Goal: Transaction & Acquisition: Purchase product/service

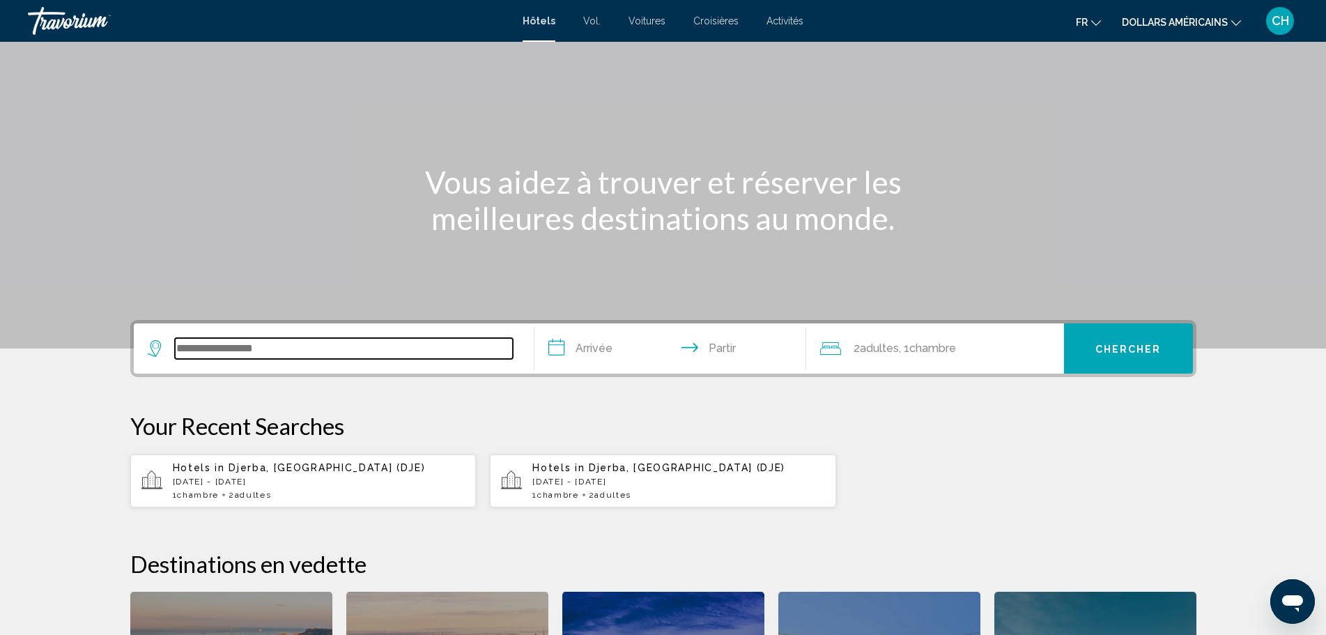
click at [331, 350] on input "Widget de recherche" at bounding box center [344, 348] width 338 height 21
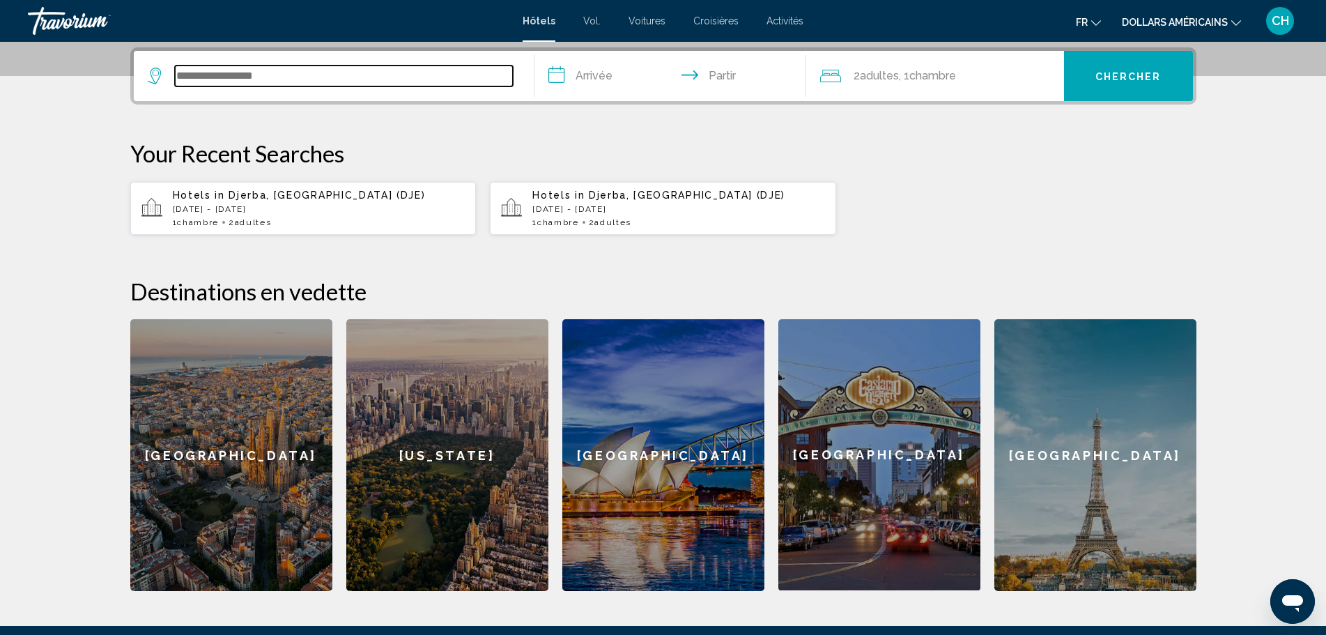
scroll to position [344, 0]
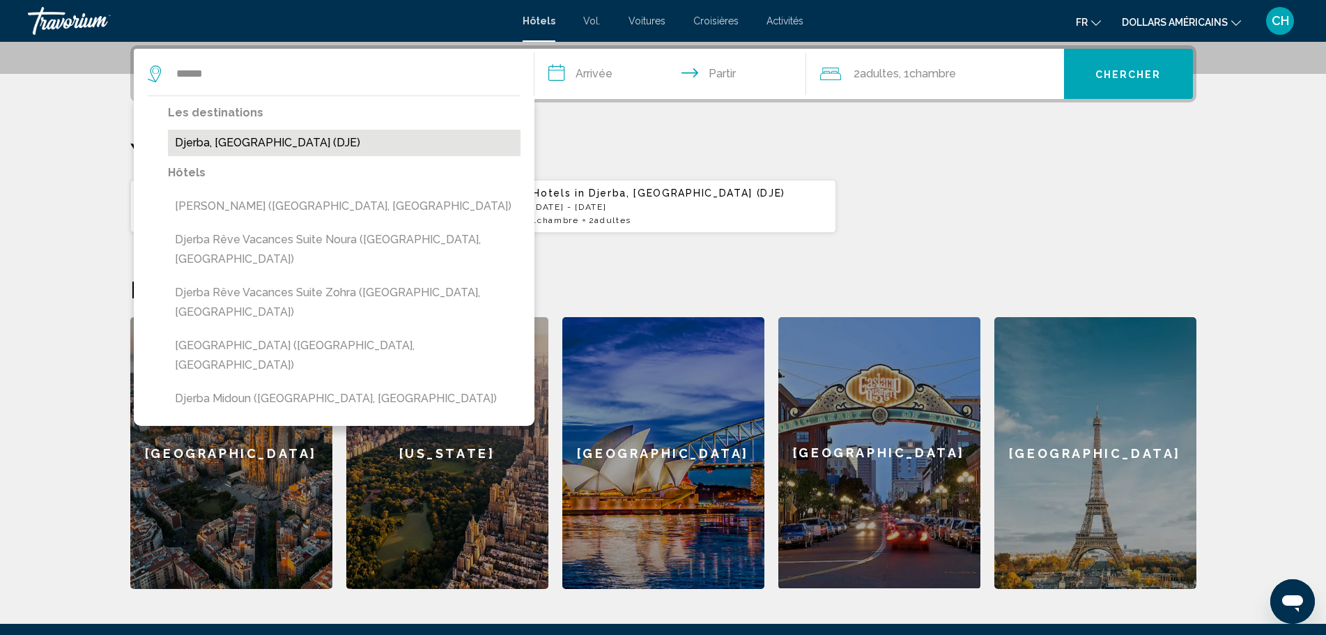
click at [249, 146] on button "Djerba, [GEOGRAPHIC_DATA] (DJE)" at bounding box center [344, 143] width 353 height 26
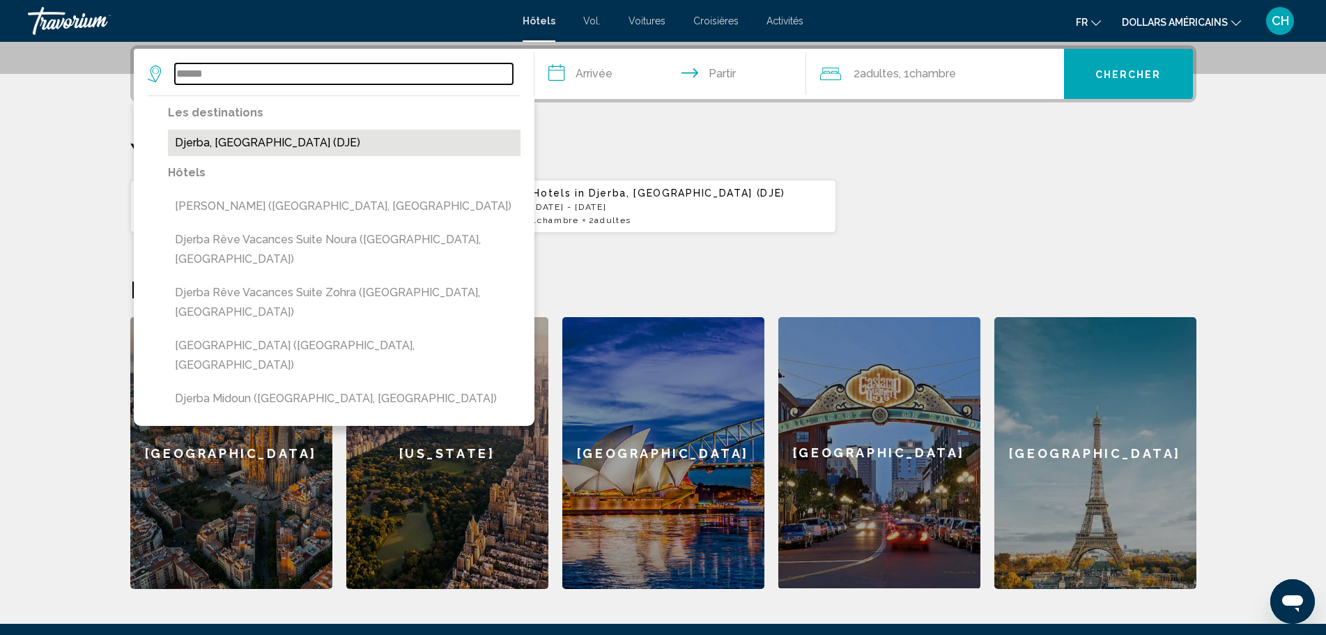
type input "**********"
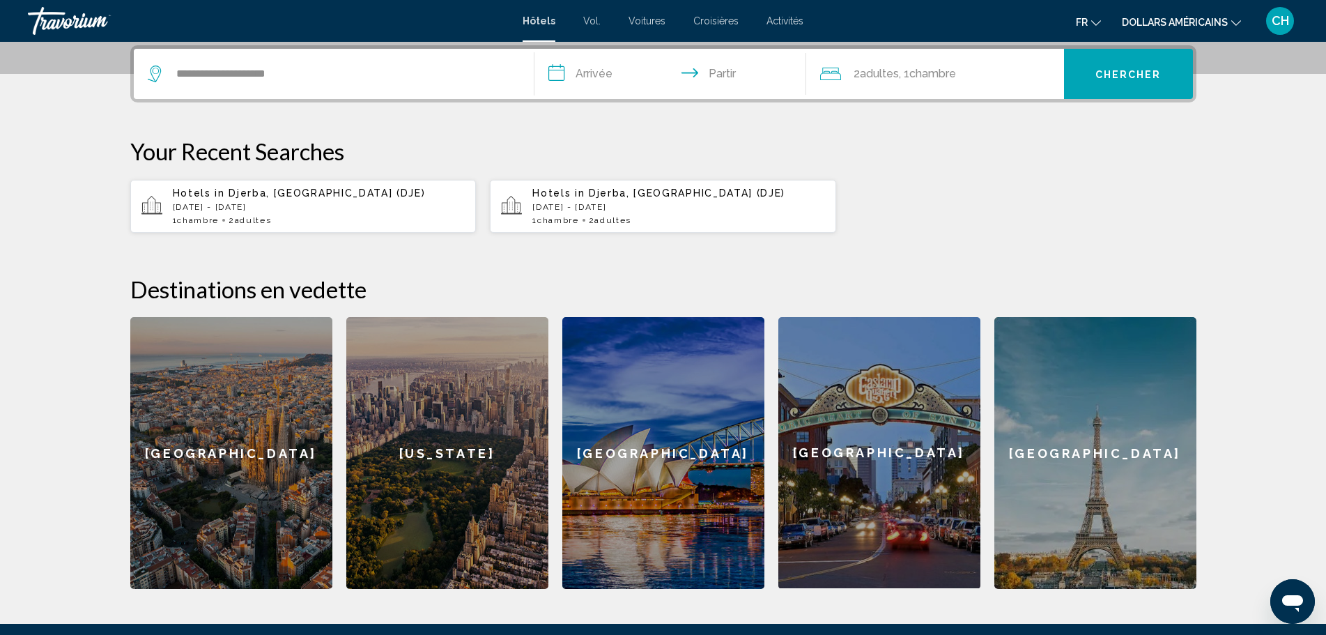
click at [605, 77] on input "**********" at bounding box center [672, 76] width 277 height 54
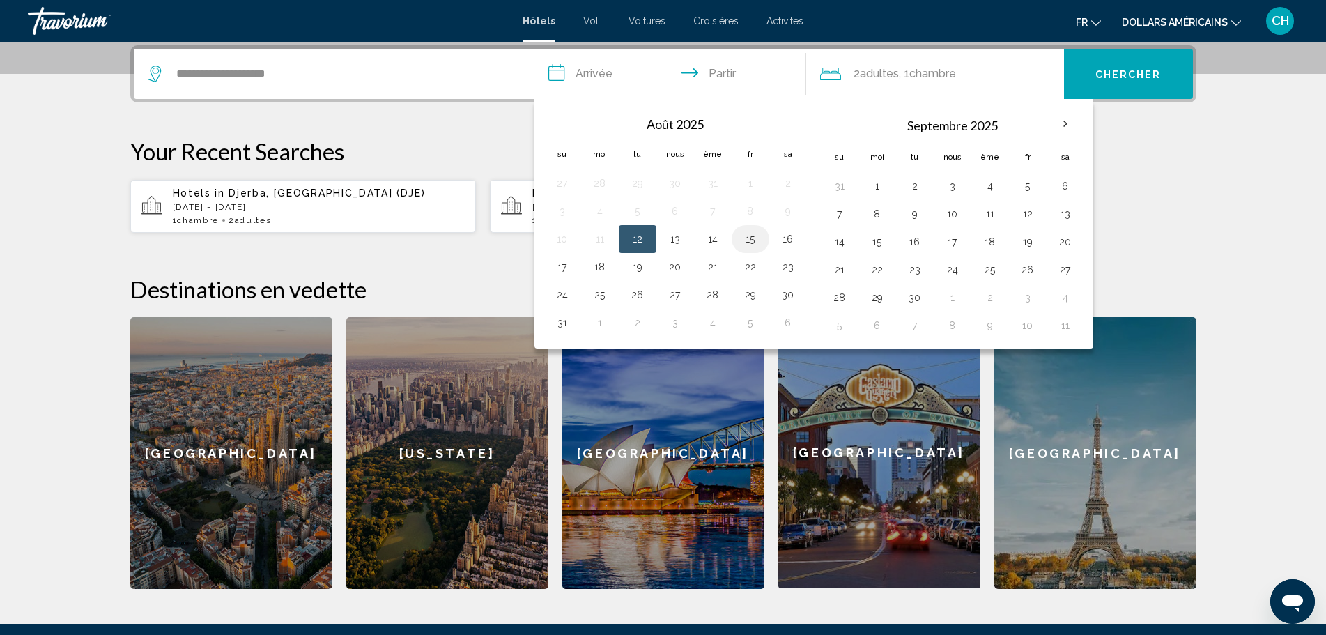
click at [745, 241] on button "15" at bounding box center [750, 239] width 22 height 20
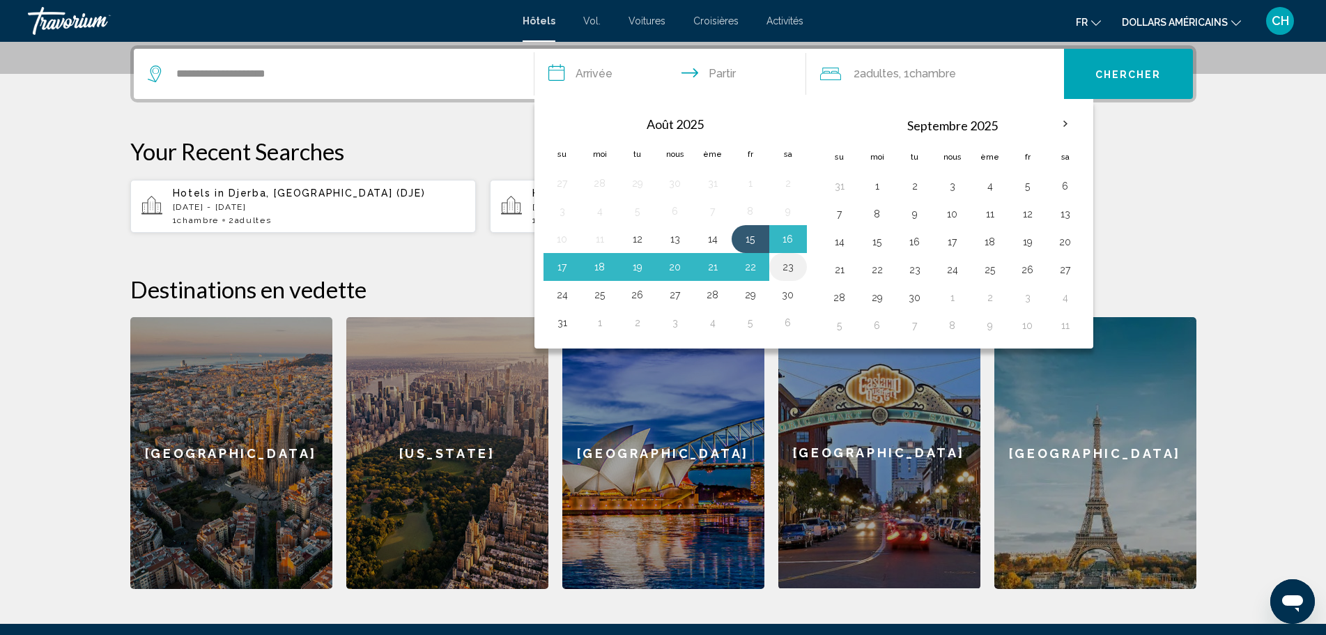
click at [789, 268] on button "23" at bounding box center [788, 267] width 22 height 20
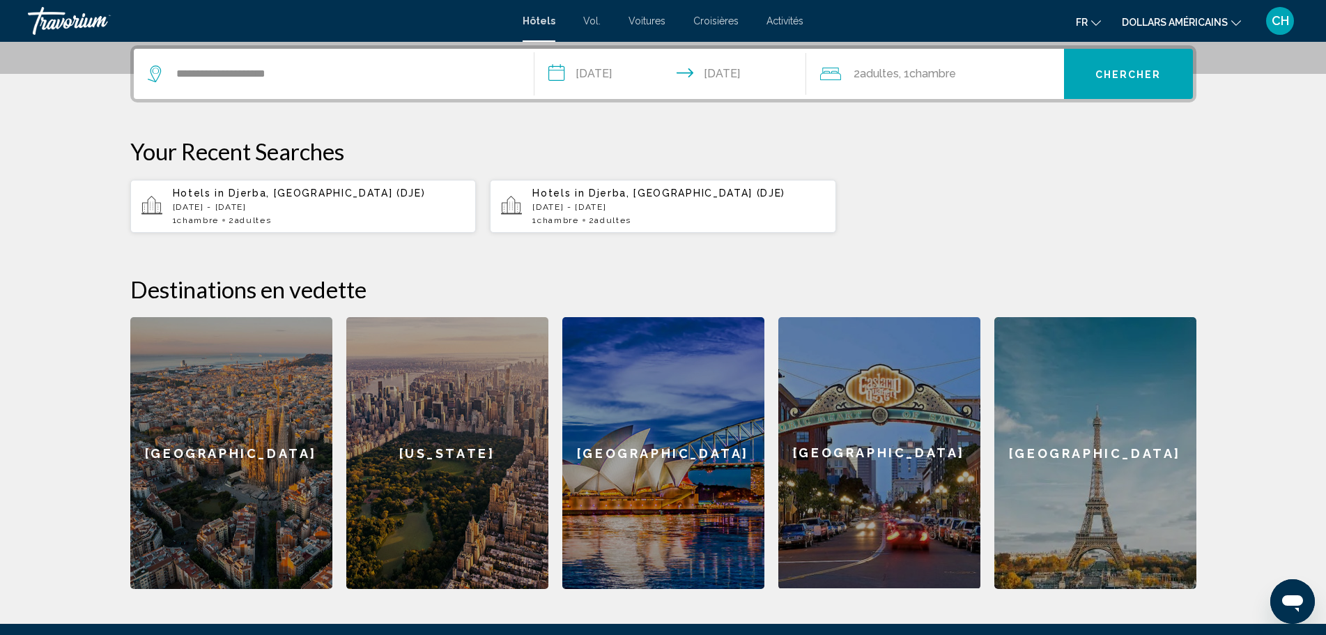
click at [614, 75] on input "**********" at bounding box center [672, 76] width 277 height 54
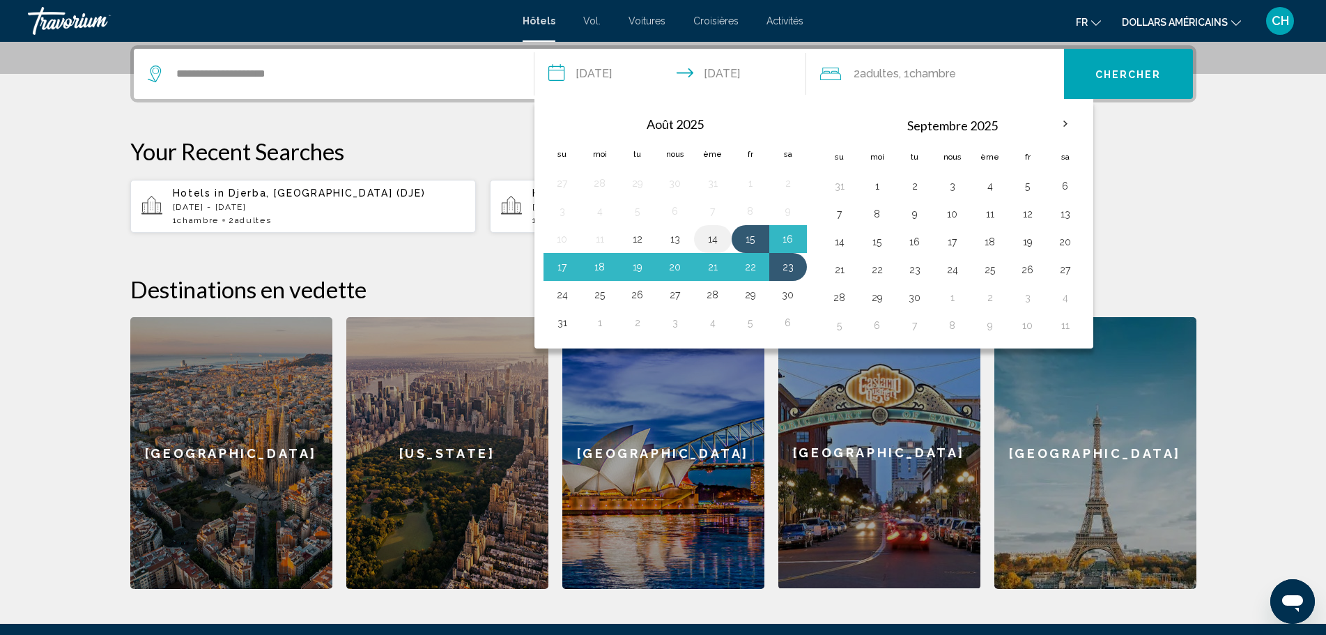
click at [722, 239] on button "14" at bounding box center [713, 239] width 22 height 20
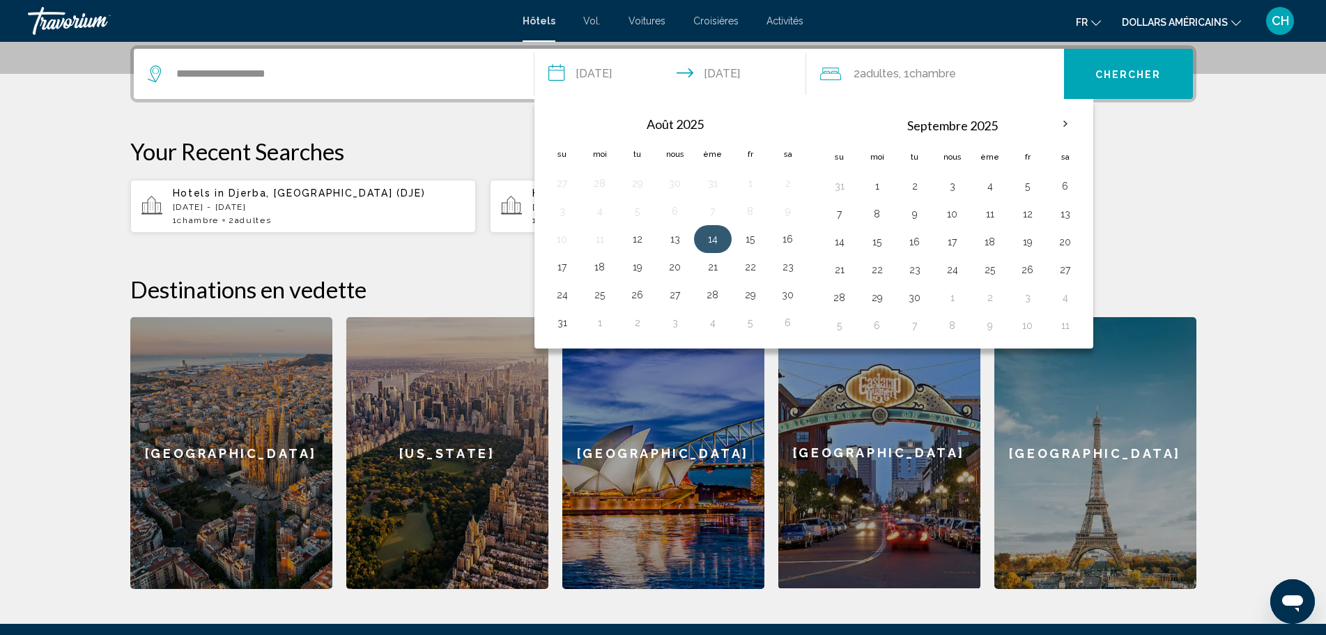
click at [709, 236] on button "14" at bounding box center [713, 239] width 22 height 20
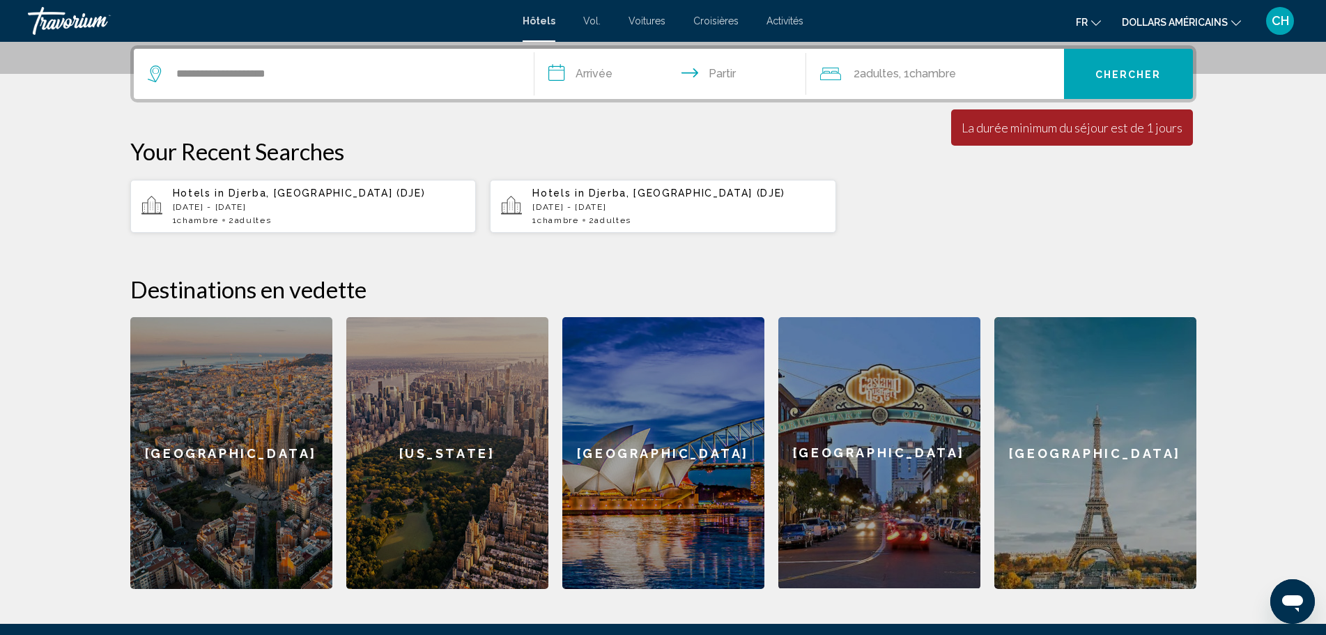
click at [618, 69] on input "**********" at bounding box center [672, 76] width 277 height 54
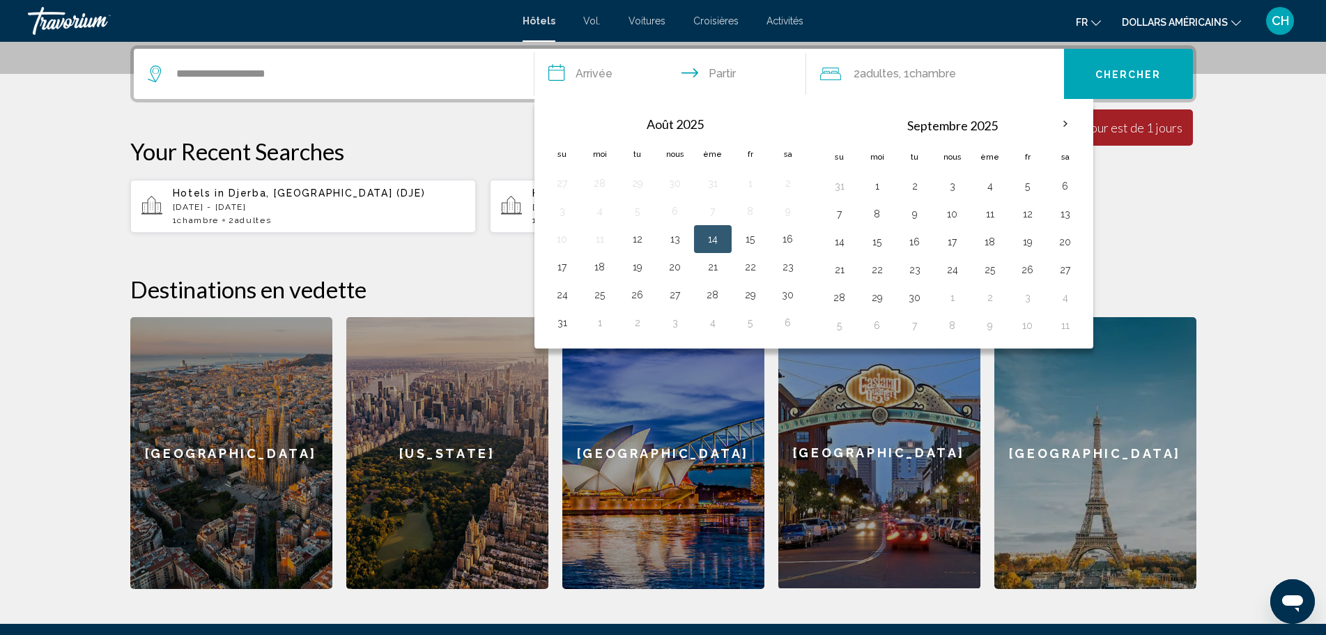
click at [709, 239] on button "14" at bounding box center [713, 239] width 22 height 20
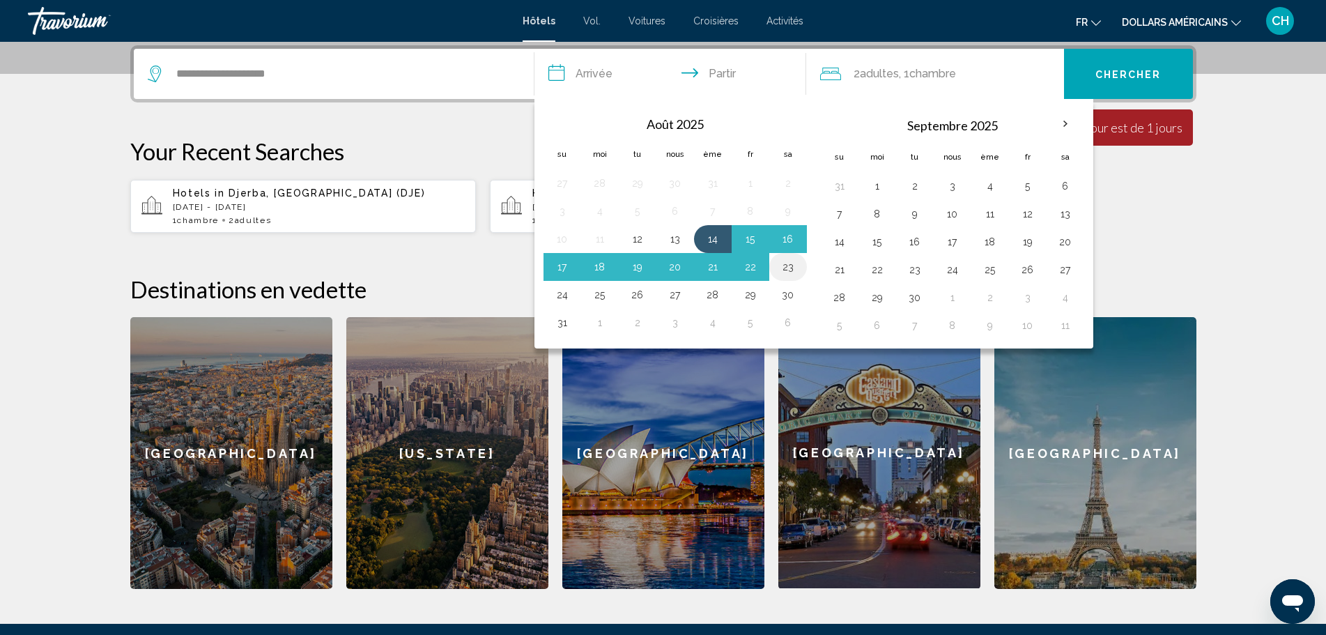
click at [796, 265] on button "23" at bounding box center [788, 267] width 22 height 20
type input "**********"
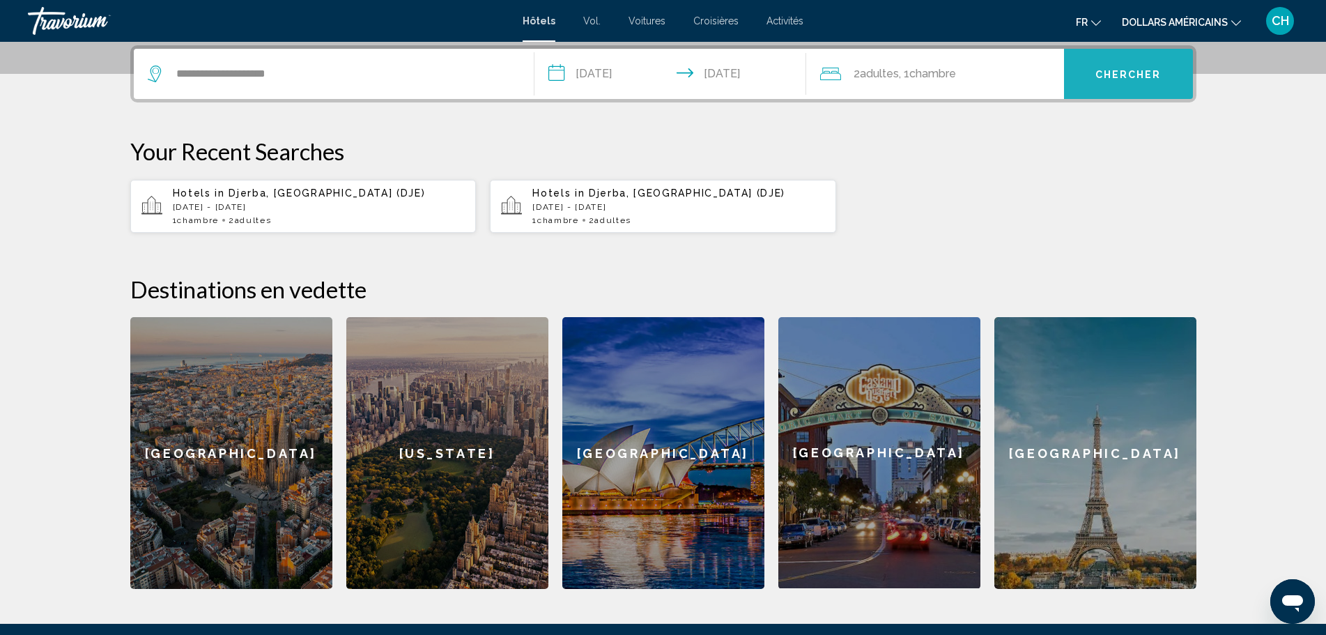
click at [1113, 65] on button "Chercher" at bounding box center [1128, 74] width 129 height 50
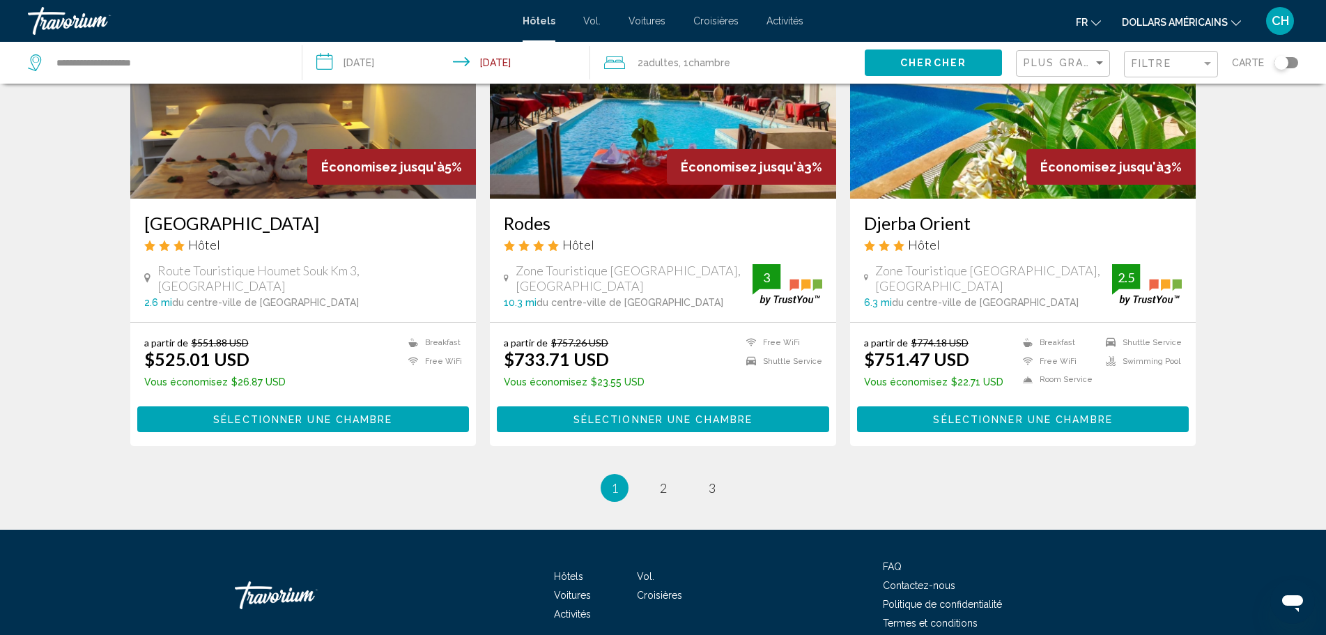
scroll to position [1717, 0]
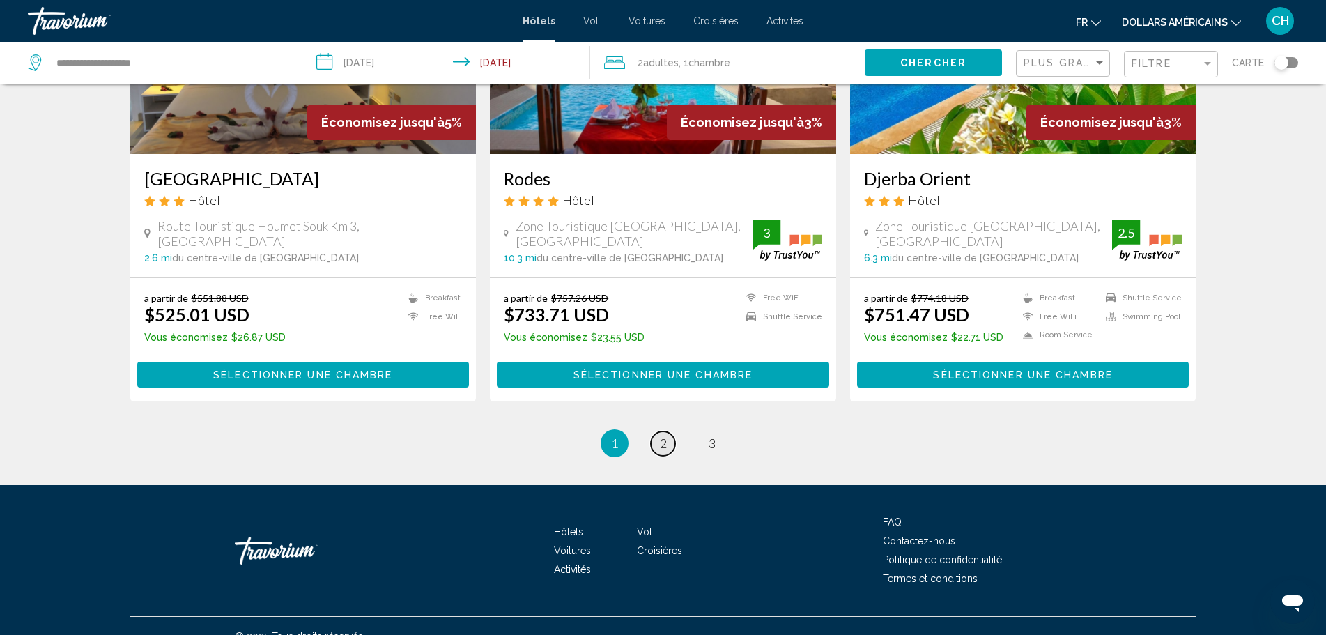
click at [666, 435] on span "2" at bounding box center [663, 442] width 7 height 15
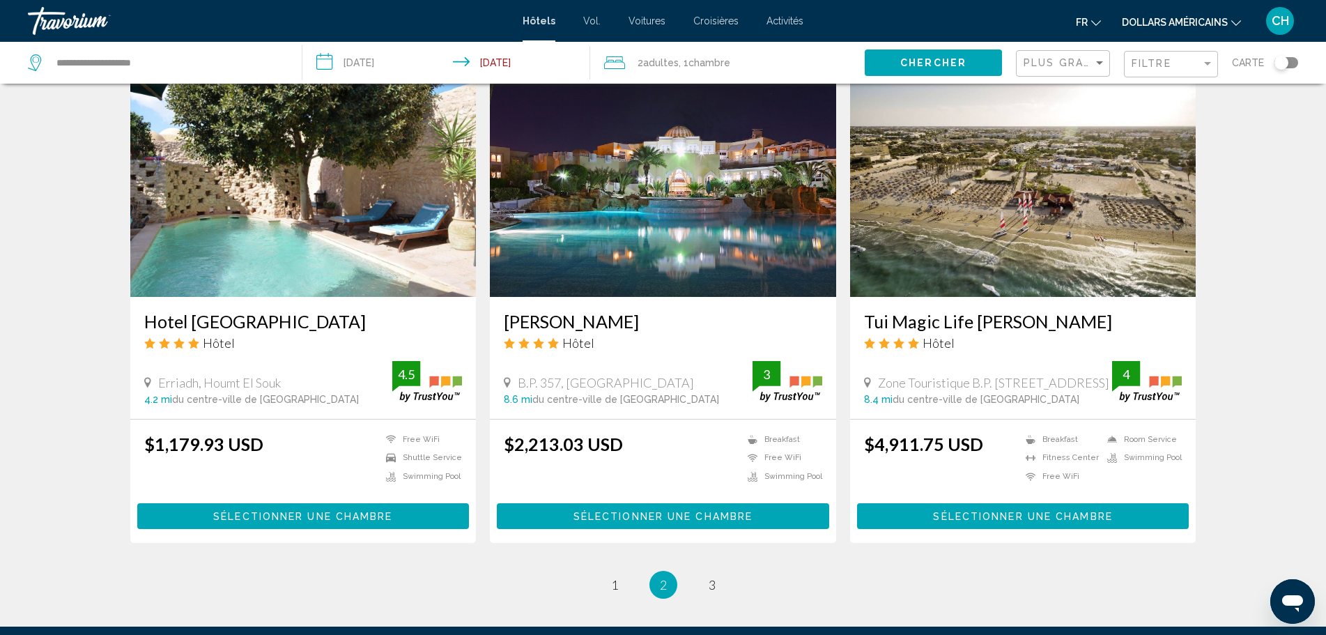
scroll to position [1602, 0]
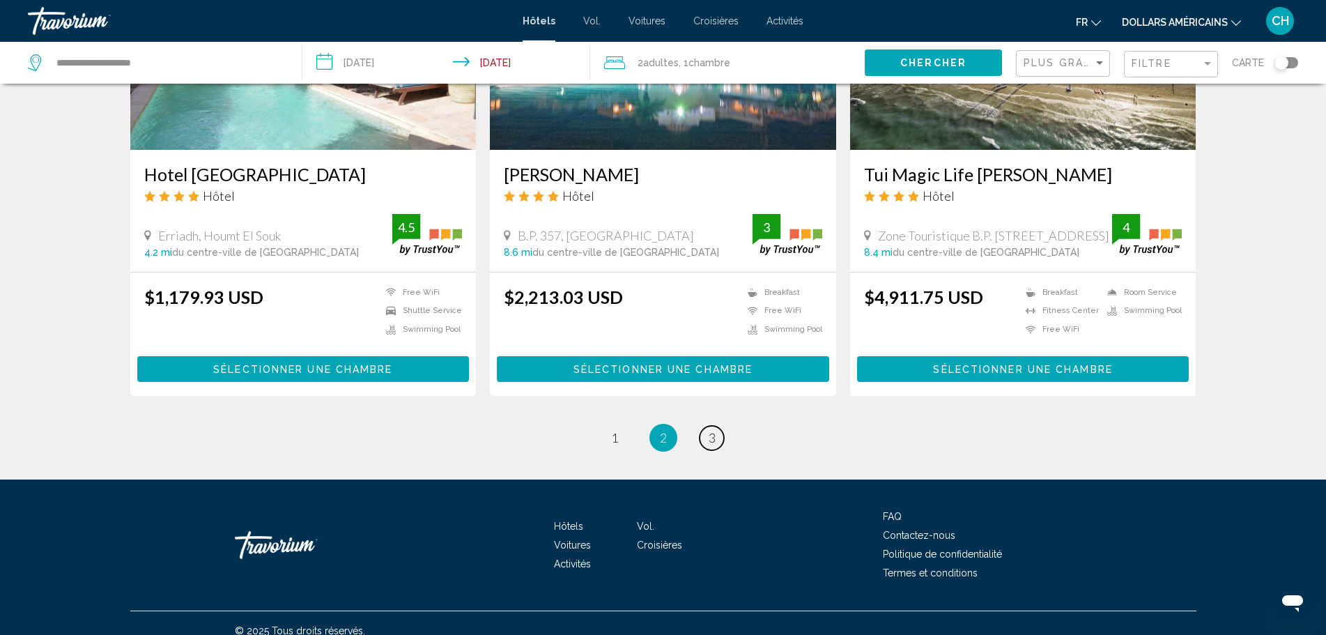
click at [709, 440] on span "3" at bounding box center [712, 437] width 7 height 15
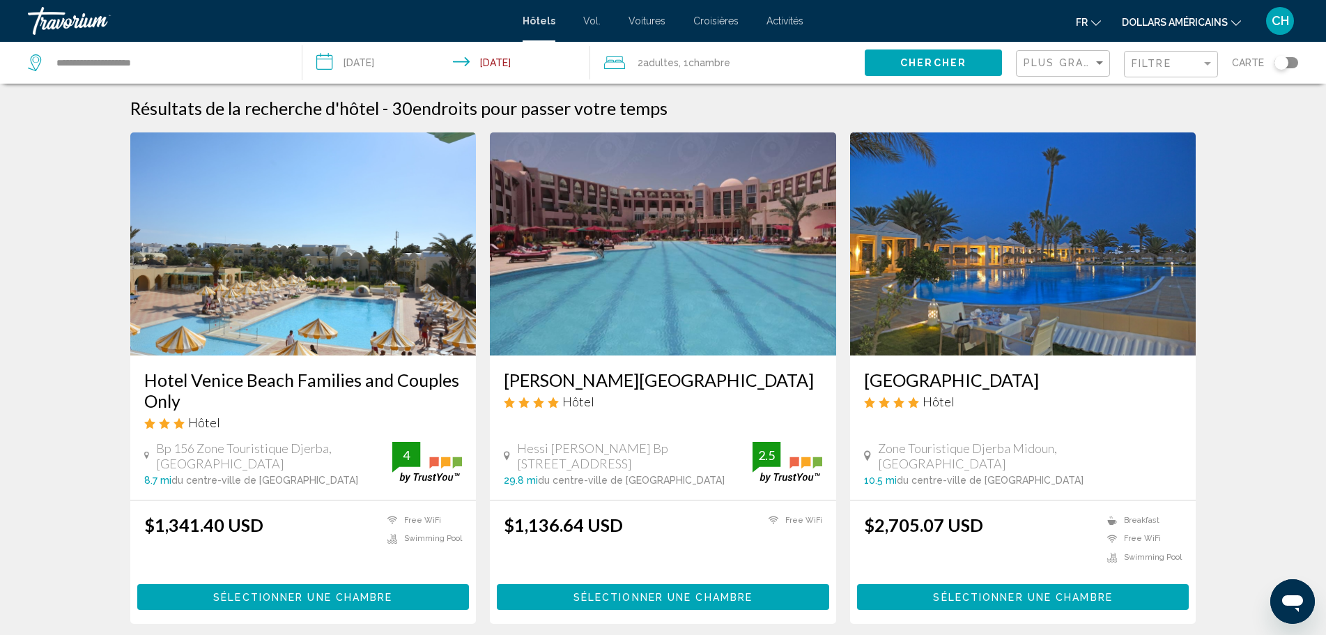
click at [371, 63] on input "**********" at bounding box center [449, 65] width 294 height 46
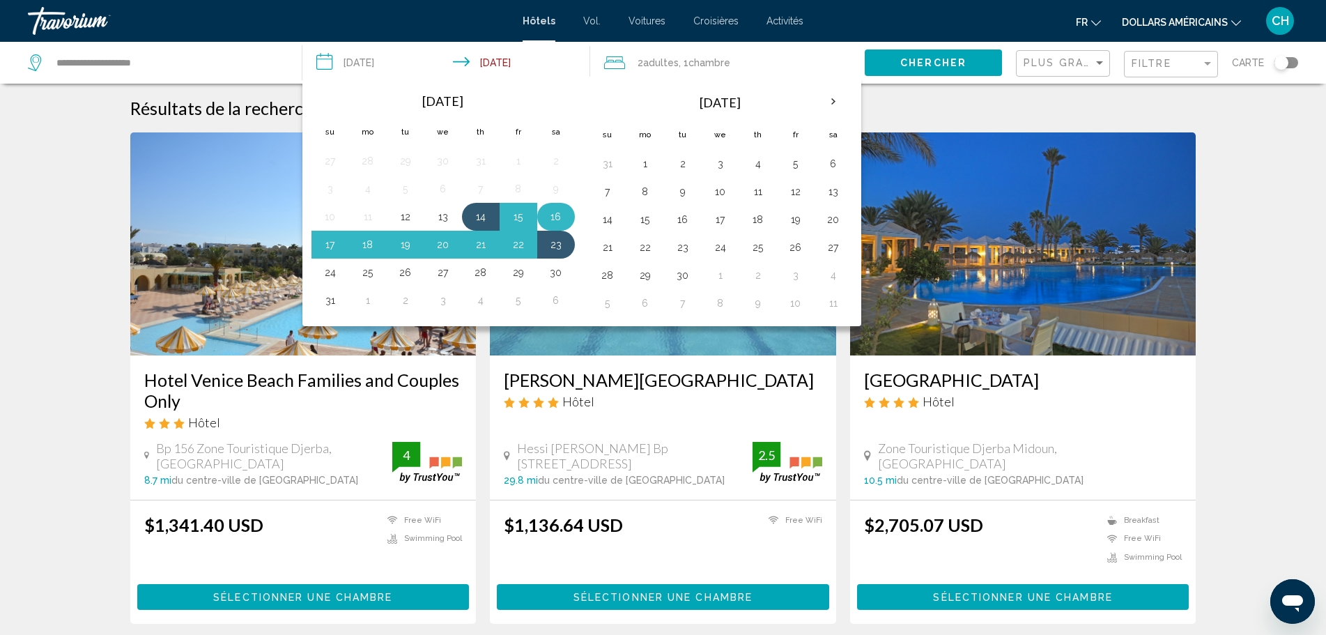
click at [560, 222] on button "16" at bounding box center [556, 217] width 22 height 20
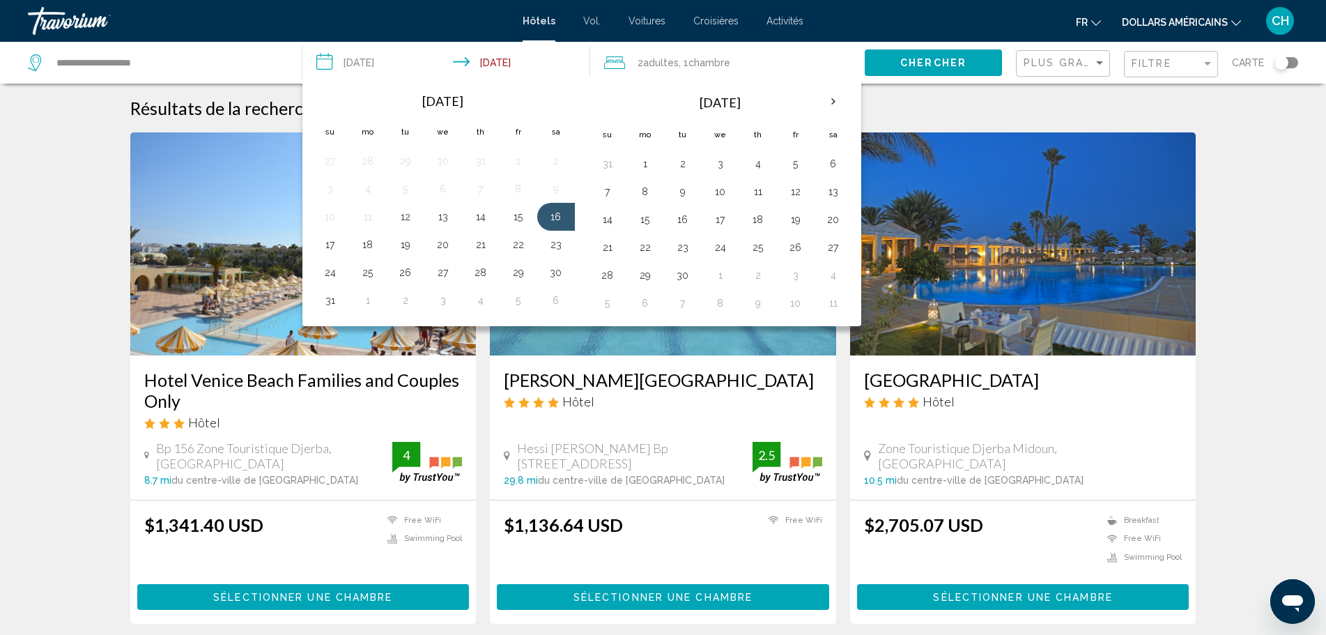
click at [559, 222] on button "16" at bounding box center [556, 217] width 22 height 20
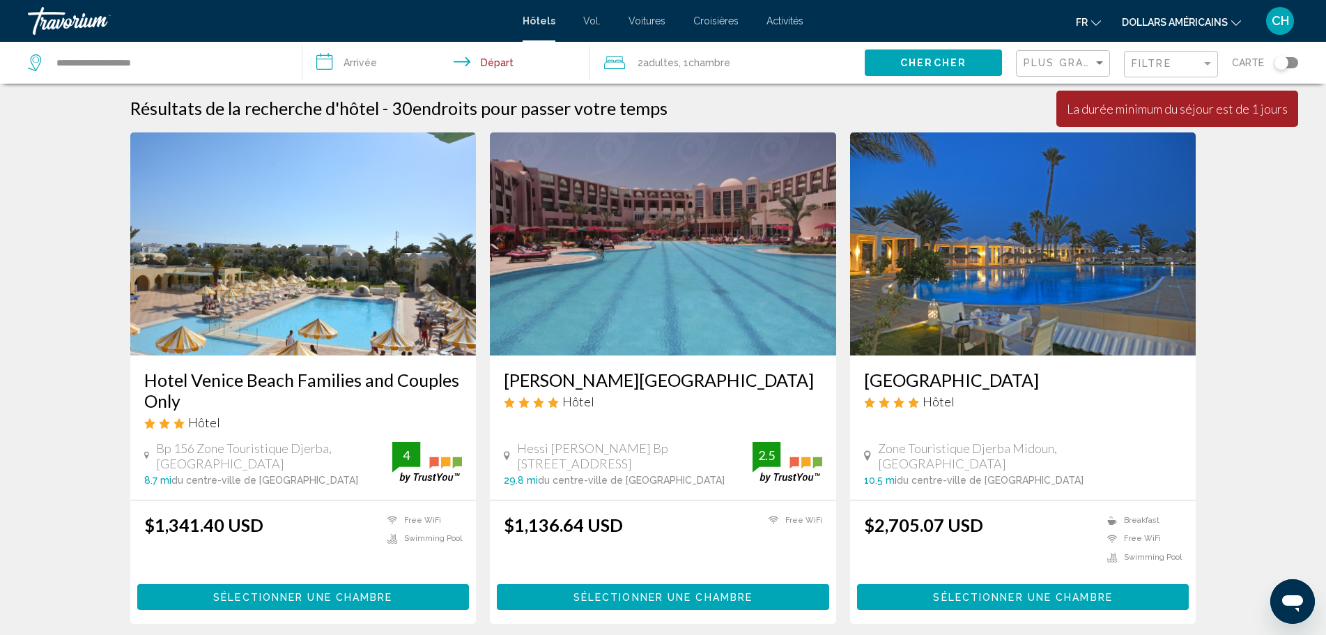
drag, startPoint x: 362, startPoint y: 59, endPoint x: 391, endPoint y: 65, distance: 30.1
click at [362, 59] on input "**********" at bounding box center [449, 65] width 294 height 46
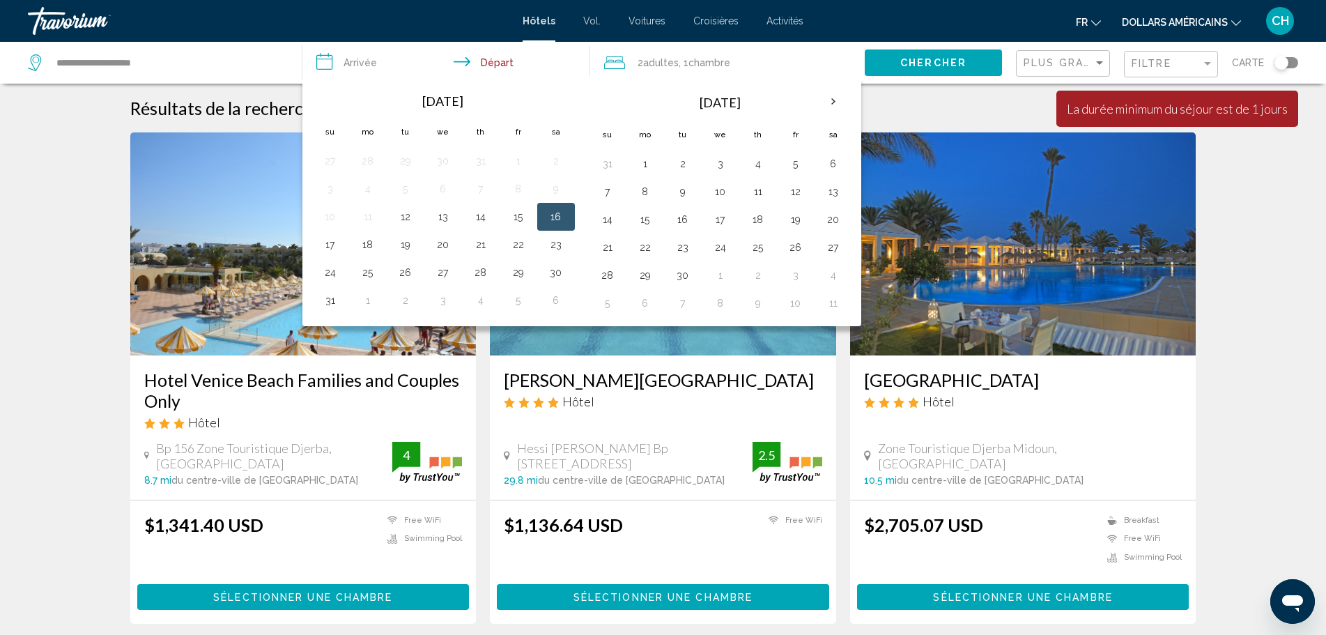
click at [550, 216] on button "16" at bounding box center [556, 217] width 22 height 20
click at [557, 243] on button "23" at bounding box center [556, 245] width 22 height 20
type input "**********"
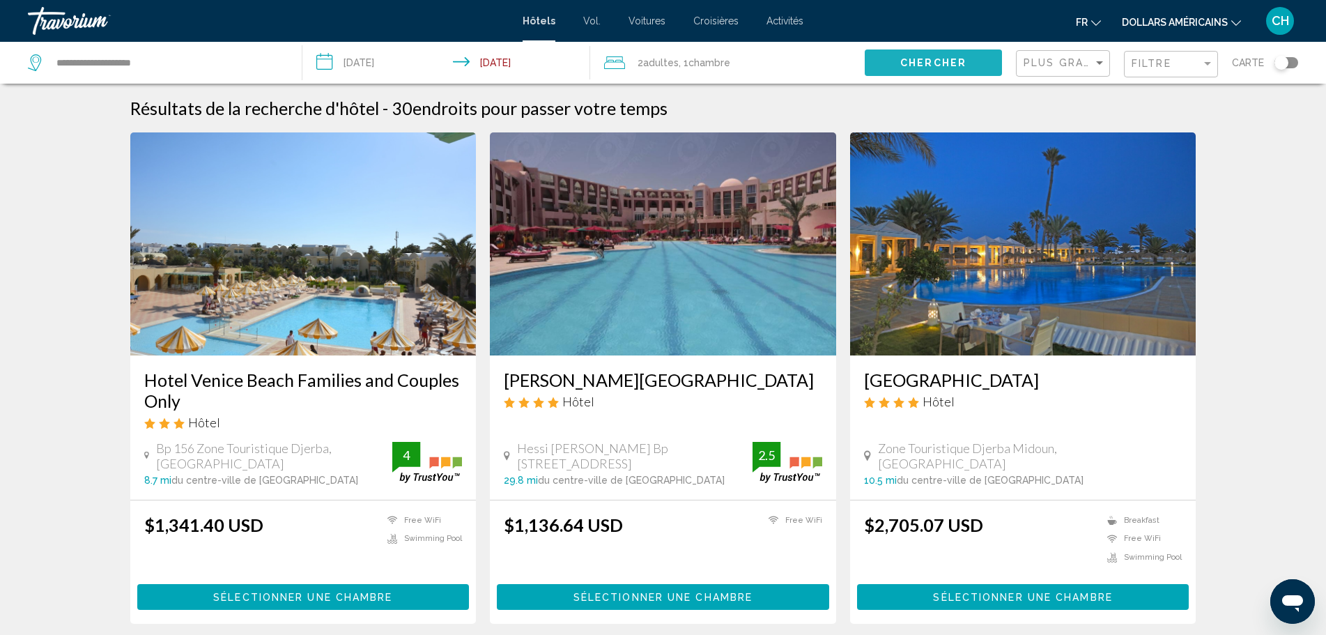
click at [926, 61] on span "Chercher" at bounding box center [933, 63] width 66 height 11
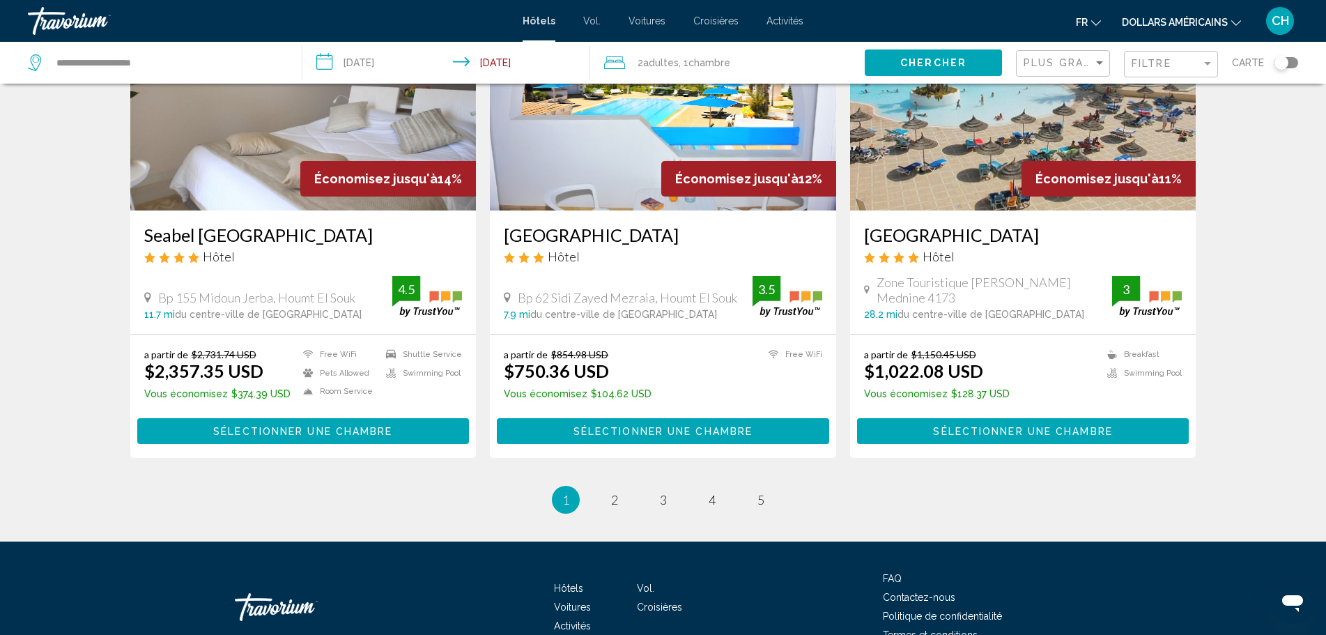
scroll to position [1717, 0]
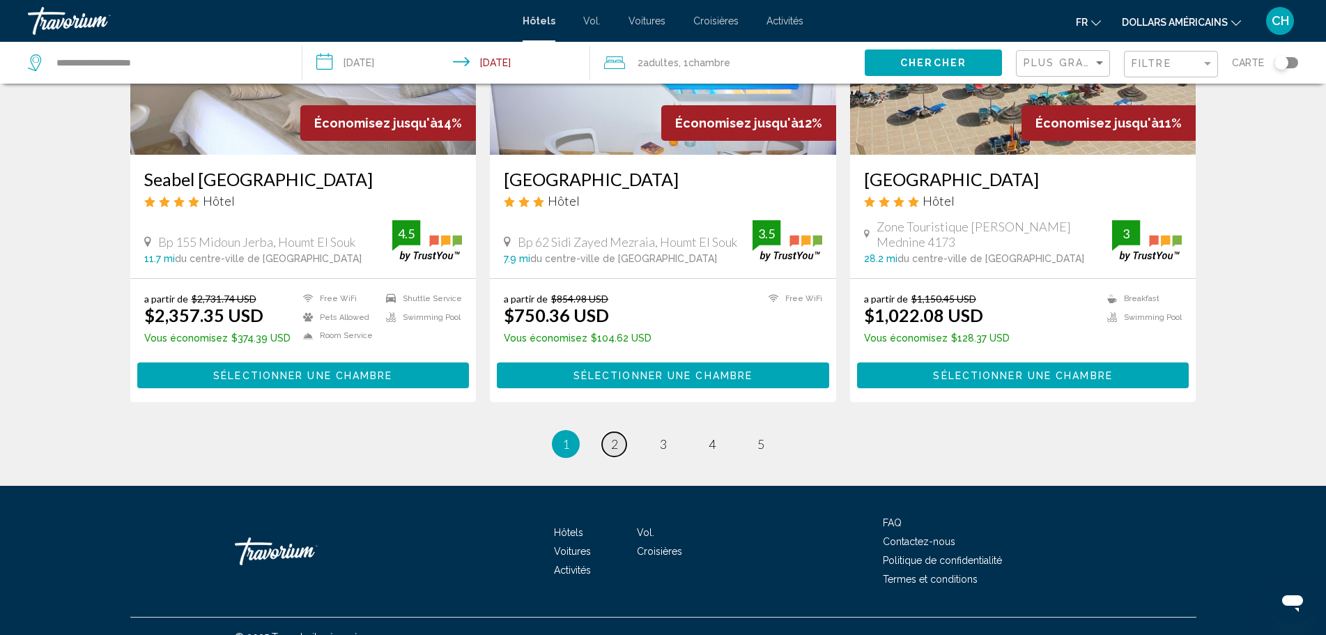
click at [612, 436] on span "2" at bounding box center [614, 443] width 7 height 15
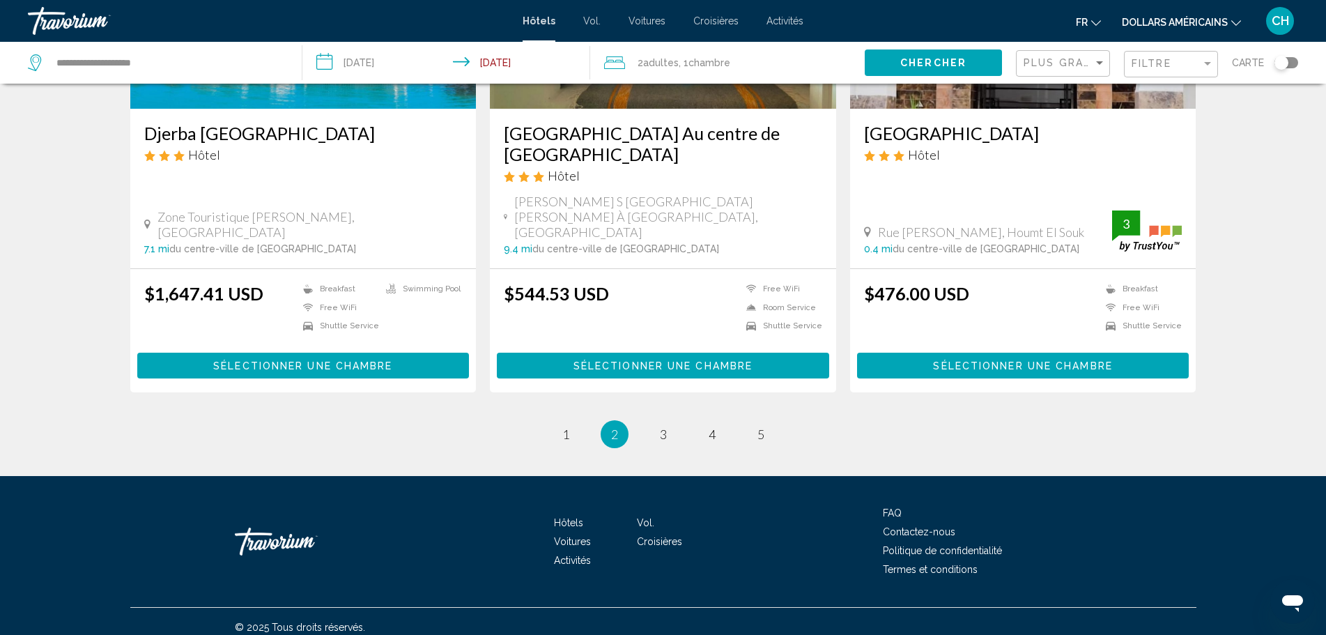
scroll to position [1758, 0]
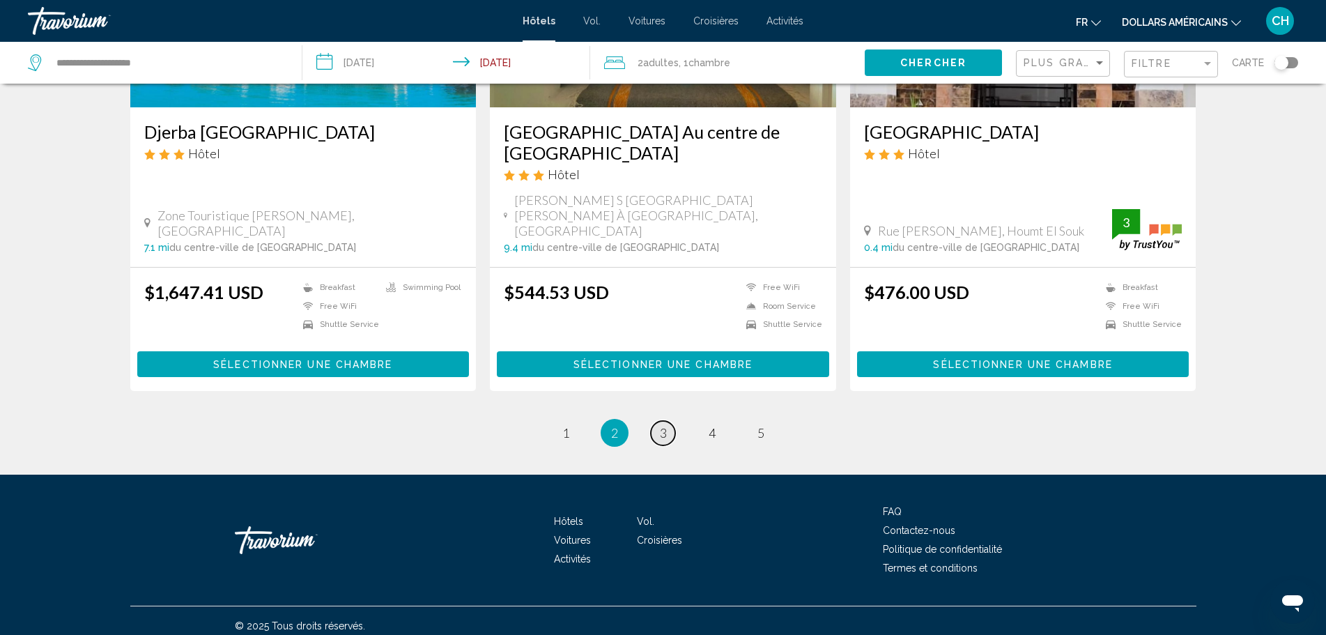
click at [660, 425] on span "3" at bounding box center [663, 432] width 7 height 15
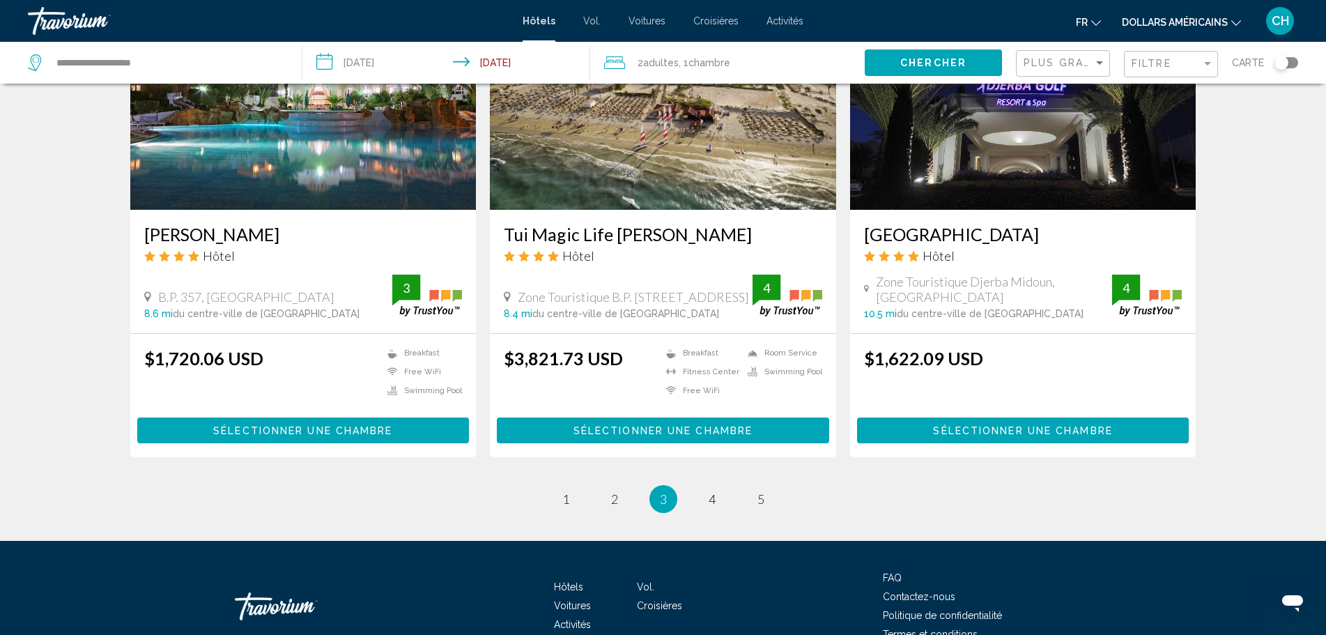
scroll to position [1672, 0]
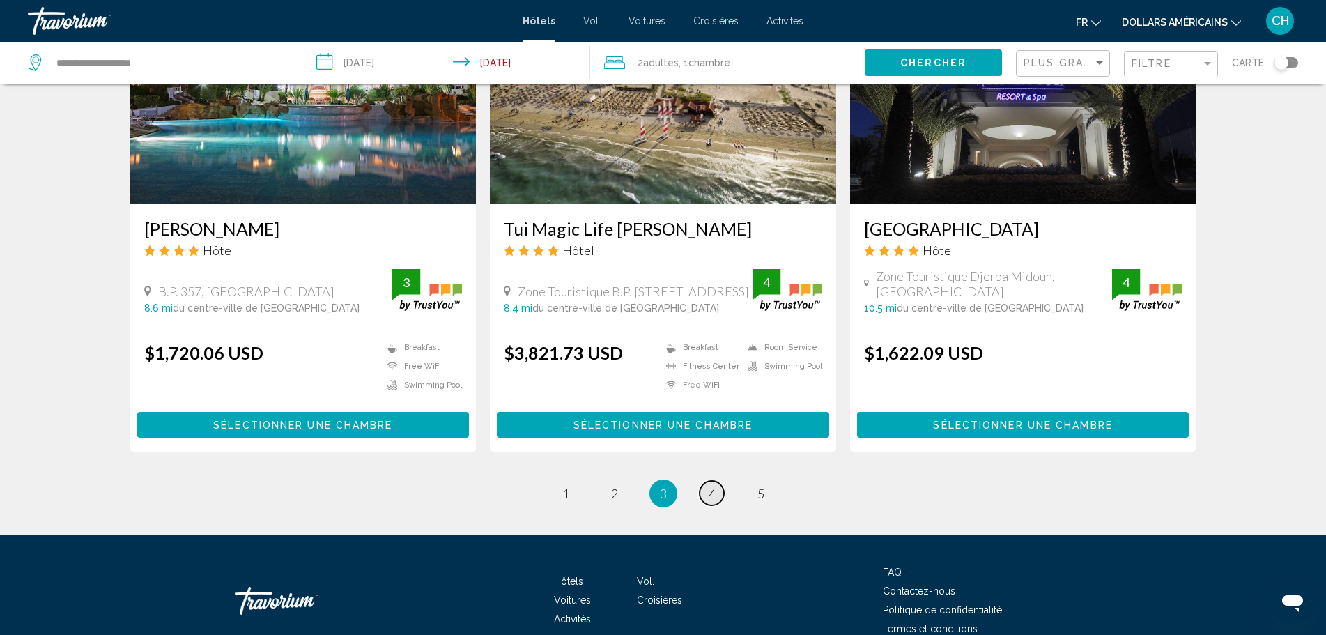
click at [711, 488] on span "4" at bounding box center [712, 493] width 7 height 15
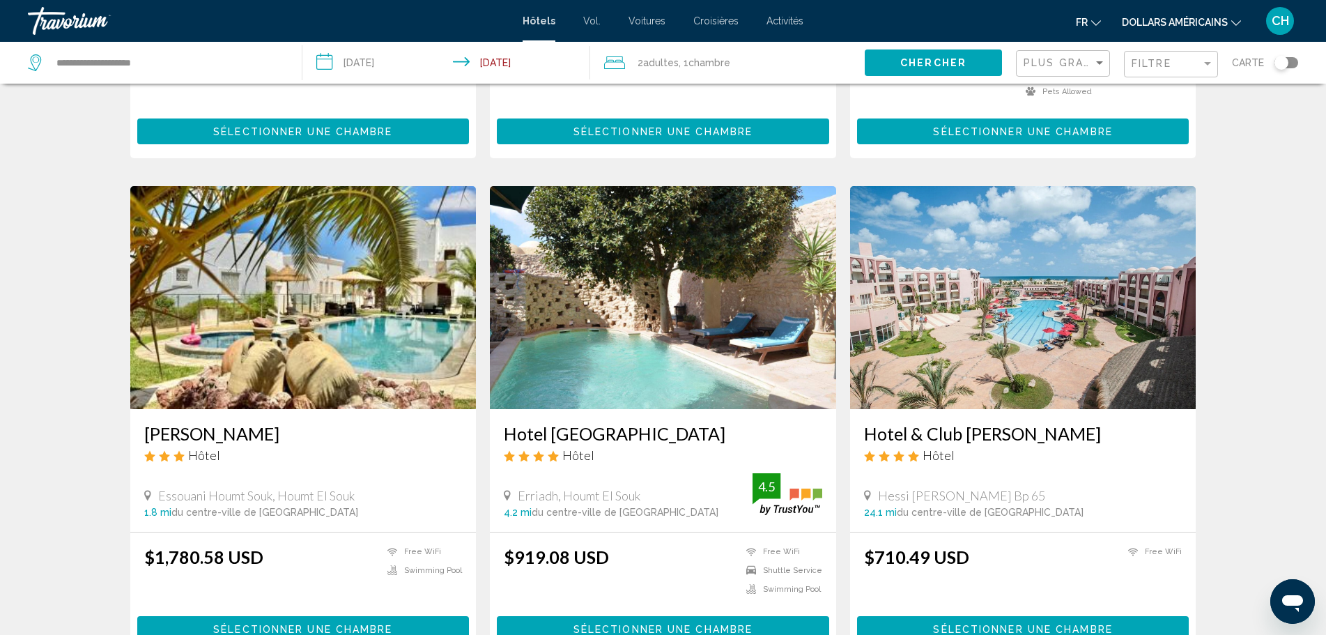
scroll to position [1463, 0]
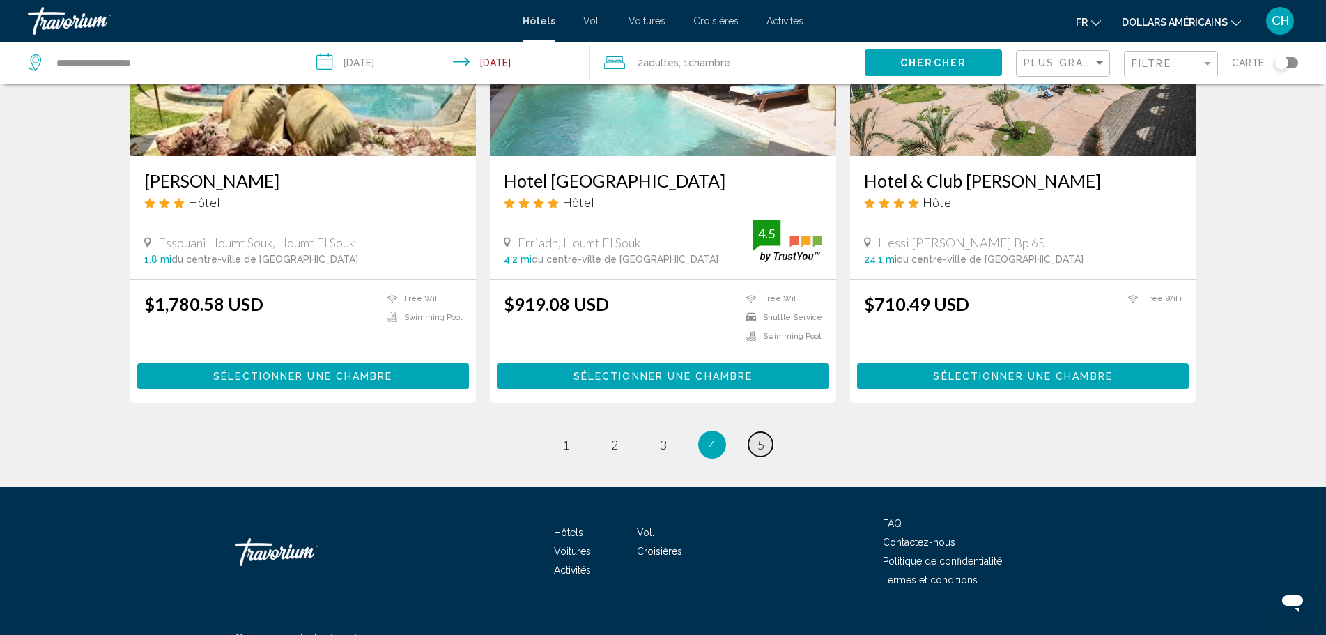
click at [759, 437] on span "5" at bounding box center [760, 444] width 7 height 15
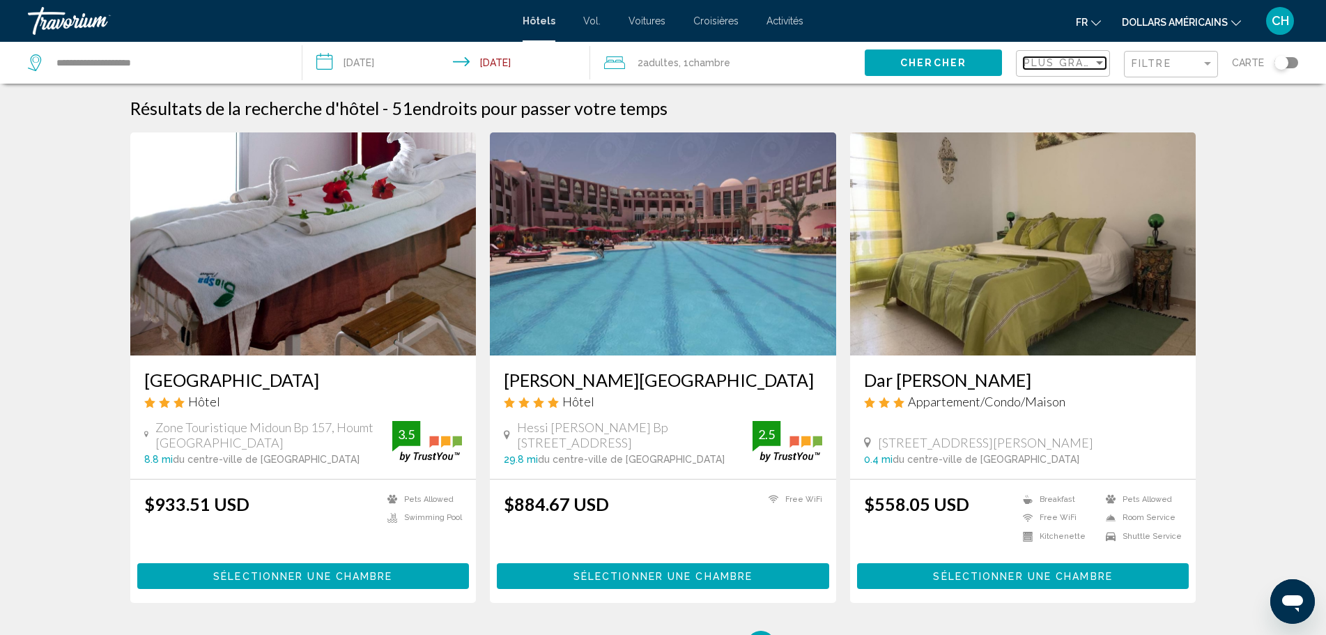
click at [1097, 66] on div "Sort by" at bounding box center [1099, 62] width 13 height 11
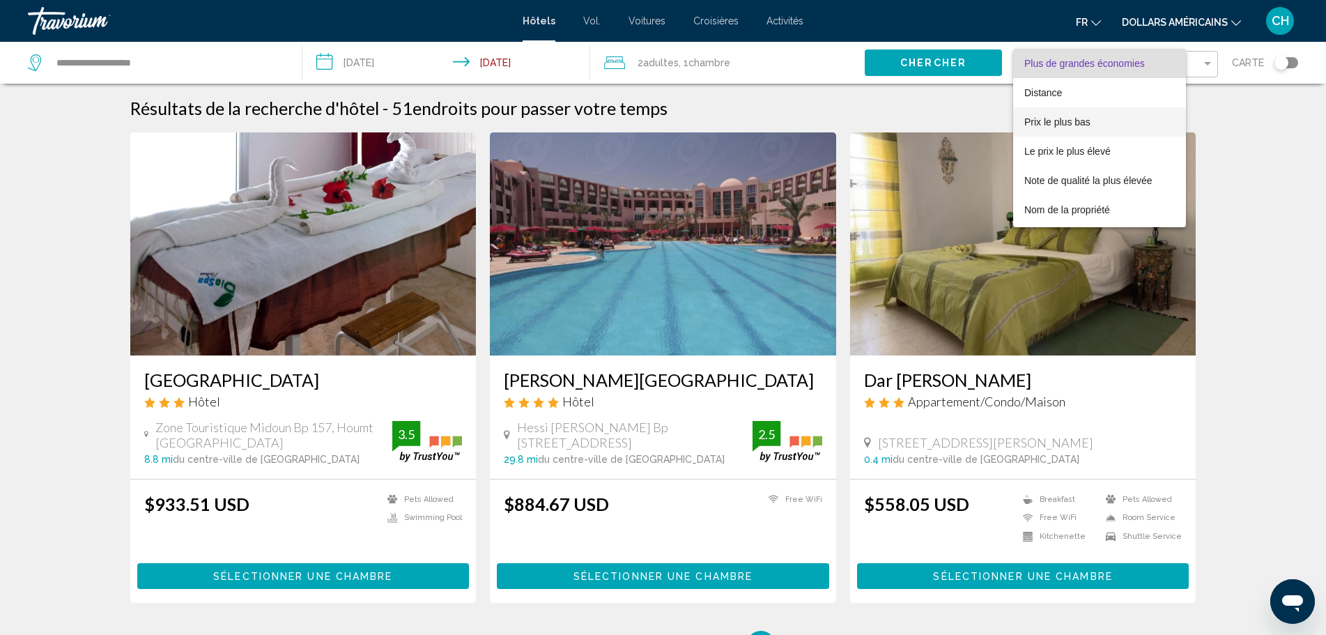
click at [1085, 121] on font "Prix le plus bas" at bounding box center [1057, 121] width 66 height 11
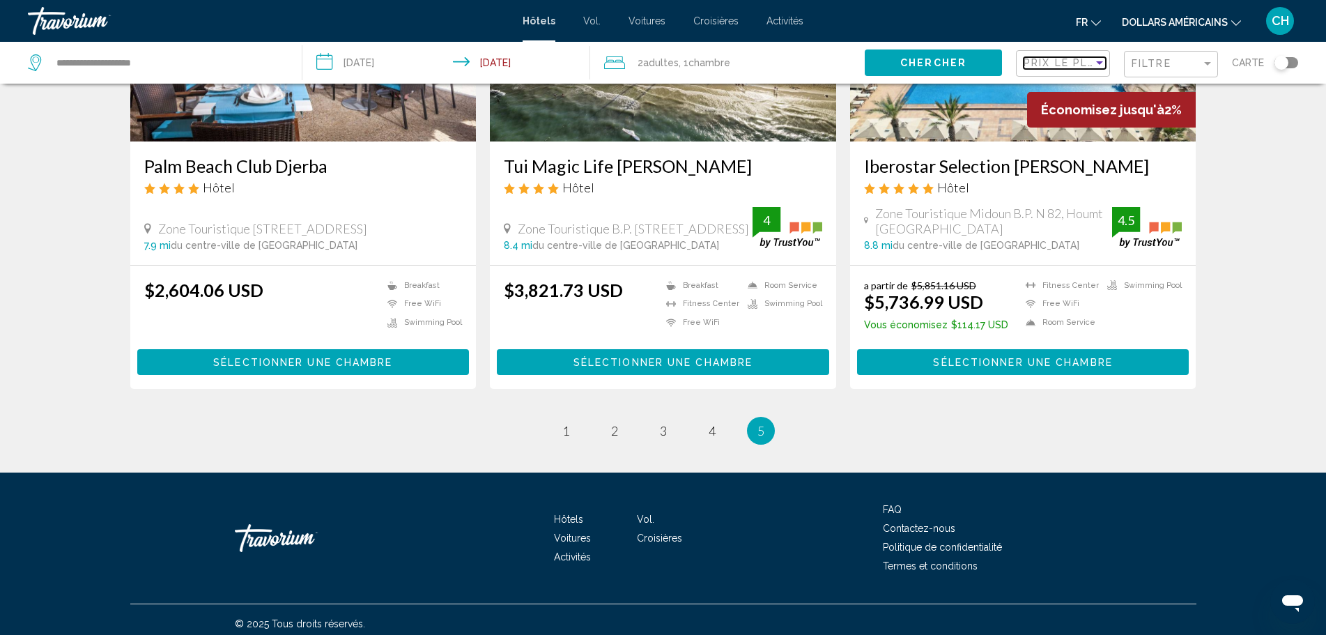
scroll to position [222, 0]
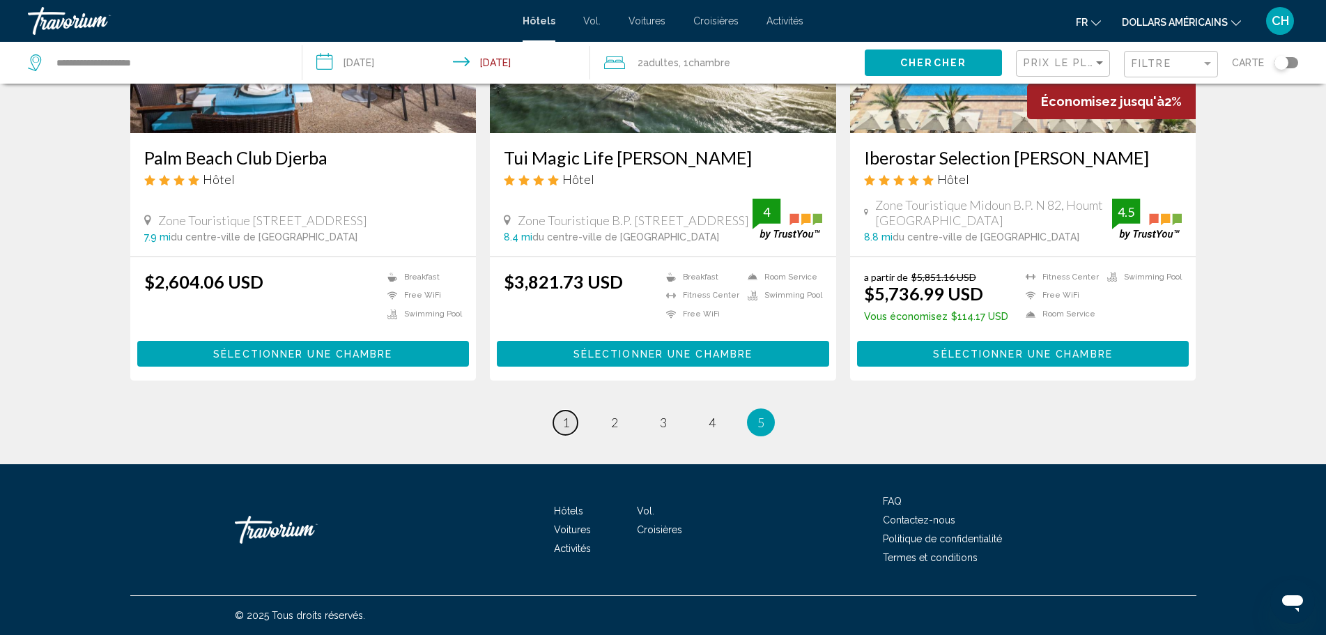
click at [566, 426] on span "1" at bounding box center [565, 422] width 7 height 15
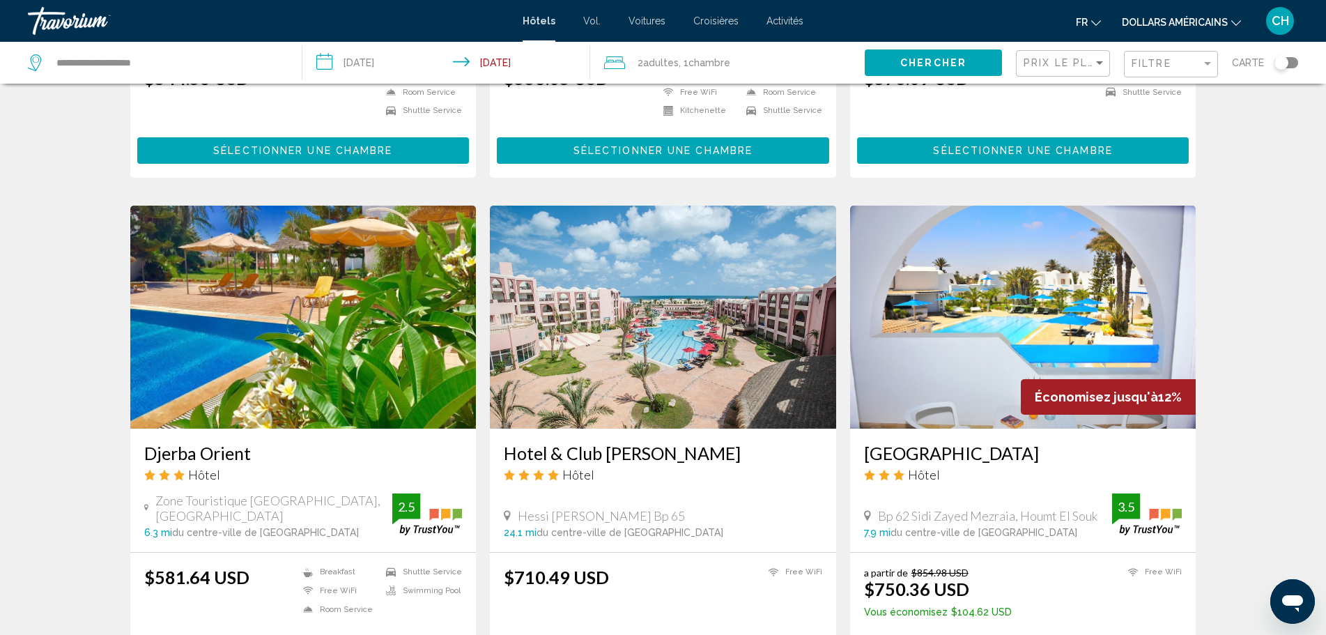
scroll to position [1463, 0]
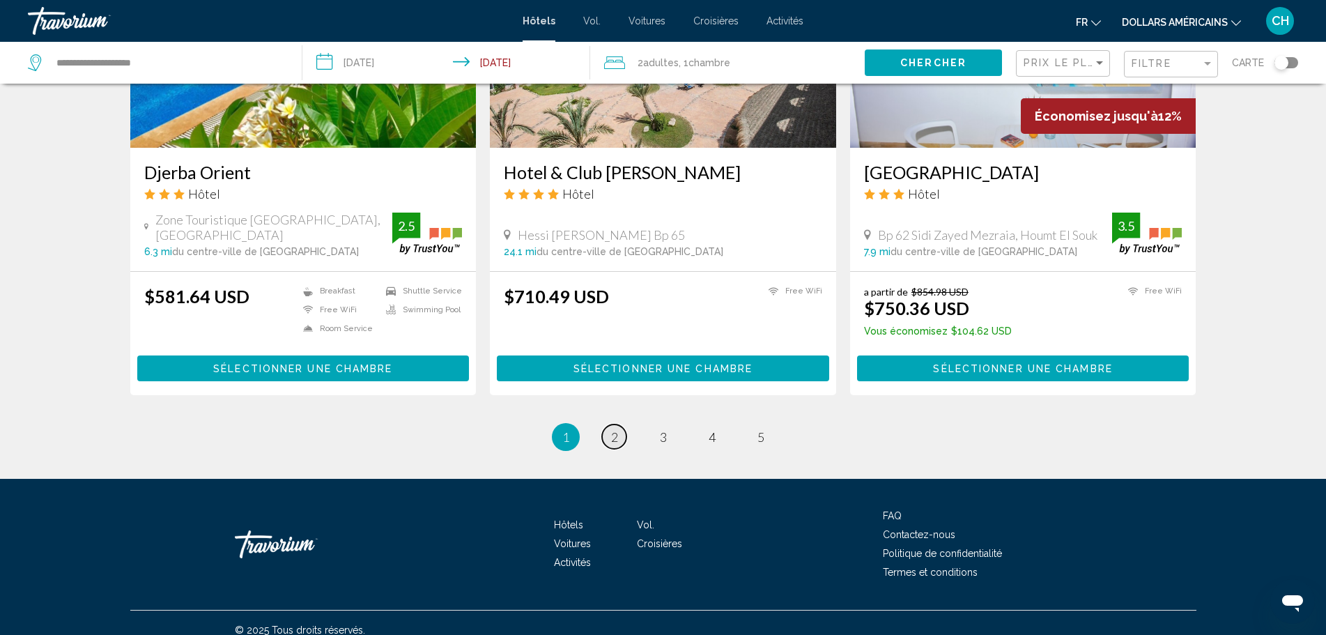
click at [612, 429] on span "2" at bounding box center [614, 436] width 7 height 15
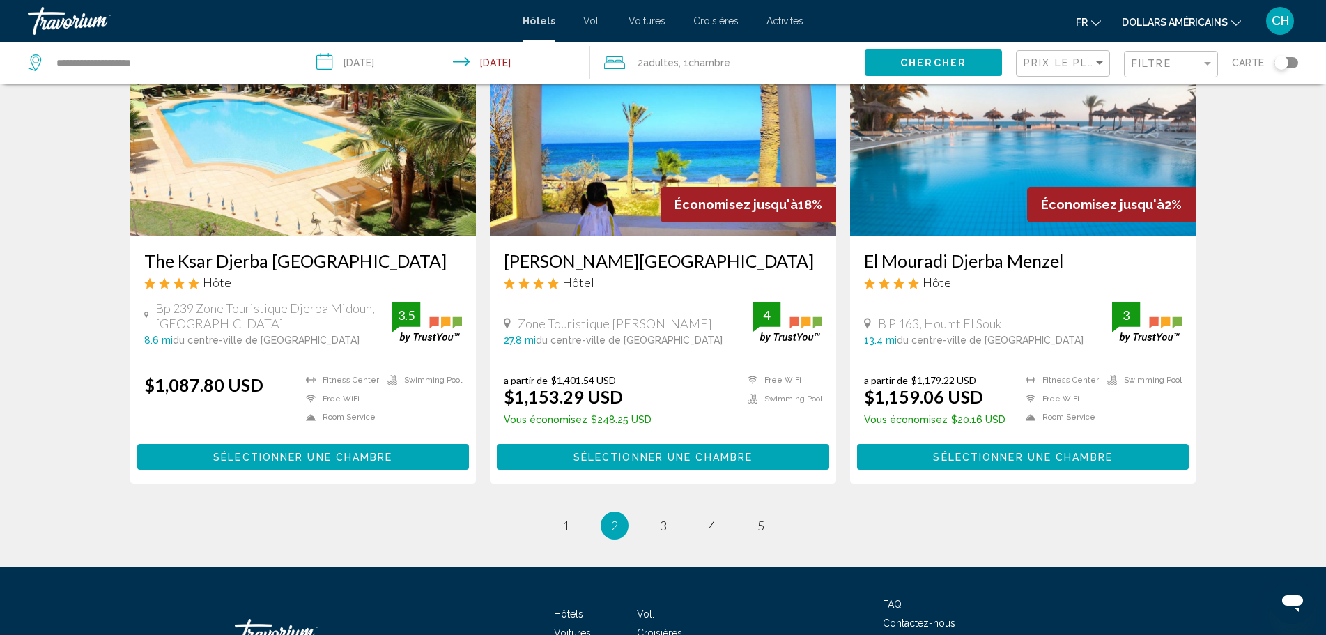
scroll to position [1672, 0]
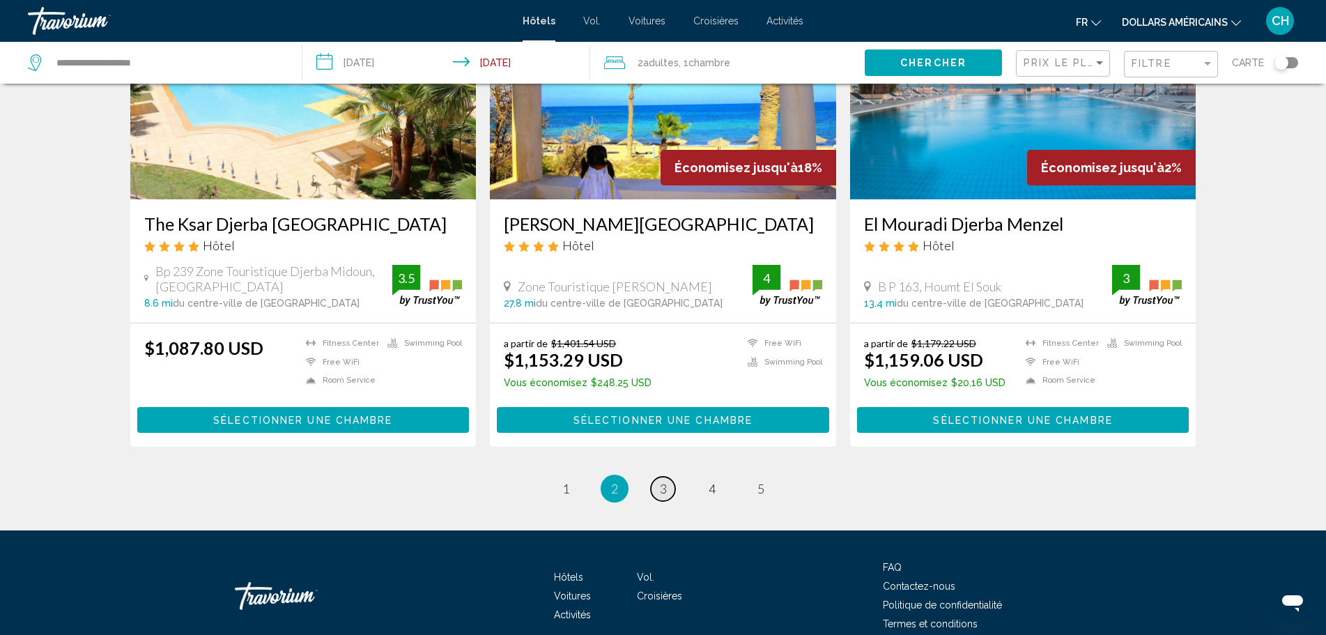
click at [662, 487] on span "3" at bounding box center [663, 488] width 7 height 15
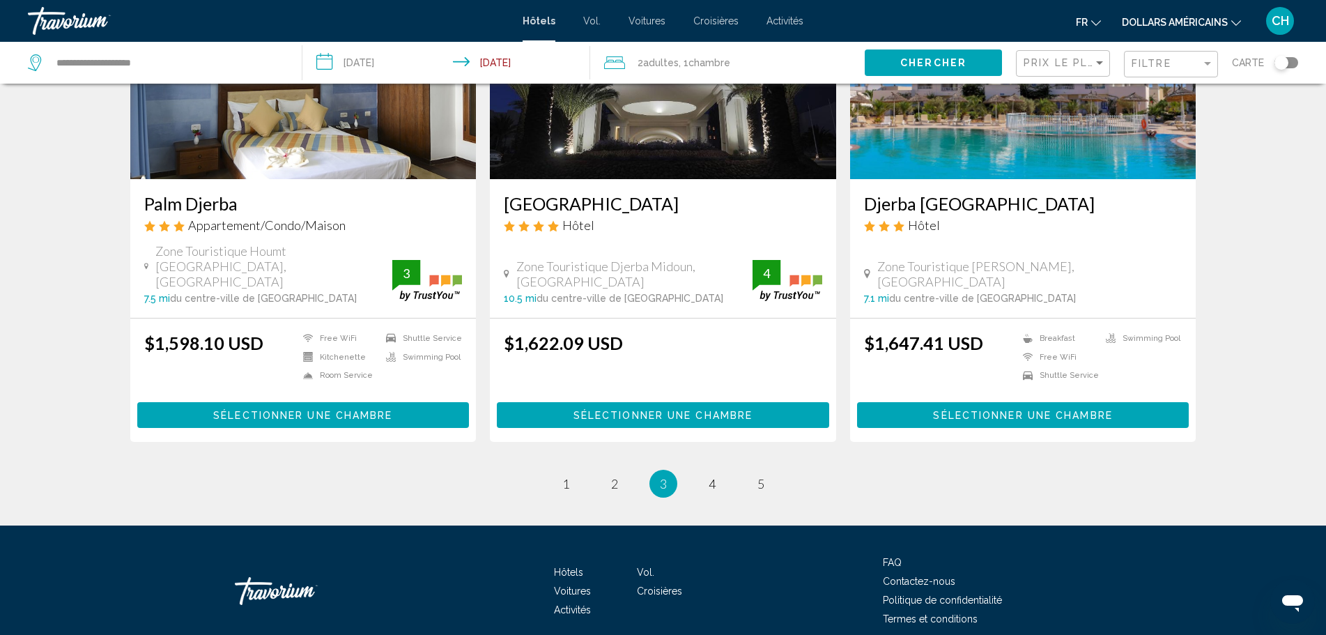
scroll to position [1672, 0]
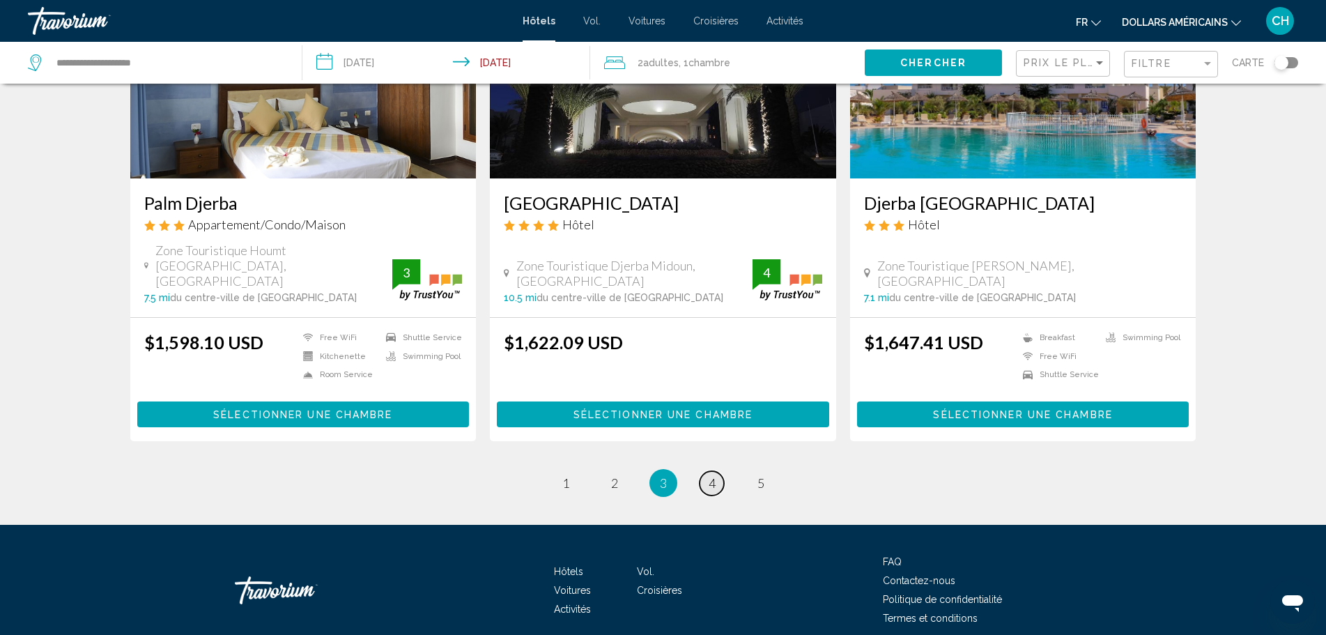
click at [709, 475] on span "4" at bounding box center [712, 482] width 7 height 15
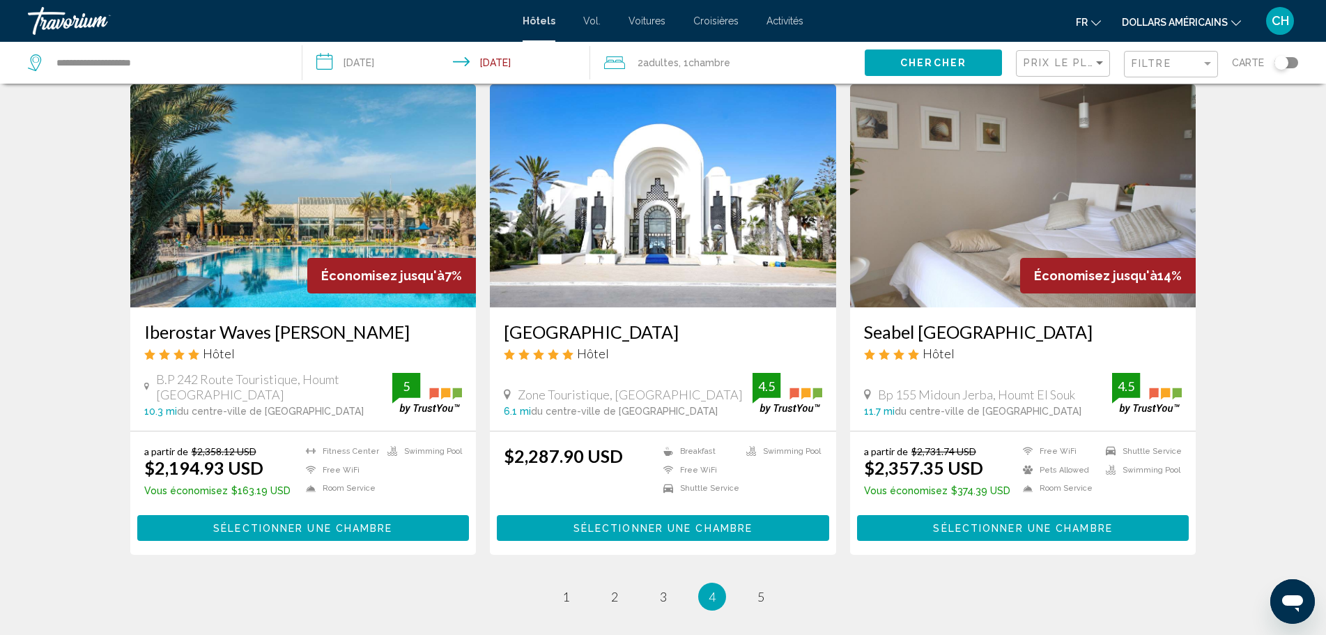
scroll to position [1602, 0]
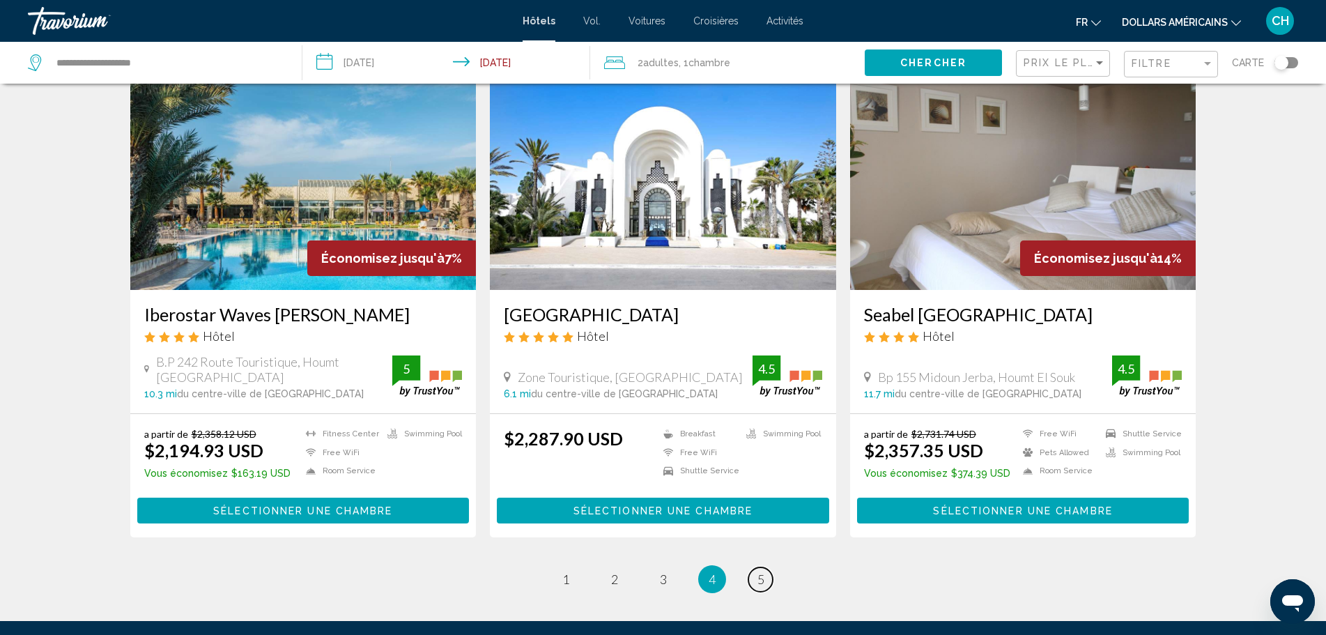
click at [762, 571] on span "5" at bounding box center [760, 578] width 7 height 15
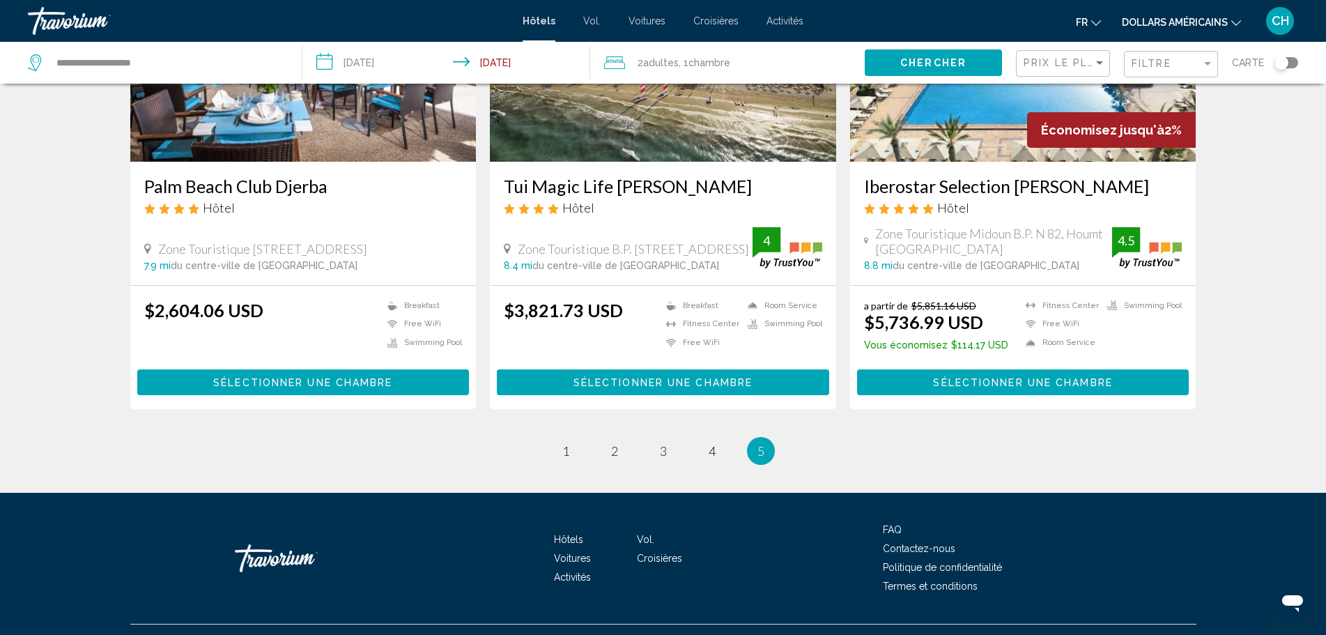
scroll to position [222, 0]
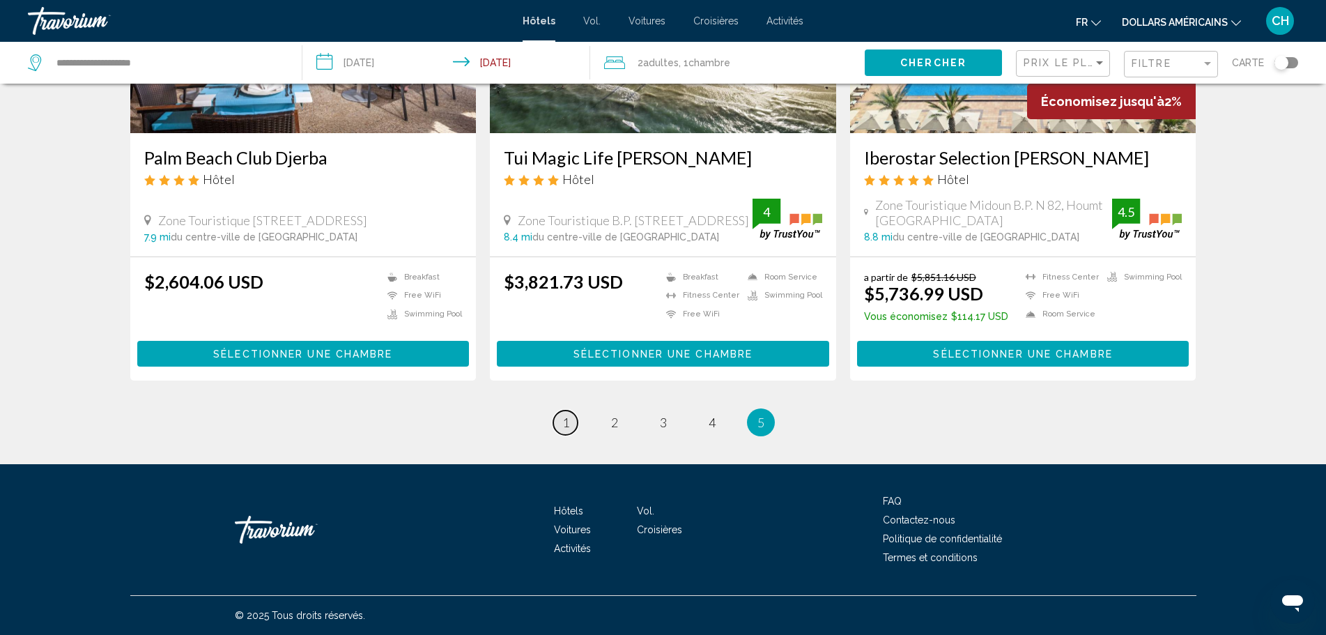
click at [568, 422] on span "1" at bounding box center [565, 422] width 7 height 15
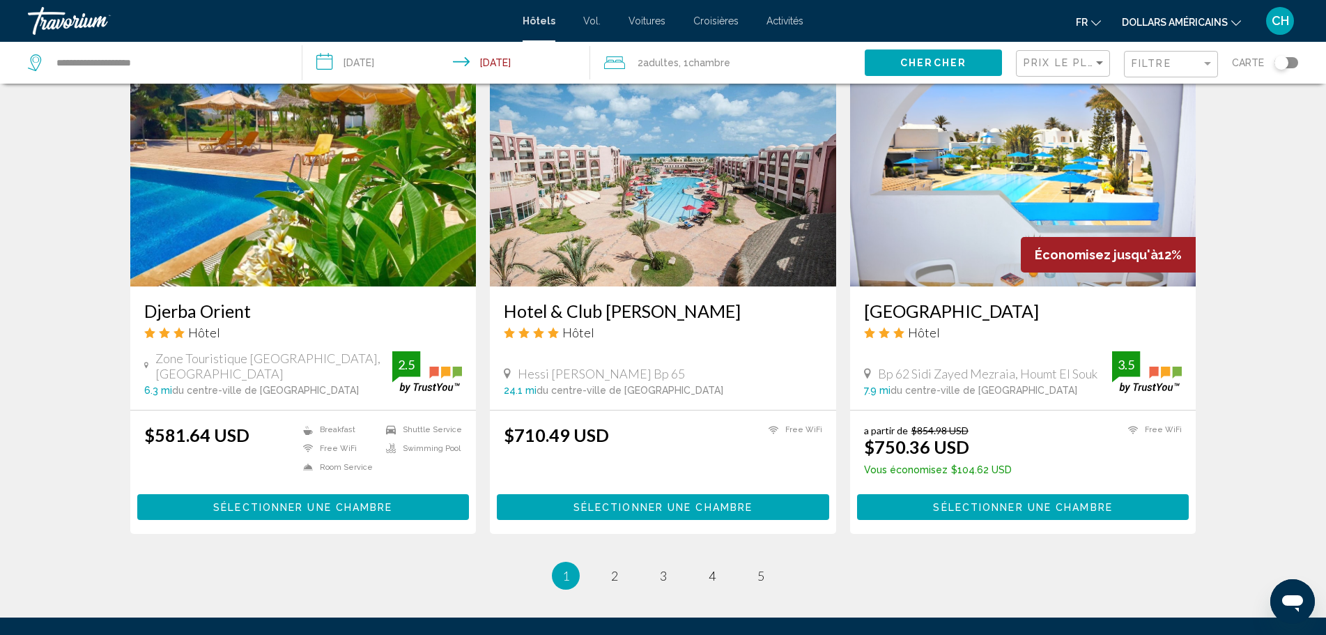
scroll to position [1602, 0]
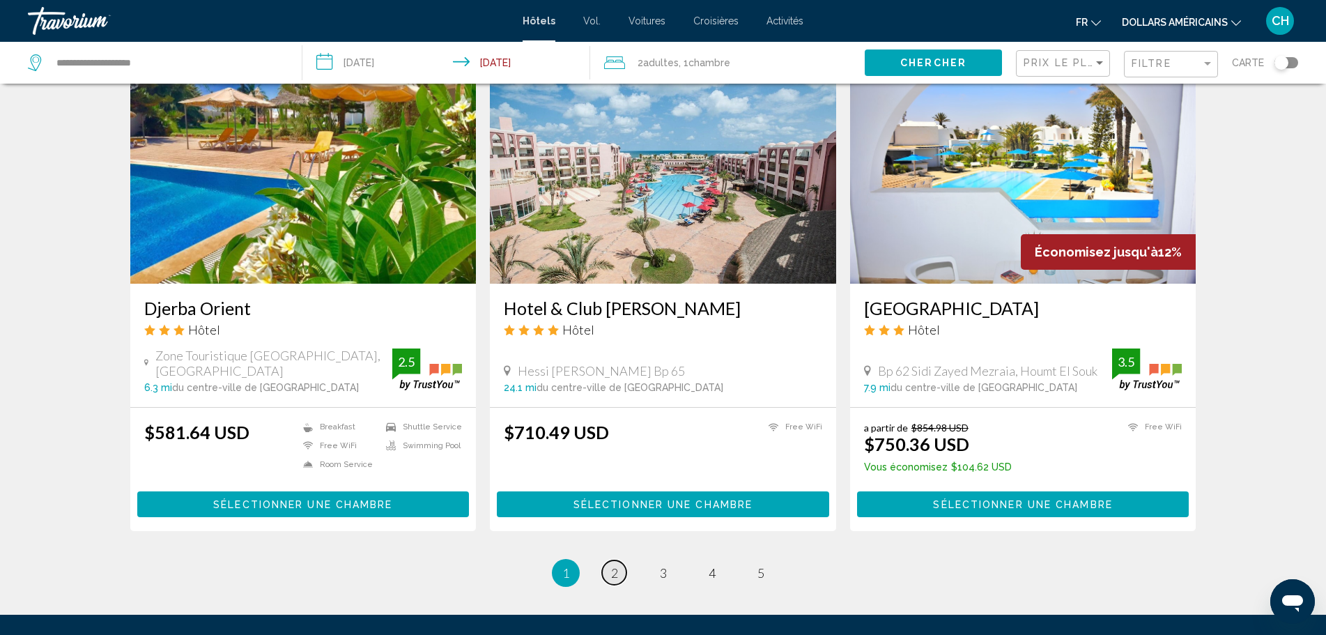
click at [617, 565] on span "2" at bounding box center [614, 572] width 7 height 15
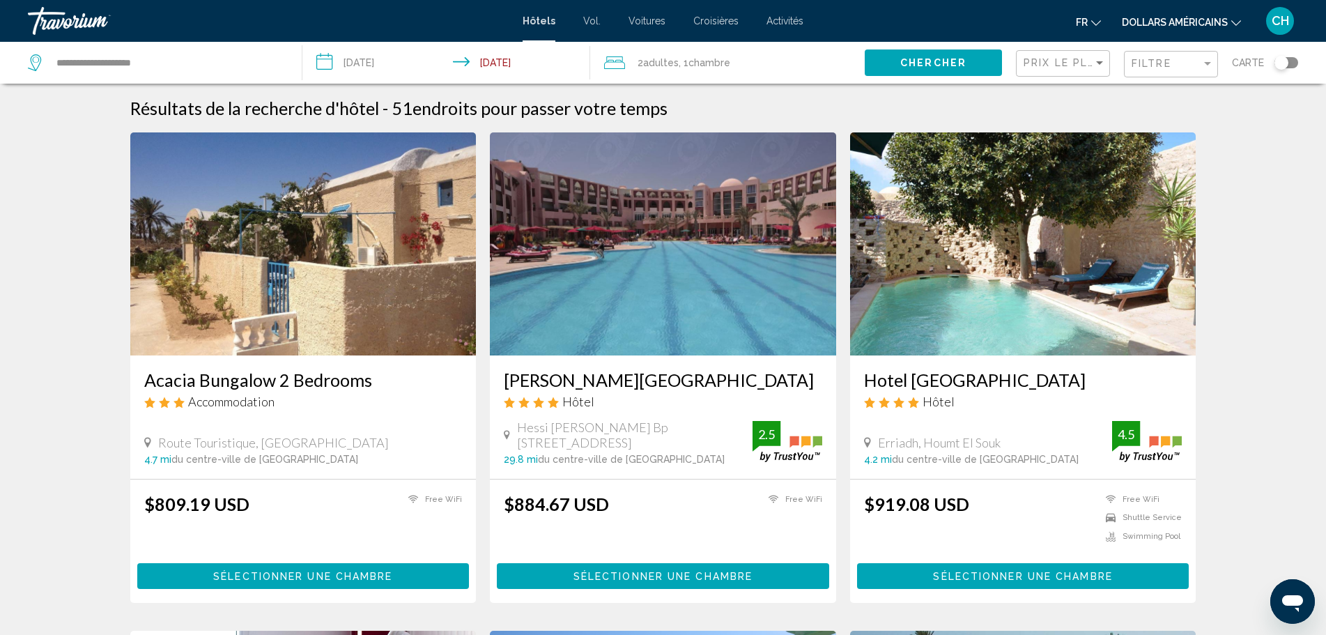
click at [299, 336] on img "Contenu principal" at bounding box center [303, 243] width 346 height 223
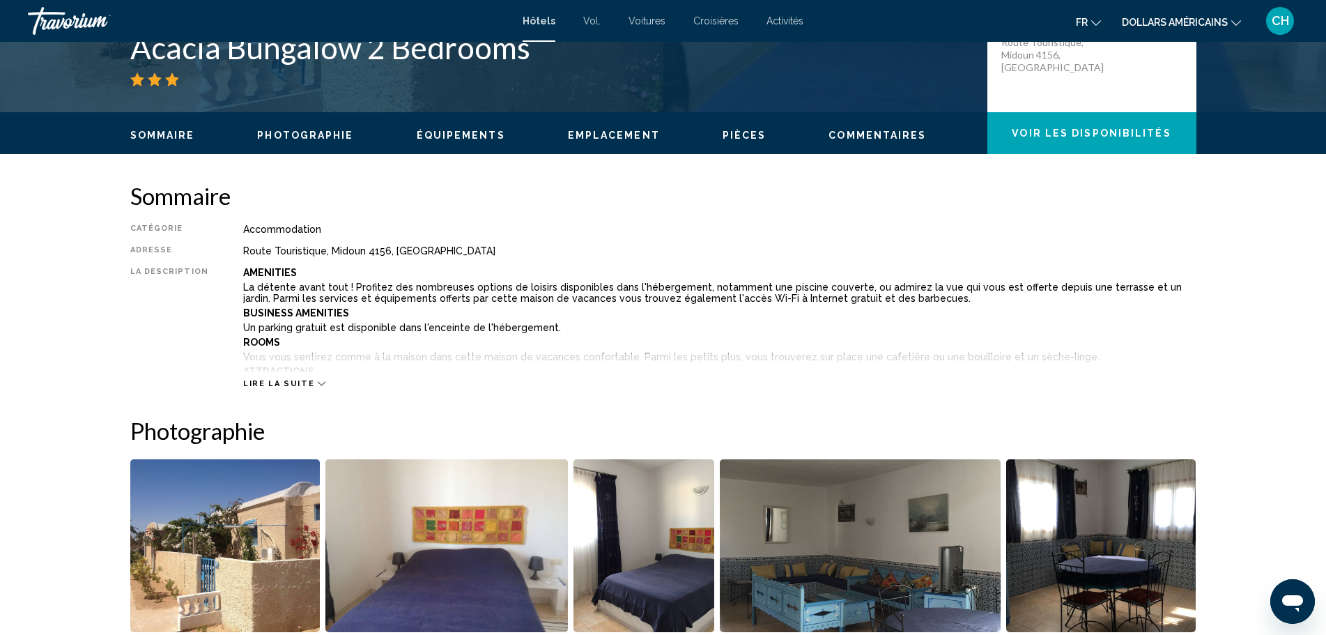
scroll to position [348, 0]
click at [295, 379] on span "Lire la suite" at bounding box center [278, 382] width 71 height 9
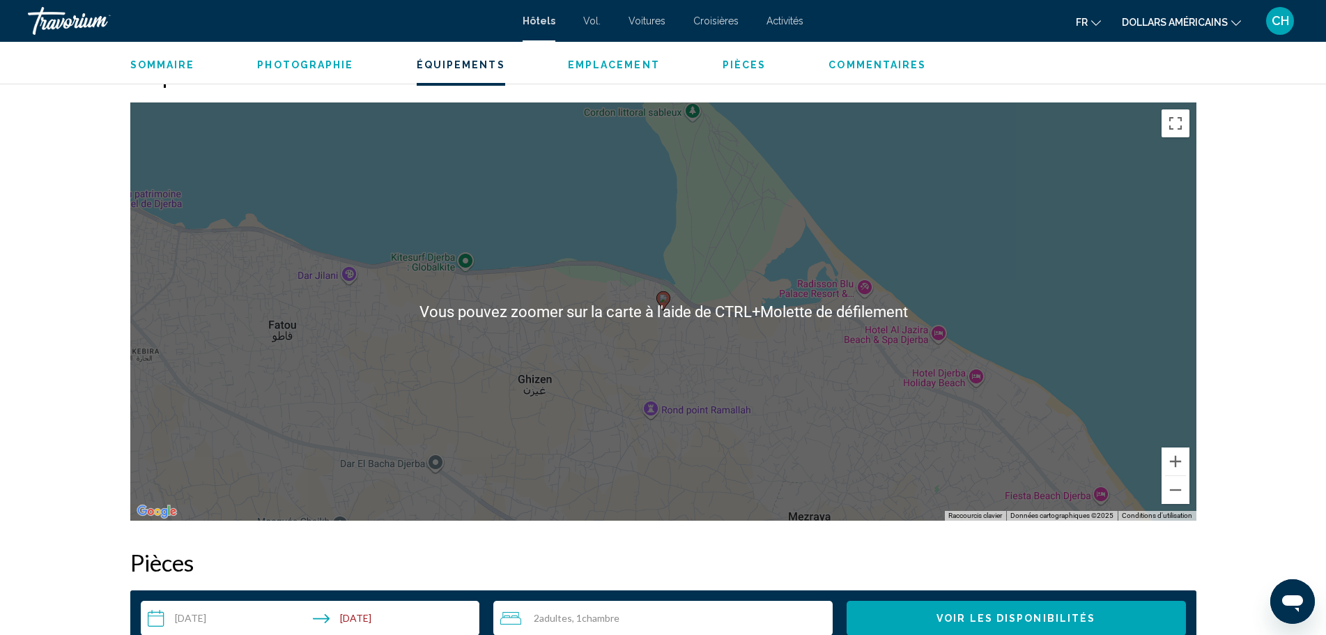
scroll to position [1602, 0]
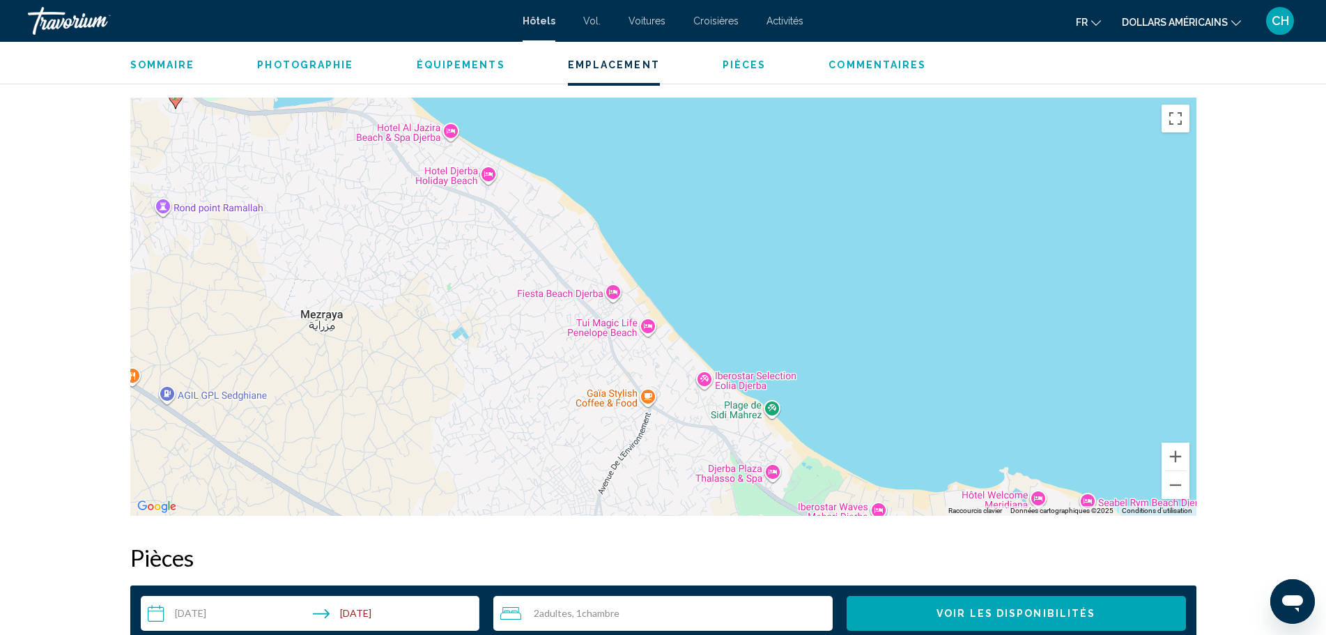
drag, startPoint x: 914, startPoint y: 383, endPoint x: 514, endPoint y: 211, distance: 435.3
click at [514, 211] on div "Pour activer le glissement avec le clavier, appuyez sur Alt+Entrée. Une fois ce…" at bounding box center [663, 307] width 1066 height 418
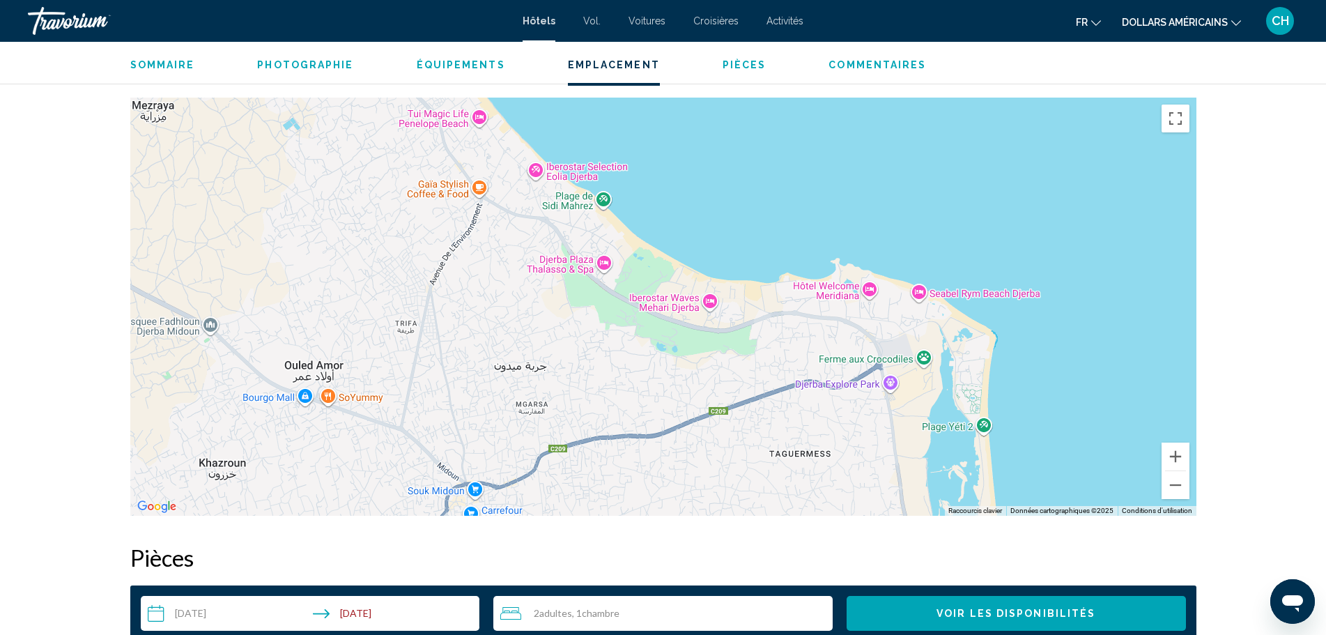
drag, startPoint x: 638, startPoint y: 410, endPoint x: 470, endPoint y: 201, distance: 267.5
click at [470, 201] on div "Pour activer le glissement avec le clavier, appuyez sur Alt+Entrée. Une fois ce…" at bounding box center [663, 307] width 1066 height 418
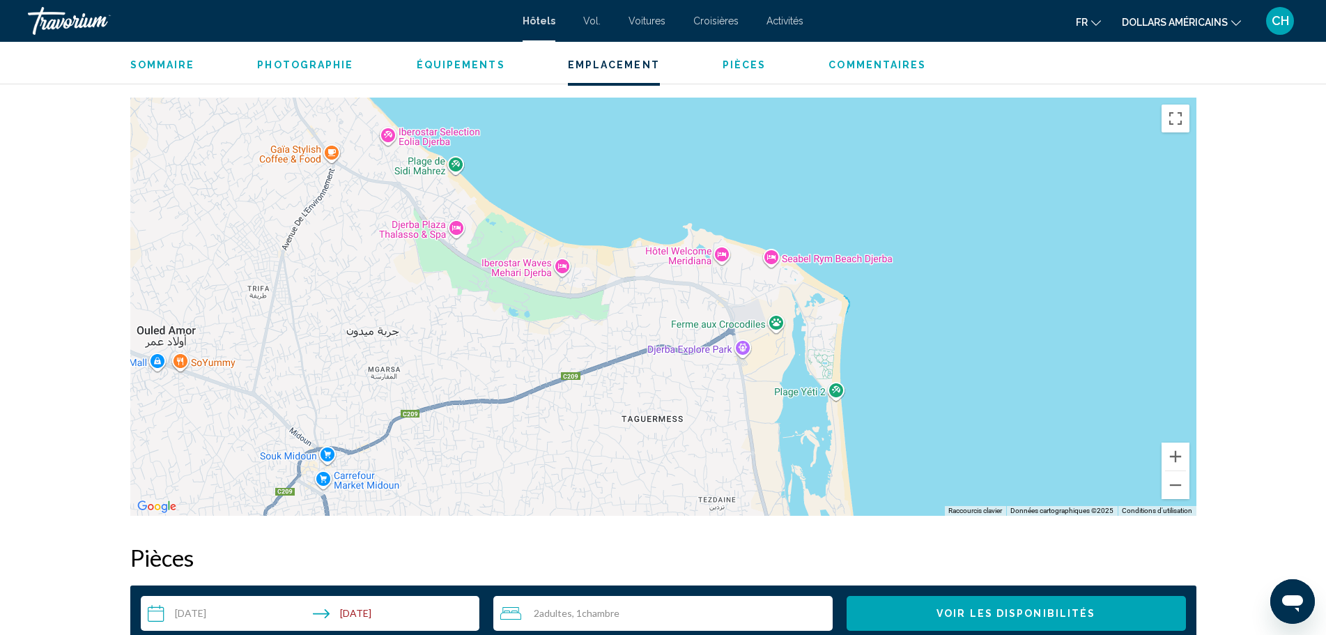
drag, startPoint x: 674, startPoint y: 380, endPoint x: 534, endPoint y: 353, distance: 142.0
click at [534, 353] on div "Contenu principal" at bounding box center [663, 307] width 1066 height 418
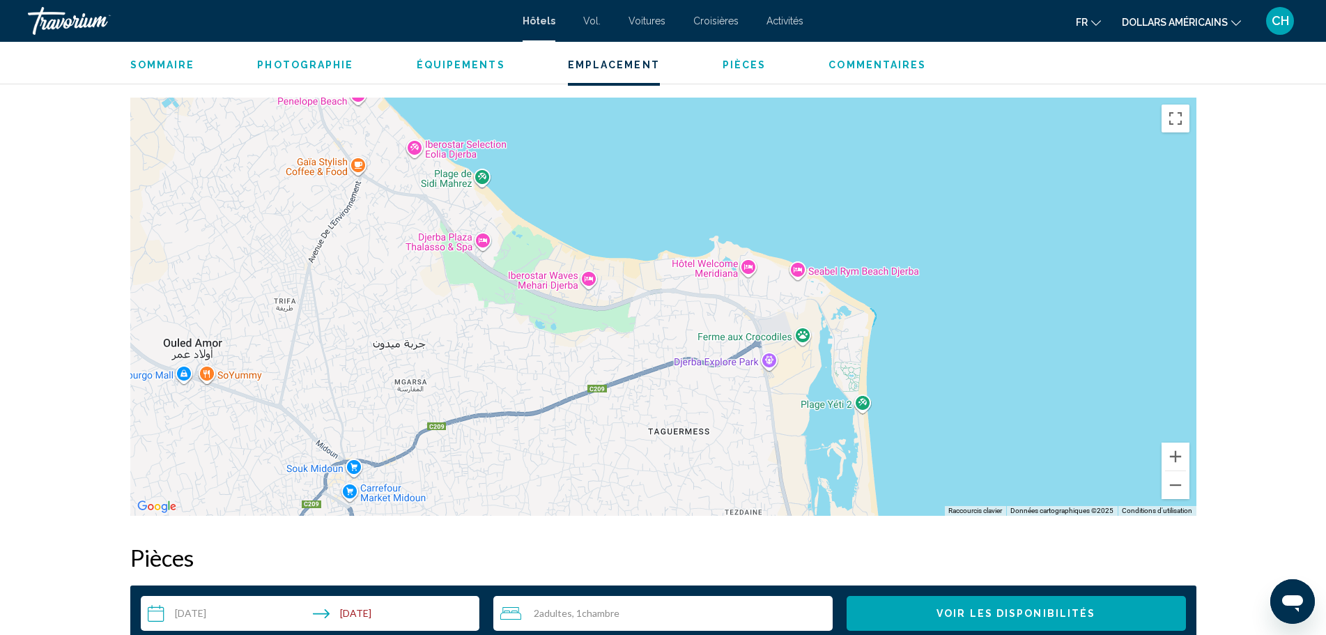
drag, startPoint x: 482, startPoint y: 297, endPoint x: 511, endPoint y: 310, distance: 31.2
click at [511, 310] on div "Contenu principal" at bounding box center [663, 307] width 1066 height 418
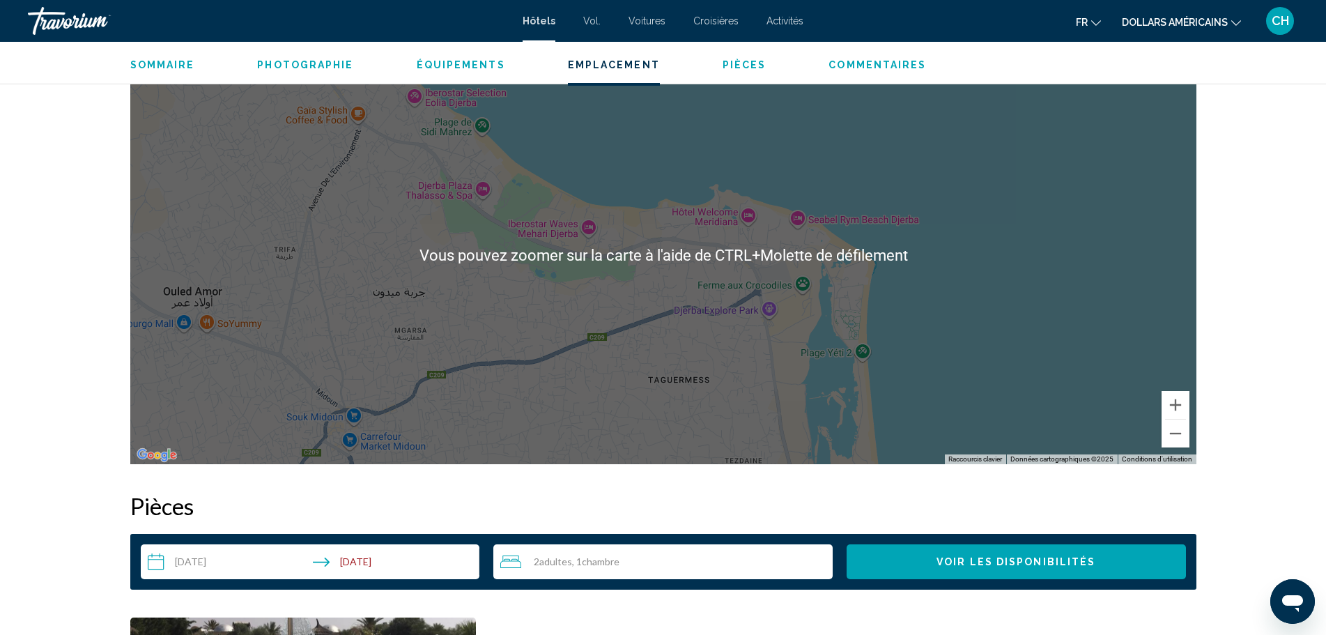
scroll to position [1672, 0]
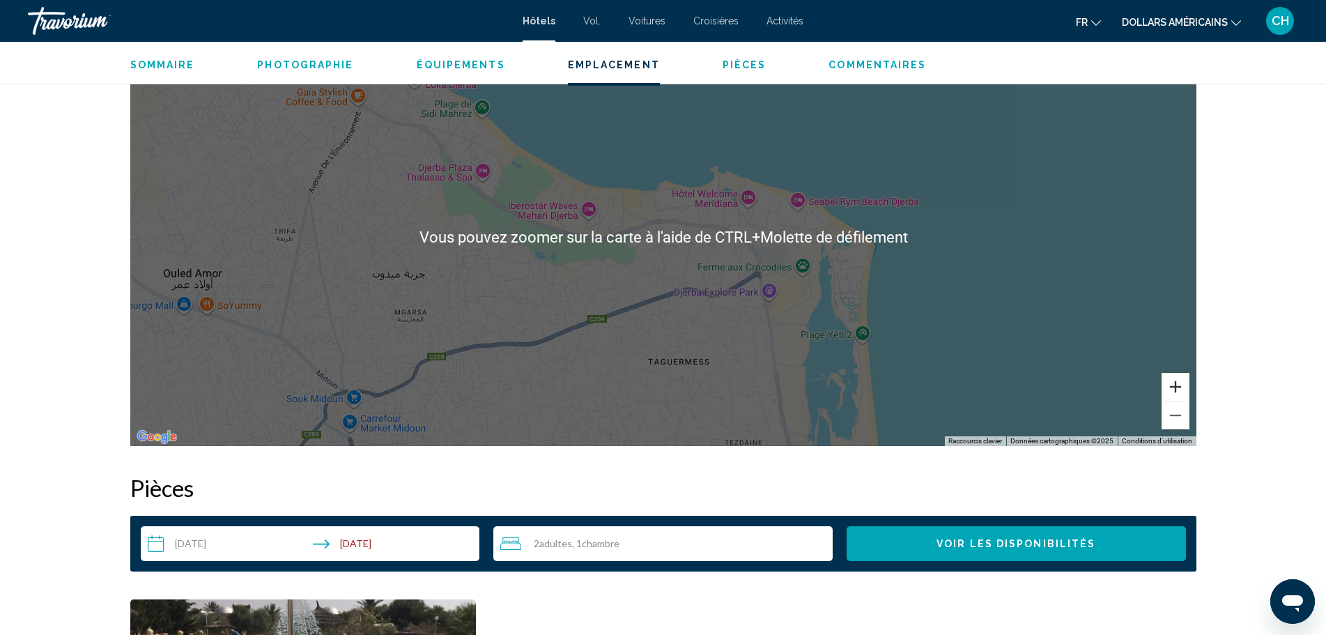
click at [1179, 389] on button "Zoom avant" at bounding box center [1175, 387] width 28 height 28
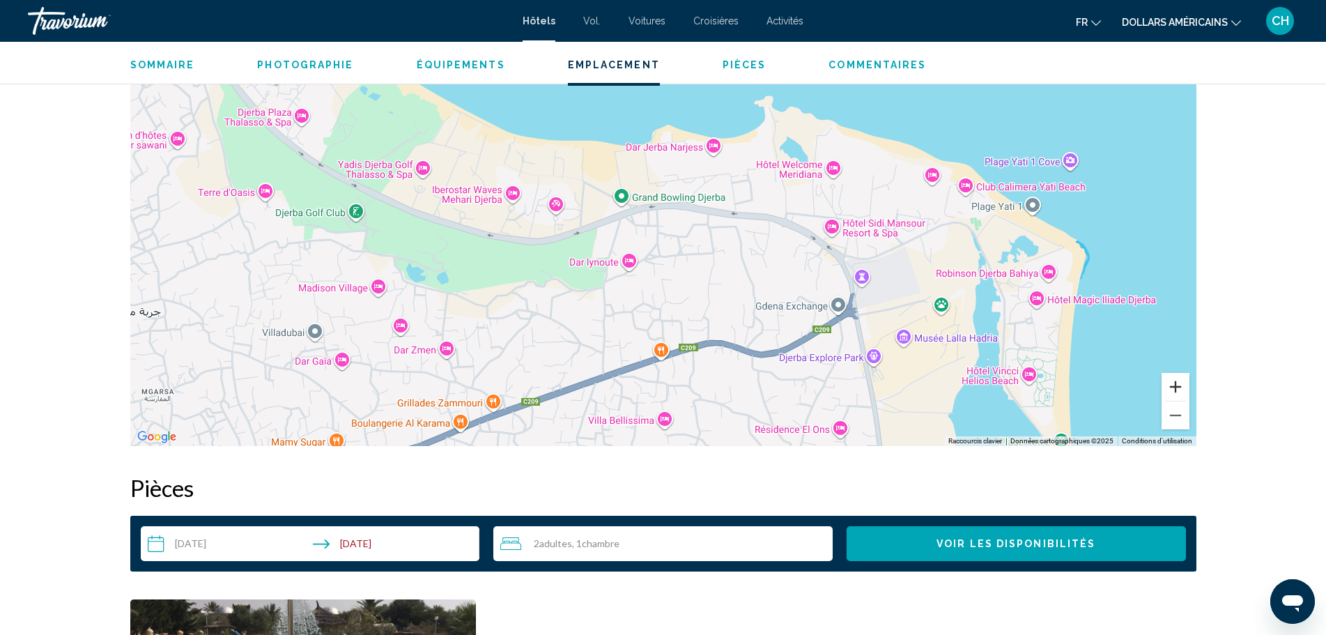
click at [1179, 389] on button "Zoom avant" at bounding box center [1175, 387] width 28 height 28
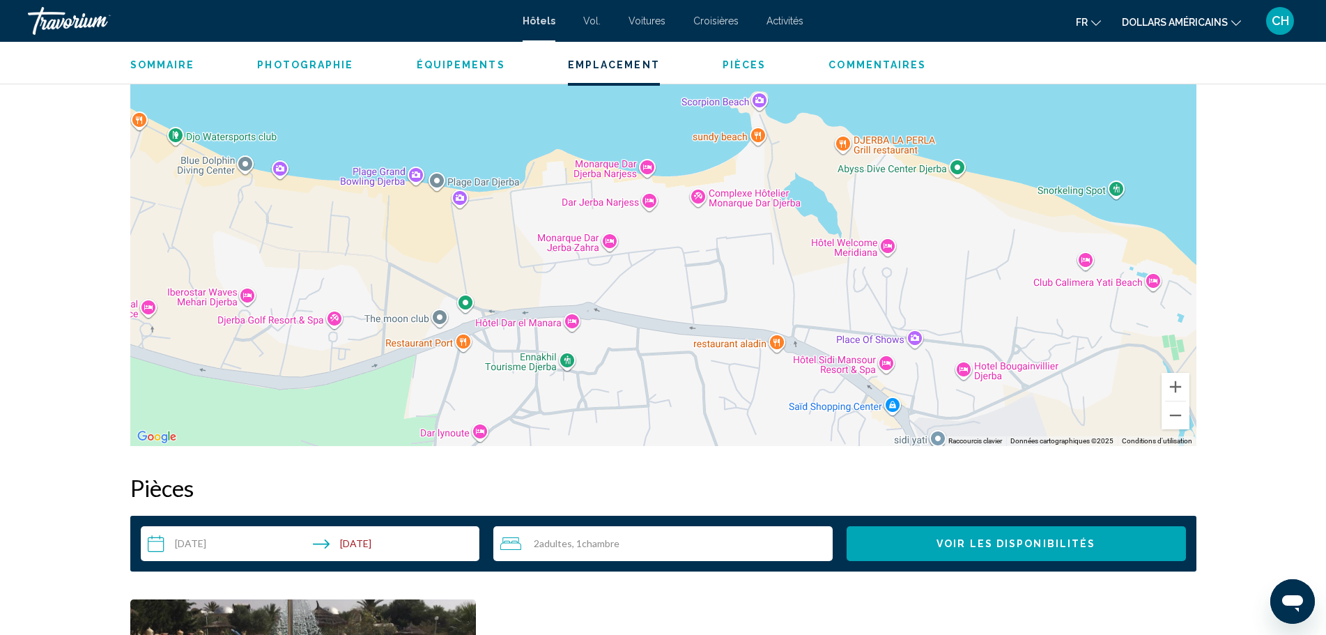
drag, startPoint x: 802, startPoint y: 293, endPoint x: 686, endPoint y: 429, distance: 179.4
click at [686, 429] on div "Contenu principal" at bounding box center [663, 237] width 1066 height 418
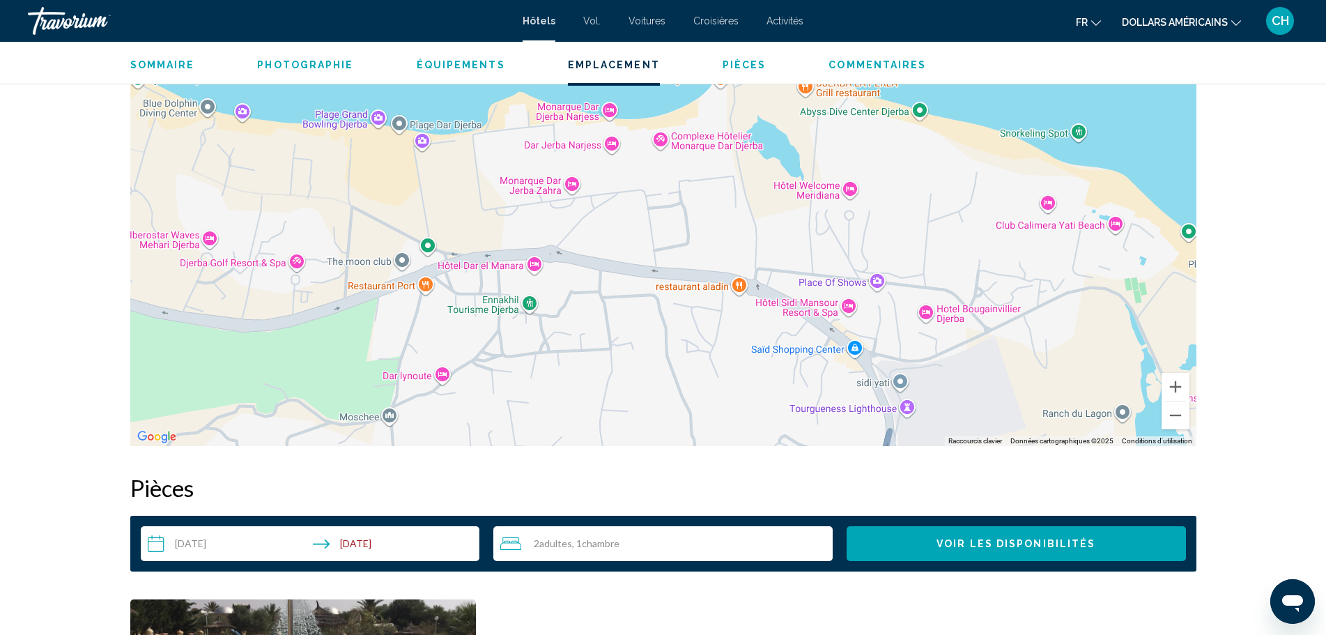
drag, startPoint x: 828, startPoint y: 297, endPoint x: 789, endPoint y: 240, distance: 69.2
click at [789, 240] on div "Contenu principal" at bounding box center [663, 237] width 1066 height 418
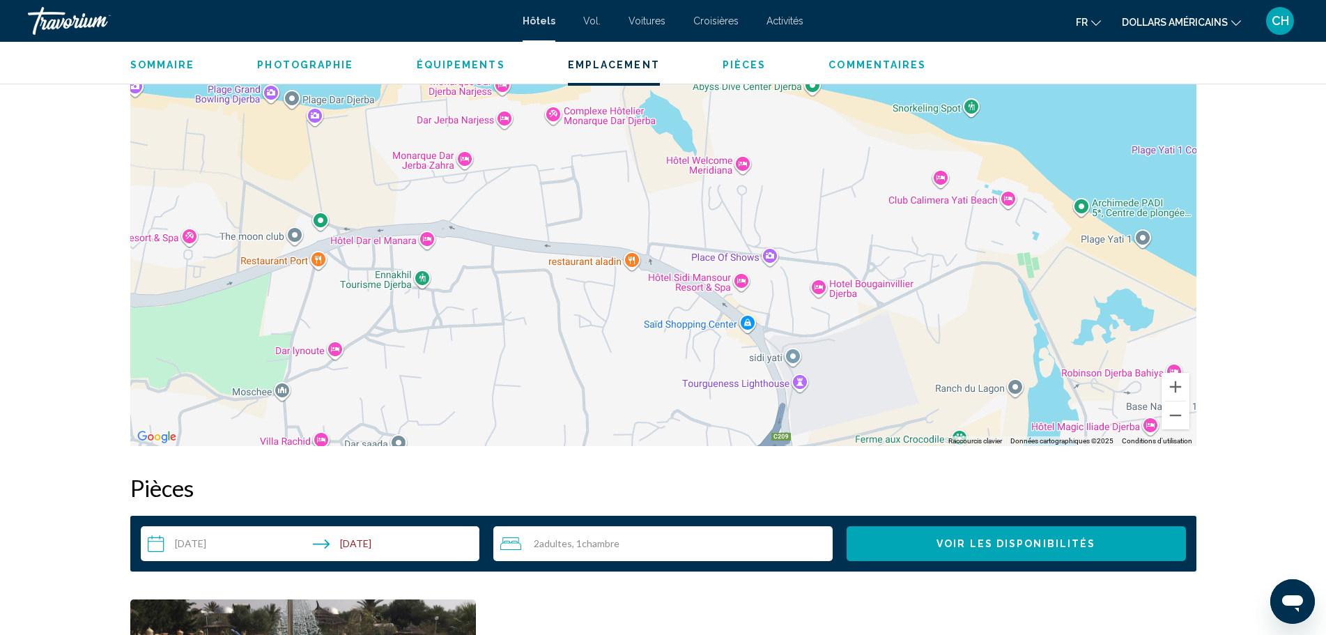
drag, startPoint x: 538, startPoint y: 323, endPoint x: 431, endPoint y: 297, distance: 109.5
click at [431, 297] on div "Contenu principal" at bounding box center [663, 237] width 1066 height 418
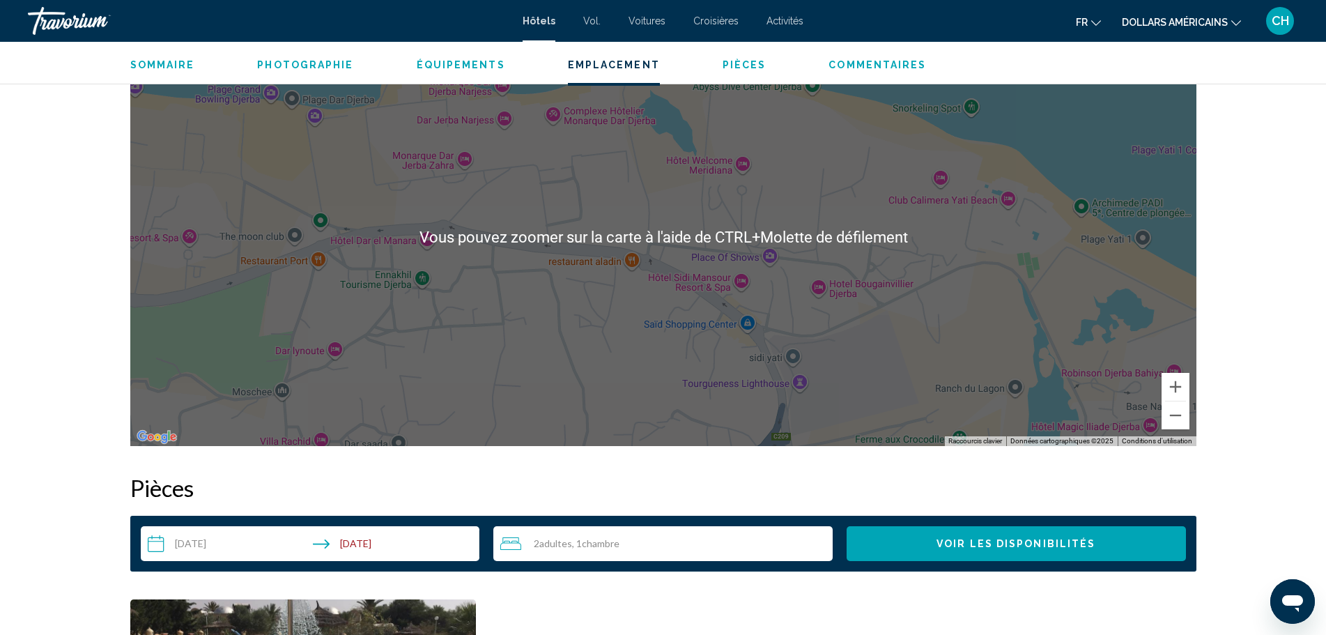
click at [842, 341] on div "Contenu principal" at bounding box center [663, 237] width 1066 height 418
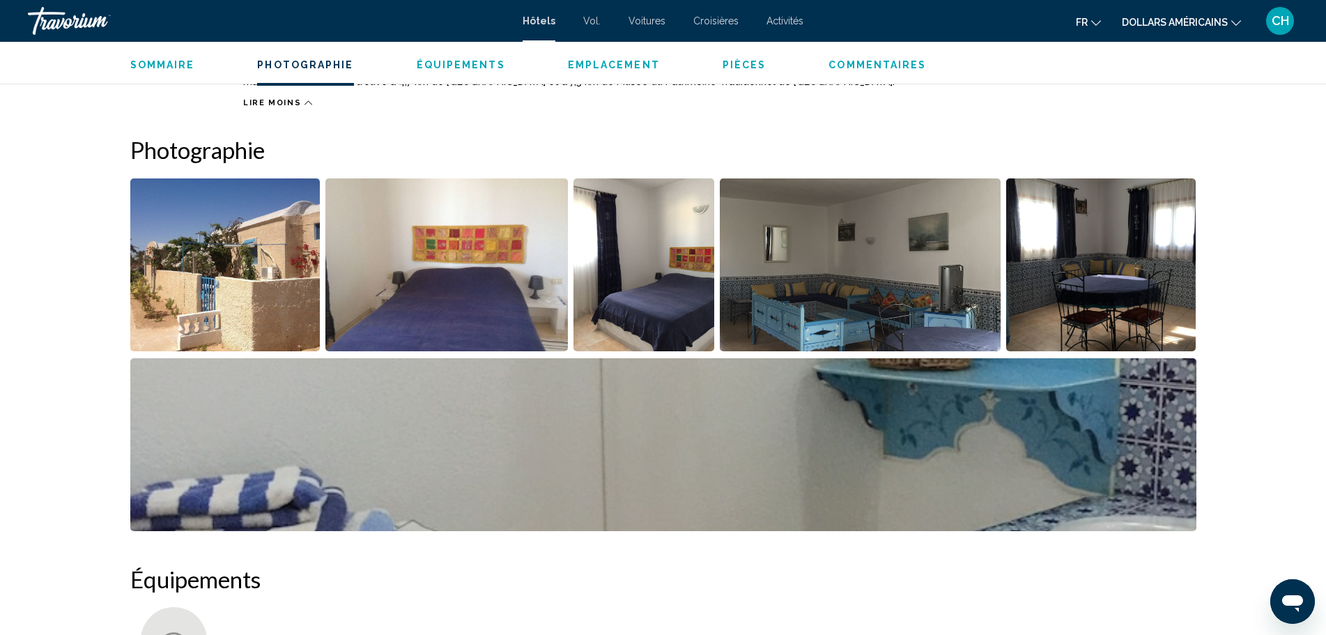
scroll to position [836, 0]
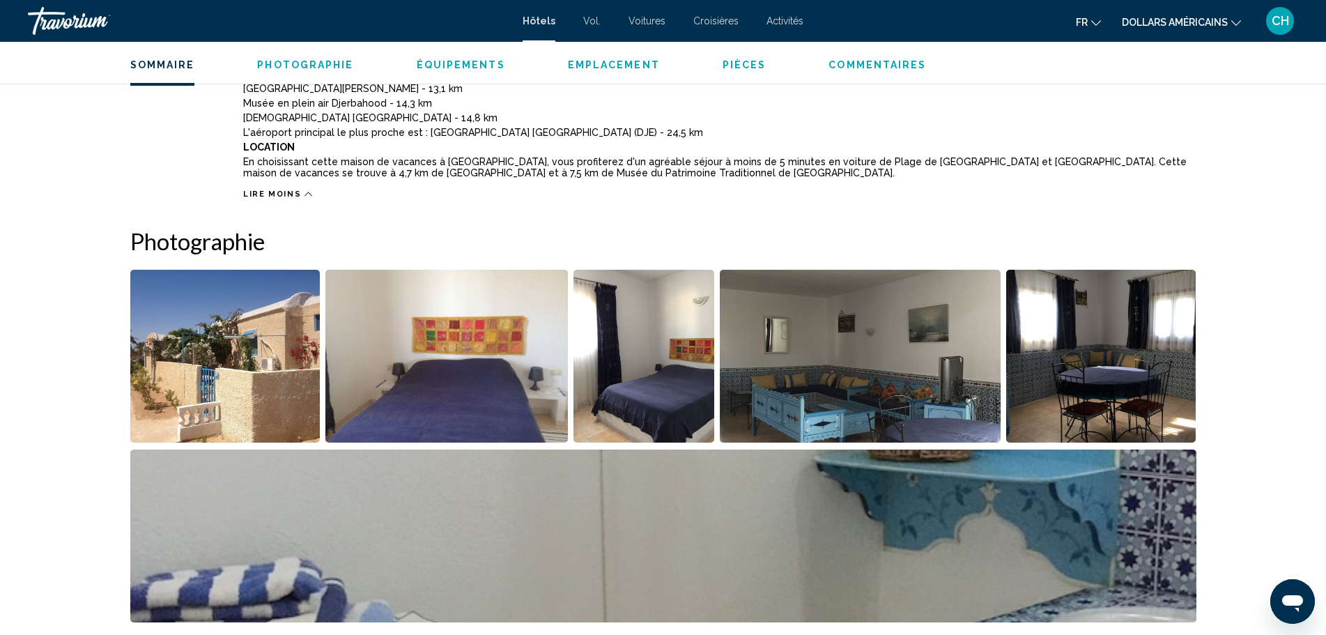
click at [201, 348] on img "Open full-screen image slider" at bounding box center [225, 356] width 190 height 173
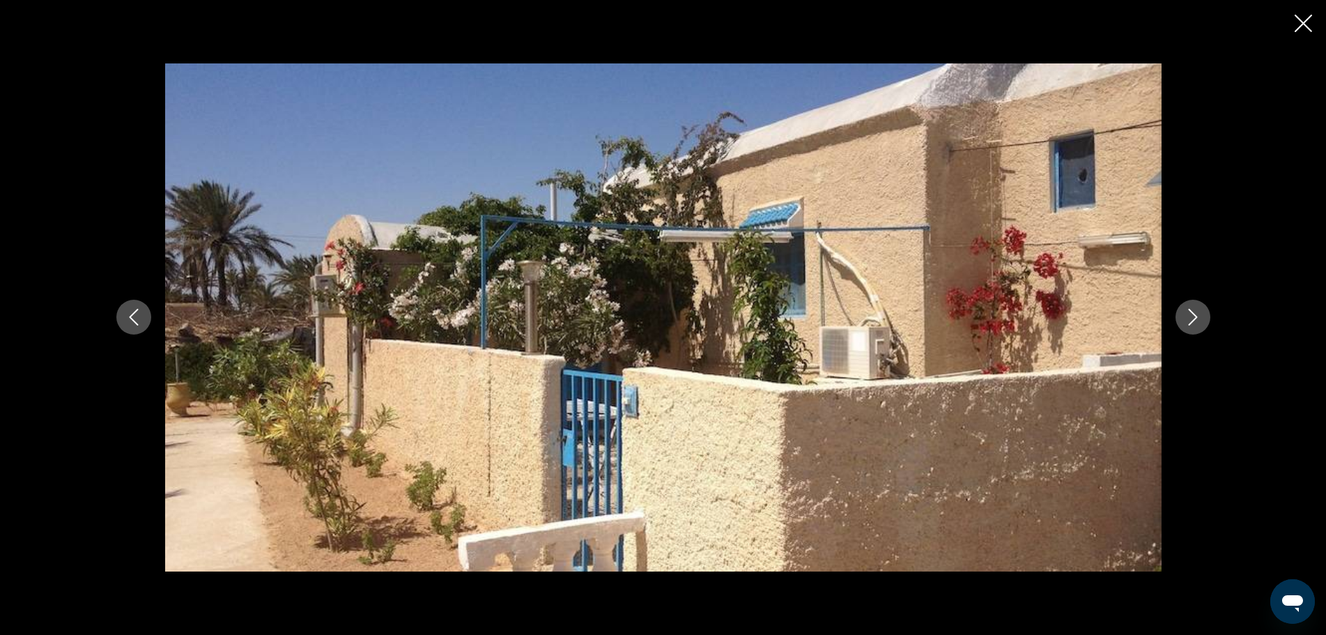
click at [1193, 324] on icon "Next image" at bounding box center [1192, 317] width 17 height 17
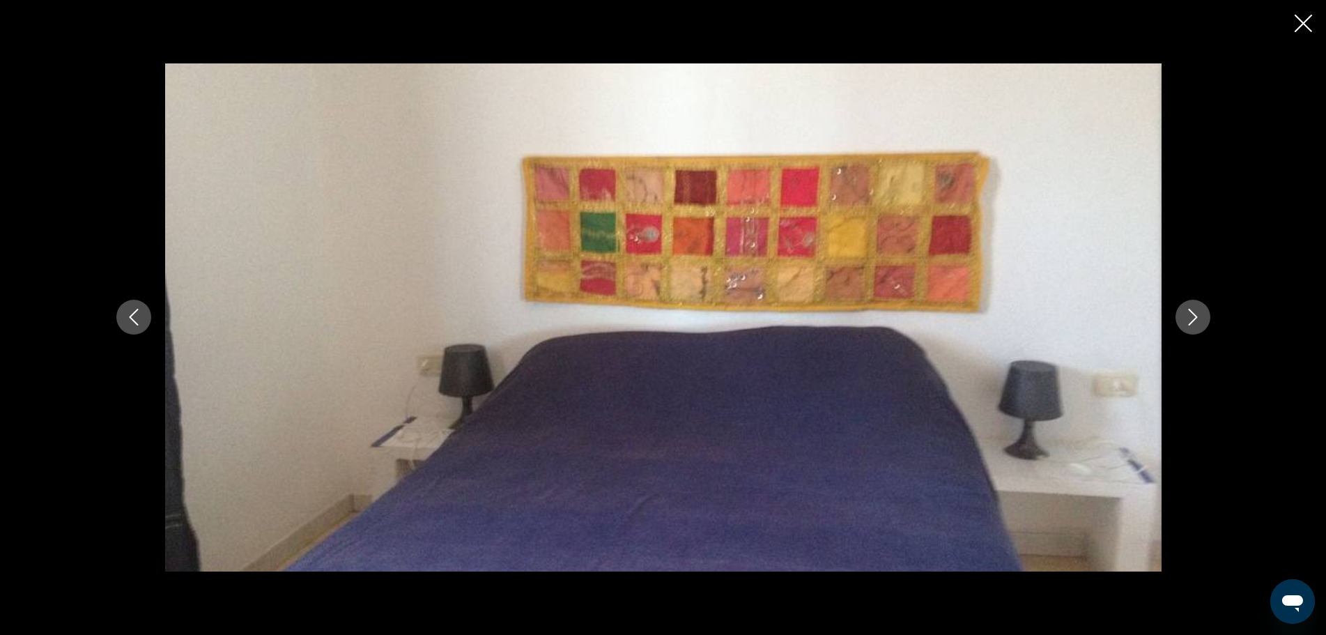
click at [1193, 324] on icon "Next image" at bounding box center [1192, 317] width 17 height 17
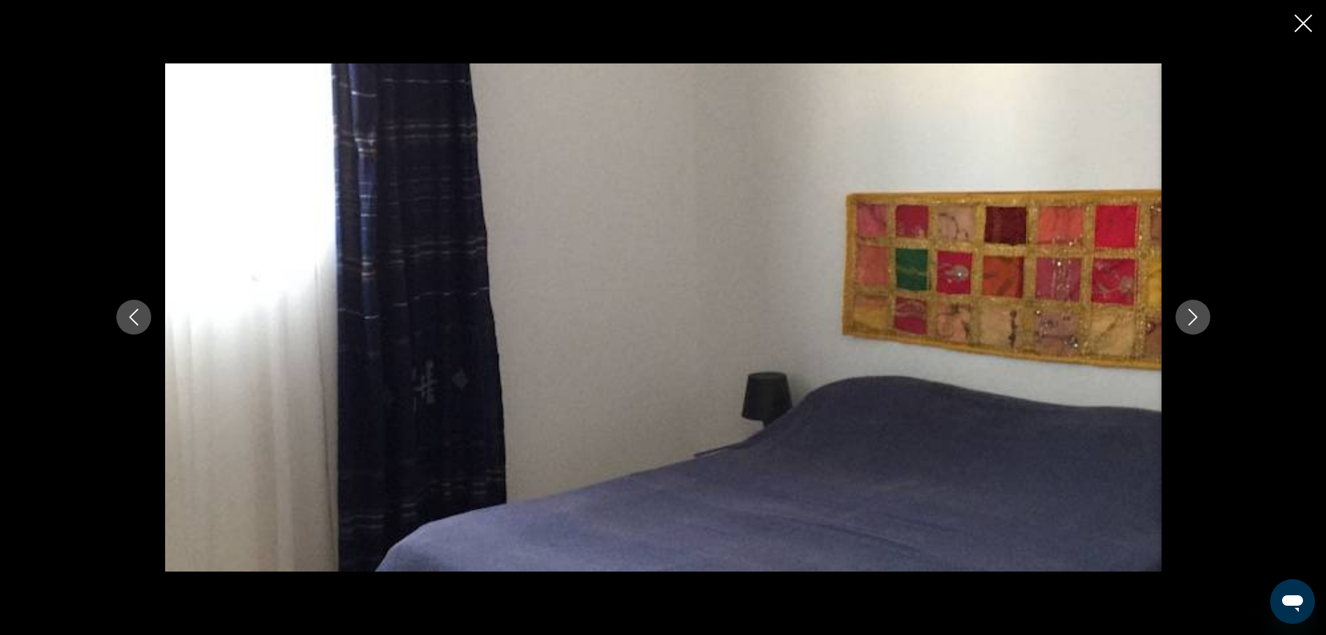
click at [1193, 324] on icon "Next image" at bounding box center [1192, 317] width 17 height 17
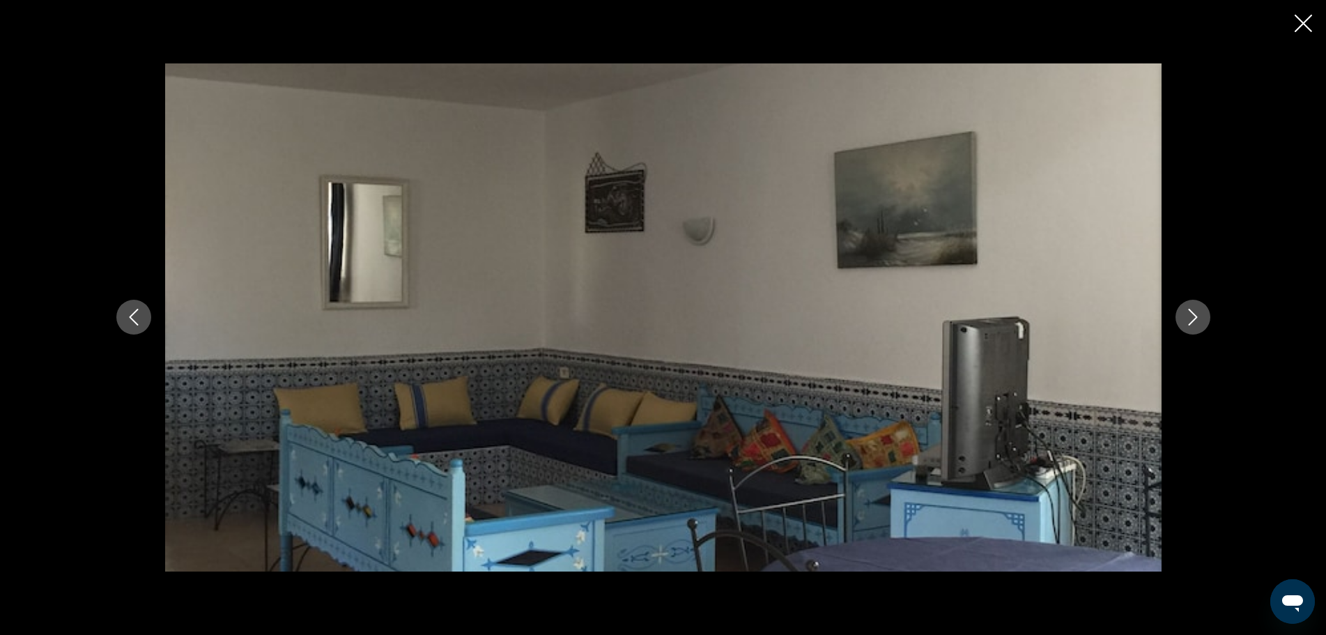
click at [1193, 324] on icon "Next image" at bounding box center [1192, 317] width 17 height 17
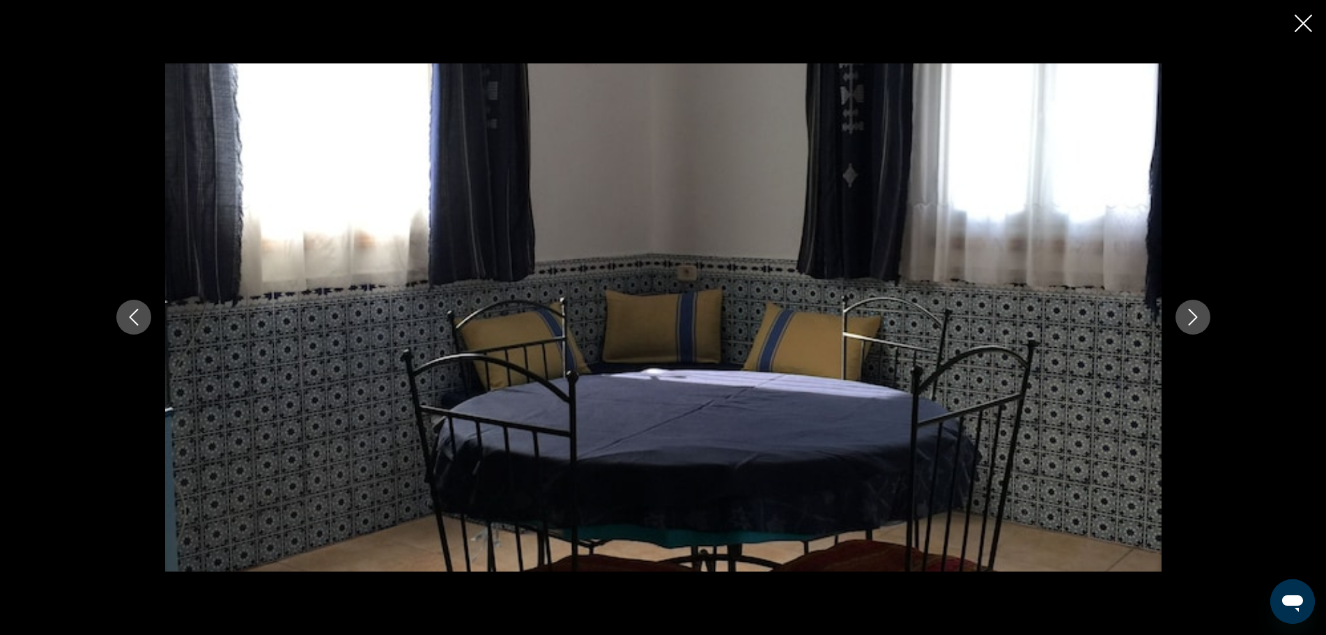
click at [1193, 324] on icon "Next image" at bounding box center [1192, 317] width 17 height 17
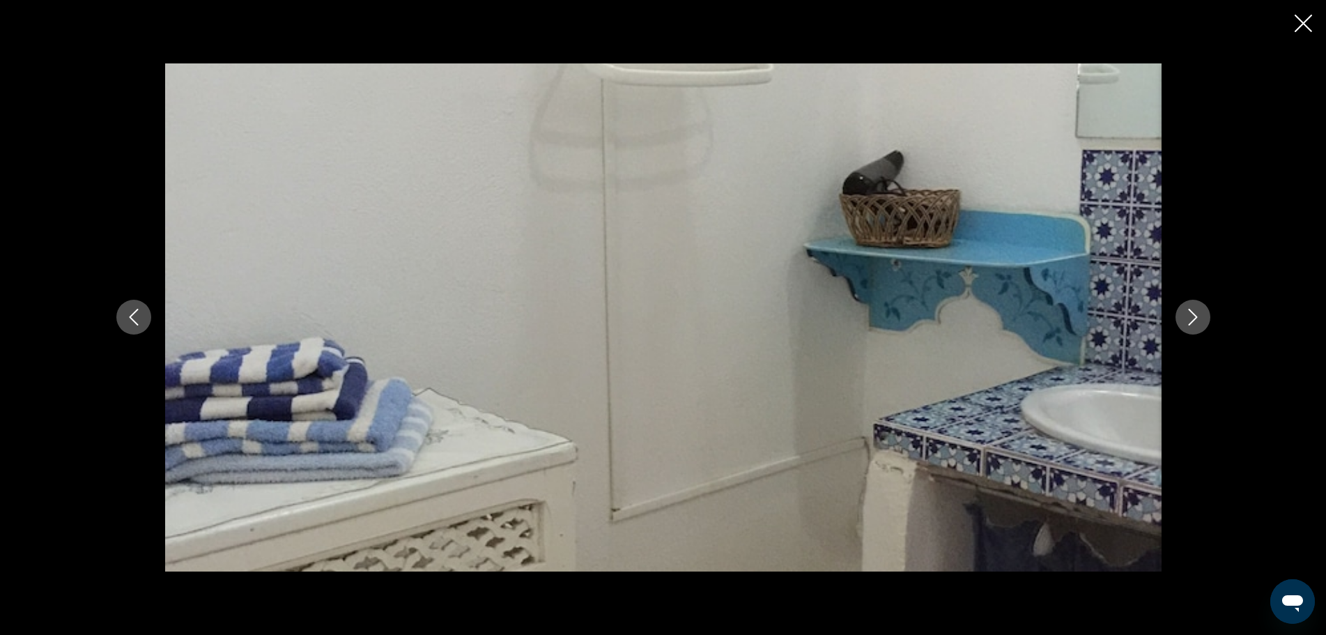
click at [1193, 324] on icon "Next image" at bounding box center [1192, 317] width 17 height 17
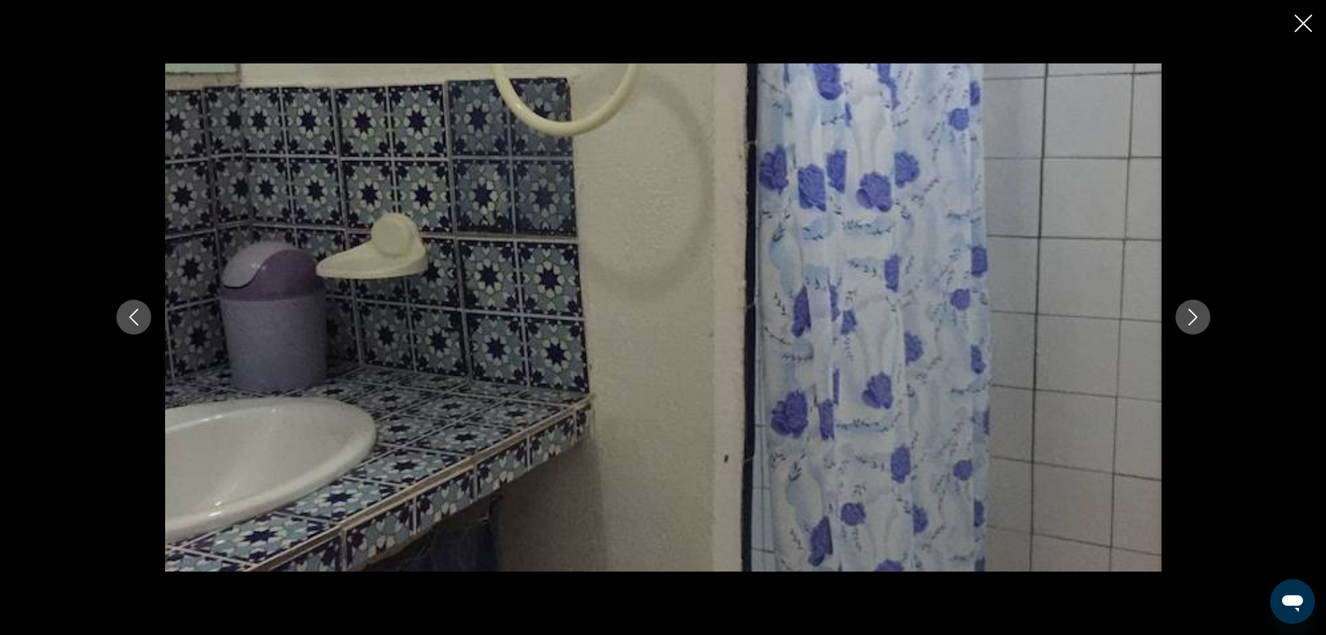
click at [1193, 324] on icon "Next image" at bounding box center [1192, 317] width 17 height 17
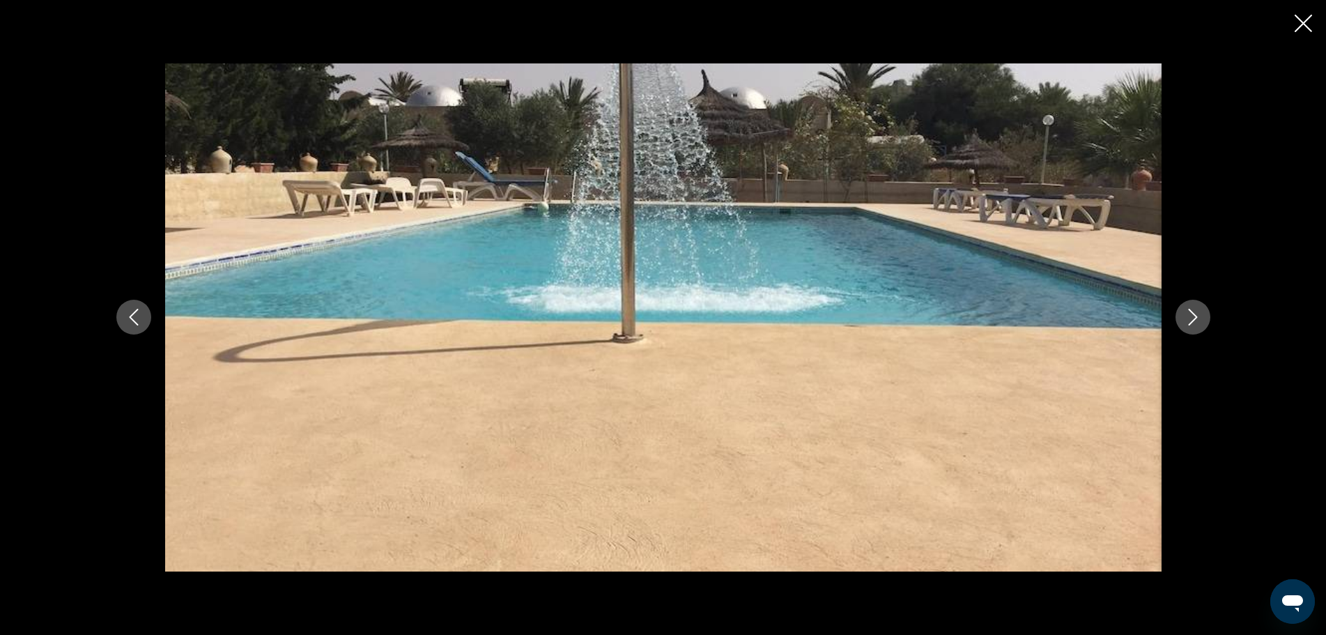
click at [1193, 324] on icon "Next image" at bounding box center [1192, 317] width 17 height 17
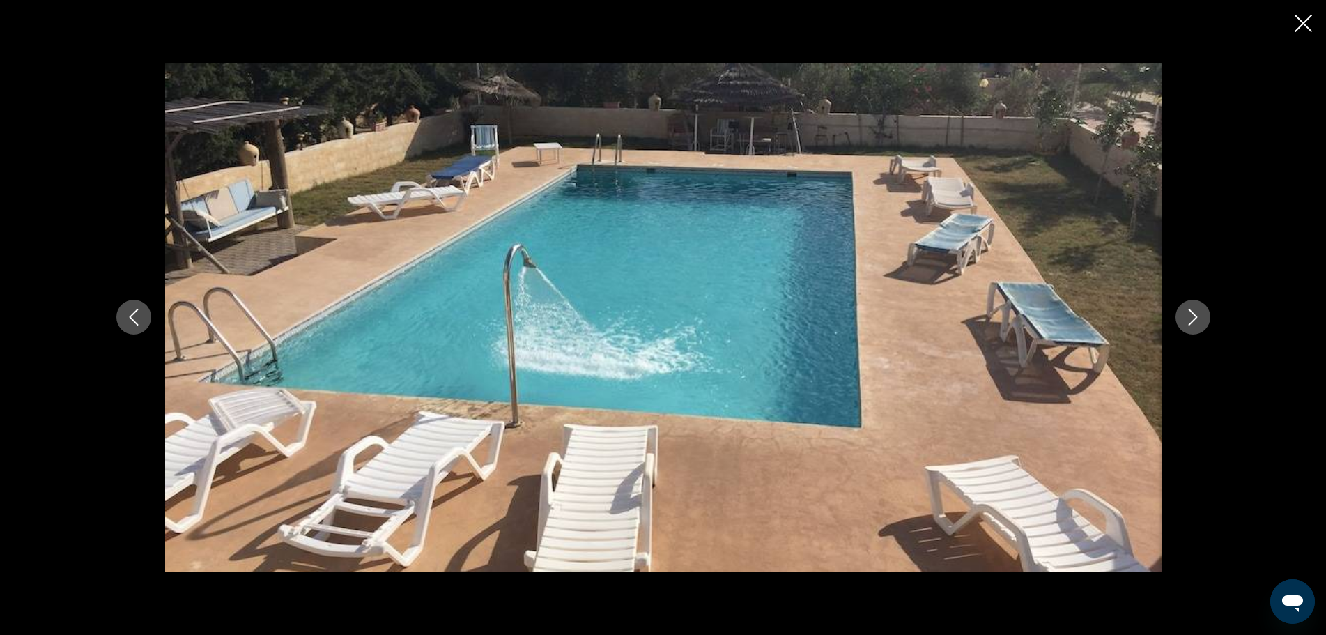
click at [1193, 324] on icon "Next image" at bounding box center [1192, 317] width 17 height 17
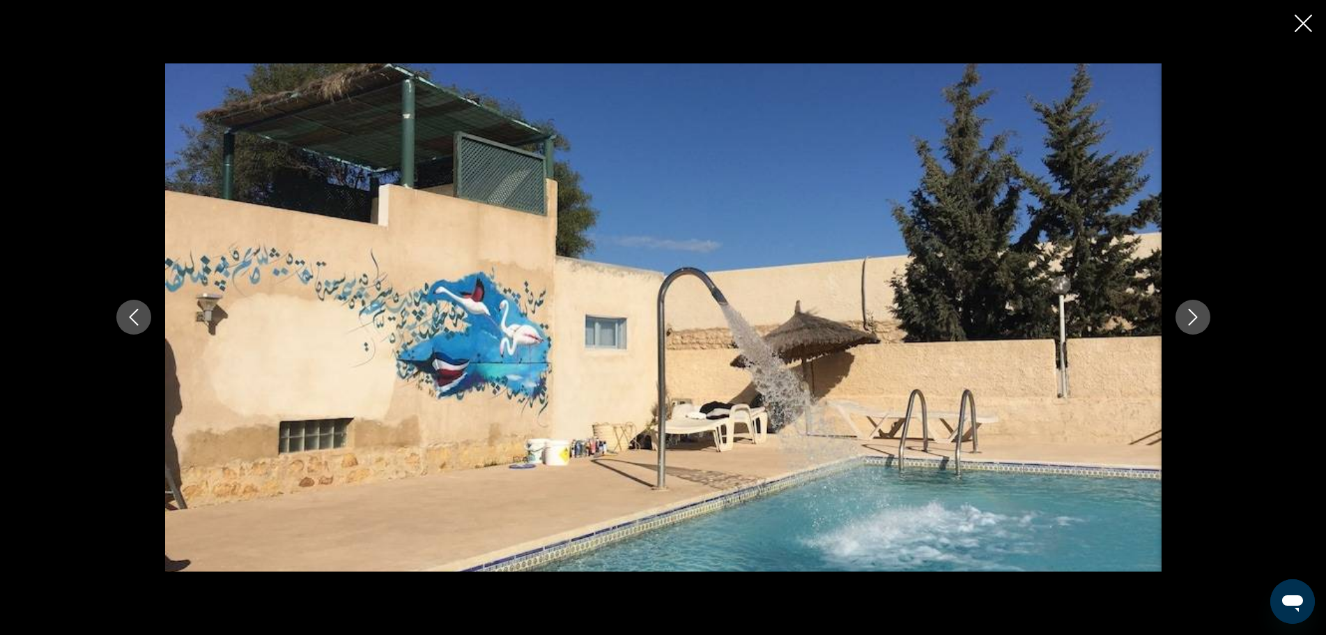
click at [1193, 324] on icon "Next image" at bounding box center [1192, 317] width 17 height 17
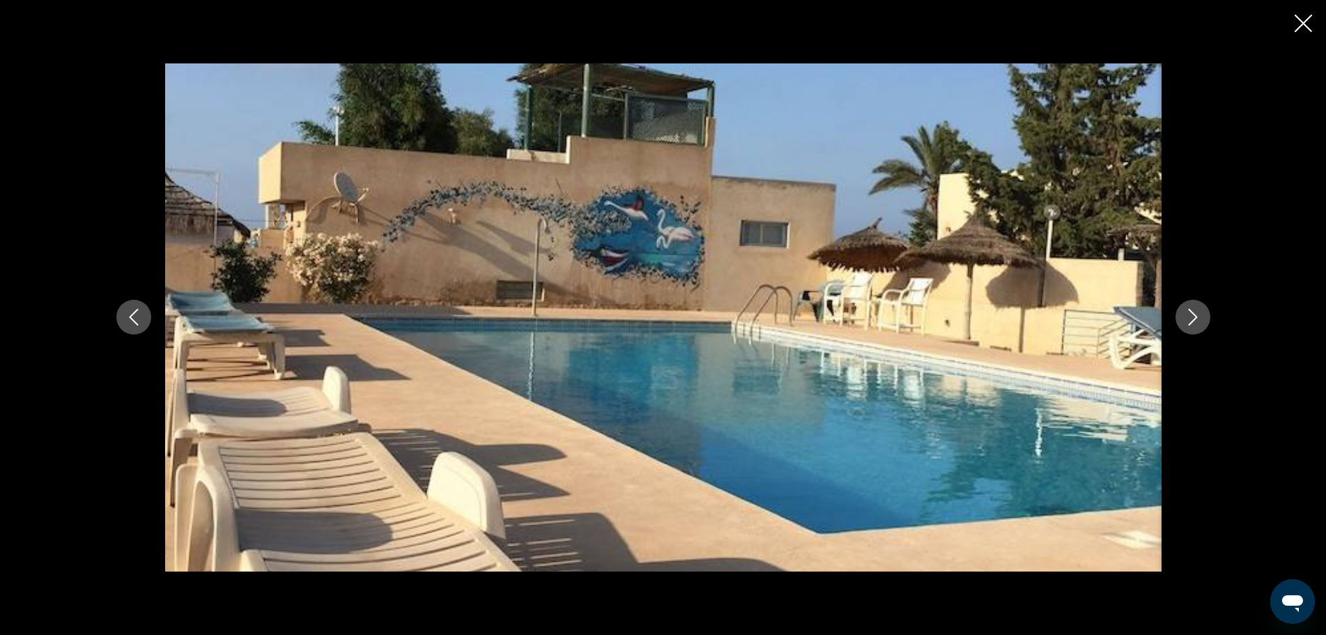
click at [1193, 324] on icon "Next image" at bounding box center [1192, 317] width 17 height 17
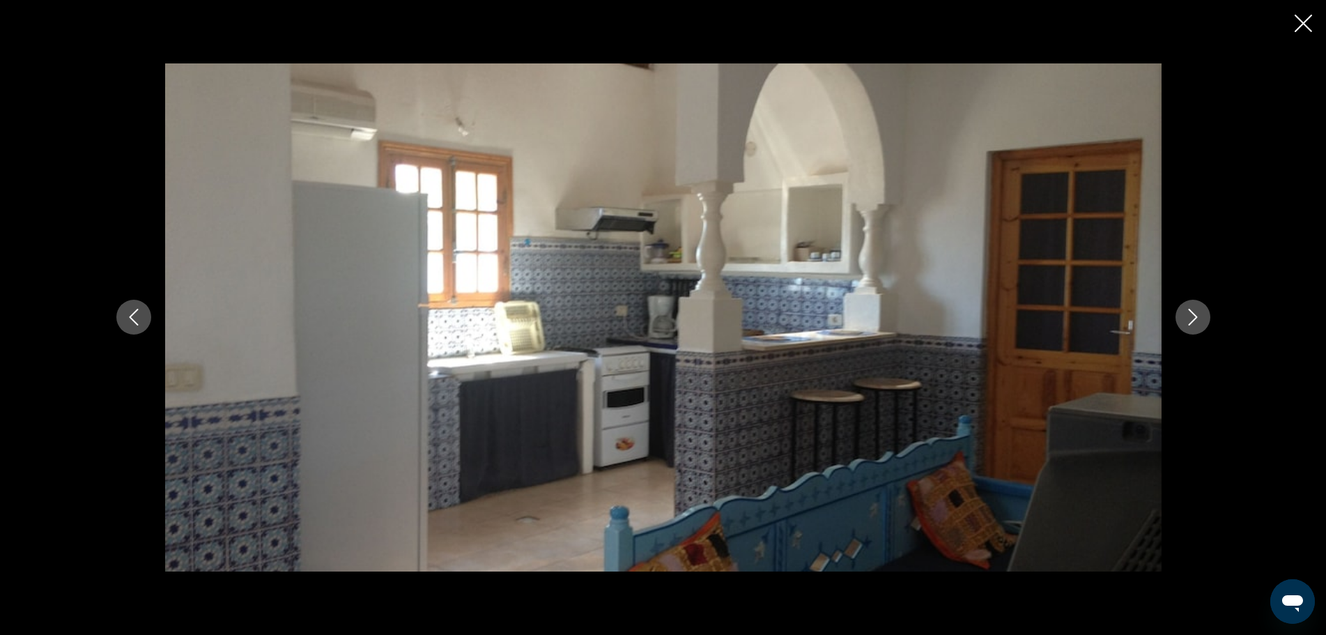
click at [1298, 19] on icon "Close slideshow" at bounding box center [1302, 23] width 17 height 17
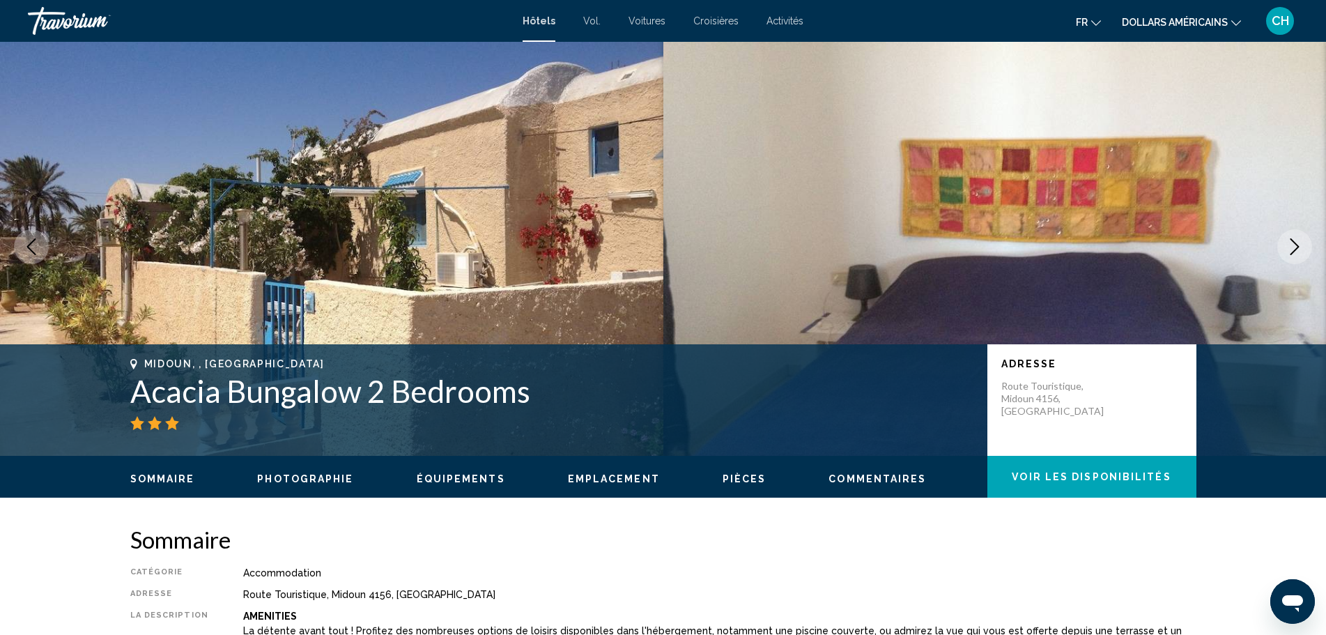
scroll to position [0, 0]
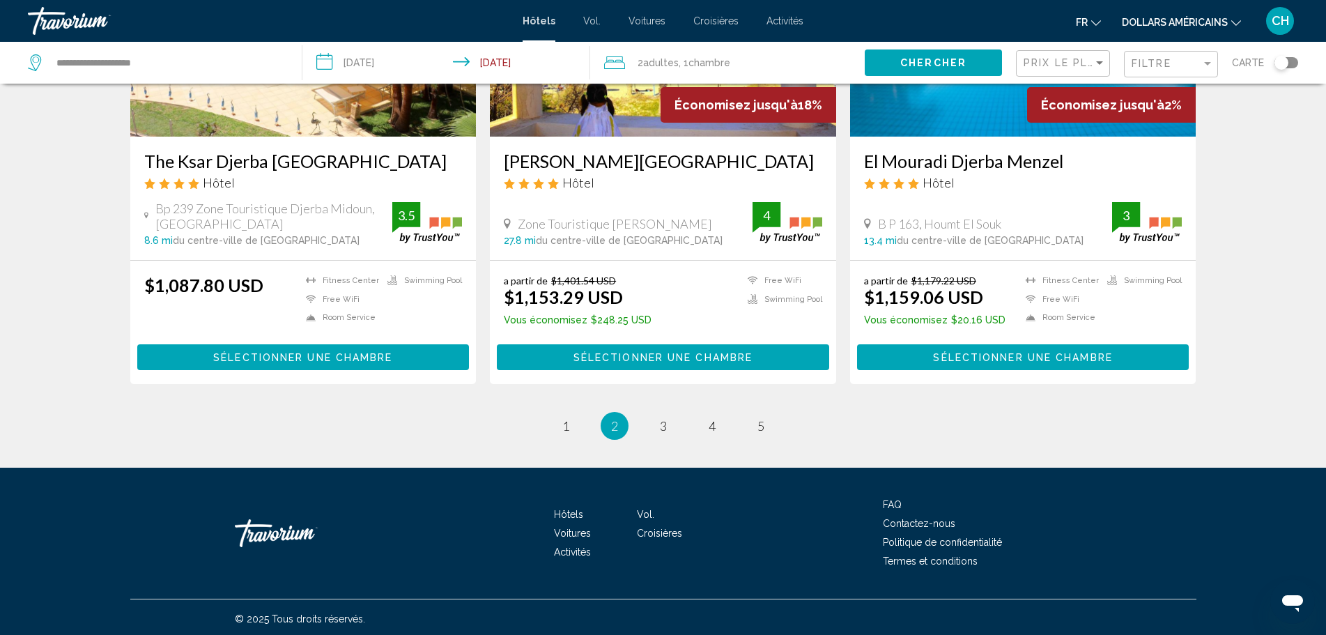
scroll to position [1738, 0]
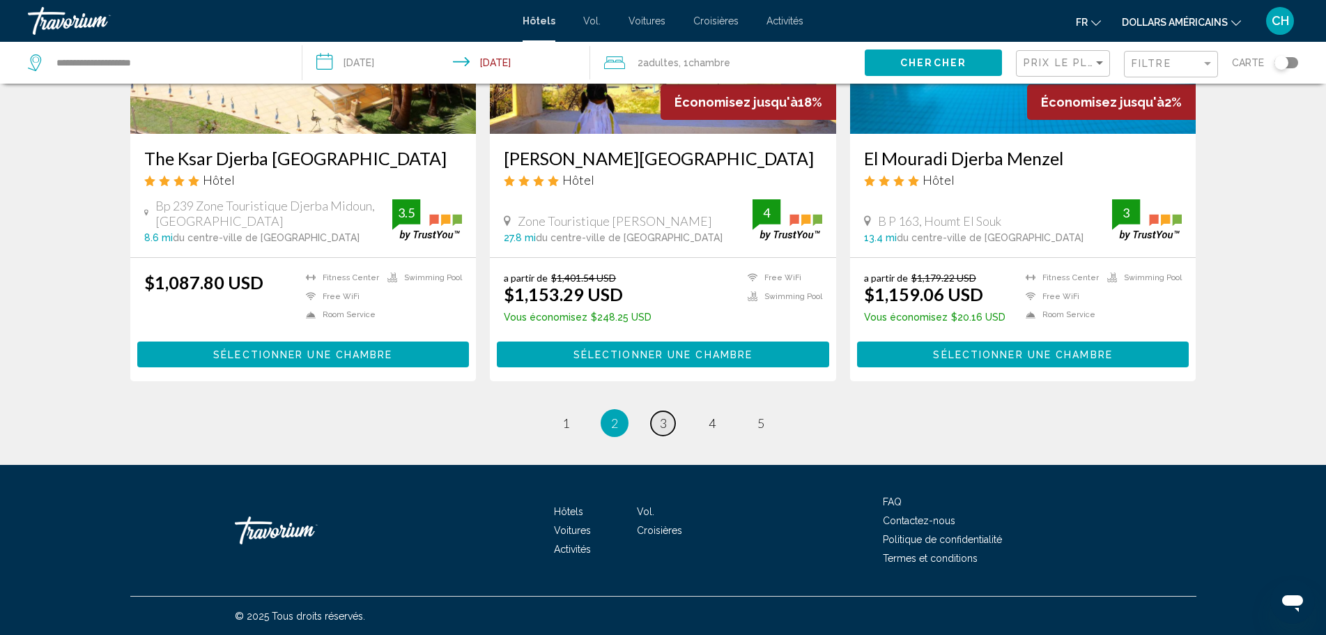
click at [663, 424] on span "3" at bounding box center [663, 422] width 7 height 15
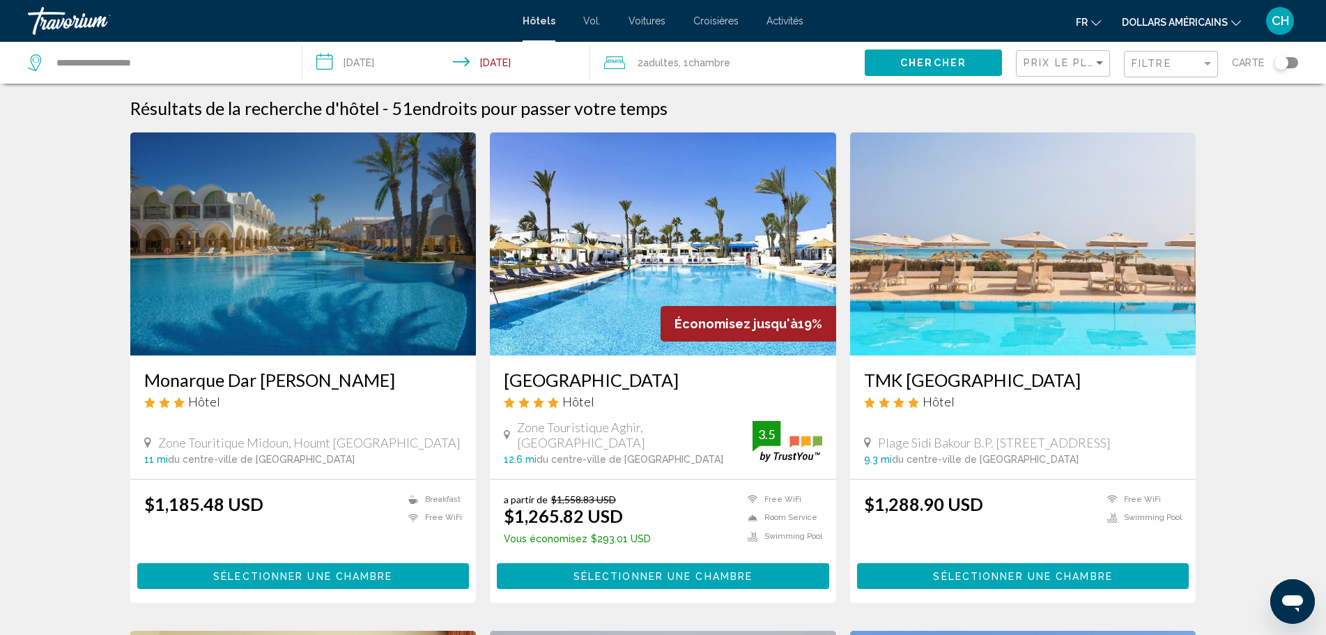
click at [295, 323] on img "Contenu principal" at bounding box center [303, 243] width 346 height 223
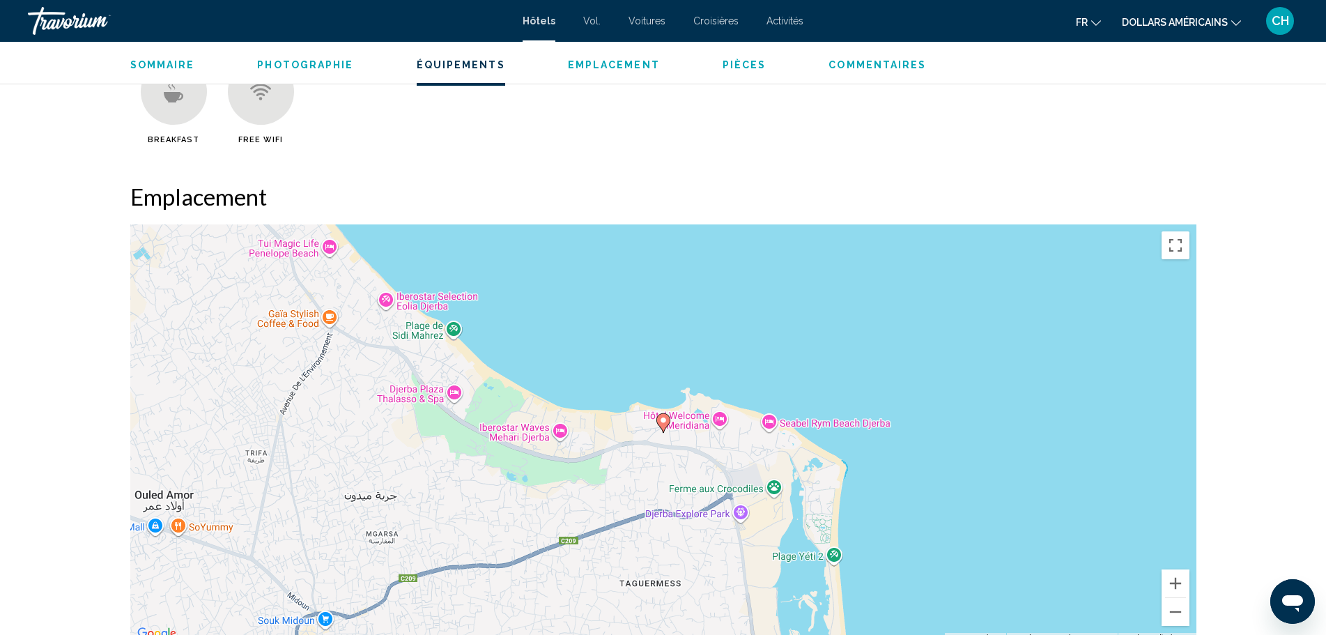
scroll to position [1115, 0]
click at [663, 415] on image "Contenu principal" at bounding box center [663, 419] width 8 height 8
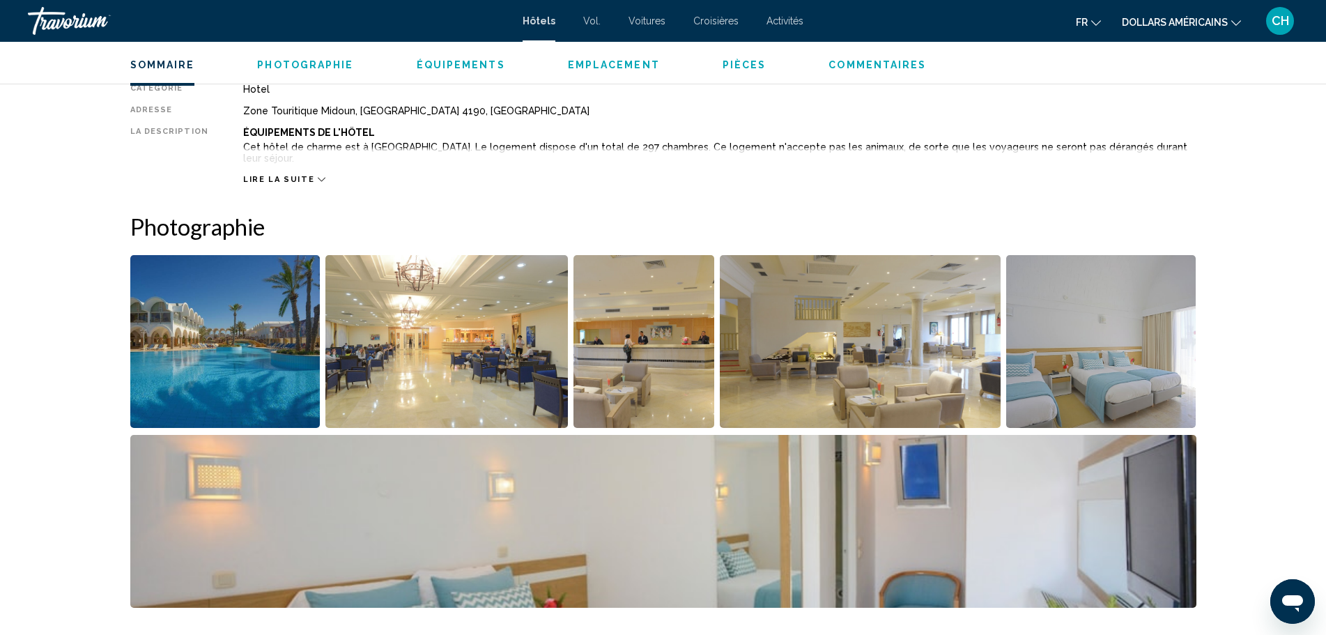
scroll to position [488, 0]
click at [211, 346] on img "Open full-screen image slider" at bounding box center [225, 342] width 190 height 173
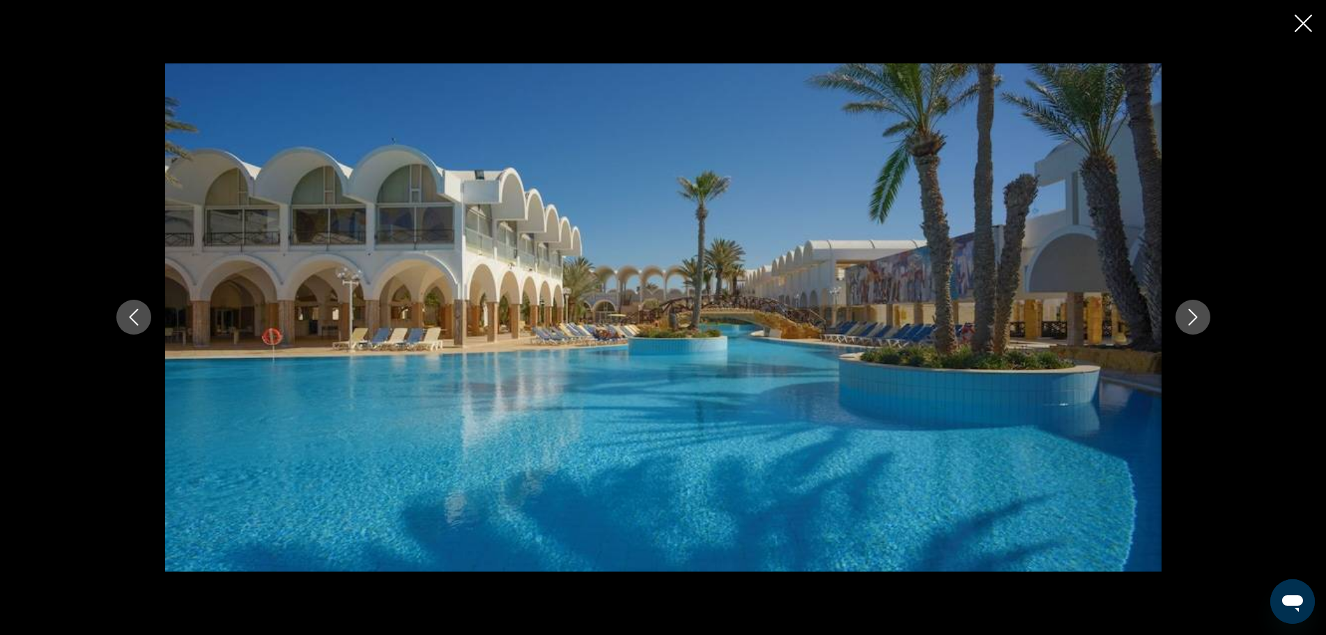
click at [1193, 318] on icon "Next image" at bounding box center [1192, 317] width 17 height 17
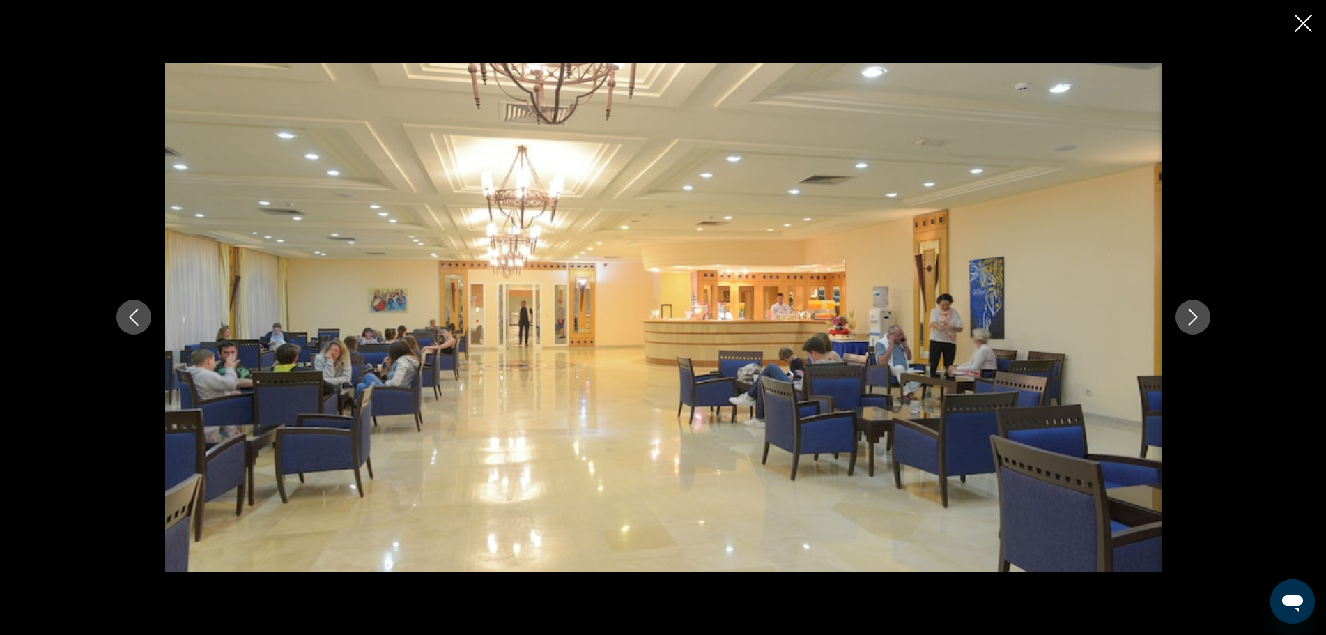
click at [1193, 318] on icon "Next image" at bounding box center [1192, 317] width 17 height 17
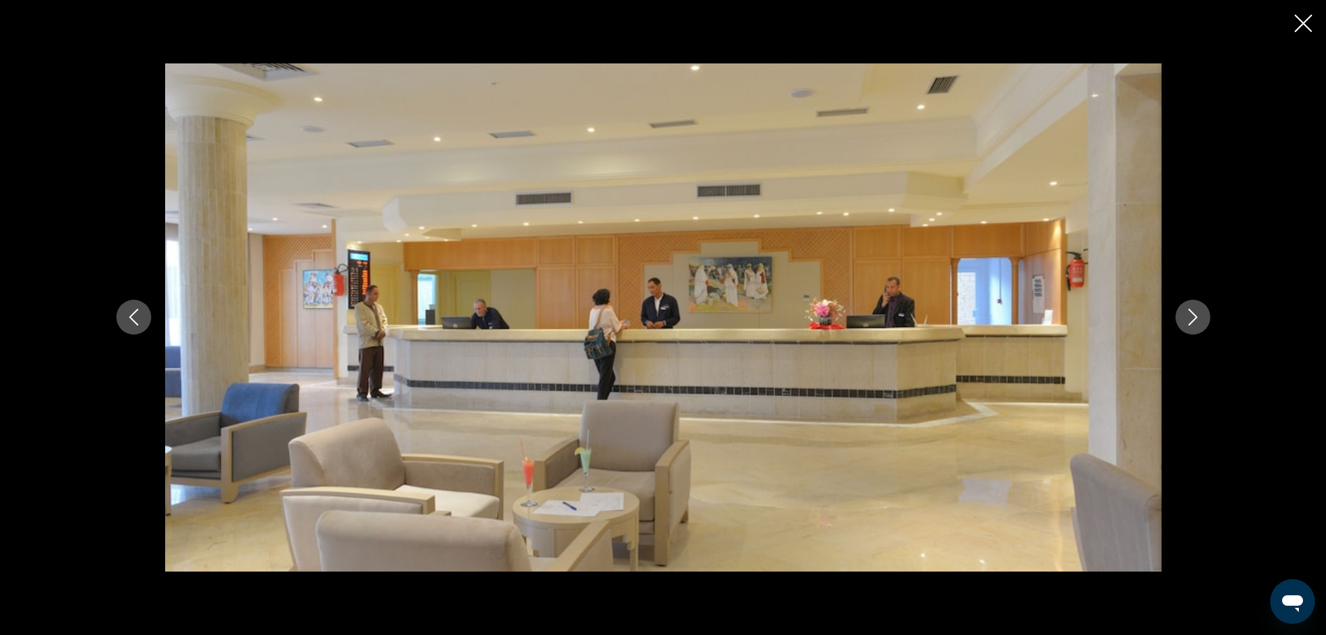
click at [1193, 318] on icon "Next image" at bounding box center [1192, 317] width 17 height 17
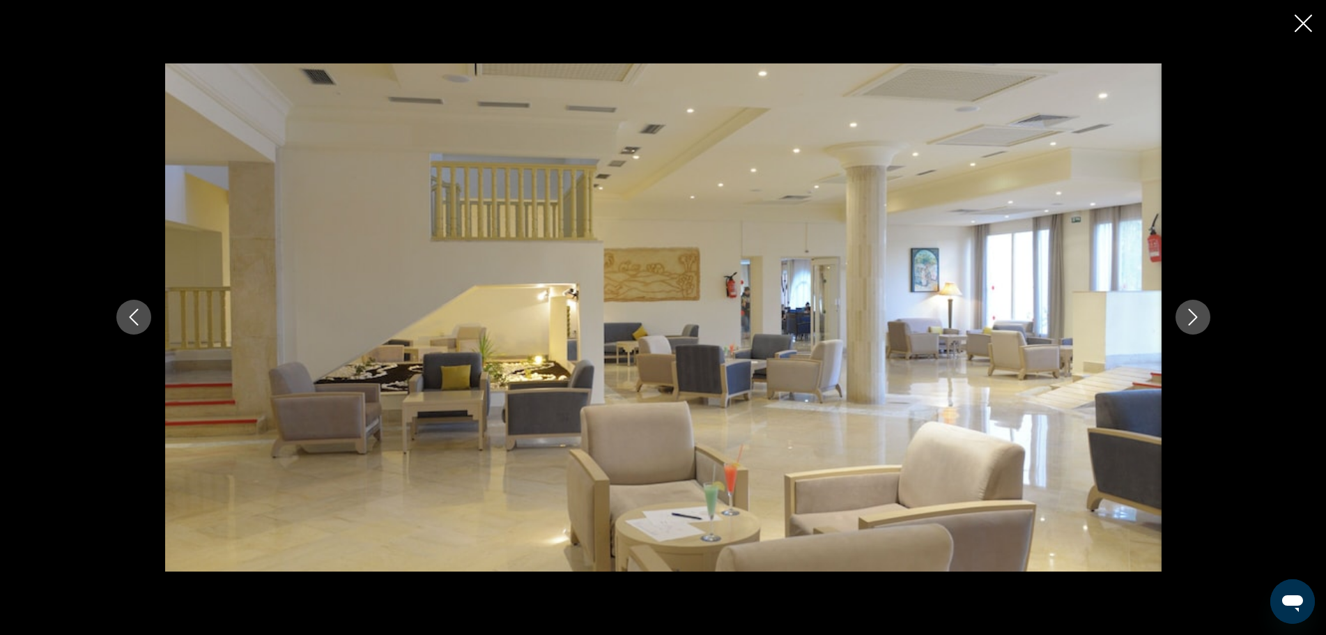
click at [1193, 318] on icon "Next image" at bounding box center [1192, 317] width 17 height 17
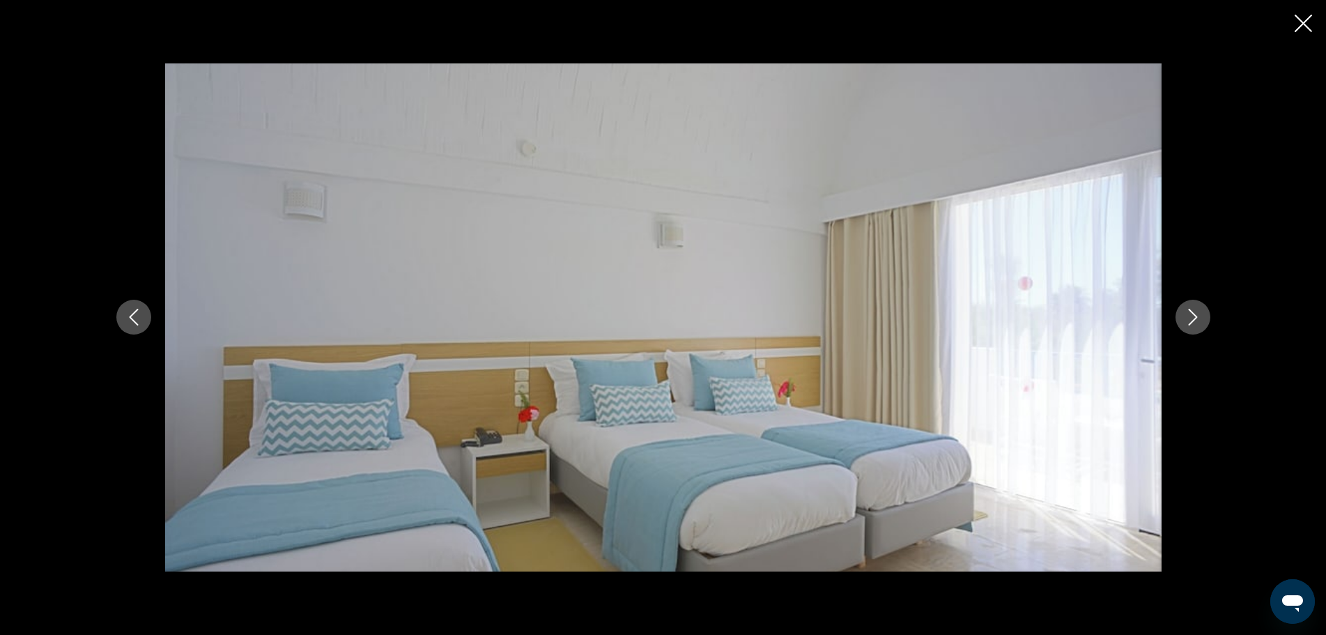
click at [1193, 318] on icon "Next image" at bounding box center [1192, 317] width 17 height 17
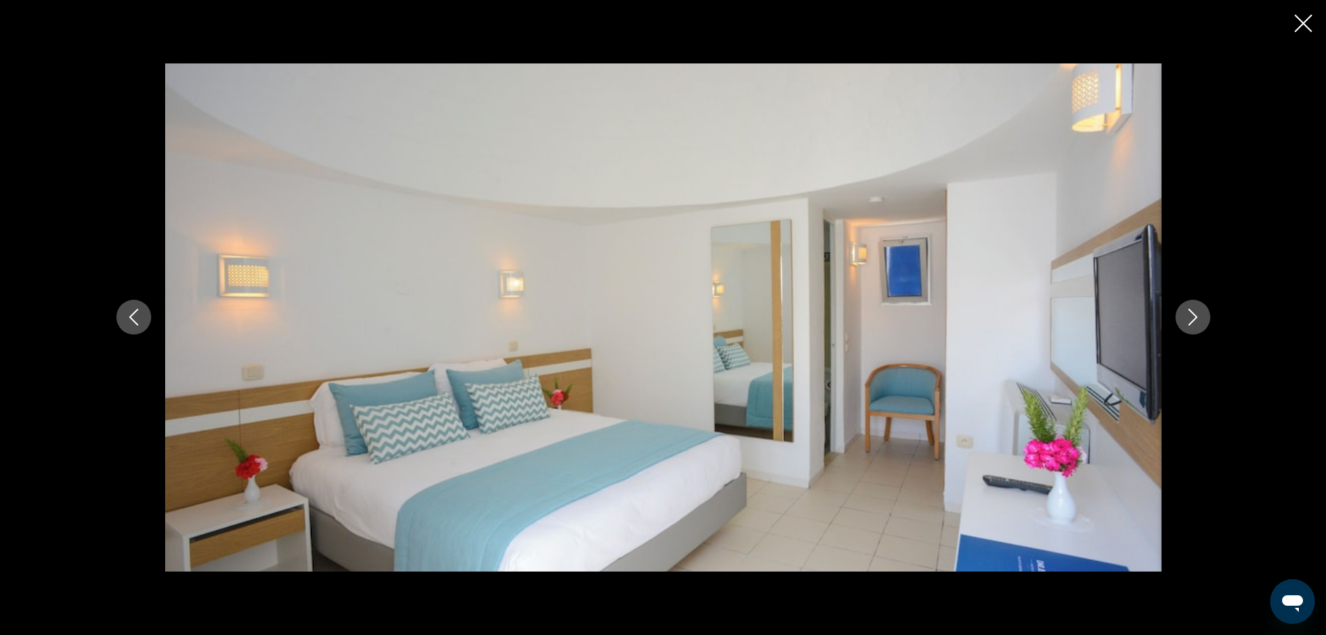
click at [1193, 318] on icon "Next image" at bounding box center [1192, 317] width 17 height 17
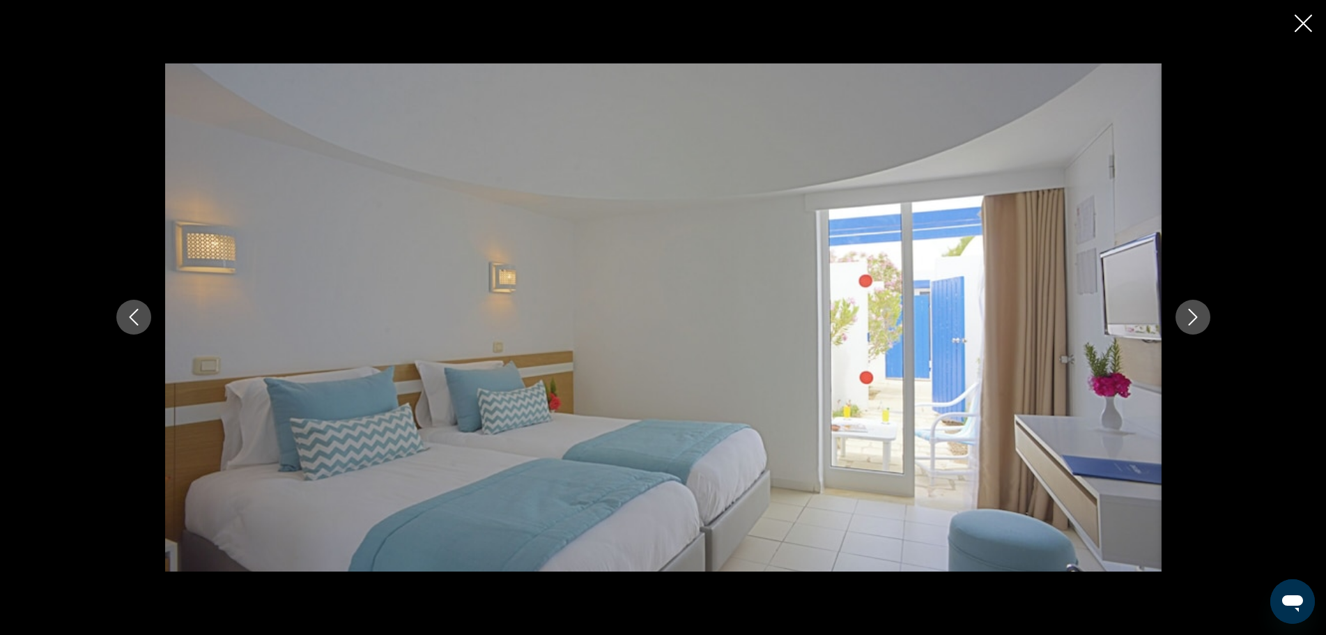
click at [1193, 318] on icon "Next image" at bounding box center [1192, 317] width 17 height 17
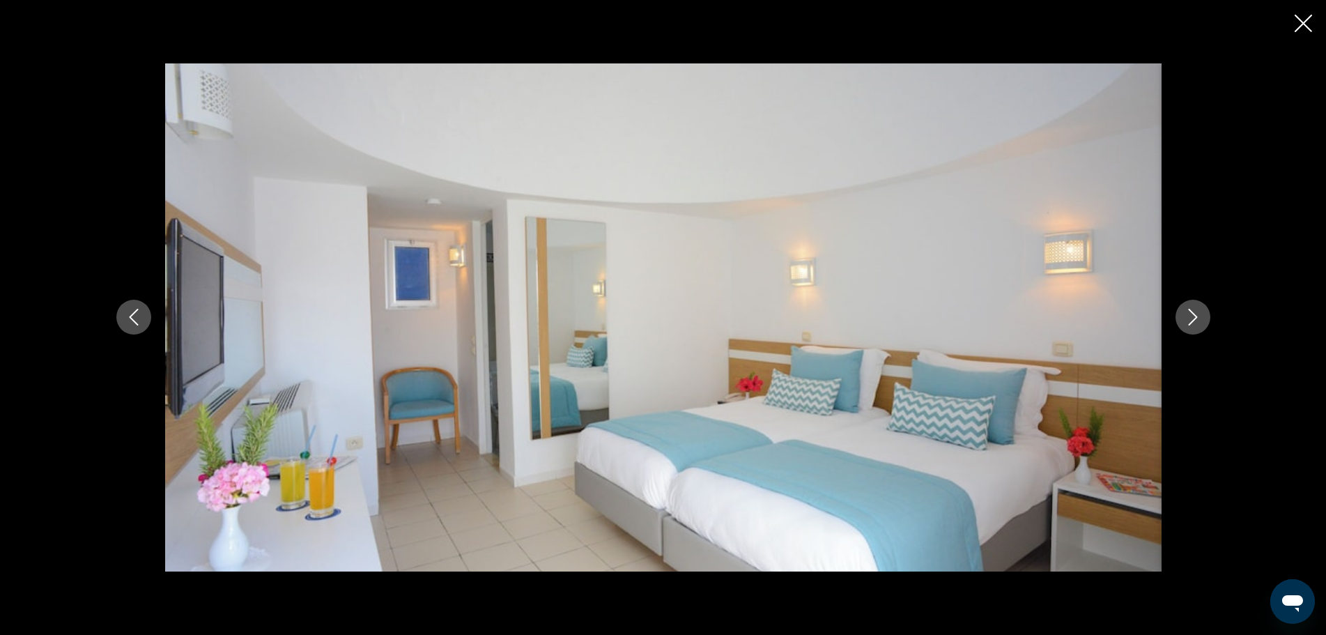
click at [125, 319] on icon "Previous image" at bounding box center [133, 317] width 17 height 17
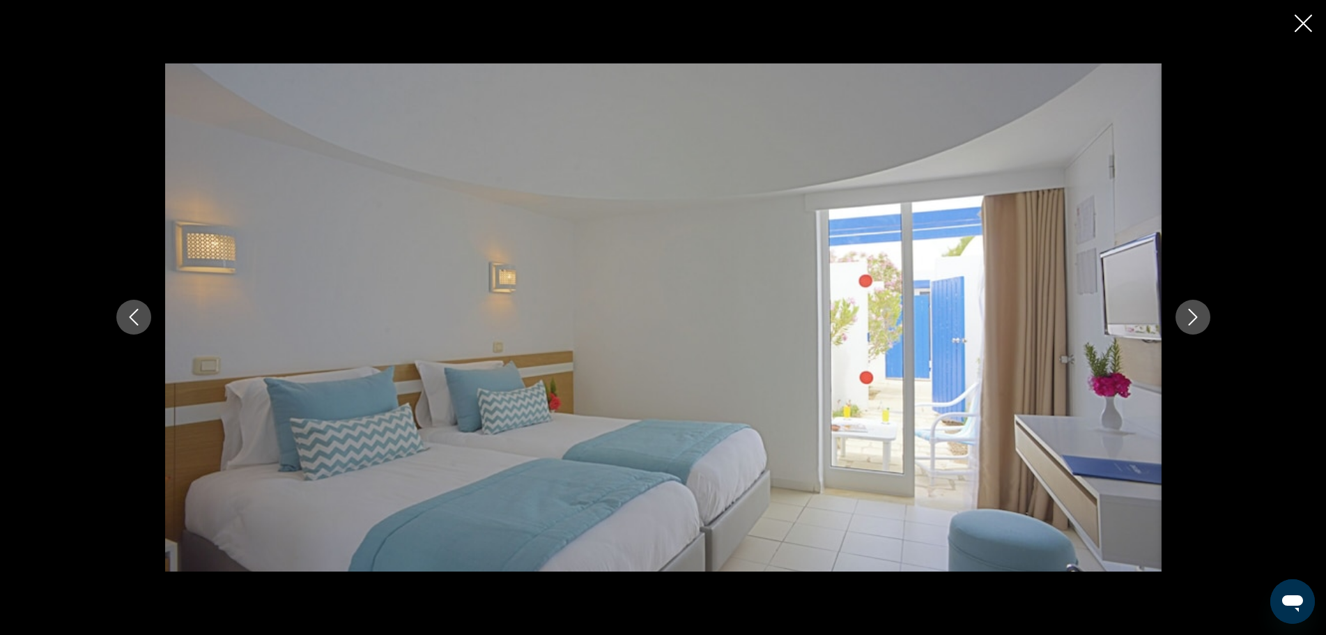
click at [1196, 318] on icon "Next image" at bounding box center [1192, 317] width 9 height 17
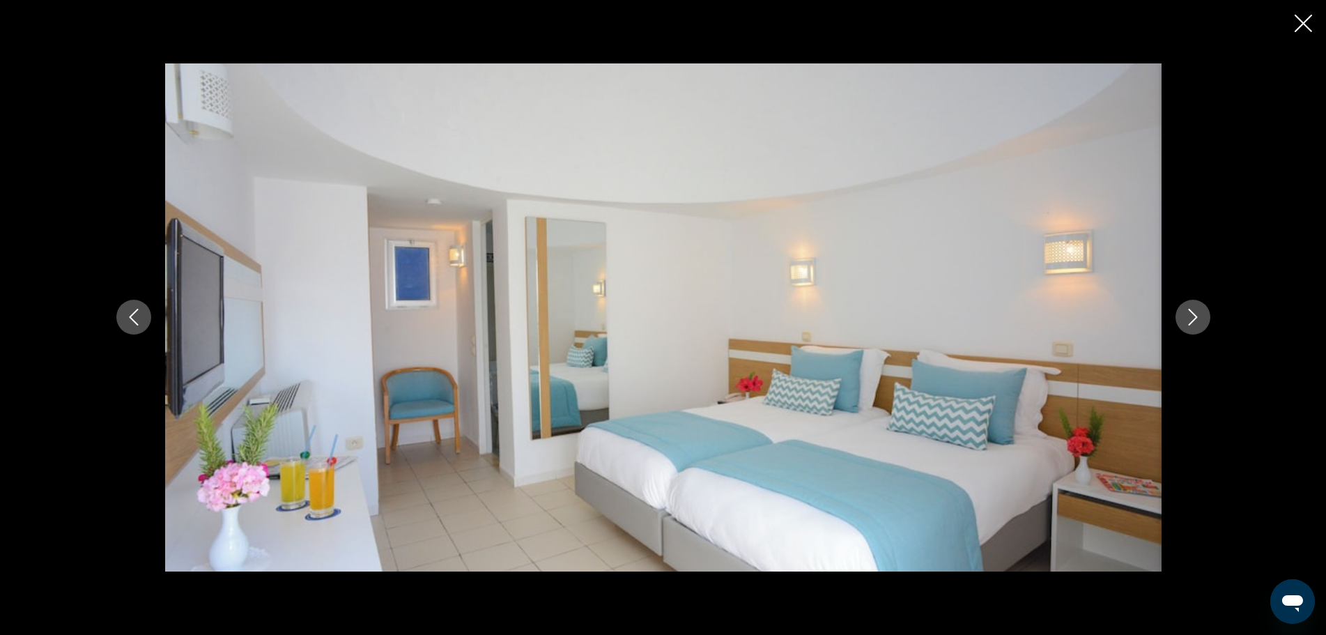
click at [1196, 318] on icon "Next image" at bounding box center [1192, 317] width 9 height 17
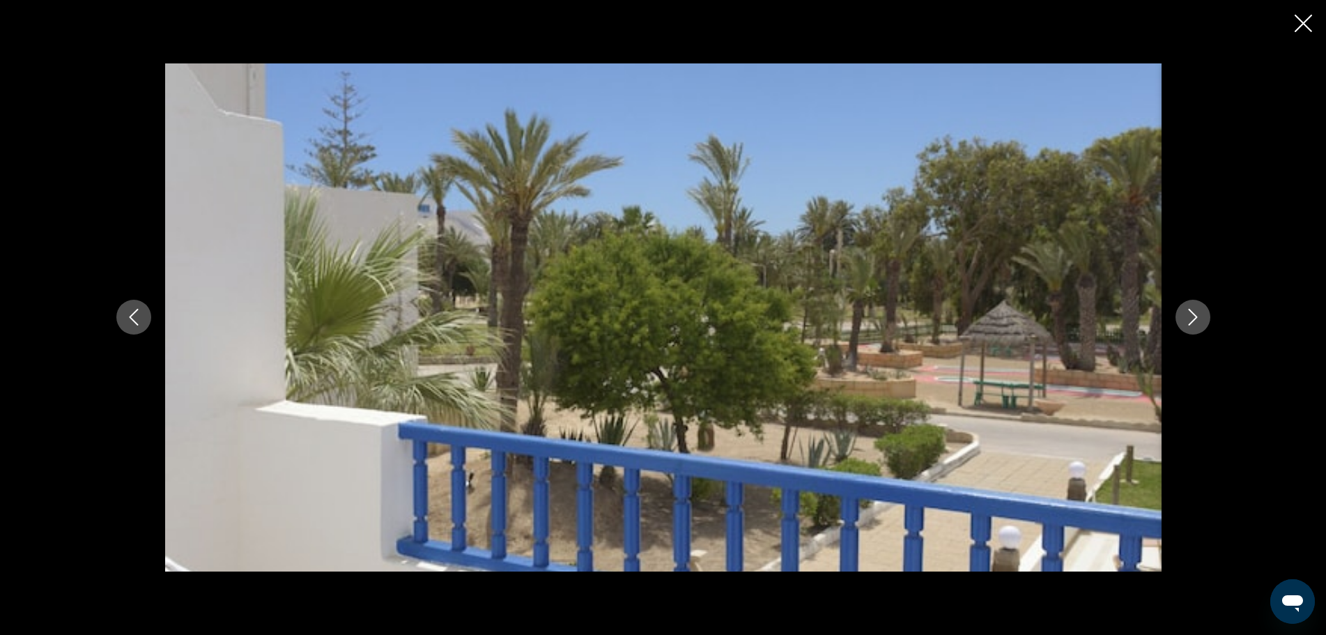
click at [1196, 318] on icon "Next image" at bounding box center [1192, 317] width 9 height 17
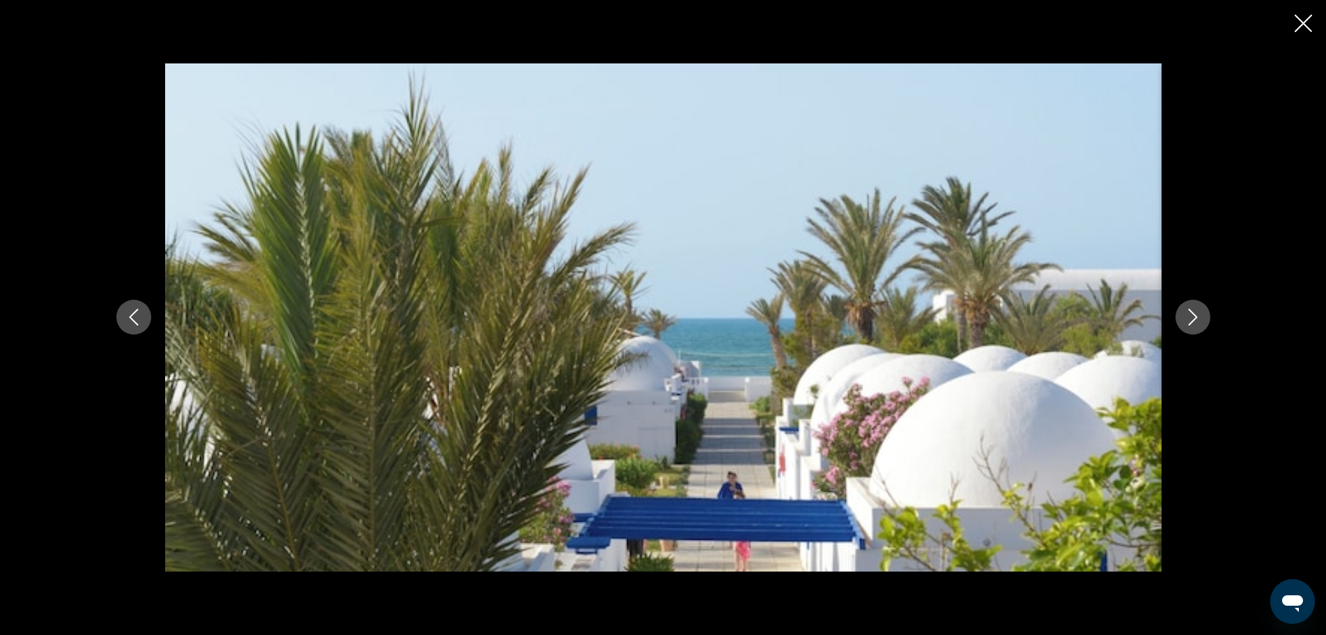
click at [1196, 318] on icon "Next image" at bounding box center [1192, 317] width 9 height 17
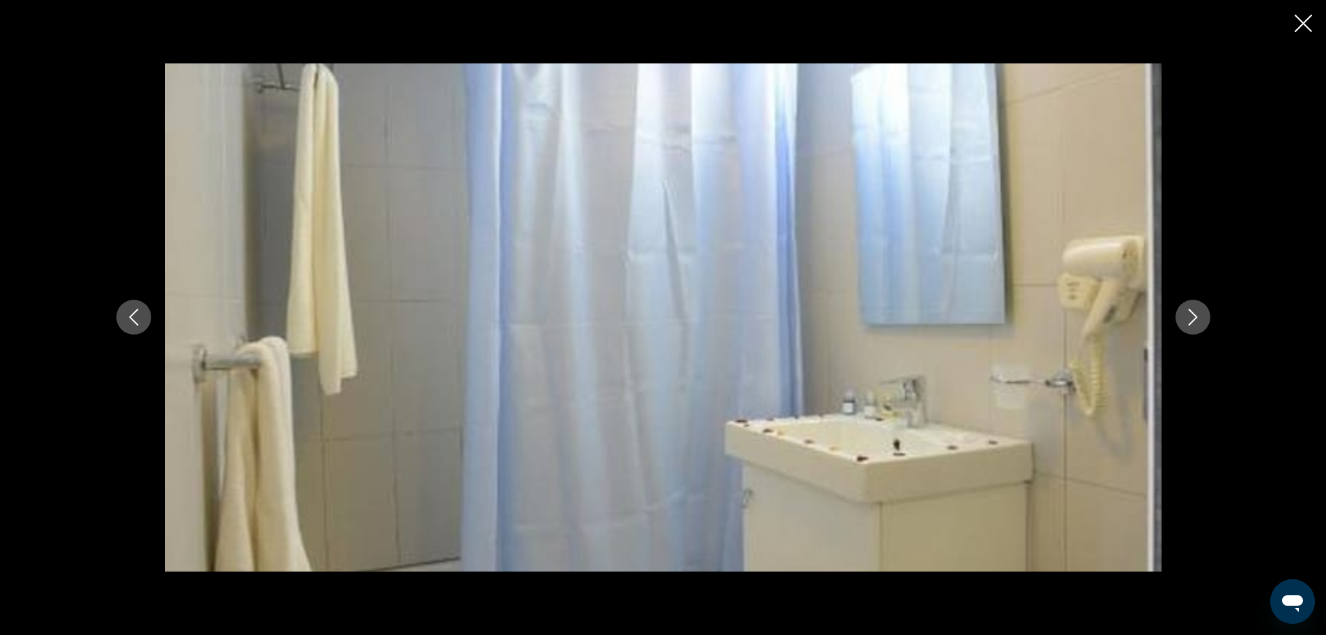
click at [1196, 318] on icon "Next image" at bounding box center [1192, 317] width 9 height 17
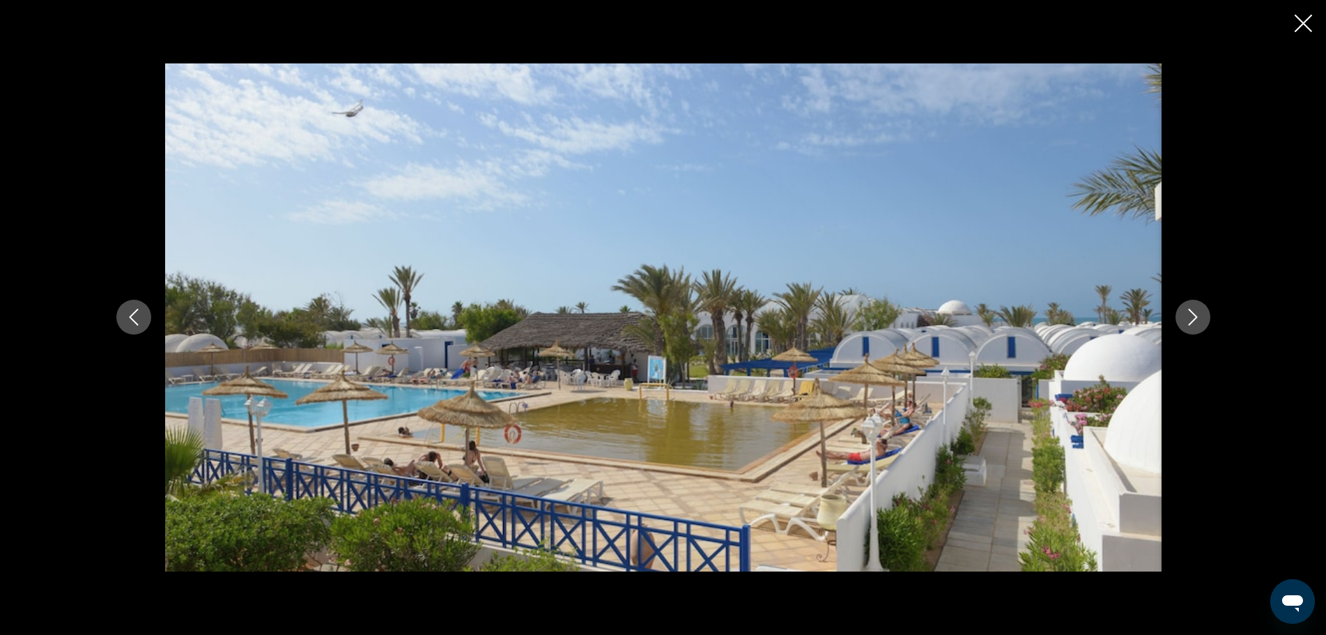
click at [1196, 318] on icon "Next image" at bounding box center [1192, 317] width 9 height 17
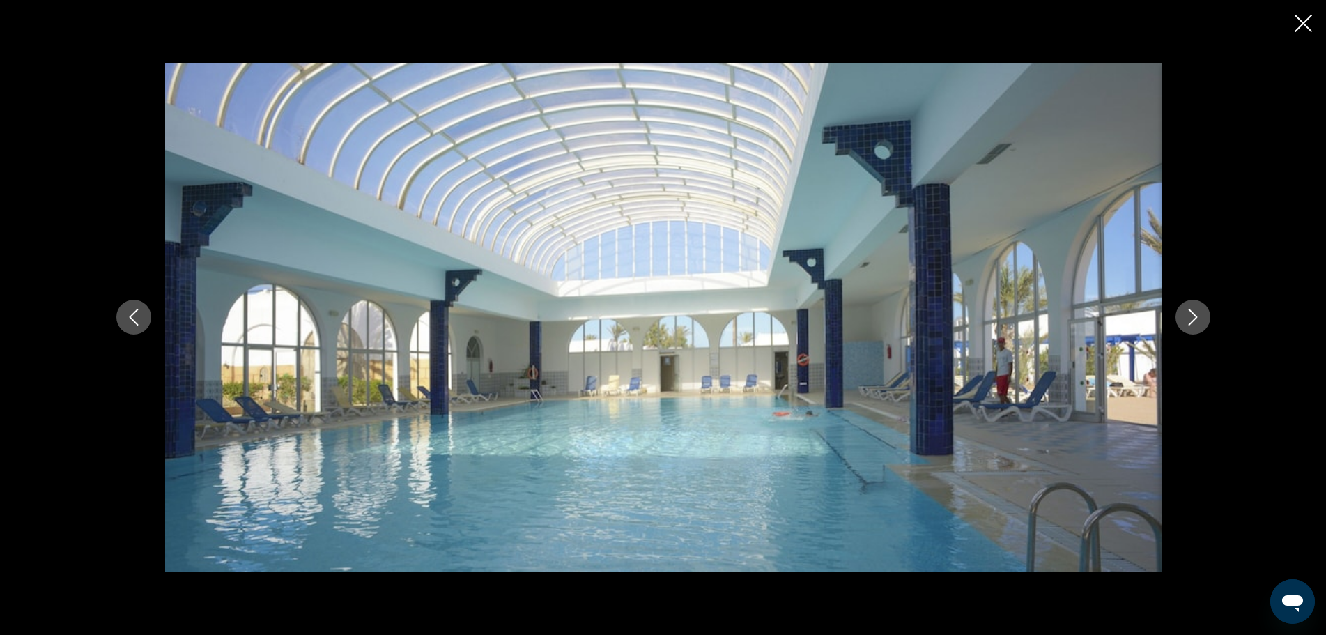
click at [1196, 318] on icon "Next image" at bounding box center [1192, 317] width 9 height 17
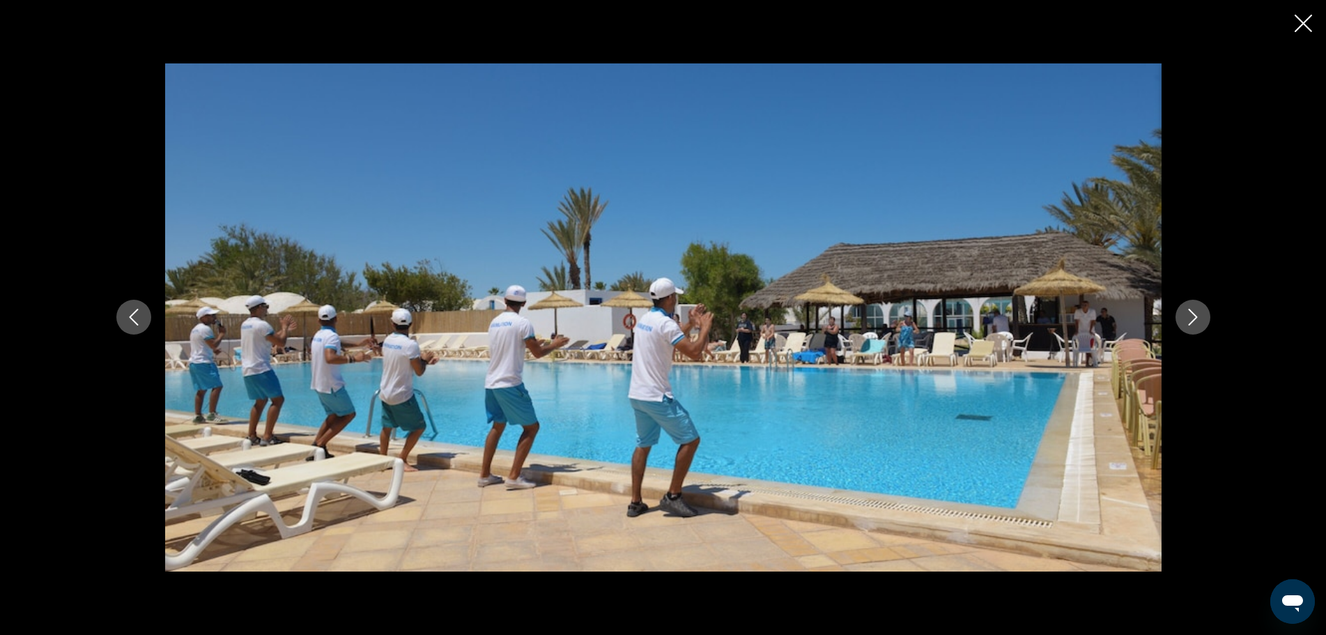
click at [1196, 318] on icon "Next image" at bounding box center [1192, 317] width 9 height 17
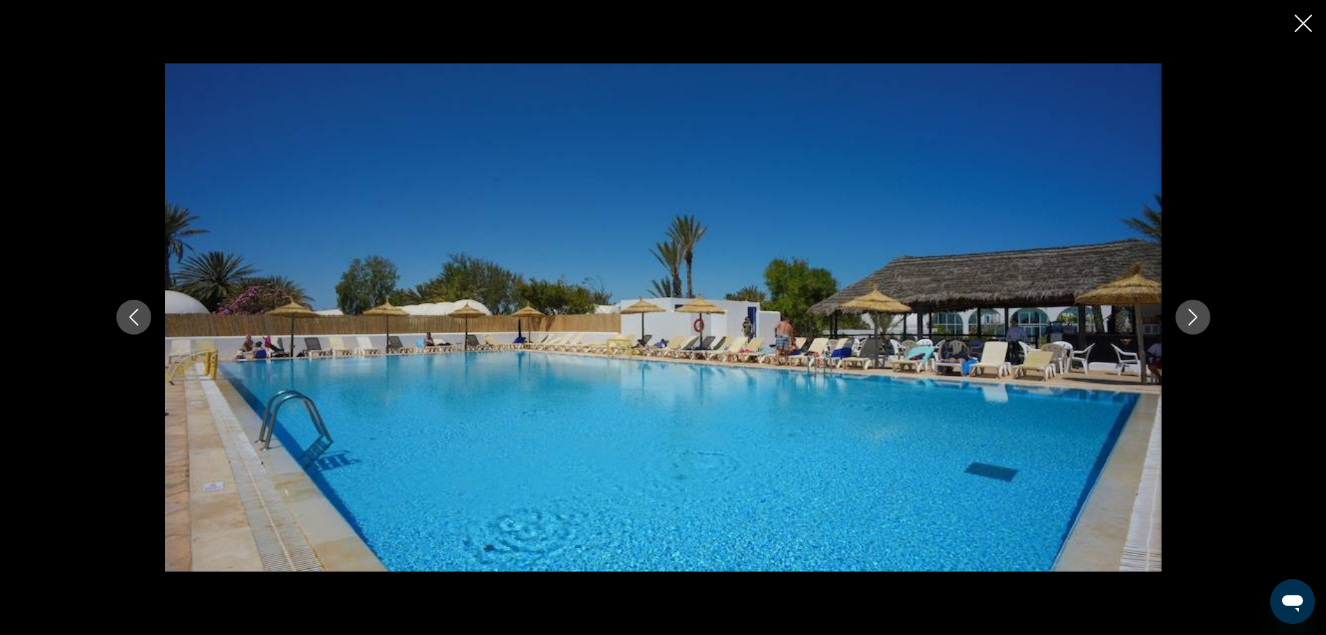
click at [1196, 318] on icon "Next image" at bounding box center [1192, 317] width 9 height 17
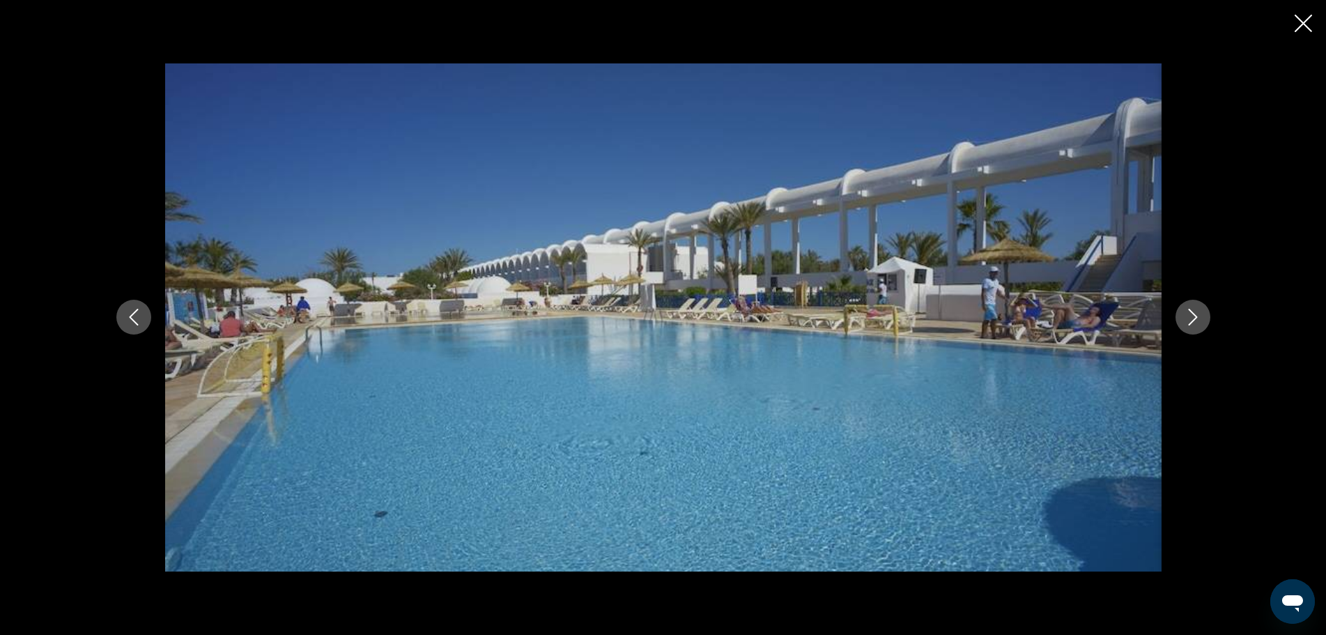
click at [1196, 318] on icon "Next image" at bounding box center [1192, 317] width 9 height 17
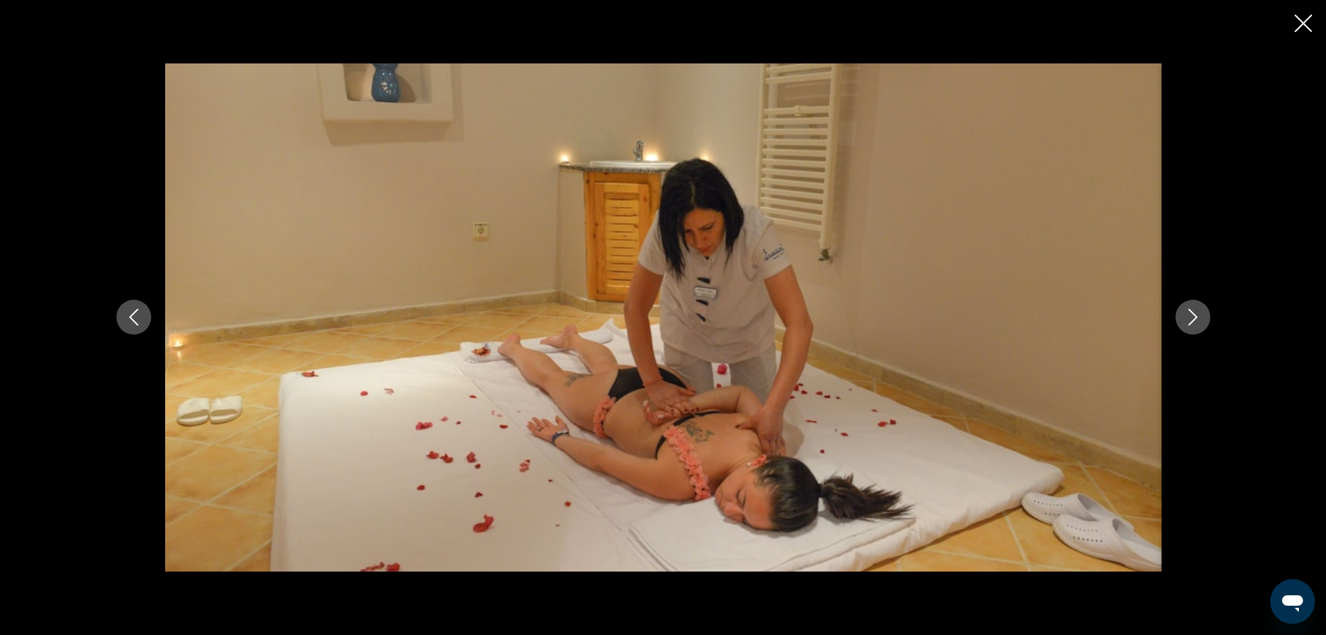
click at [1196, 318] on icon "Next image" at bounding box center [1192, 317] width 9 height 17
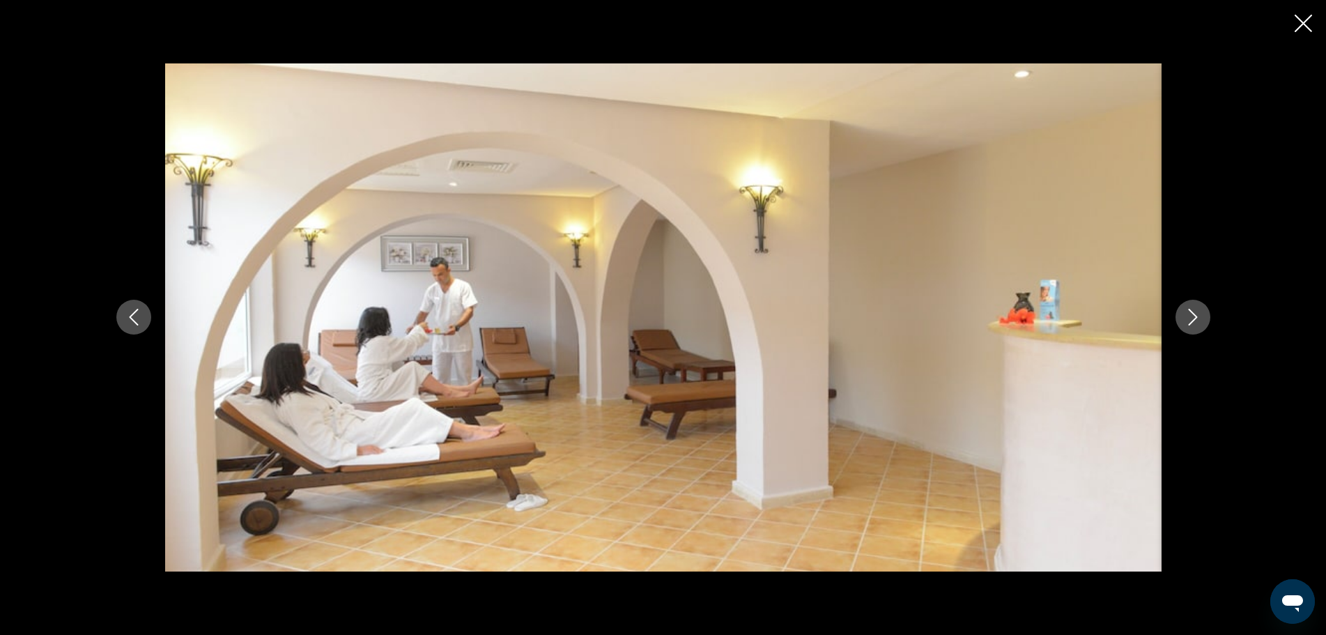
click at [1196, 318] on icon "Next image" at bounding box center [1192, 317] width 9 height 17
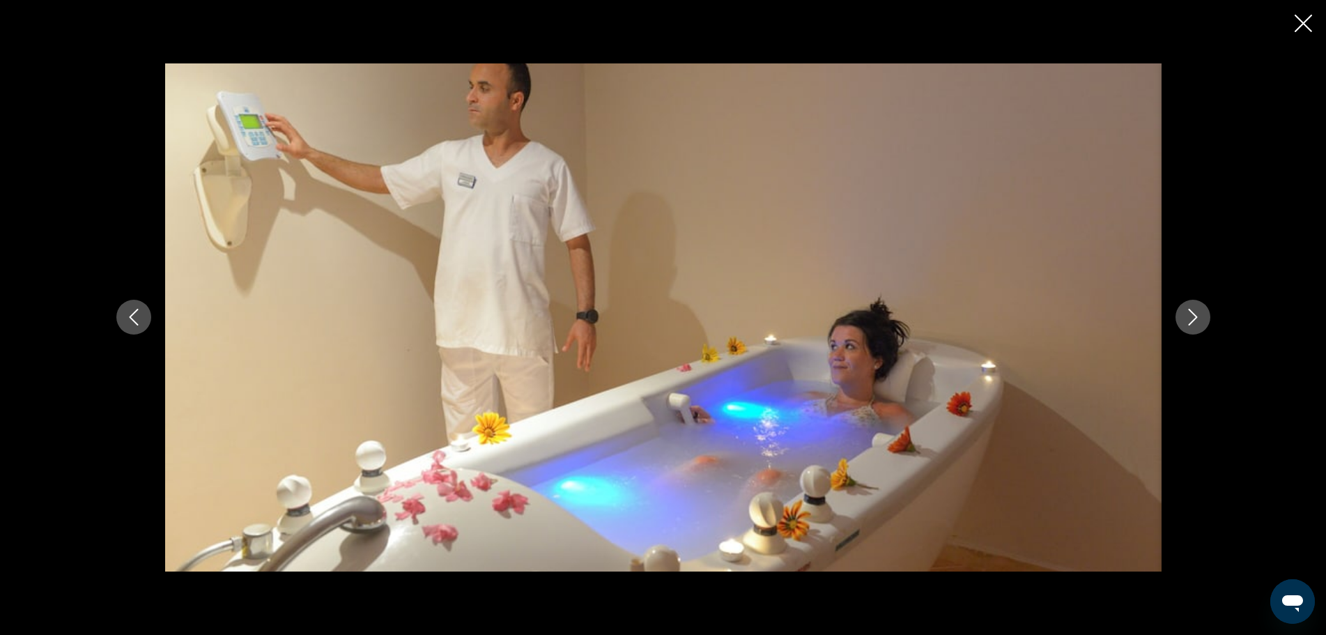
click at [1196, 318] on icon "Next image" at bounding box center [1192, 317] width 9 height 17
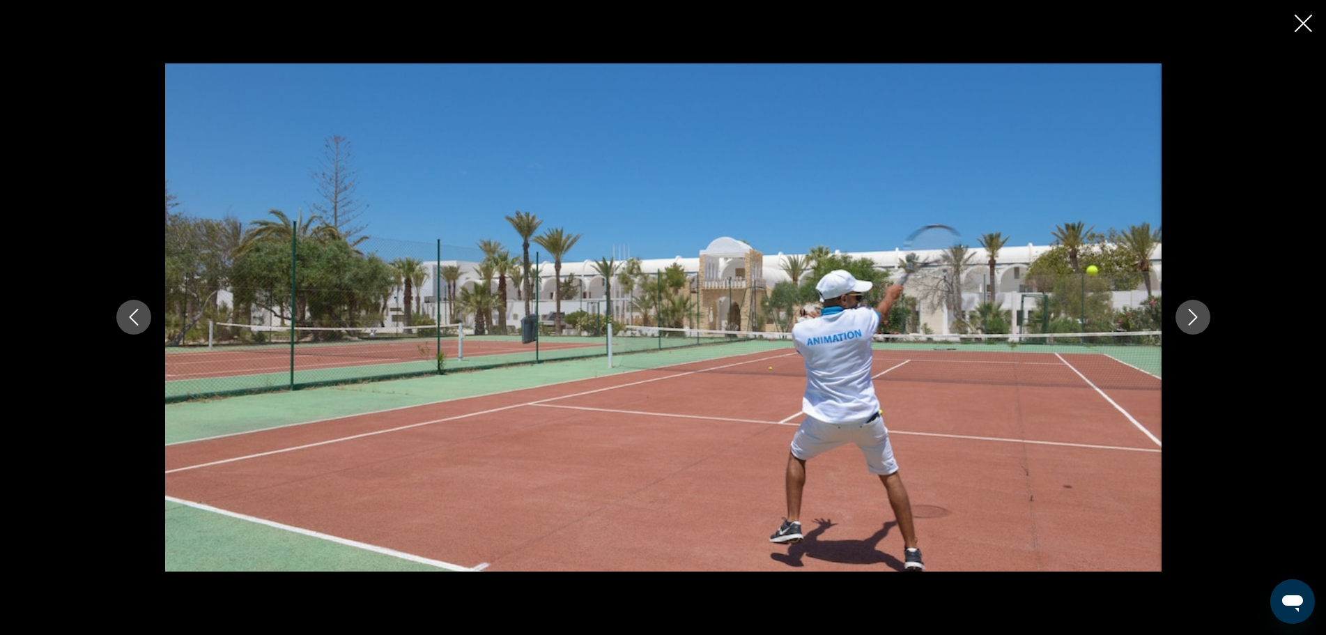
click at [1196, 318] on icon "Next image" at bounding box center [1192, 317] width 9 height 17
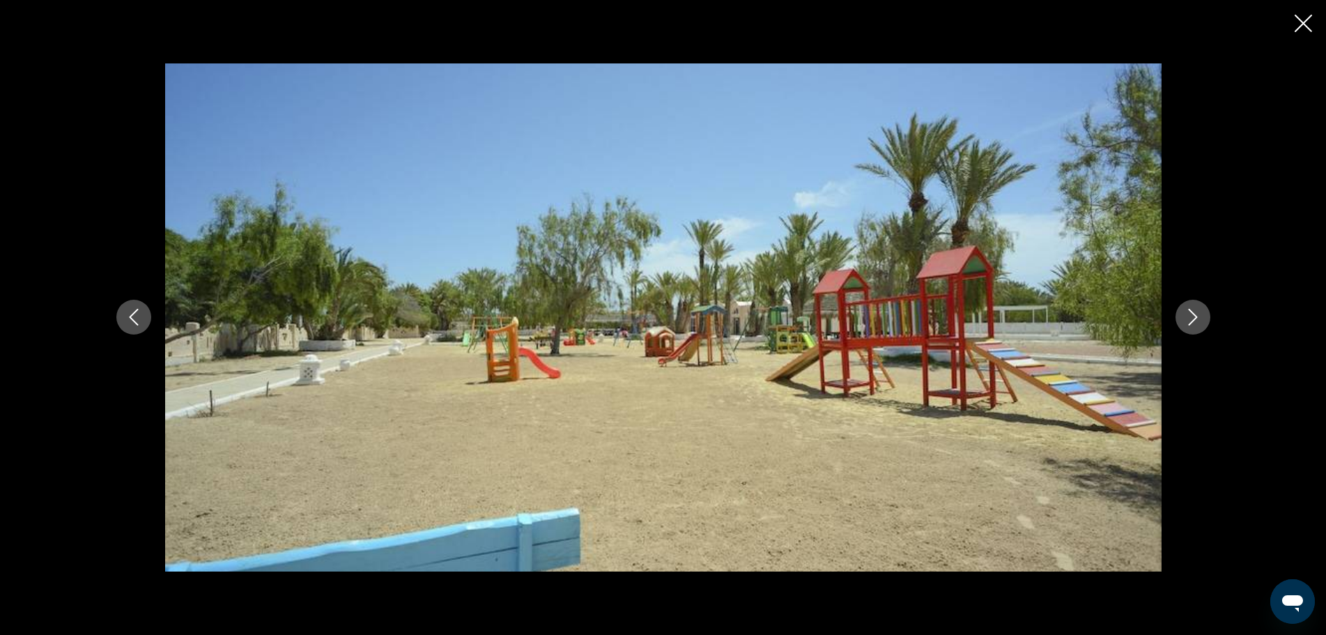
click at [1196, 318] on icon "Next image" at bounding box center [1192, 317] width 9 height 17
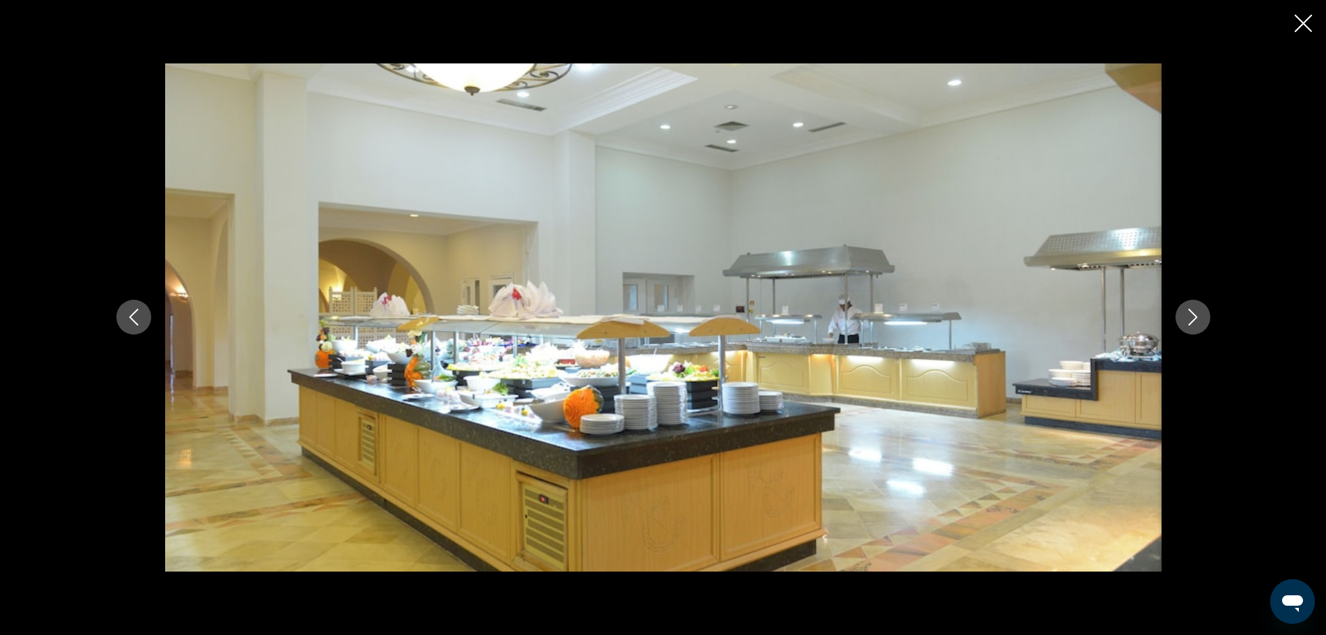
click at [1196, 318] on icon "Next image" at bounding box center [1192, 317] width 9 height 17
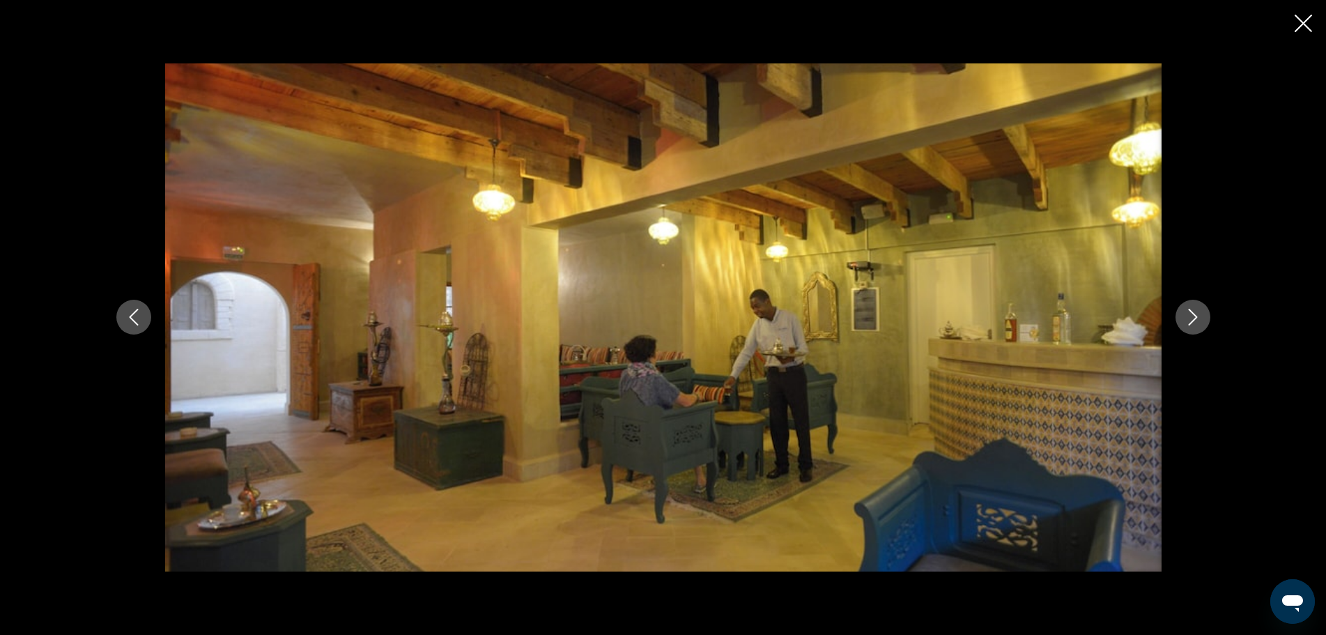
click at [1196, 318] on icon "Next image" at bounding box center [1192, 317] width 9 height 17
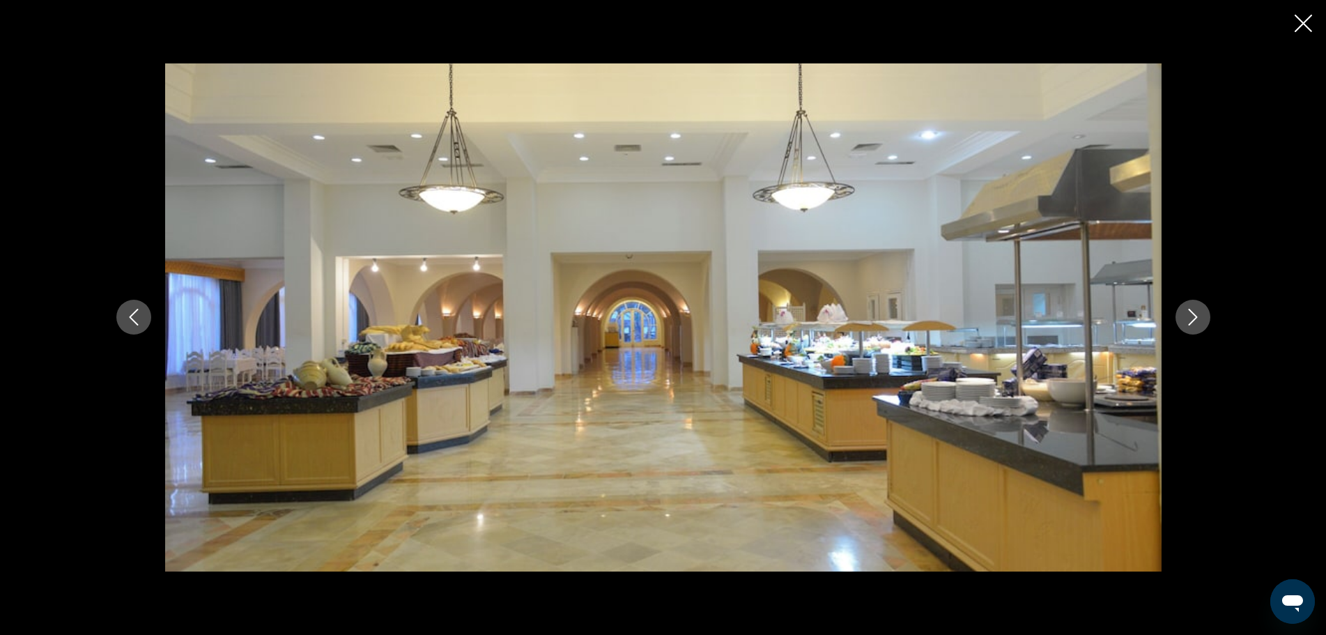
click at [1196, 318] on icon "Next image" at bounding box center [1192, 317] width 9 height 17
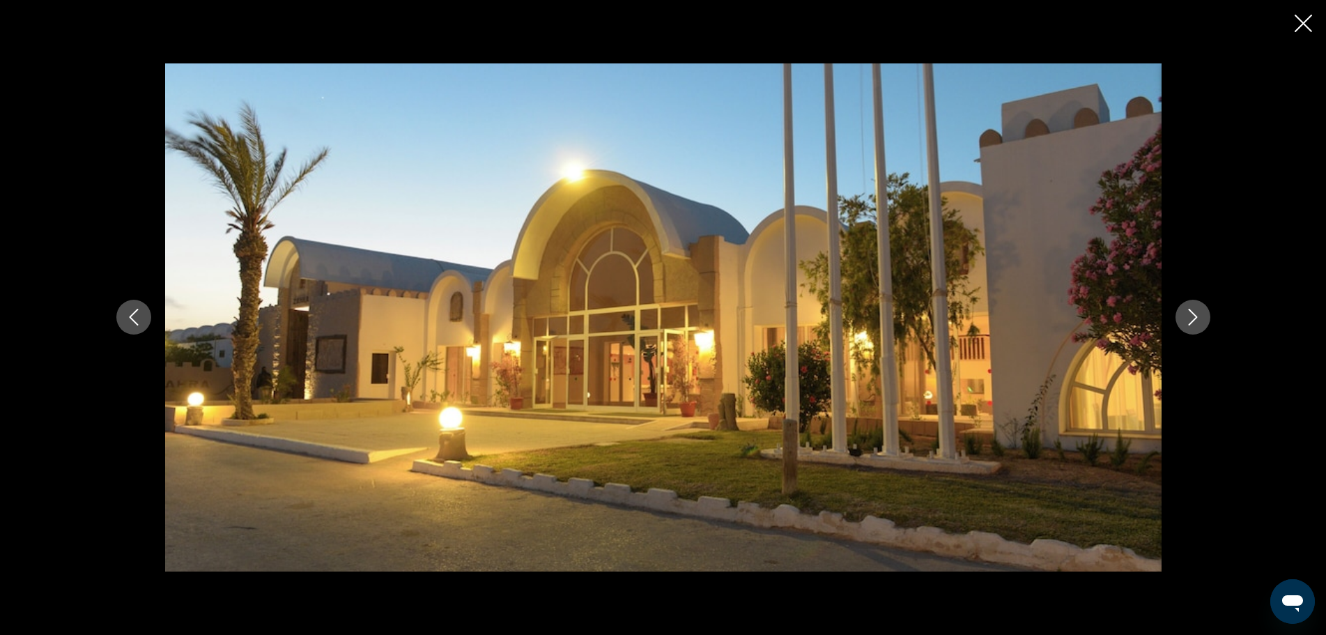
click at [1196, 318] on icon "Next image" at bounding box center [1192, 317] width 9 height 17
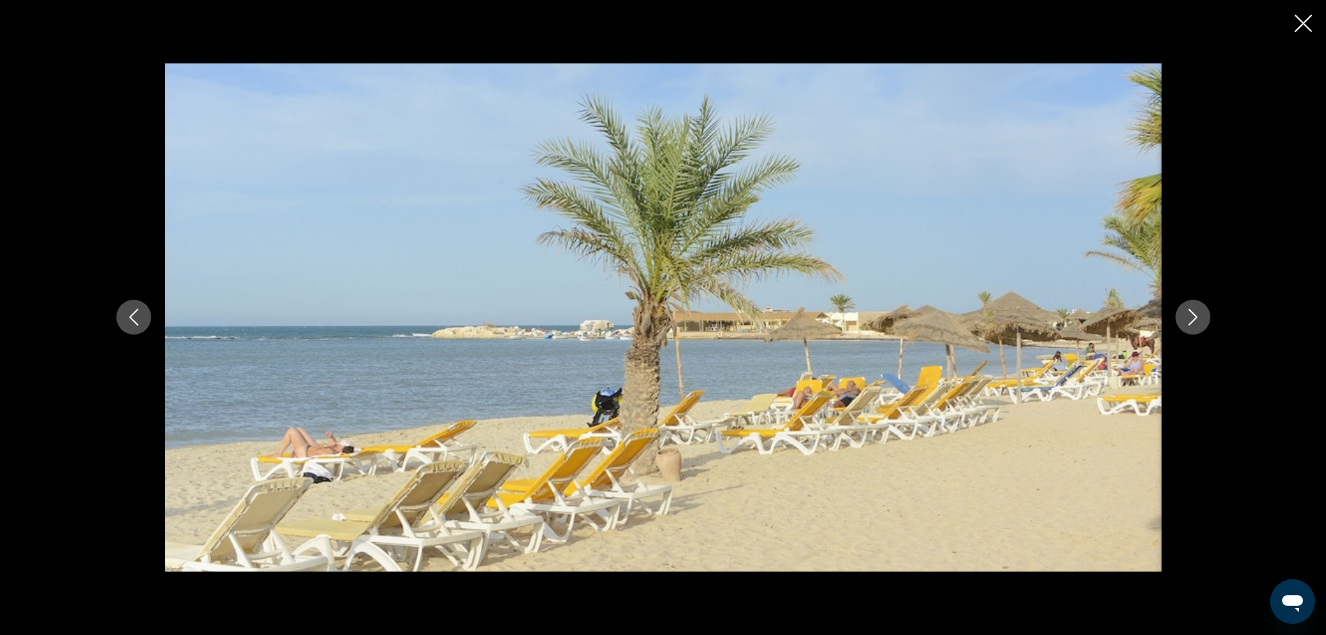
click at [1196, 318] on icon "Next image" at bounding box center [1192, 317] width 9 height 17
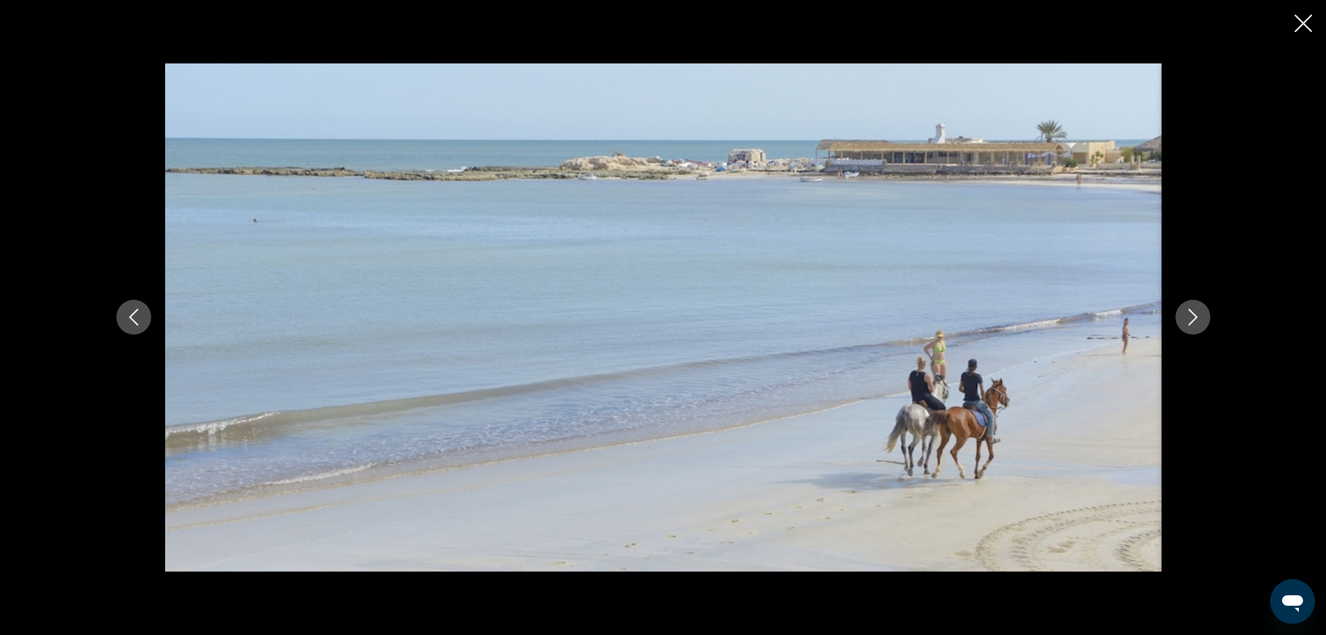
click at [1196, 318] on icon "Next image" at bounding box center [1192, 317] width 9 height 17
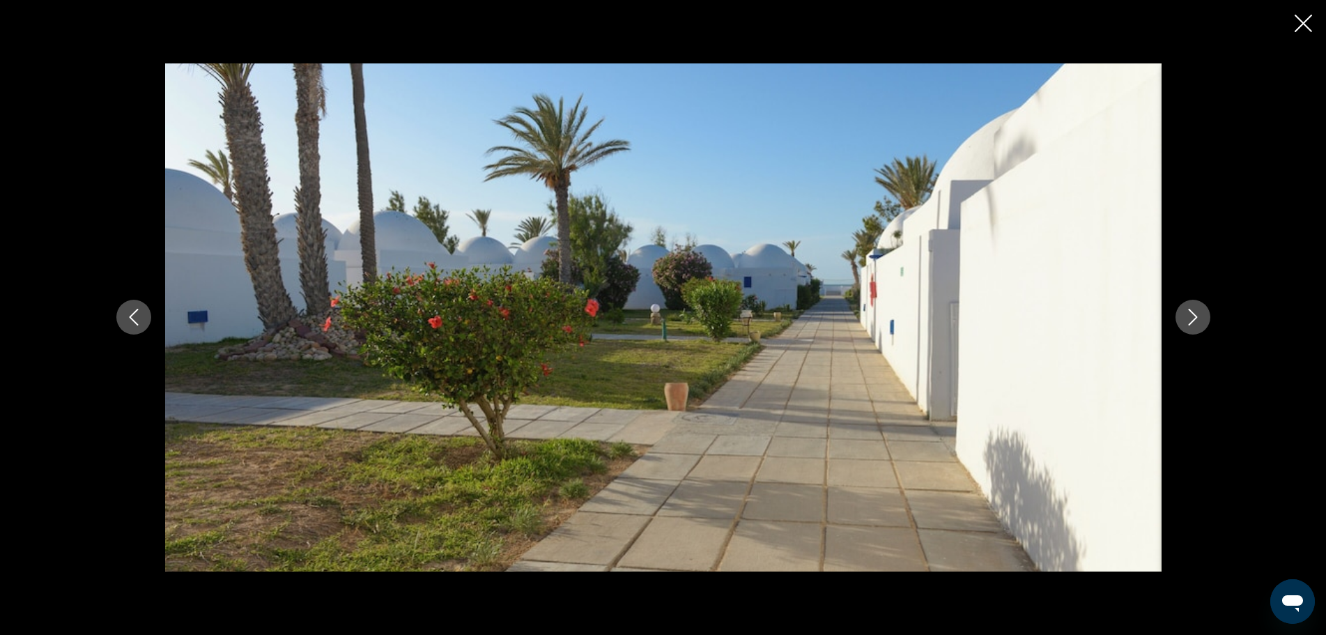
click at [1196, 318] on icon "Next image" at bounding box center [1192, 317] width 9 height 17
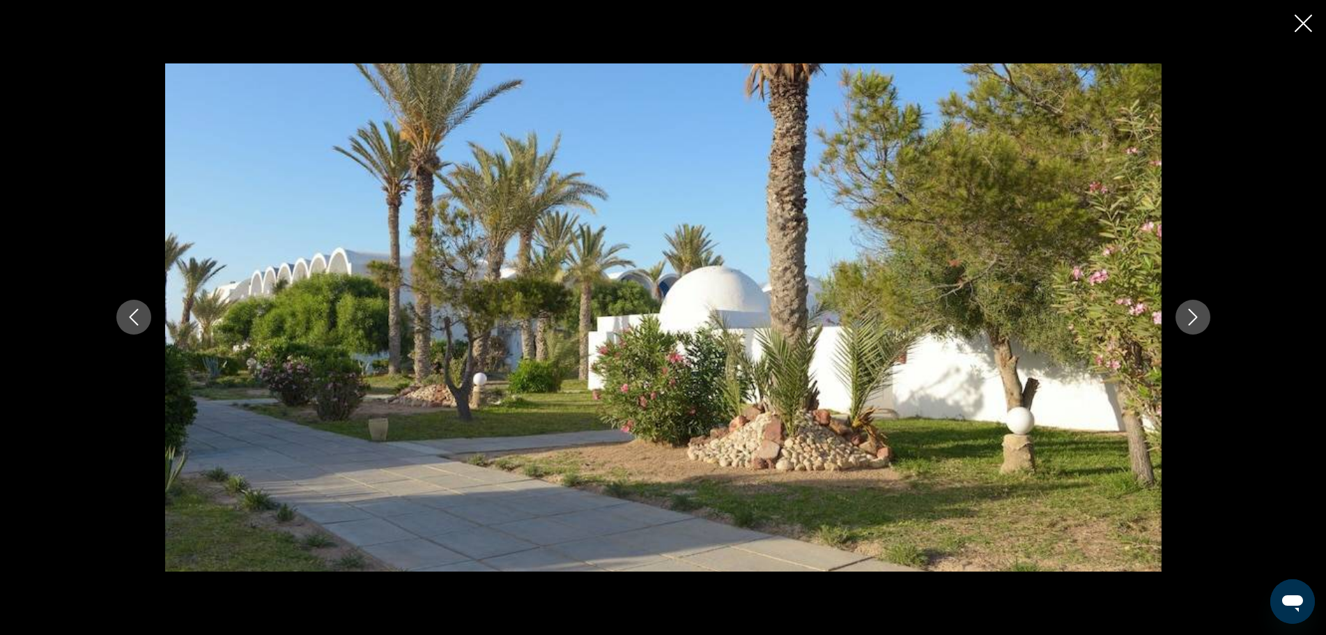
click at [1196, 318] on icon "Next image" at bounding box center [1192, 317] width 9 height 17
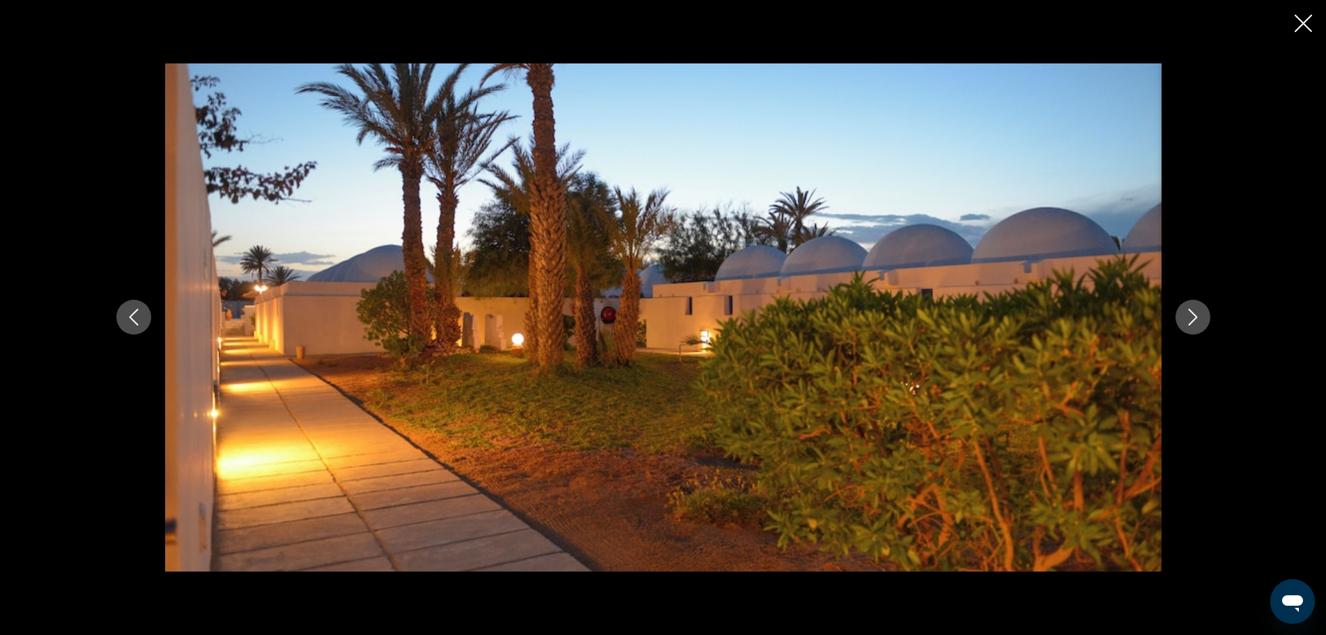
click at [1196, 318] on icon "Next image" at bounding box center [1192, 317] width 9 height 17
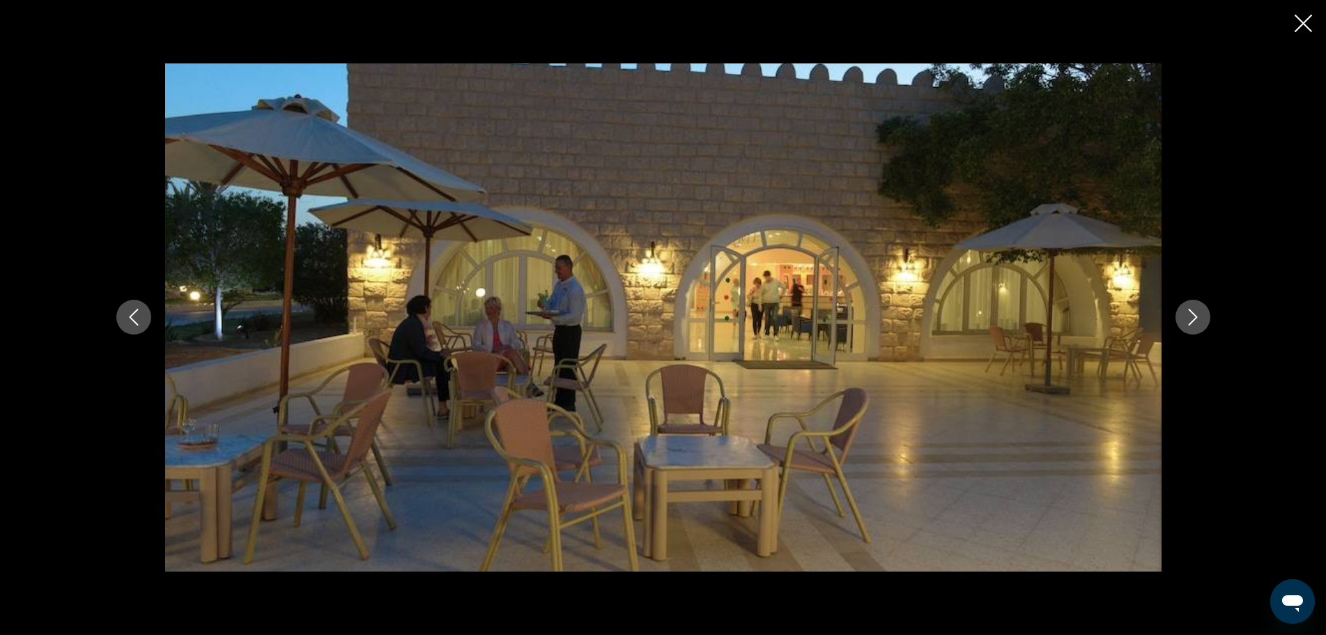
click at [1196, 318] on icon "Next image" at bounding box center [1192, 317] width 9 height 17
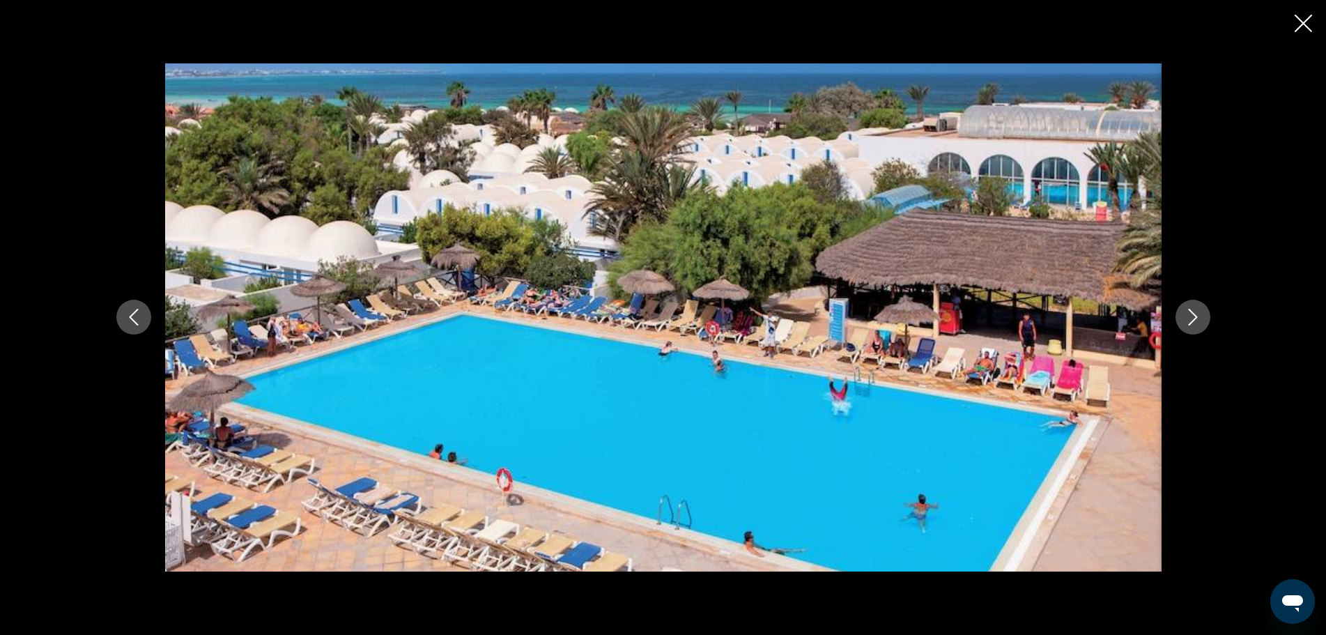
click at [1196, 318] on icon "Next image" at bounding box center [1192, 317] width 9 height 17
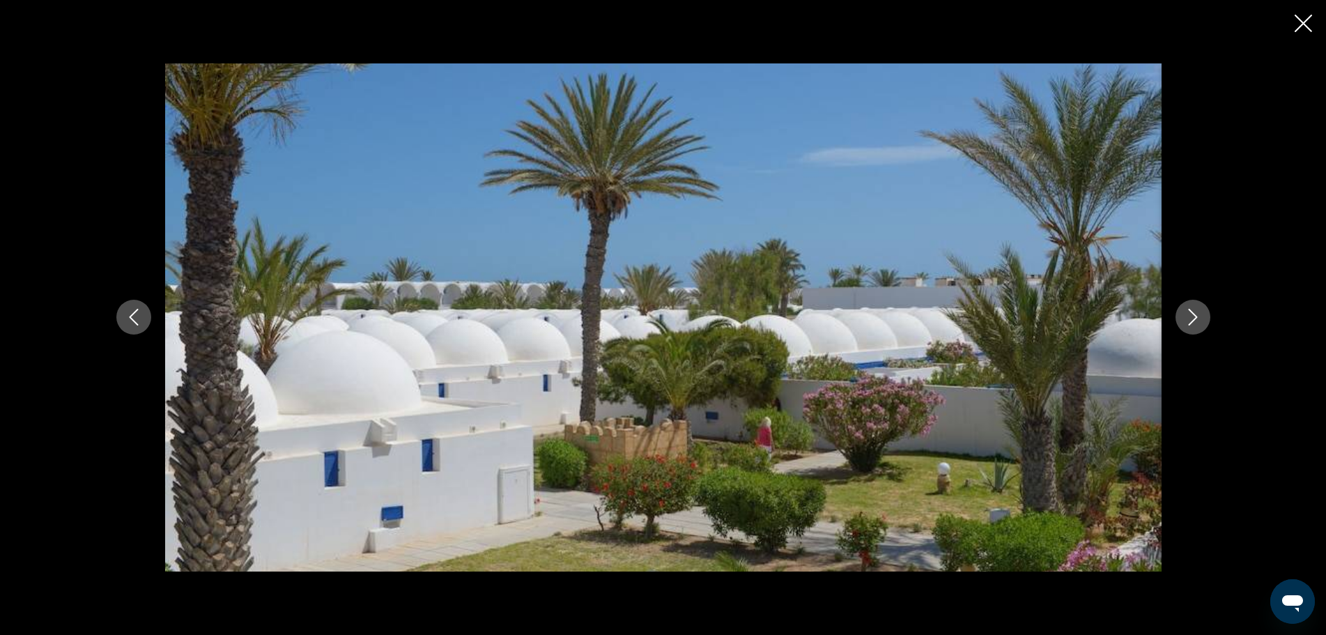
click at [1196, 318] on icon "Next image" at bounding box center [1192, 317] width 9 height 17
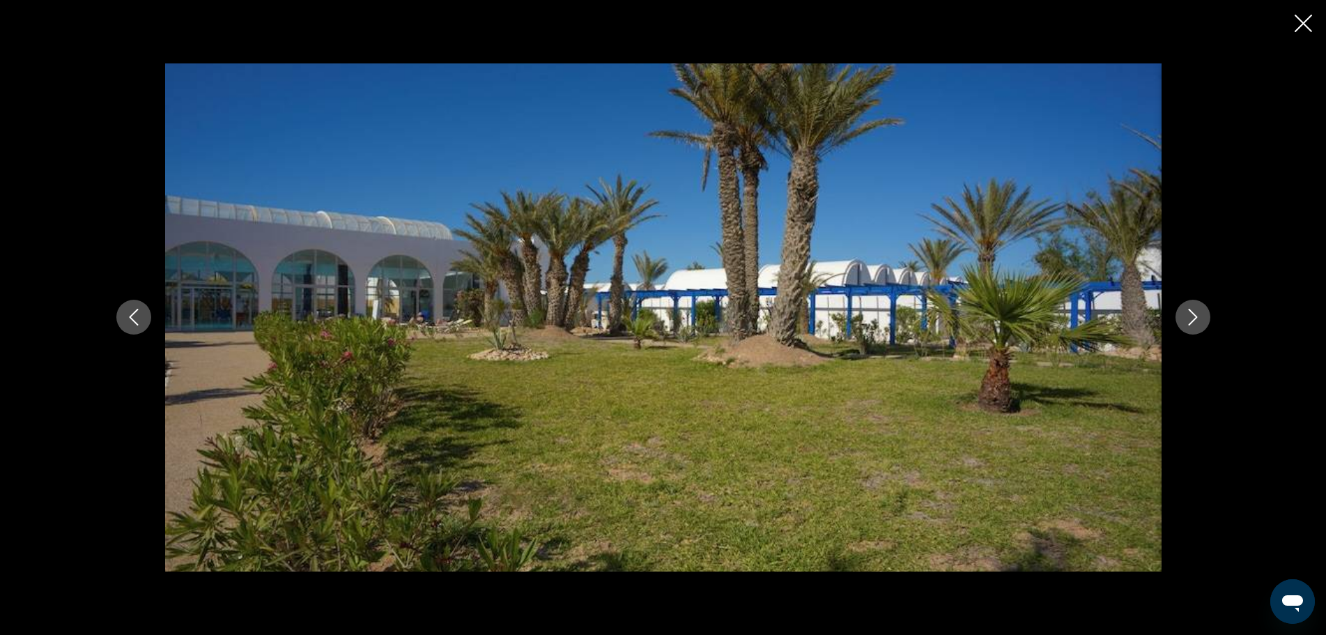
click at [1196, 318] on icon "Next image" at bounding box center [1192, 317] width 9 height 17
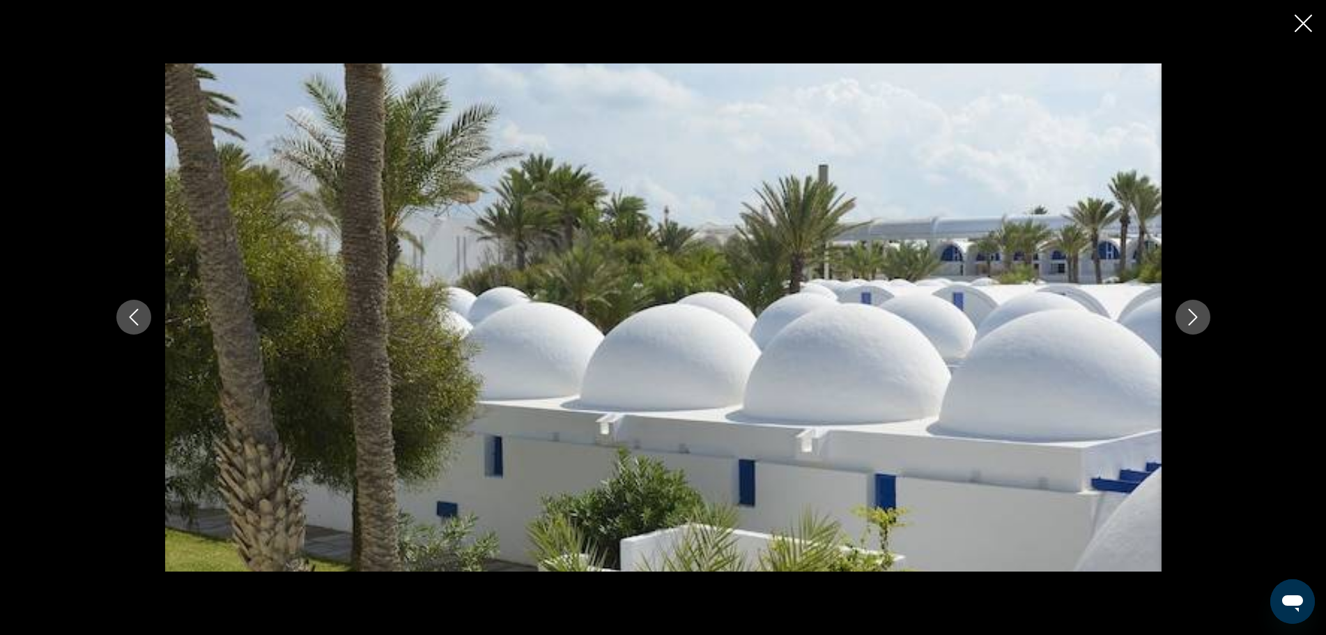
click at [1196, 318] on icon "Next image" at bounding box center [1192, 317] width 9 height 17
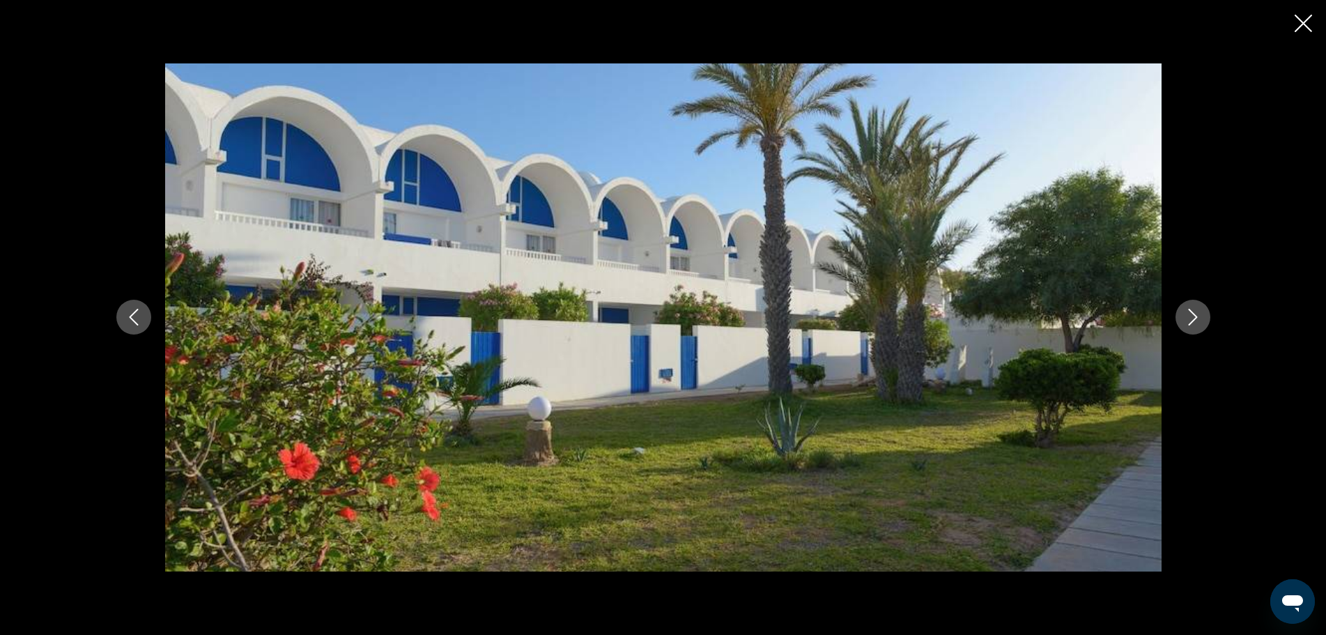
click at [1196, 318] on icon "Next image" at bounding box center [1192, 317] width 9 height 17
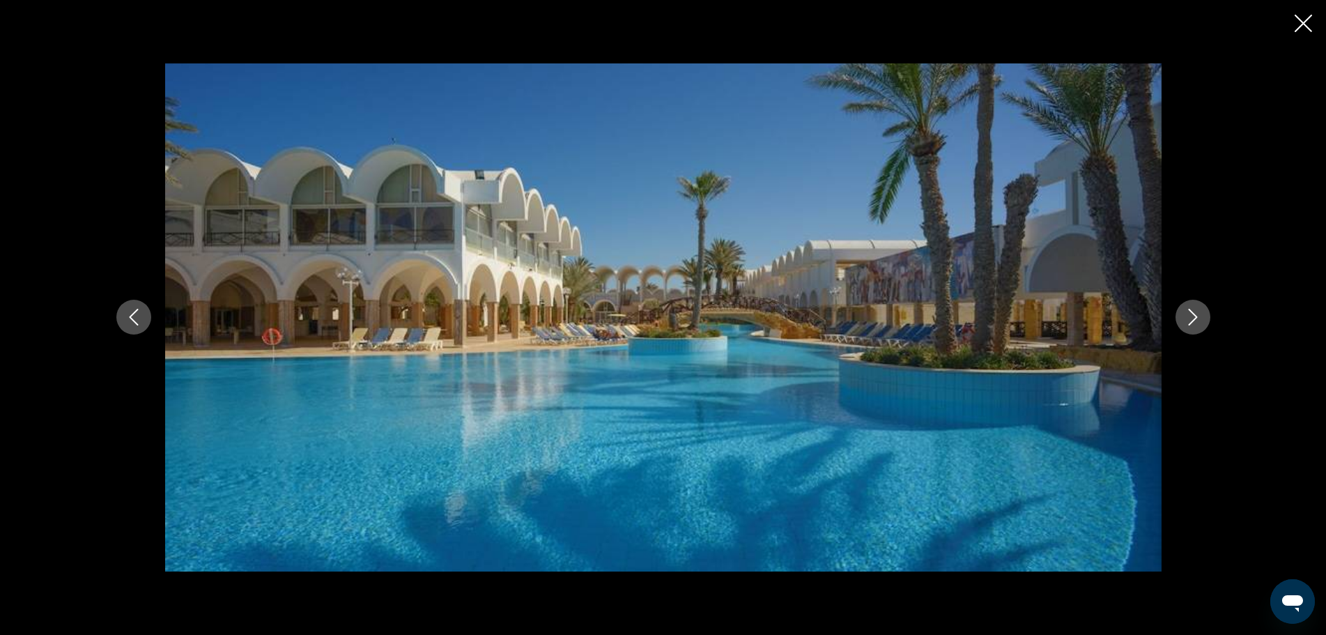
click at [1305, 29] on icon "Close slideshow" at bounding box center [1302, 23] width 17 height 17
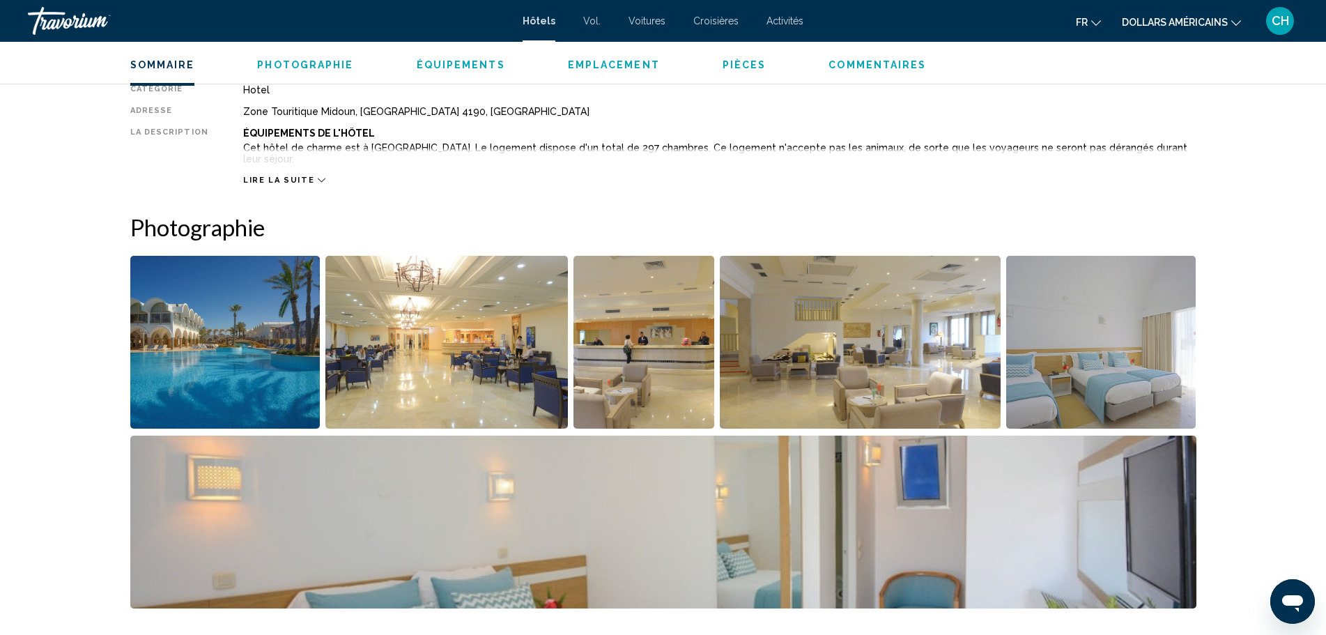
click at [298, 176] on span "Lire la suite" at bounding box center [278, 180] width 71 height 9
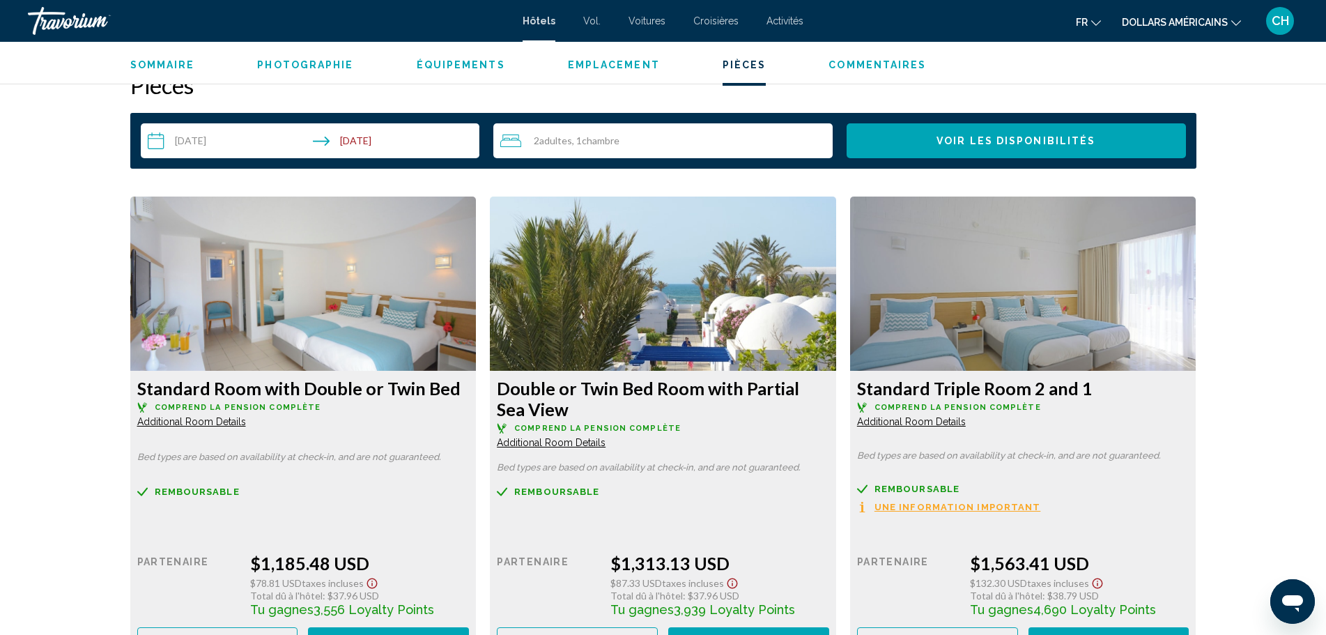
scroll to position [1742, 0]
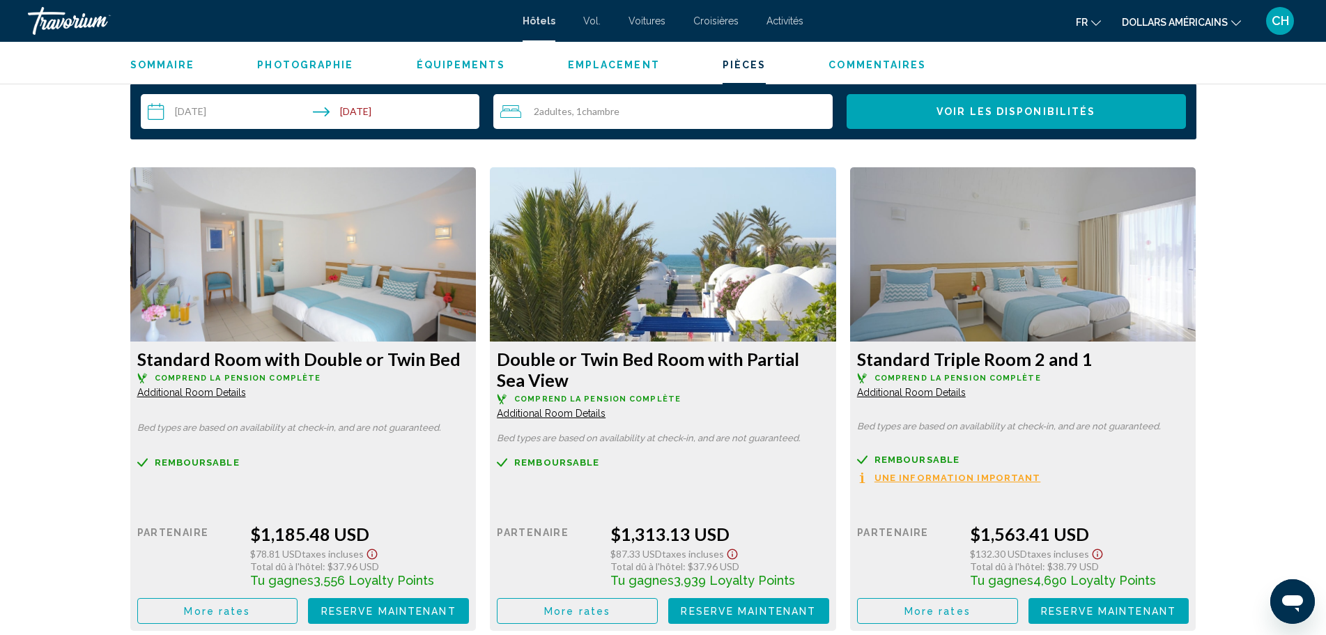
click at [212, 606] on button "More rates" at bounding box center [217, 611] width 161 height 26
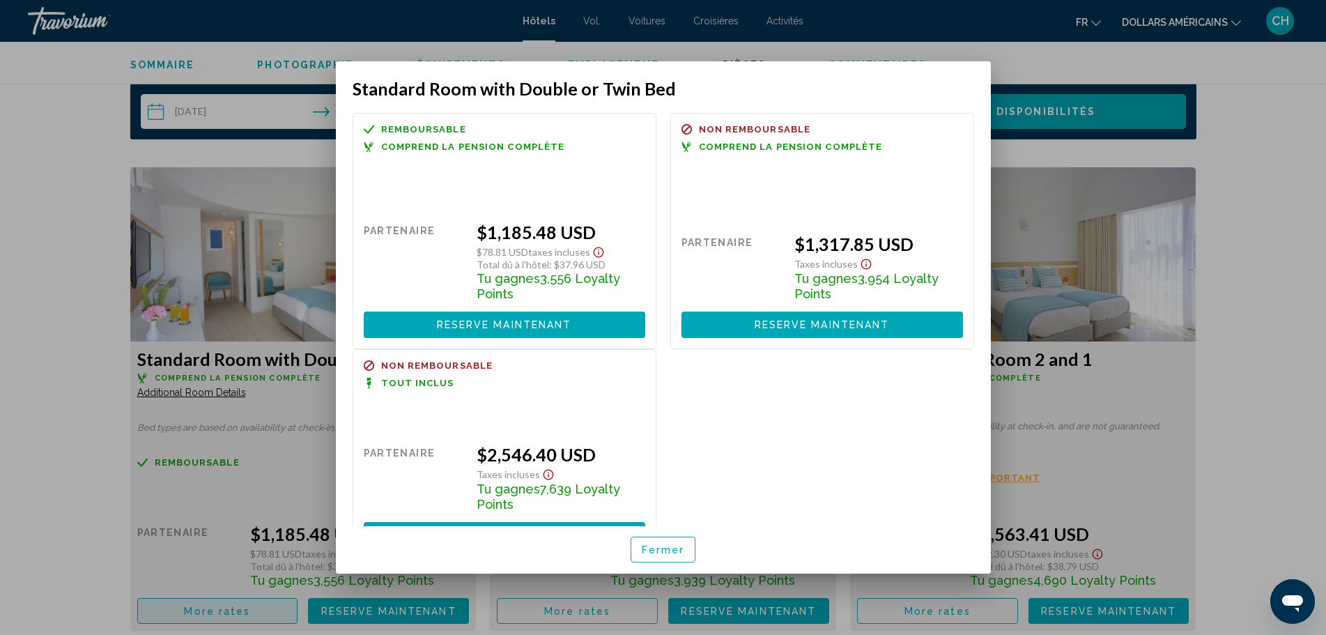
scroll to position [0, 0]
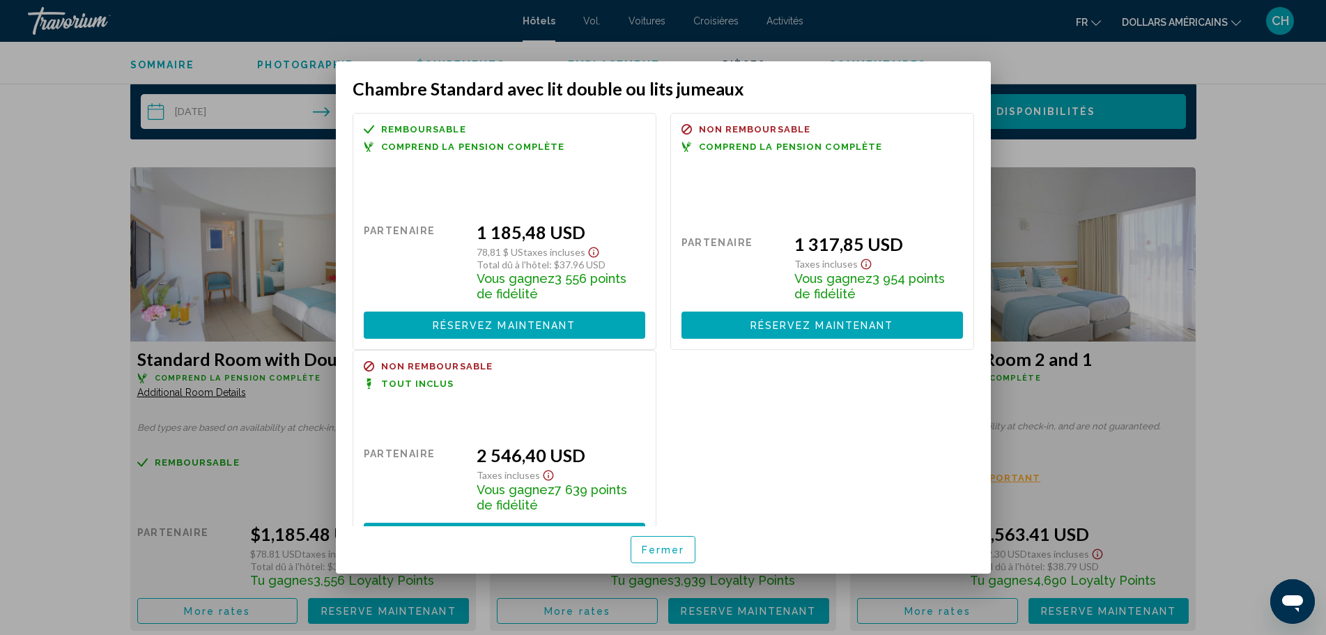
click at [1260, 164] on div at bounding box center [663, 317] width 1326 height 635
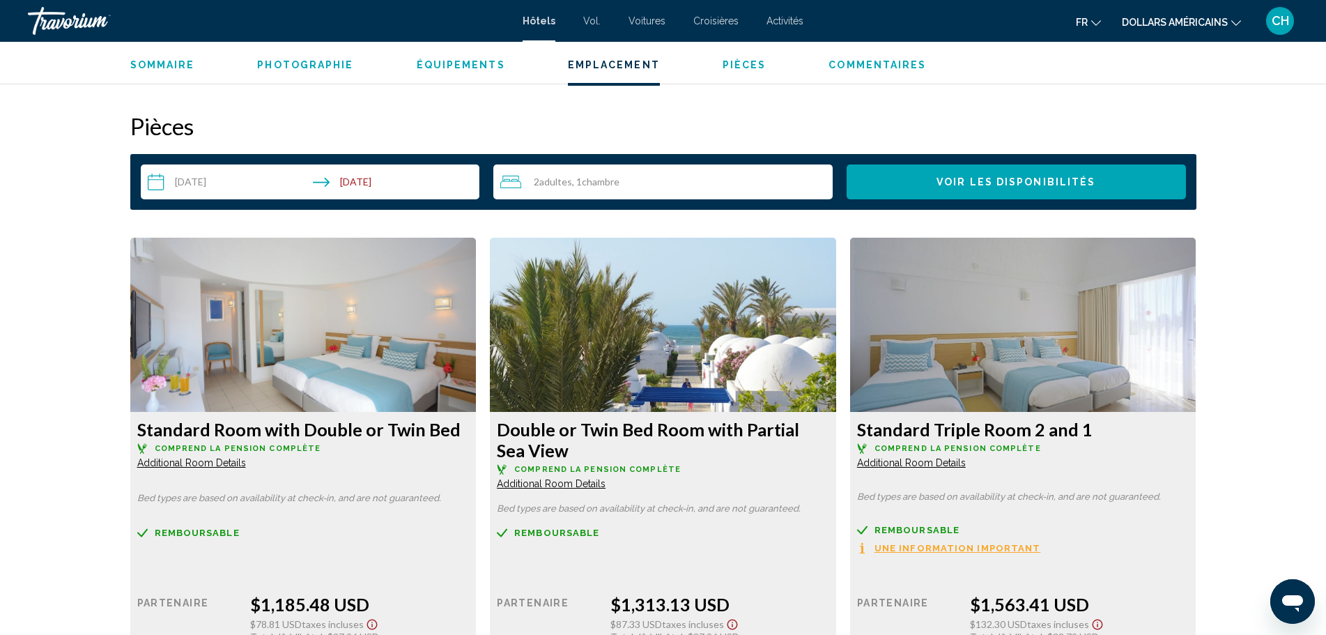
scroll to position [1672, 0]
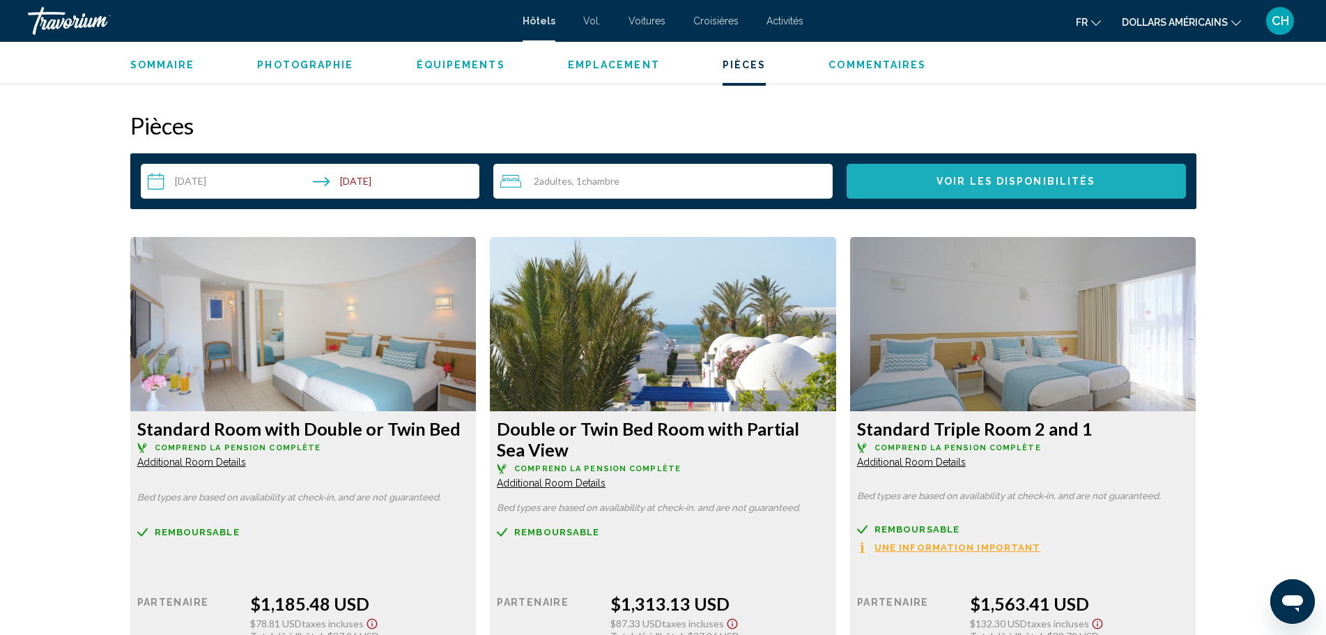
click at [1000, 176] on span "Voir les disponibilités" at bounding box center [1015, 181] width 159 height 11
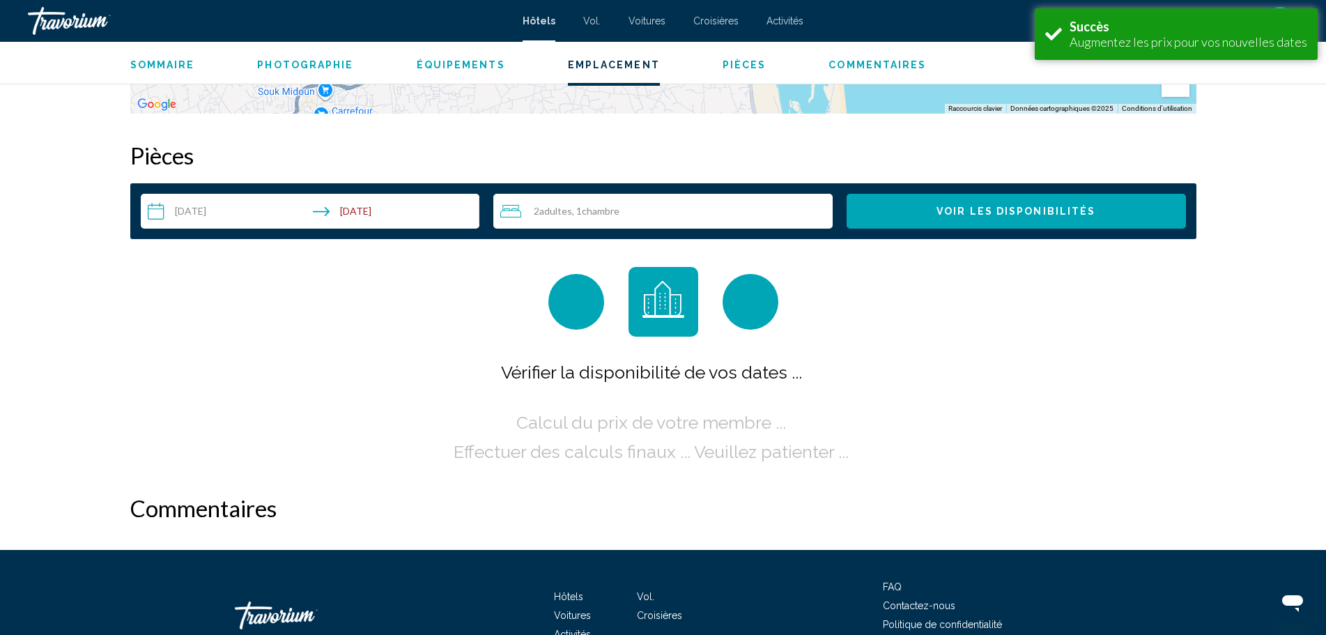
scroll to position [1688, 0]
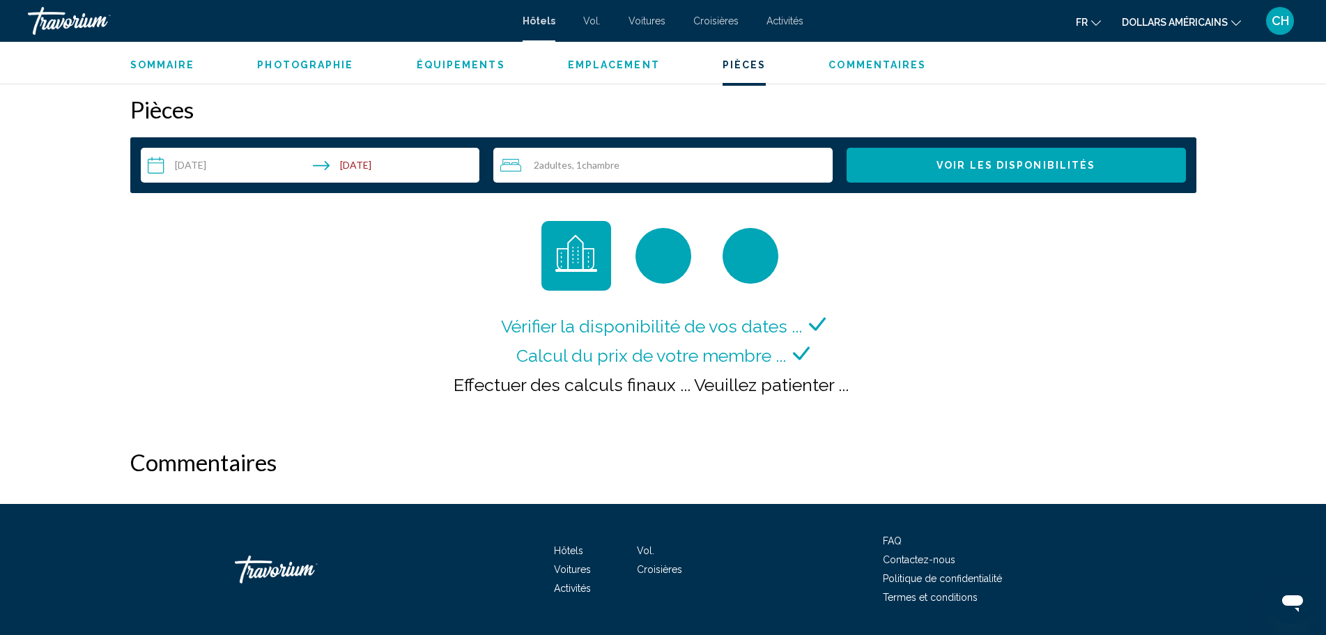
click at [1237, 26] on button "dollars américains USD ($) MXN ([GEOGRAPHIC_DATA]$) CAD ($ CA) GBP (£) EUR (€) …" at bounding box center [1181, 22] width 119 height 20
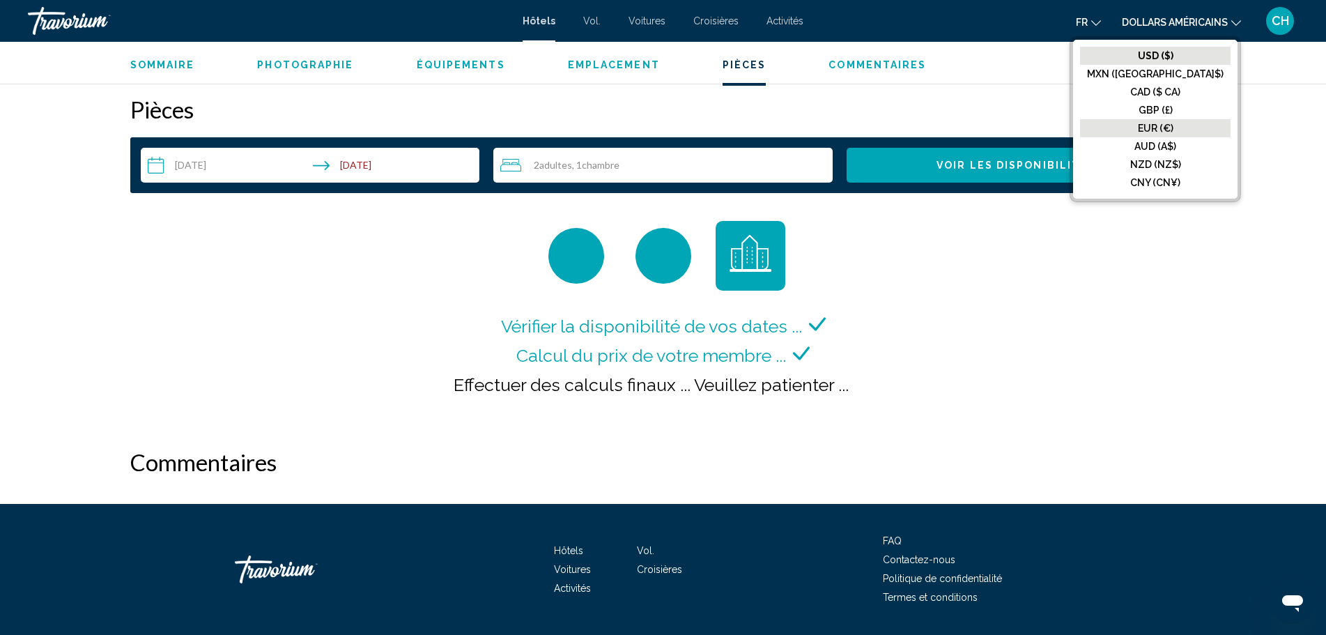
click at [1173, 123] on font "EUR (€)" at bounding box center [1156, 128] width 36 height 11
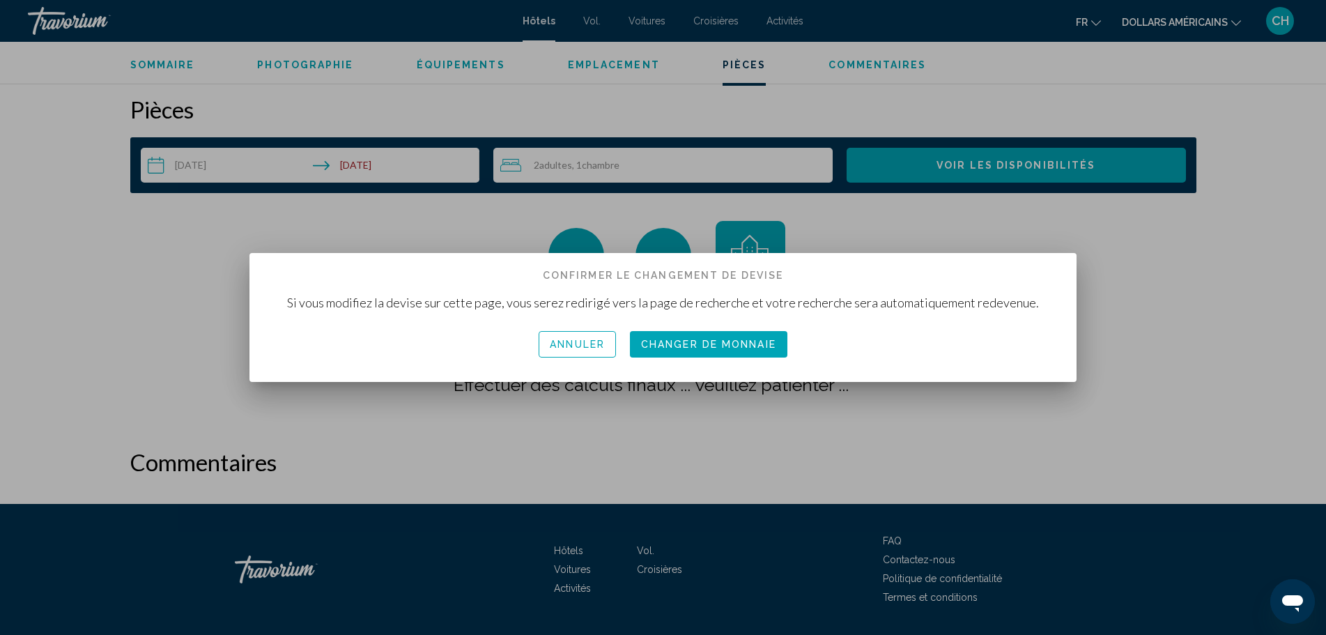
scroll to position [0, 0]
click at [708, 348] on font "Changeur de monnaie" at bounding box center [709, 344] width 144 height 11
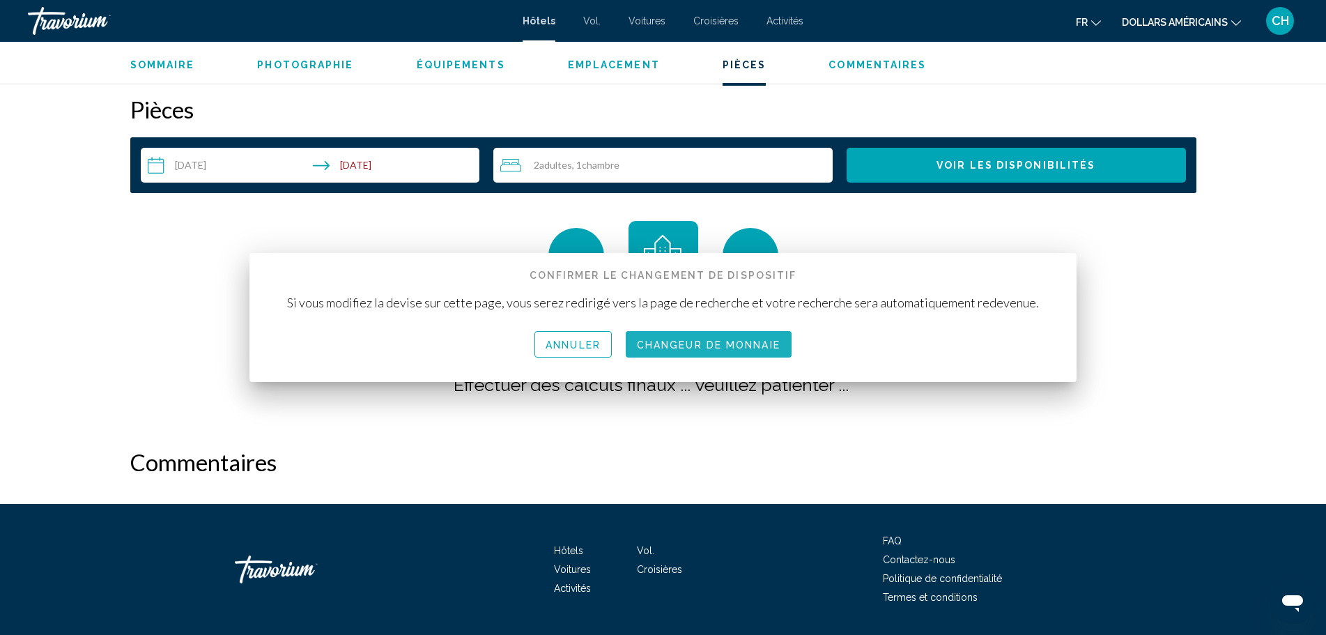
scroll to position [1688, 0]
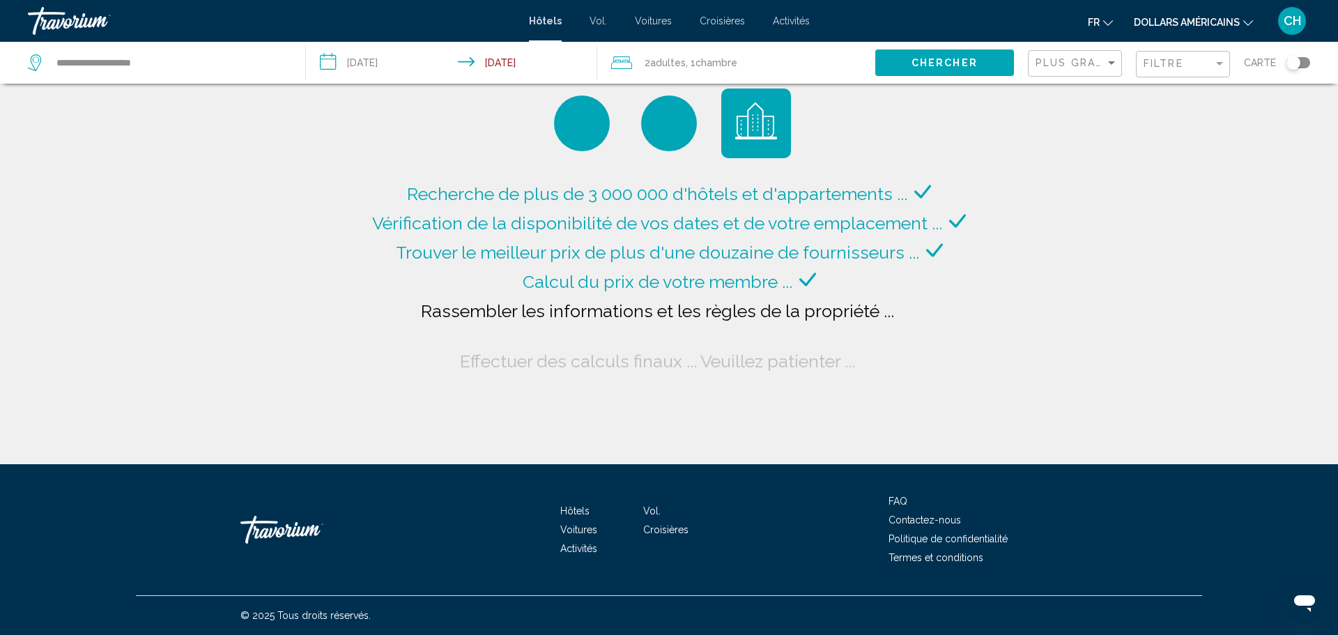
click at [1249, 26] on button "dollars américains USD ($) MXN ([GEOGRAPHIC_DATA]$) CAD ($ CA) GBP (£) EUR (€) …" at bounding box center [1192, 22] width 119 height 20
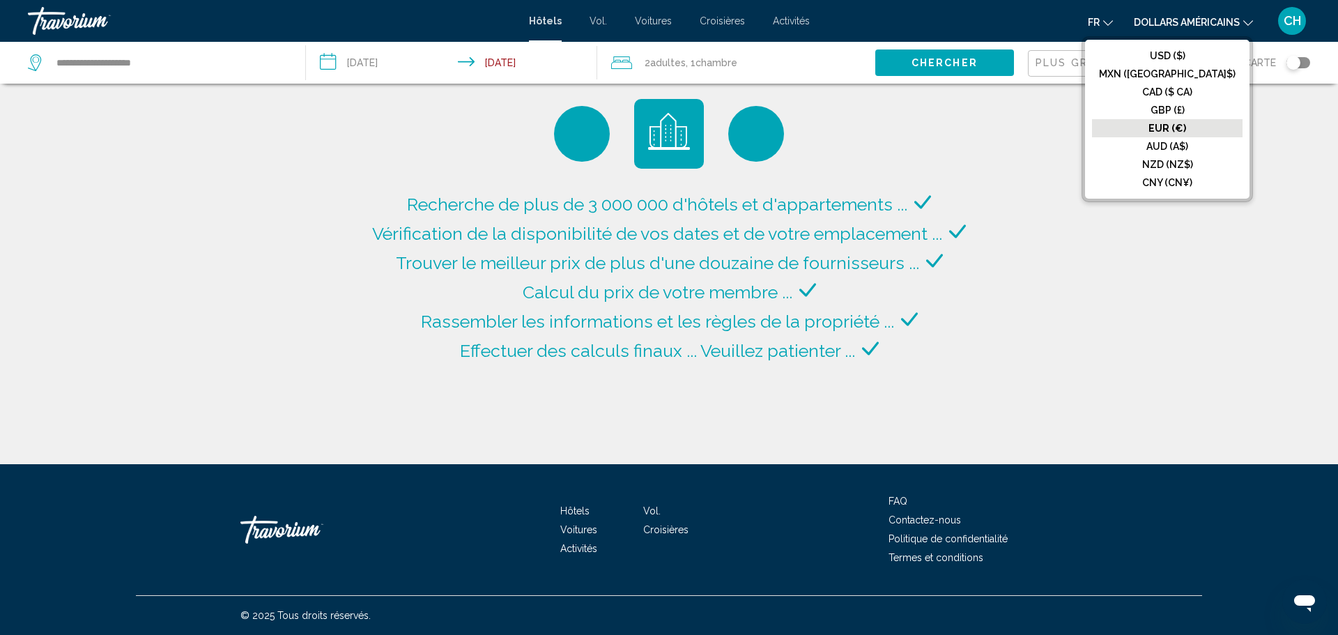
click at [1186, 129] on font "EUR (€)" at bounding box center [1167, 128] width 38 height 11
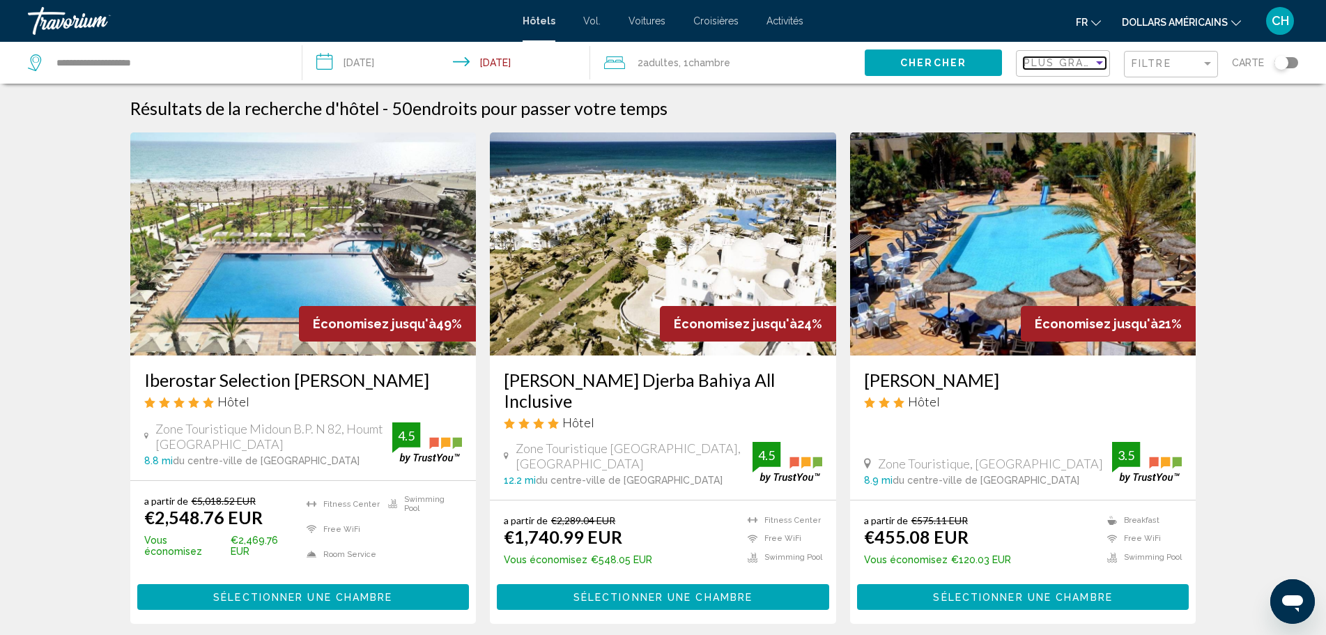
click at [1094, 63] on div "Sort by" at bounding box center [1099, 62] width 13 height 11
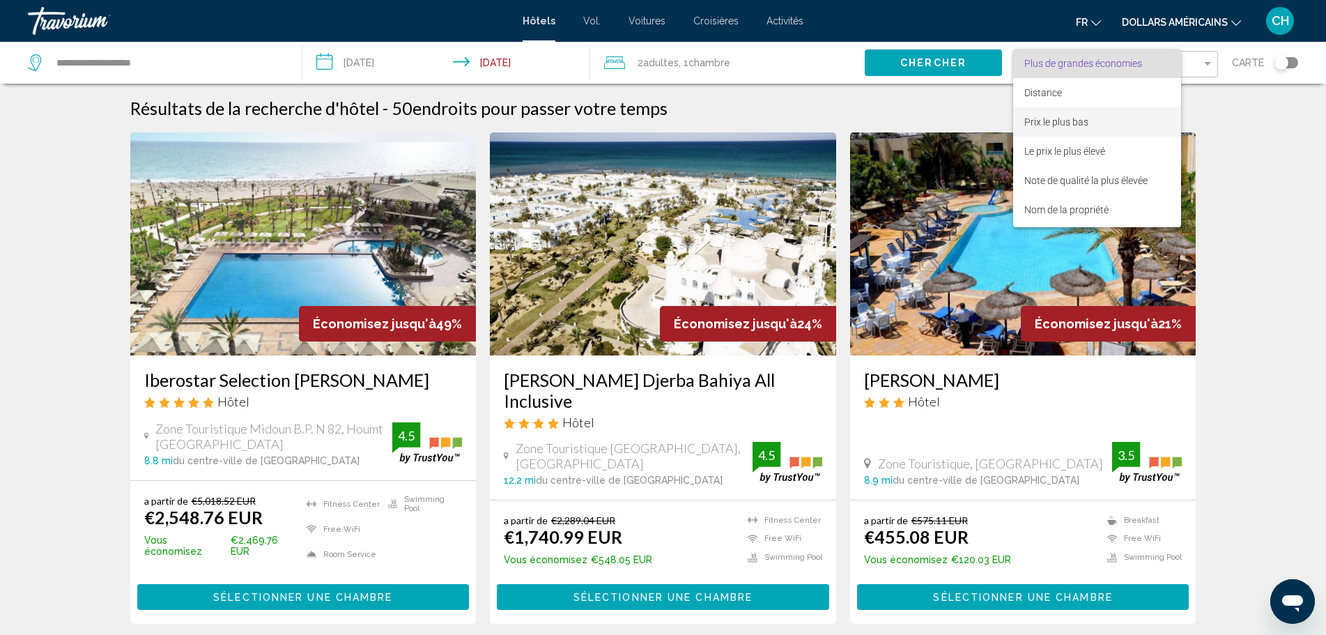
click at [1080, 123] on font "Prix le plus bas" at bounding box center [1056, 121] width 64 height 11
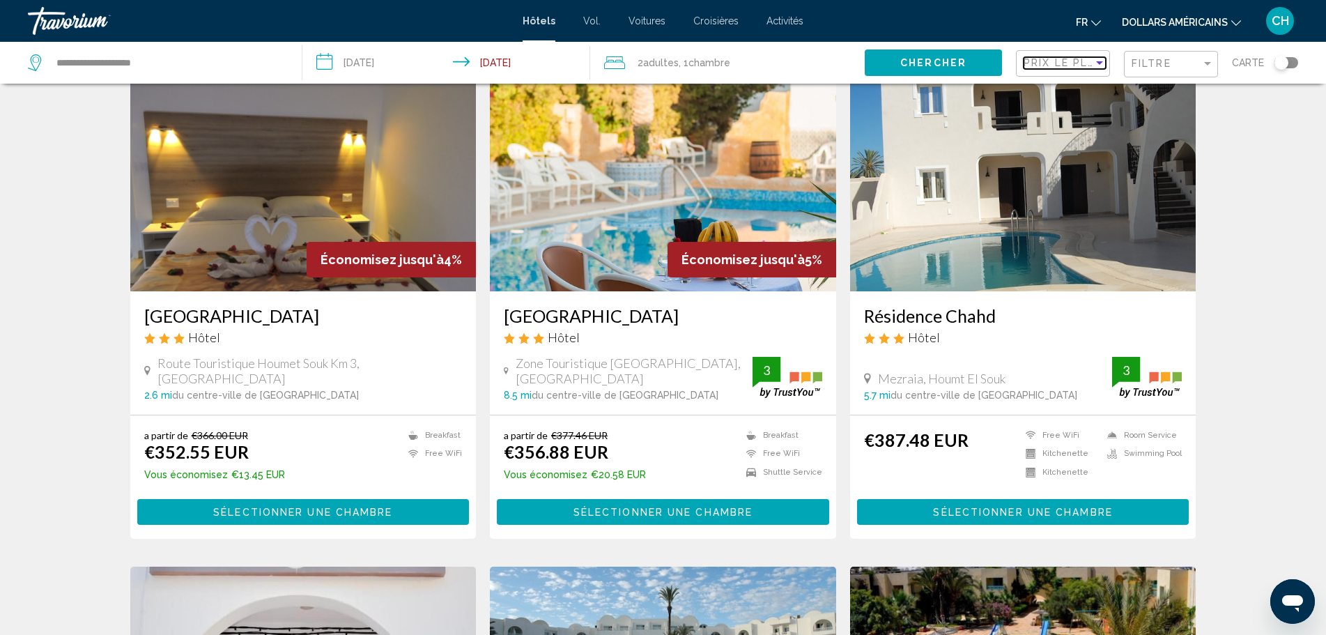
scroll to position [70, 0]
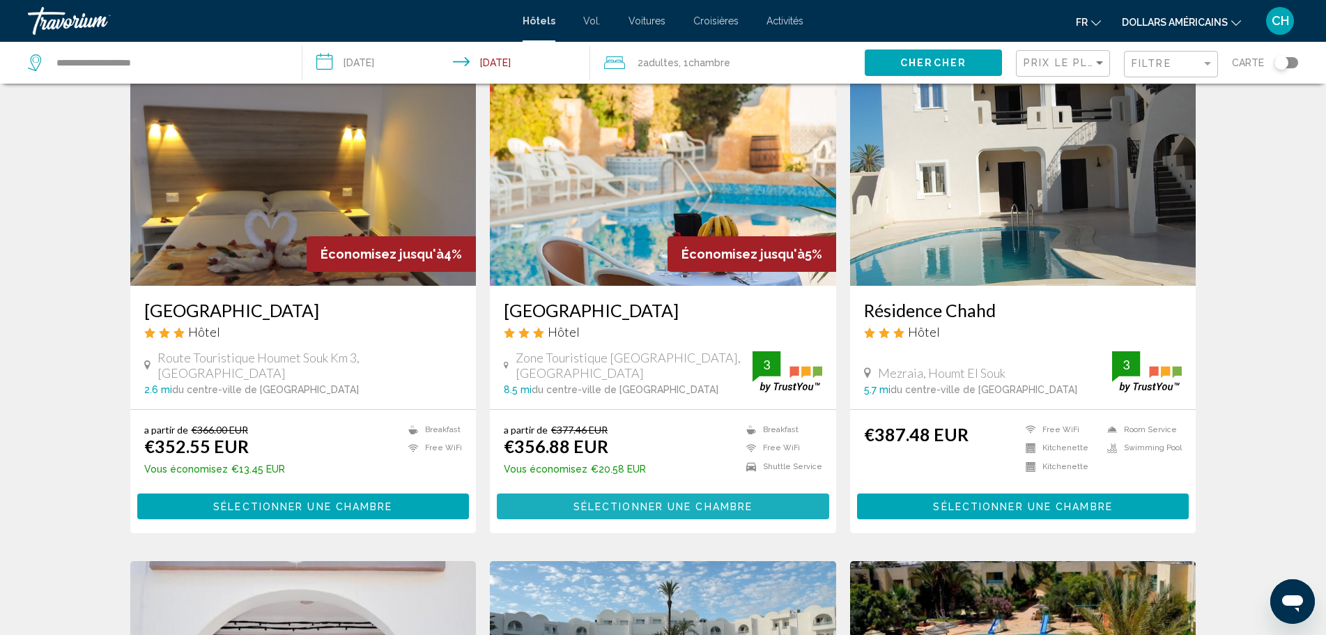
click at [653, 509] on span "Sélectionner une chambre" at bounding box center [662, 506] width 179 height 11
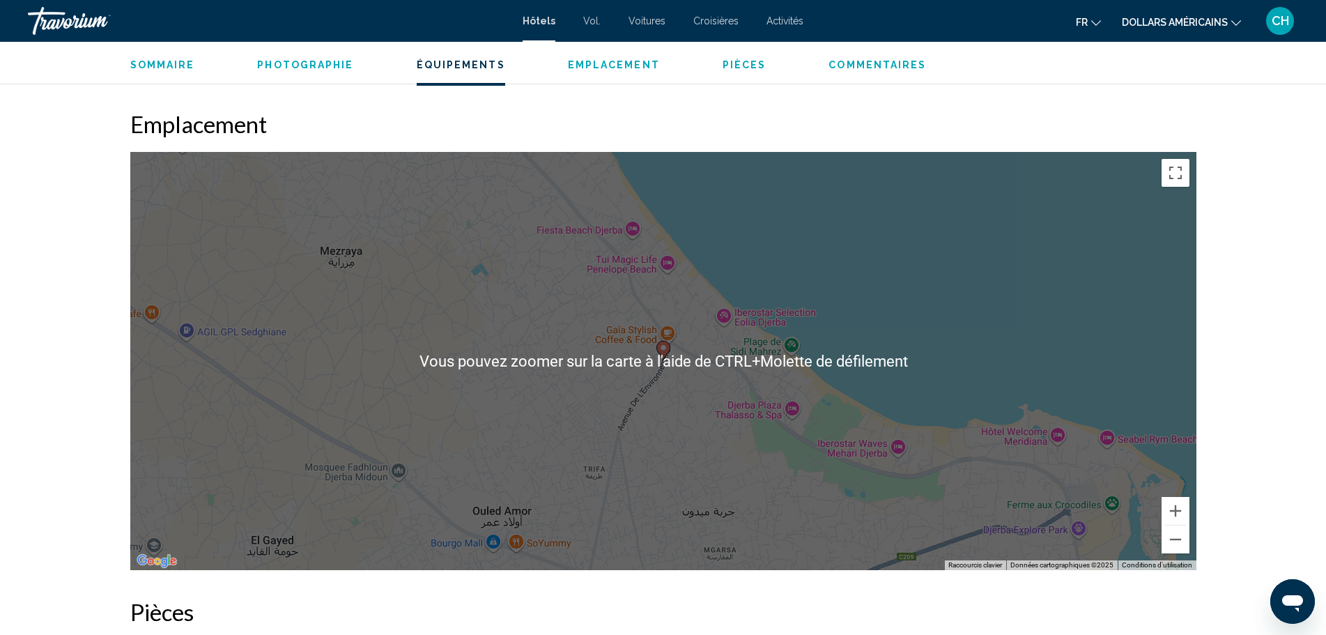
scroll to position [1254, 0]
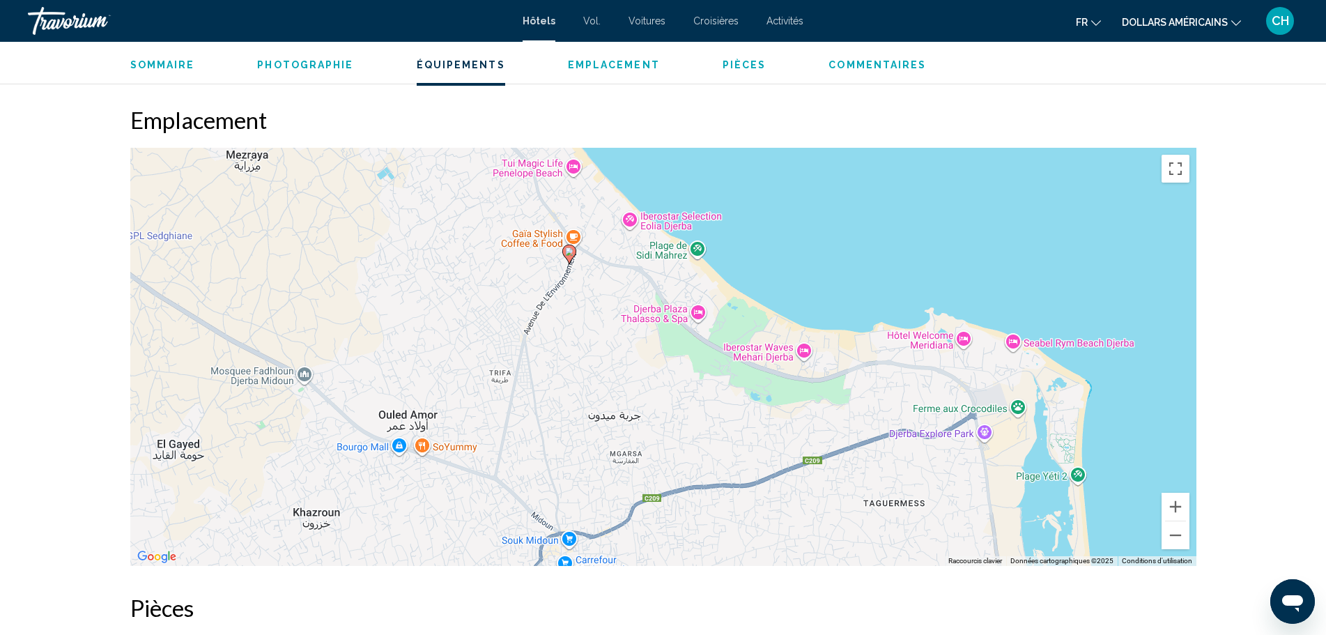
drag, startPoint x: 747, startPoint y: 367, endPoint x: 652, endPoint y: 274, distance: 133.0
click at [652, 274] on div "Pour activer le glissement avec le clavier, appuyez sur Alt+Entrée. Une fois ce…" at bounding box center [663, 357] width 1066 height 418
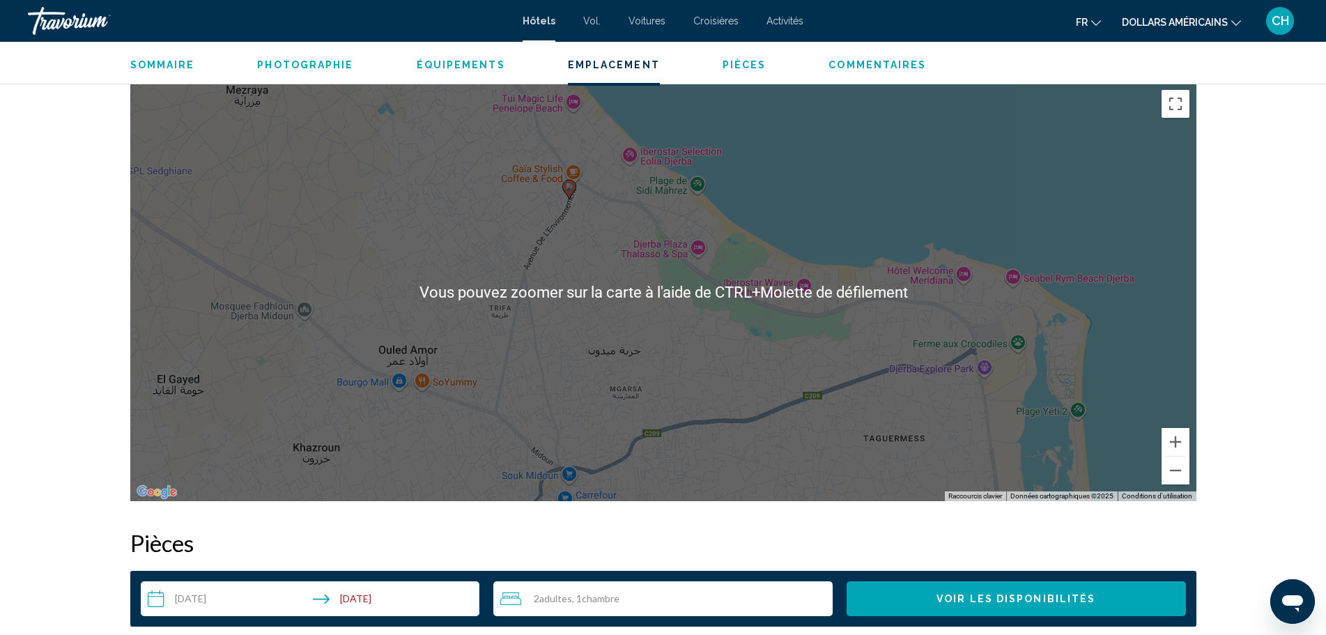
scroll to position [1324, 0]
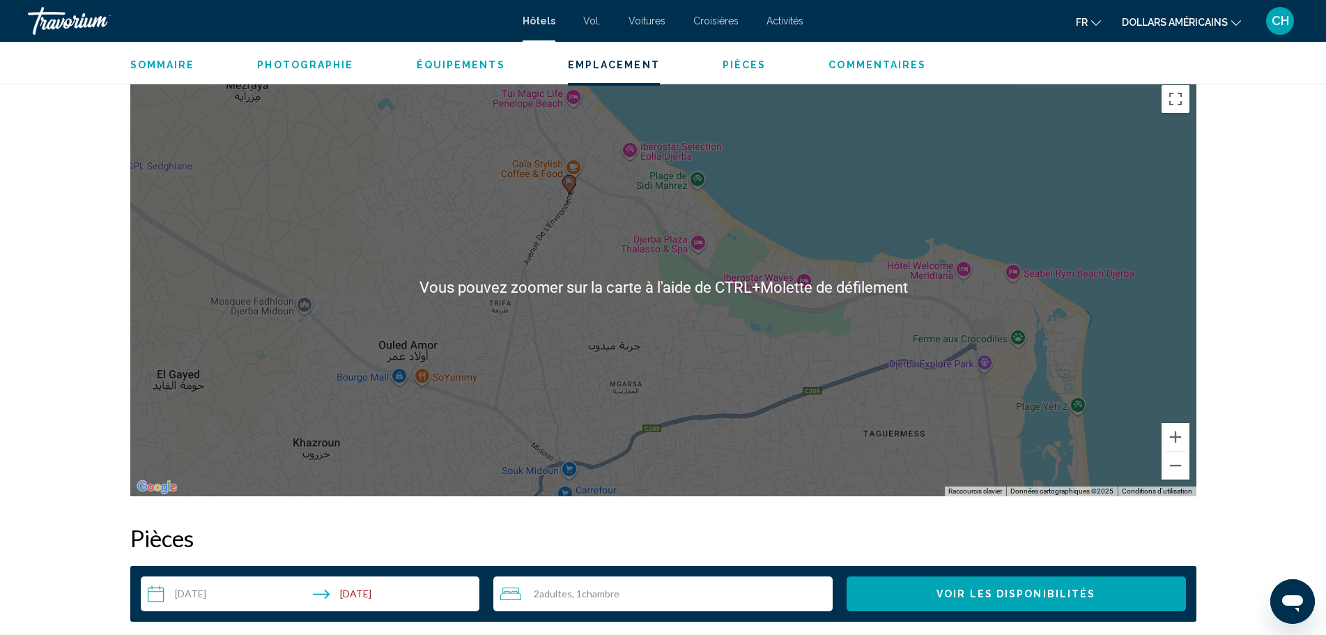
click at [725, 265] on div "Pour activer le glissement avec le clavier, appuyez sur Alt+Entrée. Une fois ce…" at bounding box center [663, 287] width 1066 height 418
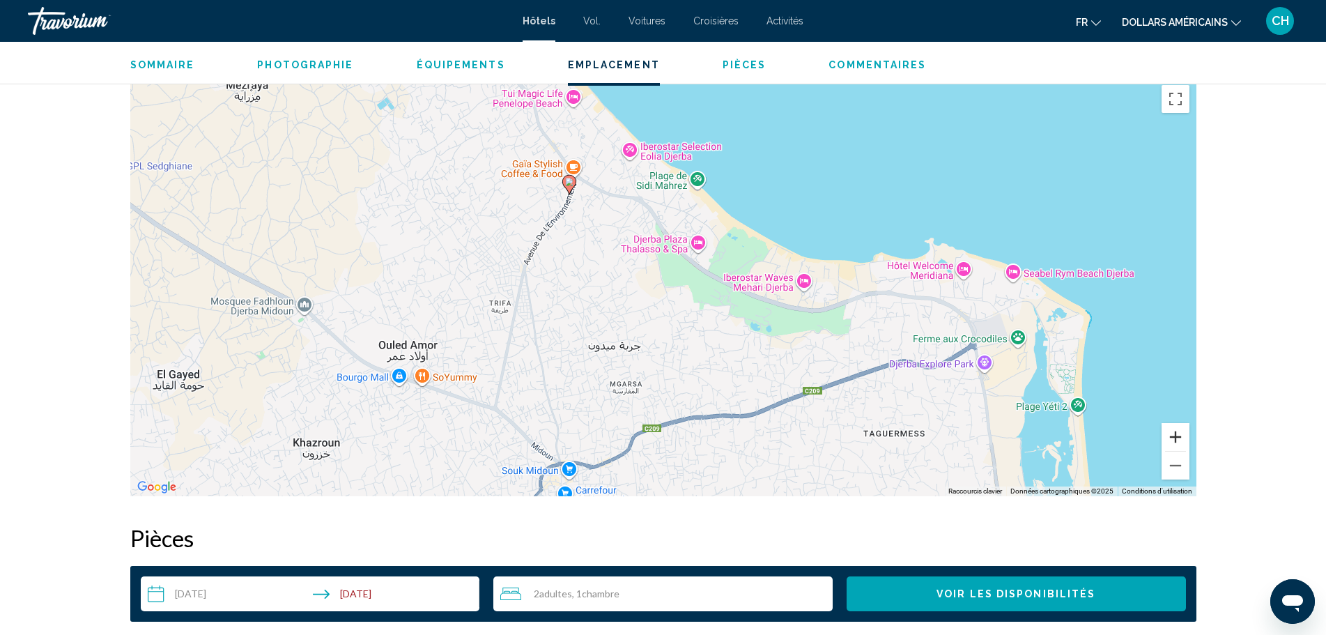
click at [1178, 442] on button "Zoom avant" at bounding box center [1175, 437] width 28 height 28
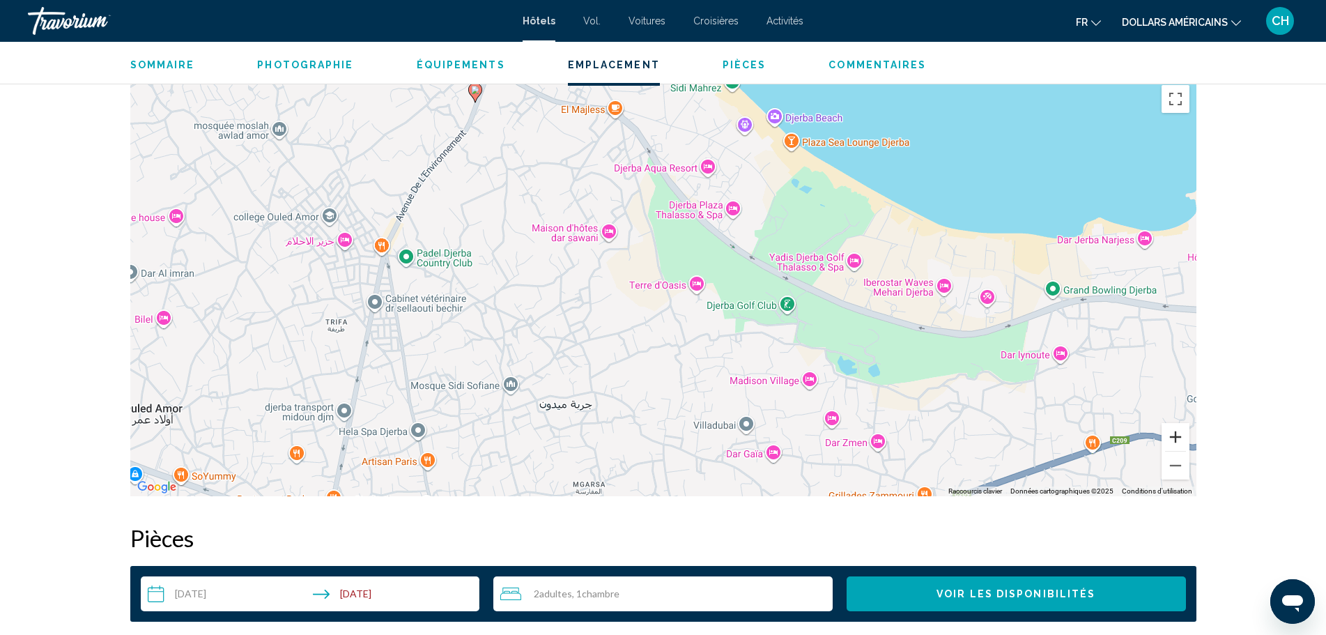
click at [1178, 440] on button "Zoom avant" at bounding box center [1175, 437] width 28 height 28
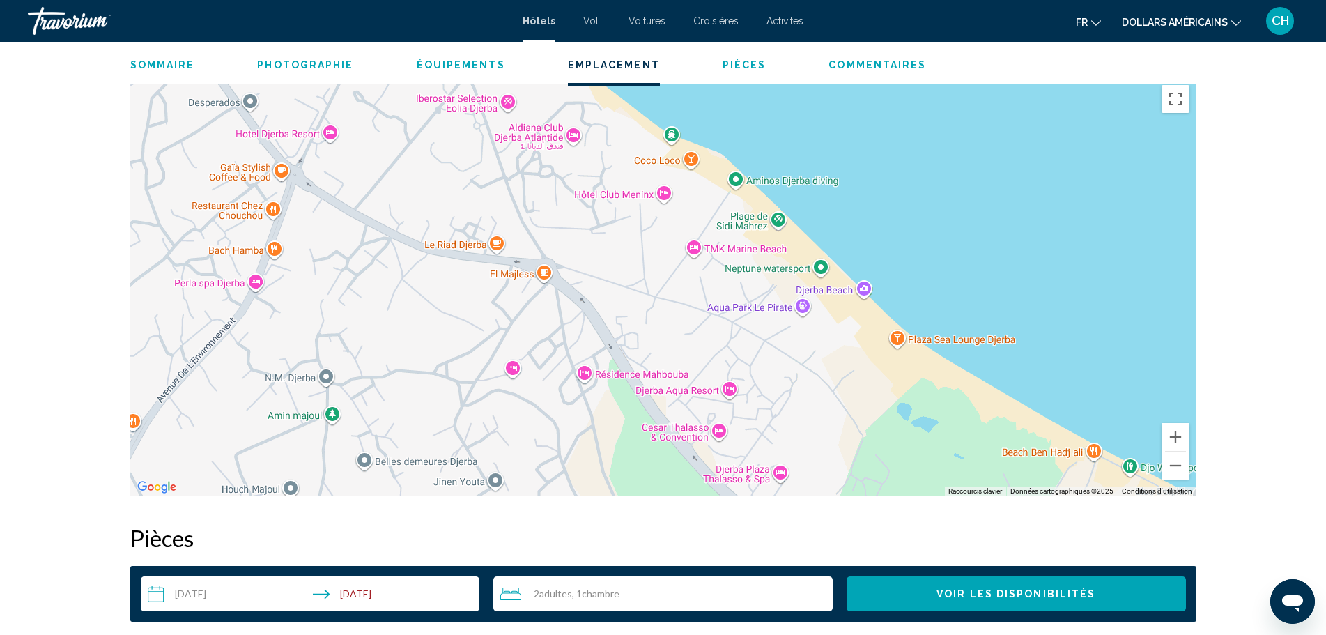
drag, startPoint x: 766, startPoint y: 207, endPoint x: 742, endPoint y: 519, distance: 313.1
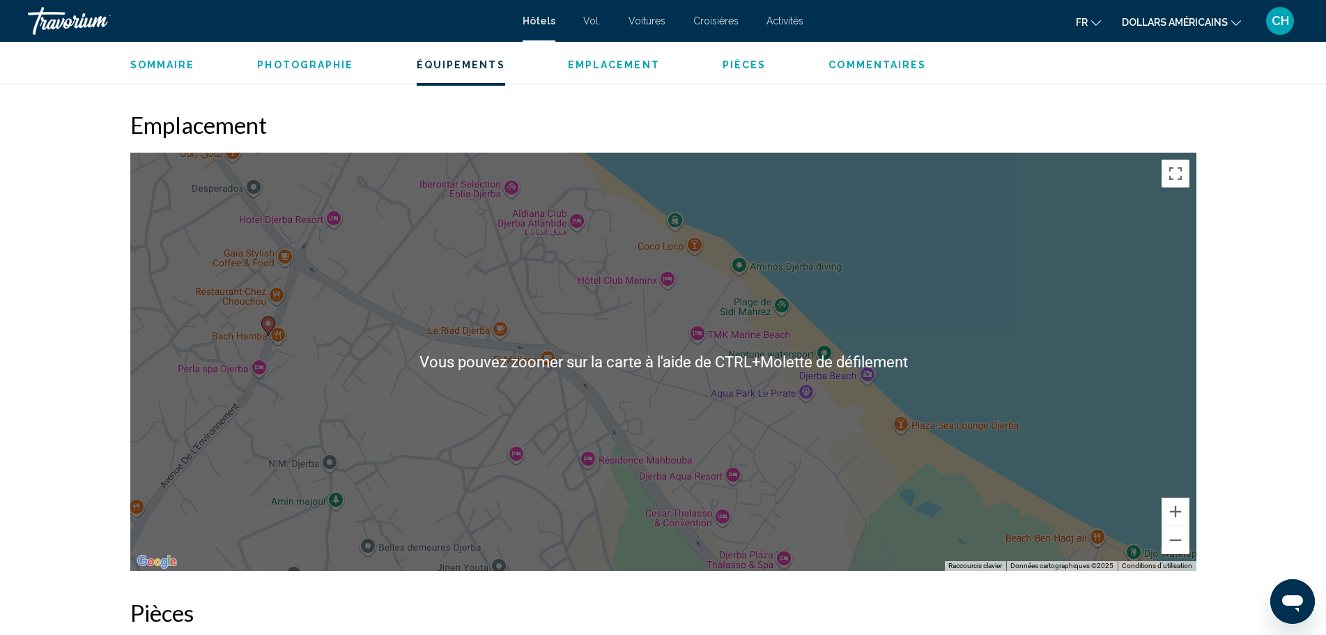
scroll to position [1254, 0]
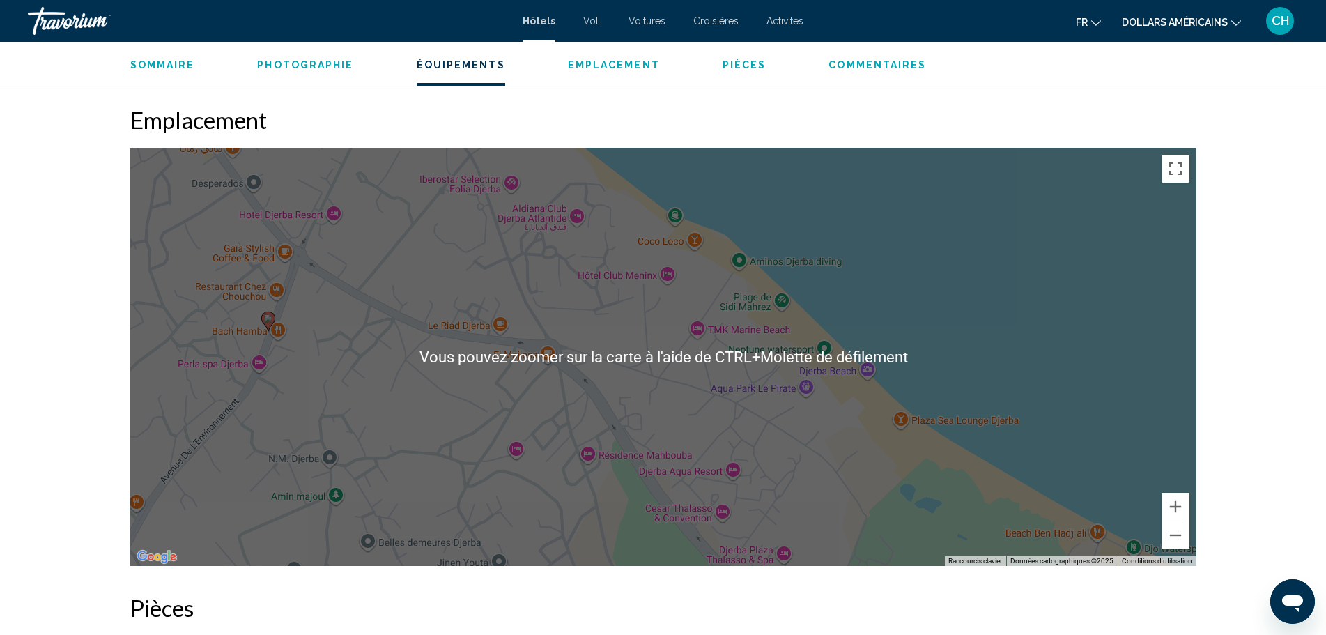
click at [785, 399] on div "Pour activer le glissement avec le clavier, appuyez sur Alt+Entrée. Une fois ce…" at bounding box center [663, 357] width 1066 height 418
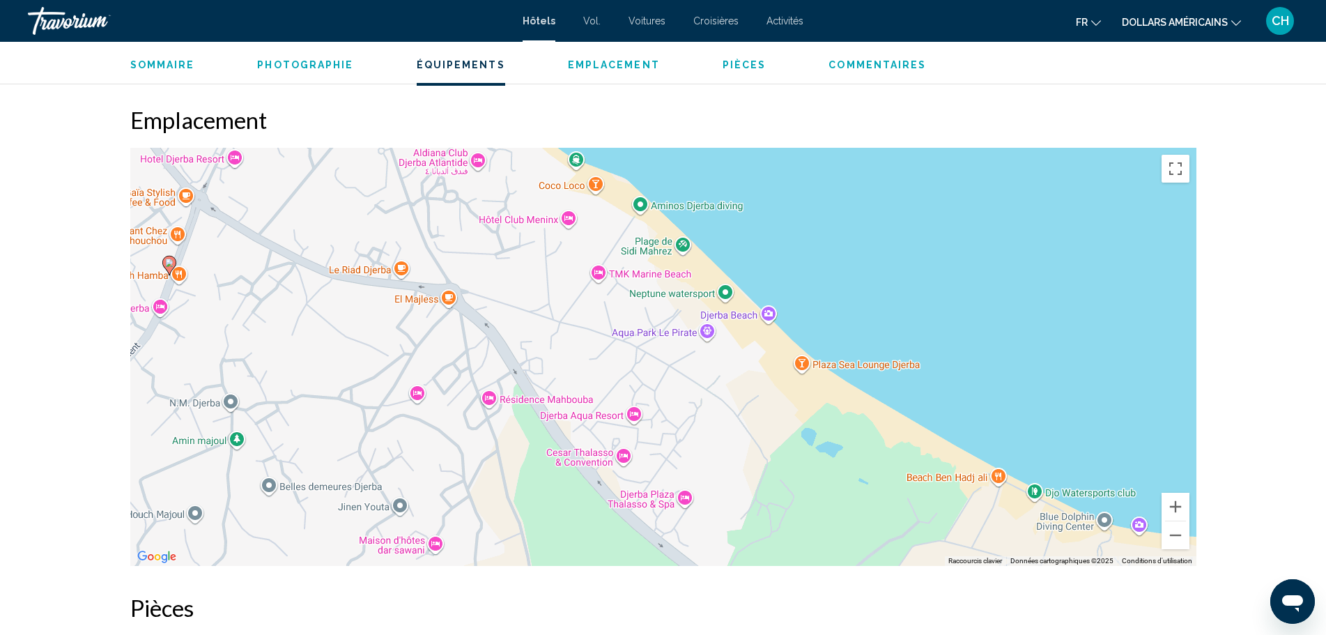
drag, startPoint x: 709, startPoint y: 295, endPoint x: 610, endPoint y: 241, distance: 112.9
click at [610, 241] on div "Pour activer le glissement avec le clavier, appuyez sur Alt+Entrée. Une fois ce…" at bounding box center [663, 357] width 1066 height 418
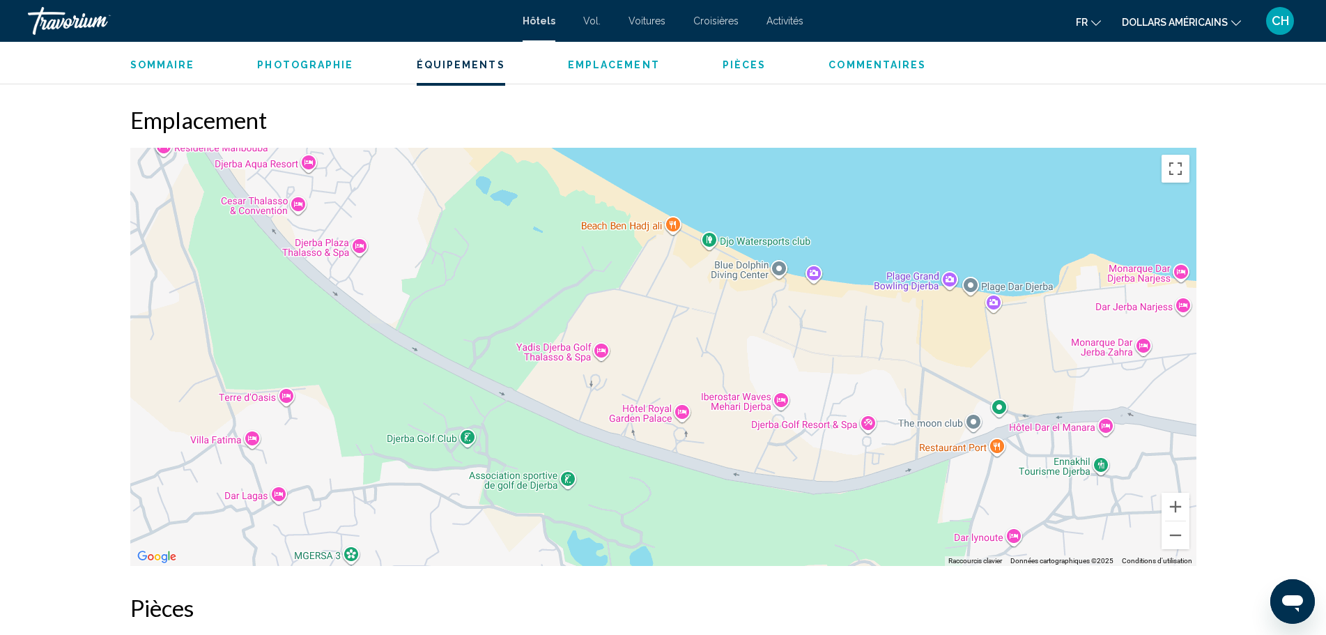
drag, startPoint x: 800, startPoint y: 451, endPoint x: 476, endPoint y: 199, distance: 410.5
click at [476, 199] on div "Pour activer le glissement avec le clavier, appuyez sur Alt+Entrée. Une fois ce…" at bounding box center [663, 357] width 1066 height 418
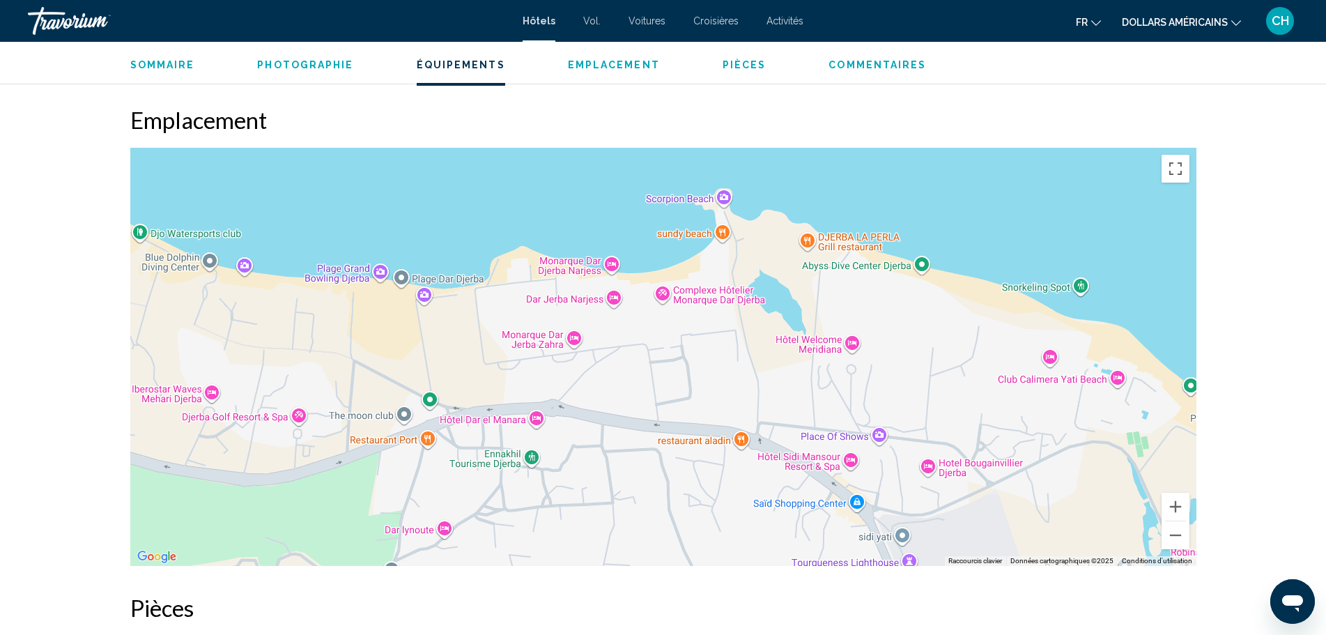
drag, startPoint x: 610, startPoint y: 294, endPoint x: 40, endPoint y: 286, distance: 570.6
click at [40, 286] on div "[GEOGRAPHIC_DATA], , [GEOGRAPHIC_DATA] [GEOGRAPHIC_DATA] 3 Adresse Zone Tourist…" at bounding box center [663, 606] width 1326 height 3636
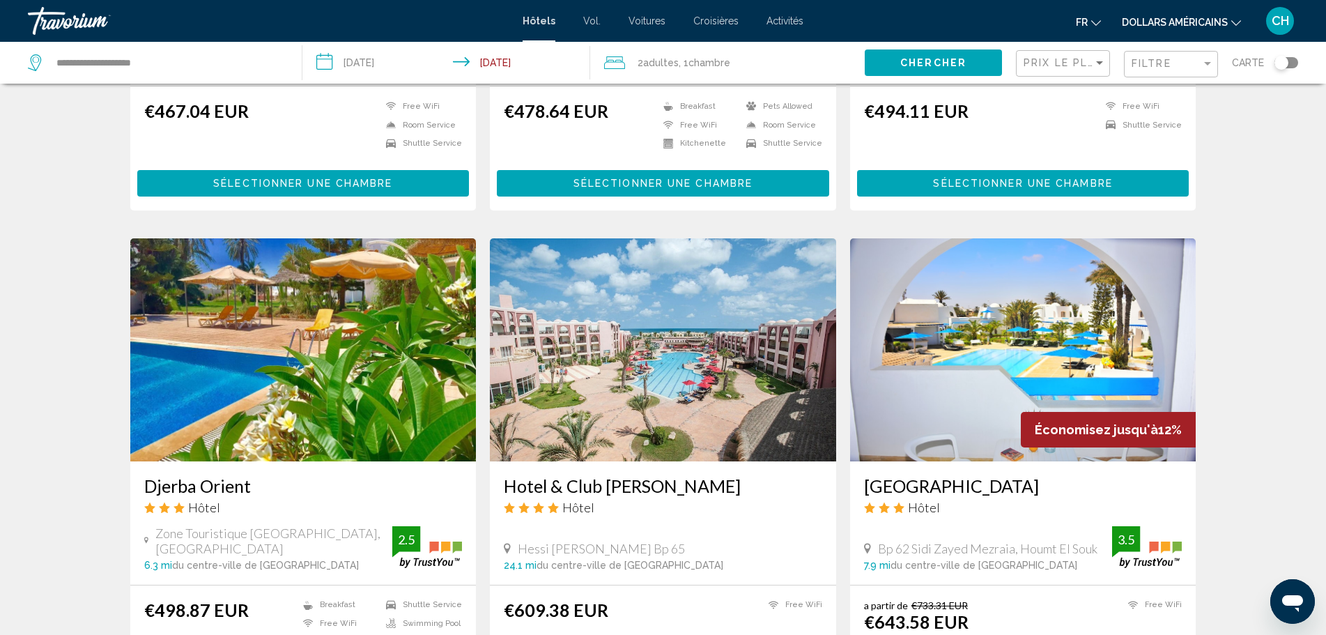
scroll to position [1463, 0]
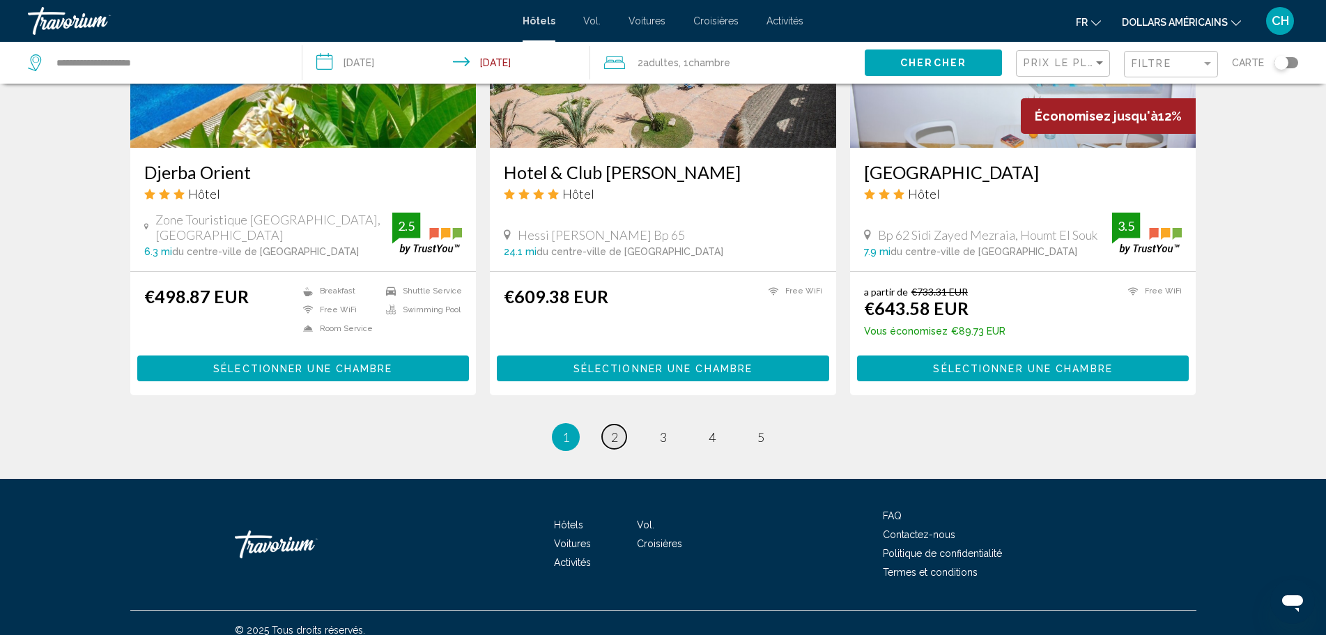
click at [609, 424] on link "page 2" at bounding box center [614, 436] width 24 height 24
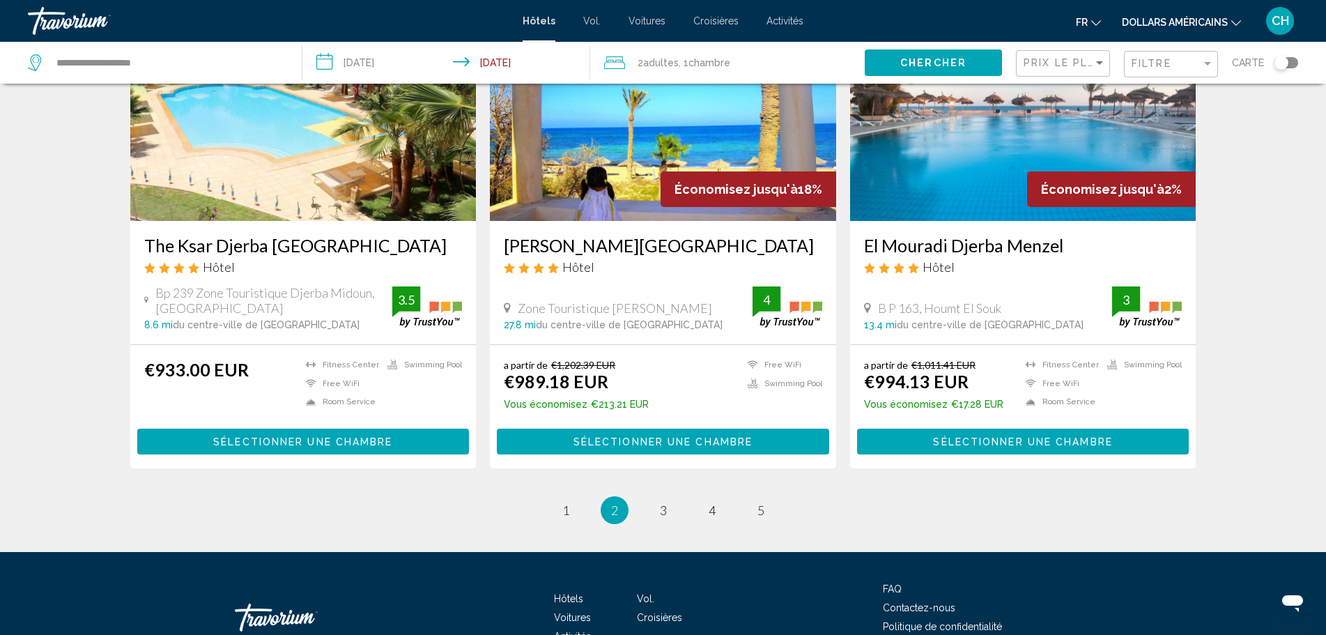
scroll to position [1738, 0]
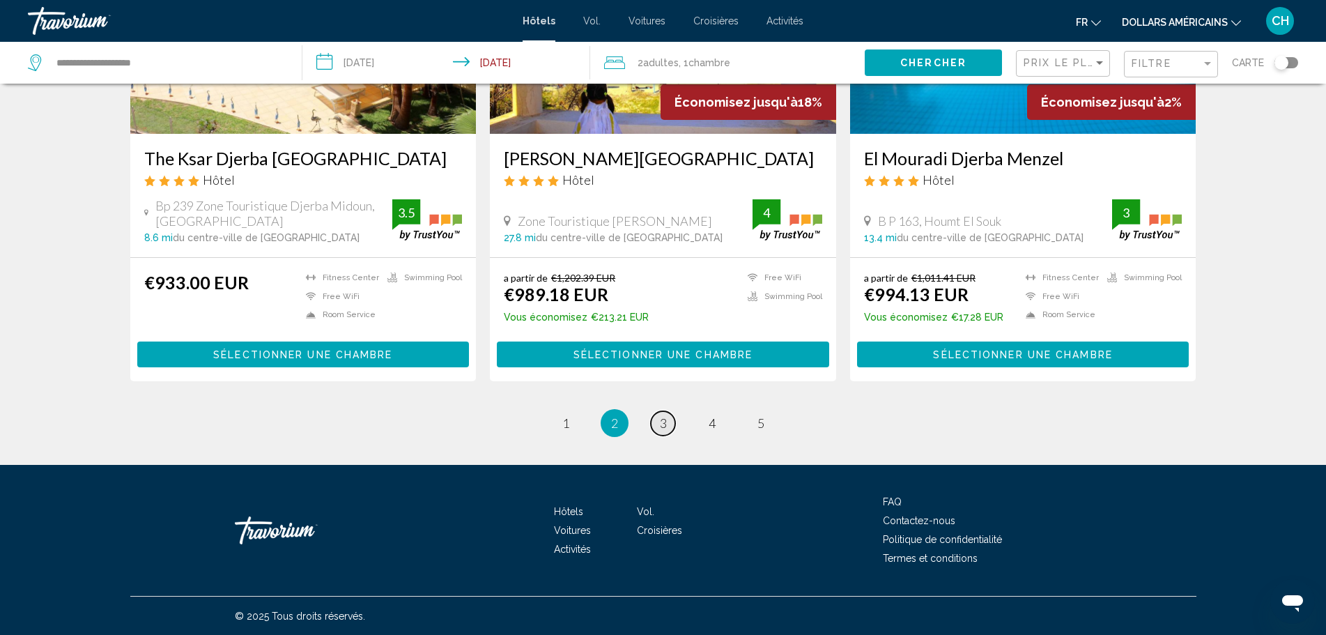
click at [663, 430] on link "page 3" at bounding box center [663, 423] width 24 height 24
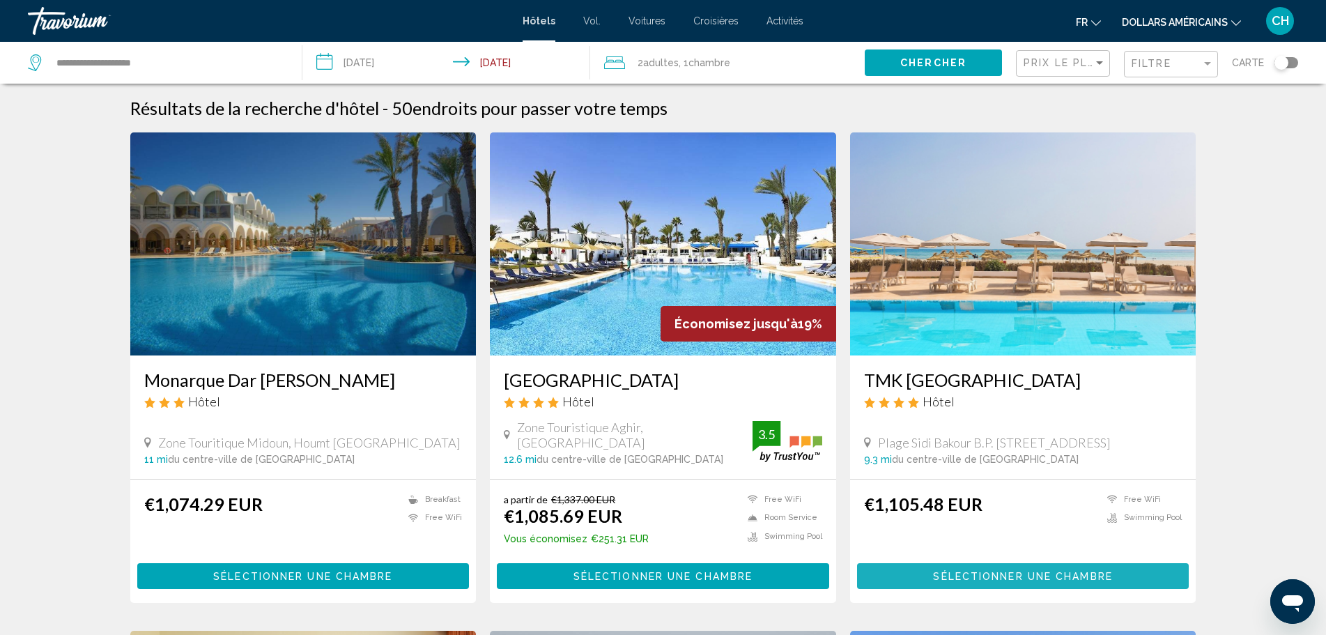
click at [992, 575] on span "Sélectionner une chambre" at bounding box center [1022, 576] width 179 height 11
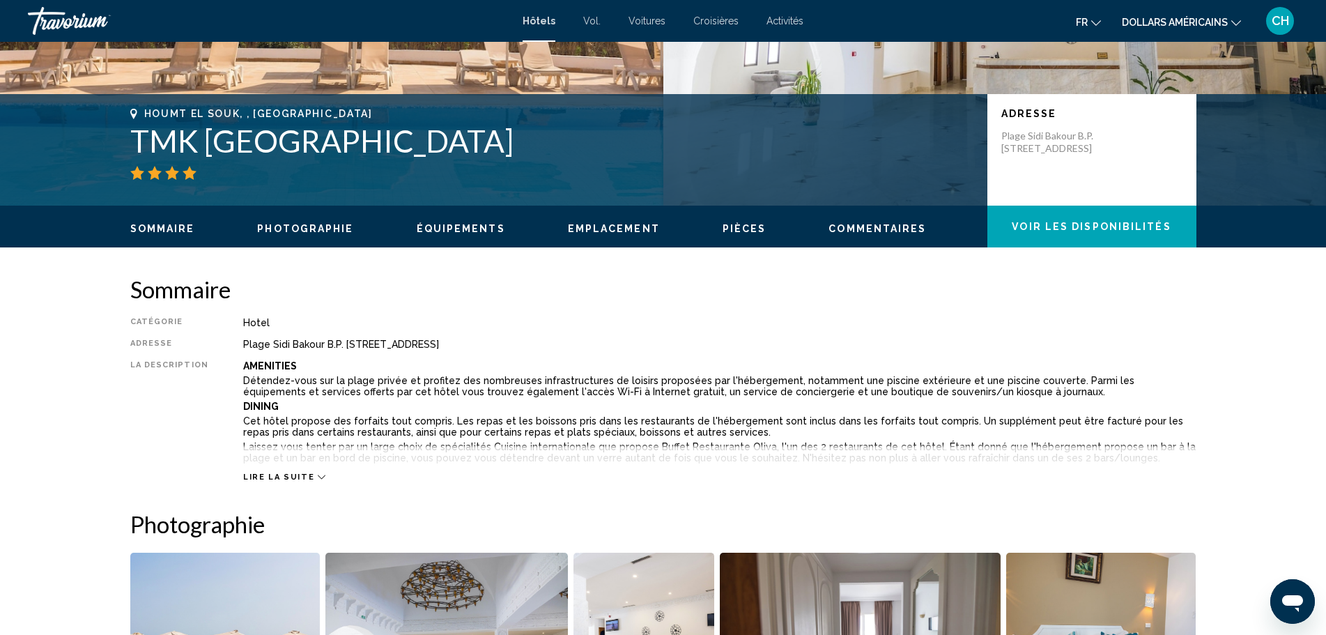
scroll to position [279, 0]
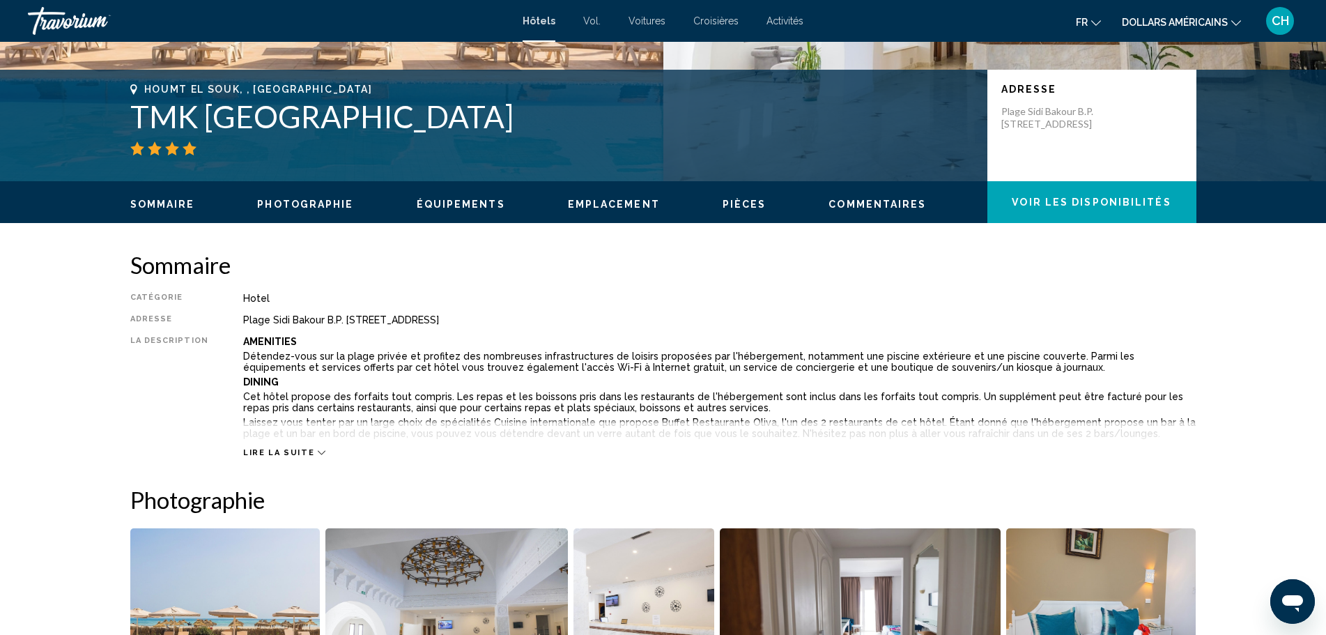
click at [262, 452] on span "Lire la suite" at bounding box center [278, 452] width 71 height 9
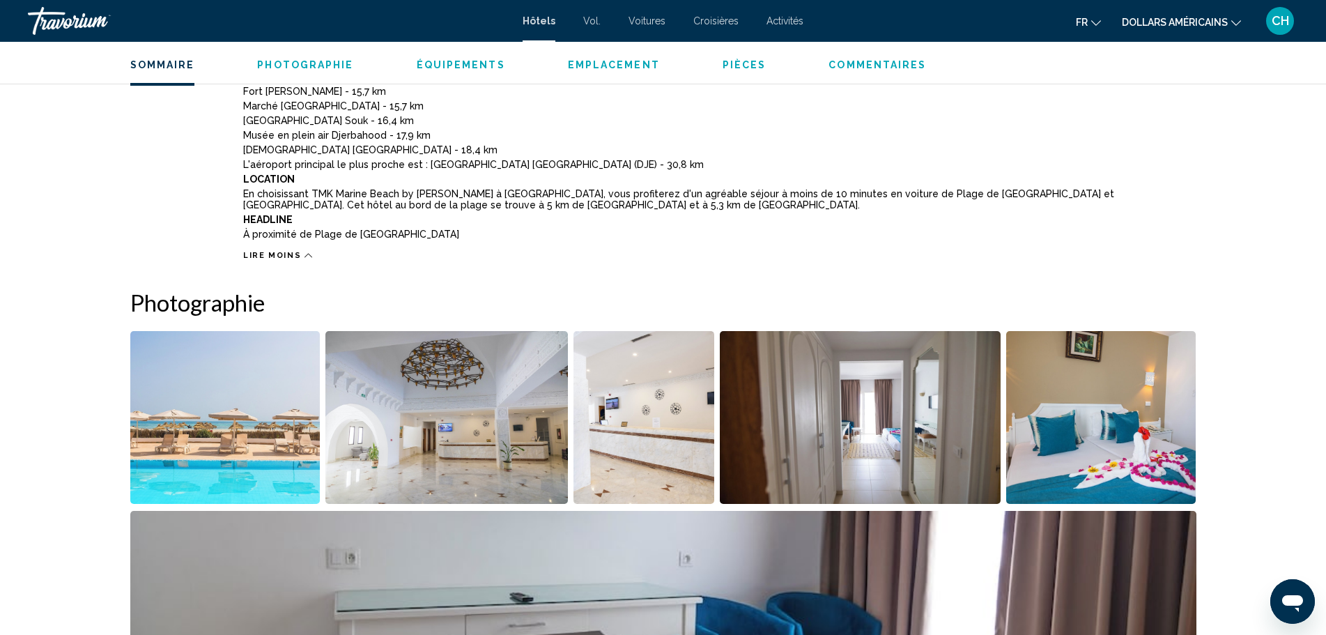
scroll to position [906, 0]
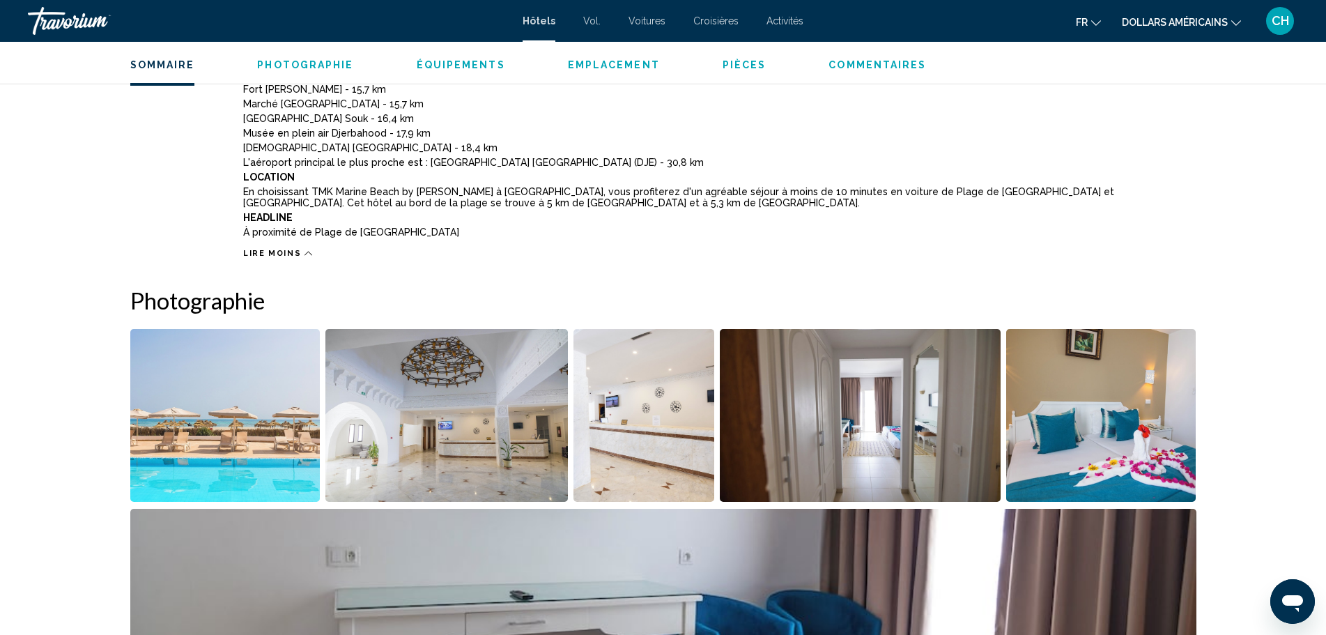
click at [245, 424] on img "Open full-screen image slider" at bounding box center [225, 415] width 190 height 173
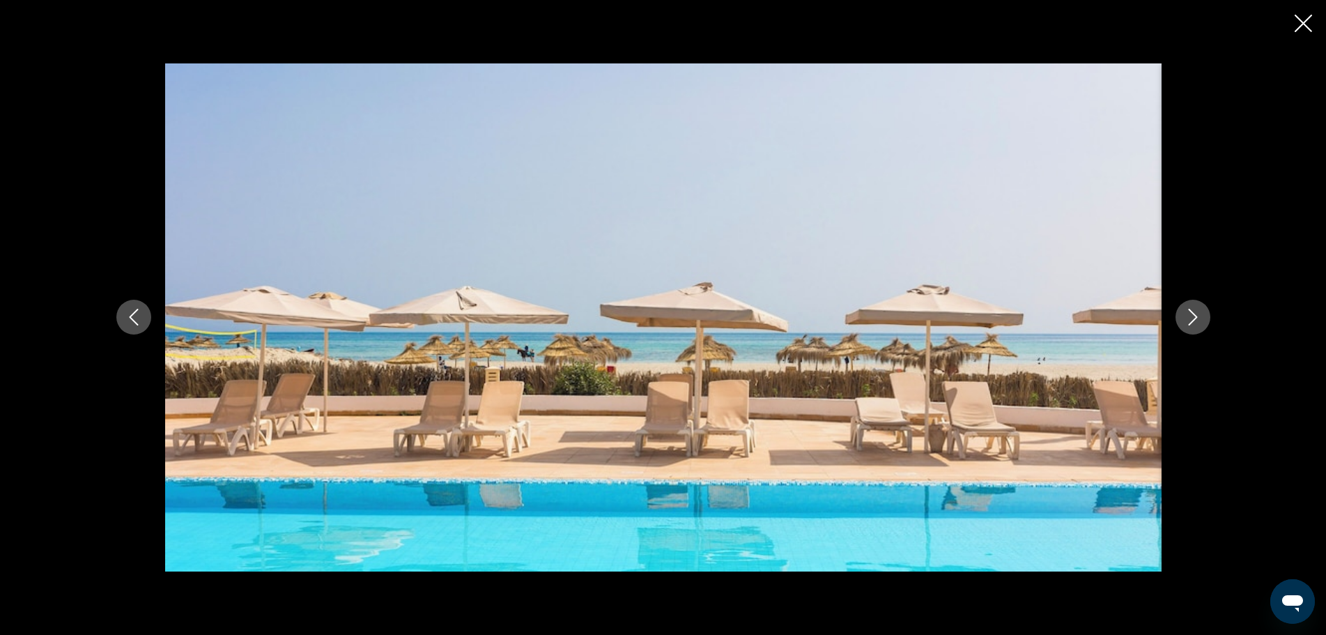
click at [1203, 323] on button "Next image" at bounding box center [1192, 317] width 35 height 35
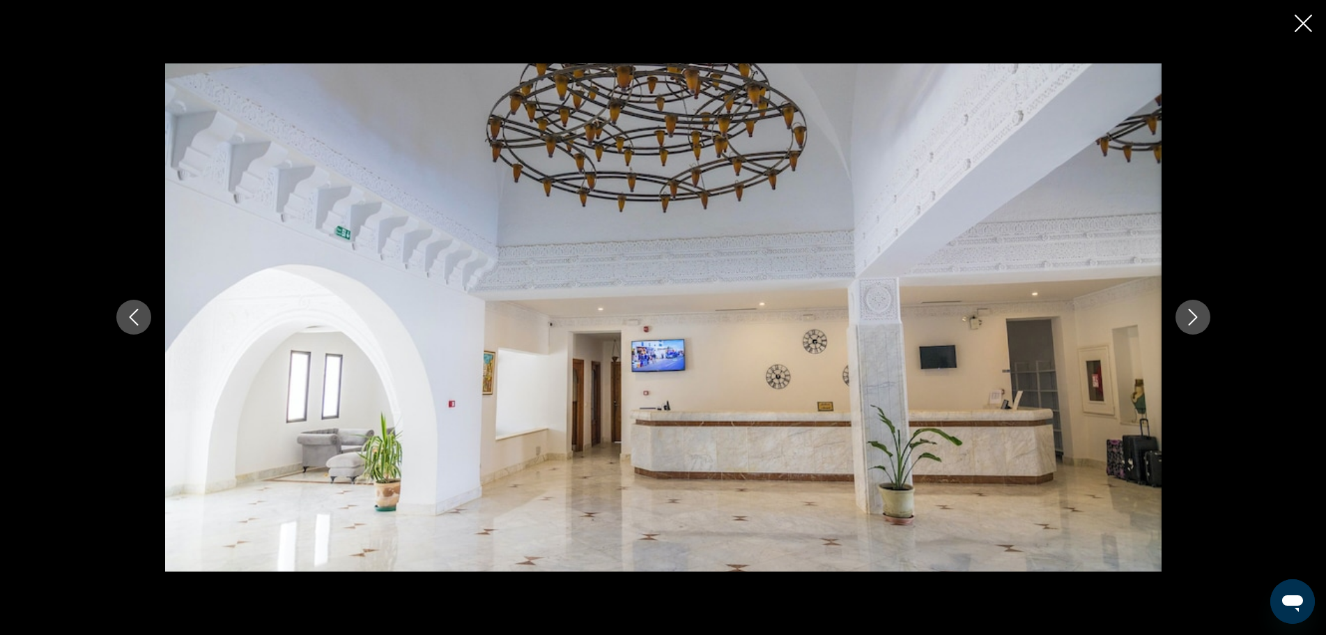
click at [1203, 323] on button "Next image" at bounding box center [1192, 317] width 35 height 35
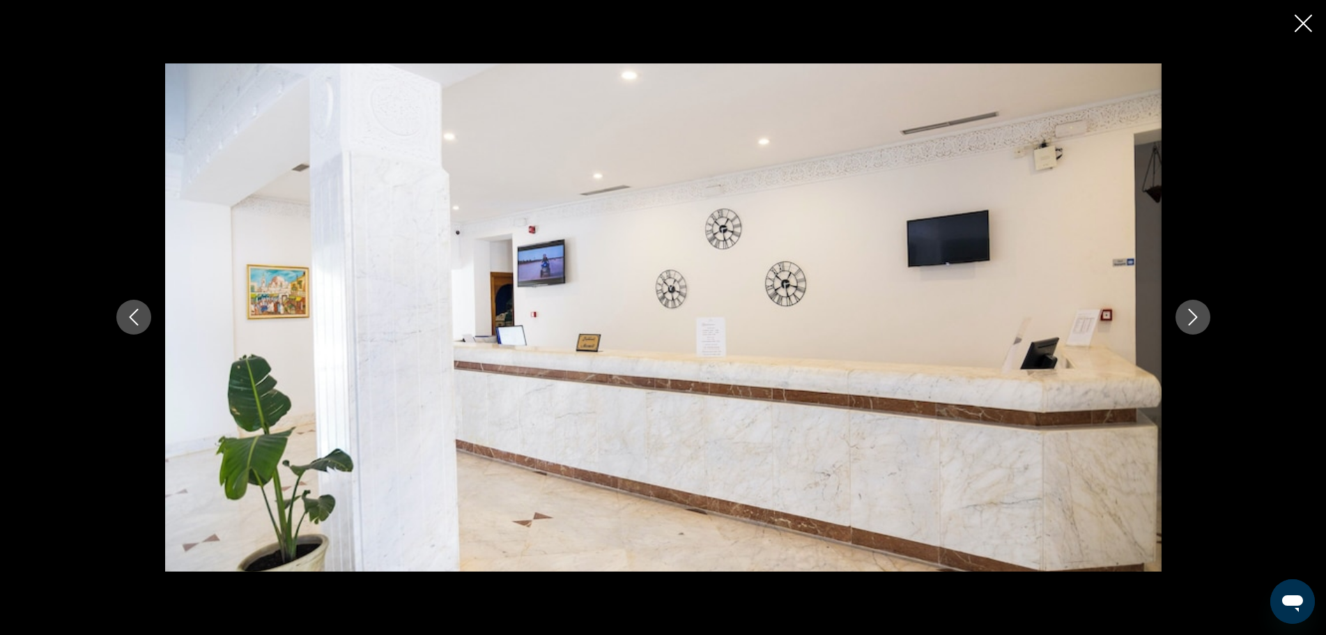
click at [1203, 323] on button "Next image" at bounding box center [1192, 317] width 35 height 35
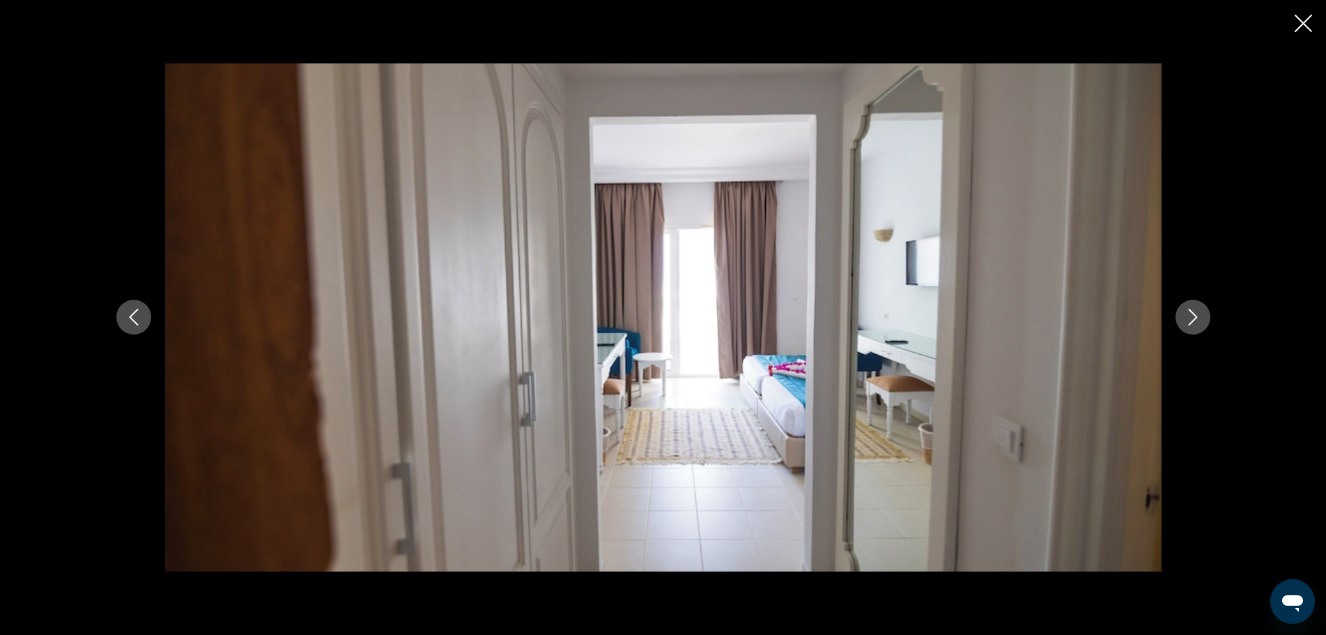
click at [1203, 323] on button "Next image" at bounding box center [1192, 317] width 35 height 35
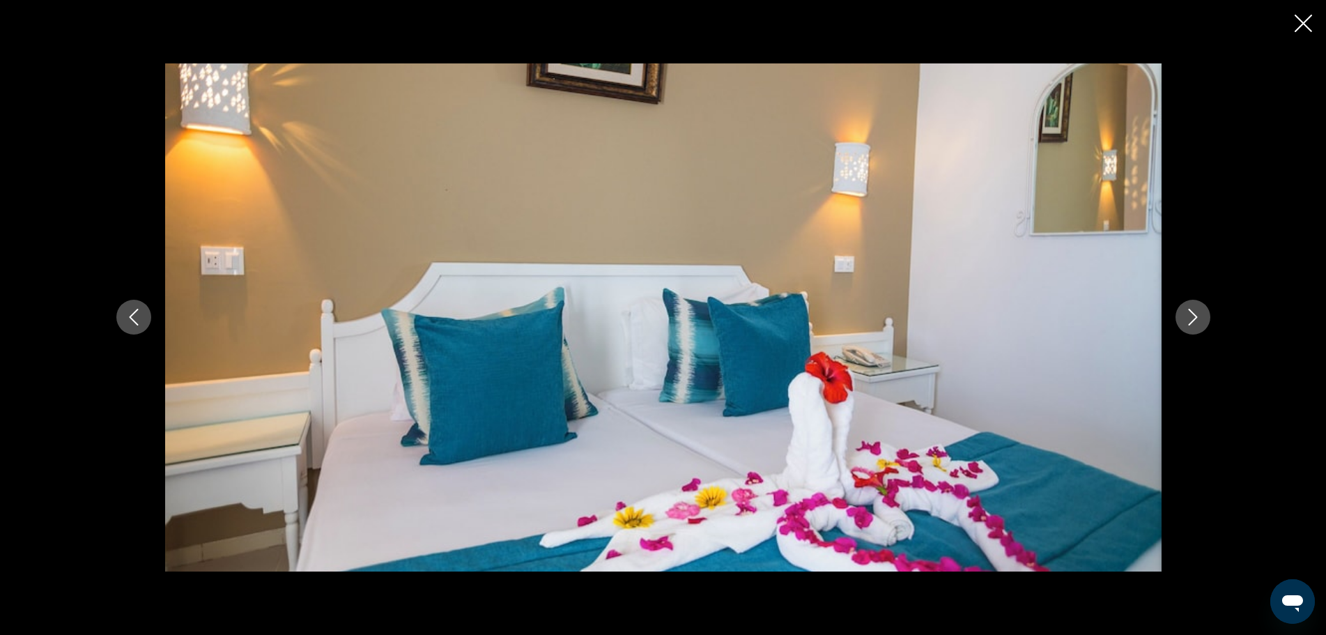
click at [1203, 323] on button "Next image" at bounding box center [1192, 317] width 35 height 35
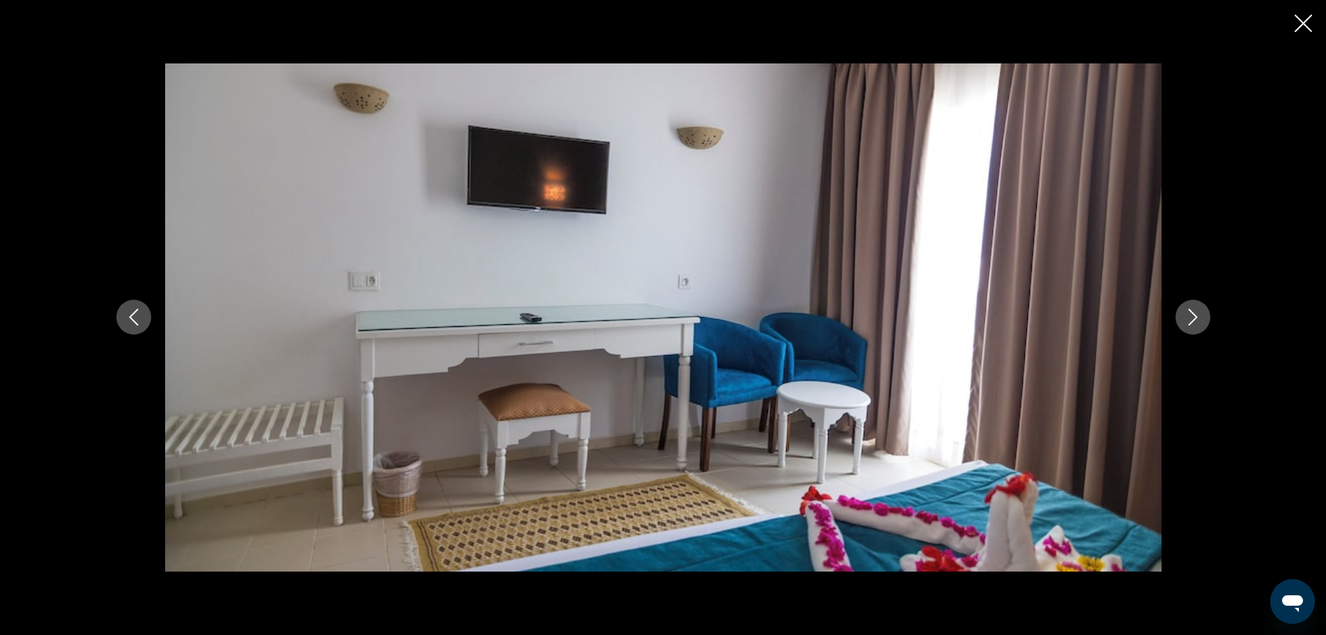
click at [1203, 323] on button "Next image" at bounding box center [1192, 317] width 35 height 35
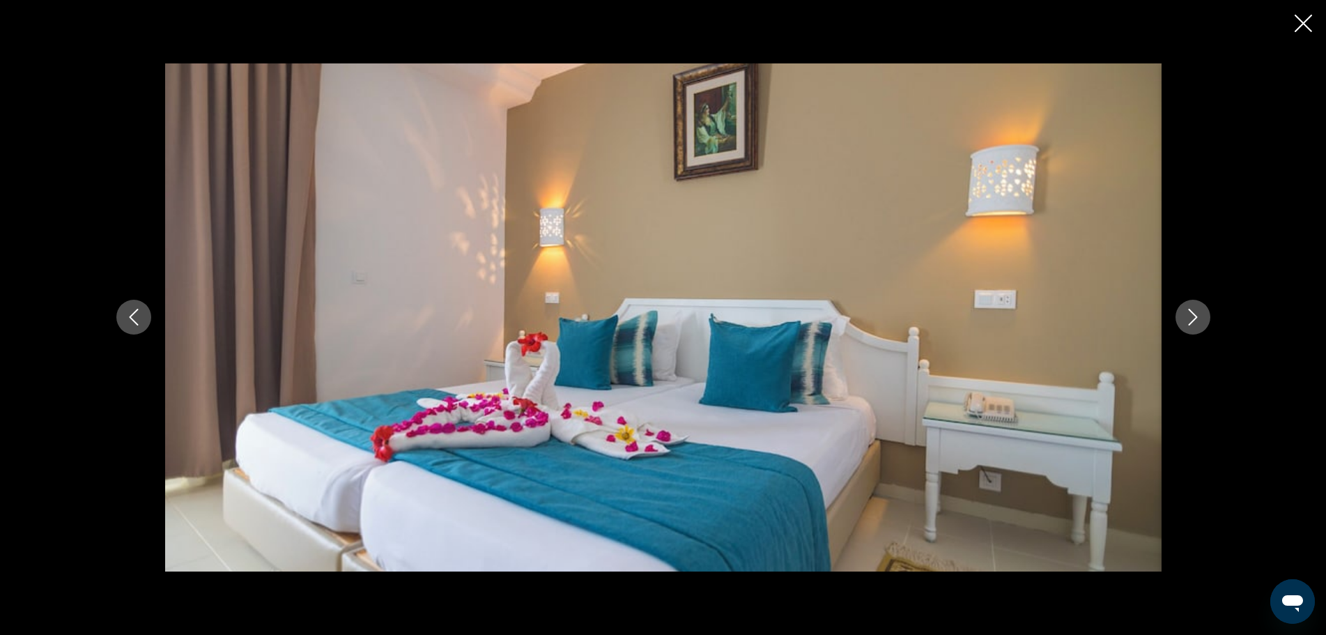
click at [1203, 323] on button "Next image" at bounding box center [1192, 317] width 35 height 35
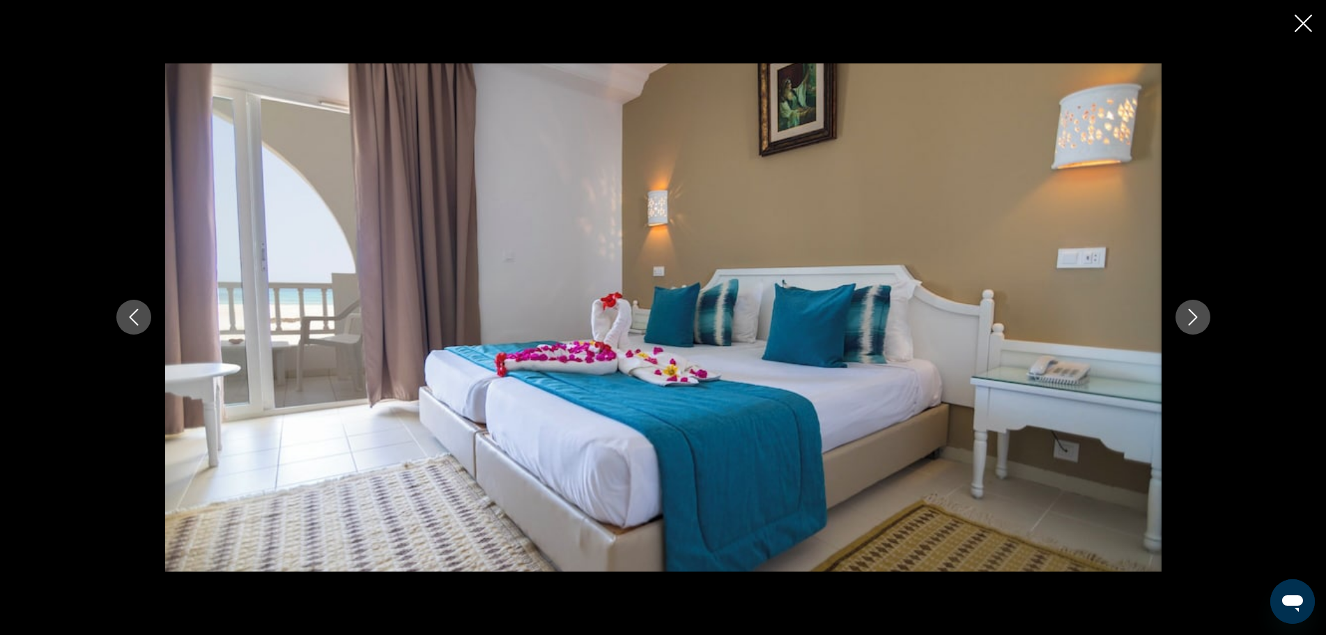
click at [1203, 323] on button "Next image" at bounding box center [1192, 317] width 35 height 35
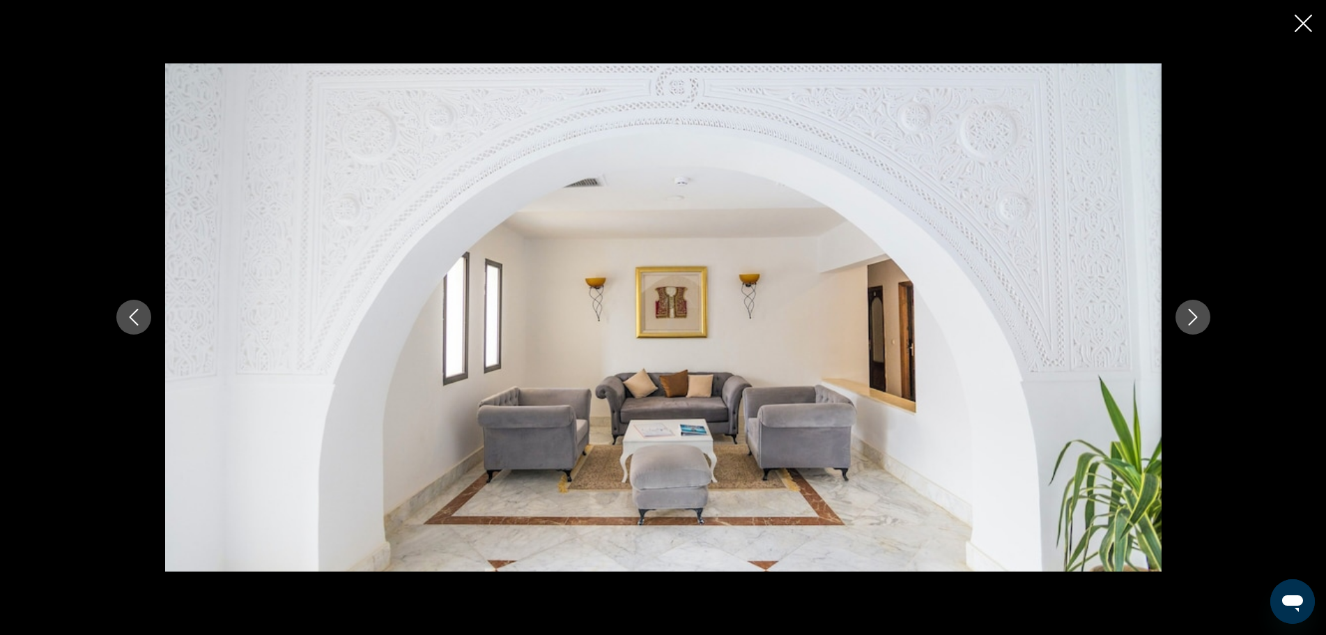
click at [1203, 323] on button "Next image" at bounding box center [1192, 317] width 35 height 35
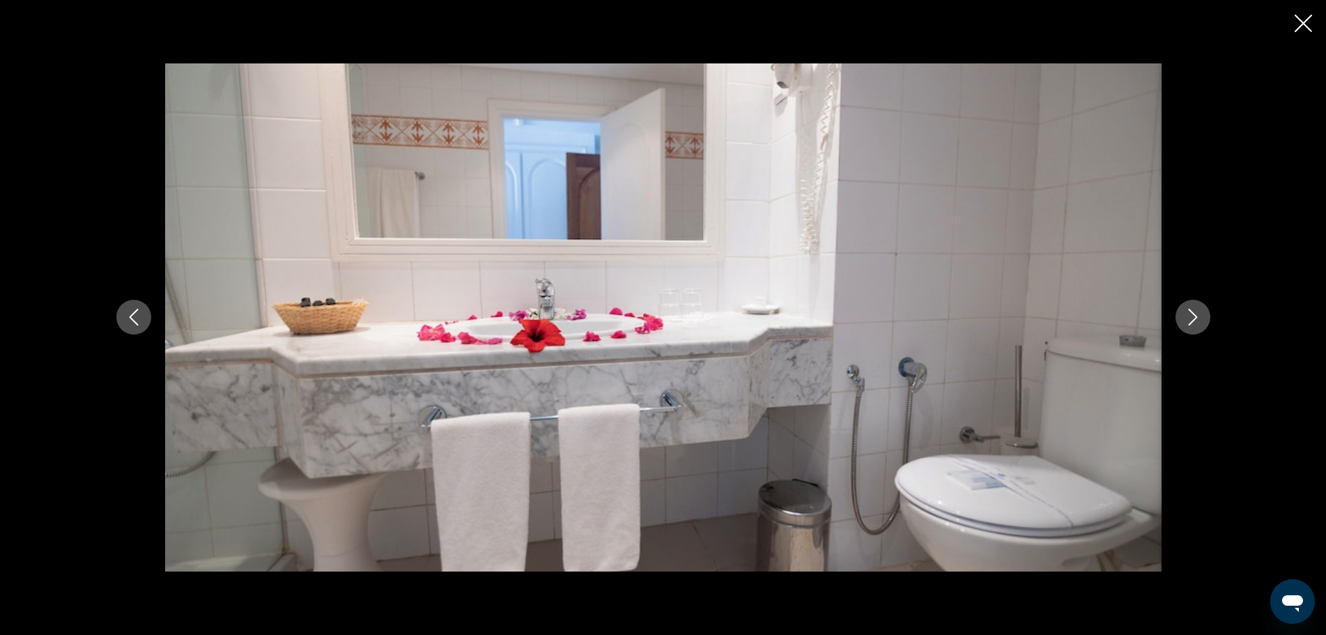
click at [1203, 323] on button "Next image" at bounding box center [1192, 317] width 35 height 35
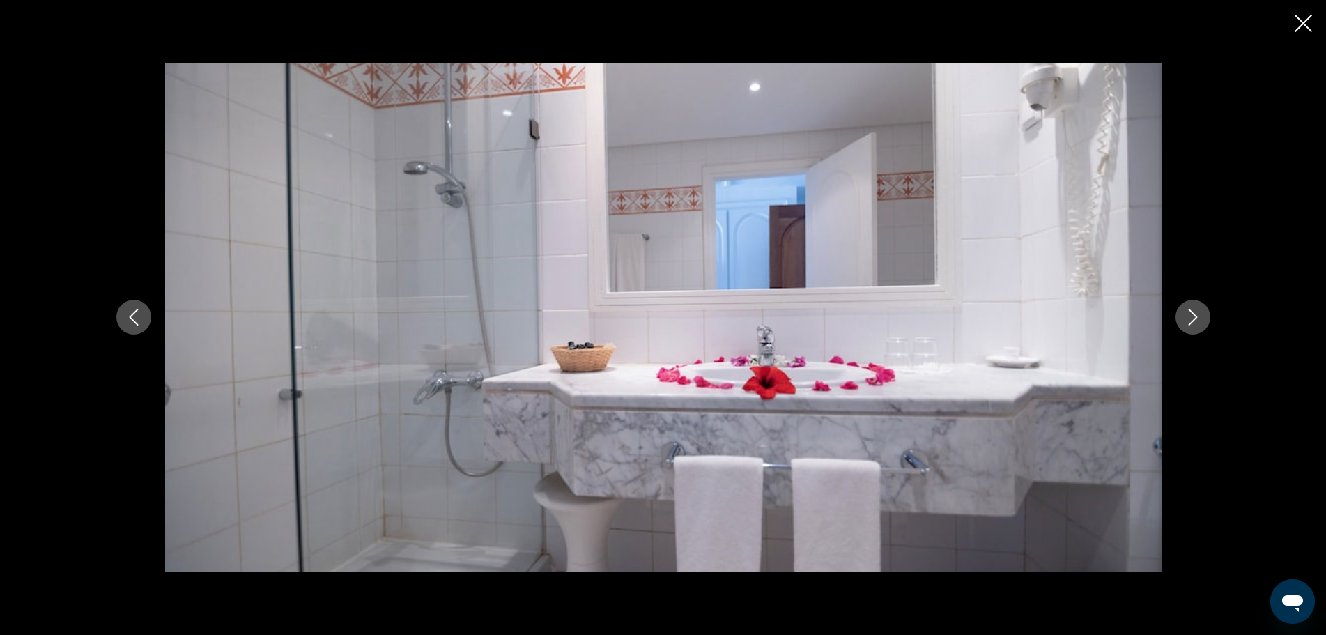
click at [1203, 323] on button "Next image" at bounding box center [1192, 317] width 35 height 35
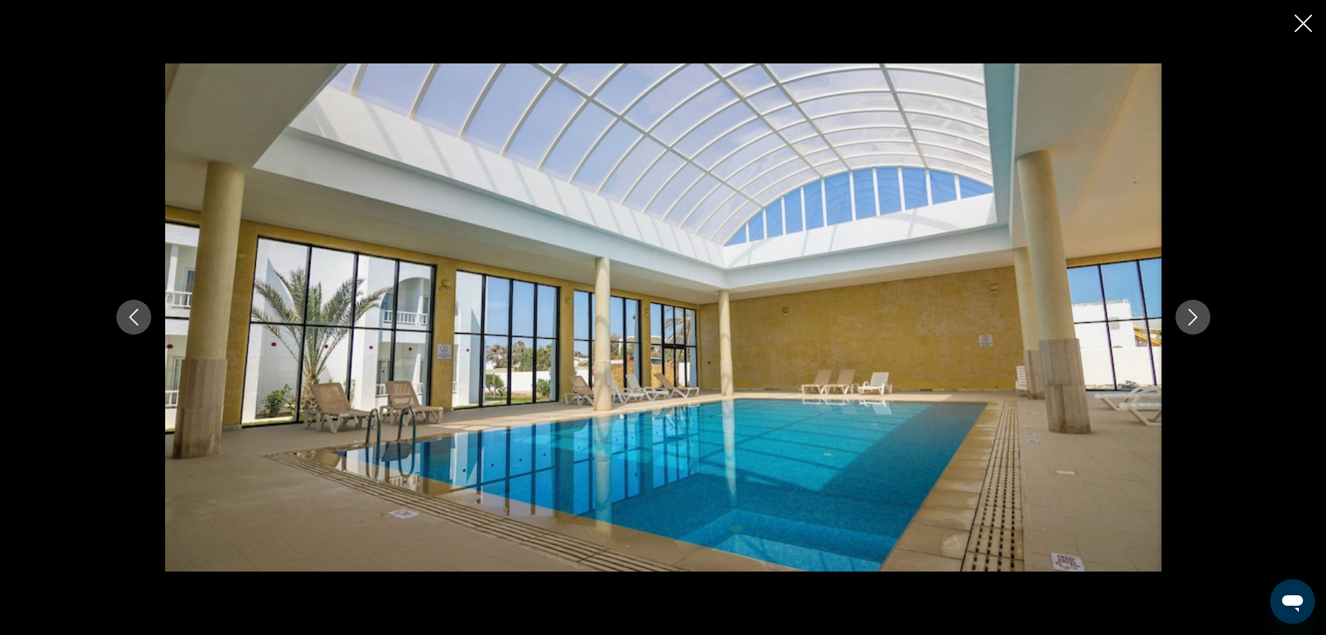
click at [1203, 323] on button "Next image" at bounding box center [1192, 317] width 35 height 35
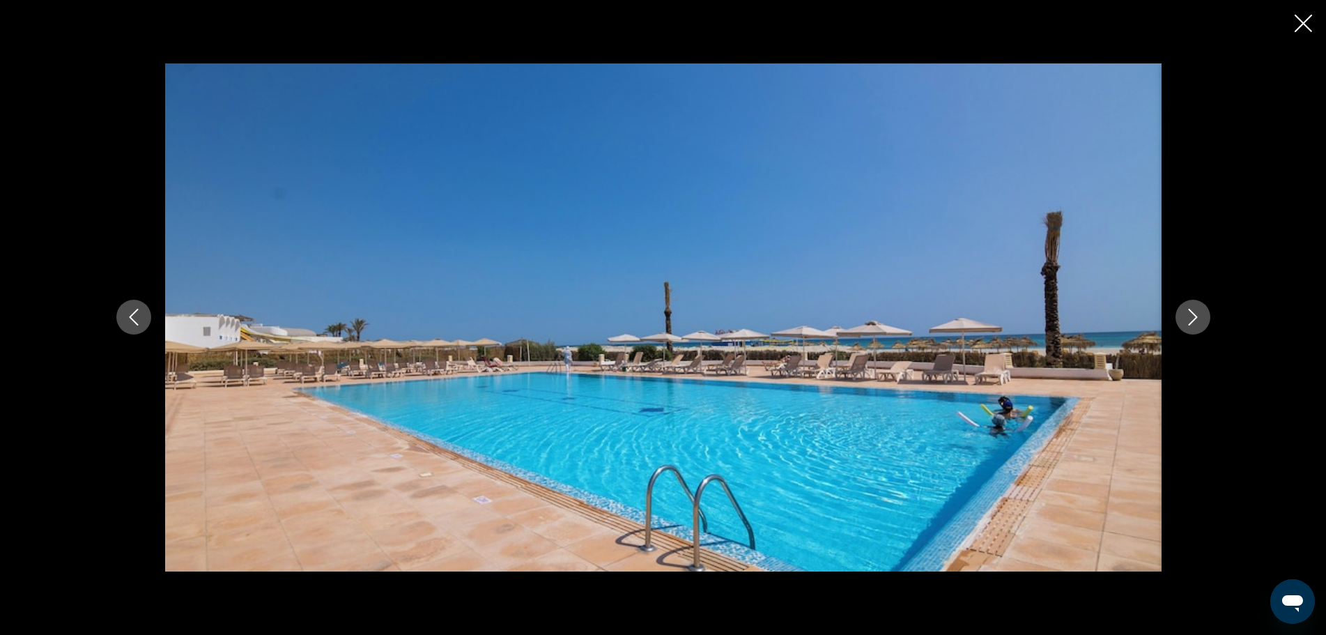
click at [1203, 323] on button "Next image" at bounding box center [1192, 317] width 35 height 35
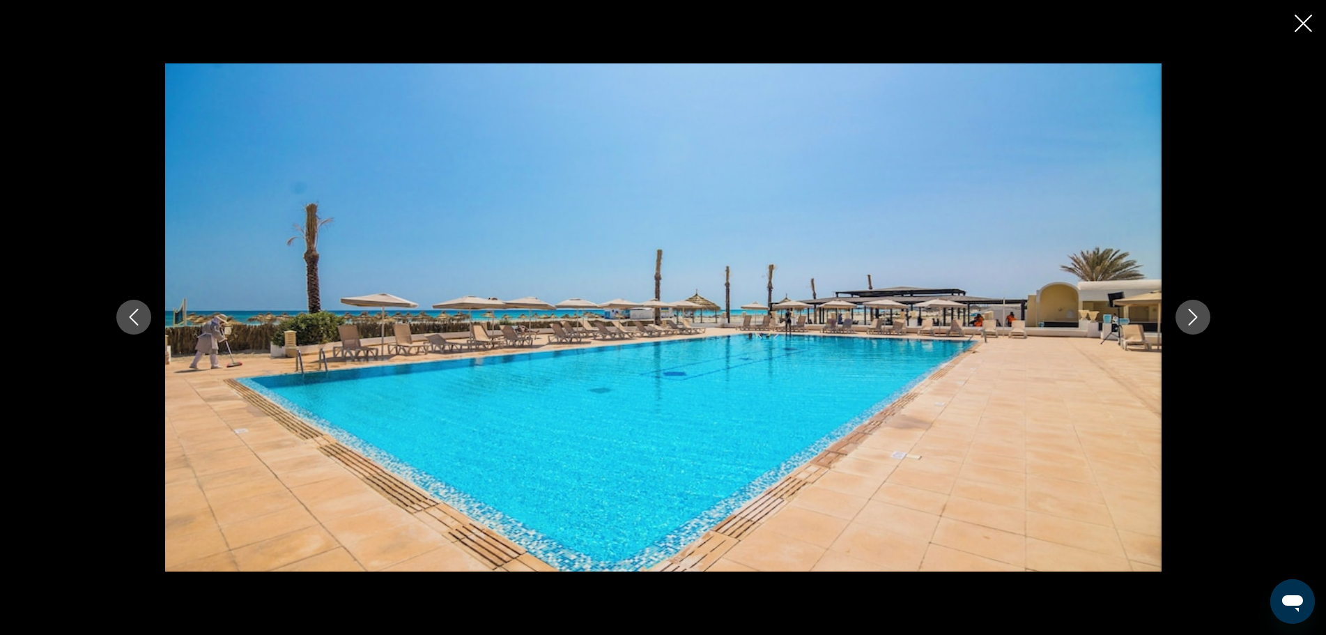
click at [1203, 323] on button "Next image" at bounding box center [1192, 317] width 35 height 35
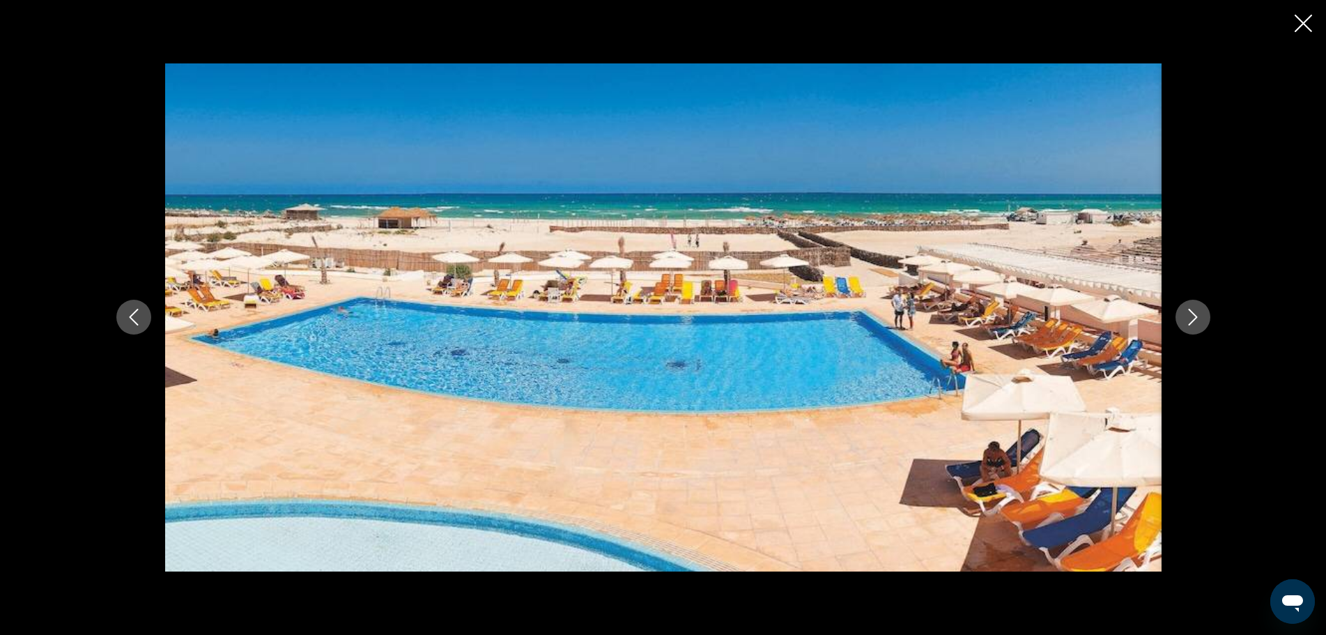
click at [1203, 323] on button "Next image" at bounding box center [1192, 317] width 35 height 35
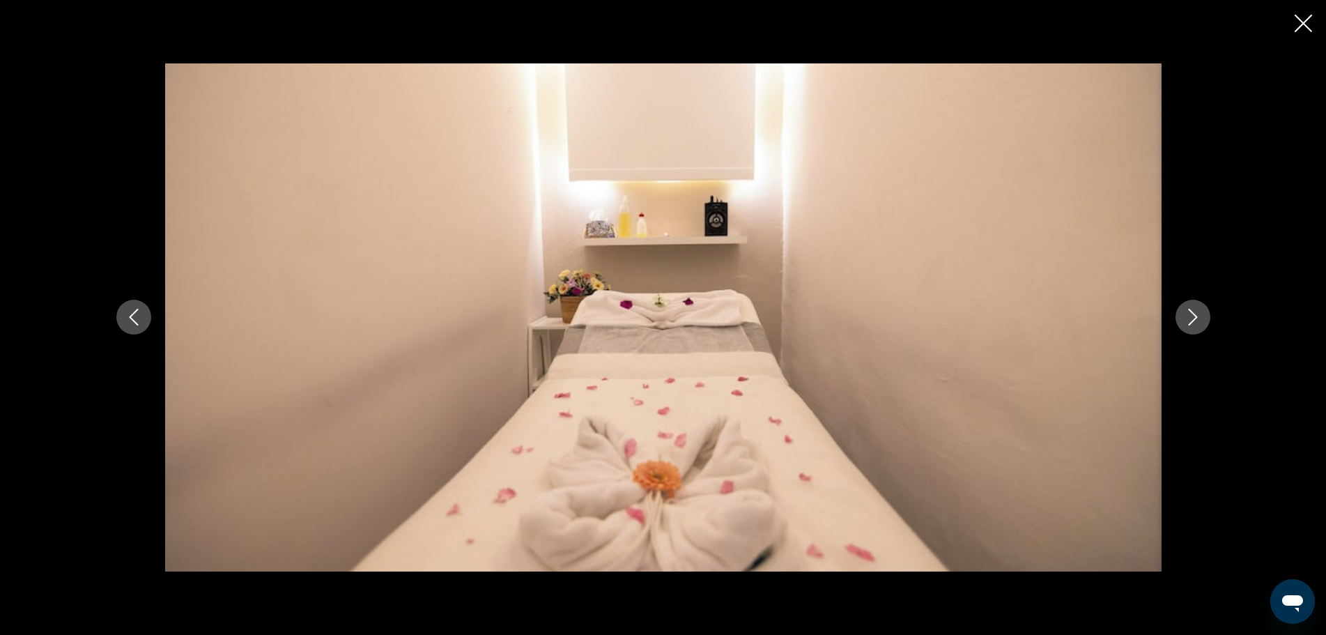
click at [1203, 323] on button "Next image" at bounding box center [1192, 317] width 35 height 35
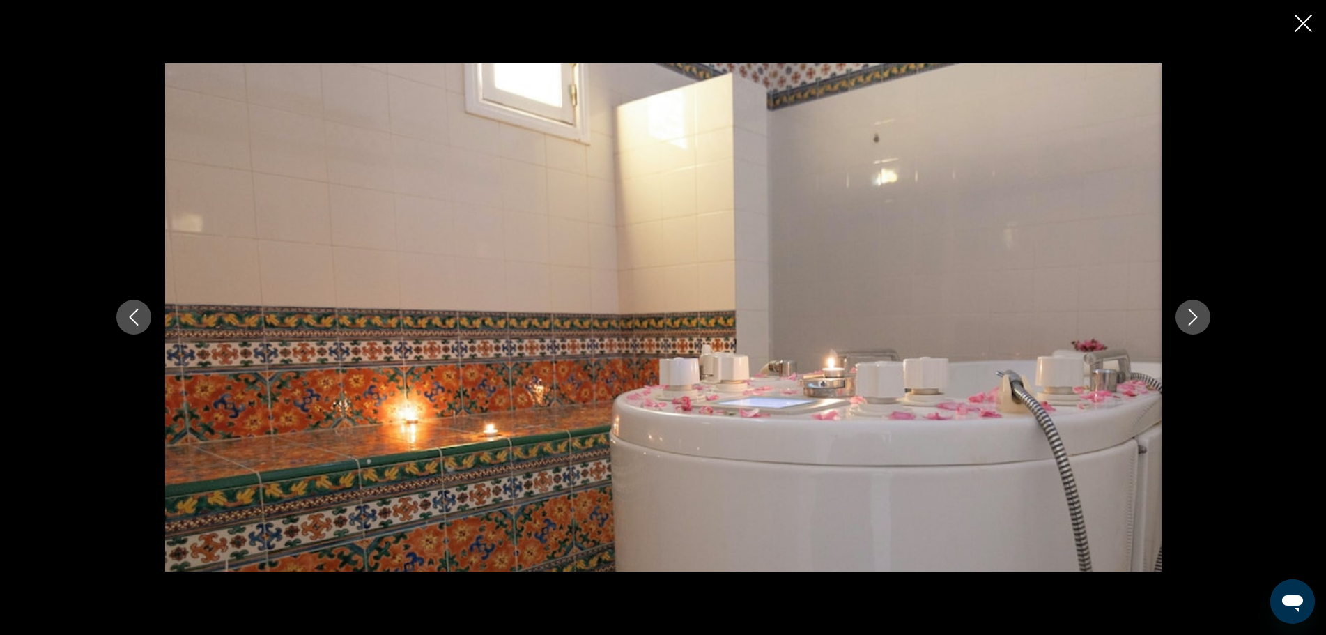
click at [1203, 323] on button "Next image" at bounding box center [1192, 317] width 35 height 35
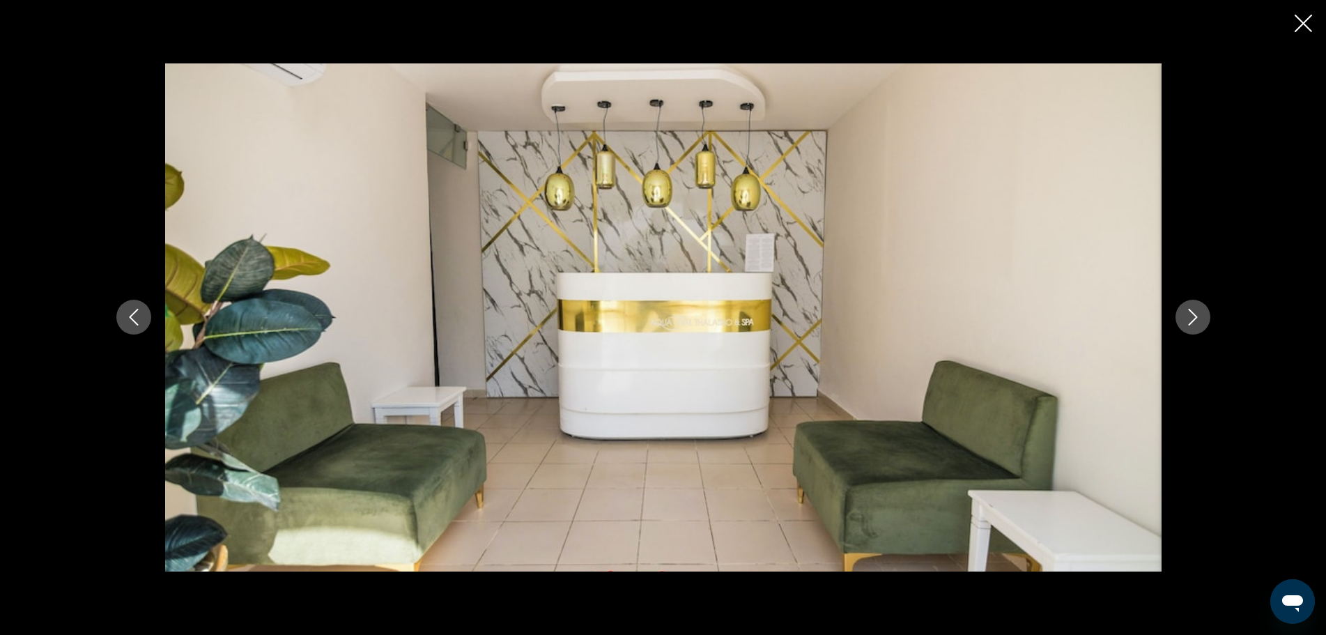
click at [1203, 323] on button "Next image" at bounding box center [1192, 317] width 35 height 35
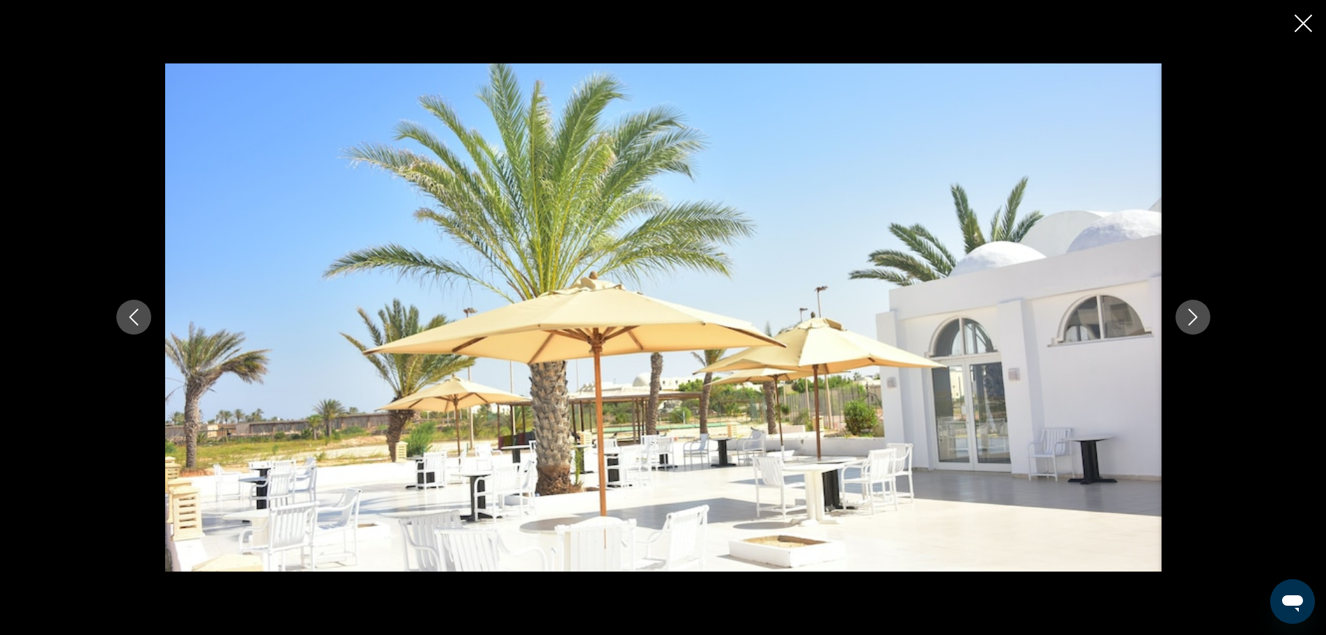
click at [1203, 323] on button "Next image" at bounding box center [1192, 317] width 35 height 35
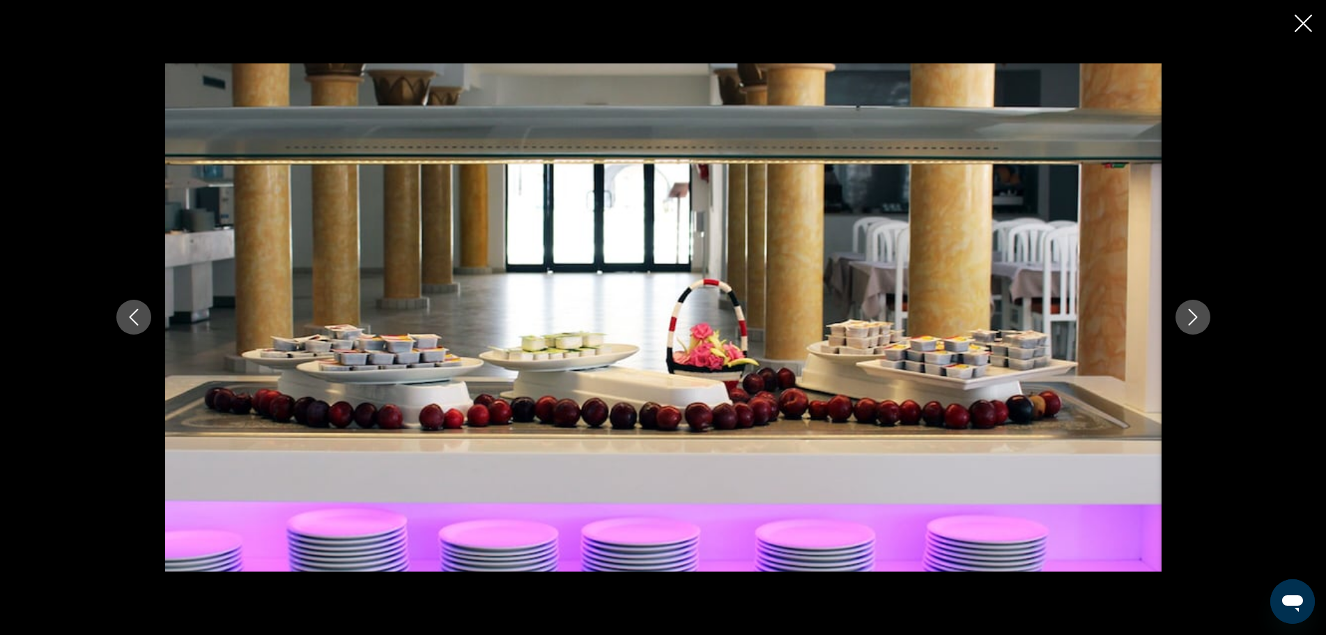
click at [1203, 323] on button "Next image" at bounding box center [1192, 317] width 35 height 35
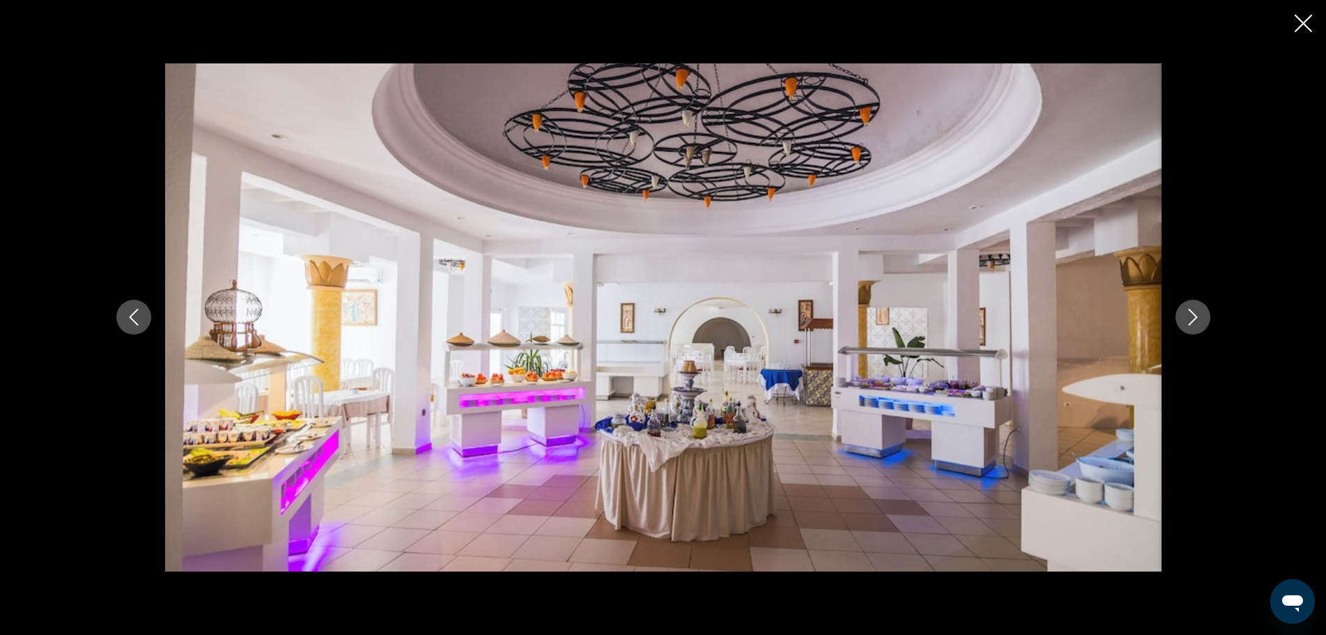
click at [1203, 323] on button "Next image" at bounding box center [1192, 317] width 35 height 35
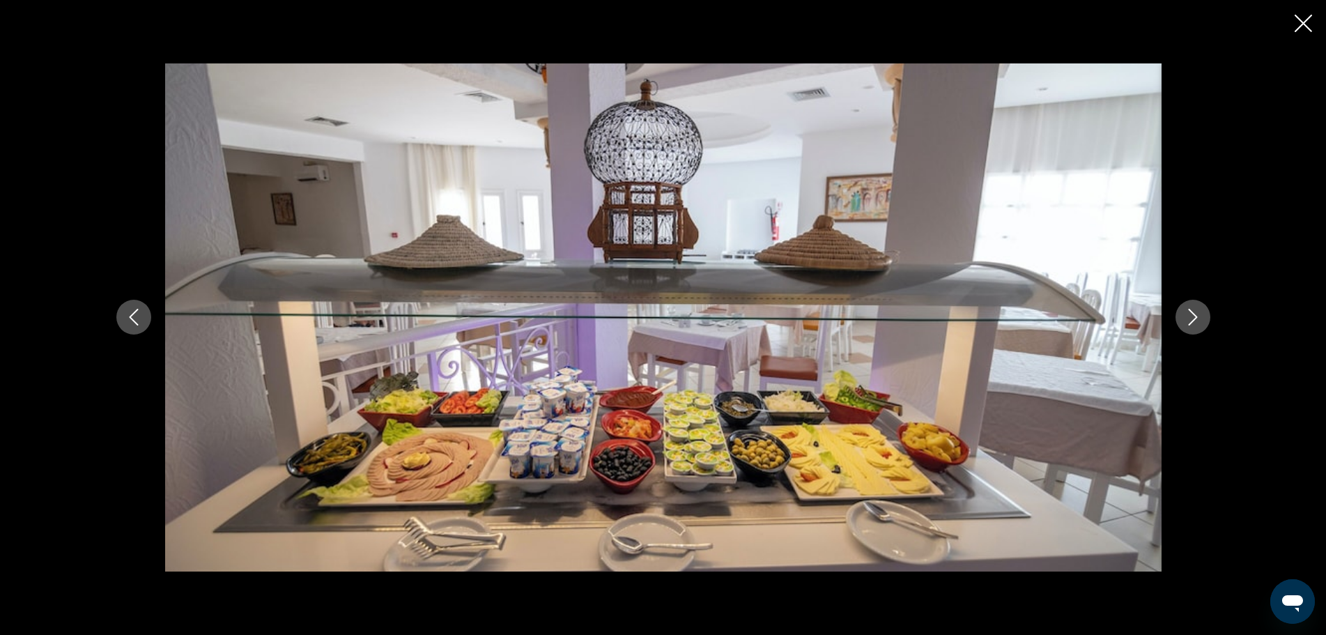
click at [1203, 323] on button "Next image" at bounding box center [1192, 317] width 35 height 35
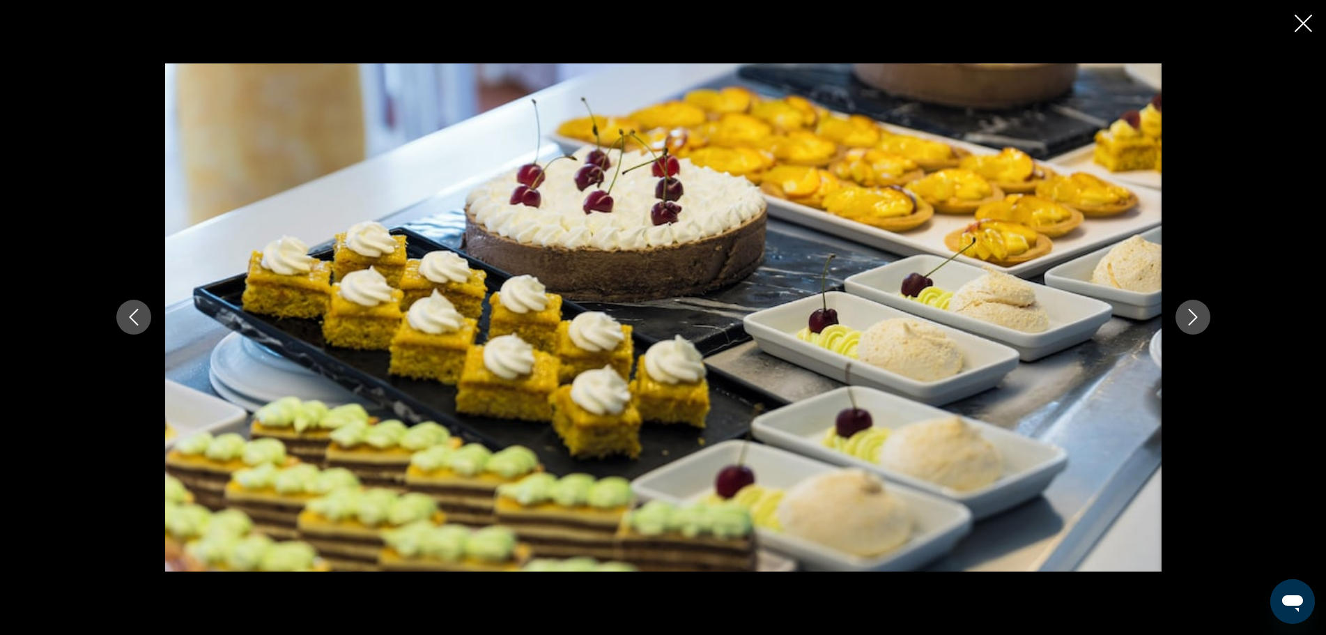
click at [1203, 323] on button "Next image" at bounding box center [1192, 317] width 35 height 35
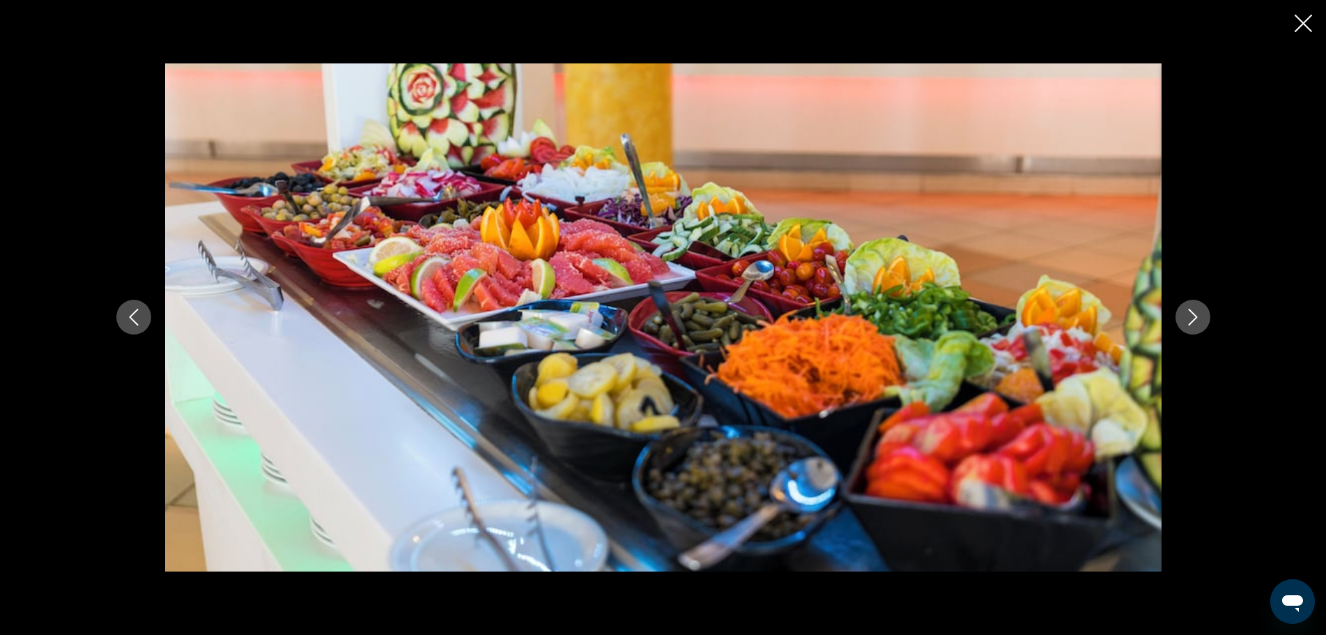
click at [1203, 323] on button "Next image" at bounding box center [1192, 317] width 35 height 35
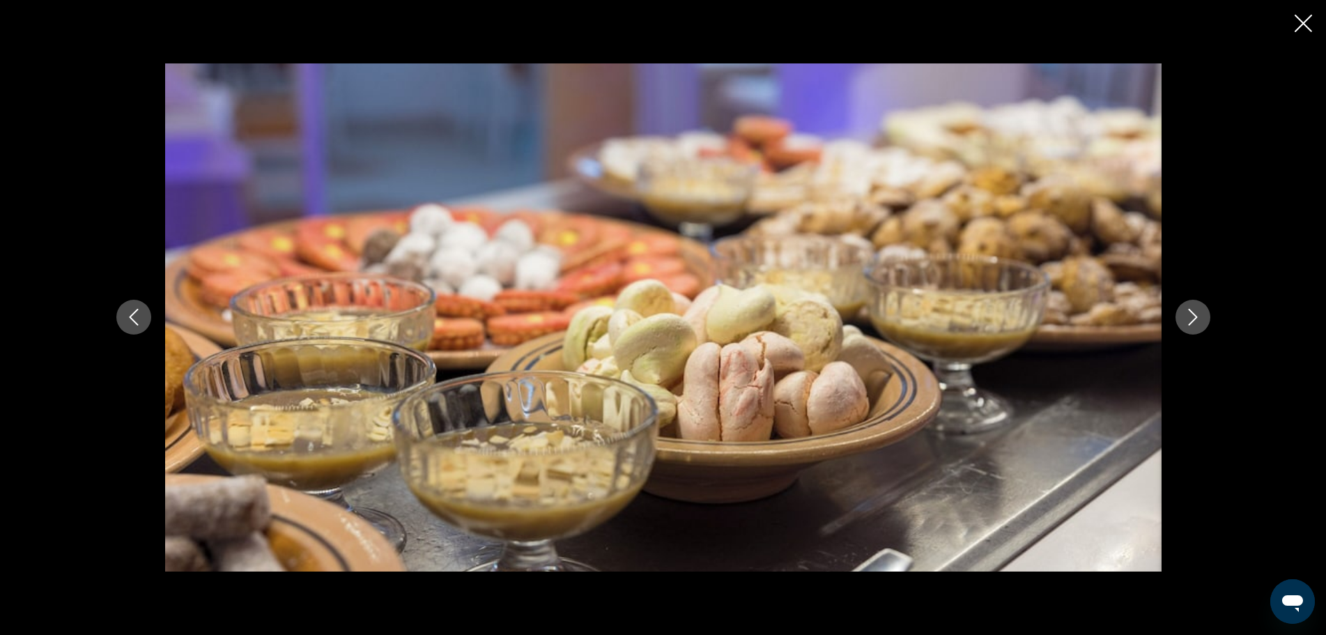
click at [1203, 323] on button "Next image" at bounding box center [1192, 317] width 35 height 35
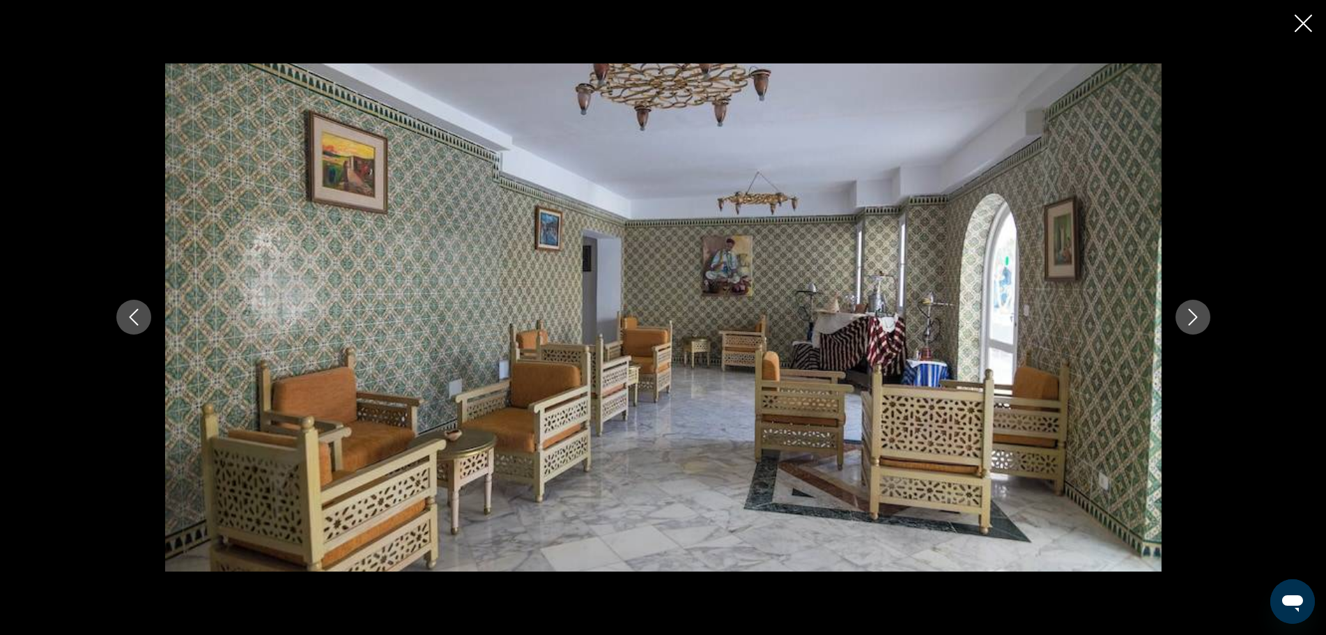
click at [1203, 323] on button "Next image" at bounding box center [1192, 317] width 35 height 35
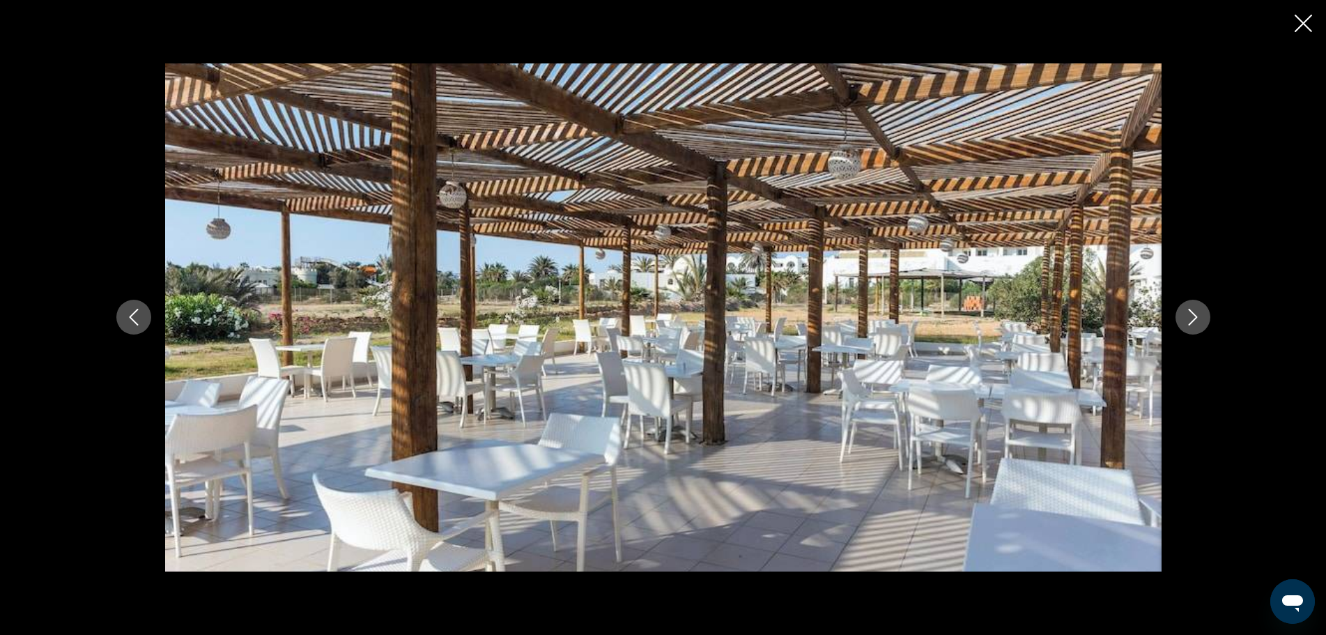
click at [1203, 323] on button "Next image" at bounding box center [1192, 317] width 35 height 35
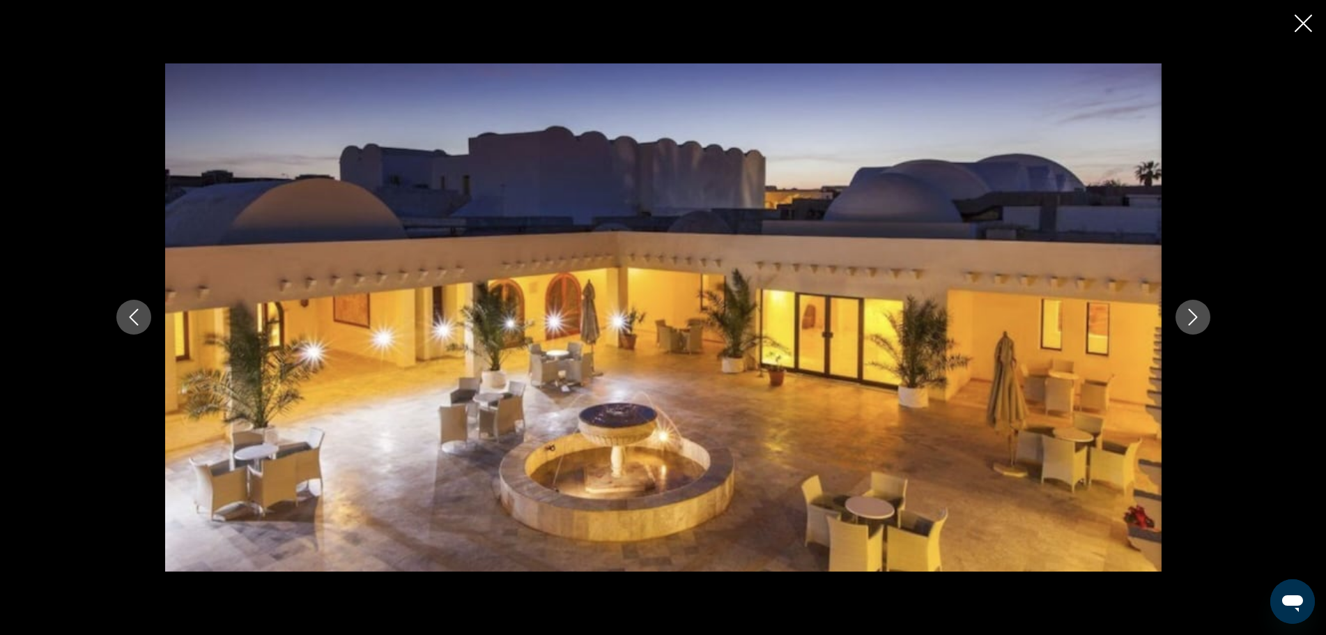
click at [1203, 323] on button "Next image" at bounding box center [1192, 317] width 35 height 35
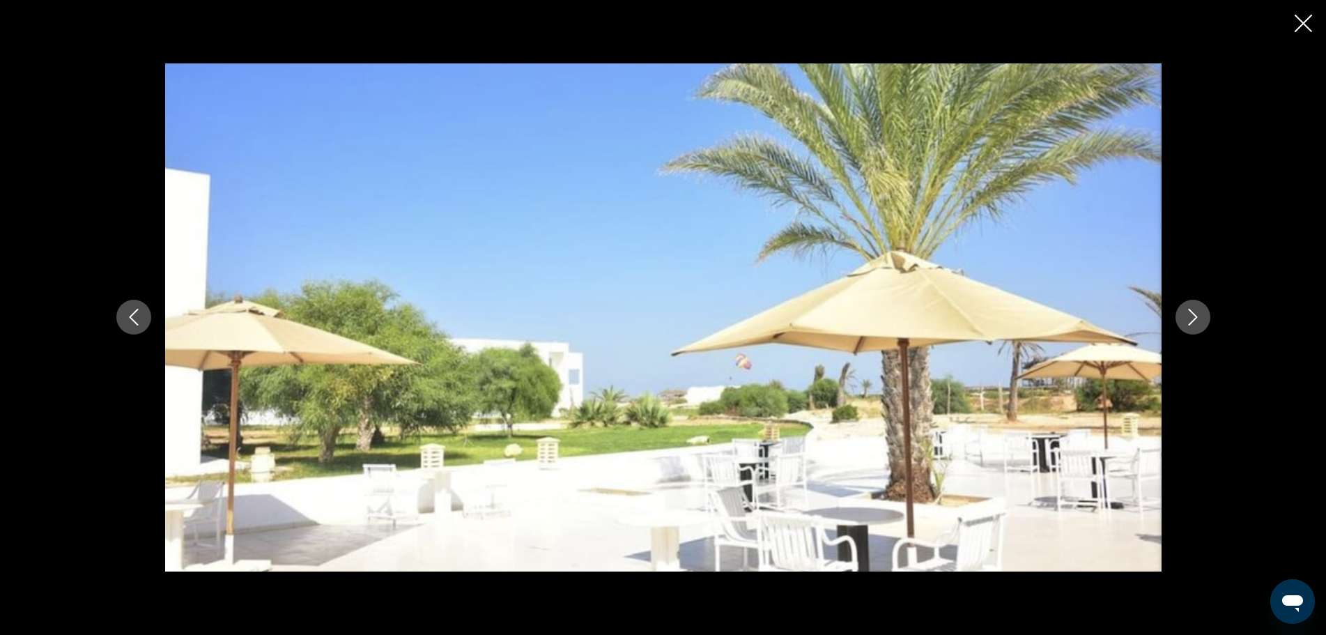
click at [1203, 323] on button "Next image" at bounding box center [1192, 317] width 35 height 35
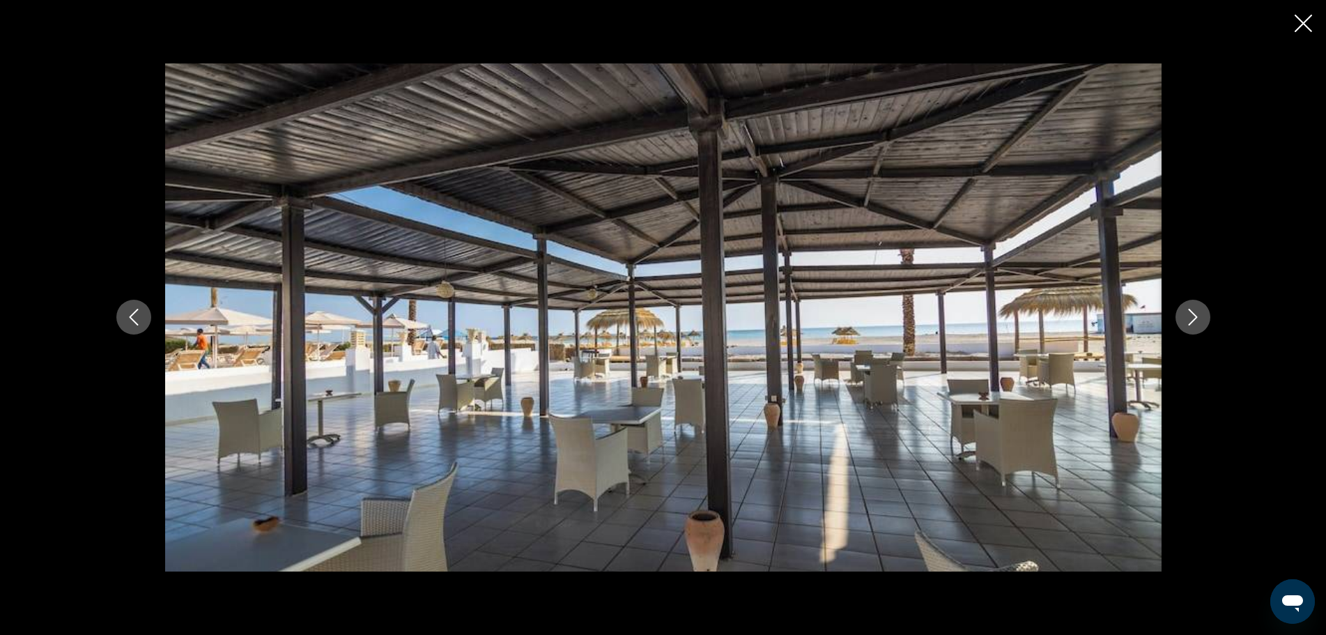
click at [1203, 323] on button "Next image" at bounding box center [1192, 317] width 35 height 35
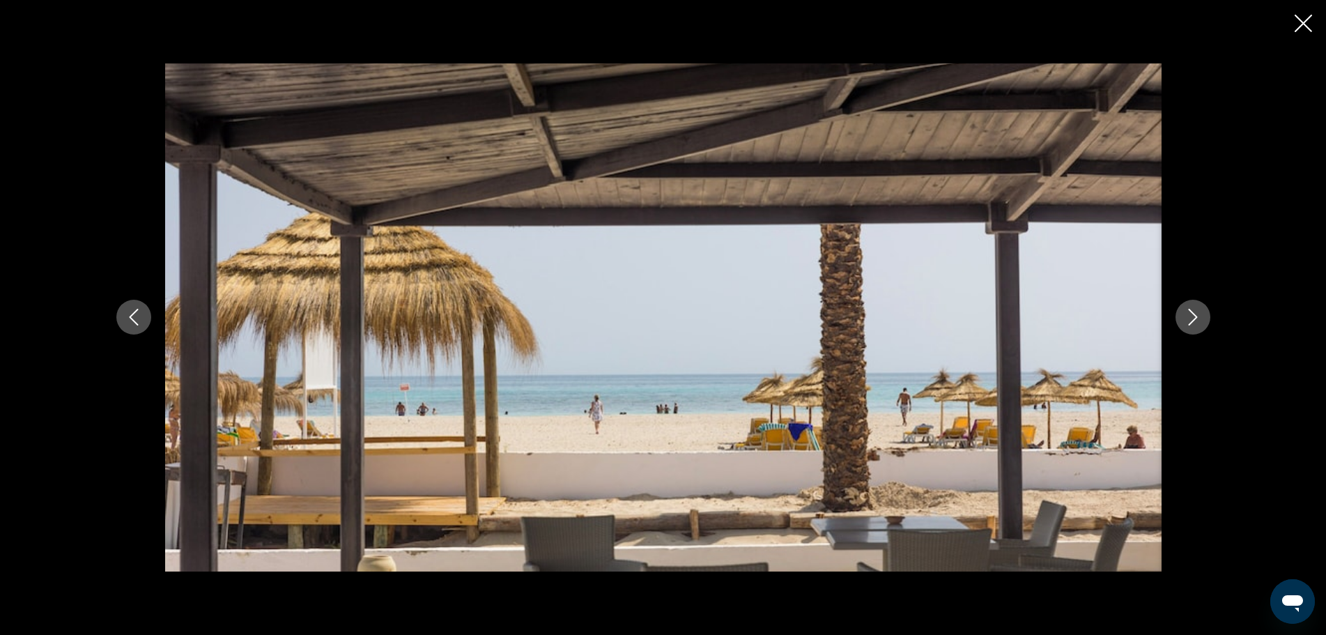
click at [1203, 323] on button "Next image" at bounding box center [1192, 317] width 35 height 35
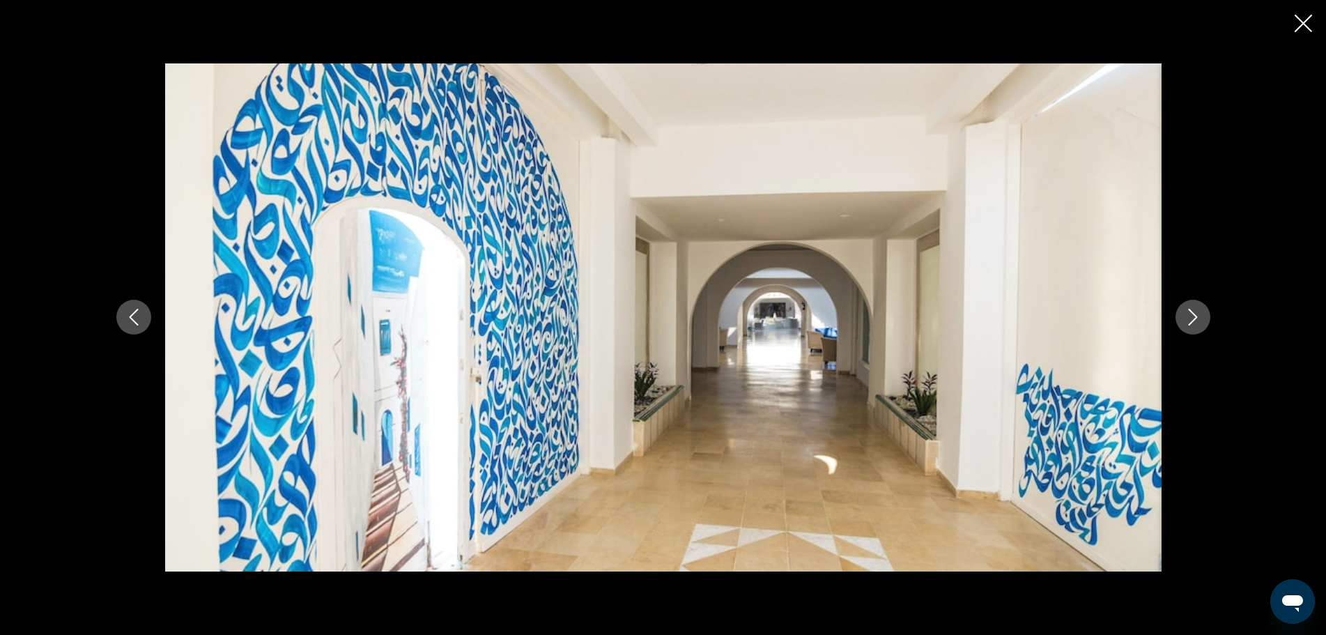
click at [1203, 323] on button "Next image" at bounding box center [1192, 317] width 35 height 35
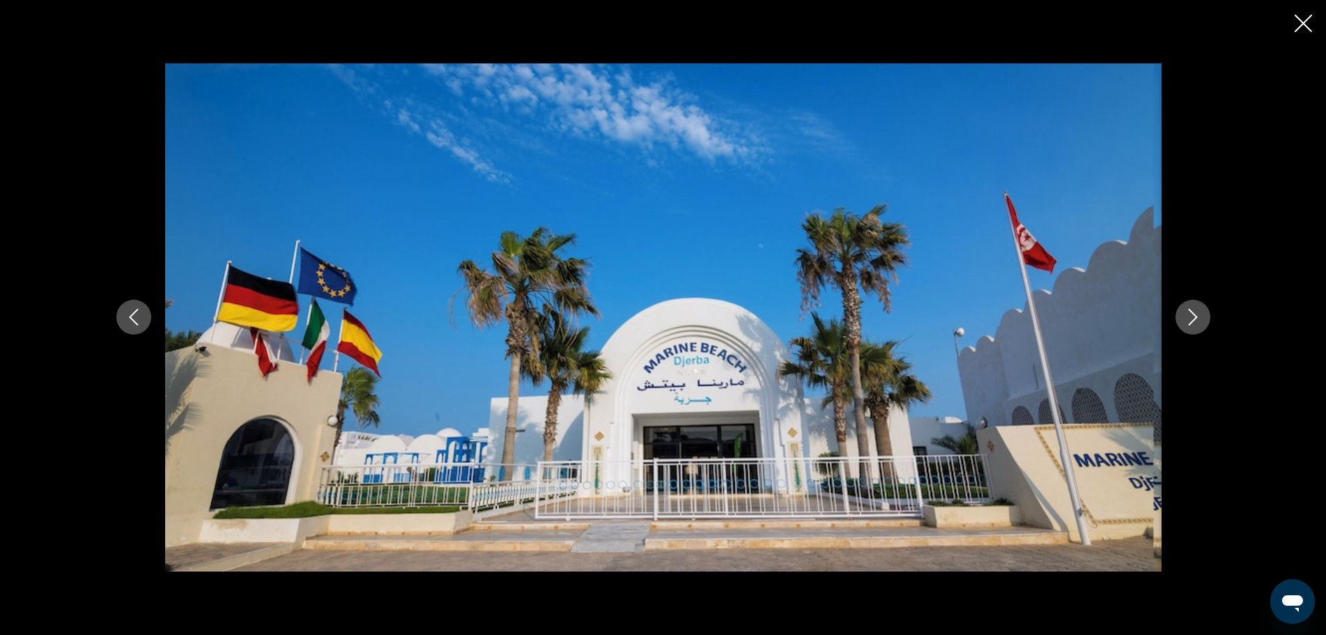
click at [1203, 323] on button "Next image" at bounding box center [1192, 317] width 35 height 35
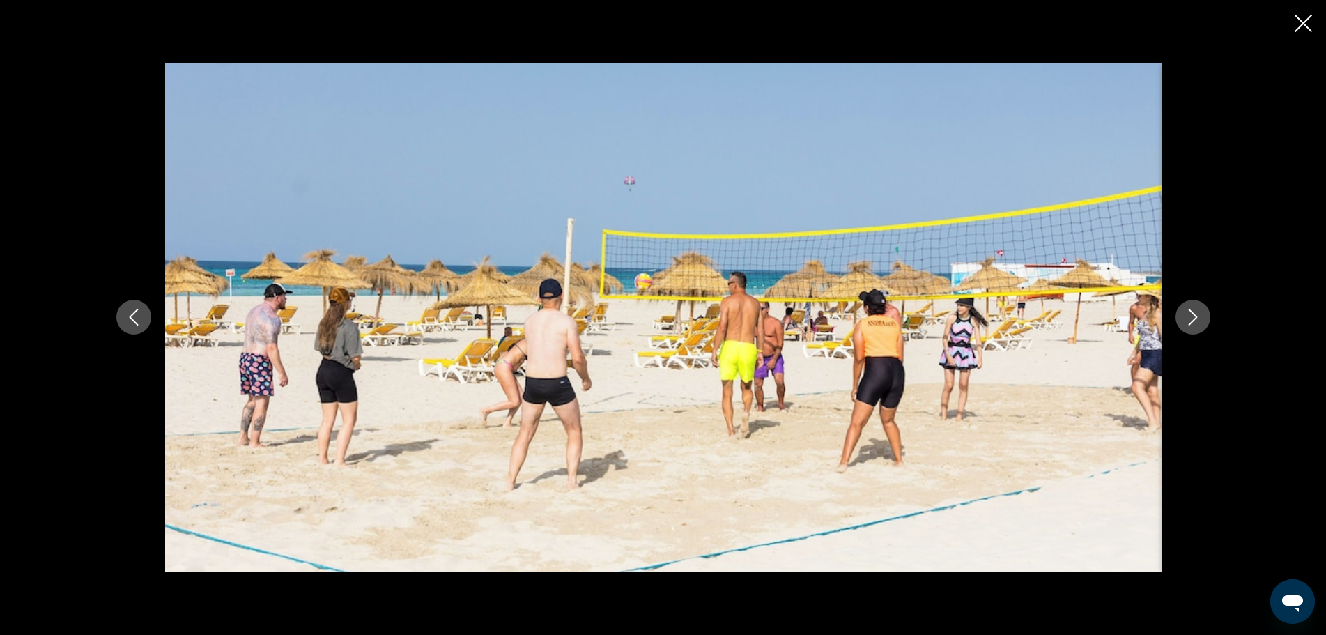
click at [1203, 323] on button "Next image" at bounding box center [1192, 317] width 35 height 35
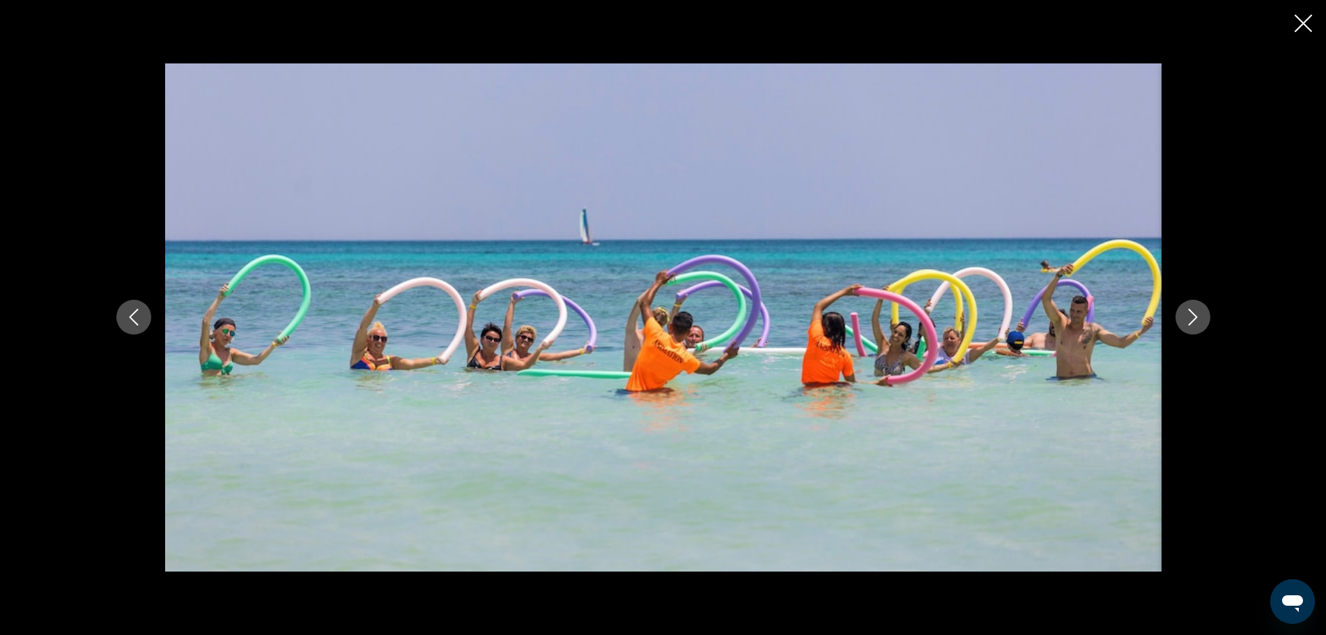
click at [1203, 323] on button "Next image" at bounding box center [1192, 317] width 35 height 35
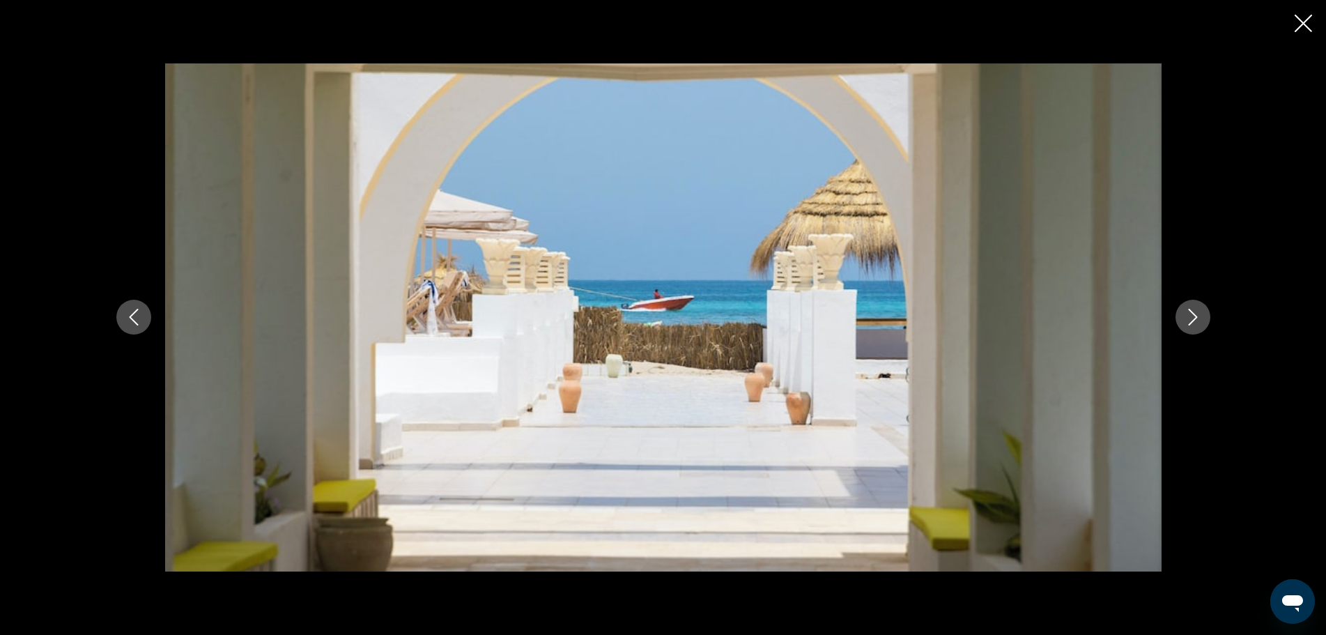
click at [1203, 323] on button "Next image" at bounding box center [1192, 317] width 35 height 35
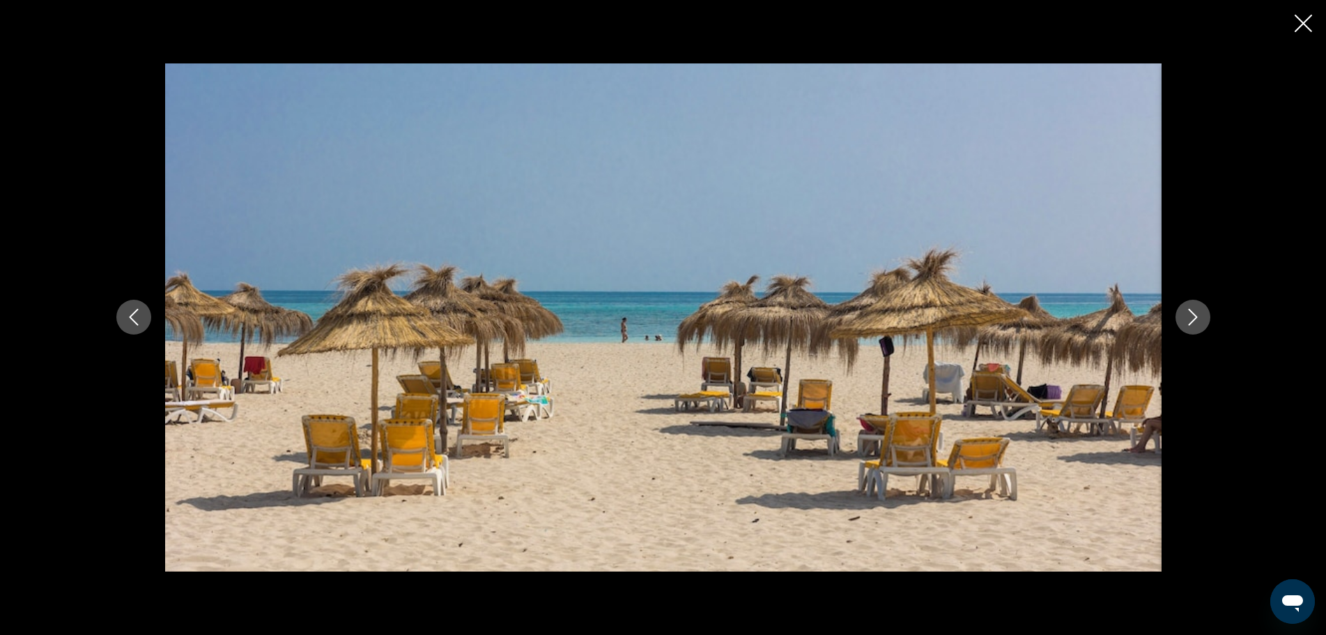
click at [1203, 323] on button "Next image" at bounding box center [1192, 317] width 35 height 35
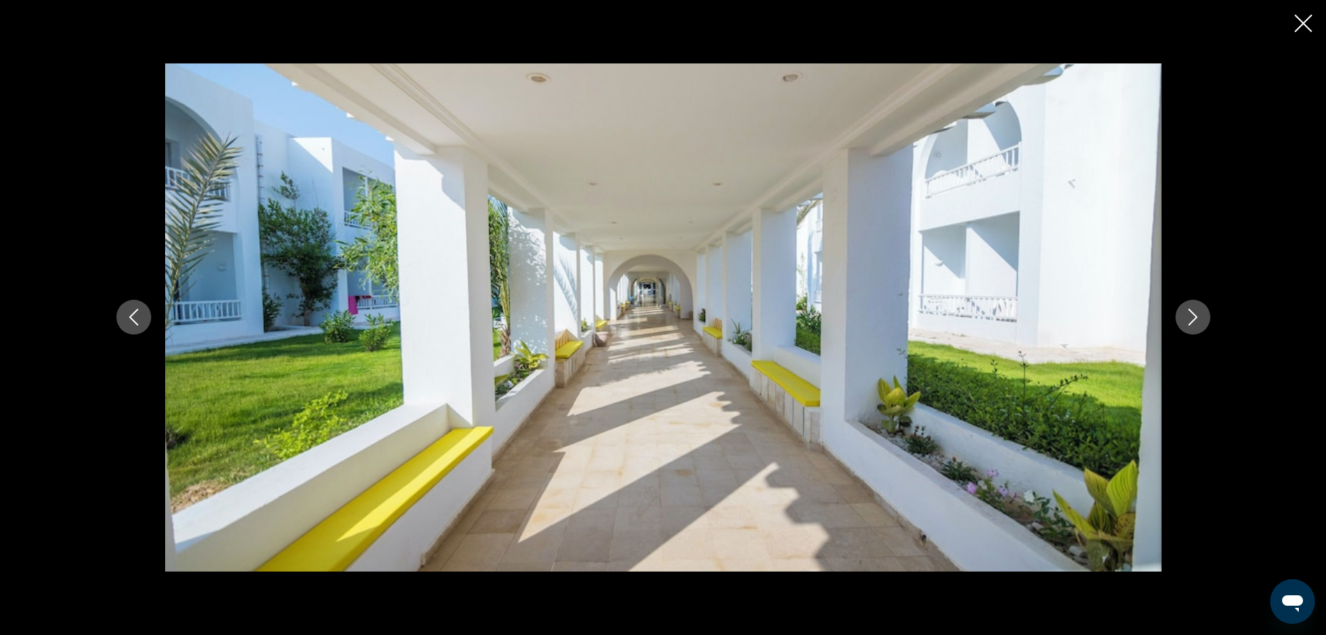
click at [1203, 323] on button "Next image" at bounding box center [1192, 317] width 35 height 35
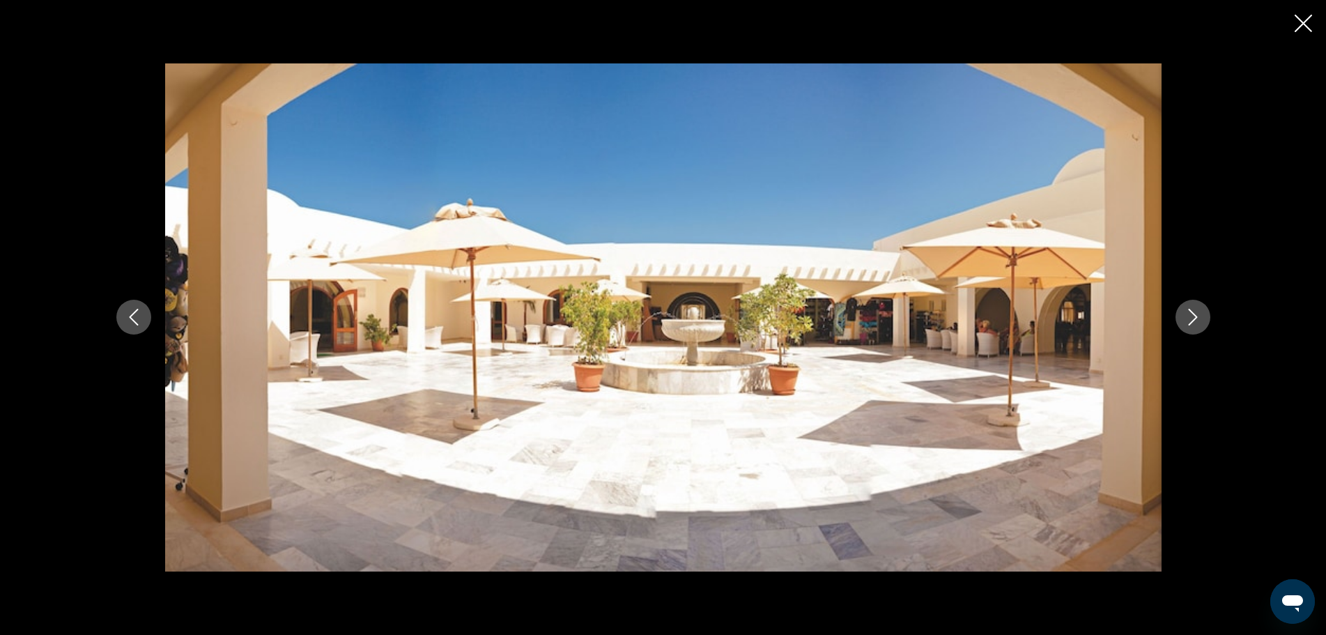
click at [1203, 323] on button "Next image" at bounding box center [1192, 317] width 35 height 35
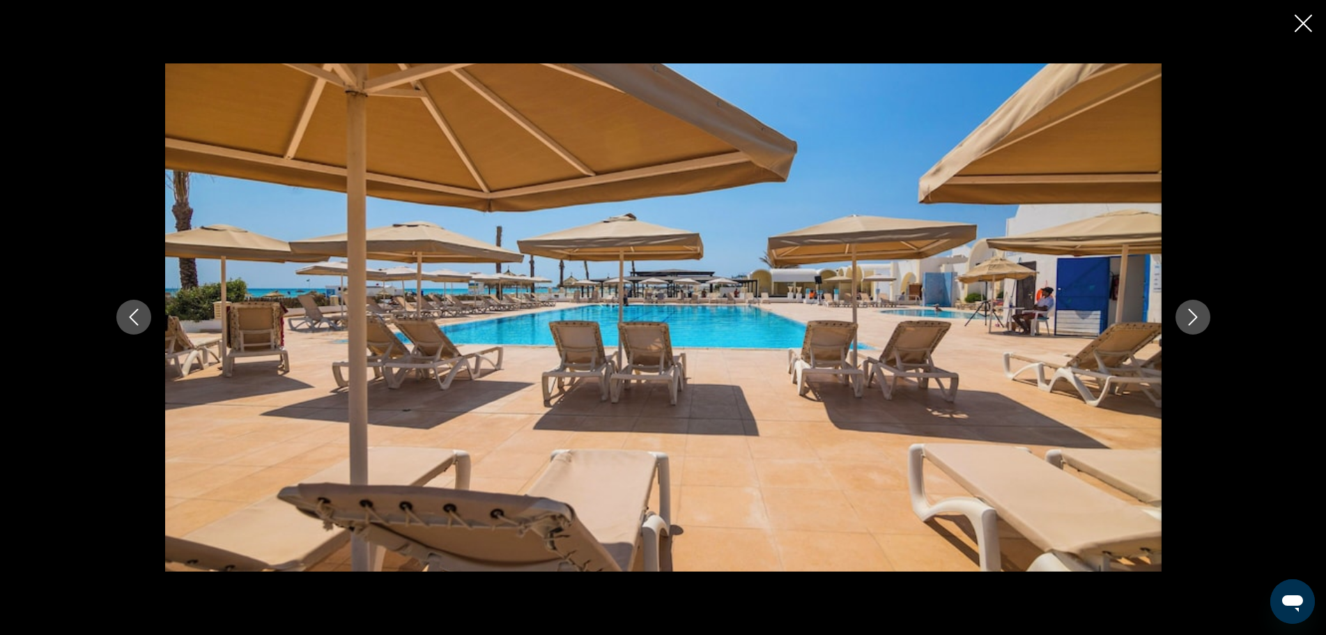
click at [1203, 323] on button "Next image" at bounding box center [1192, 317] width 35 height 35
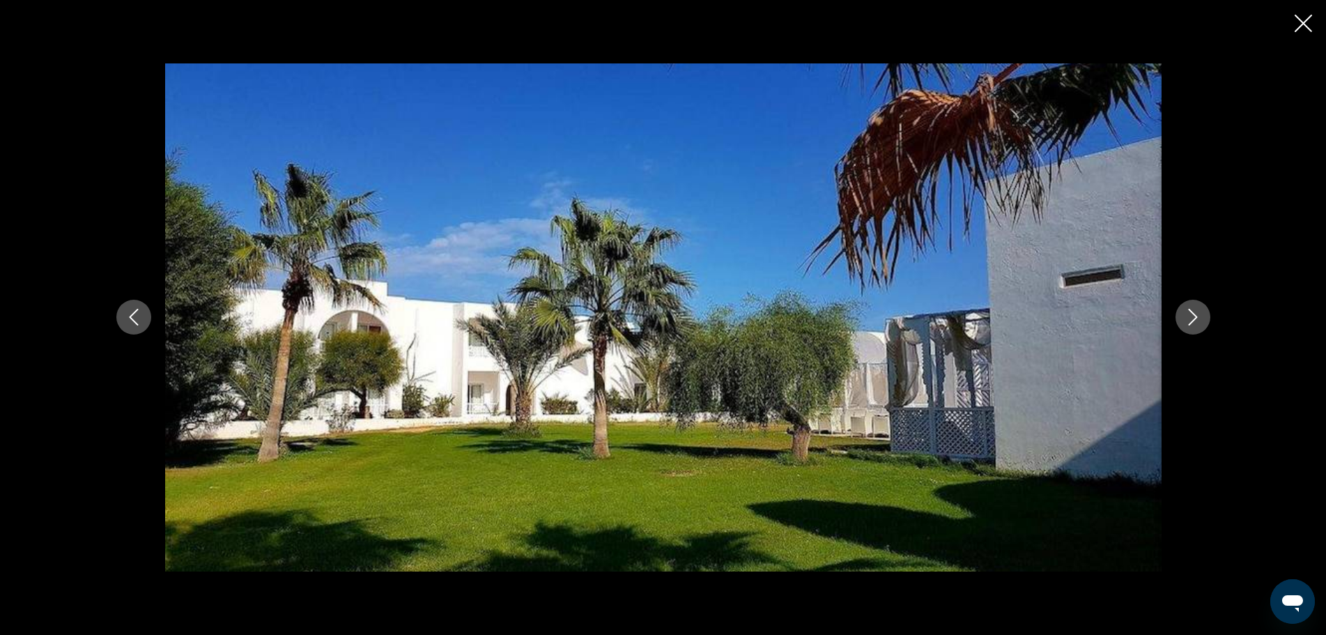
click at [1203, 323] on button "Next image" at bounding box center [1192, 317] width 35 height 35
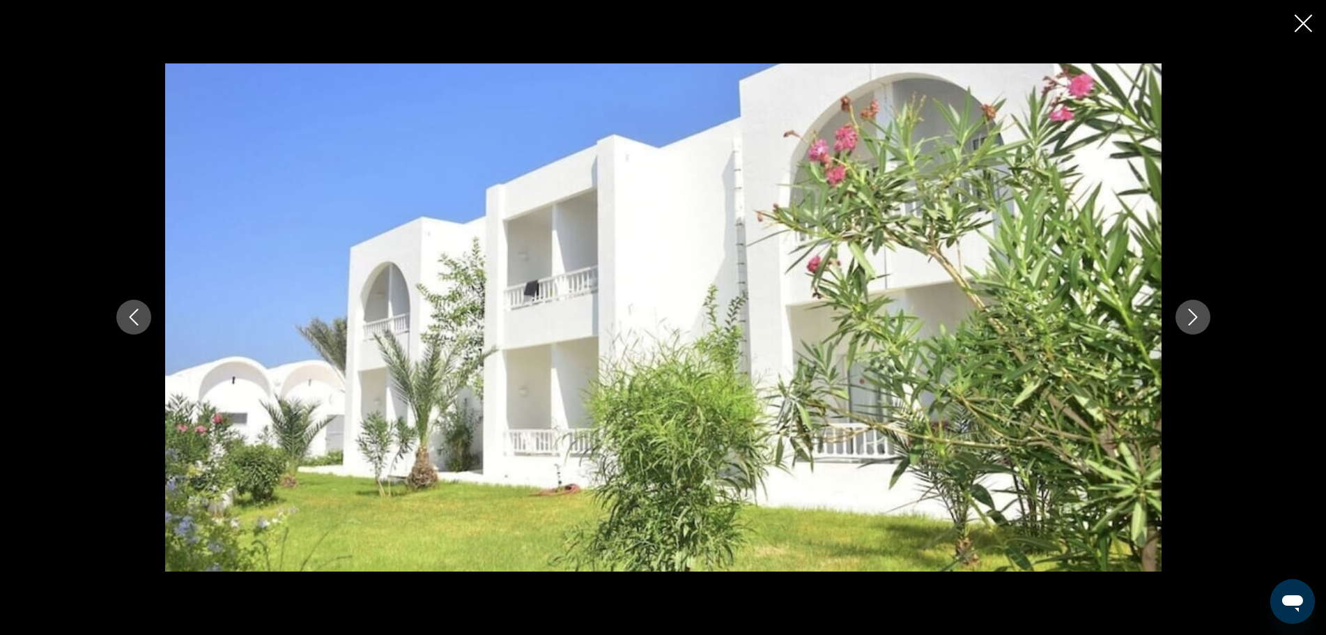
click at [1203, 323] on button "Next image" at bounding box center [1192, 317] width 35 height 35
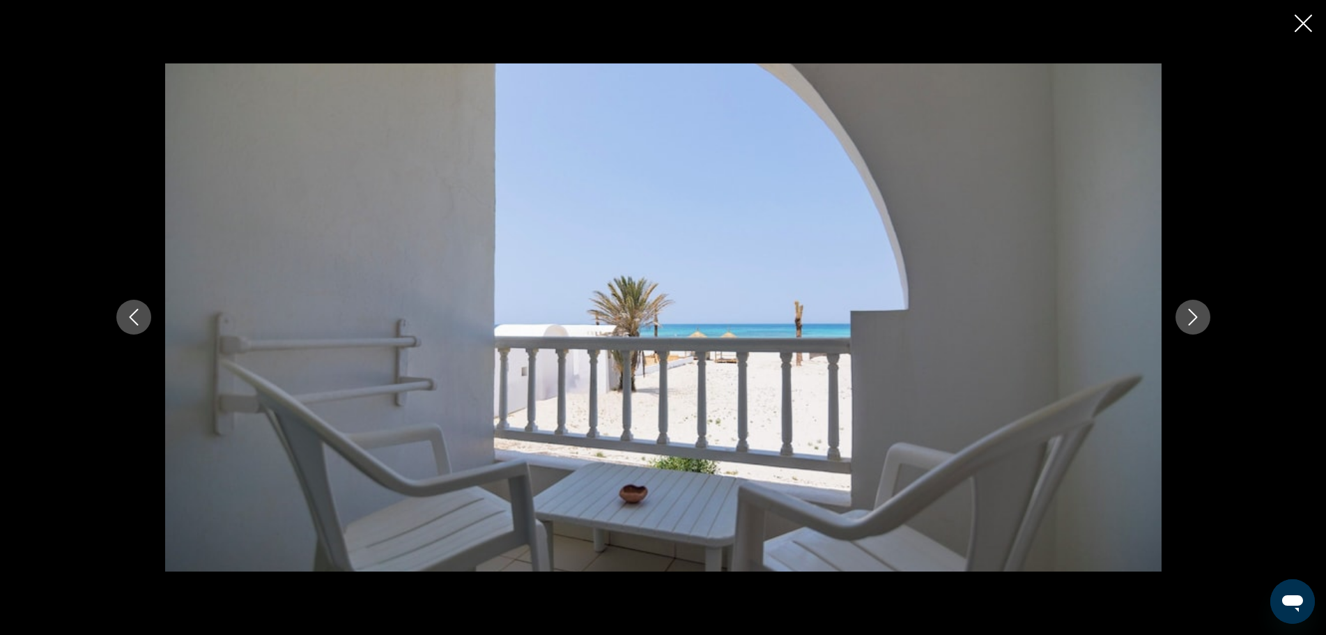
click at [1203, 323] on button "Next image" at bounding box center [1192, 317] width 35 height 35
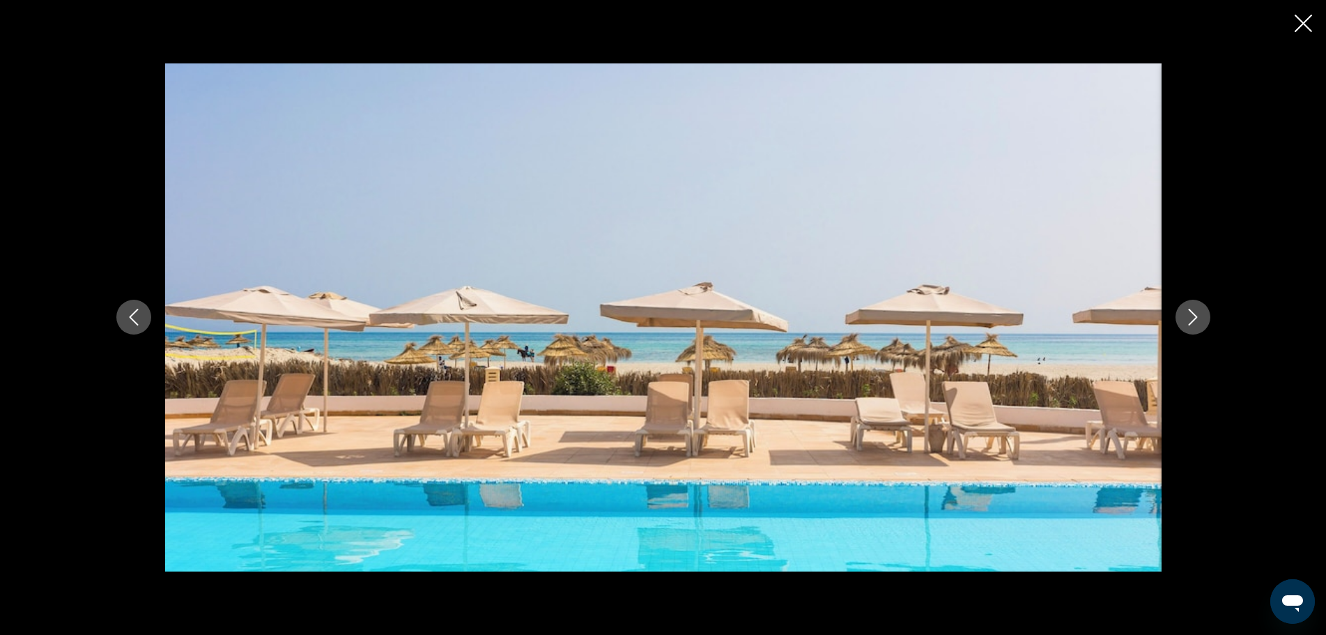
click at [1302, 22] on icon "Close slideshow" at bounding box center [1302, 23] width 17 height 17
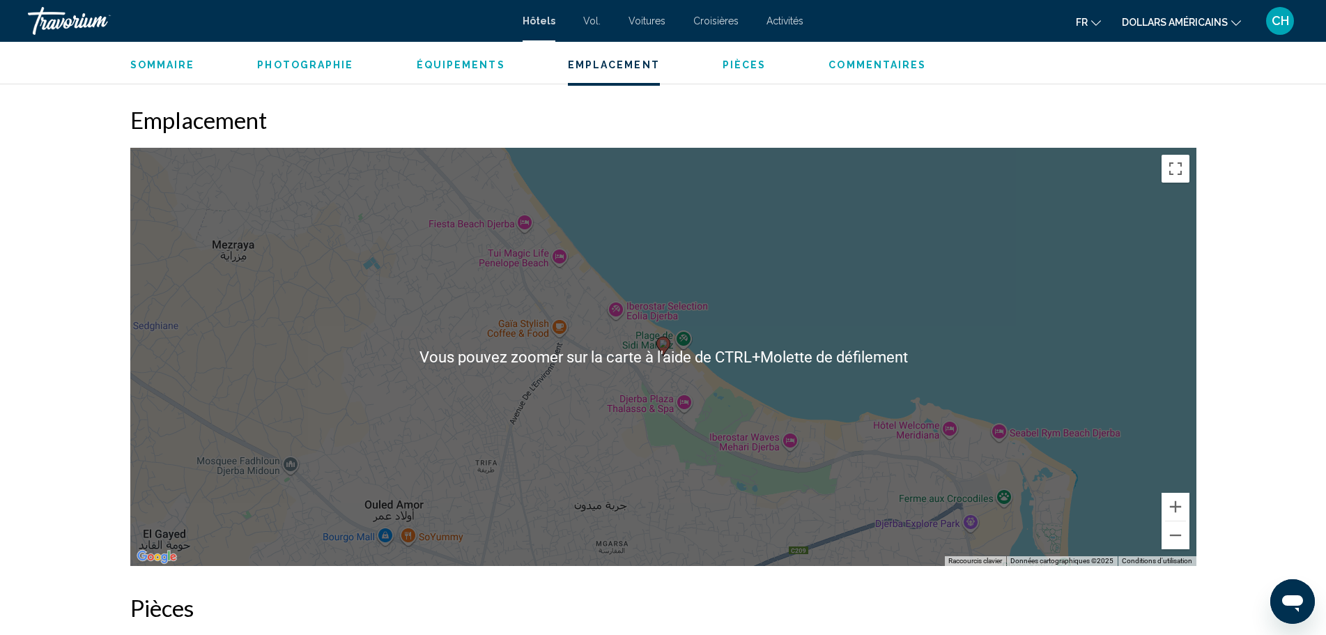
scroll to position [1672, 0]
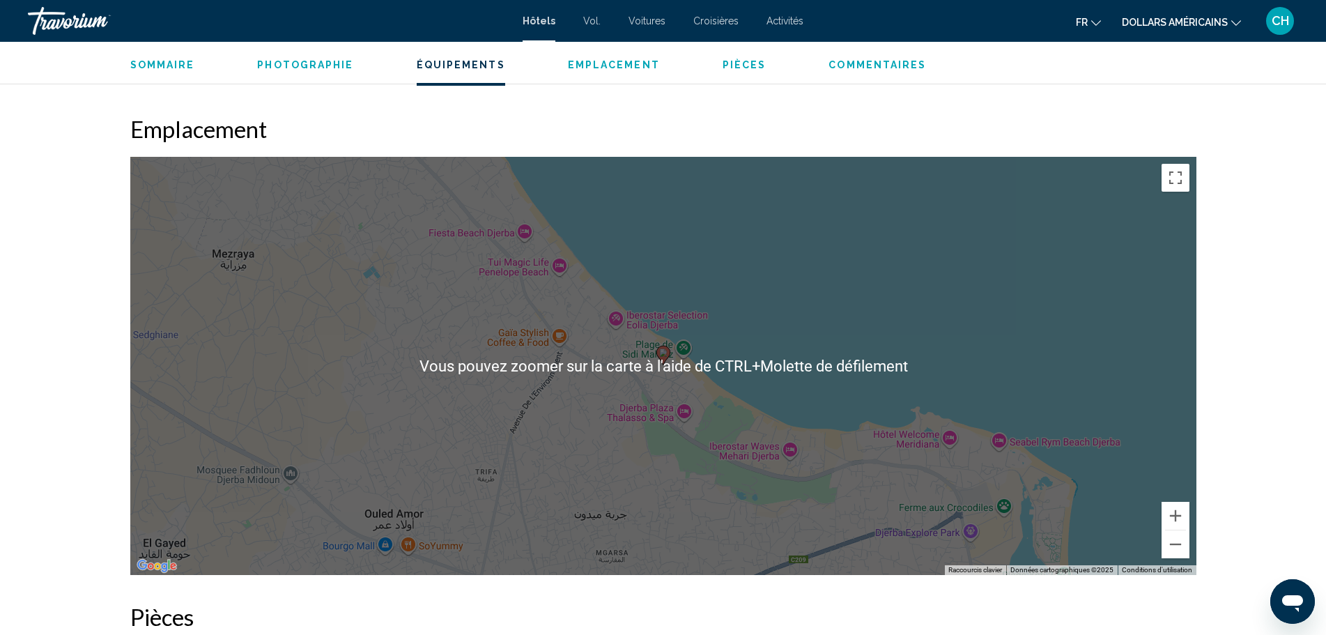
click at [1023, 374] on div "Pour activer le glissement avec le clavier, appuyez sur Alt+Entrée. Une fois ce…" at bounding box center [663, 366] width 1066 height 418
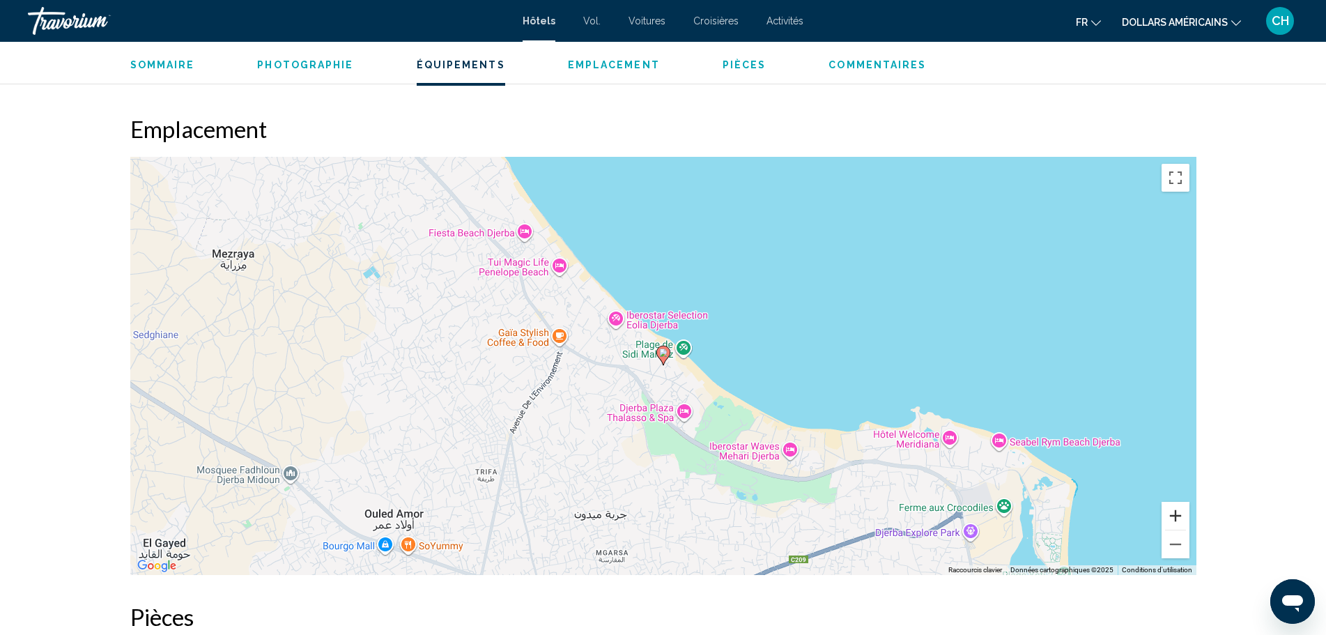
click at [1173, 518] on button "Zoom avant" at bounding box center [1175, 516] width 28 height 28
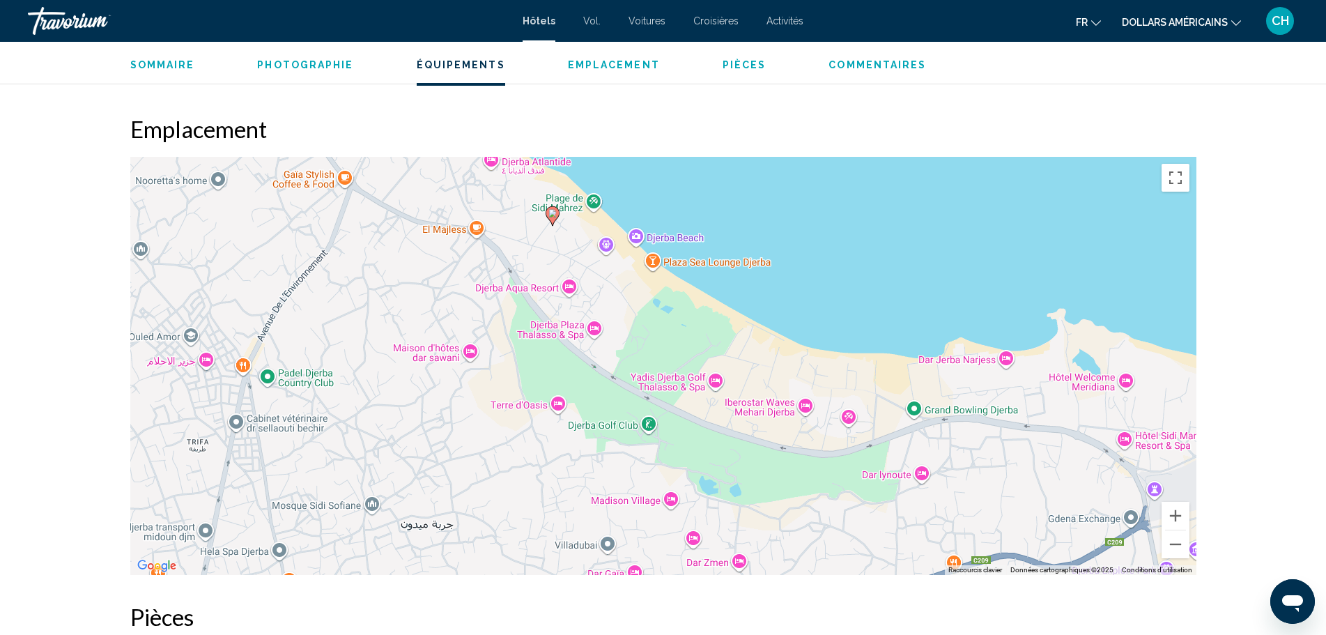
drag, startPoint x: 1021, startPoint y: 399, endPoint x: 911, endPoint y: 258, distance: 178.1
click at [911, 258] on div "Pour activer le glissement avec le clavier, appuyez sur Alt+Entrée. Une fois ce…" at bounding box center [663, 366] width 1066 height 418
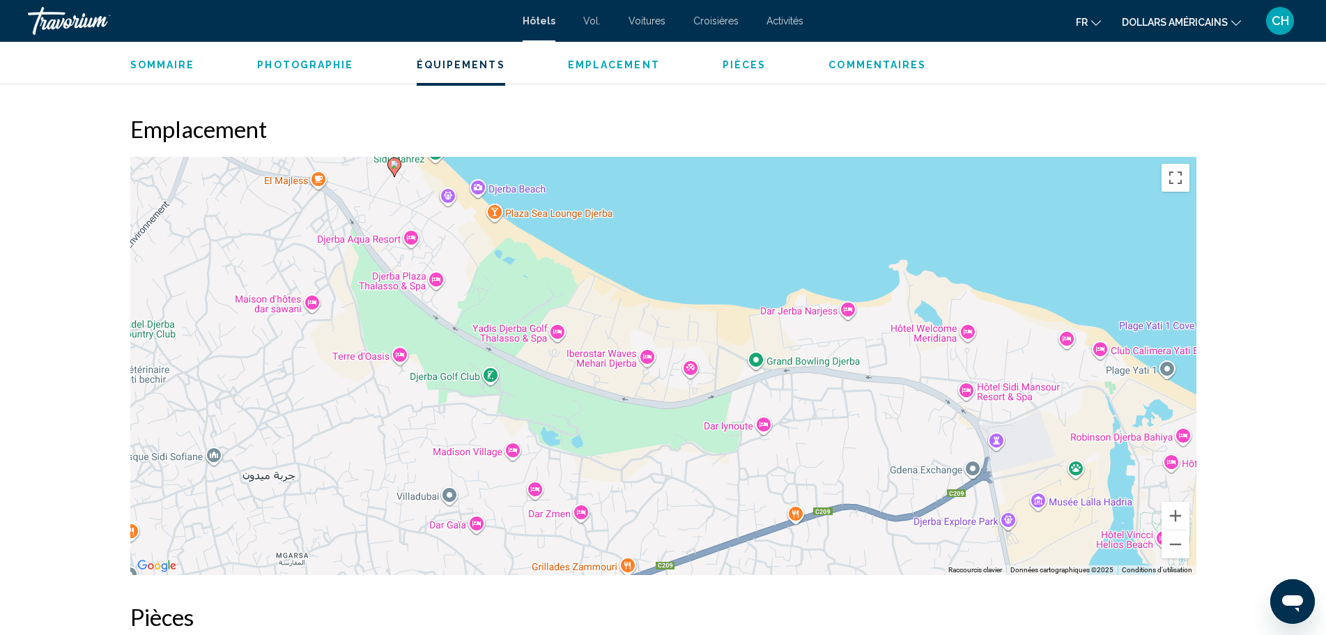
drag, startPoint x: 862, startPoint y: 406, endPoint x: 729, endPoint y: 367, distance: 138.7
click at [729, 367] on div "Pour activer le glissement avec le clavier, appuyez sur Alt+Entrée. Une fois ce…" at bounding box center [663, 366] width 1066 height 418
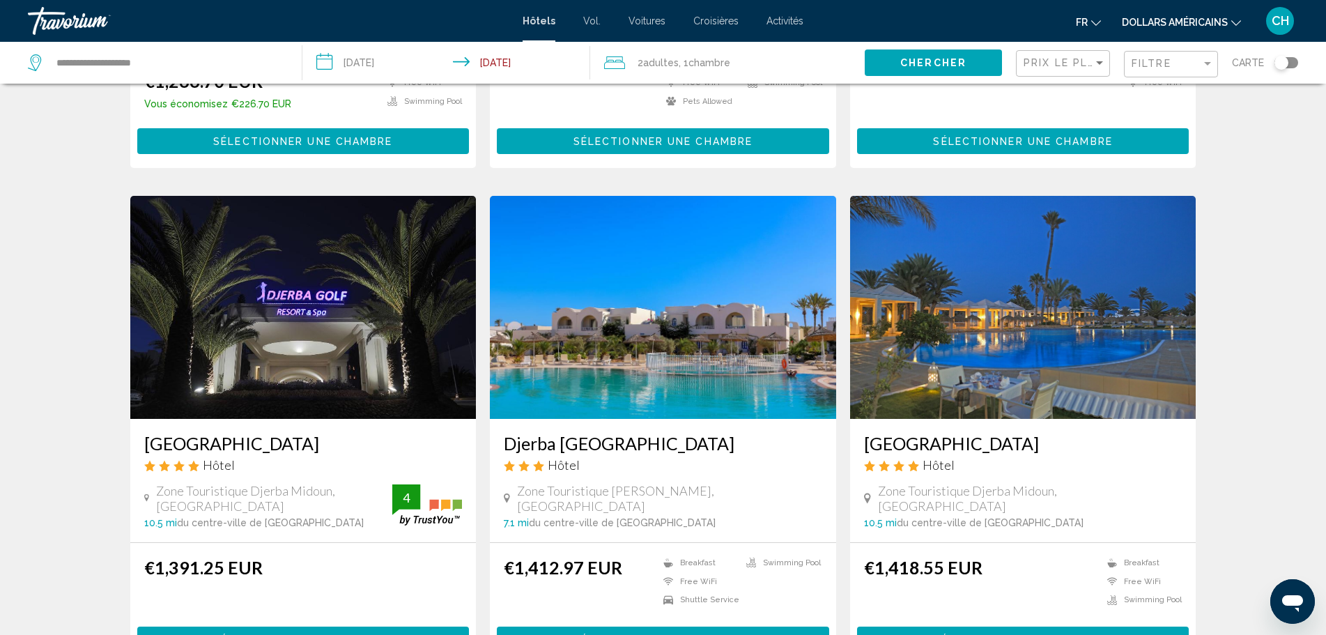
scroll to position [1463, 0]
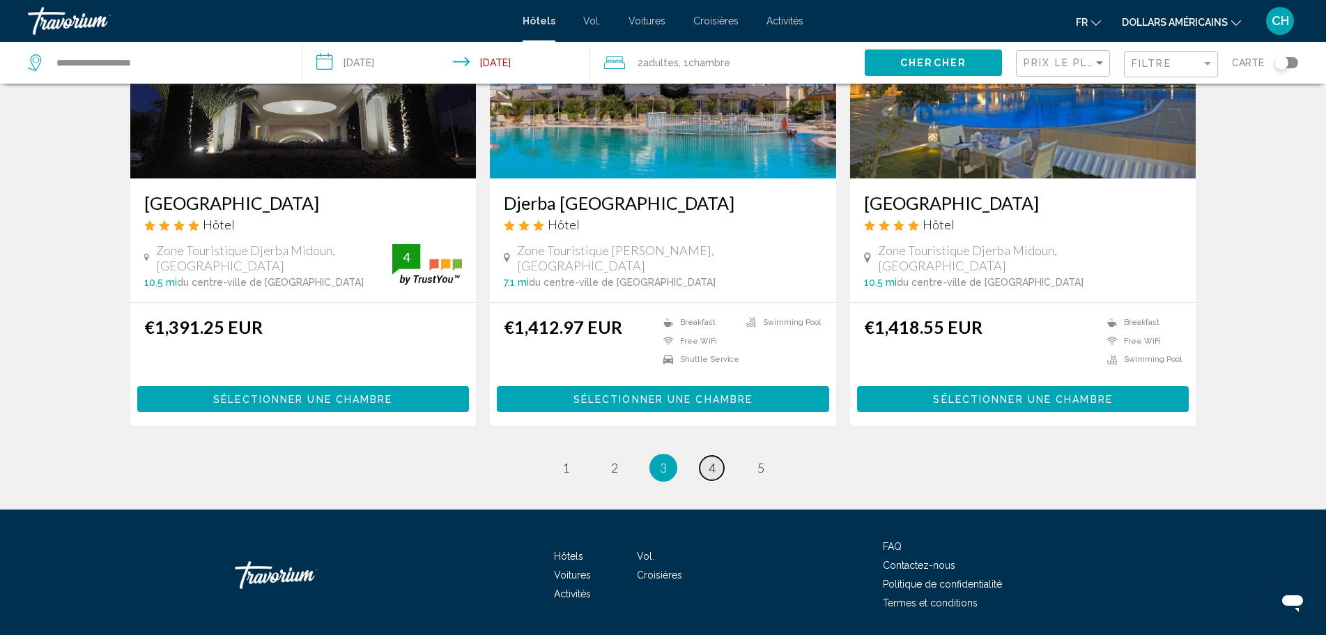
click at [706, 456] on link "page 4" at bounding box center [711, 468] width 24 height 24
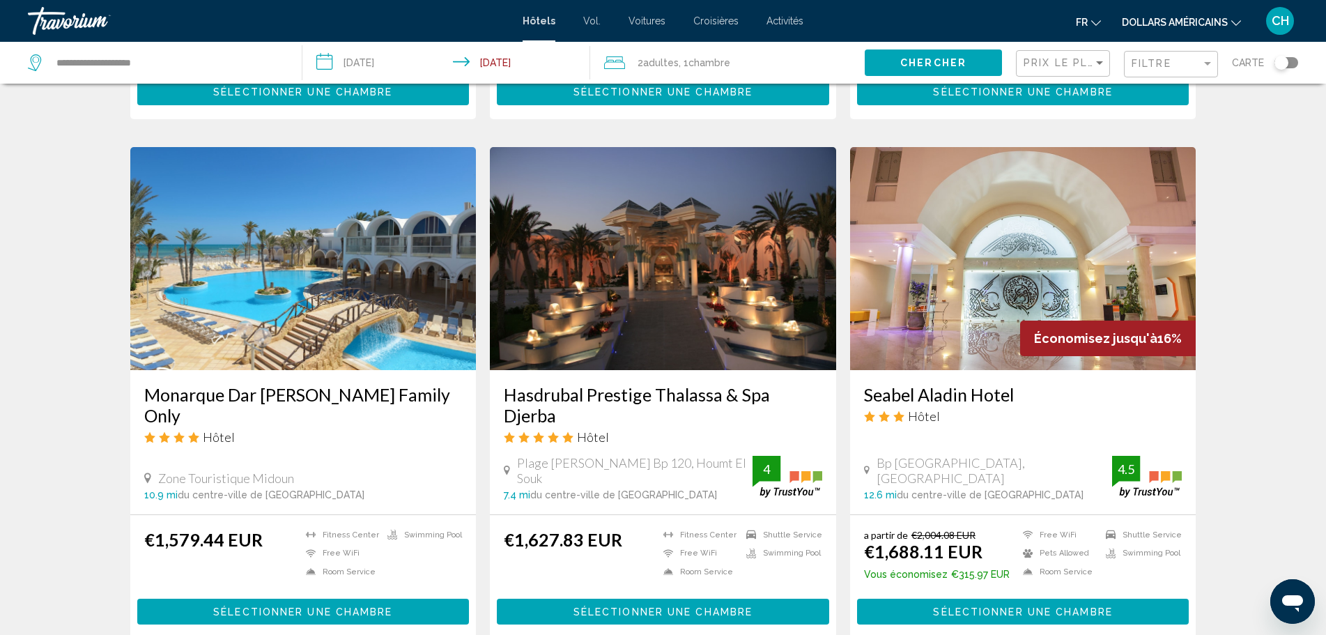
scroll to position [488, 0]
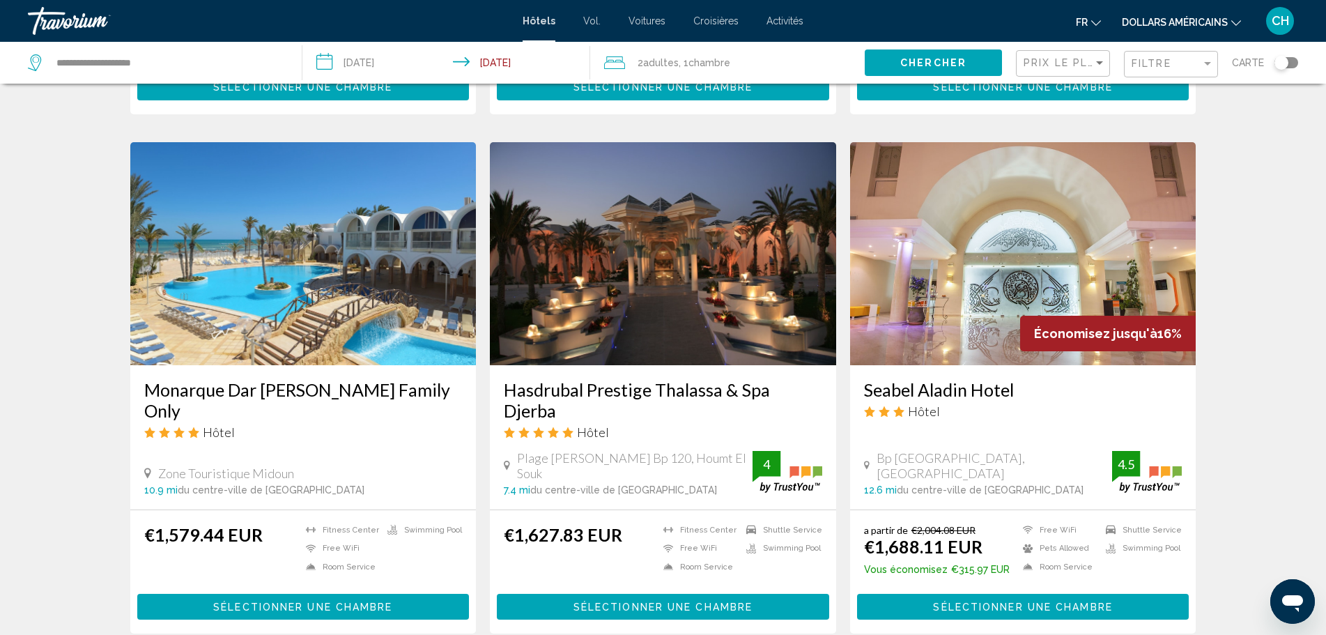
click at [298, 601] on span "Sélectionner une chambre" at bounding box center [302, 606] width 179 height 11
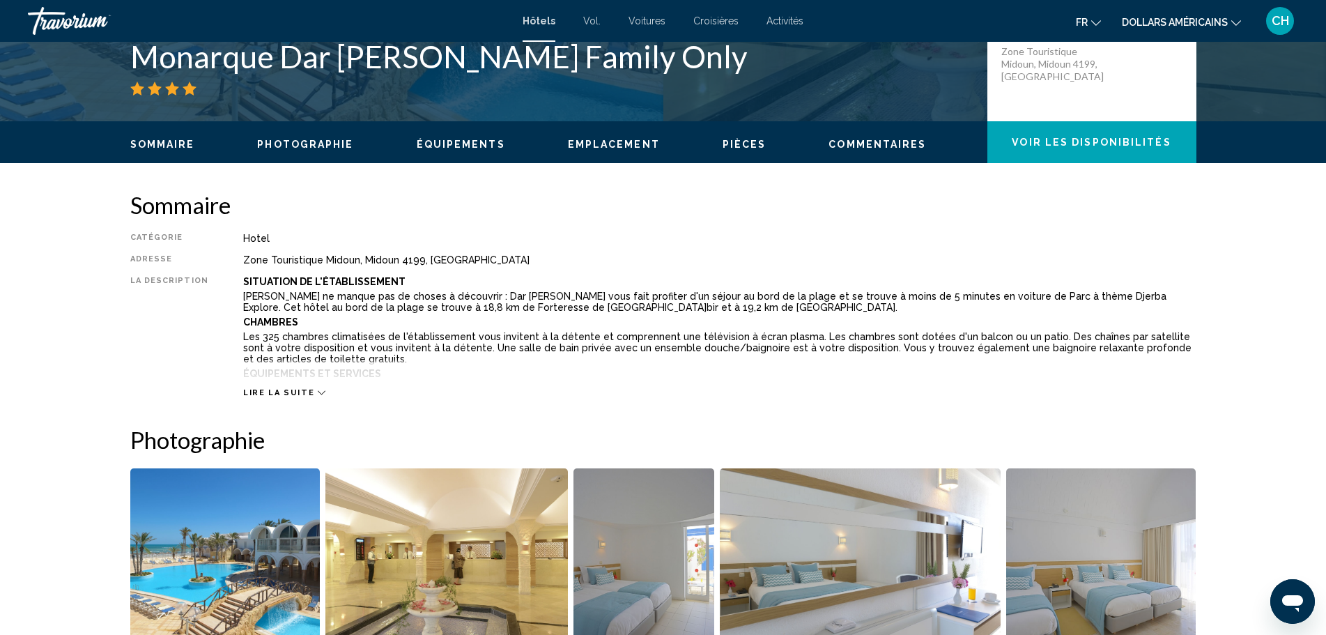
scroll to position [348, 0]
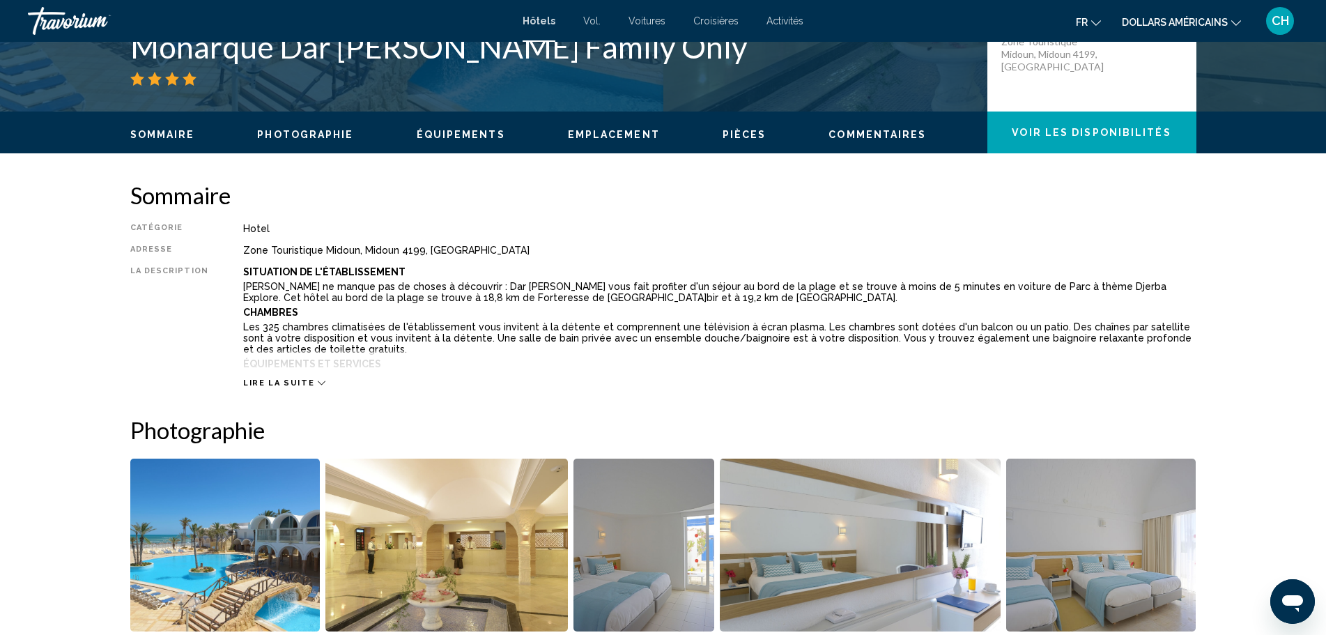
click at [1240, 17] on mat-icon "Changer de devise" at bounding box center [1236, 21] width 10 height 10
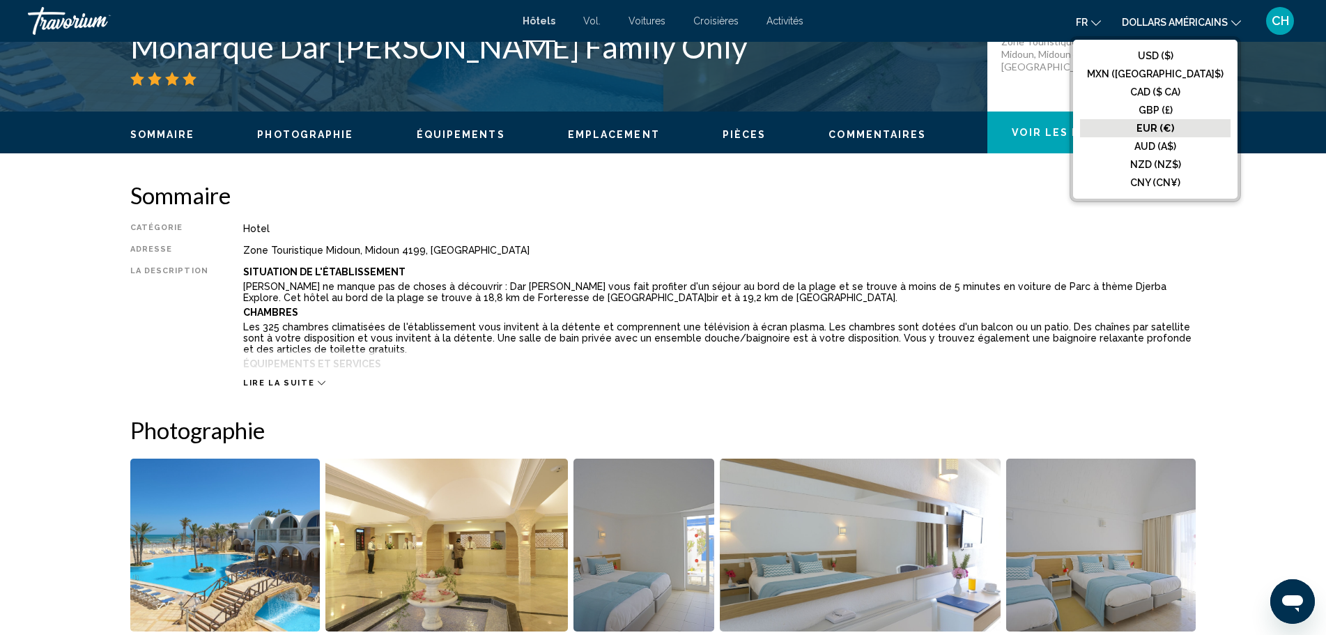
click at [1174, 127] on font "EUR (€)" at bounding box center [1155, 128] width 38 height 11
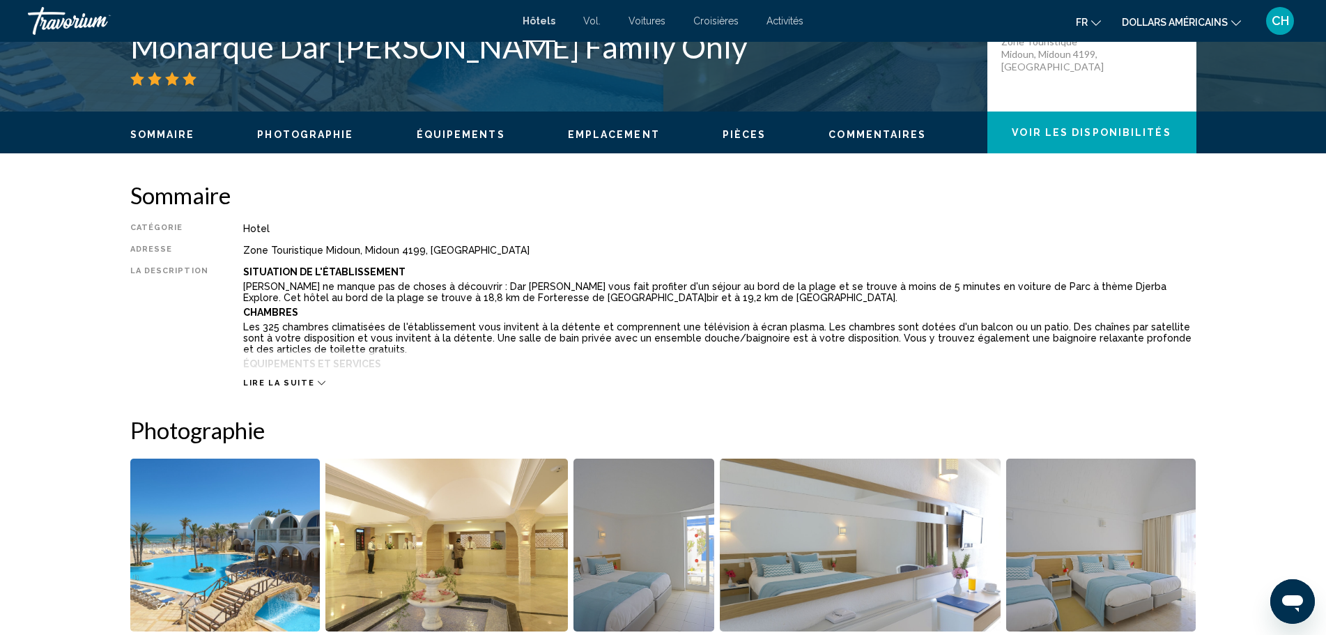
click at [1097, 139] on button "Voir les disponibilités" at bounding box center [1091, 132] width 209 height 42
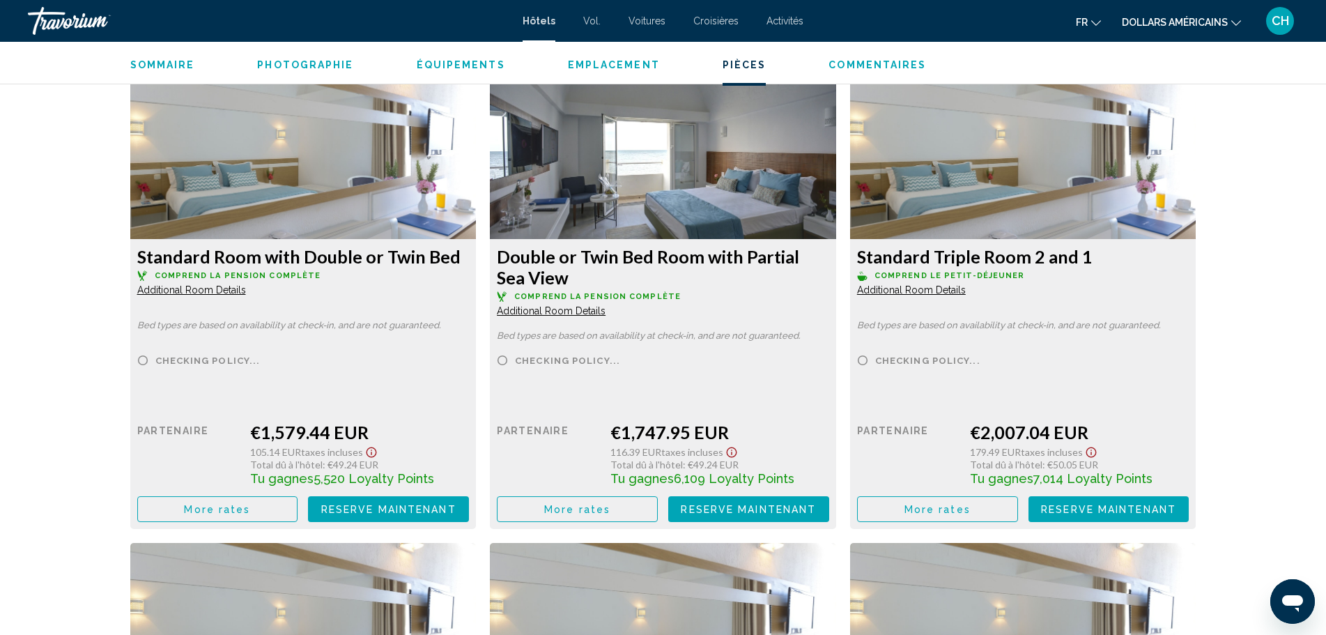
scroll to position [1903, 0]
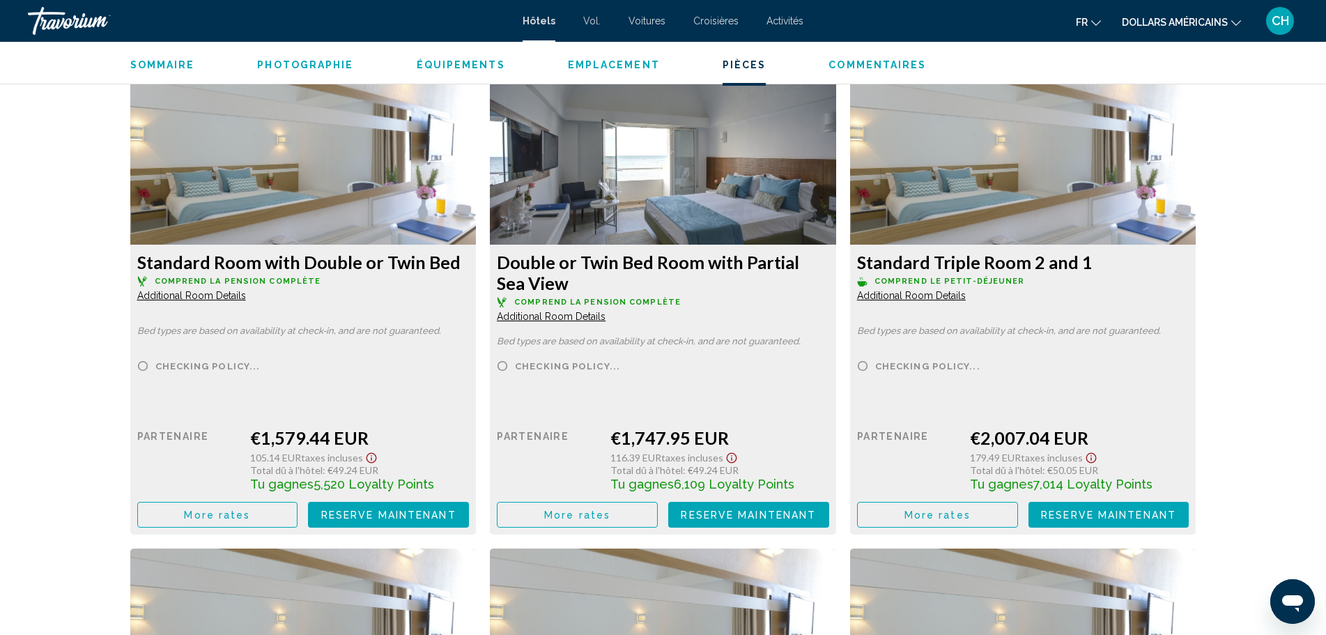
click at [268, 516] on button "More rates" at bounding box center [217, 515] width 161 height 26
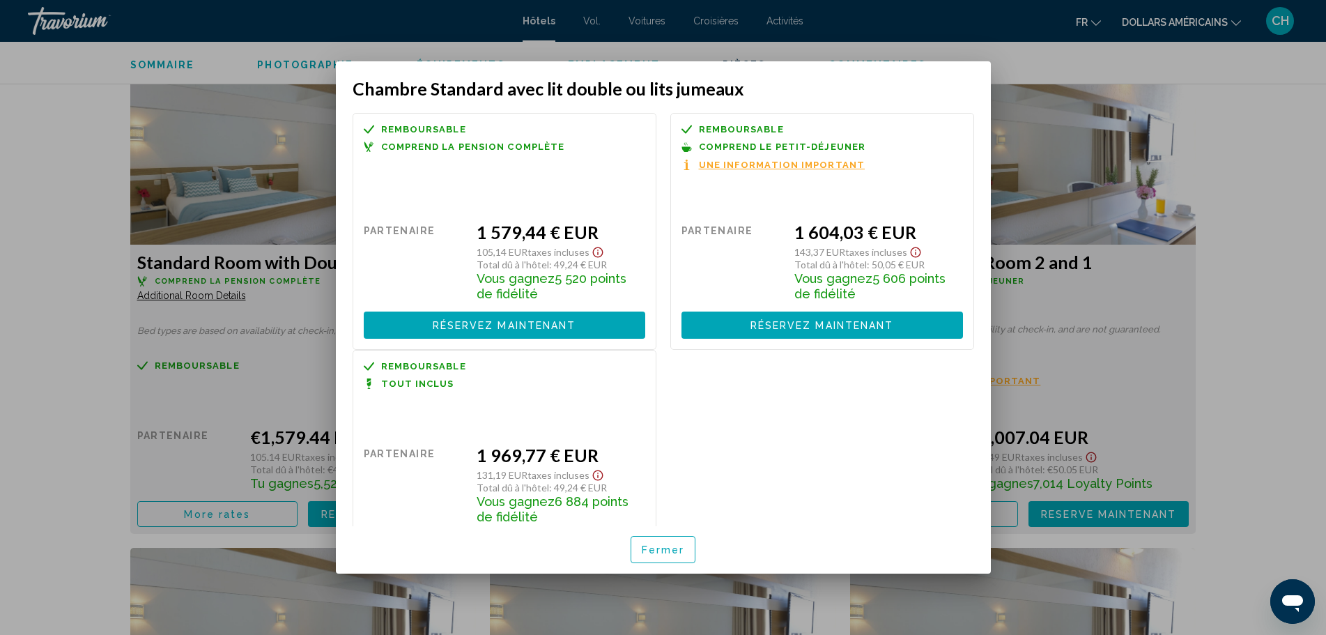
click at [537, 323] on font "Réservez maintenant" at bounding box center [505, 325] width 144 height 11
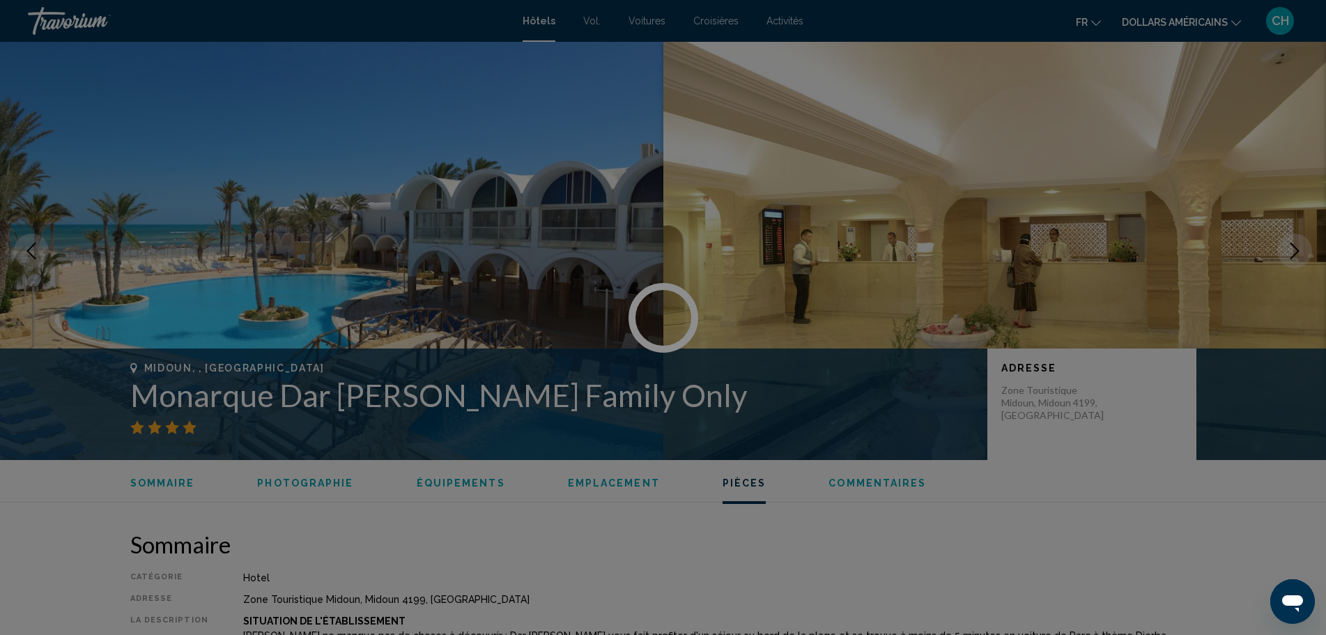
scroll to position [1903, 0]
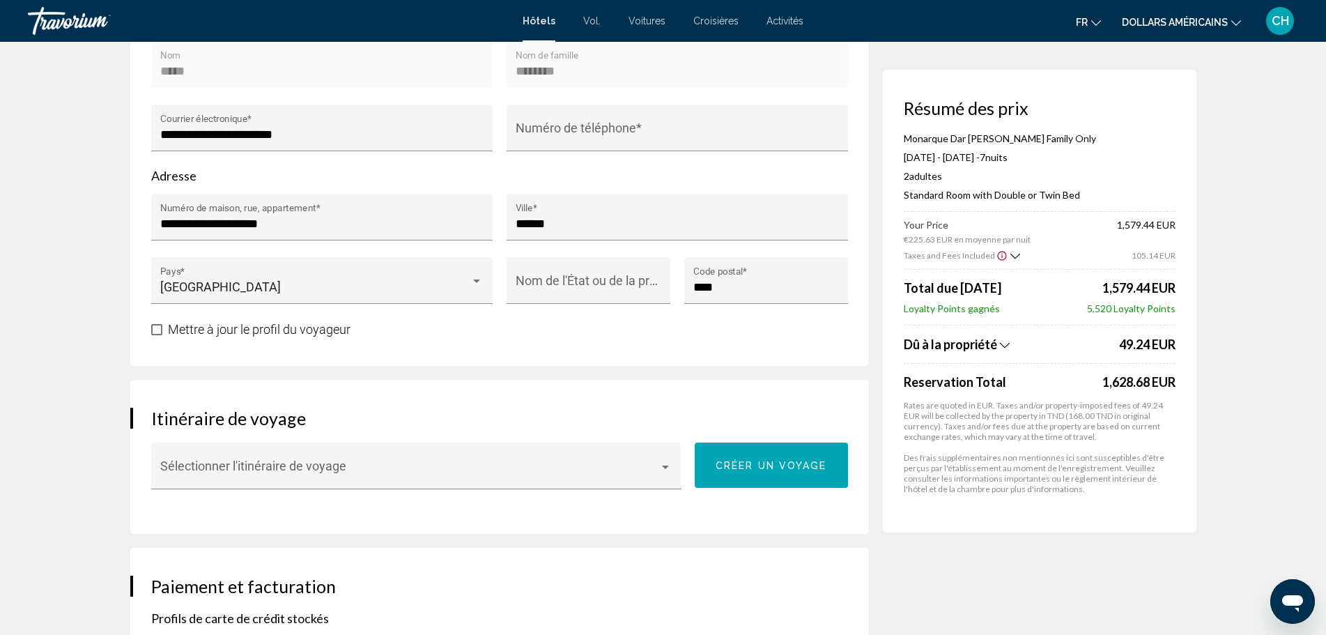
scroll to position [627, 0]
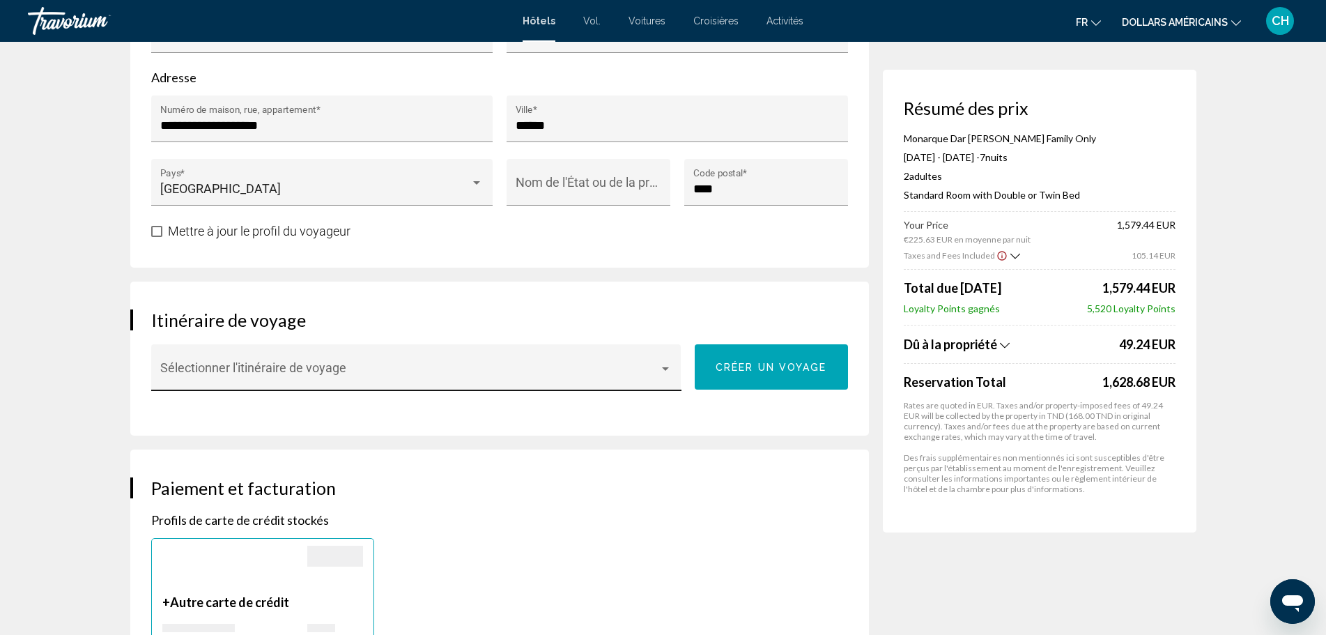
click at [667, 363] on div "Contenu principal" at bounding box center [665, 368] width 13 height 11
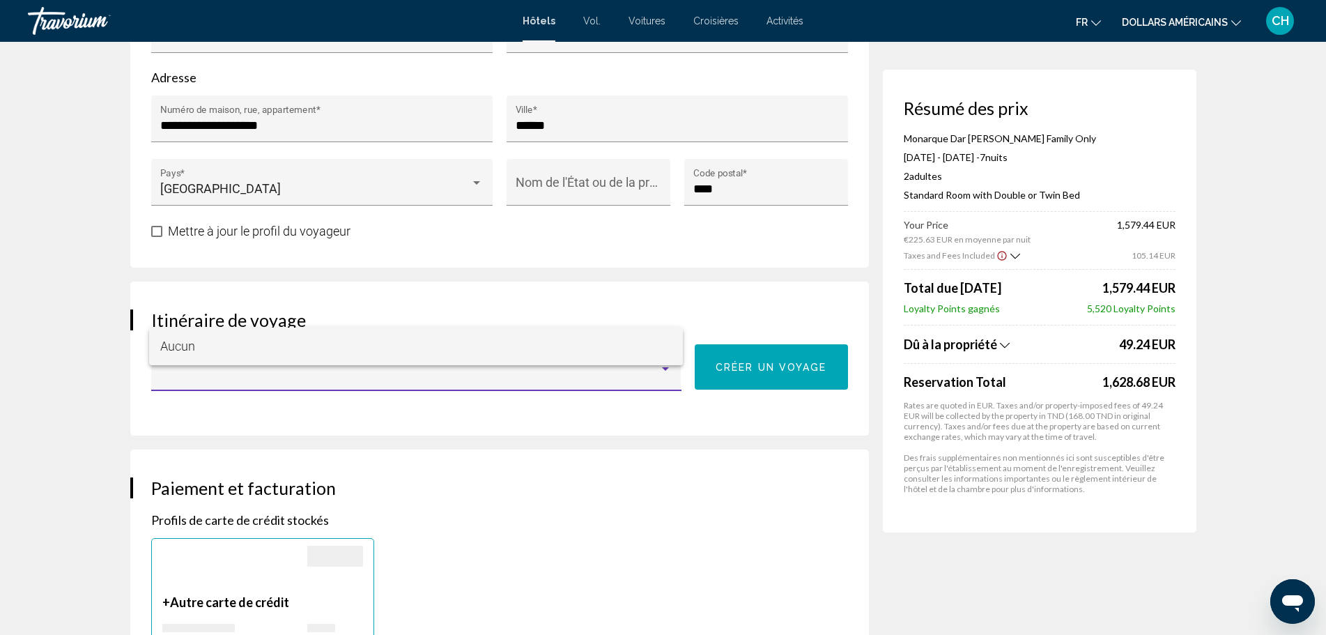
click at [667, 345] on span "Aucun" at bounding box center [415, 346] width 511 height 38
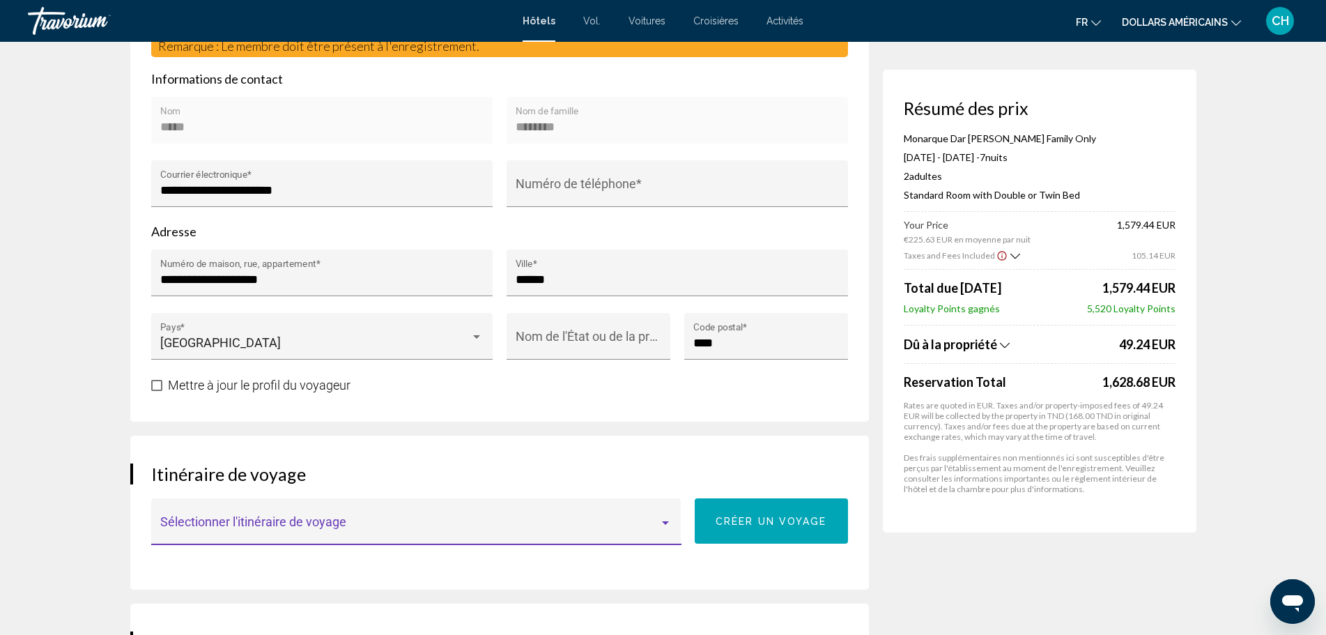
scroll to position [0, 0]
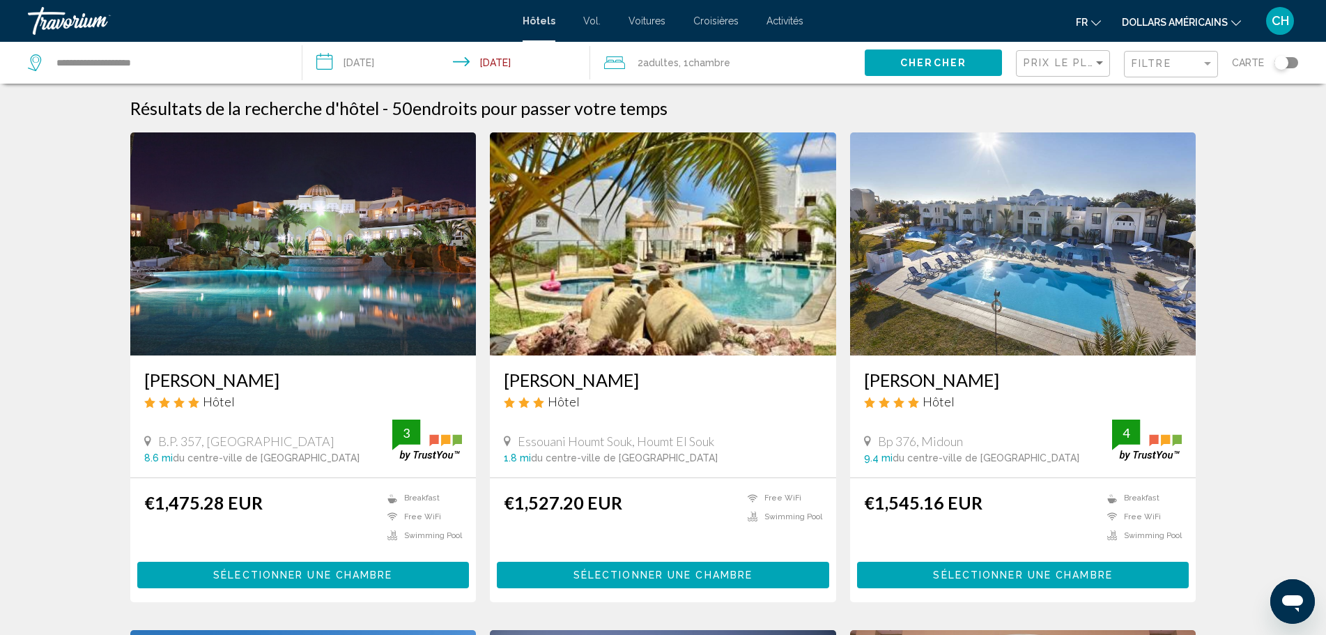
click at [361, 62] on input "**********" at bounding box center [449, 65] width 294 height 46
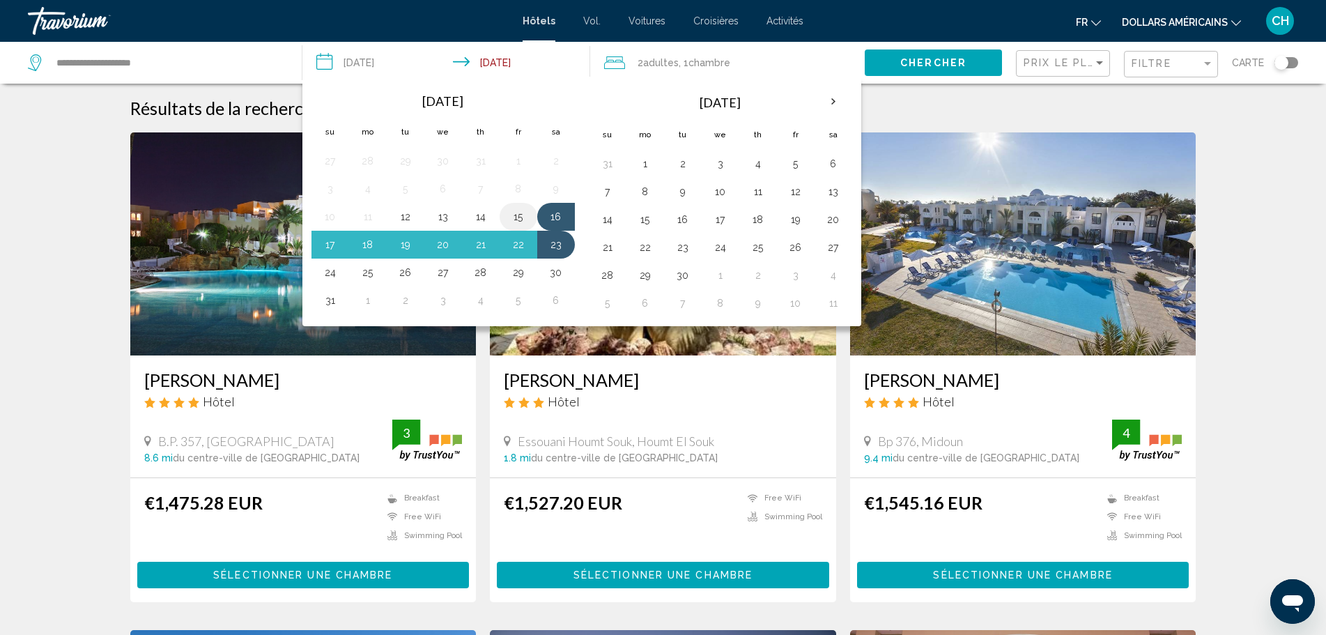
click at [515, 216] on button "15" at bounding box center [518, 217] width 22 height 20
click at [558, 245] on button "23" at bounding box center [556, 245] width 22 height 20
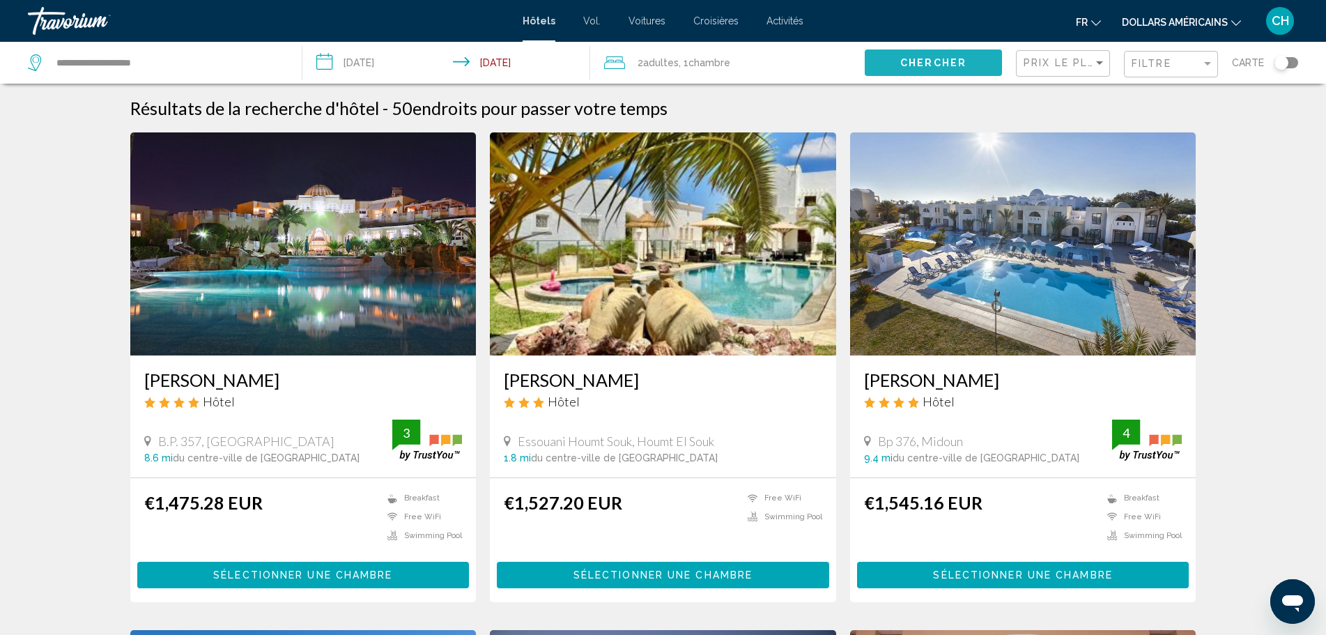
click at [929, 59] on span "Chercher" at bounding box center [933, 63] width 66 height 11
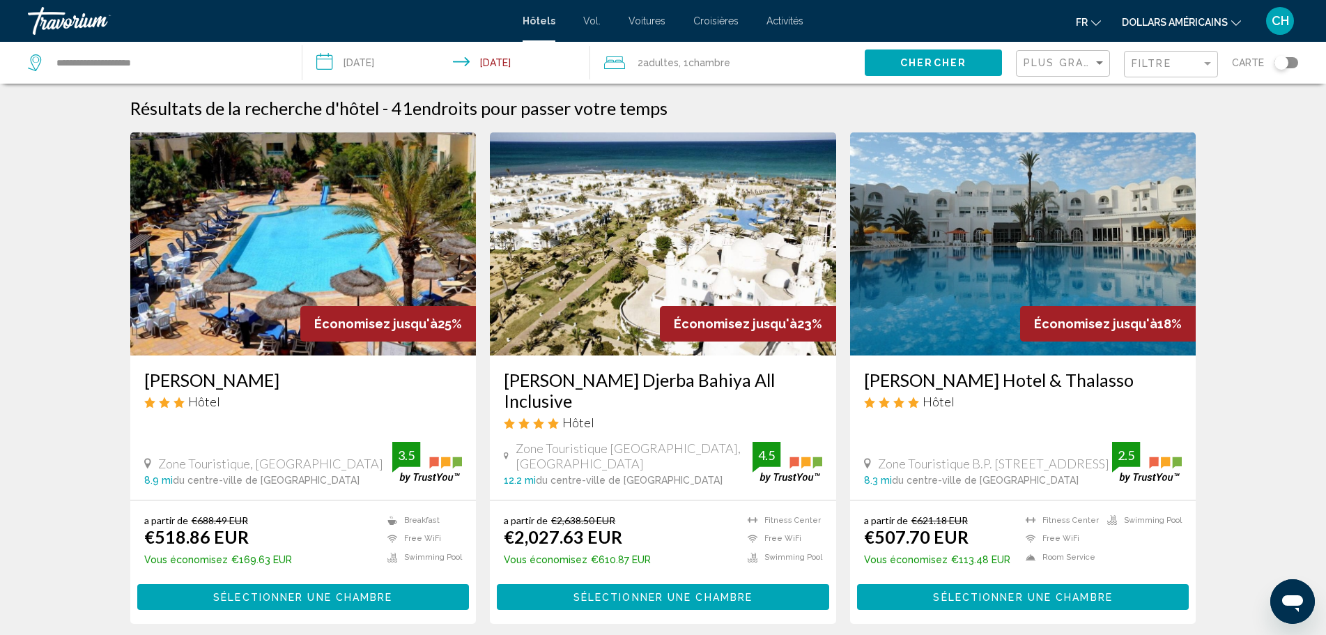
click at [357, 66] on input "**********" at bounding box center [449, 65] width 294 height 46
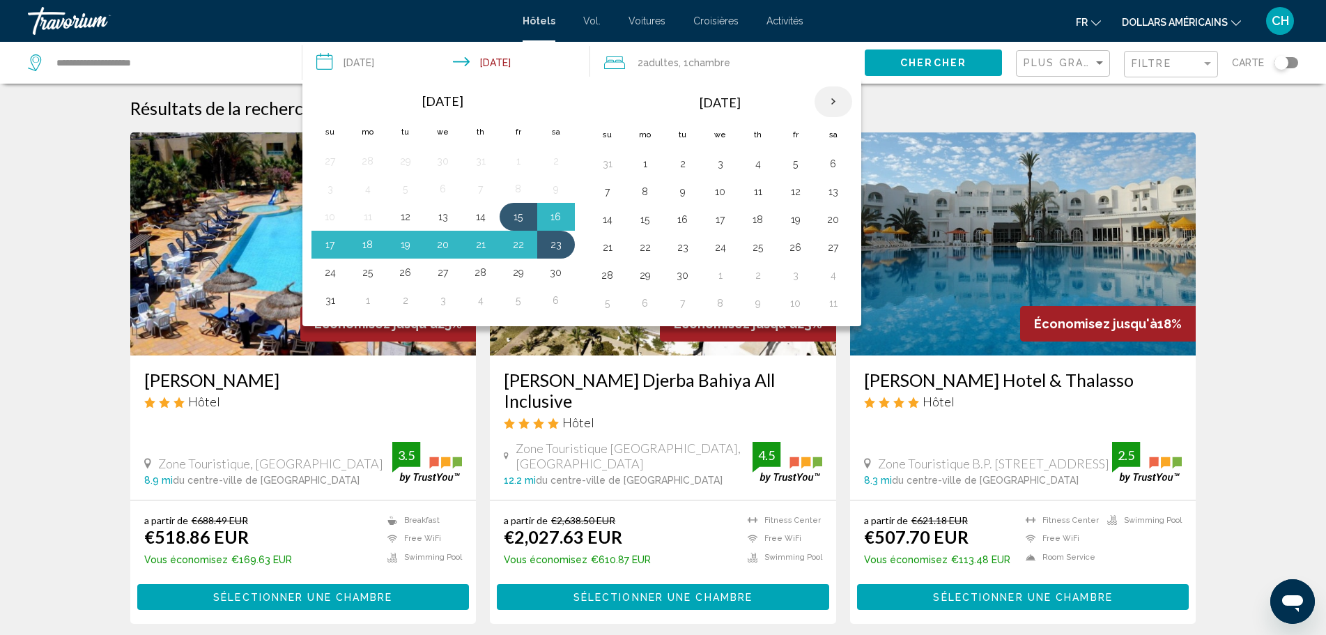
click at [837, 101] on th "Next month" at bounding box center [833, 101] width 38 height 31
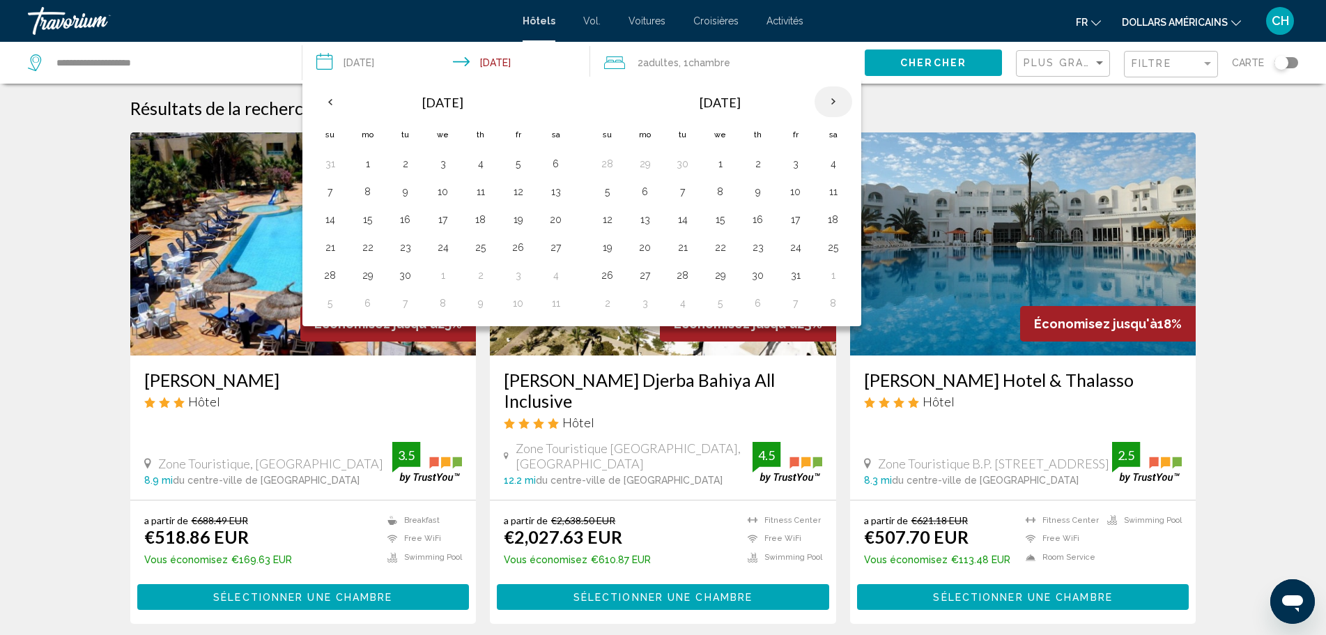
click at [837, 101] on th "Next month" at bounding box center [833, 101] width 38 height 31
click at [327, 96] on th "Previous month" at bounding box center [330, 101] width 38 height 31
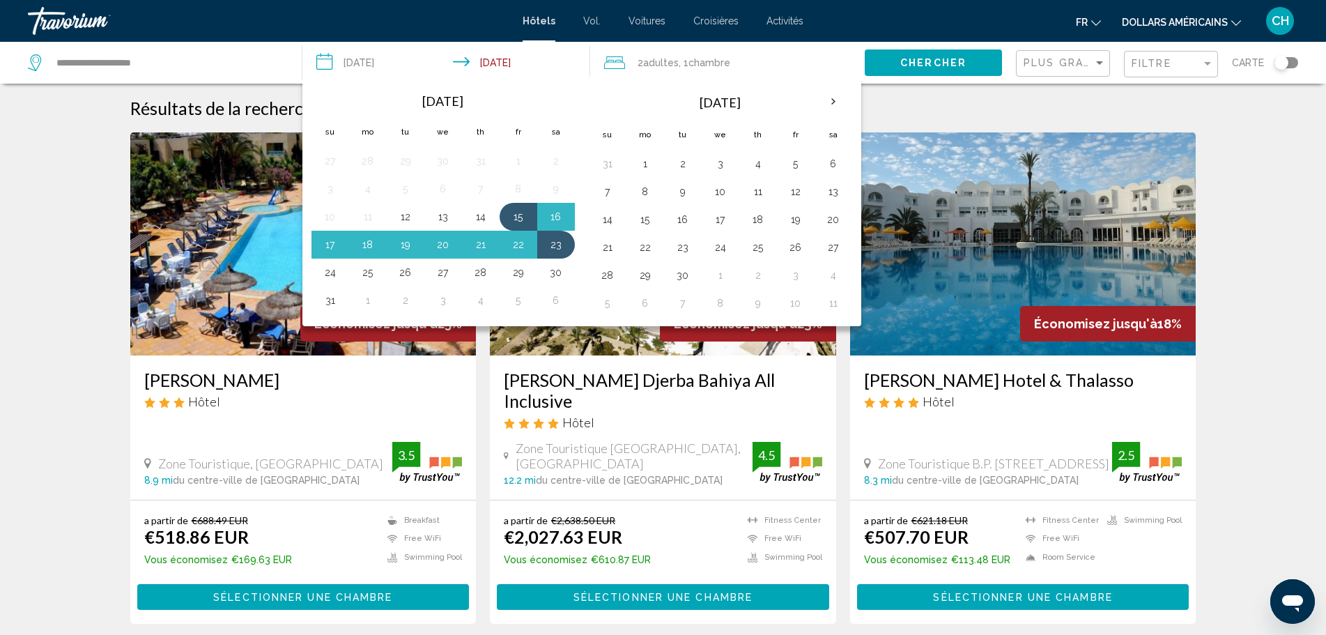
click at [327, 96] on th "Check-in date: Aug 15, 2025 Check-out date: Aug 23, 2025" at bounding box center [330, 101] width 38 height 31
click at [836, 101] on th "Next month" at bounding box center [833, 101] width 38 height 31
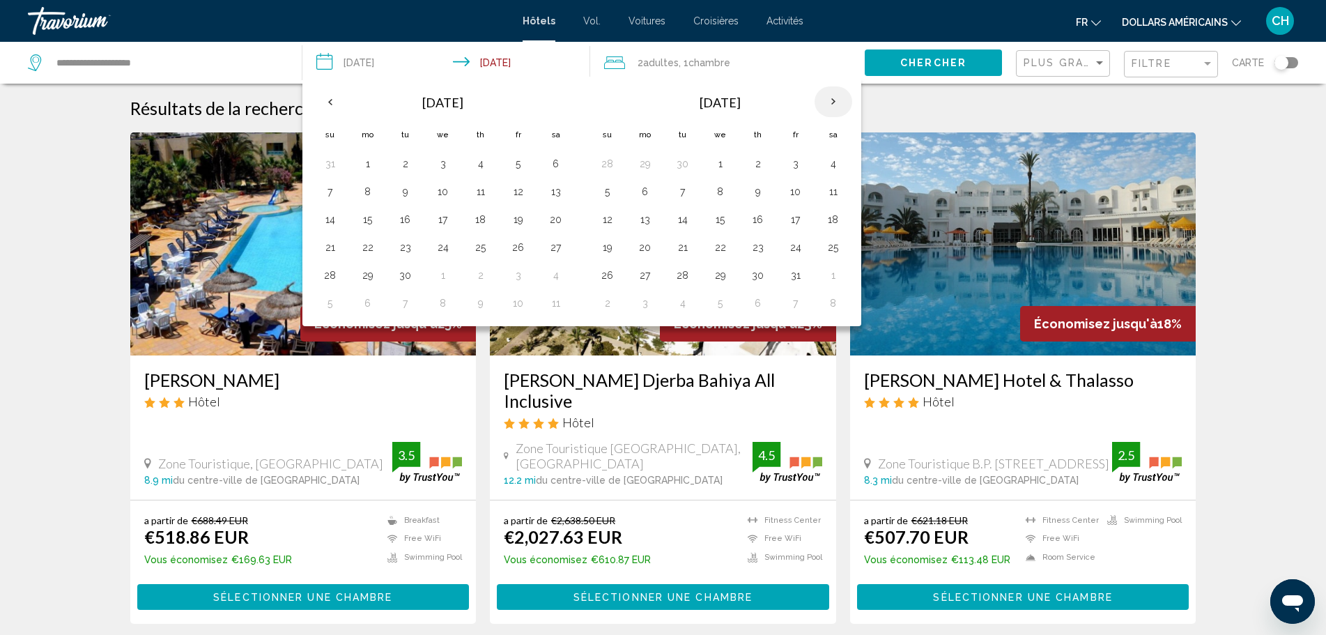
click at [836, 101] on th "Next month" at bounding box center [833, 101] width 38 height 31
click at [610, 193] on button "1" at bounding box center [607, 192] width 22 height 20
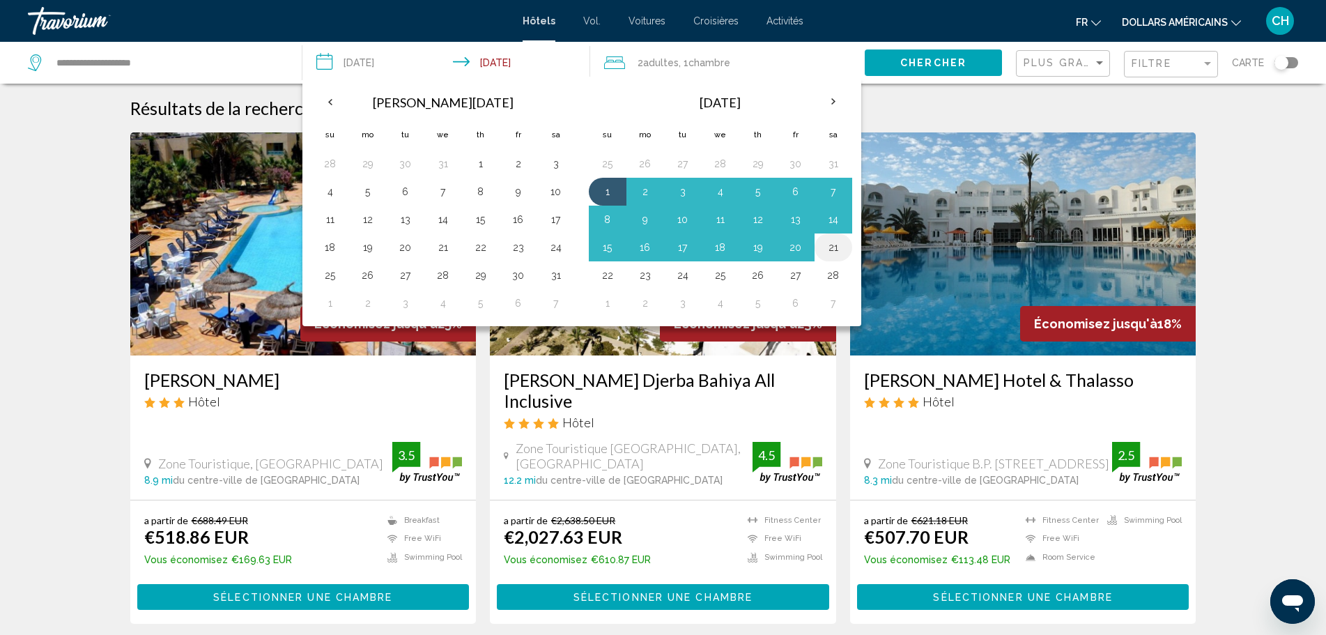
click at [833, 250] on button "21" at bounding box center [833, 248] width 22 height 20
type input "**********"
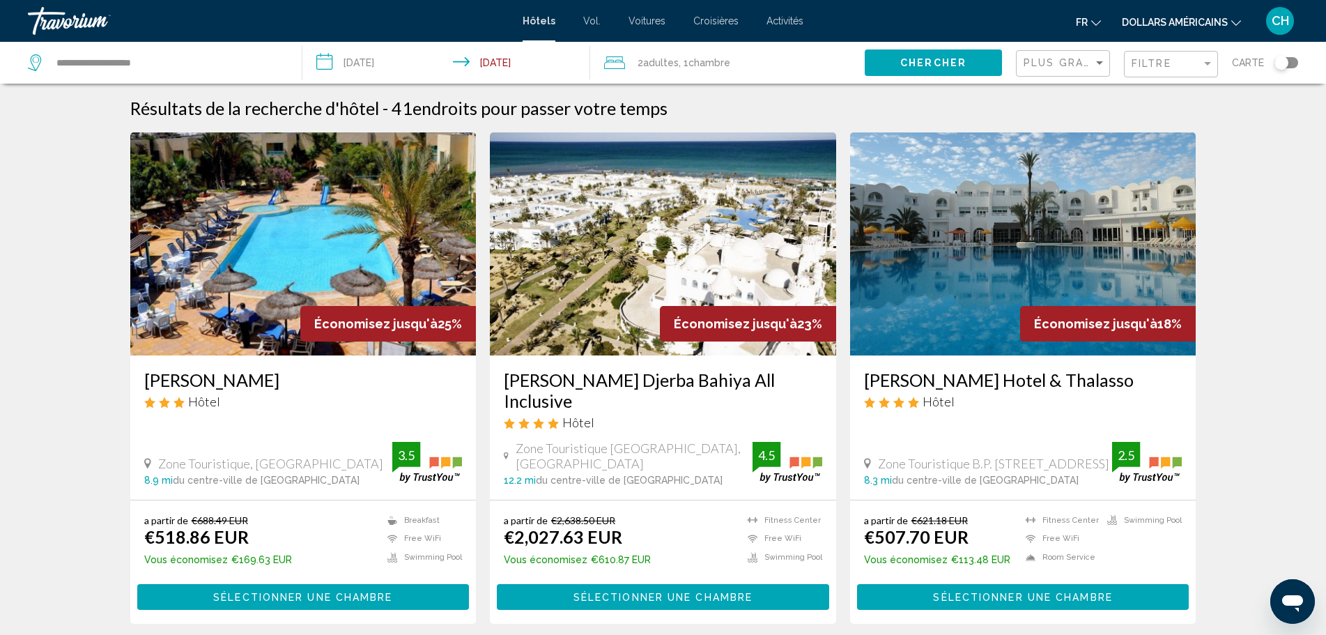
click at [718, 65] on span "Chambre" at bounding box center [709, 62] width 42 height 11
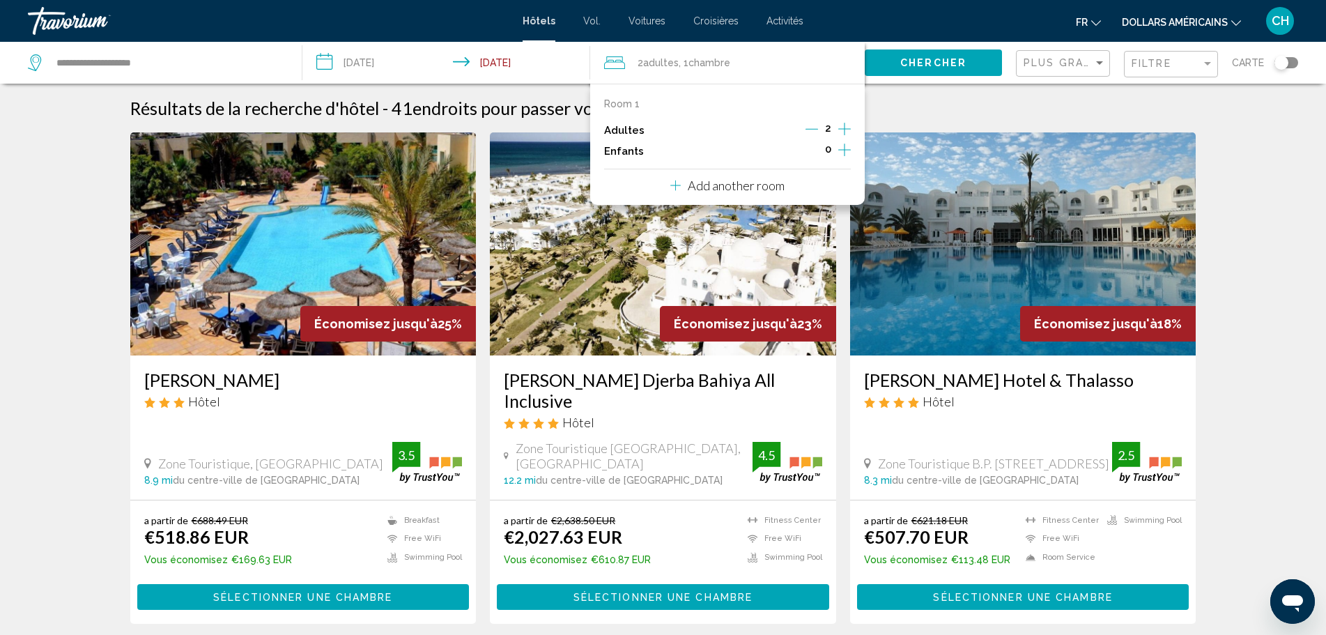
click at [814, 132] on icon "Decrement adults" at bounding box center [811, 129] width 13 height 13
click at [936, 62] on span "Chercher" at bounding box center [933, 63] width 66 height 11
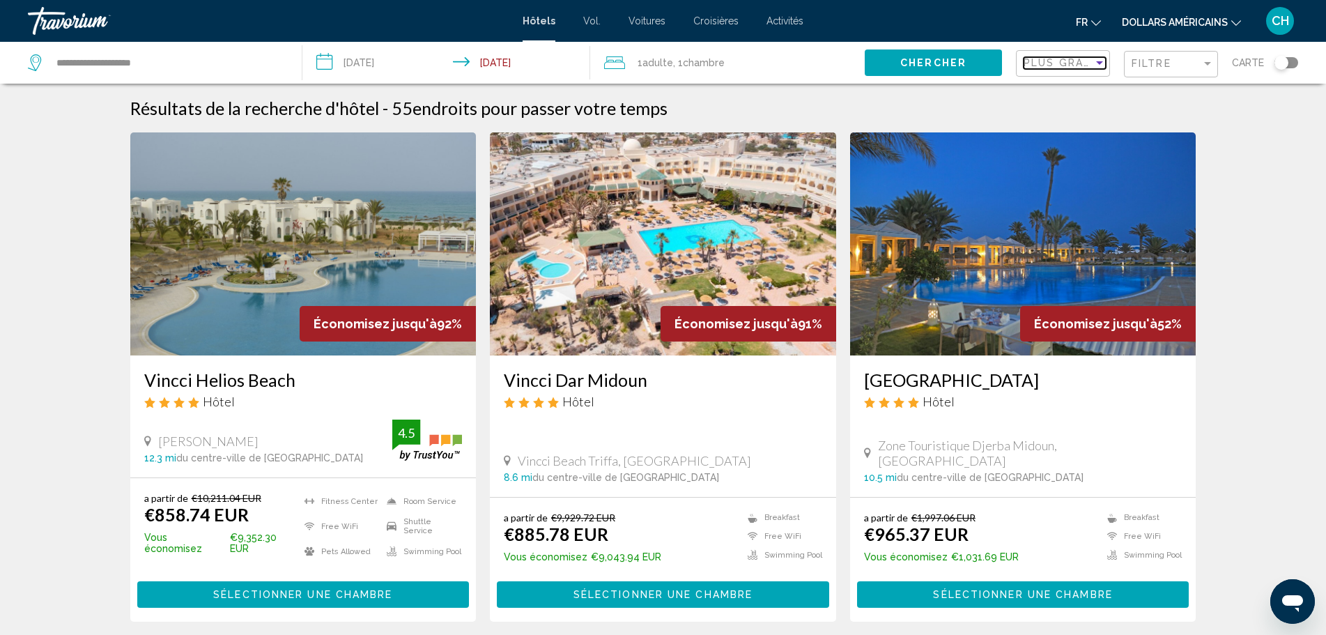
click at [1095, 63] on div "Sort by" at bounding box center [1099, 62] width 13 height 11
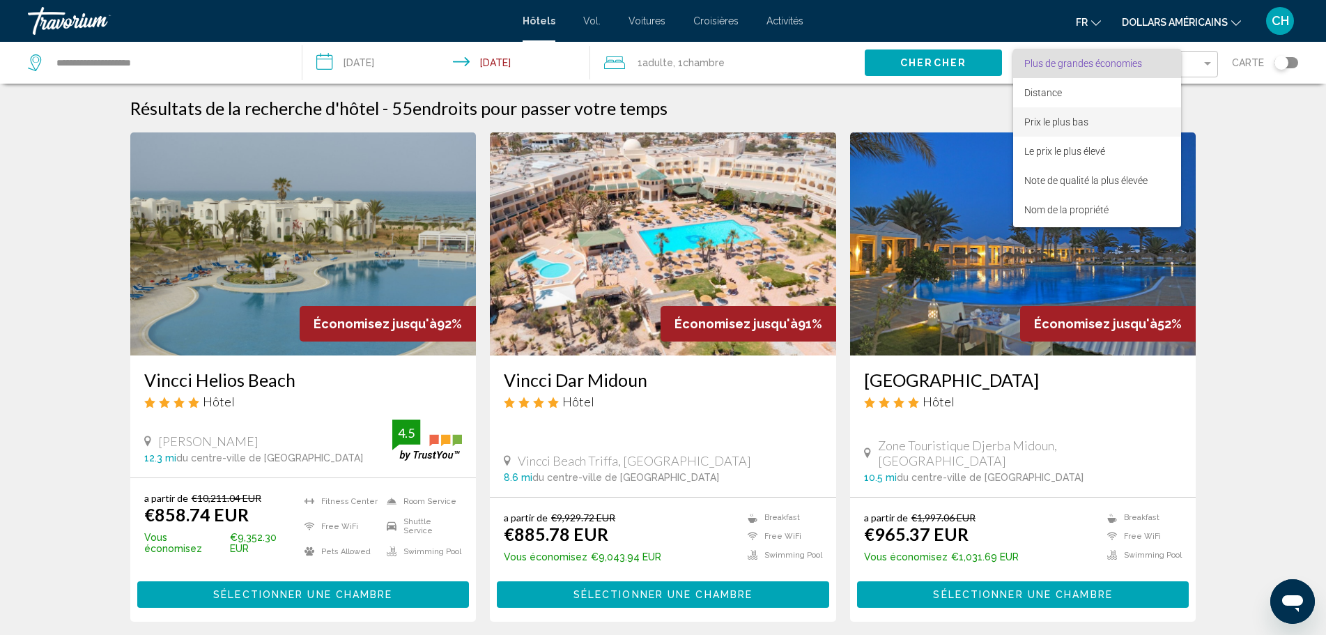
click at [1073, 119] on font "Prix le plus bas" at bounding box center [1056, 121] width 64 height 11
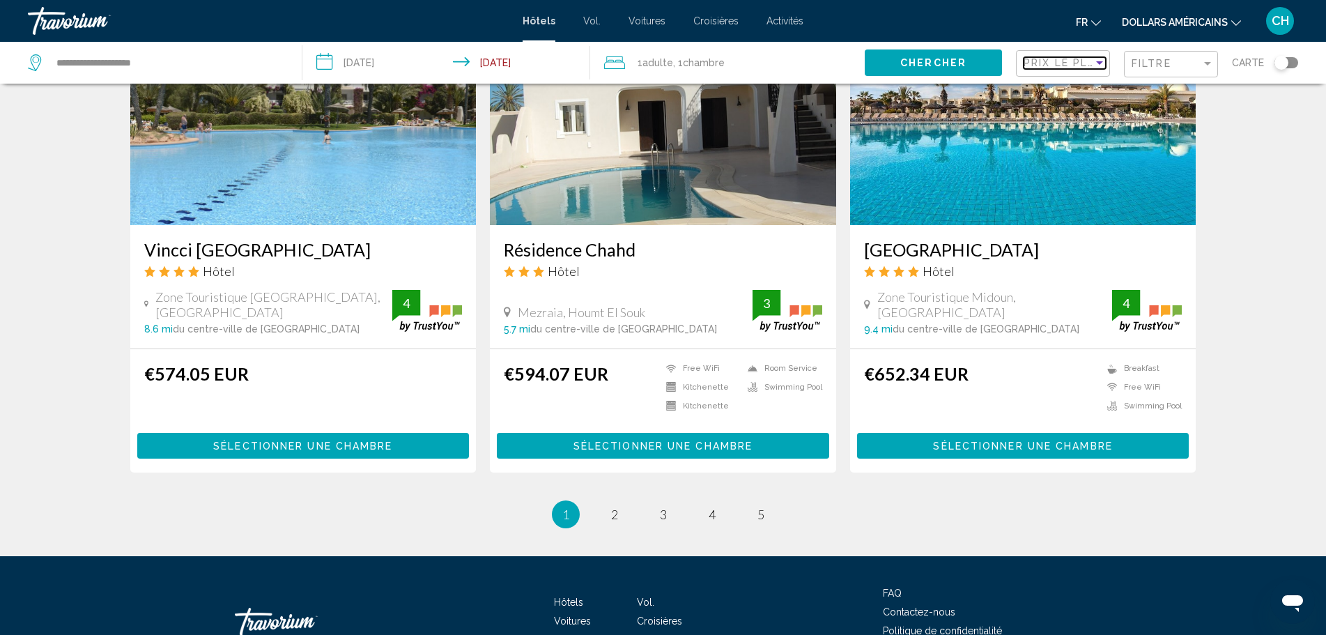
scroll to position [1672, 0]
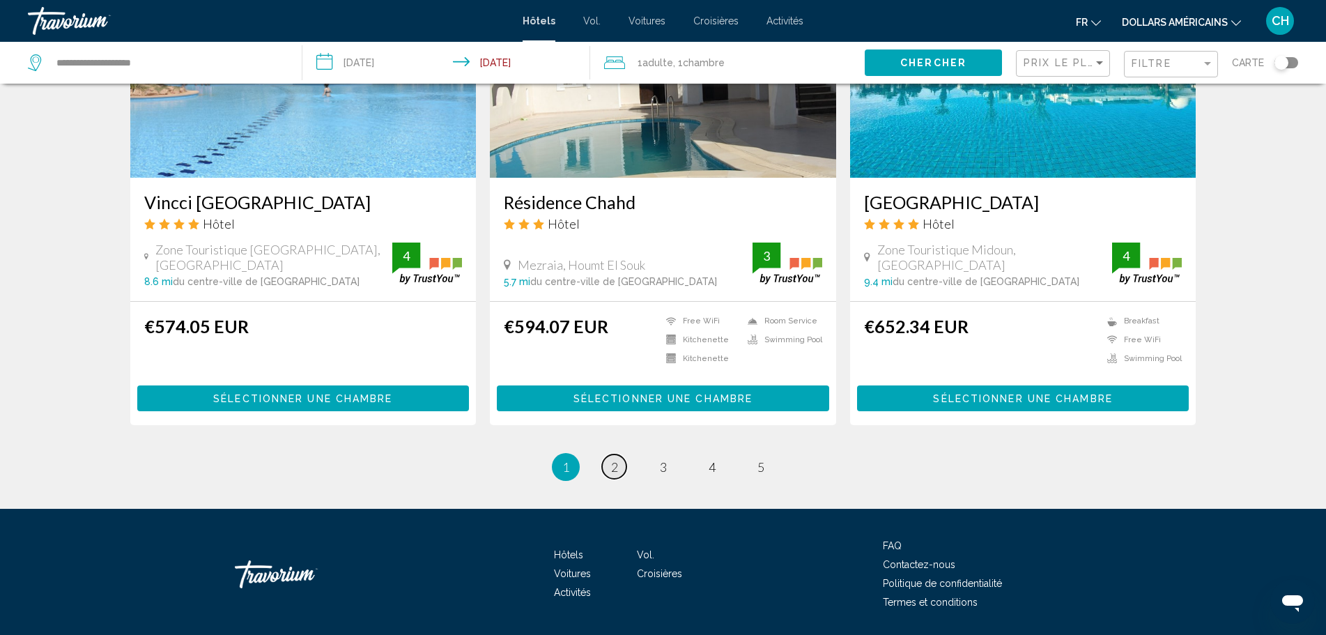
click at [614, 477] on link "page 2" at bounding box center [614, 466] width 24 height 24
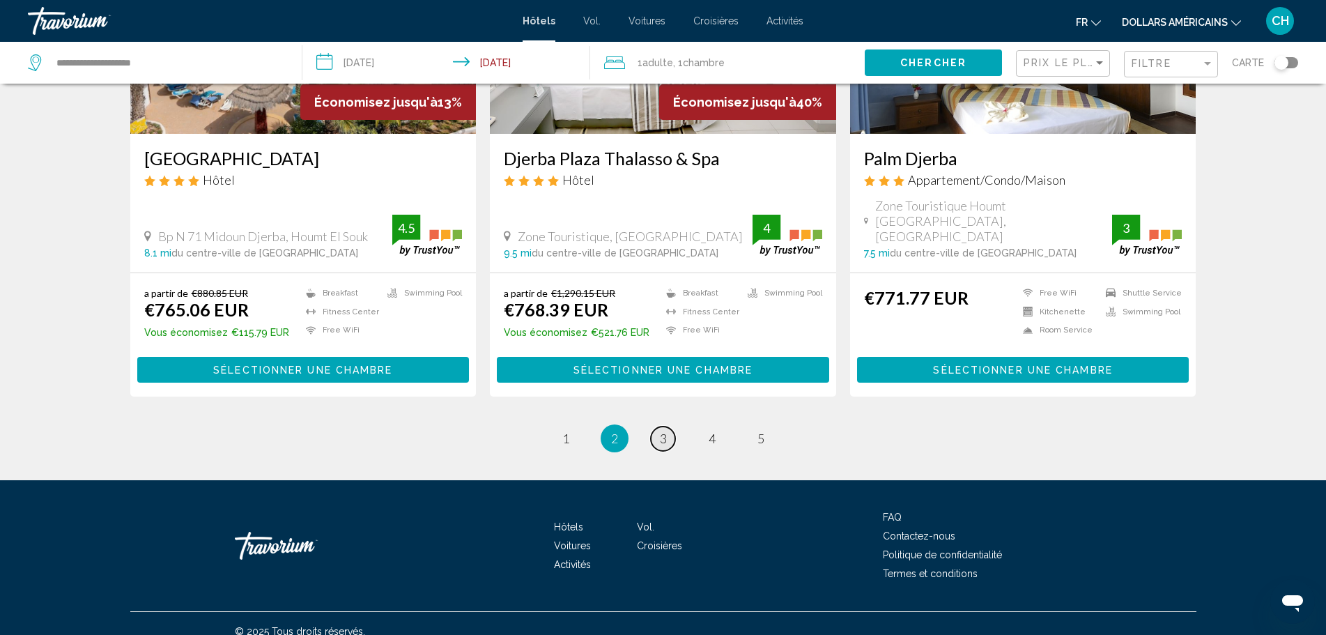
click at [667, 426] on link "page 3" at bounding box center [663, 438] width 24 height 24
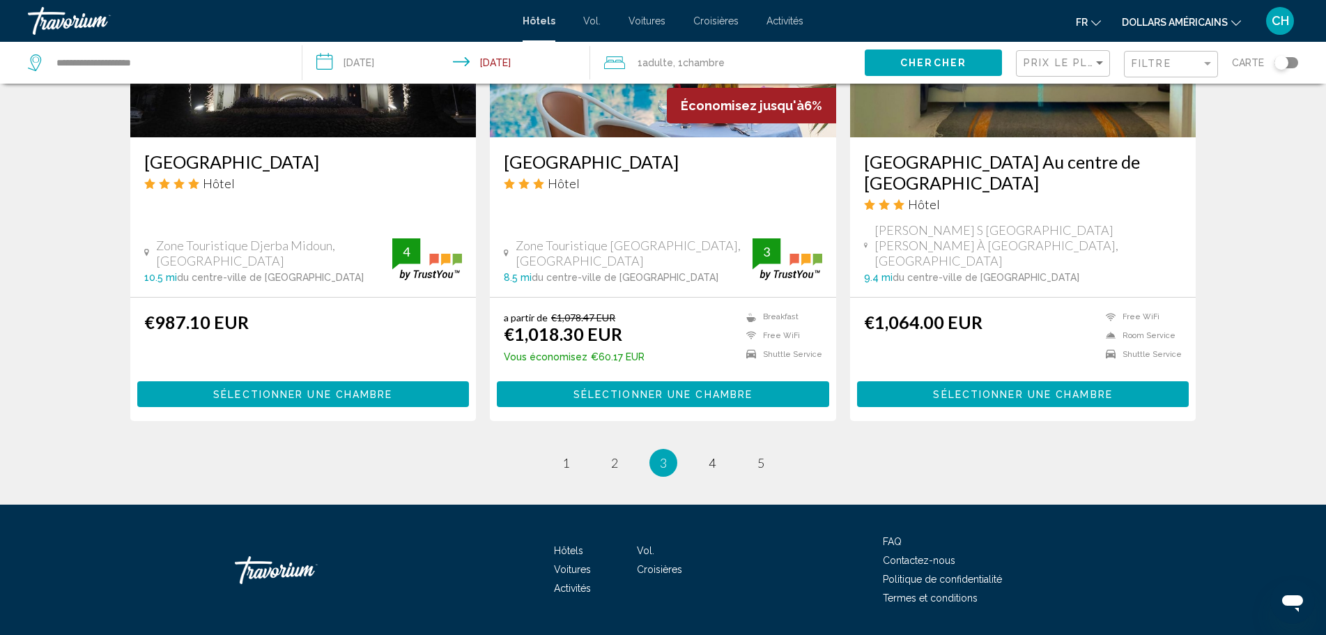
scroll to position [1735, 0]
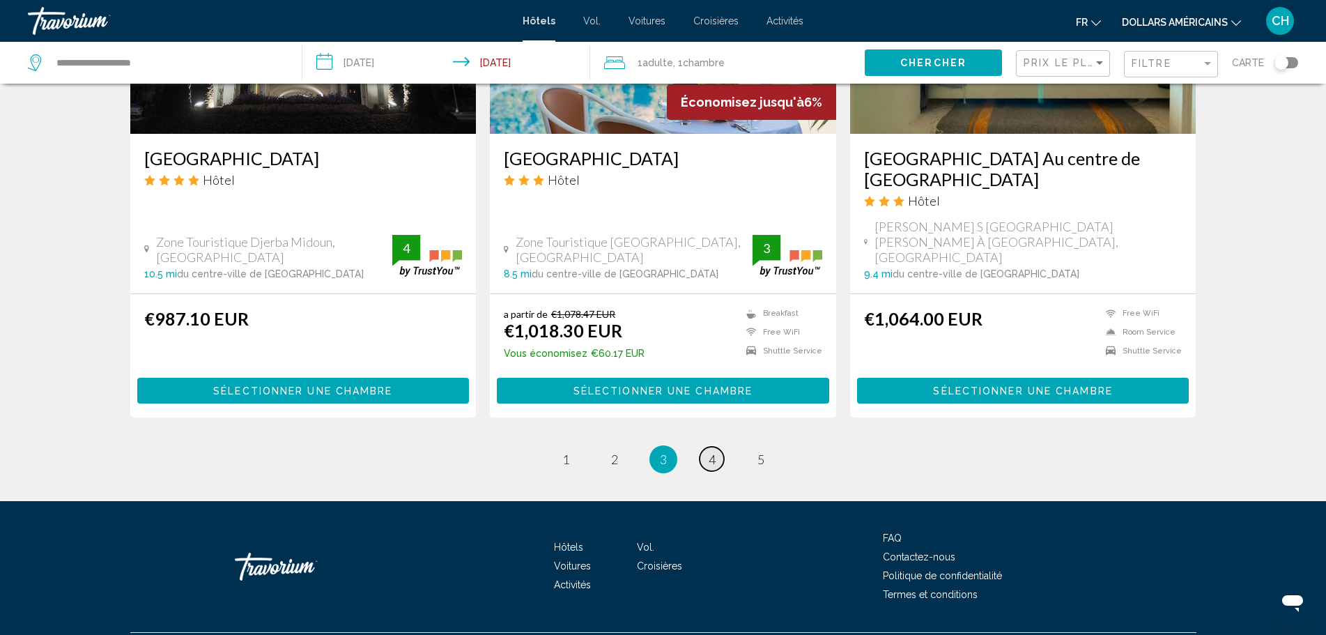
click at [718, 447] on link "page 4" at bounding box center [711, 459] width 24 height 24
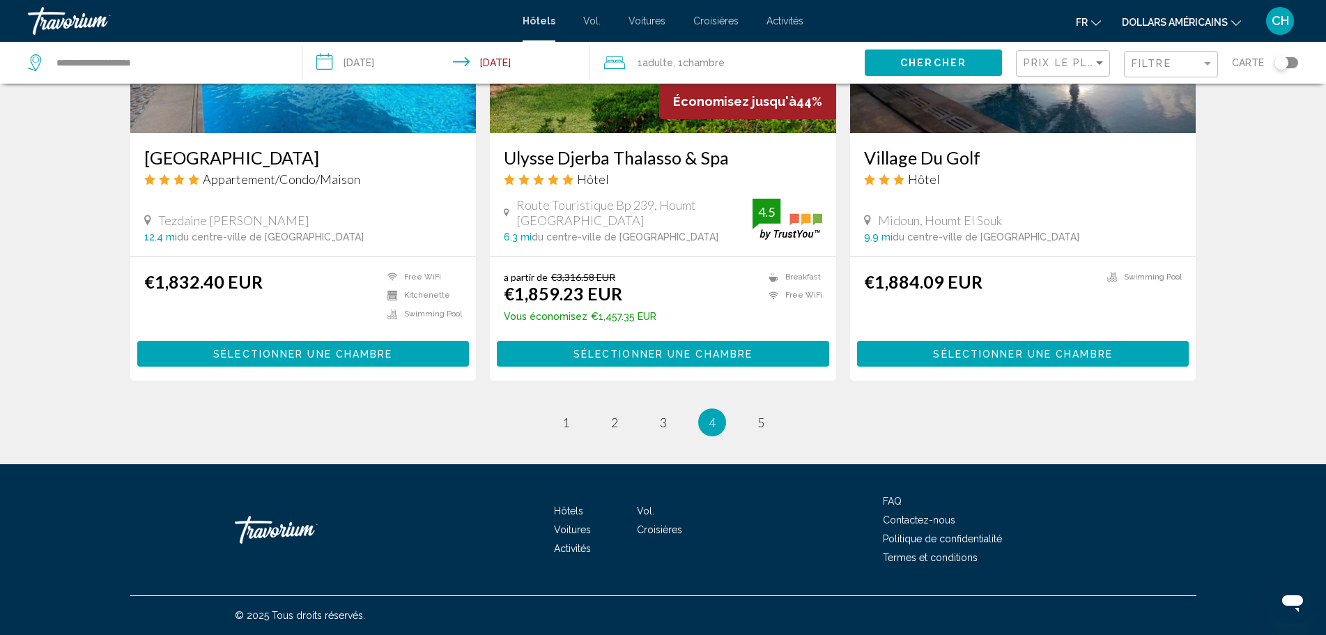
scroll to position [1735, 0]
click at [766, 428] on link "page 5" at bounding box center [760, 422] width 24 height 24
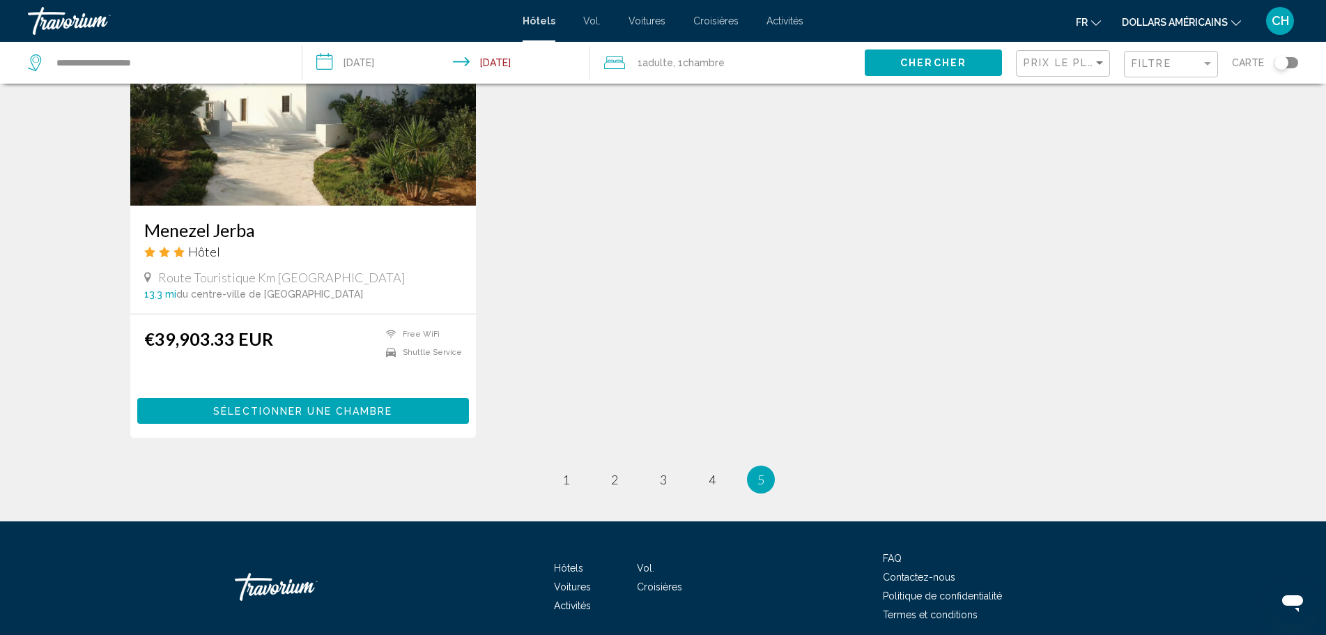
scroll to position [1209, 0]
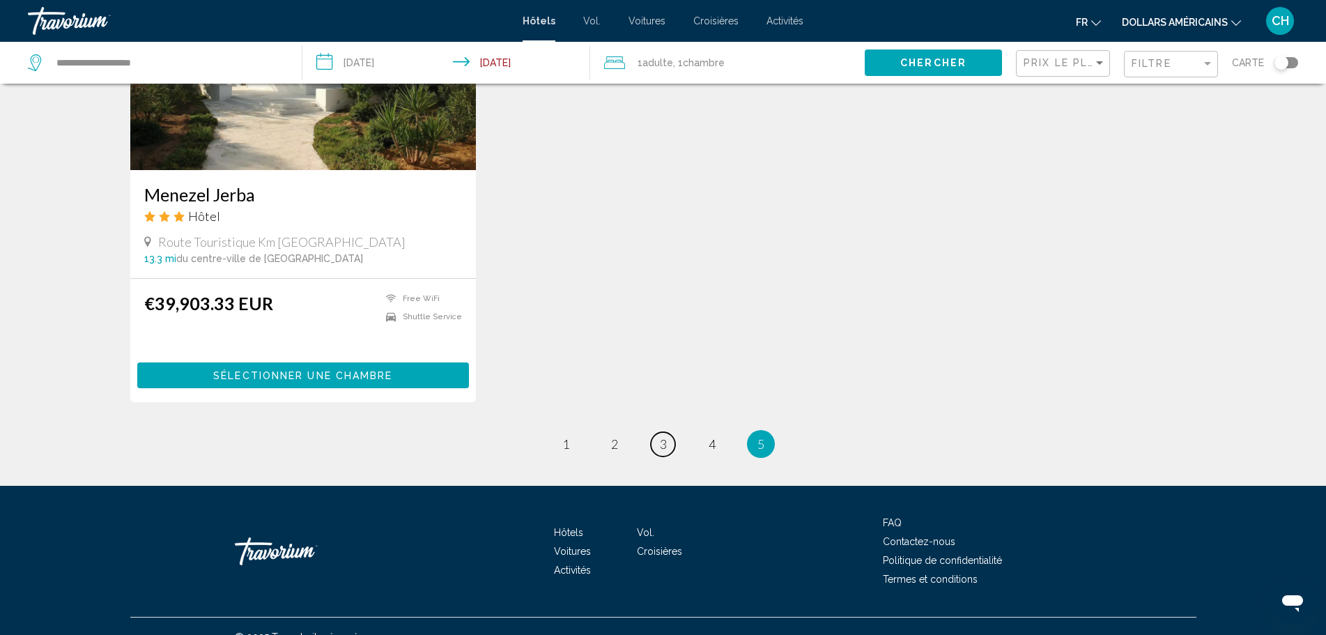
click at [669, 432] on link "page 3" at bounding box center [663, 444] width 24 height 24
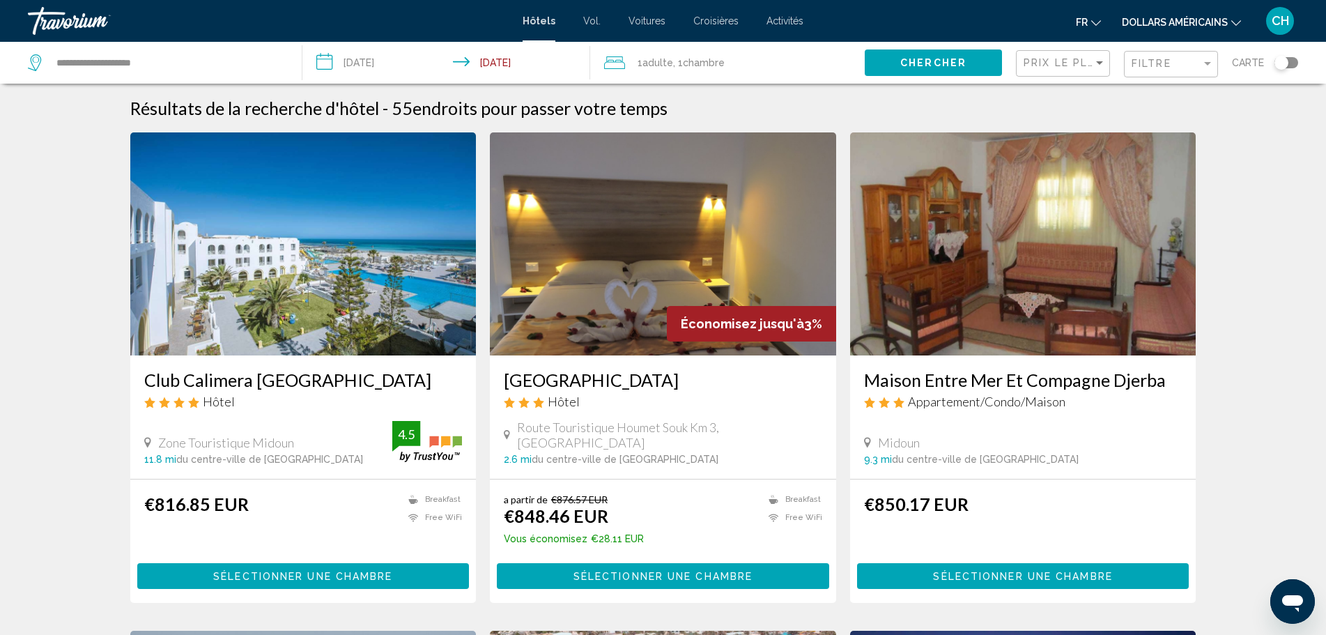
click at [309, 571] on span "Sélectionner une chambre" at bounding box center [302, 576] width 179 height 11
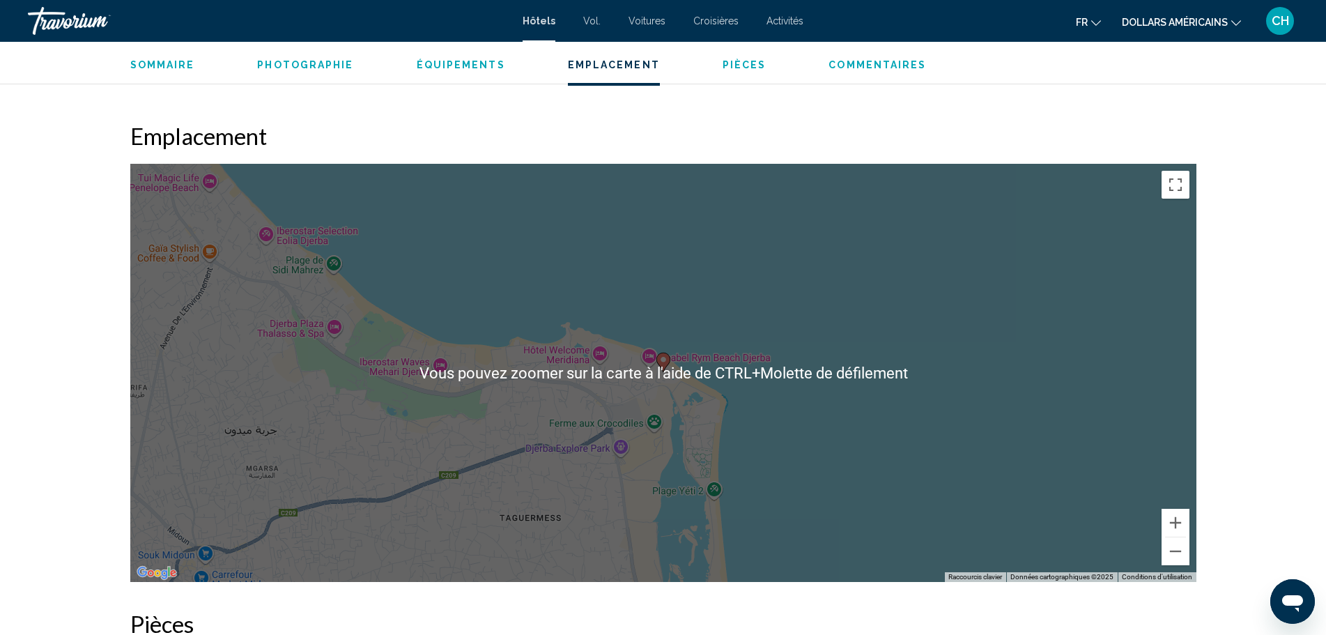
scroll to position [1393, 0]
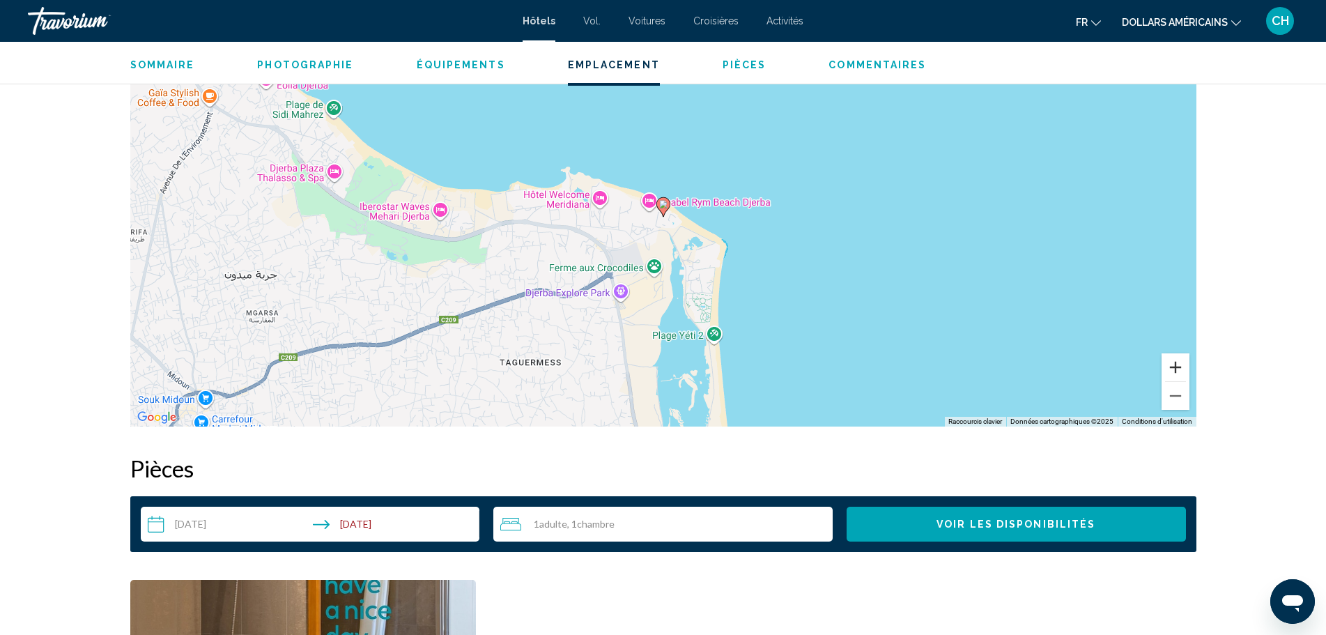
click at [1182, 368] on button "Zoom avant" at bounding box center [1175, 367] width 28 height 28
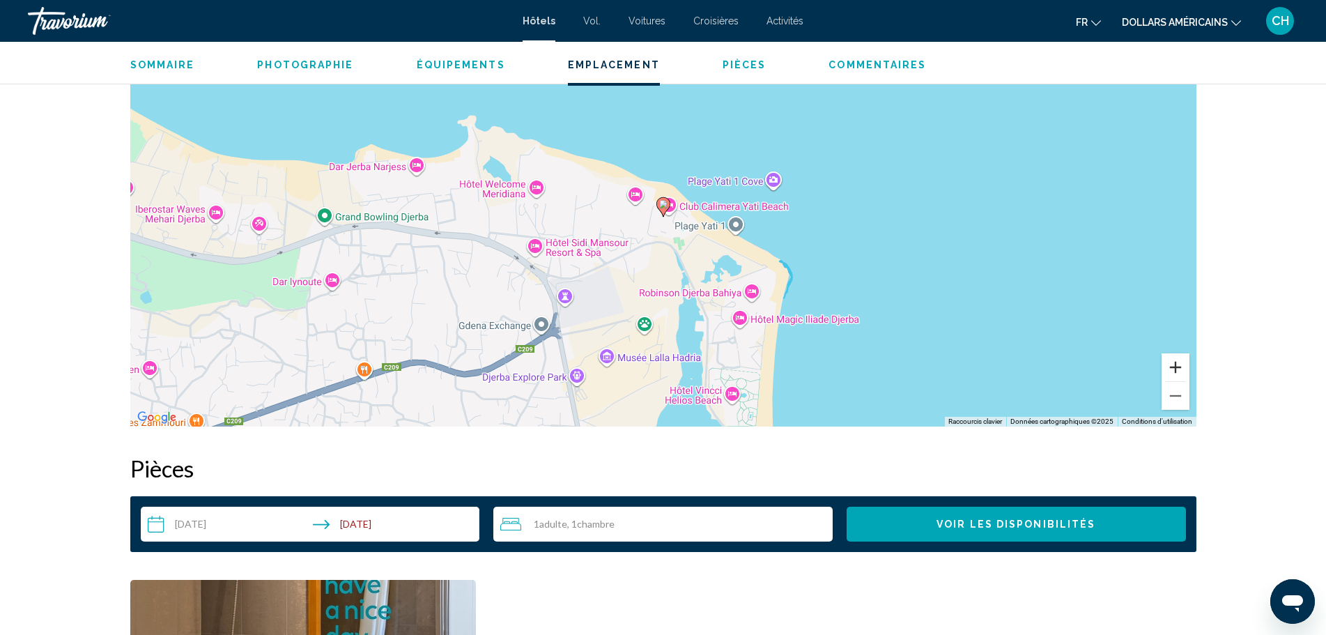
click at [1182, 368] on button "Zoom avant" at bounding box center [1175, 367] width 28 height 28
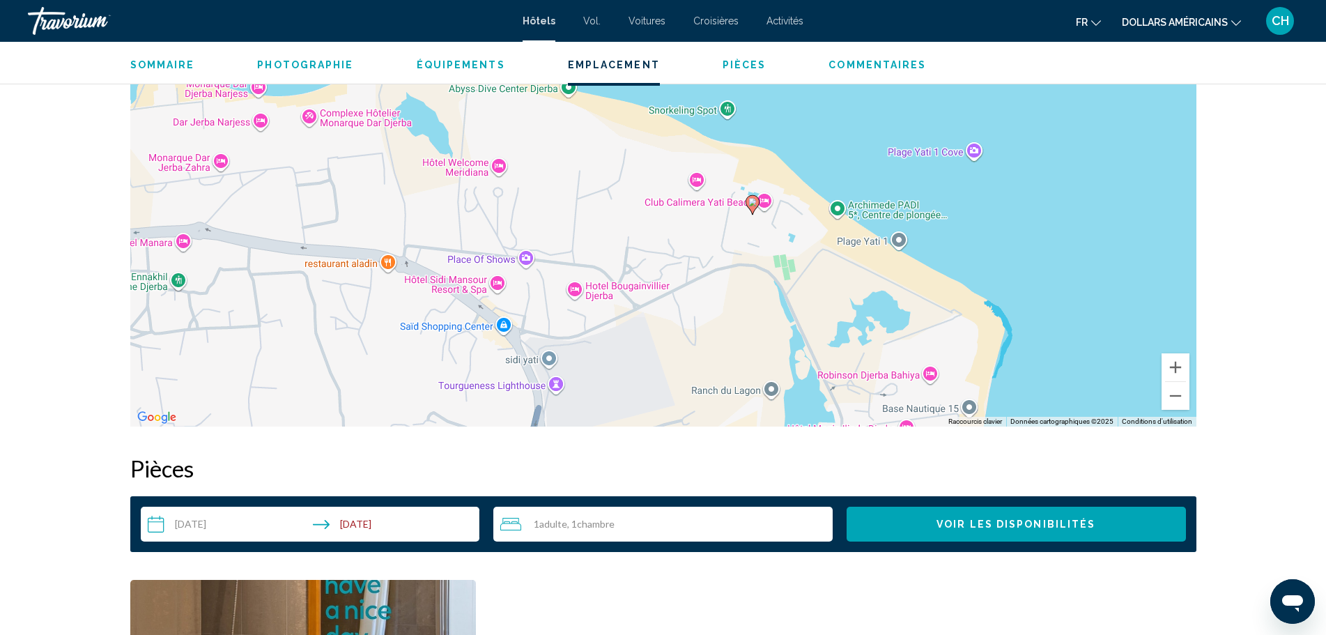
drag, startPoint x: 637, startPoint y: 343, endPoint x: 741, endPoint y: 353, distance: 104.3
click at [741, 353] on div "Pour activer le glissement avec le clavier, appuyez sur Alt+Entrée. Une fois ce…" at bounding box center [663, 217] width 1066 height 418
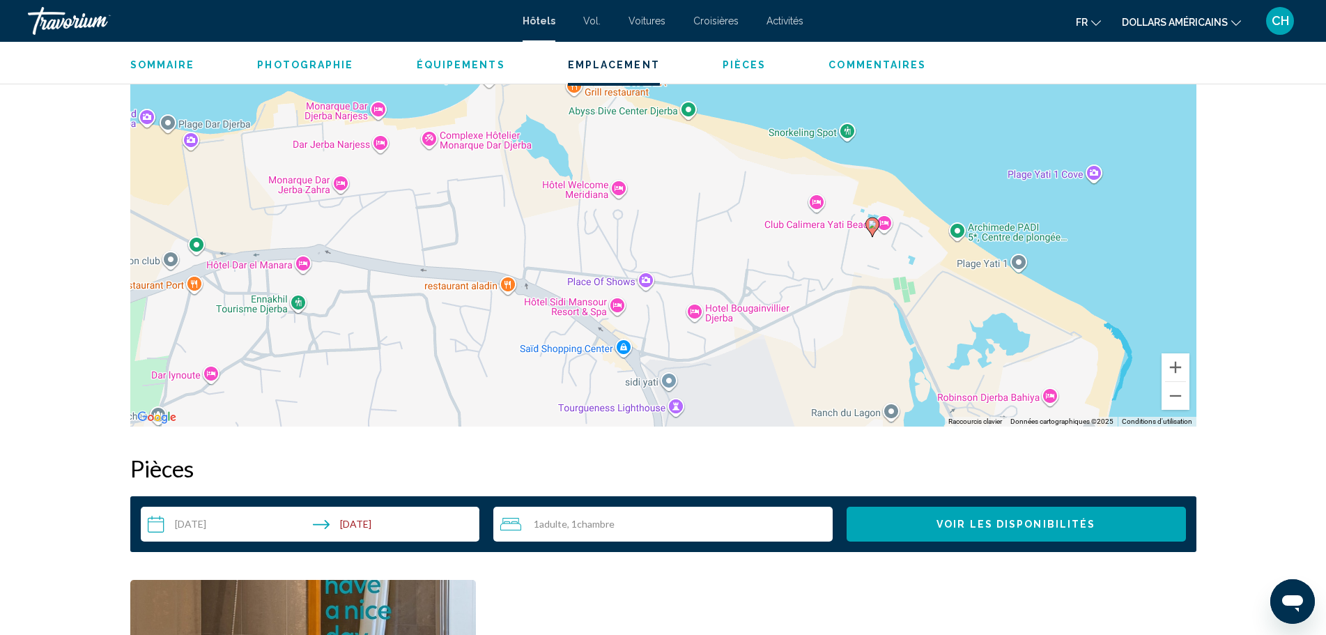
drag, startPoint x: 668, startPoint y: 355, endPoint x: 789, endPoint y: 378, distance: 123.3
click at [789, 378] on div "Pour activer le glissement avec le clavier, appuyez sur Alt+Entrée. Une fois ce…" at bounding box center [663, 217] width 1066 height 418
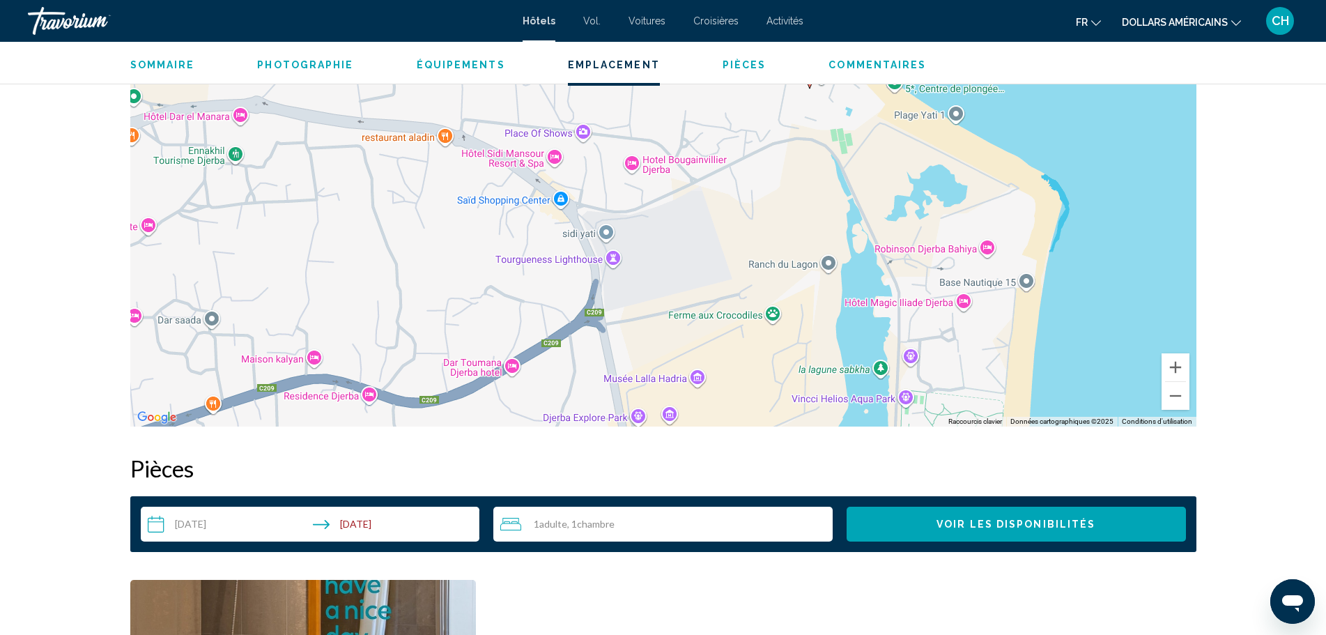
drag, startPoint x: 745, startPoint y: 385, endPoint x: 683, endPoint y: 234, distance: 163.7
click at [683, 234] on div "Pour activer le glissement avec le clavier, appuyez sur Alt+Entrée. Une fois ce…" at bounding box center [663, 217] width 1066 height 418
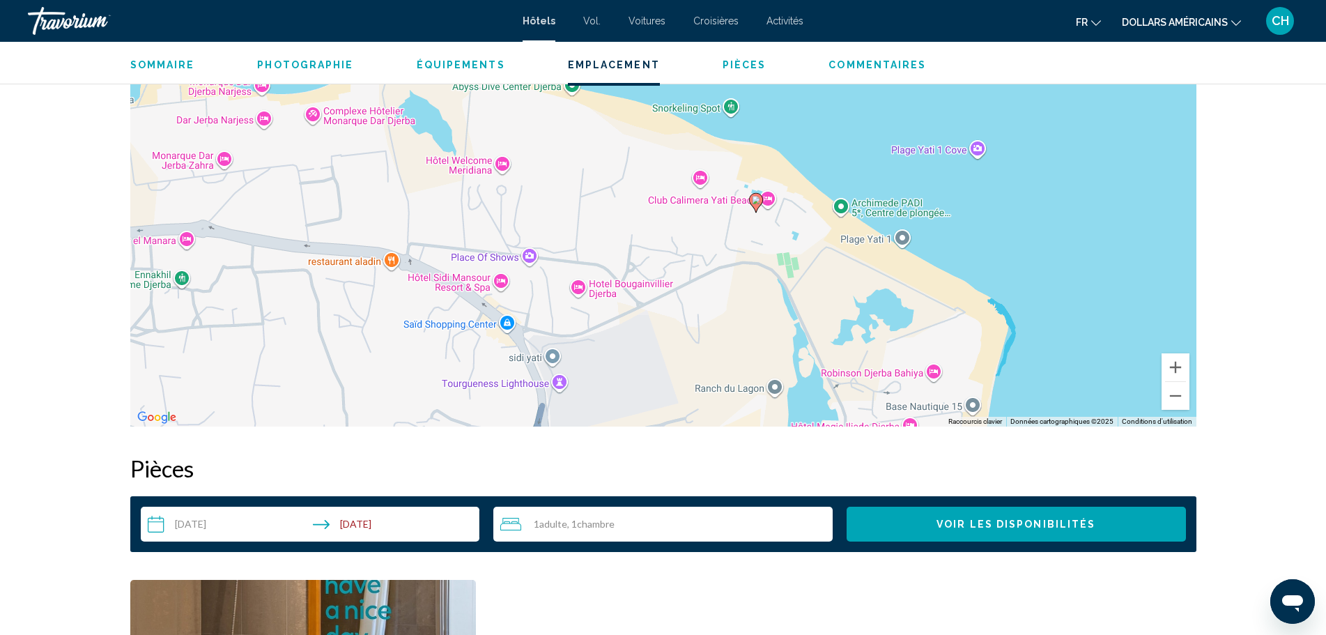
drag, startPoint x: 550, startPoint y: 219, endPoint x: 496, endPoint y: 345, distance: 136.4
click at [496, 345] on div "Pour activer le glissement avec le clavier, appuyez sur Alt+Entrée. Une fois ce…" at bounding box center [663, 217] width 1066 height 418
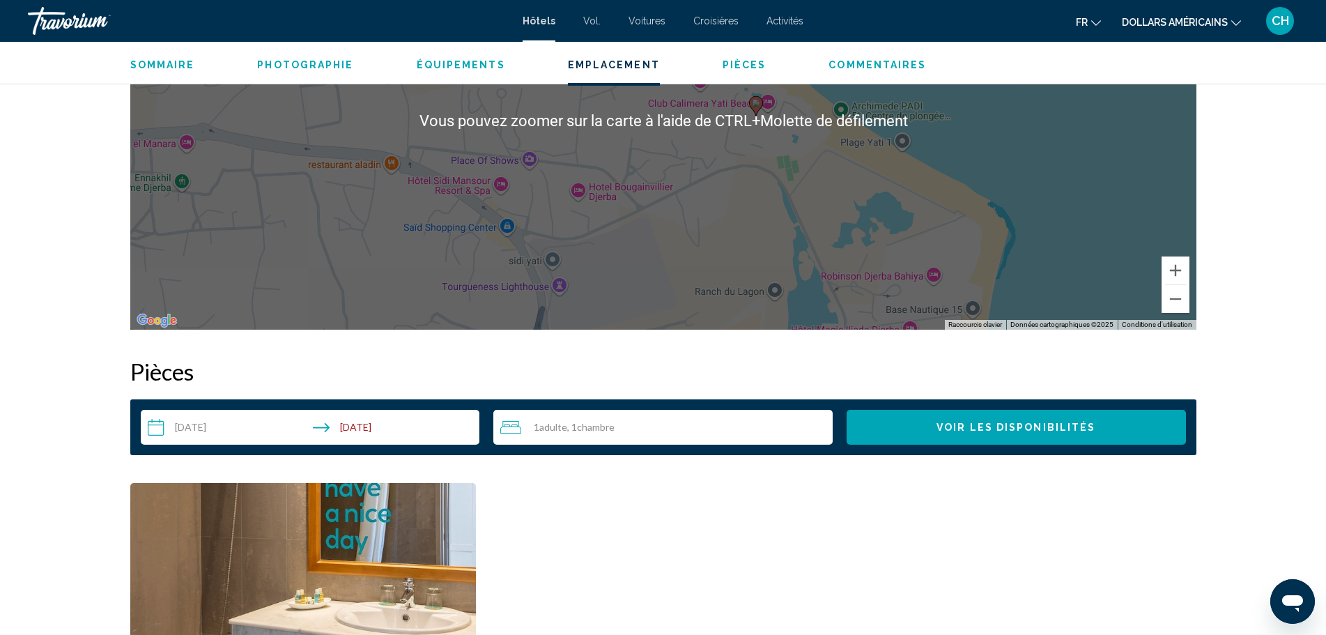
scroll to position [1533, 0]
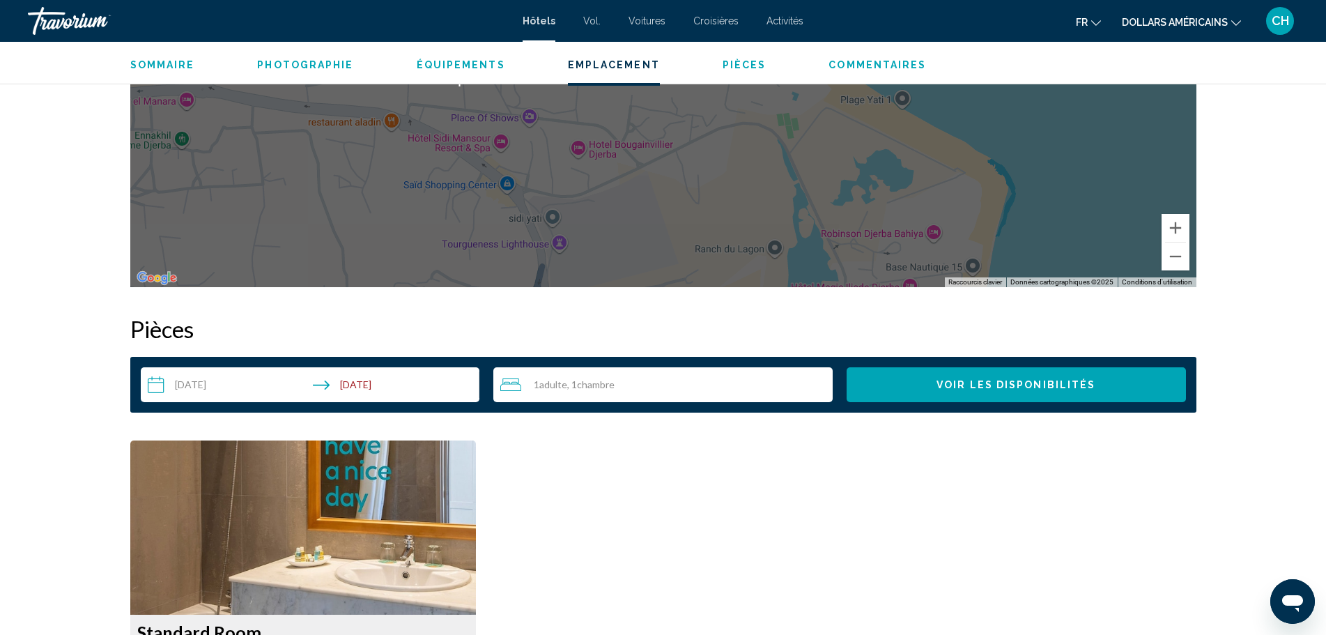
click at [651, 387] on div "1 Adulte Adultes , 1 Chambre pièces" at bounding box center [666, 384] width 332 height 17
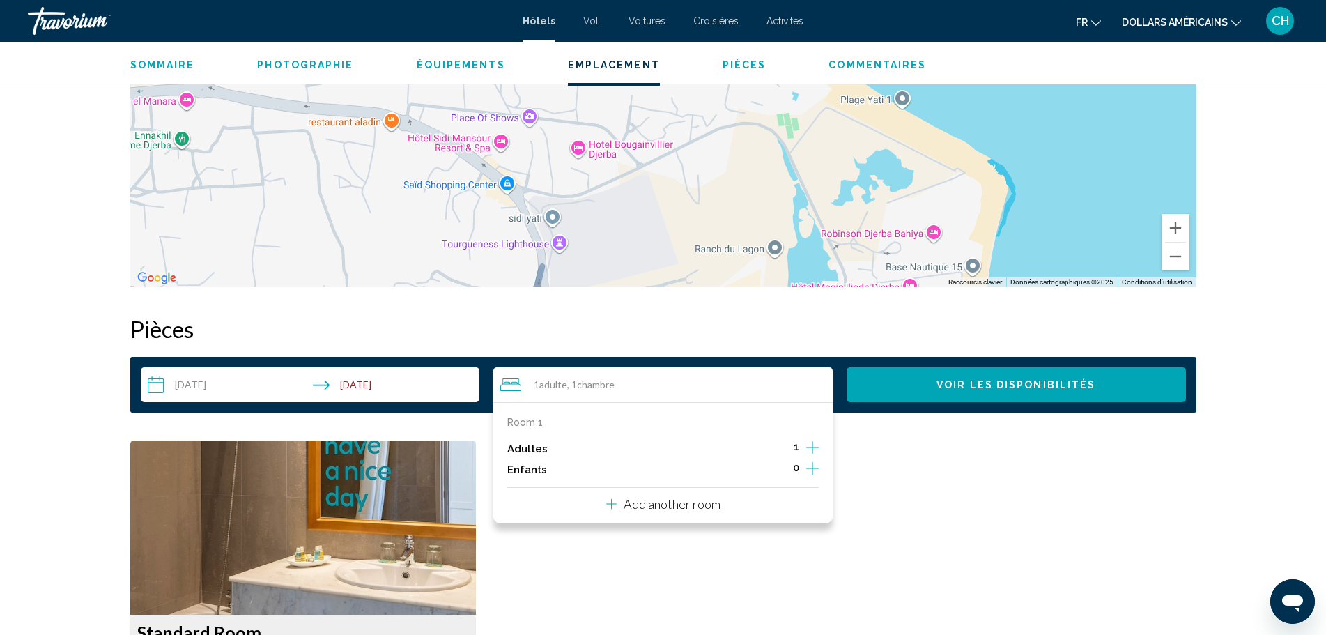
click at [807, 450] on icon "Increment adults" at bounding box center [812, 447] width 13 height 17
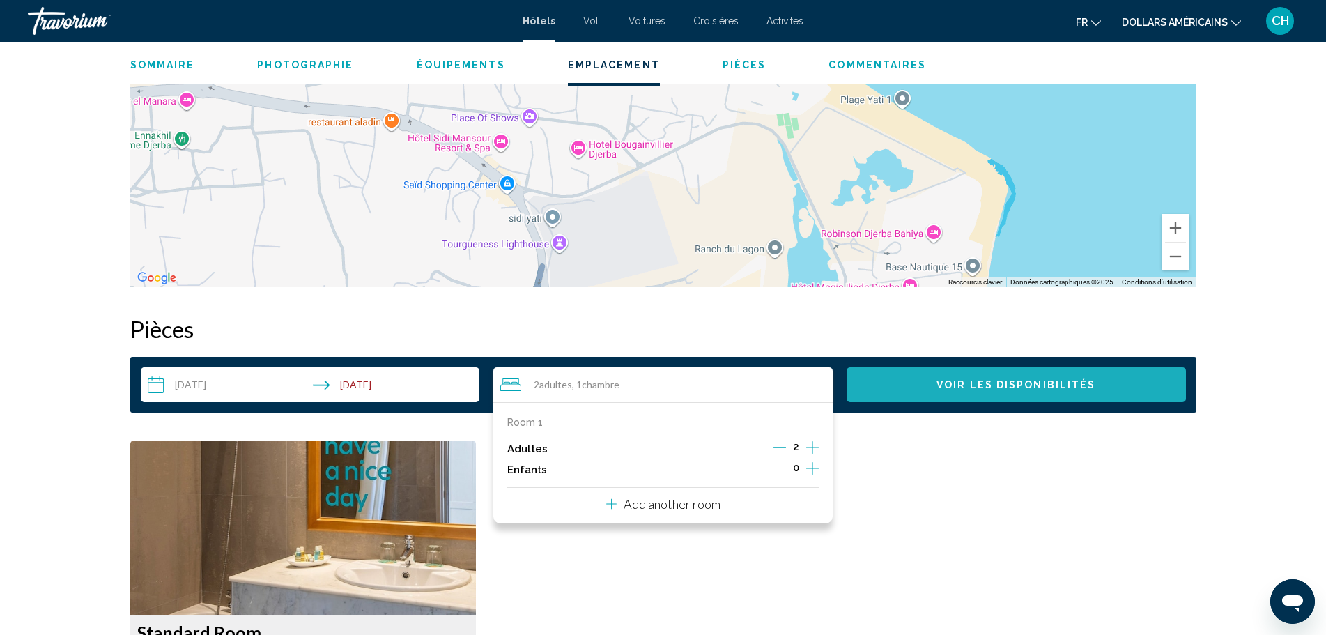
click at [1014, 385] on span "Voir les disponibilités" at bounding box center [1015, 385] width 159 height 11
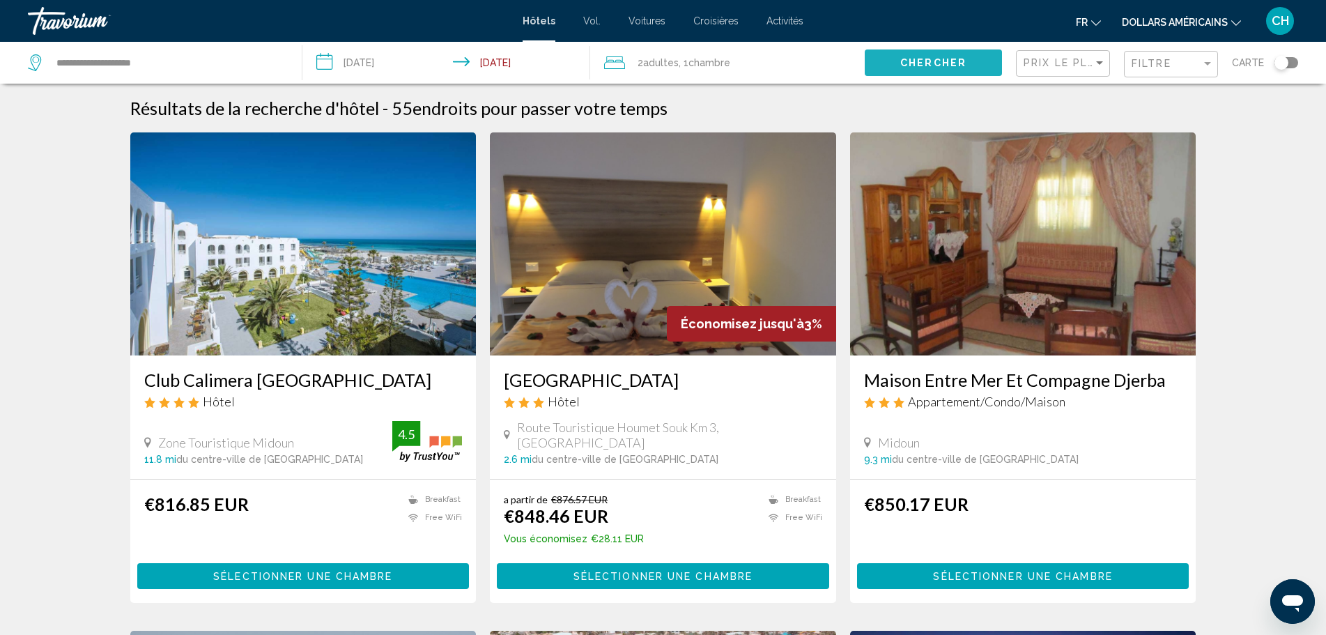
click at [948, 68] on span "Chercher" at bounding box center [933, 63] width 66 height 11
click at [1101, 60] on div "Sort by" at bounding box center [1099, 62] width 13 height 11
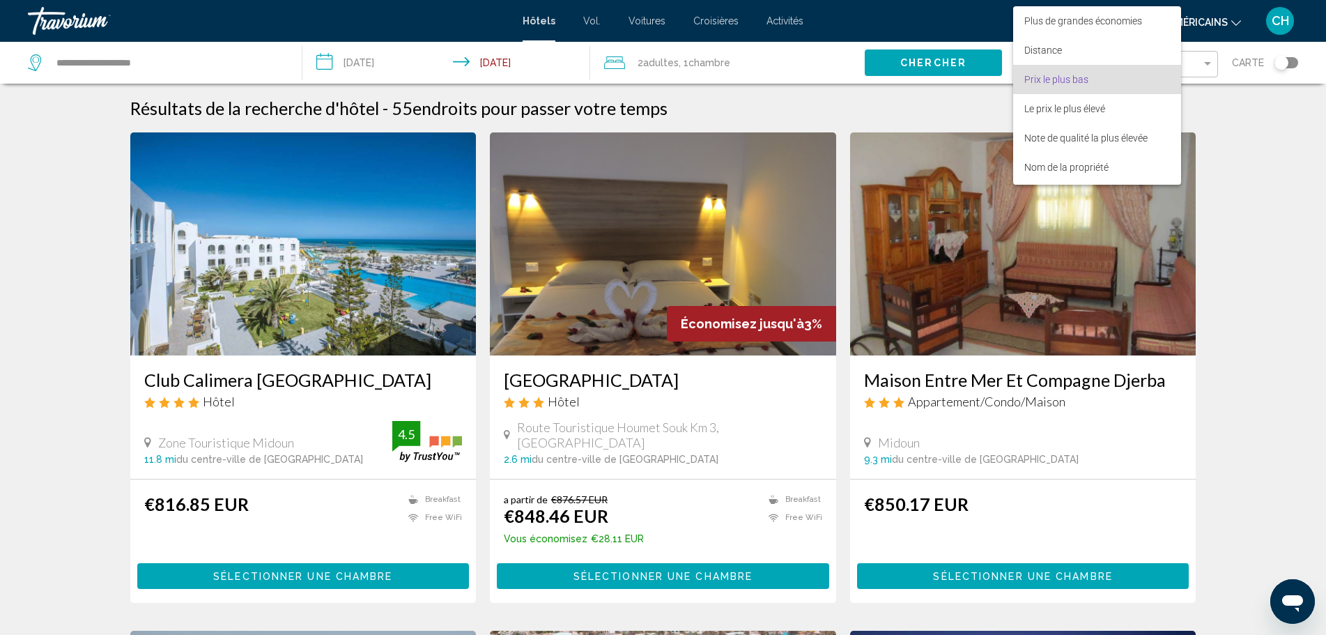
scroll to position [16, 0]
click at [1065, 64] on font "Prix le plus bas" at bounding box center [1056, 63] width 64 height 11
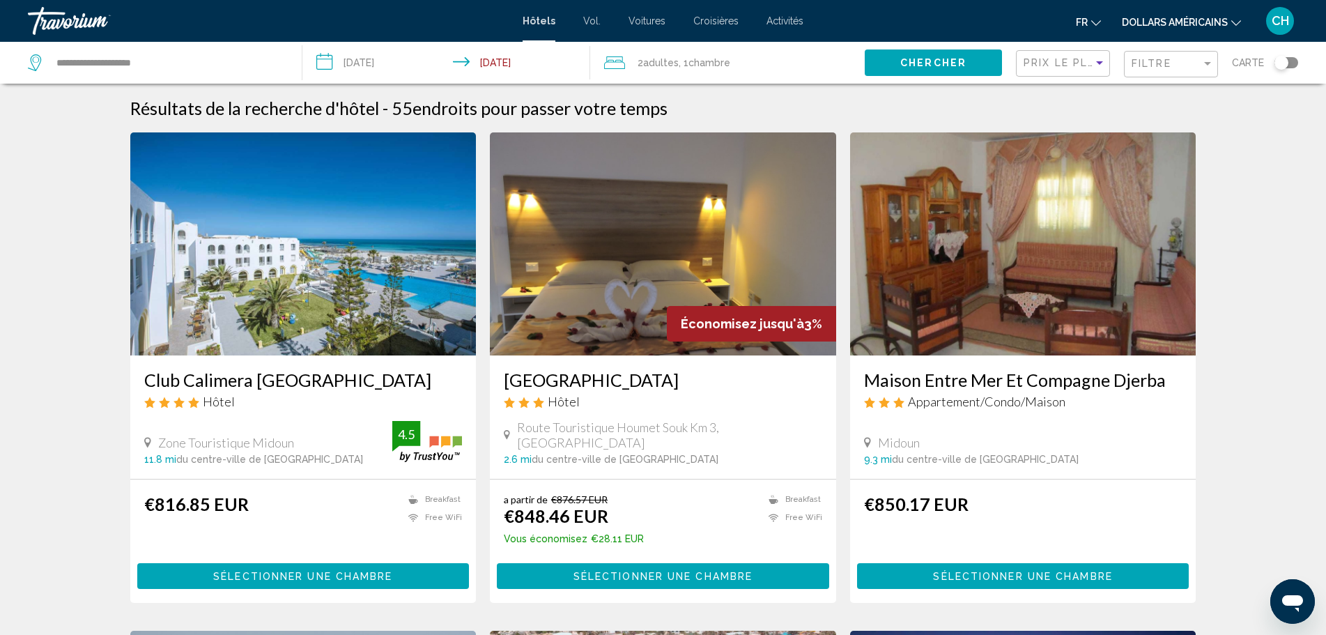
click at [920, 67] on span "Chercher" at bounding box center [933, 63] width 66 height 11
click at [516, 59] on input "**********" at bounding box center [449, 65] width 294 height 46
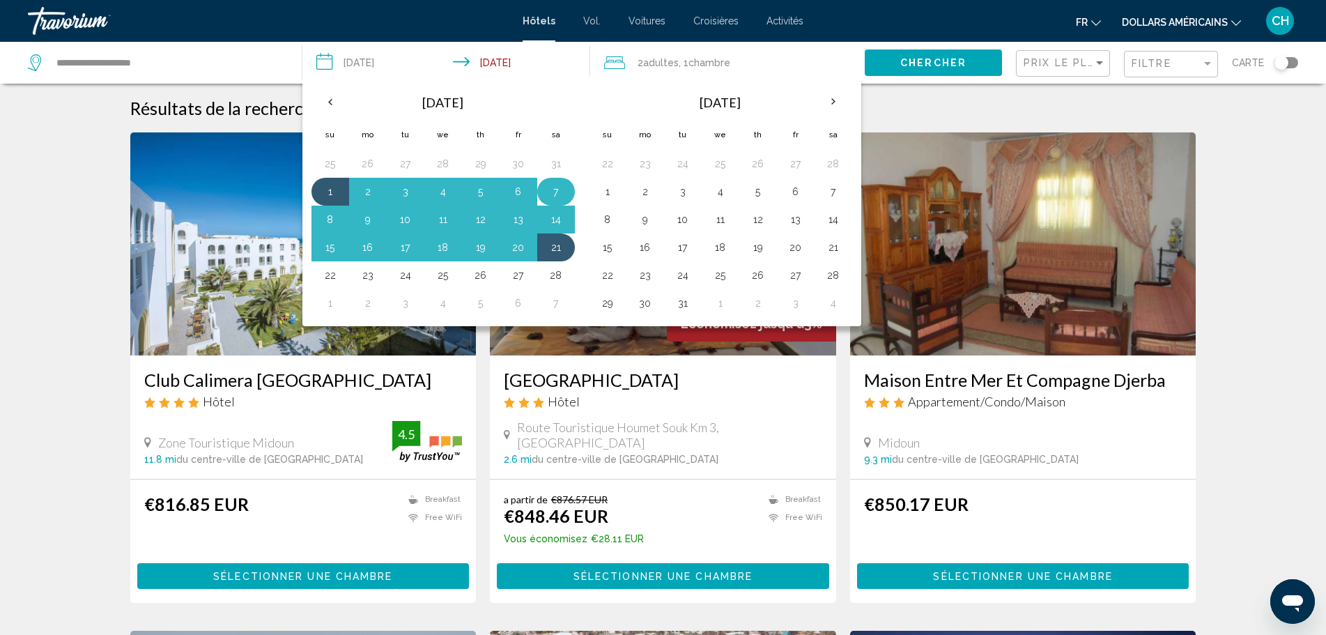
click at [553, 189] on button "7" at bounding box center [556, 192] width 22 height 20
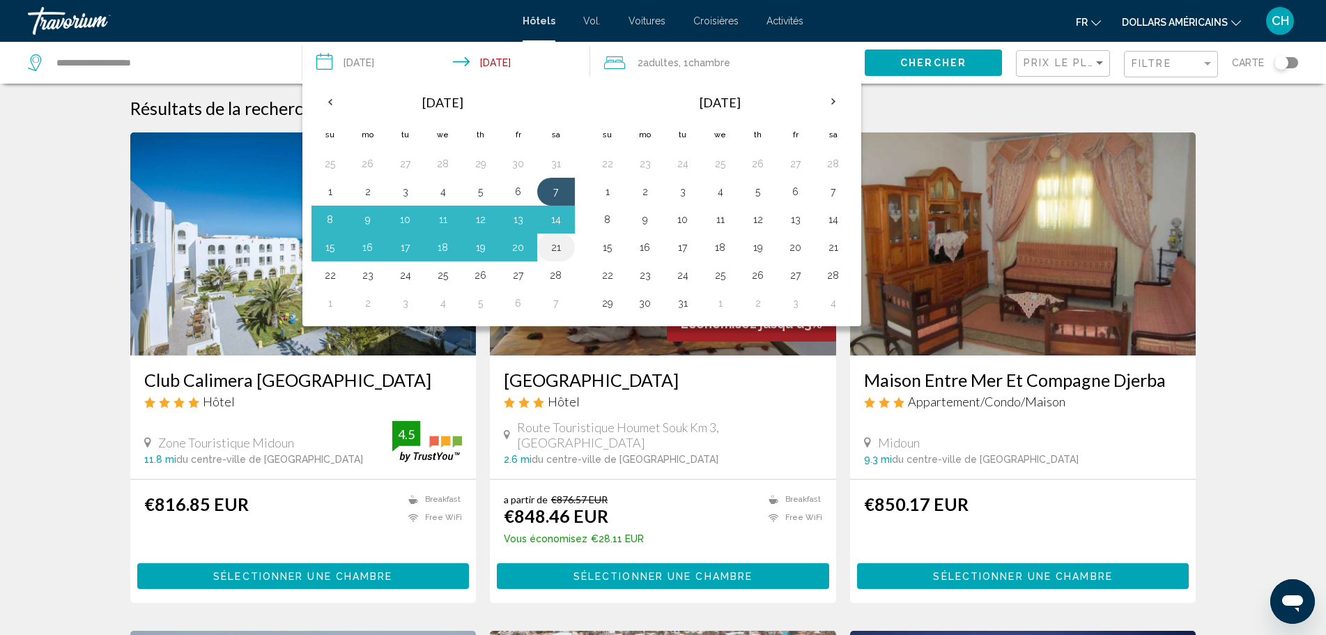
click at [555, 247] on button "21" at bounding box center [556, 248] width 22 height 20
type input "**********"
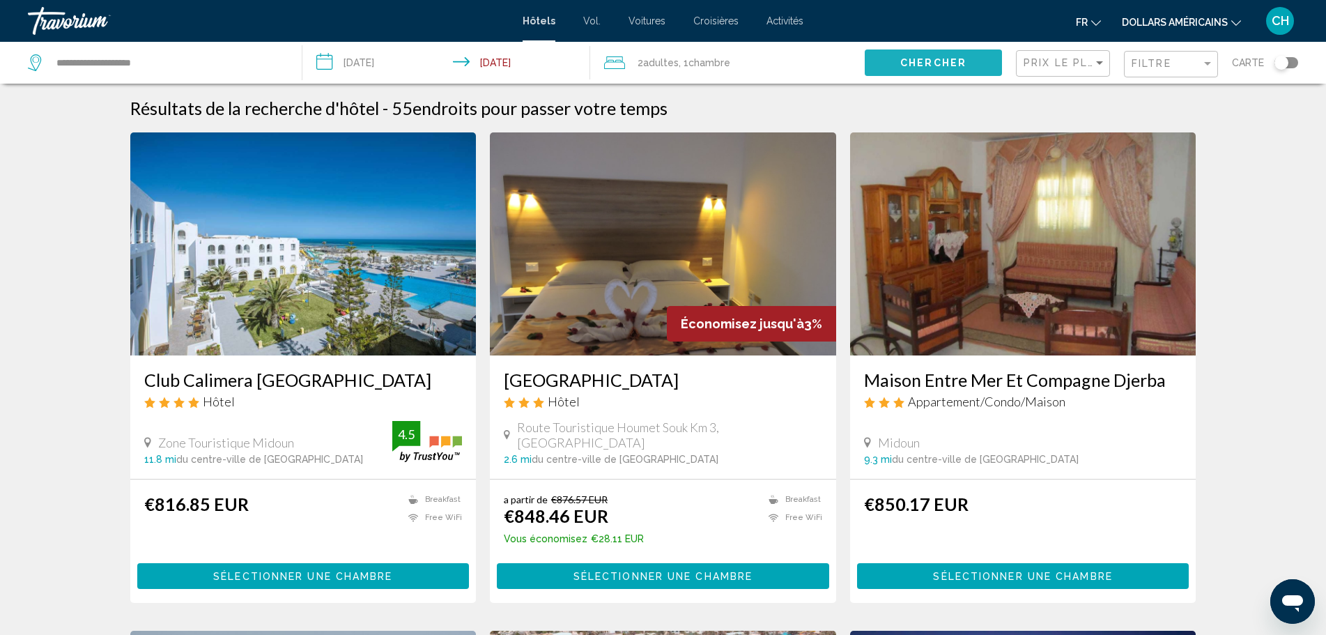
click at [933, 54] on button "Chercher" at bounding box center [933, 62] width 137 height 26
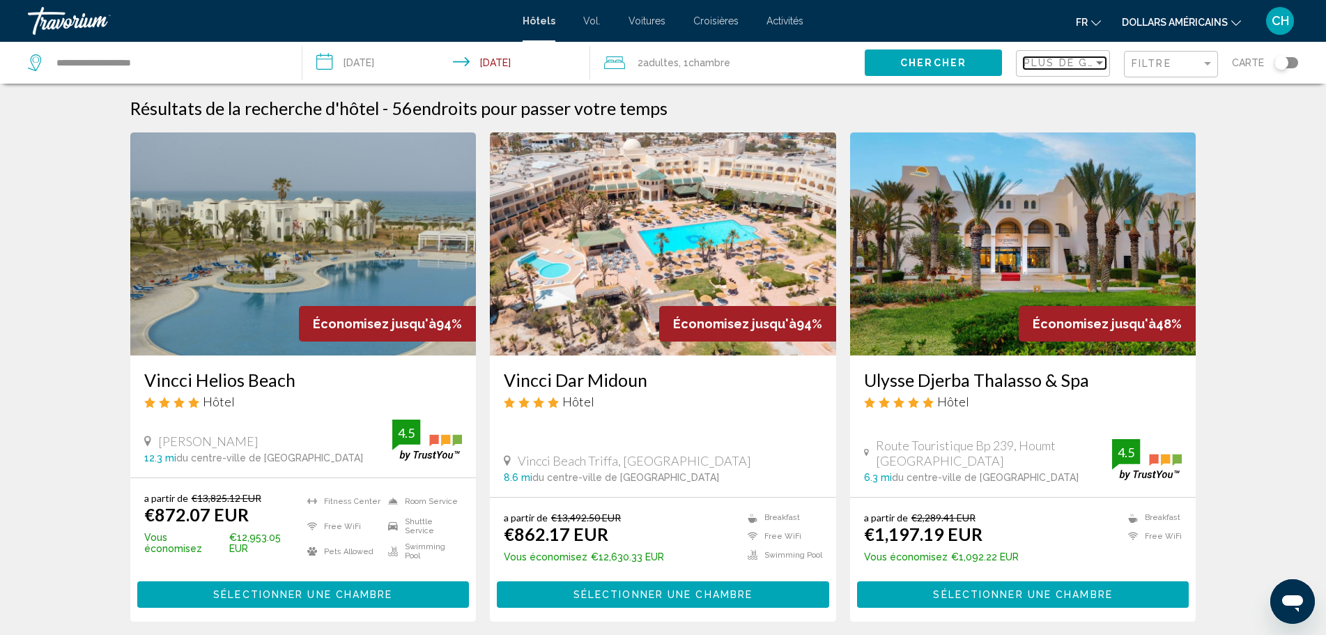
click at [1097, 63] on div "Sort by" at bounding box center [1099, 62] width 7 height 3
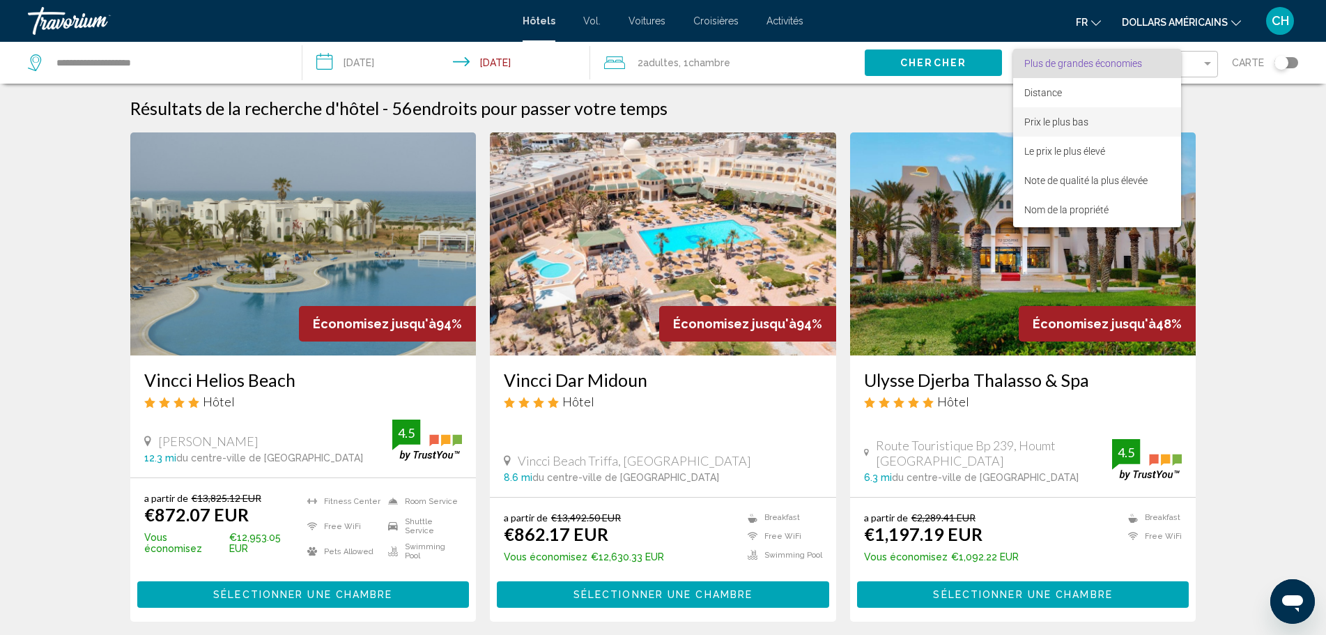
click at [1071, 125] on font "Prix le plus bas" at bounding box center [1056, 121] width 64 height 11
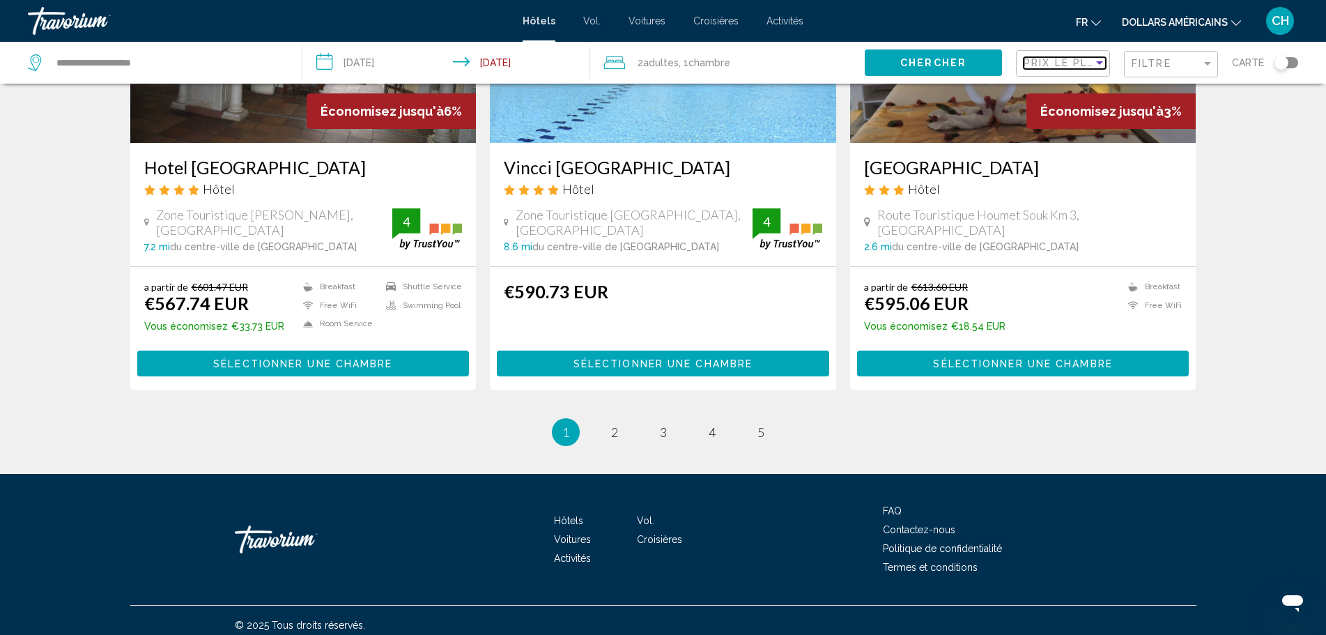
scroll to position [1717, 0]
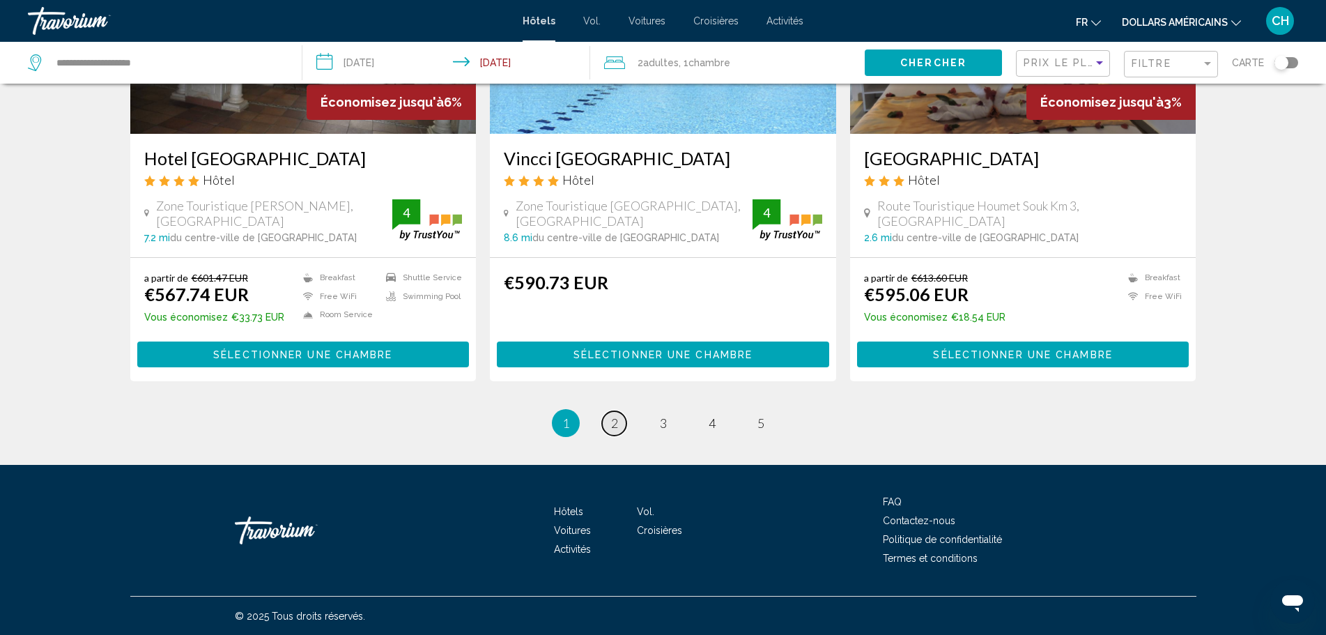
click at [615, 429] on span "2" at bounding box center [614, 422] width 7 height 15
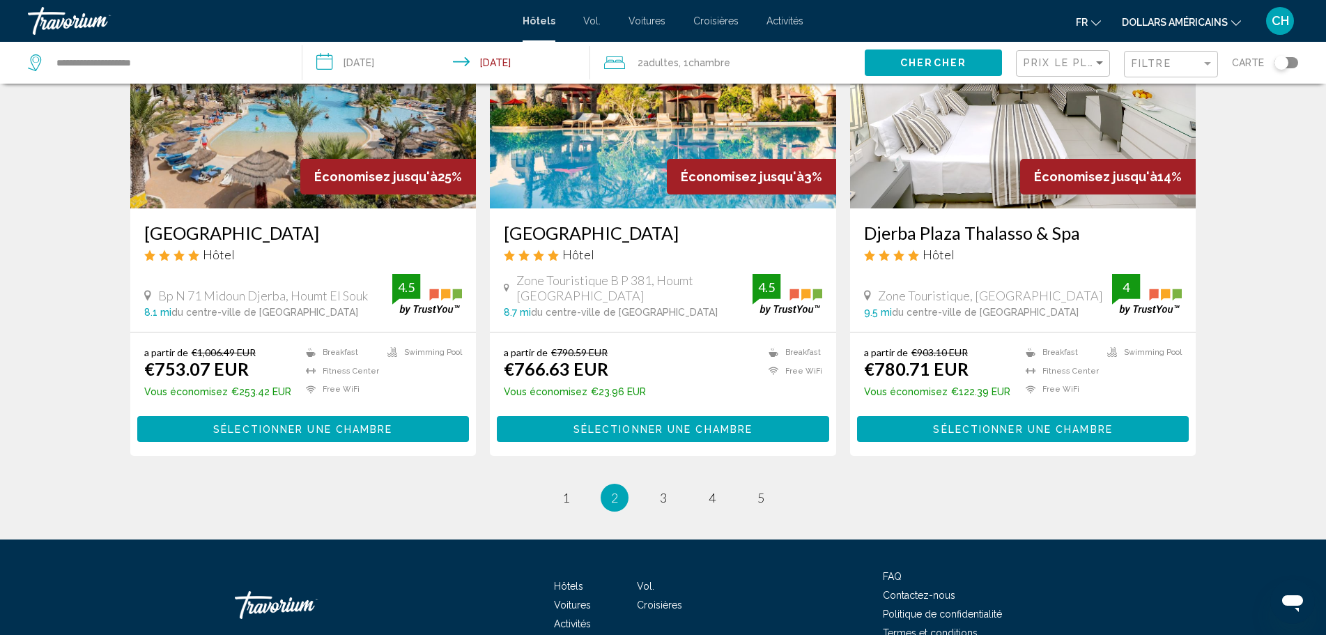
scroll to position [1721, 0]
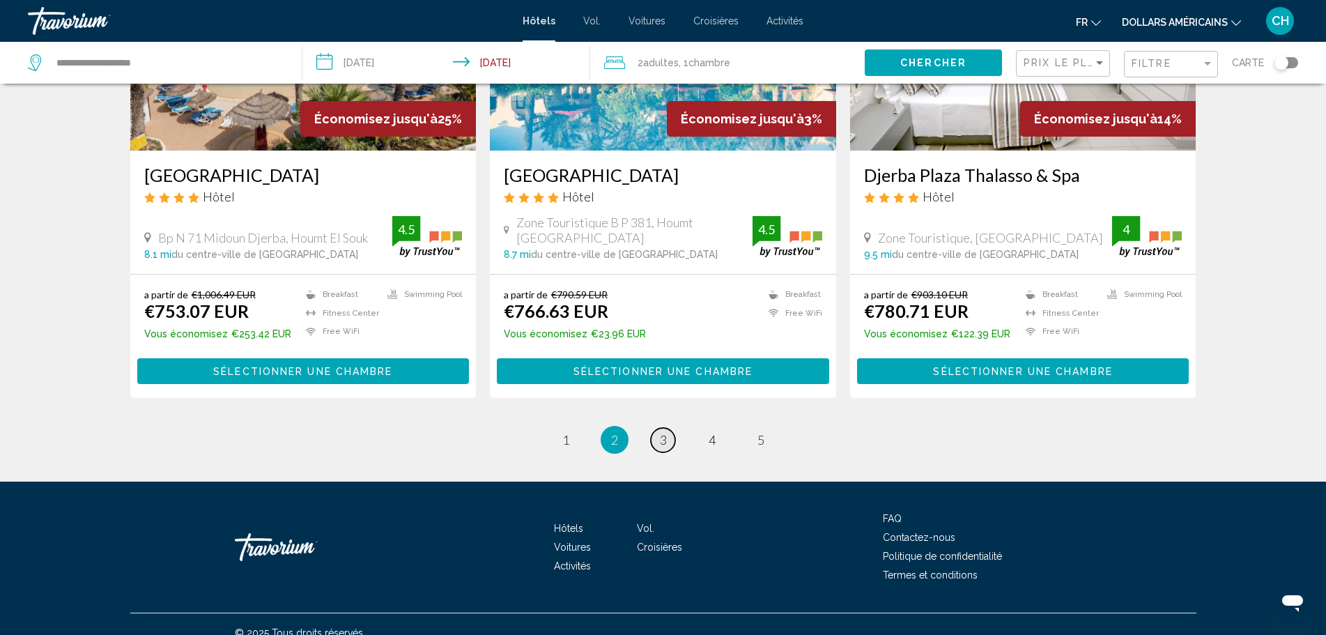
click at [663, 432] on span "3" at bounding box center [663, 439] width 7 height 15
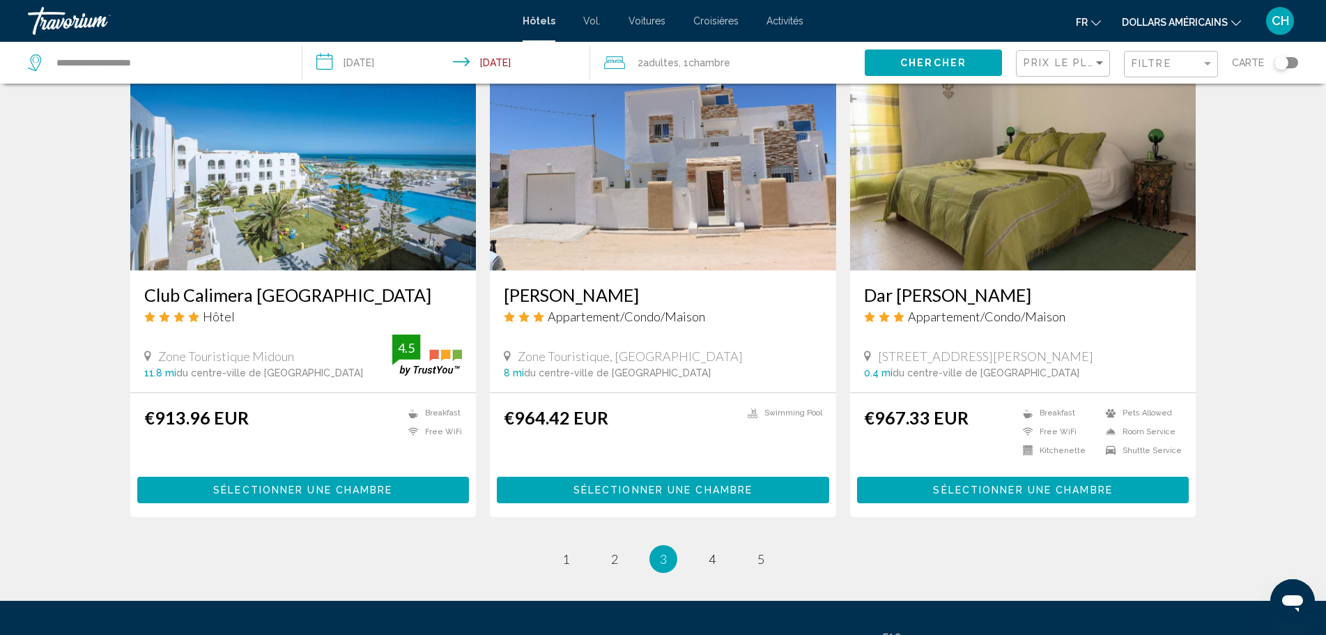
scroll to position [1602, 0]
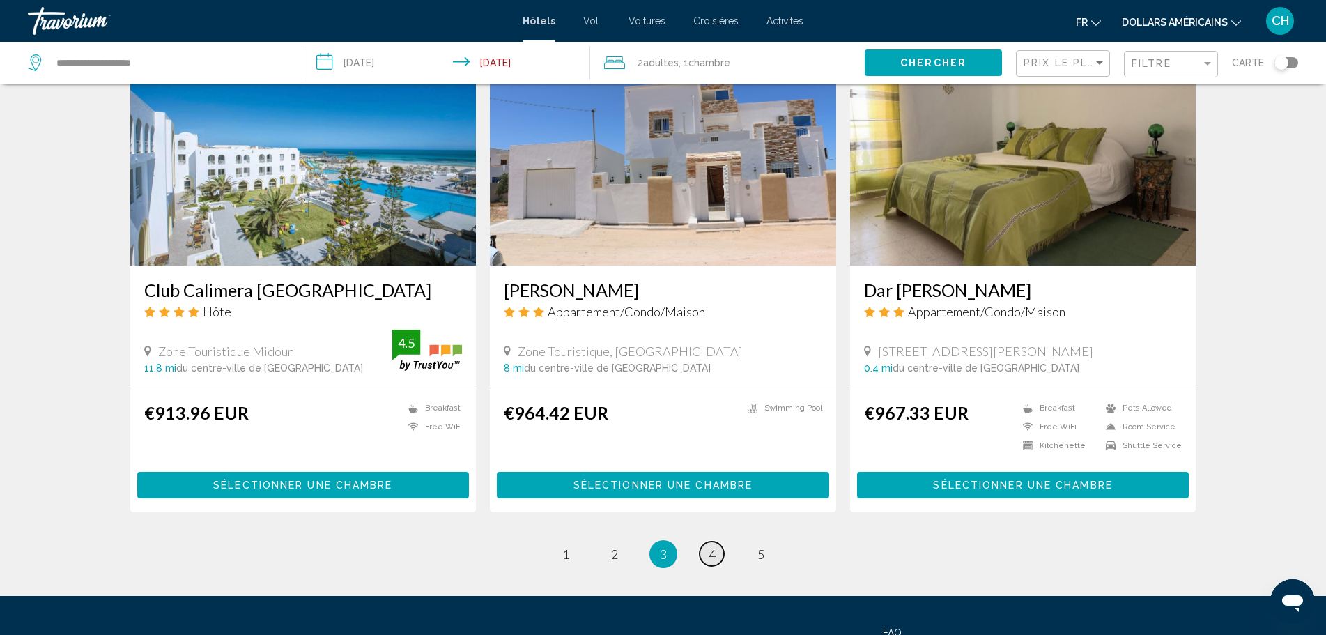
click at [710, 544] on link "page 4" at bounding box center [711, 553] width 24 height 24
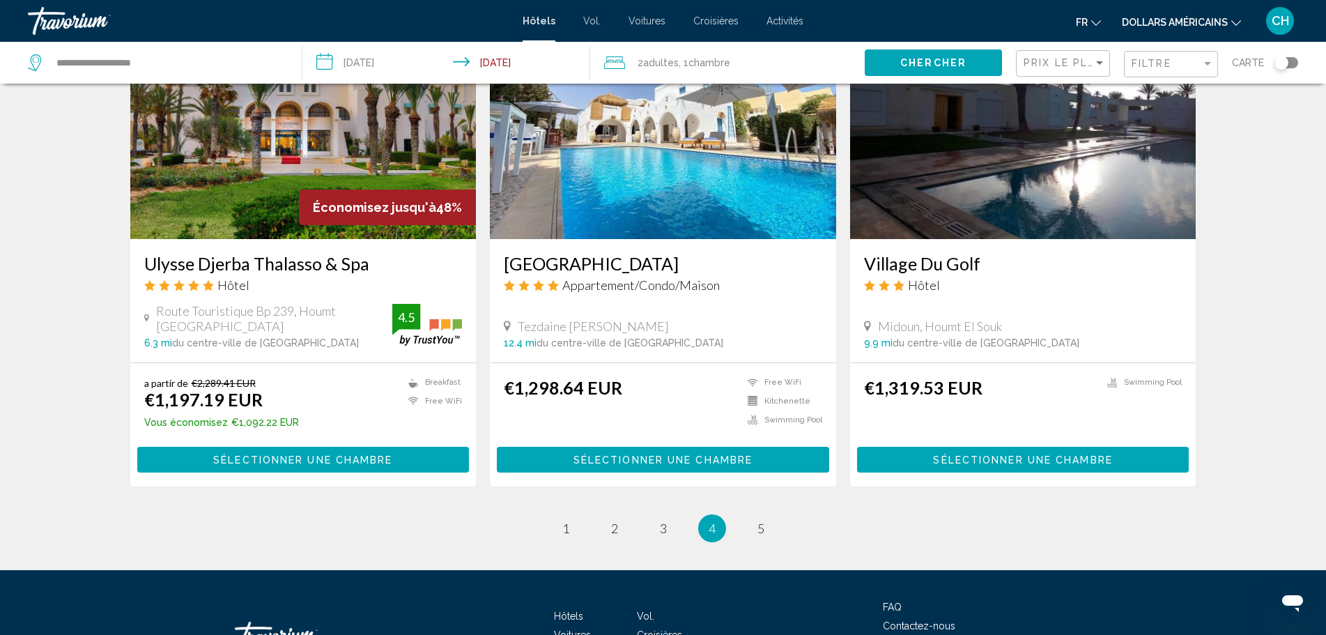
scroll to position [1672, 0]
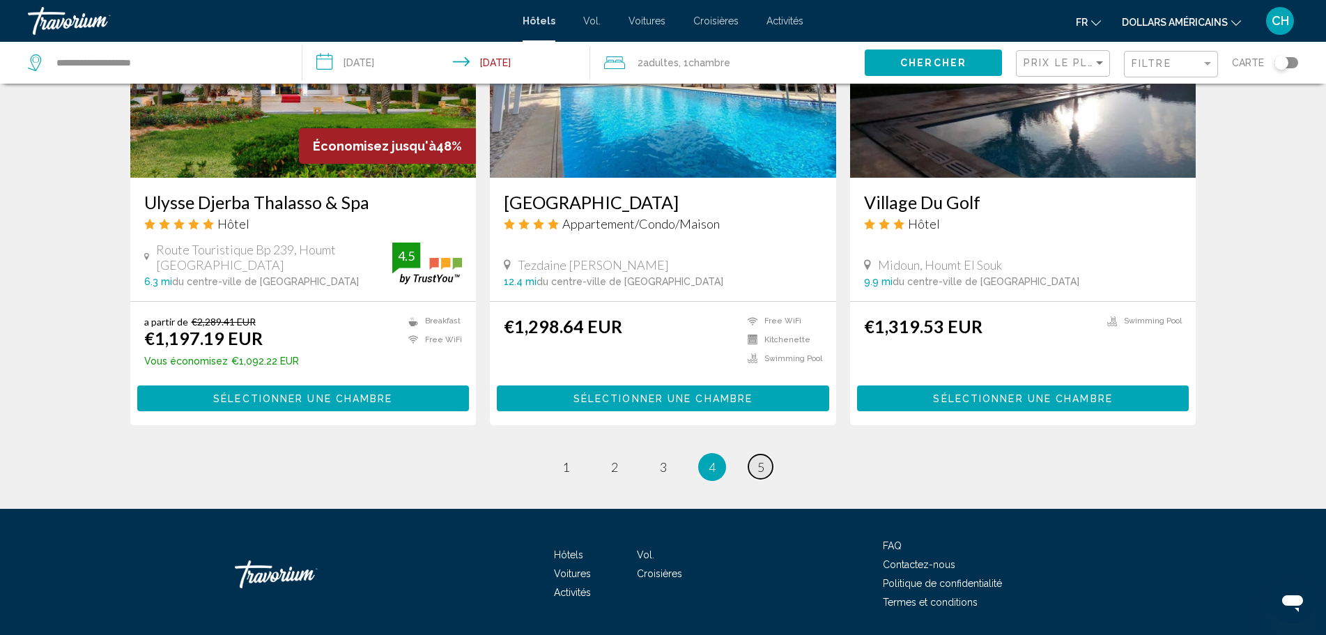
click at [762, 462] on span "5" at bounding box center [760, 466] width 7 height 15
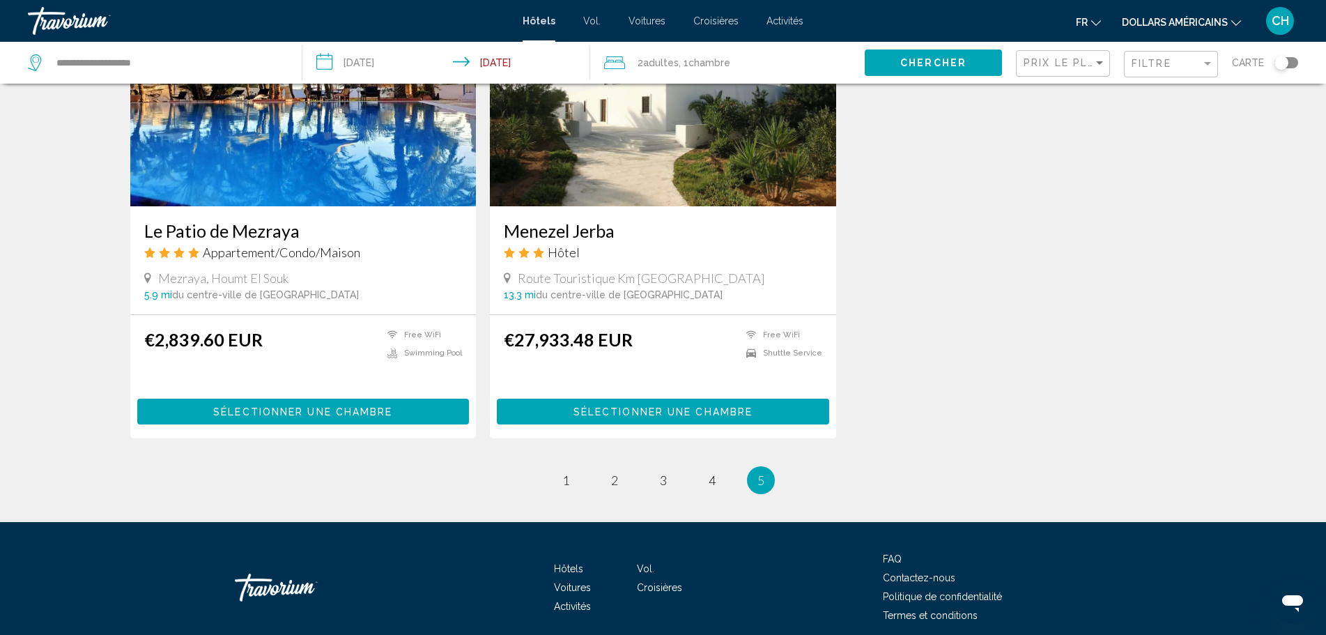
scroll to position [1224, 0]
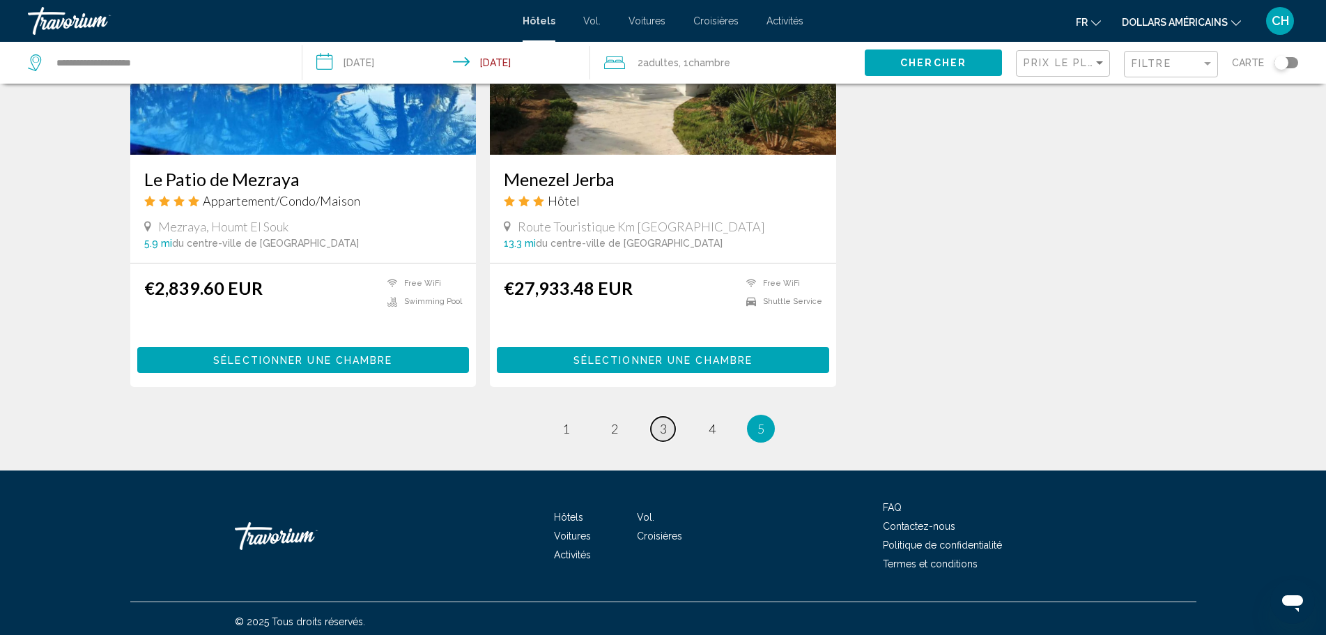
click at [662, 421] on span "3" at bounding box center [663, 428] width 7 height 15
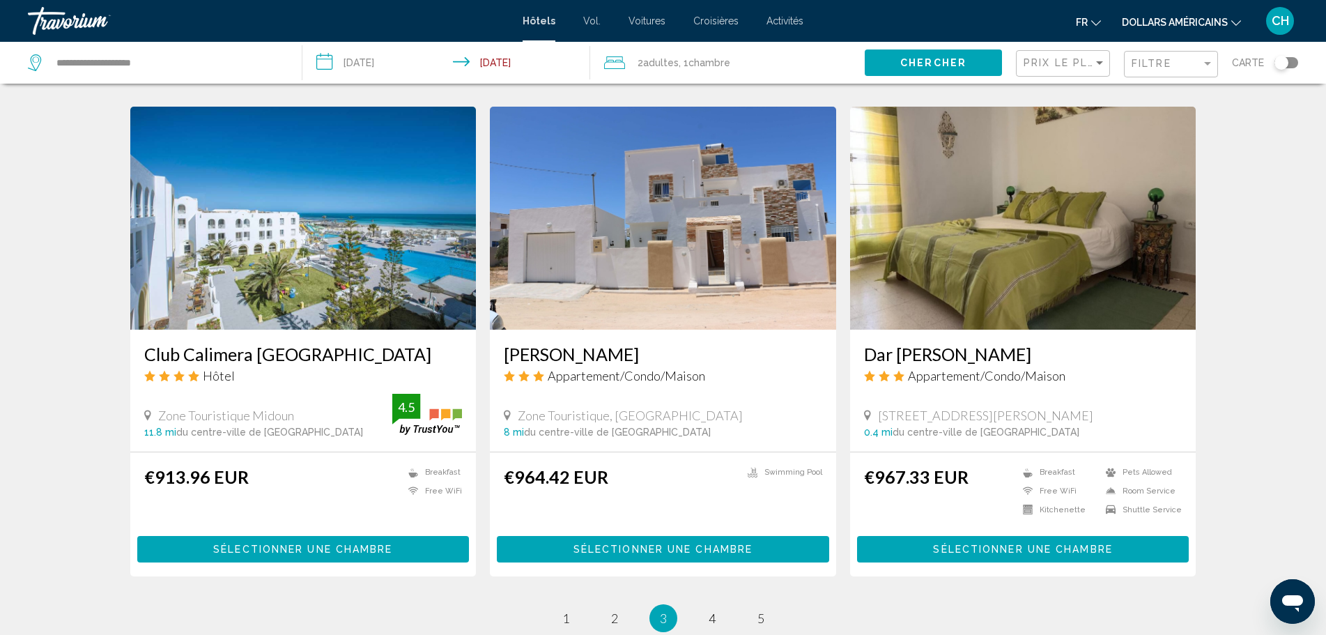
scroll to position [1533, 0]
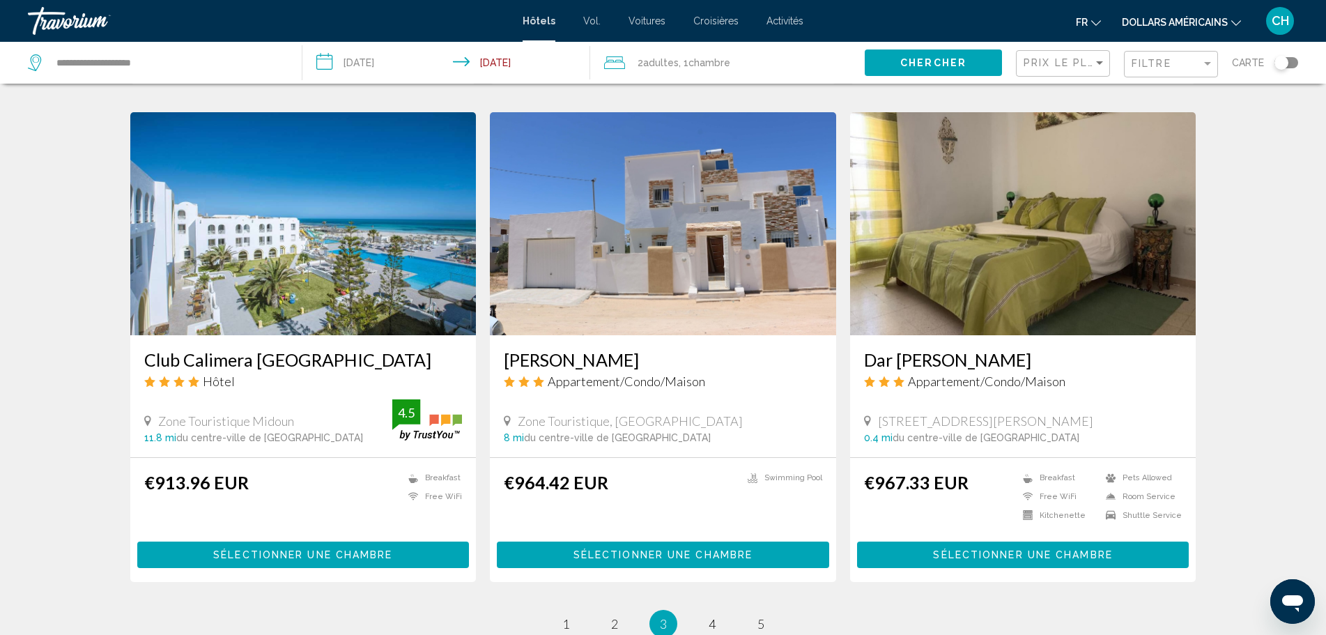
click at [305, 550] on span "Sélectionner une chambre" at bounding box center [302, 555] width 179 height 11
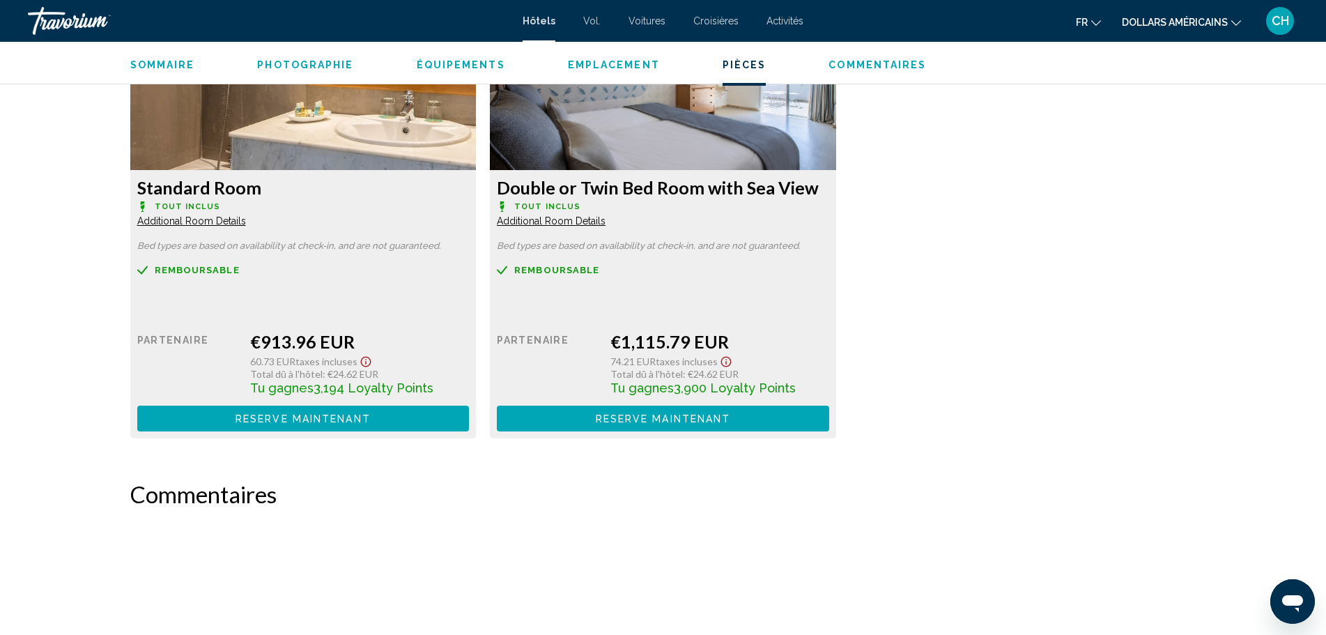
scroll to position [1951, 0]
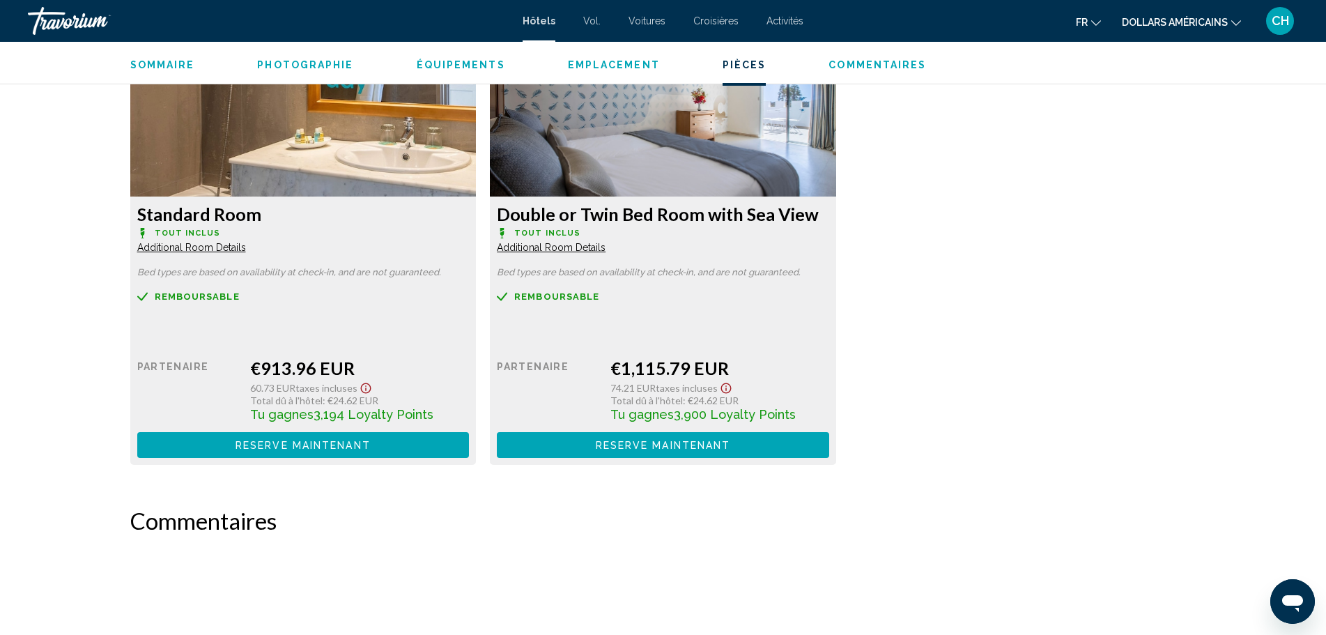
click at [185, 252] on span "Additional Room Details" at bounding box center [191, 247] width 109 height 11
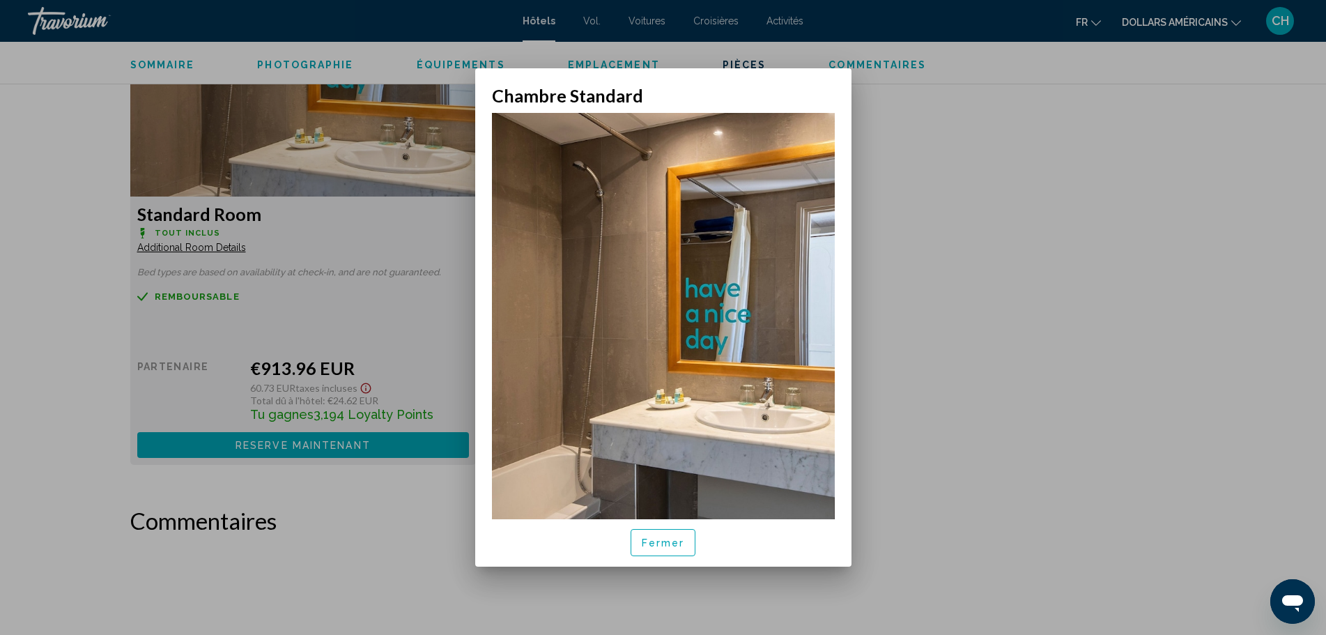
click at [674, 545] on font "Fermer" at bounding box center [663, 543] width 43 height 11
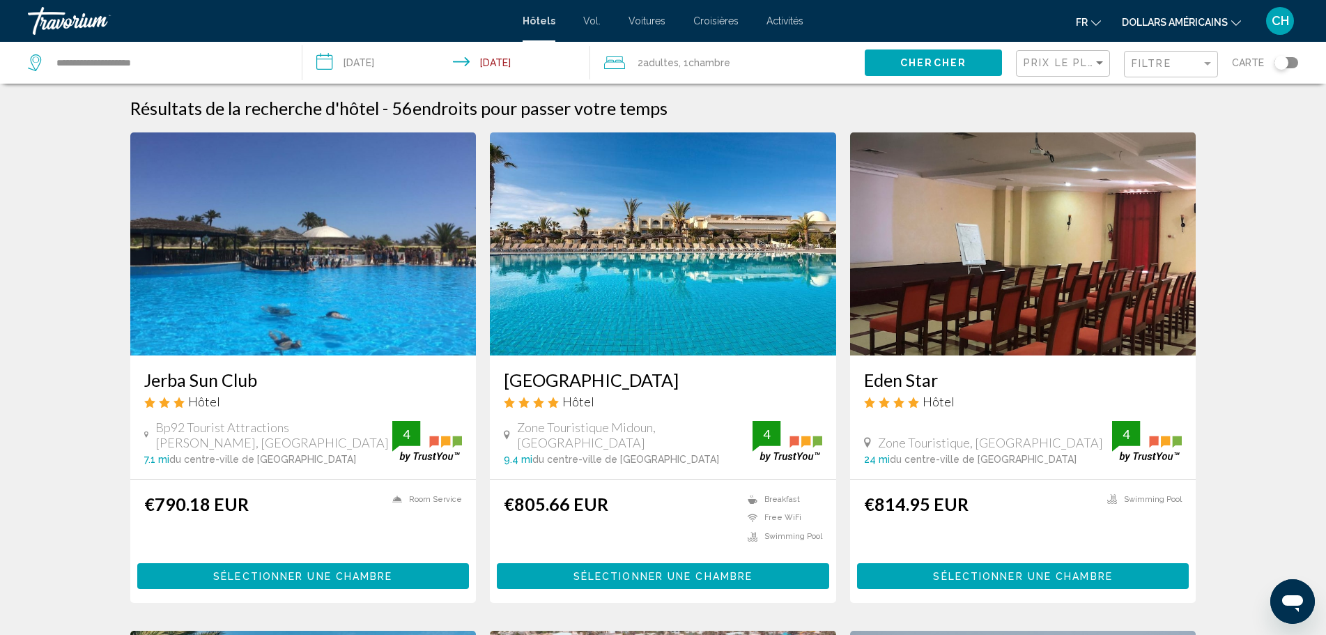
click at [703, 62] on span "Chambre" at bounding box center [709, 62] width 42 height 11
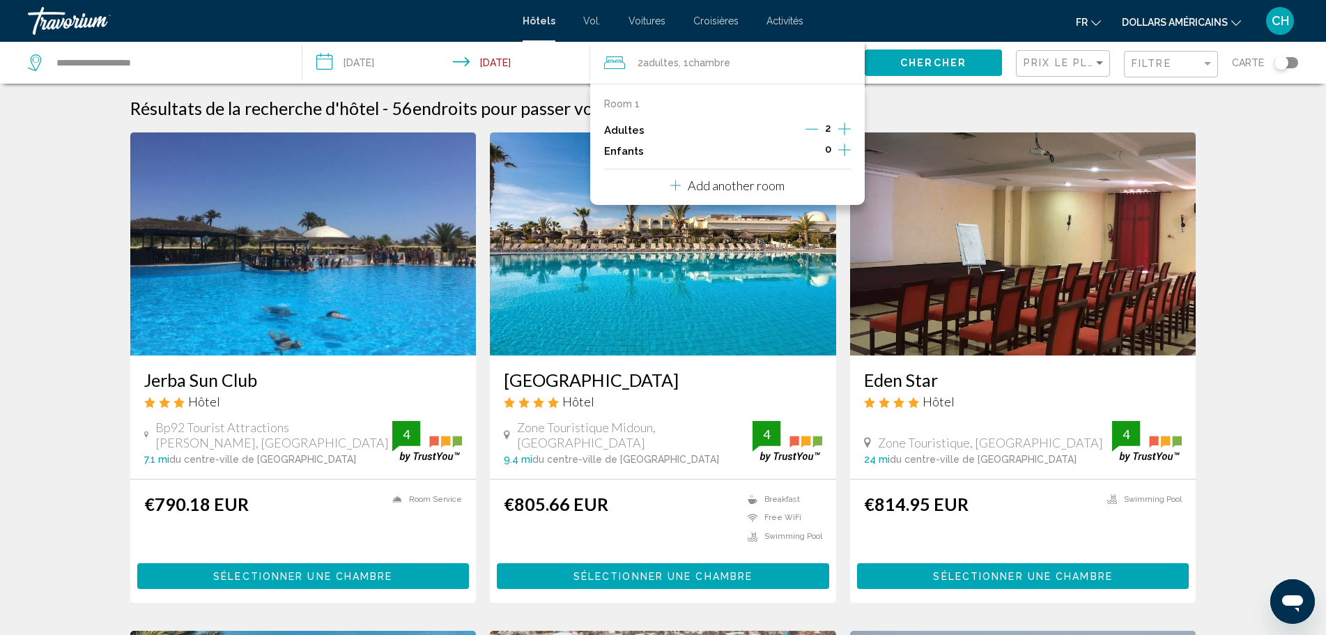
click at [846, 153] on icon "Increment children" at bounding box center [844, 149] width 13 height 17
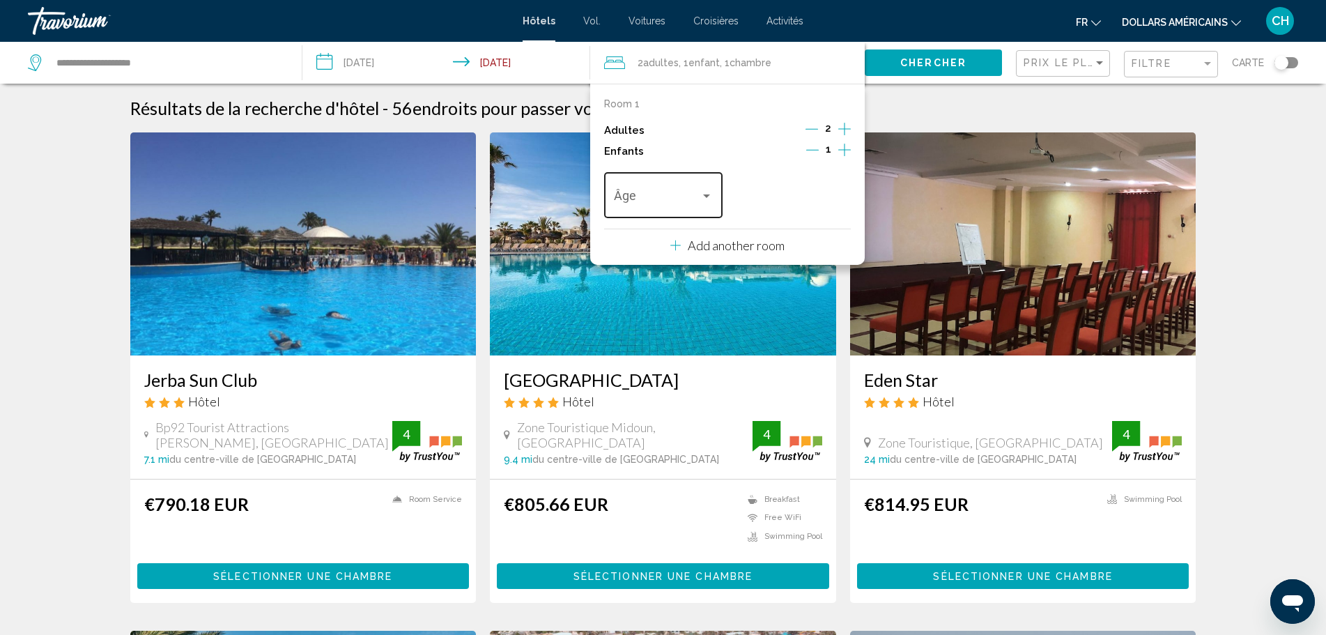
click at [707, 200] on div "Travelers: 2 adults, 1 child" at bounding box center [706, 195] width 13 height 11
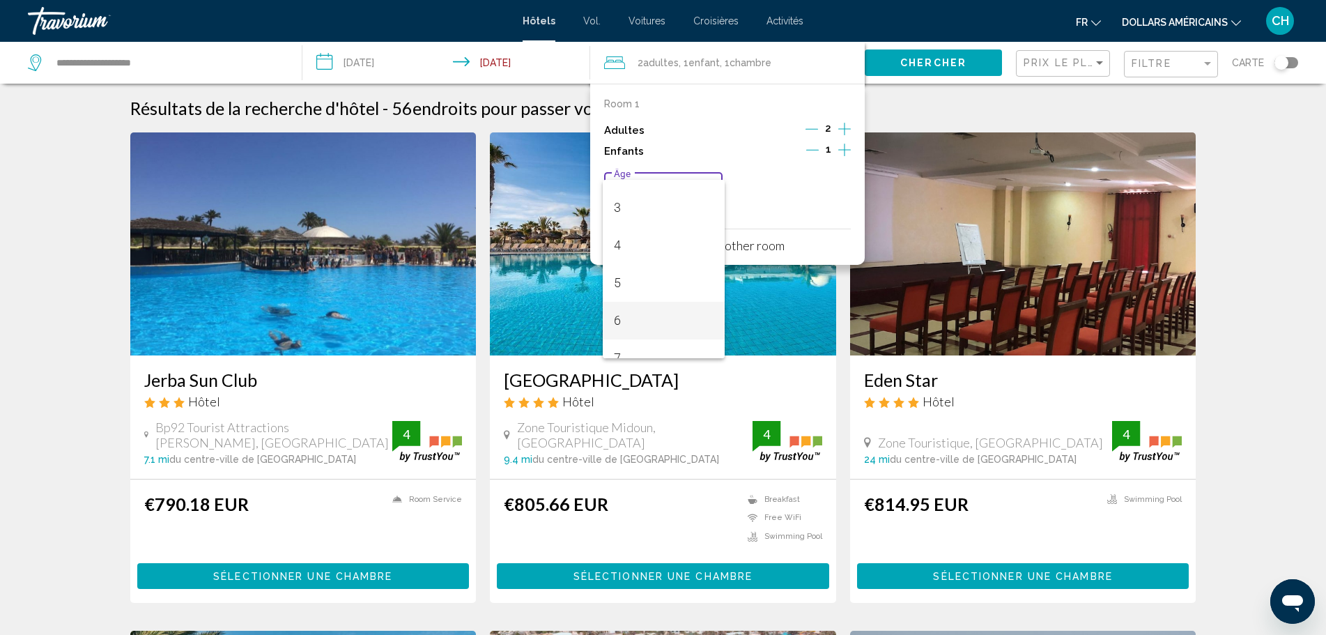
scroll to position [139, 0]
click at [642, 289] on span "6" at bounding box center [663, 285] width 99 height 38
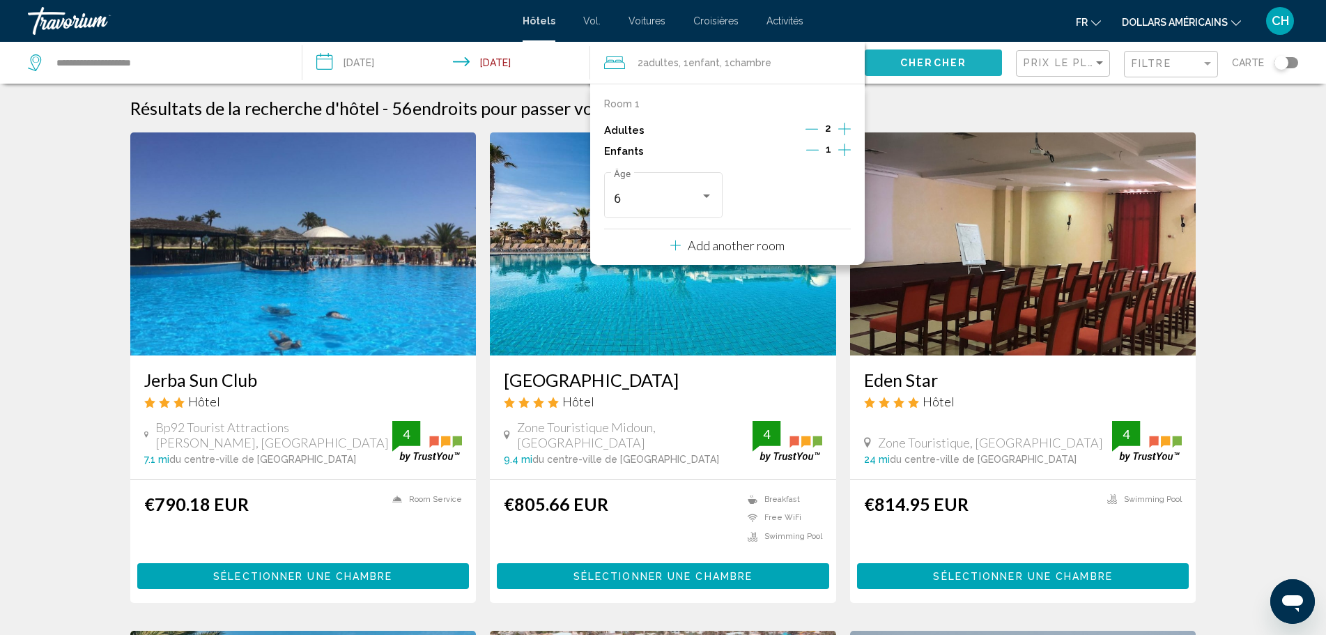
click at [938, 61] on span "Chercher" at bounding box center [933, 63] width 66 height 11
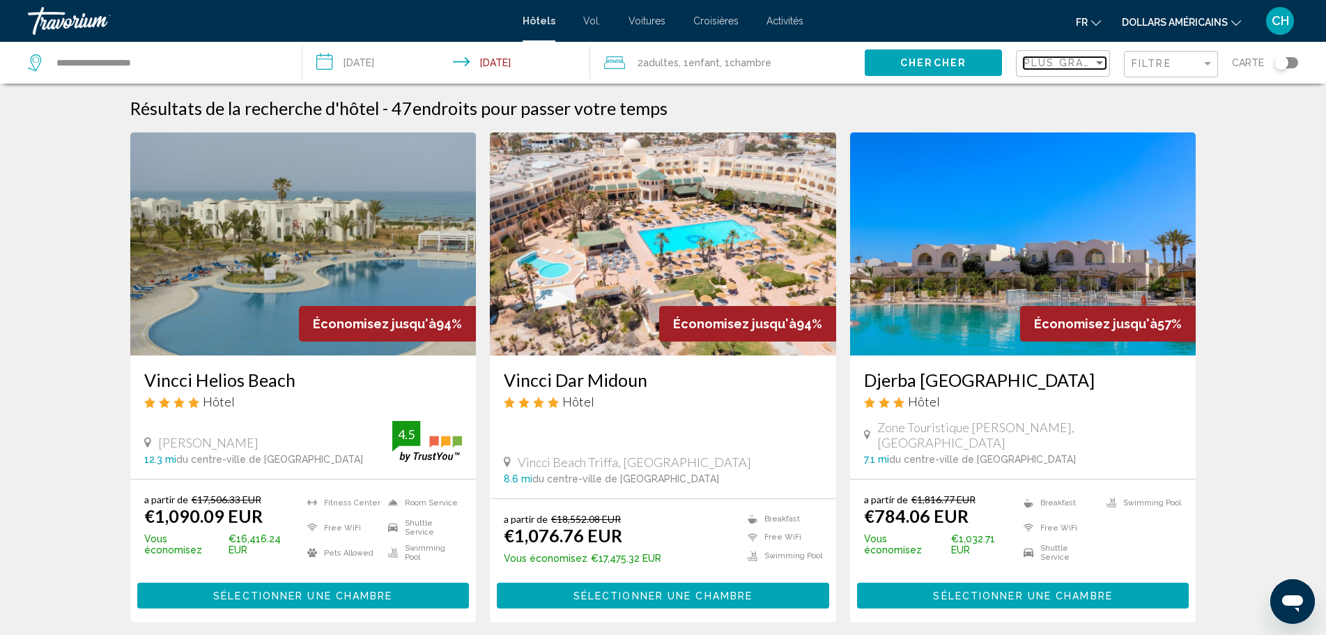
click at [1101, 58] on div "Sort by" at bounding box center [1099, 62] width 13 height 11
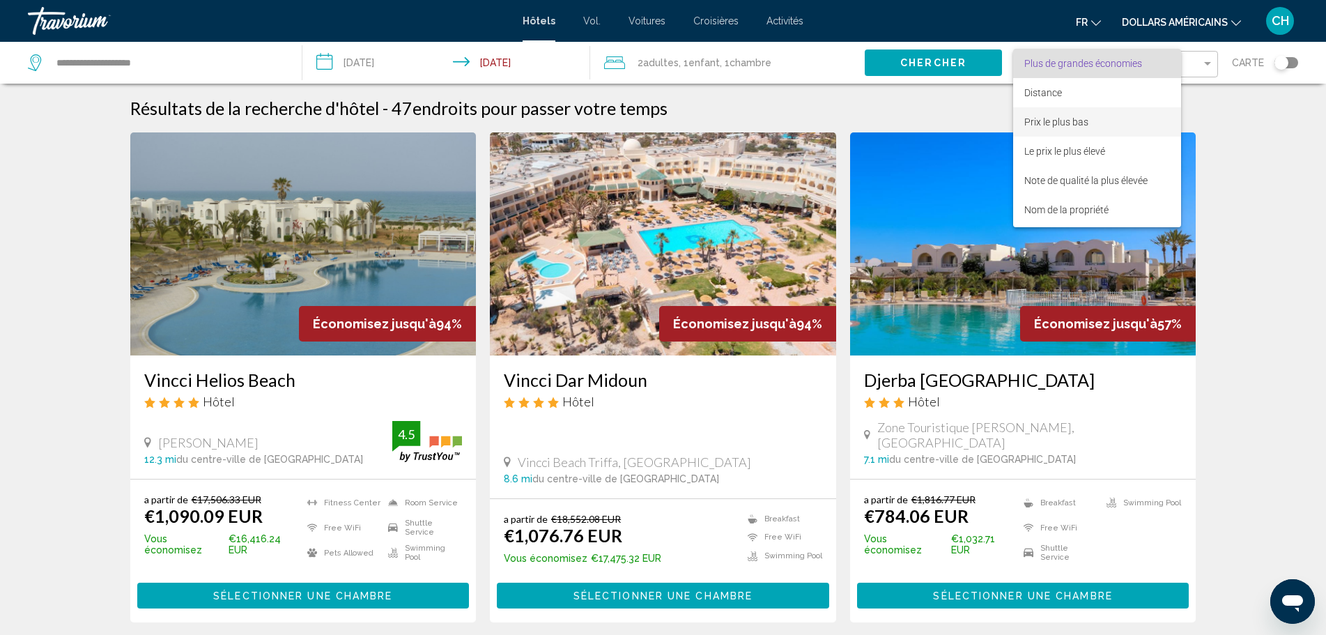
click at [1049, 125] on font "Prix le plus bas" at bounding box center [1056, 121] width 64 height 11
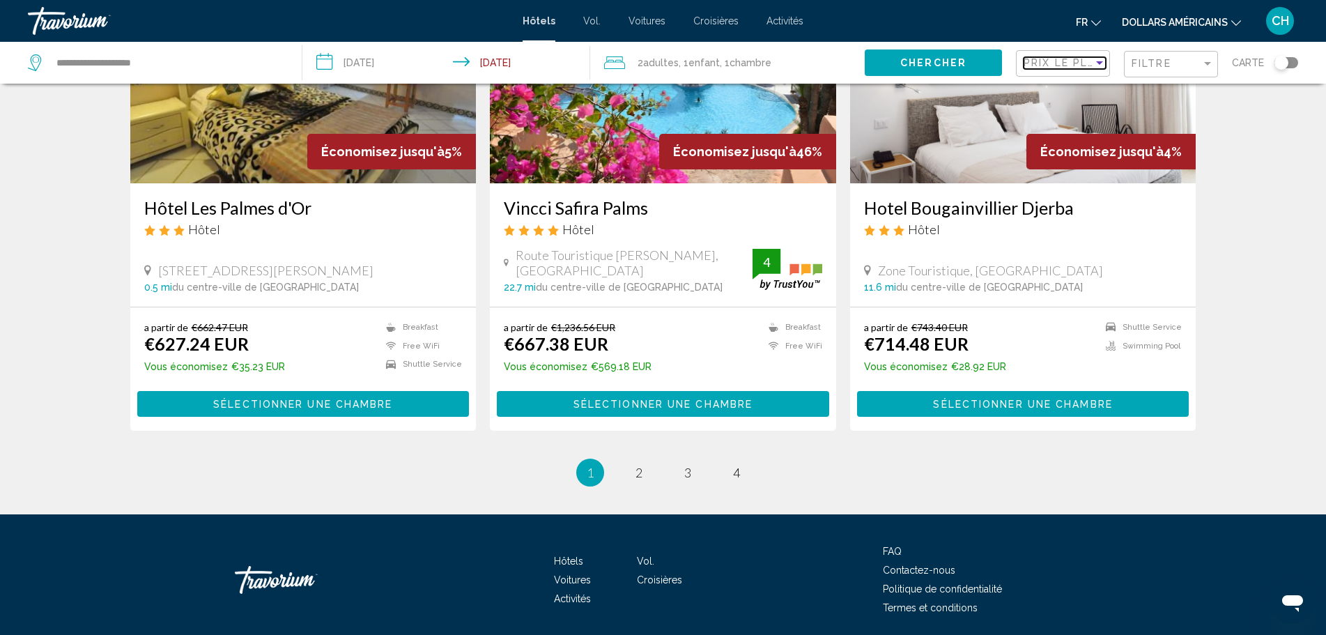
scroll to position [1672, 0]
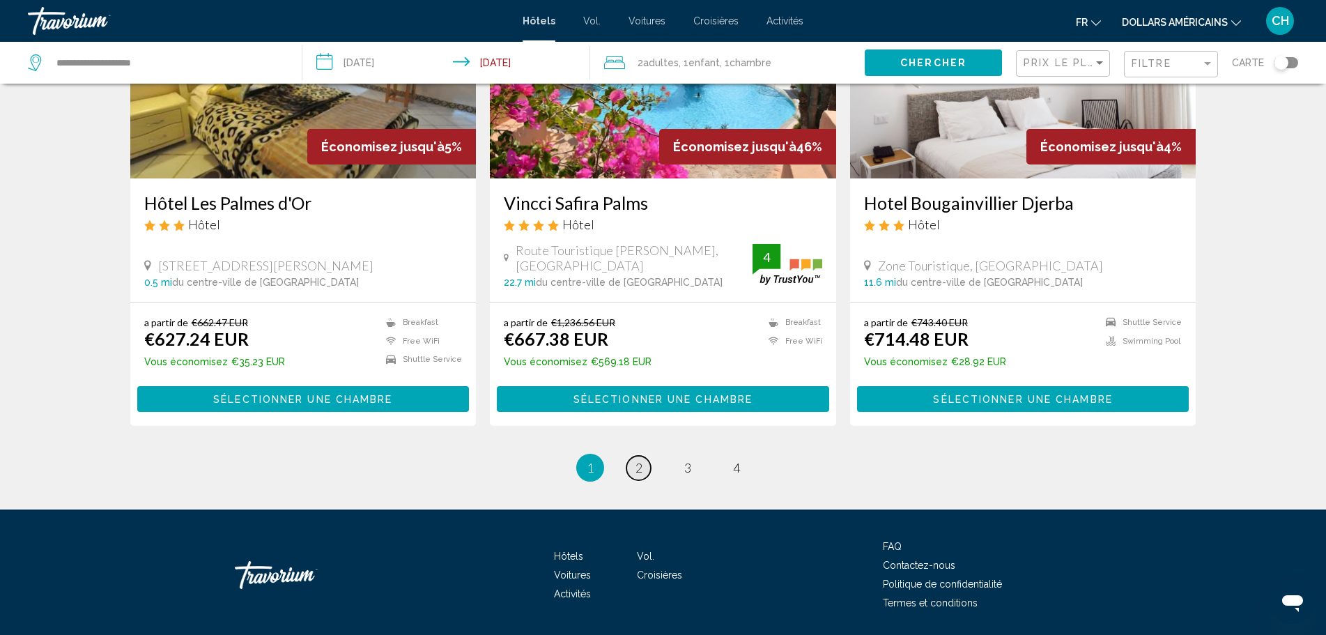
click at [642, 469] on span "2" at bounding box center [638, 467] width 7 height 15
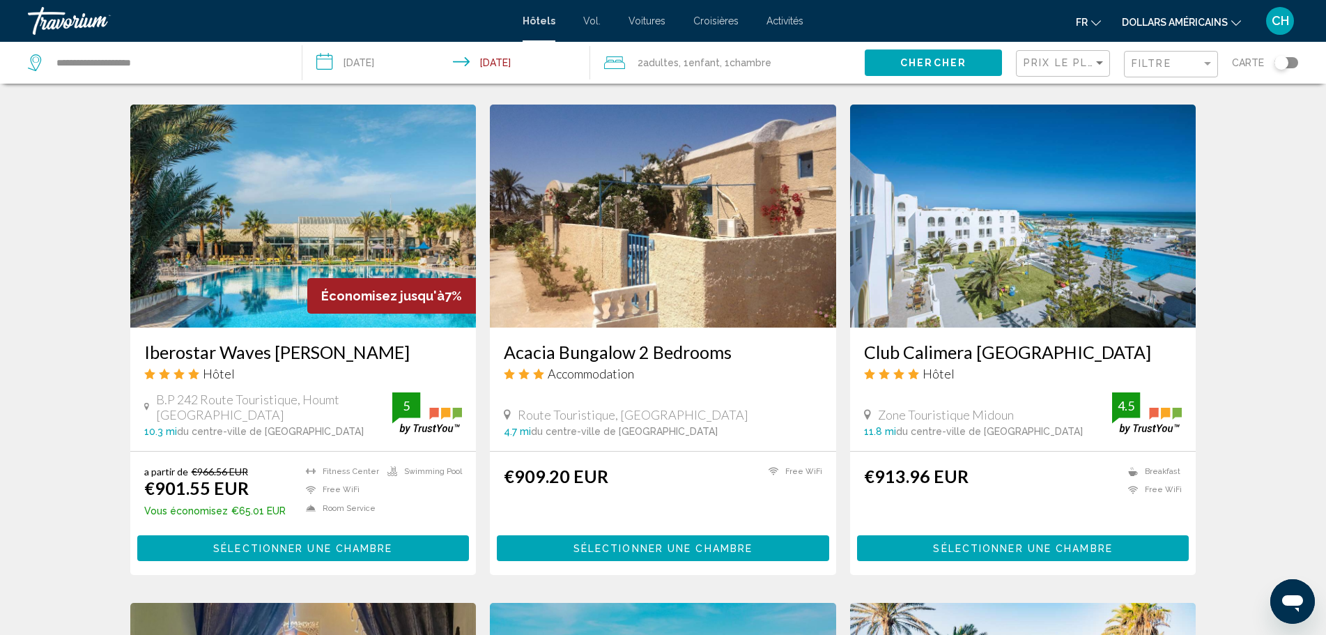
scroll to position [1115, 0]
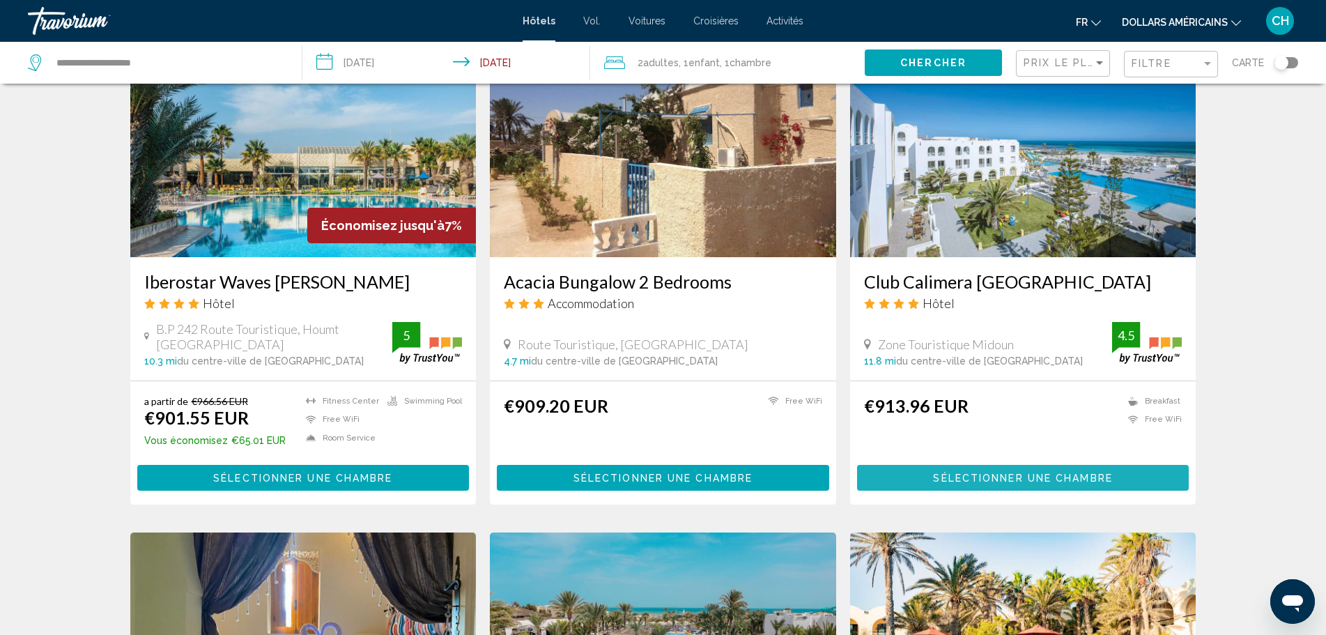
click at [1010, 472] on span "Sélectionner une chambre" at bounding box center [1022, 477] width 179 height 11
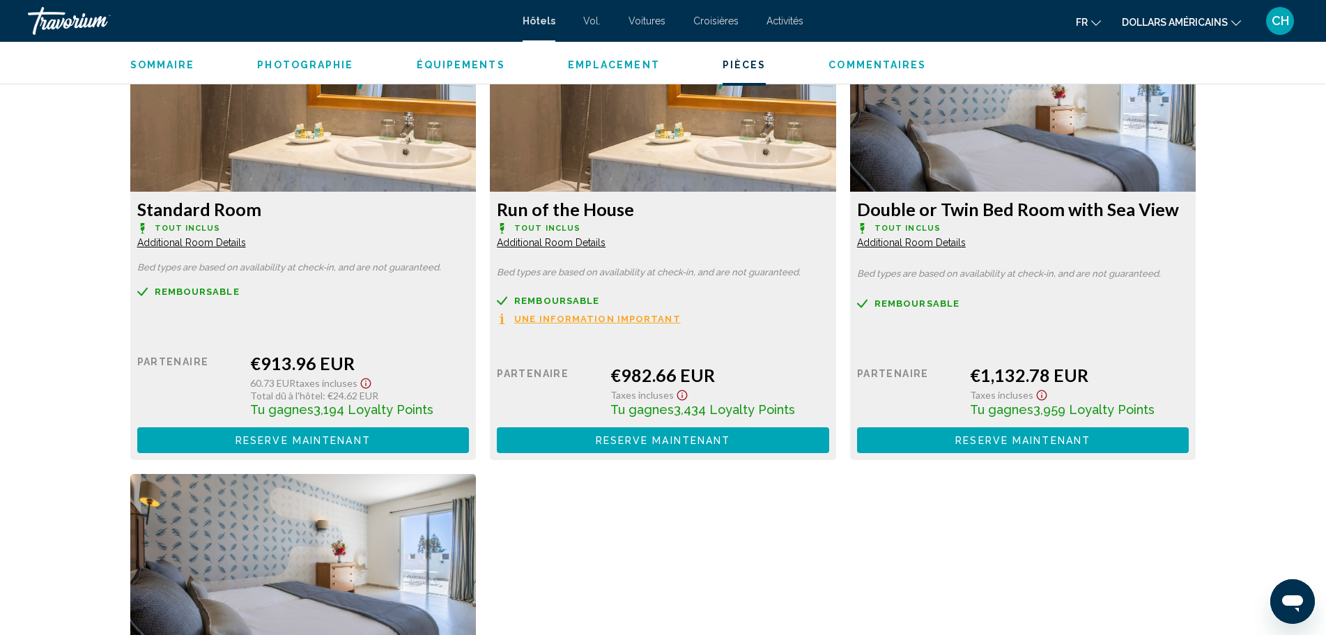
scroll to position [1950, 0]
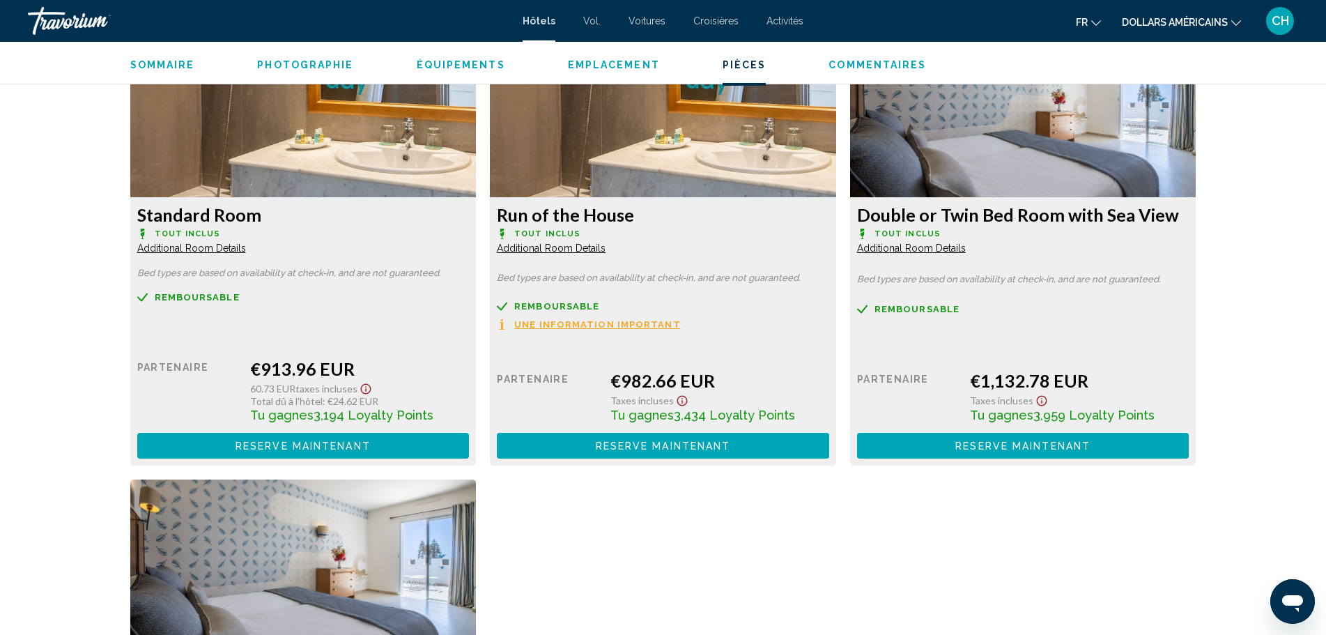
click at [644, 321] on span "Une information important" at bounding box center [597, 324] width 167 height 9
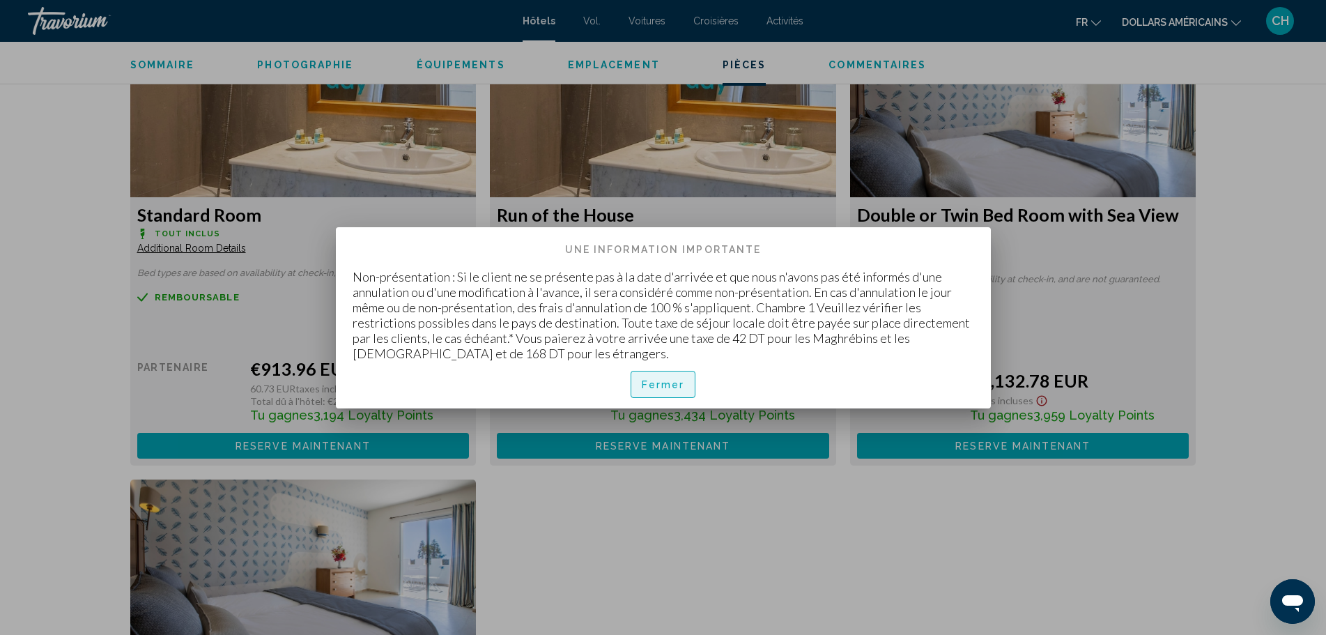
click at [666, 384] on font "Fermer" at bounding box center [663, 385] width 43 height 11
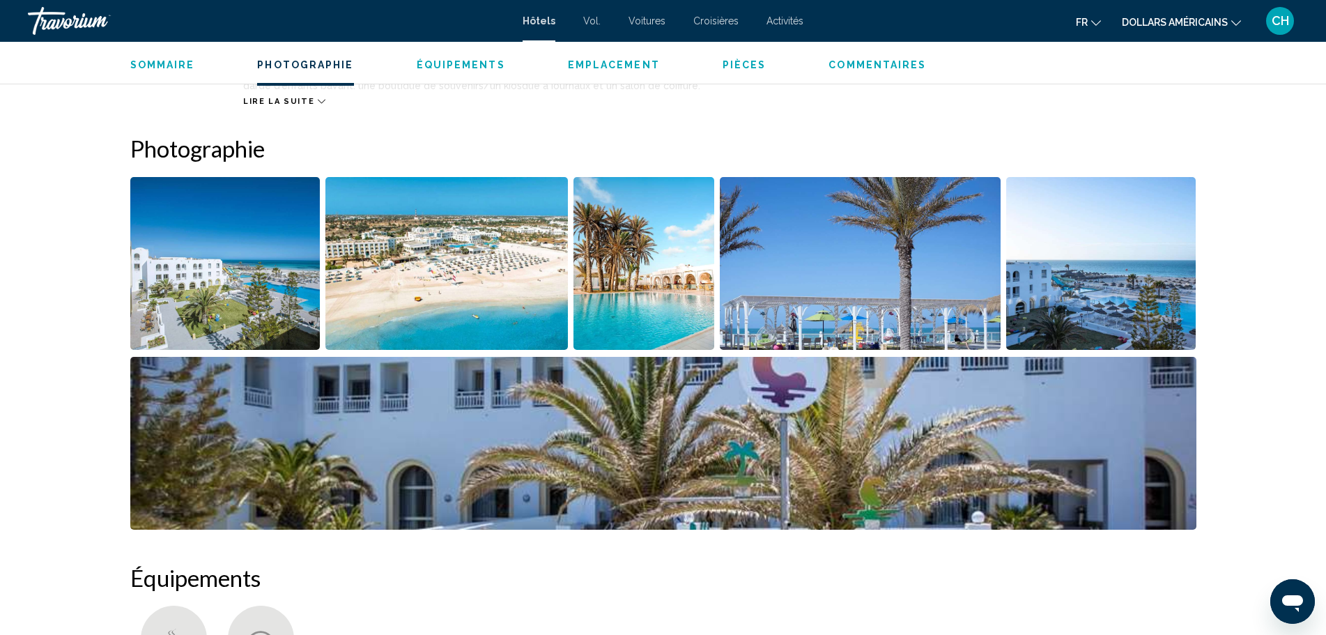
scroll to position [626, 0]
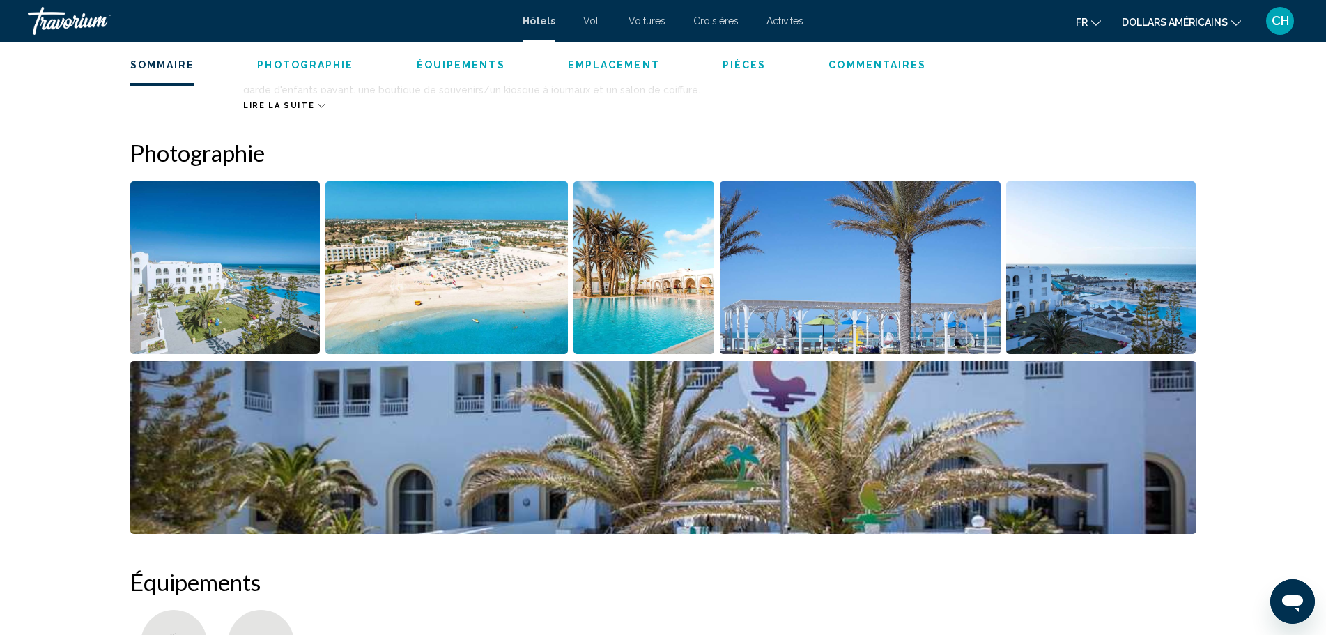
click at [231, 291] on img "Open full-screen image slider" at bounding box center [225, 267] width 190 height 173
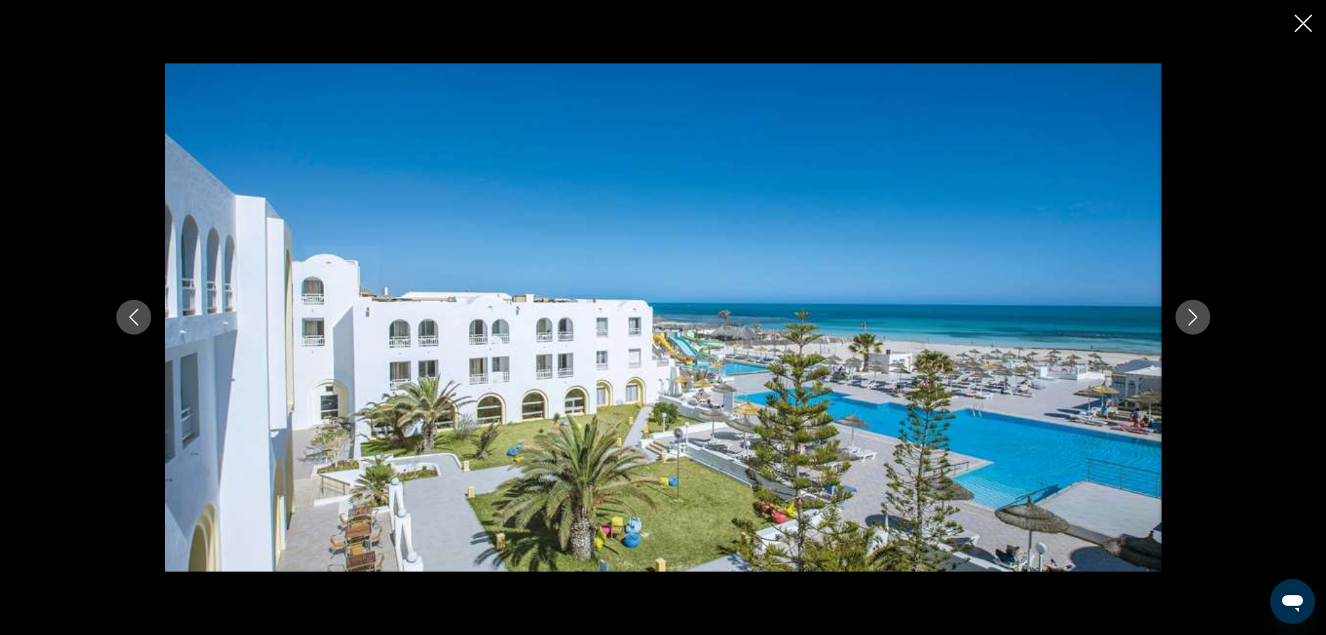
click at [1200, 320] on icon "Next image" at bounding box center [1192, 317] width 17 height 17
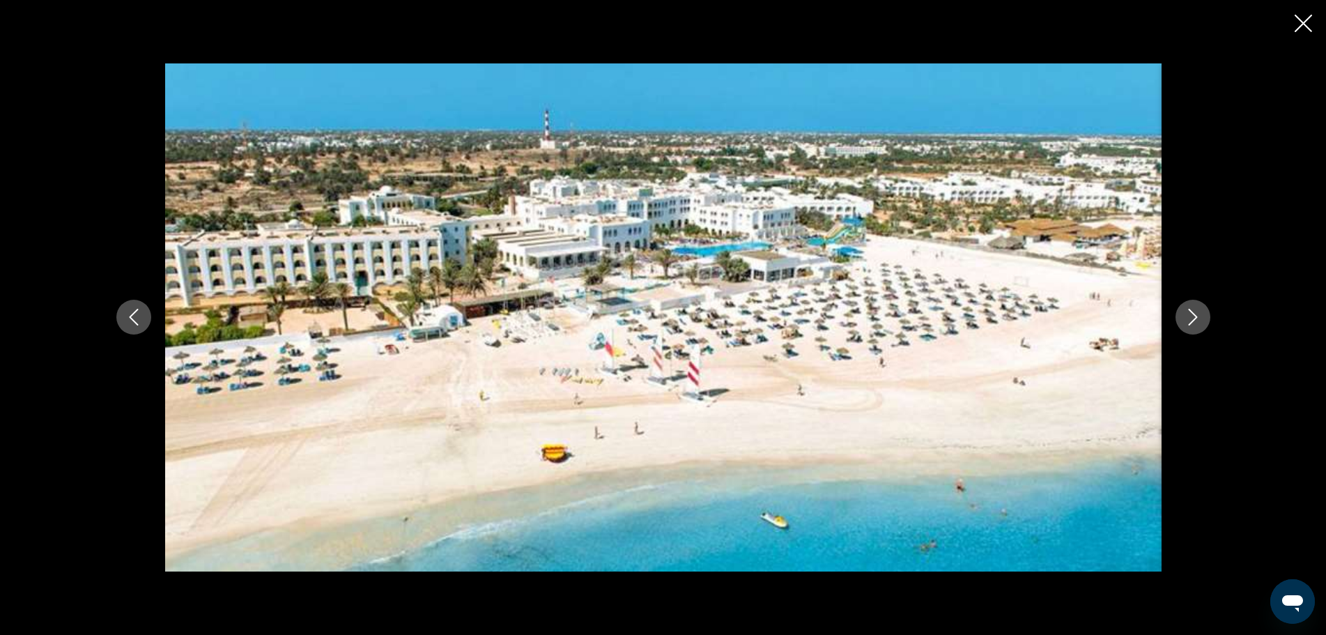
click at [1199, 320] on icon "Next image" at bounding box center [1192, 317] width 17 height 17
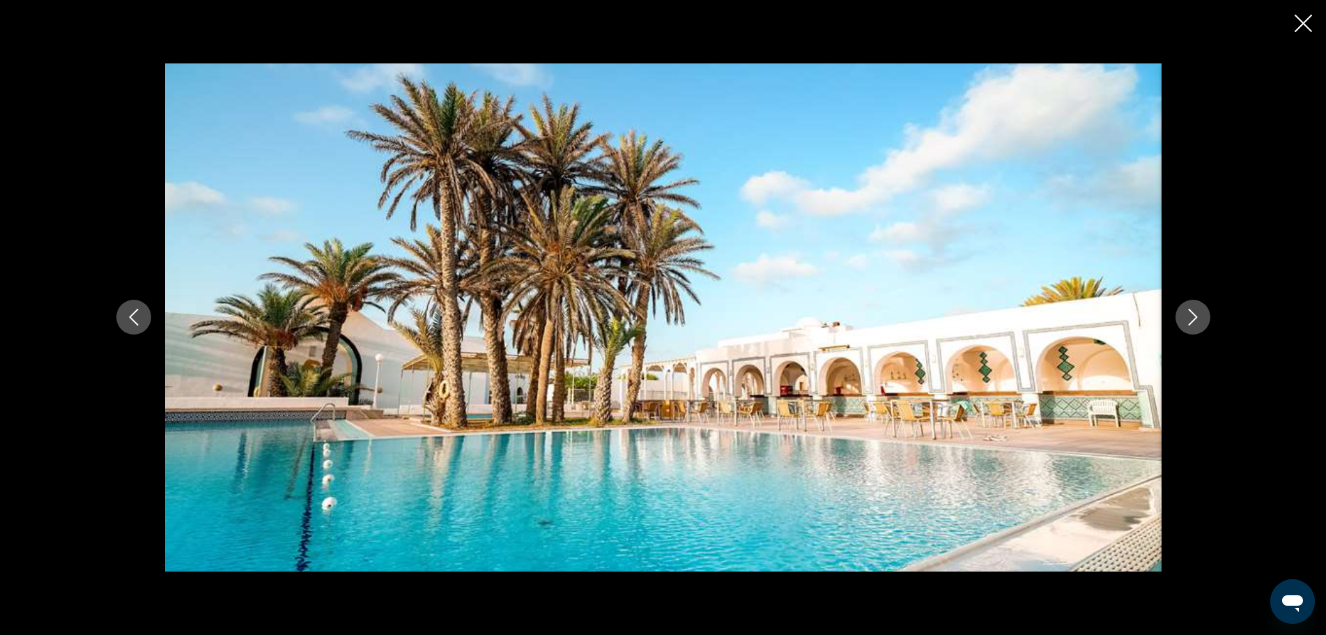
click at [1199, 320] on icon "Next image" at bounding box center [1192, 317] width 17 height 17
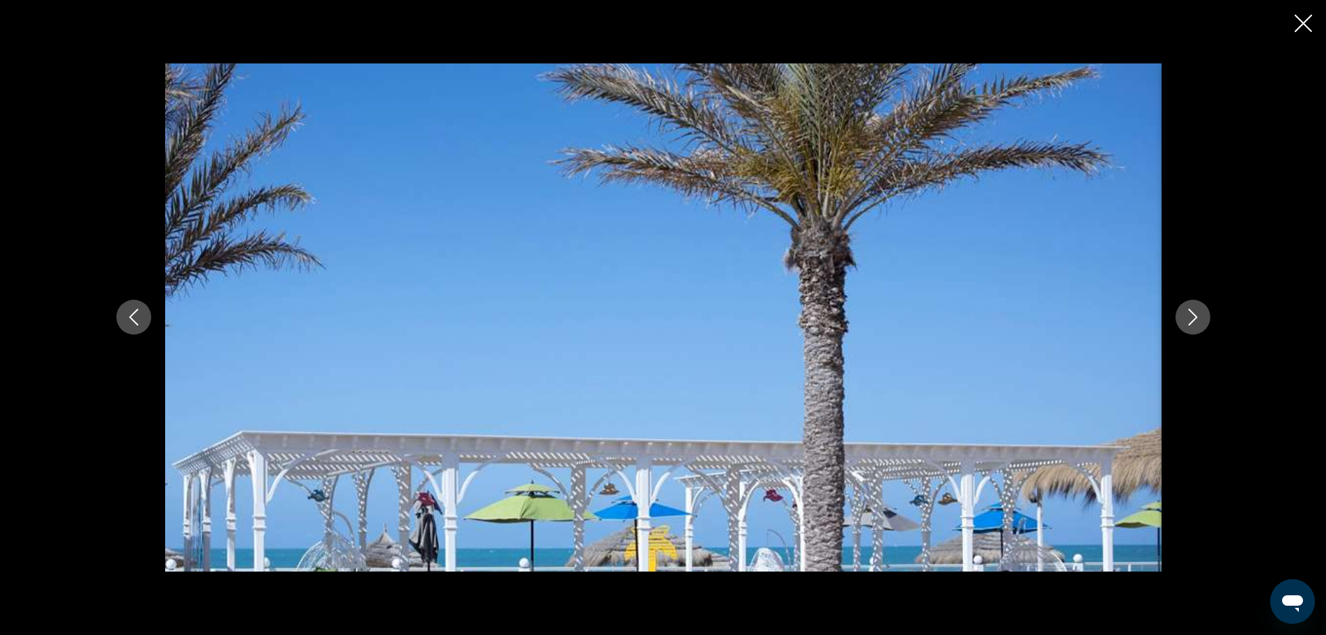
click at [1199, 320] on icon "Next image" at bounding box center [1192, 317] width 17 height 17
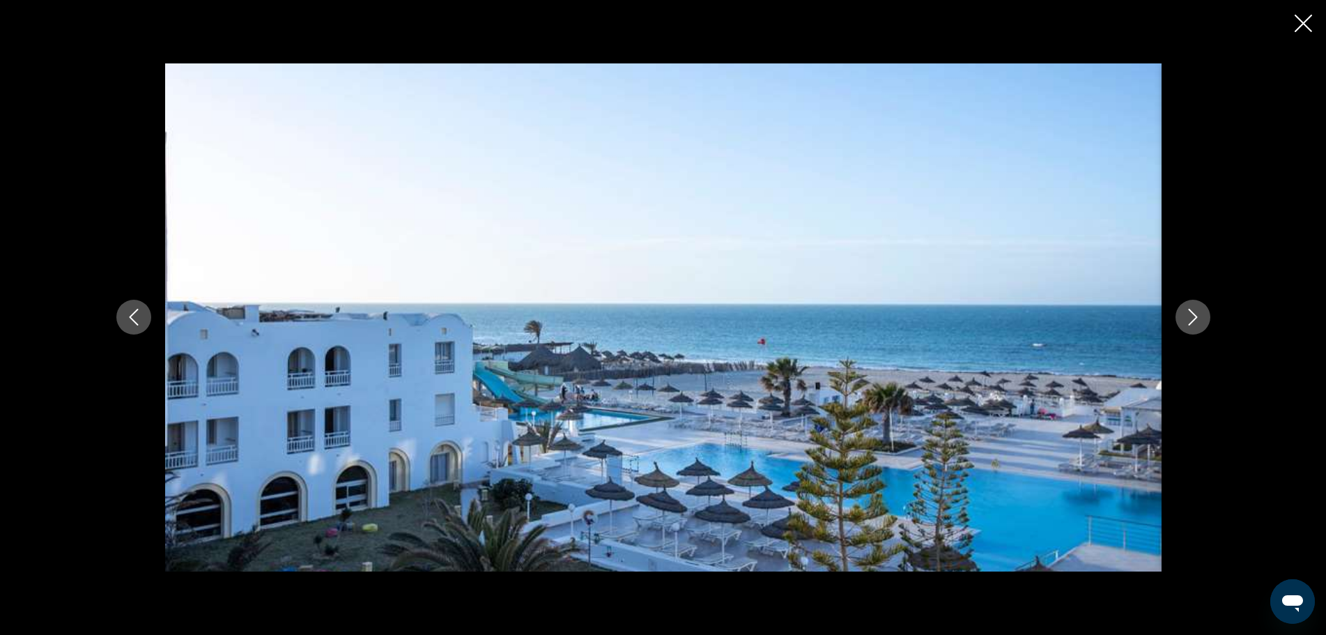
click at [1199, 320] on icon "Next image" at bounding box center [1192, 317] width 17 height 17
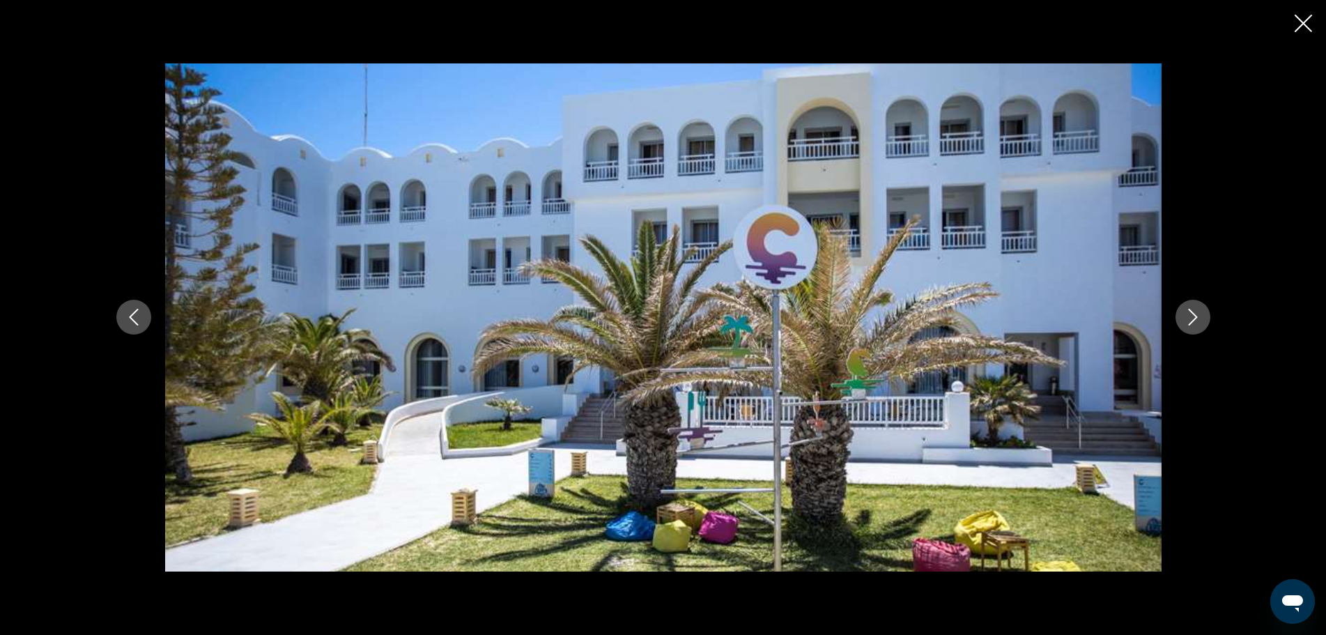
click at [1199, 320] on icon "Next image" at bounding box center [1192, 317] width 17 height 17
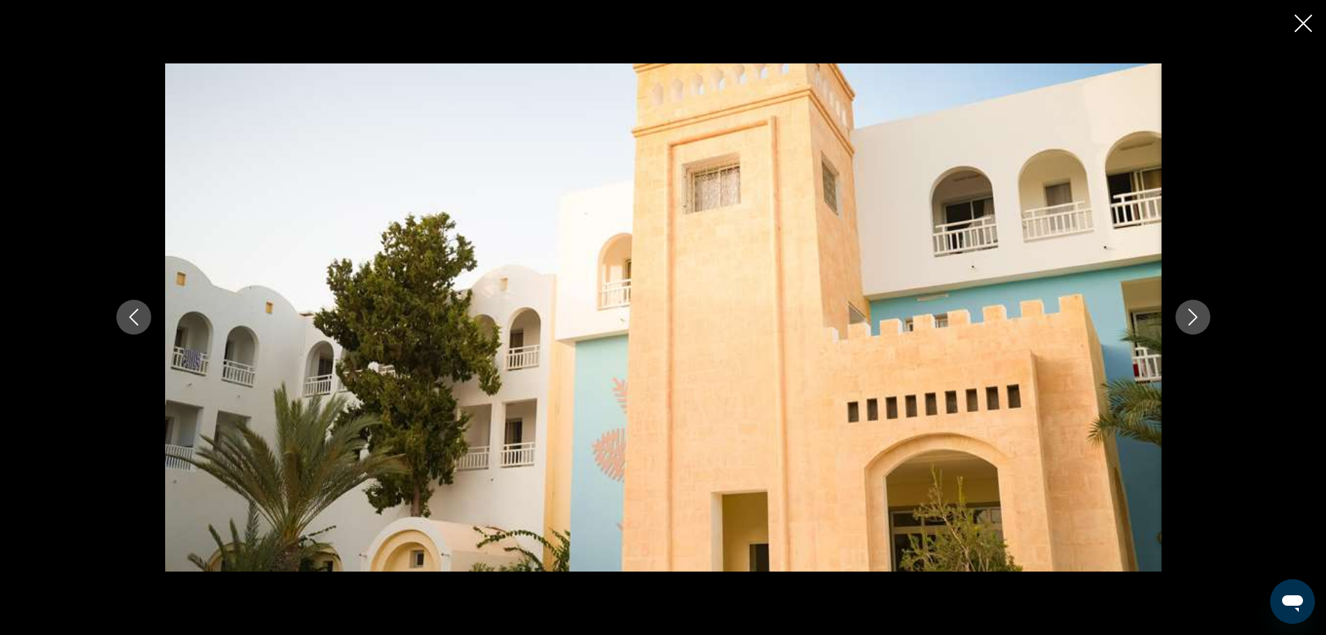
click at [1199, 320] on icon "Next image" at bounding box center [1192, 317] width 17 height 17
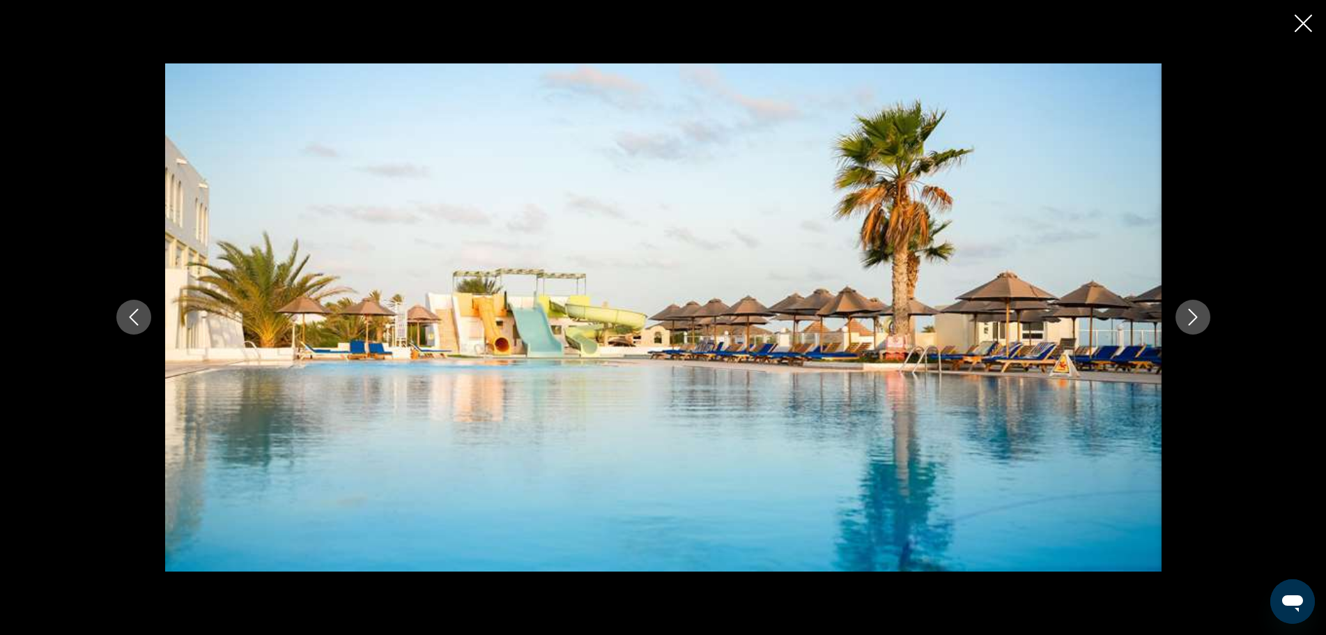
click at [1199, 320] on icon "Next image" at bounding box center [1192, 317] width 17 height 17
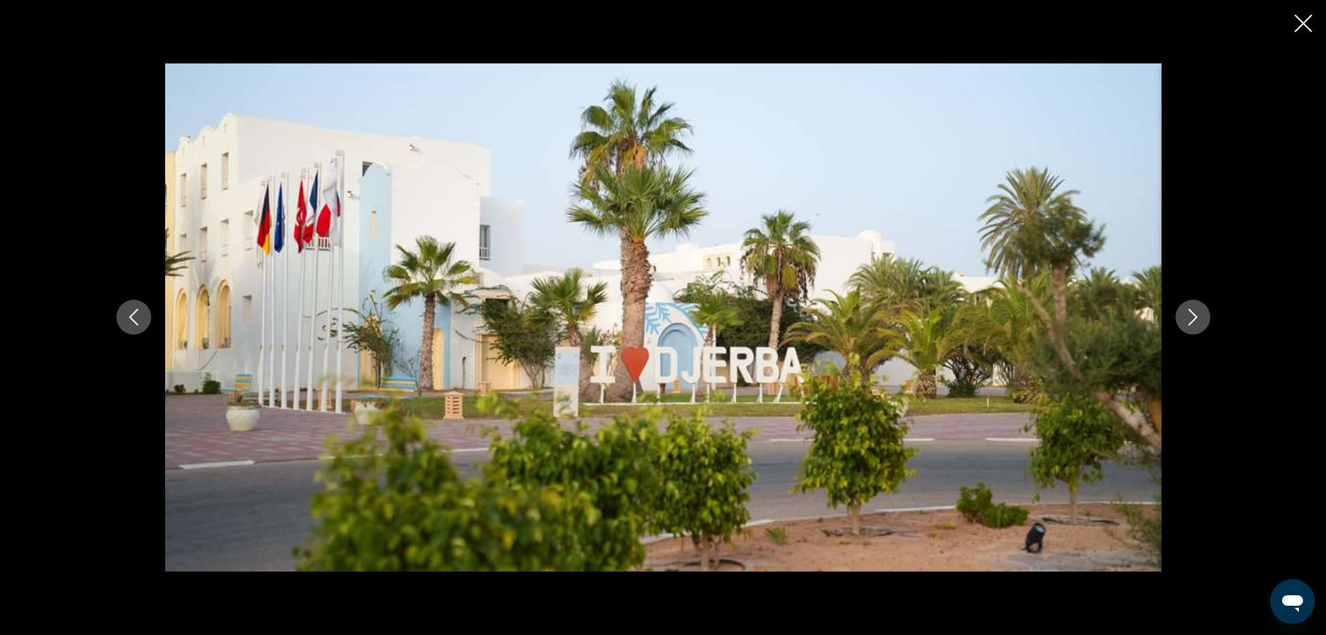
click at [1199, 320] on icon "Next image" at bounding box center [1192, 317] width 17 height 17
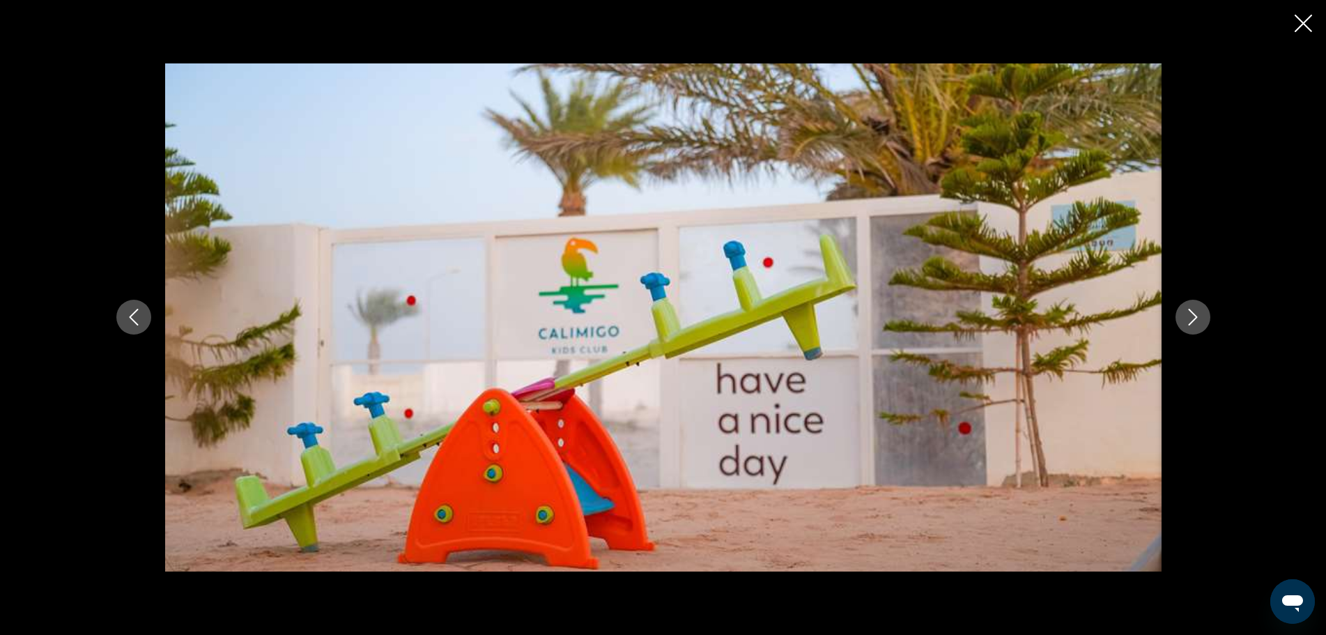
click at [1199, 320] on icon "Next image" at bounding box center [1192, 317] width 17 height 17
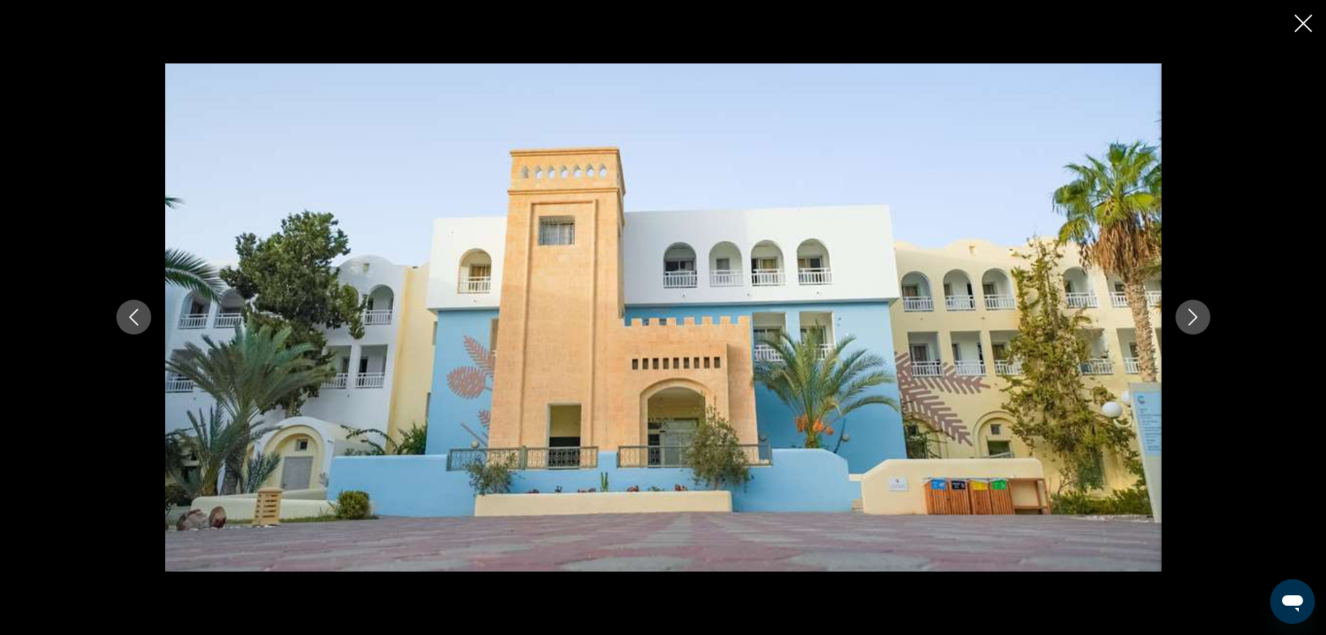
click at [1199, 320] on icon "Next image" at bounding box center [1192, 317] width 17 height 17
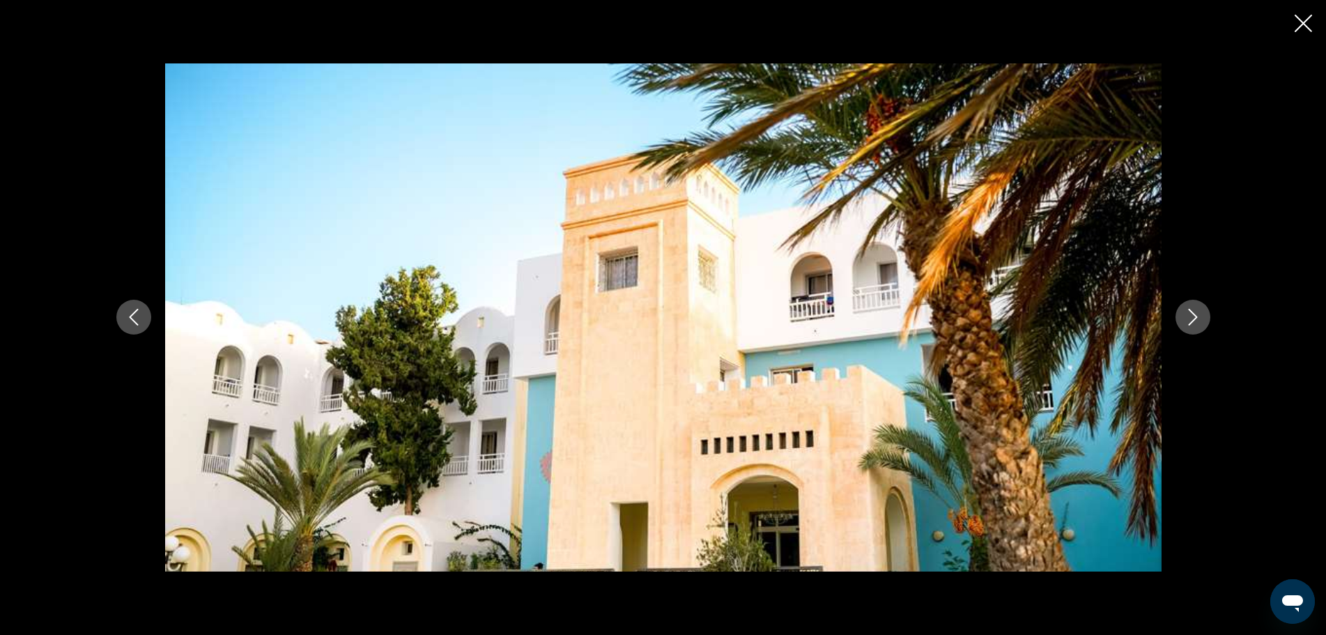
click at [1199, 320] on icon "Next image" at bounding box center [1192, 317] width 17 height 17
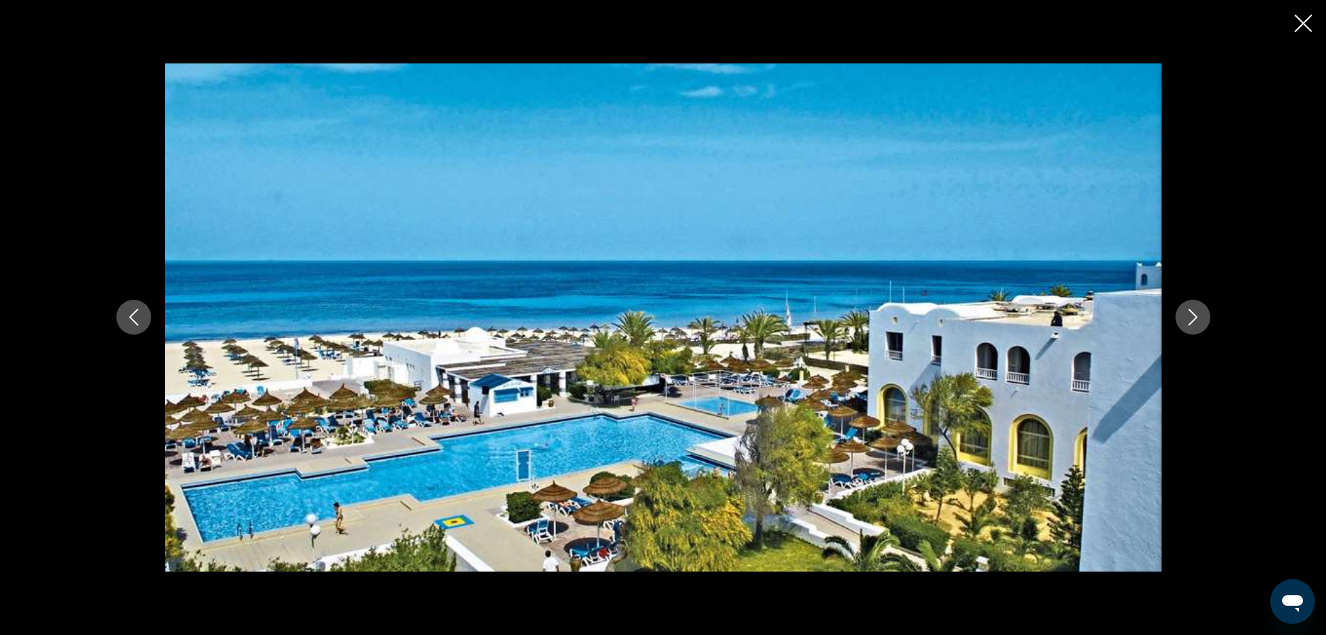
click at [1199, 320] on icon "Next image" at bounding box center [1192, 317] width 17 height 17
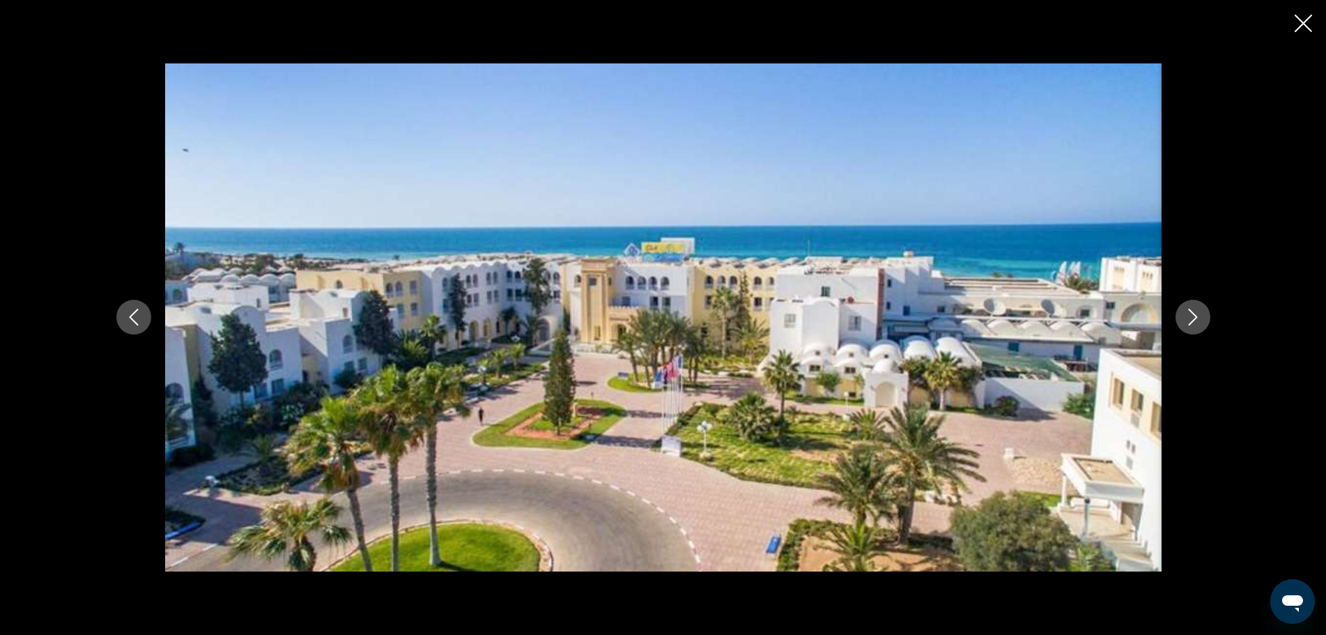
click at [1199, 320] on icon "Next image" at bounding box center [1192, 317] width 17 height 17
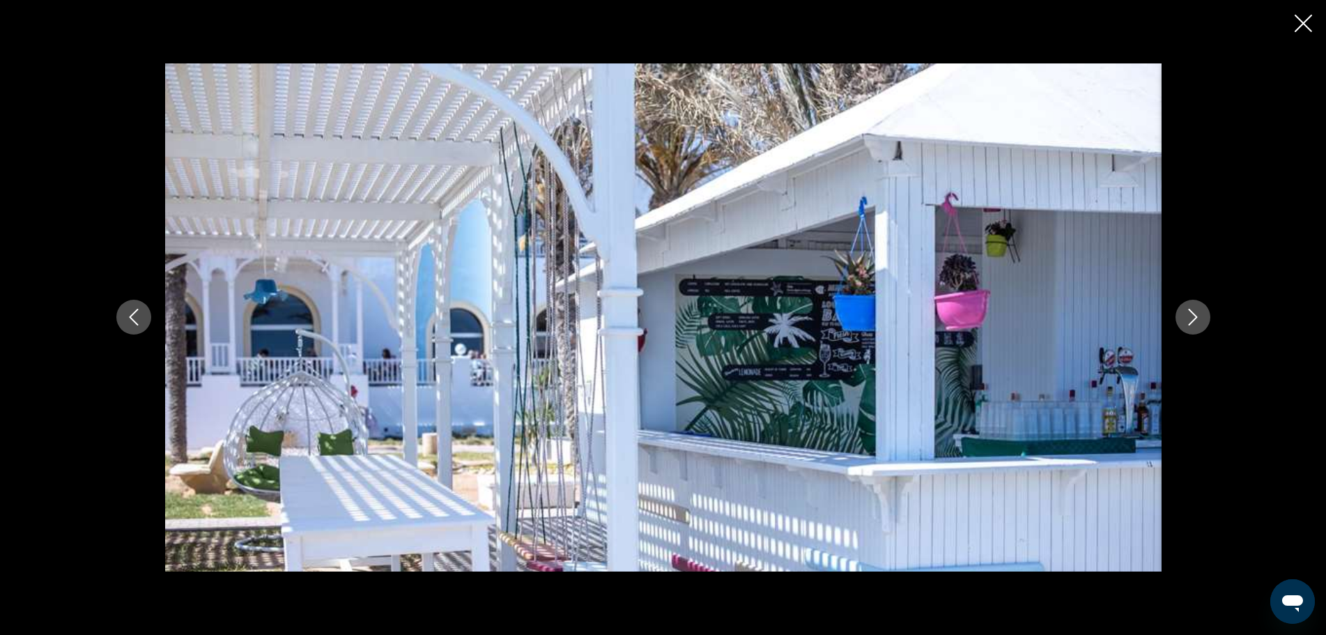
click at [1199, 320] on icon "Next image" at bounding box center [1192, 317] width 17 height 17
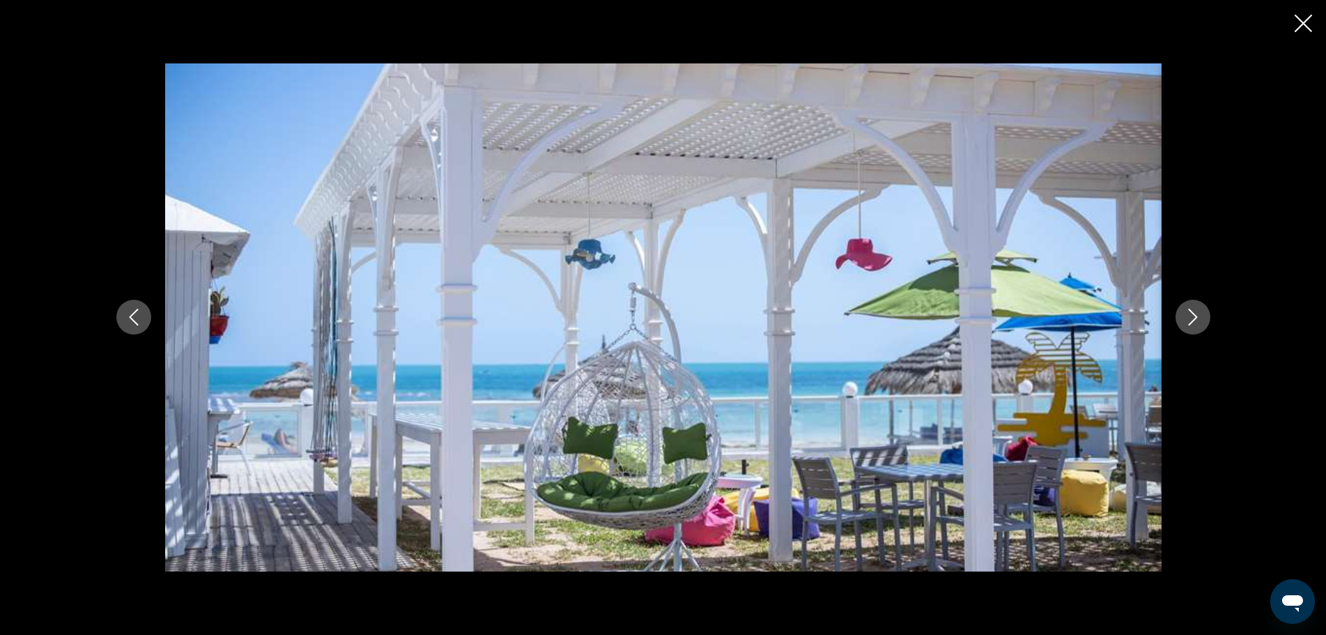
click at [1199, 320] on icon "Next image" at bounding box center [1192, 317] width 17 height 17
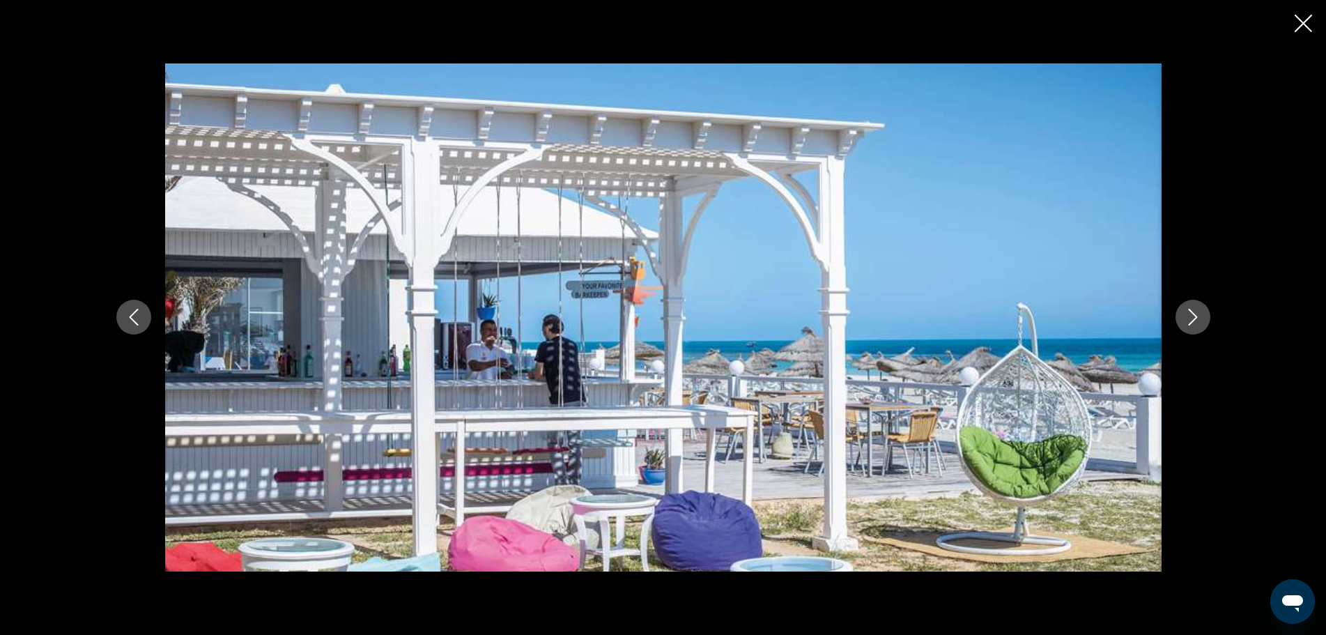
click at [1199, 320] on icon "Next image" at bounding box center [1192, 317] width 17 height 17
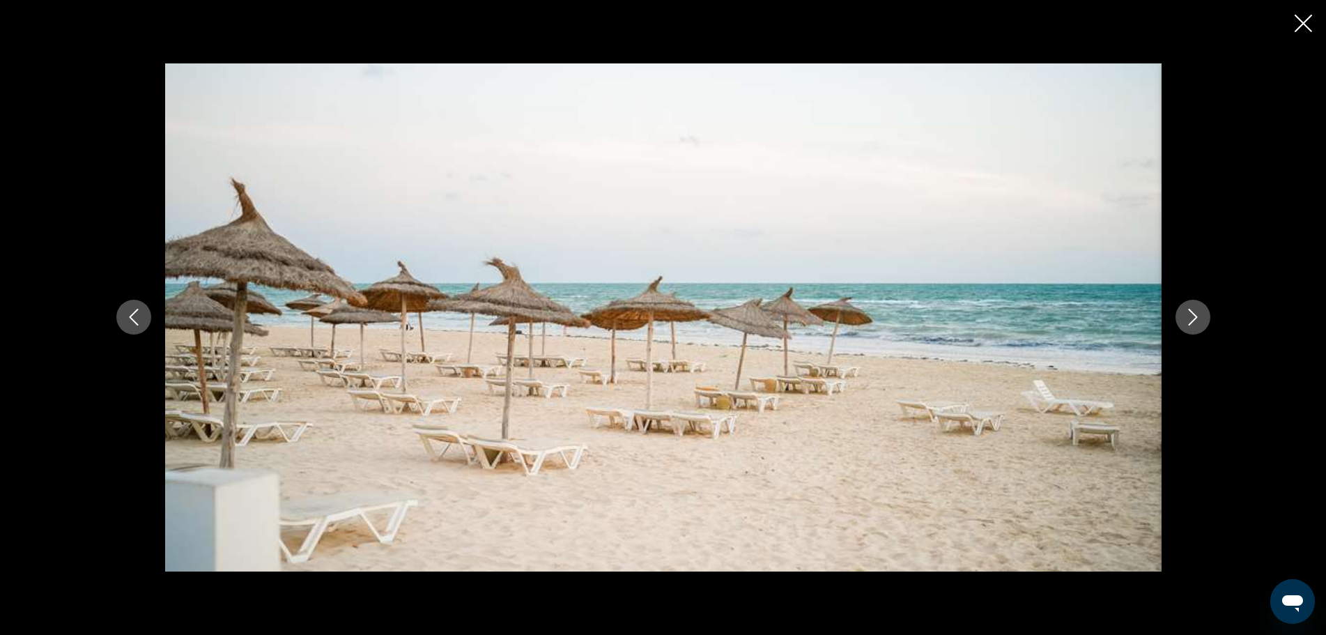
click at [1199, 320] on icon "Next image" at bounding box center [1192, 317] width 17 height 17
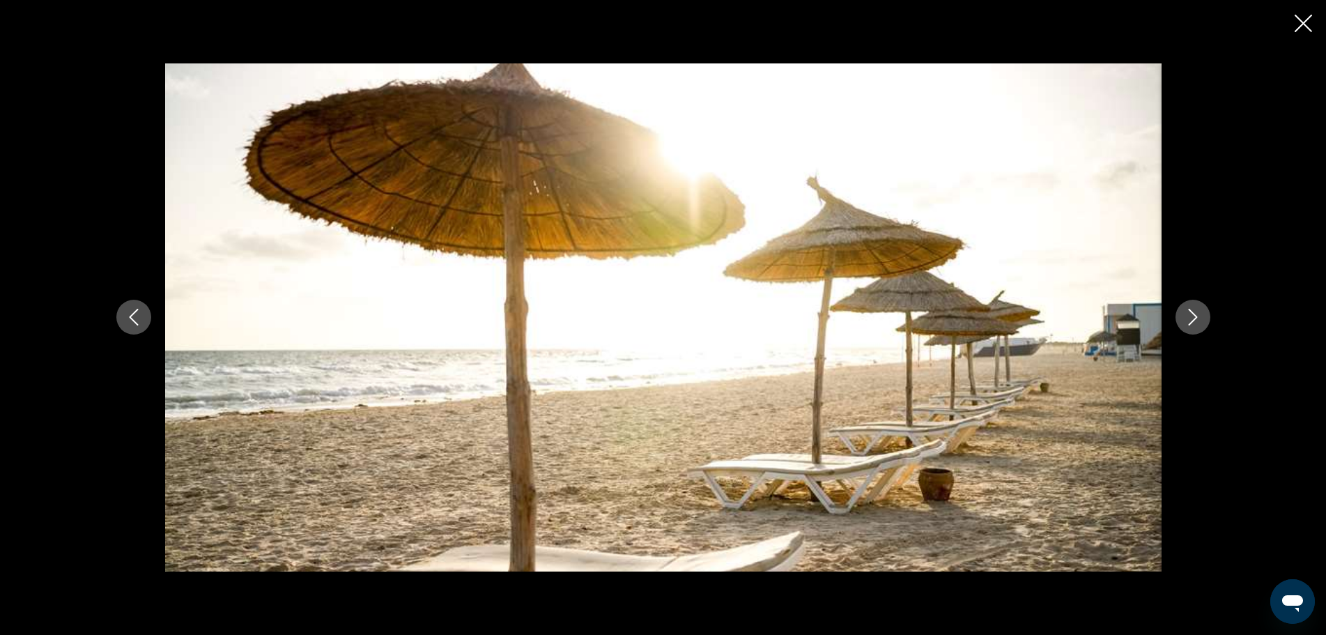
click at [1199, 320] on icon "Next image" at bounding box center [1192, 317] width 17 height 17
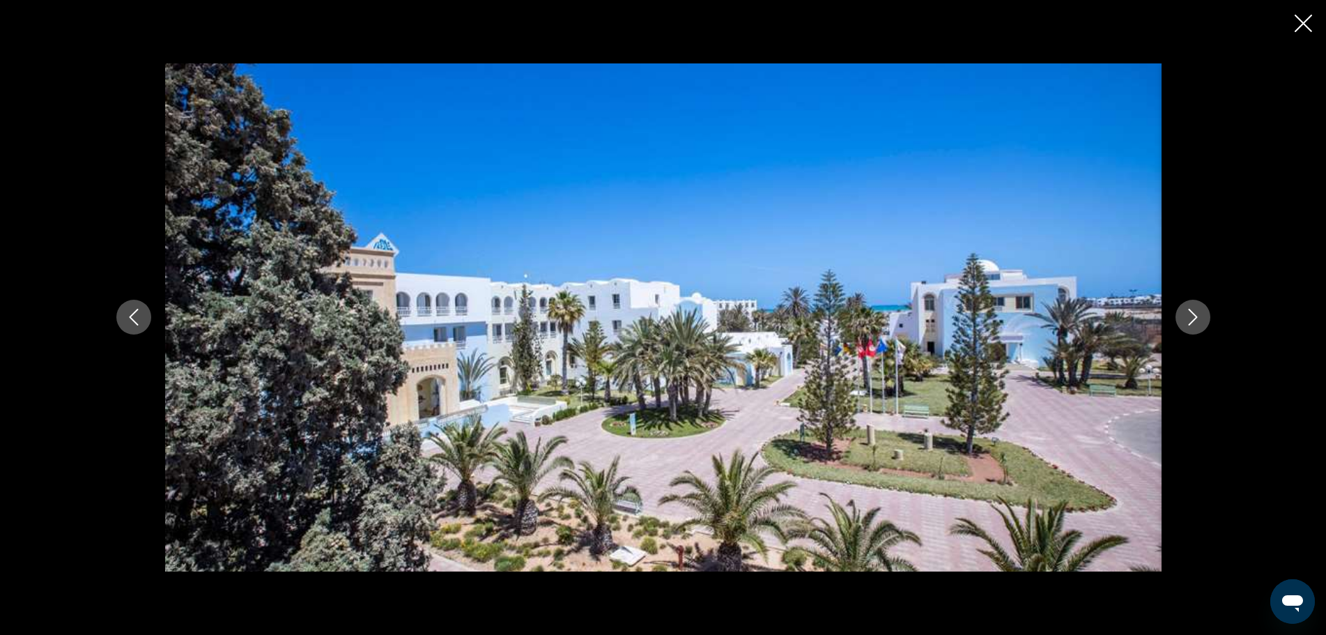
click at [1198, 320] on icon "Next image" at bounding box center [1192, 317] width 17 height 17
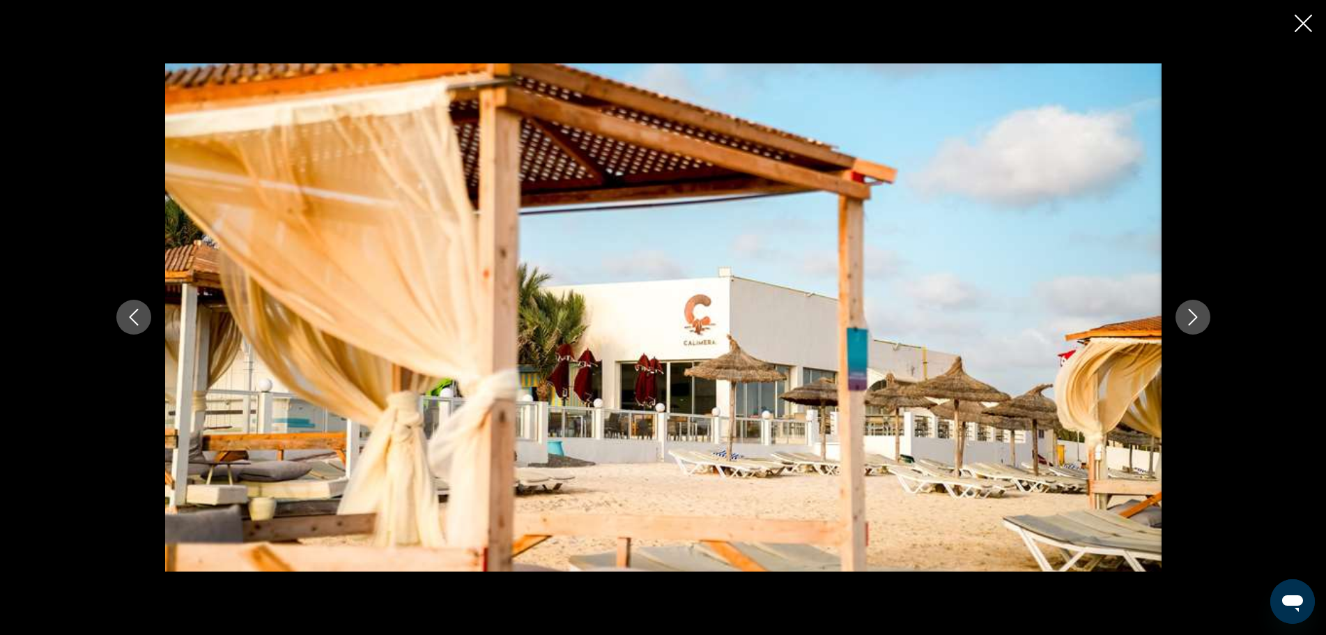
click at [1198, 320] on icon "Next image" at bounding box center [1192, 317] width 17 height 17
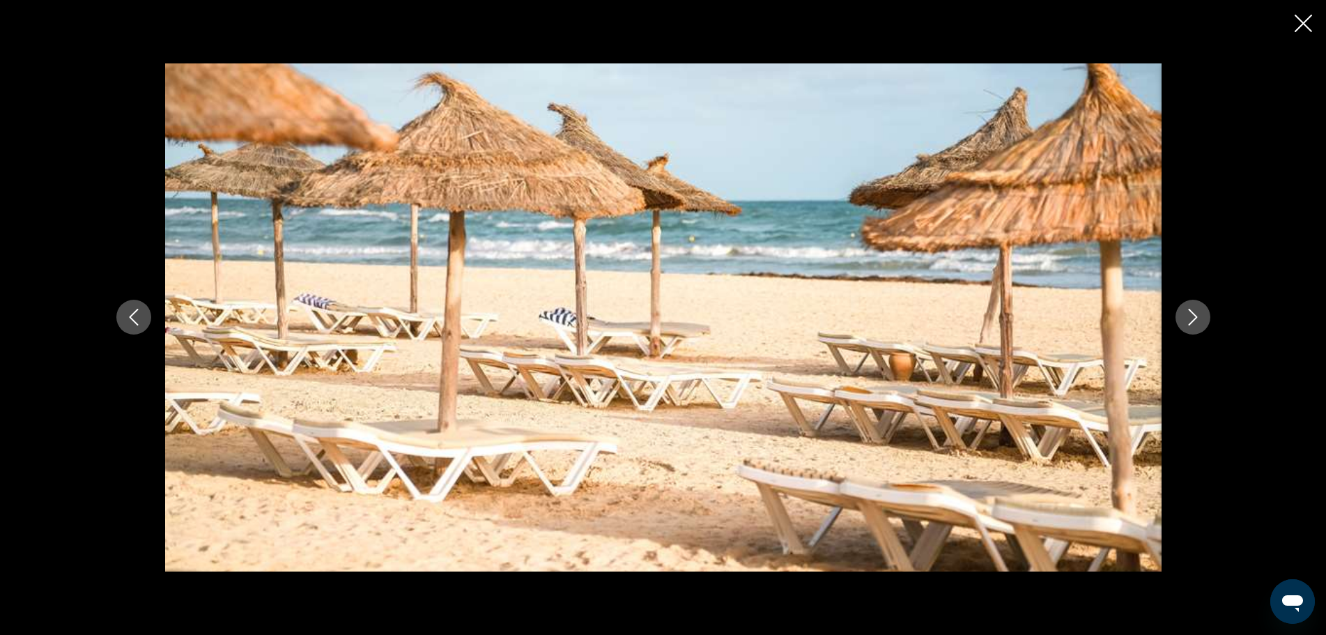
click at [1198, 320] on icon "Next image" at bounding box center [1192, 317] width 17 height 17
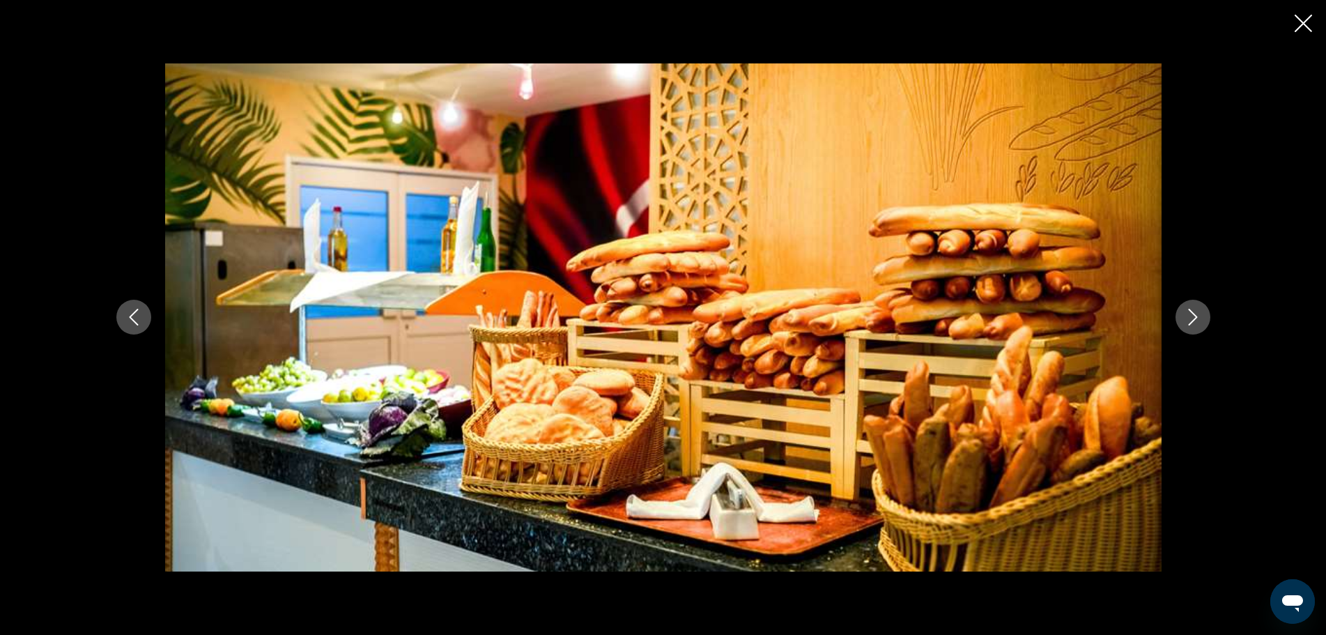
click at [1198, 320] on icon "Next image" at bounding box center [1192, 317] width 17 height 17
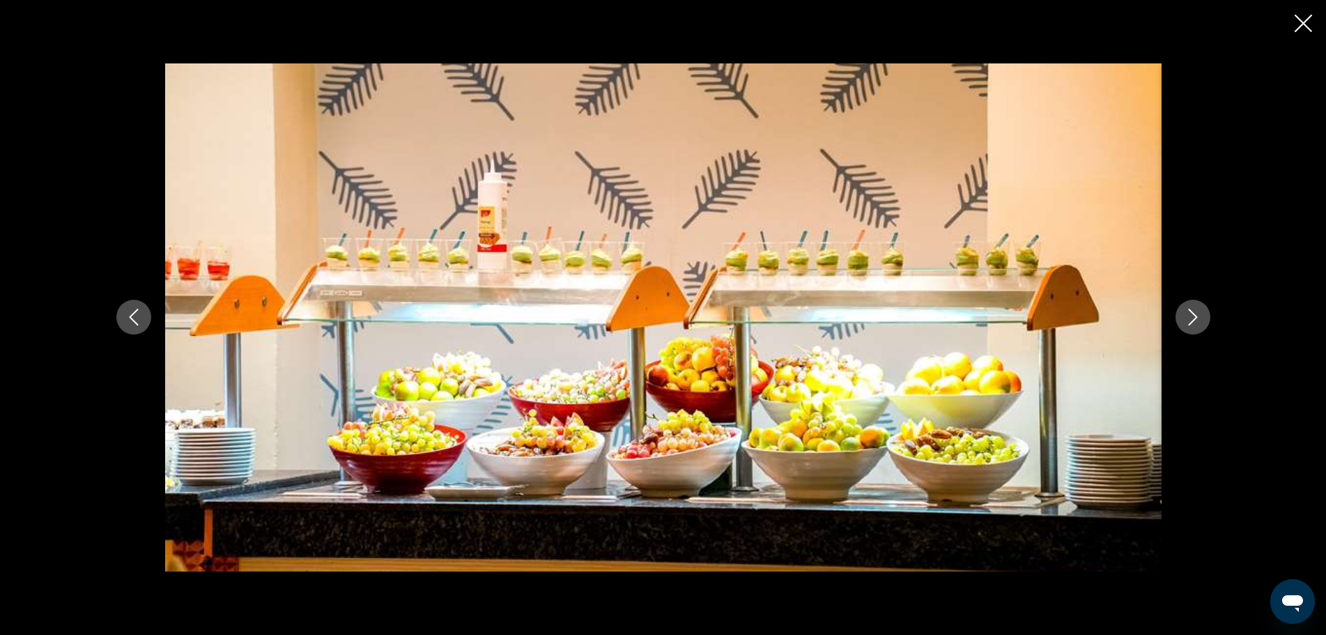
click at [1198, 320] on icon "Next image" at bounding box center [1192, 317] width 17 height 17
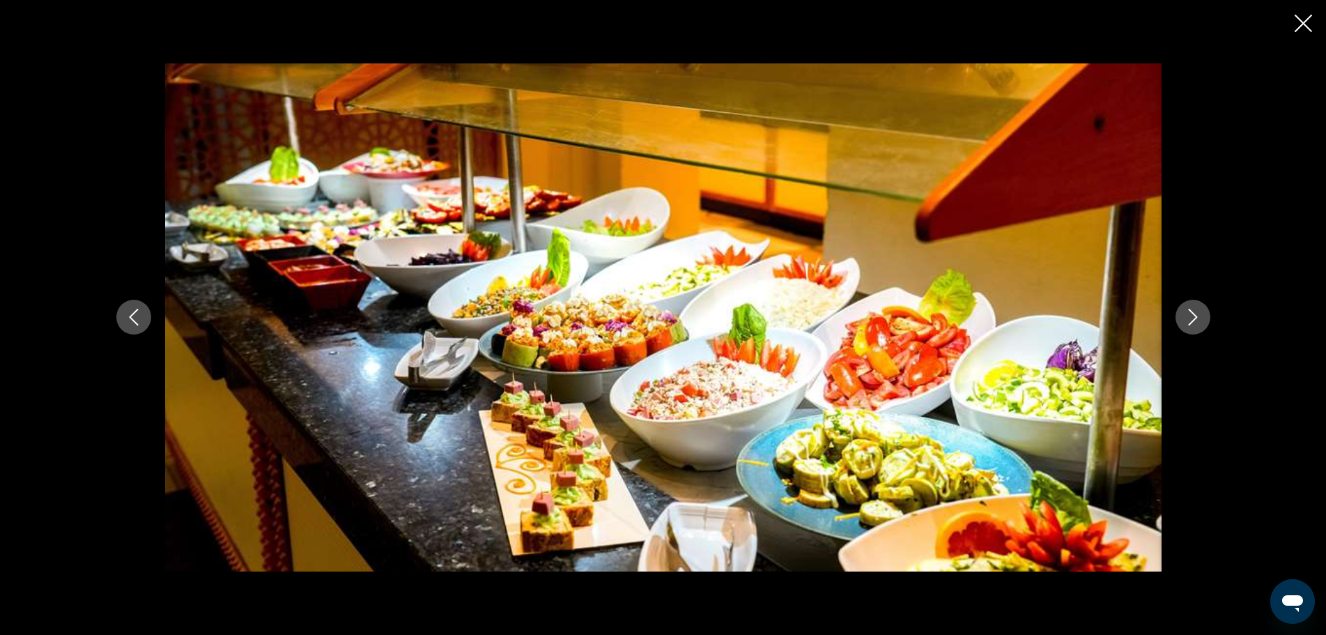
click at [1198, 320] on icon "Next image" at bounding box center [1192, 317] width 17 height 17
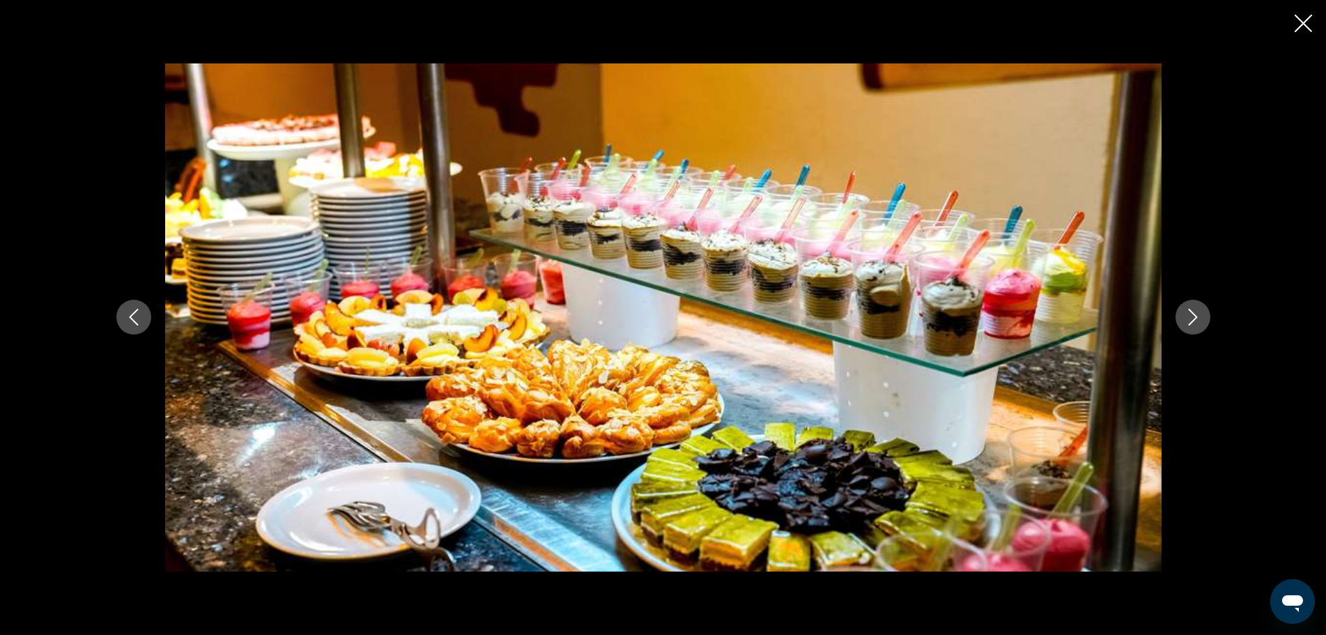
click at [1198, 320] on icon "Next image" at bounding box center [1192, 317] width 17 height 17
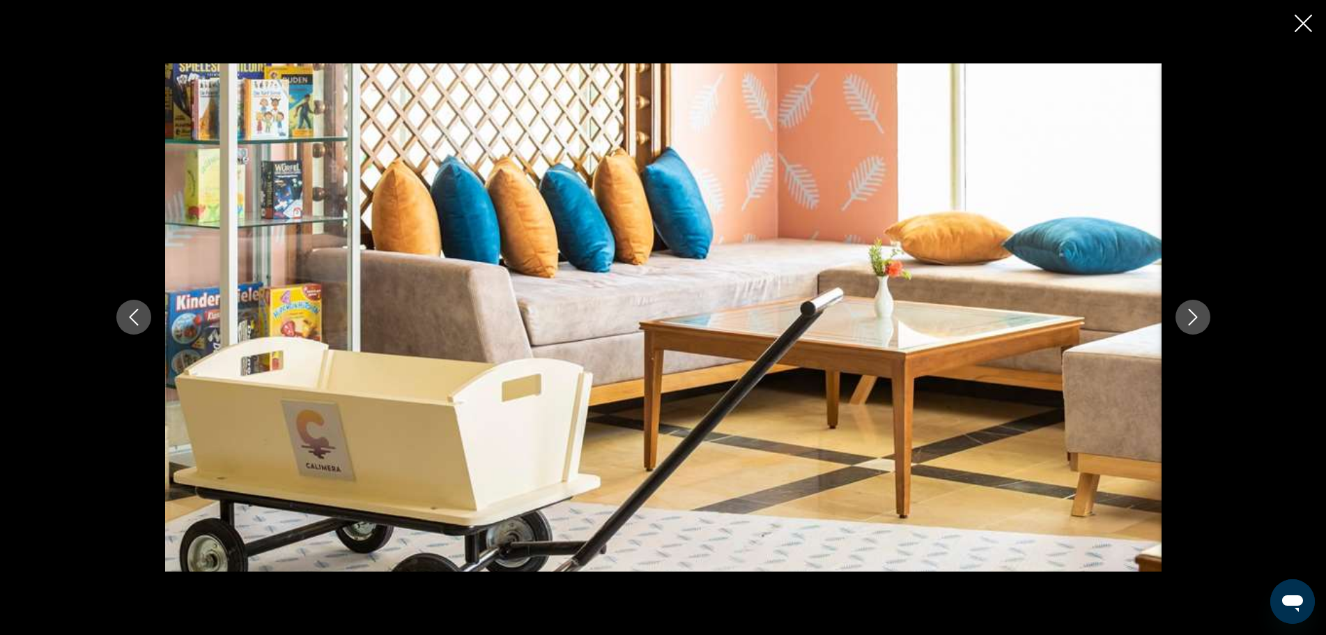
click at [1198, 320] on icon "Next image" at bounding box center [1192, 317] width 17 height 17
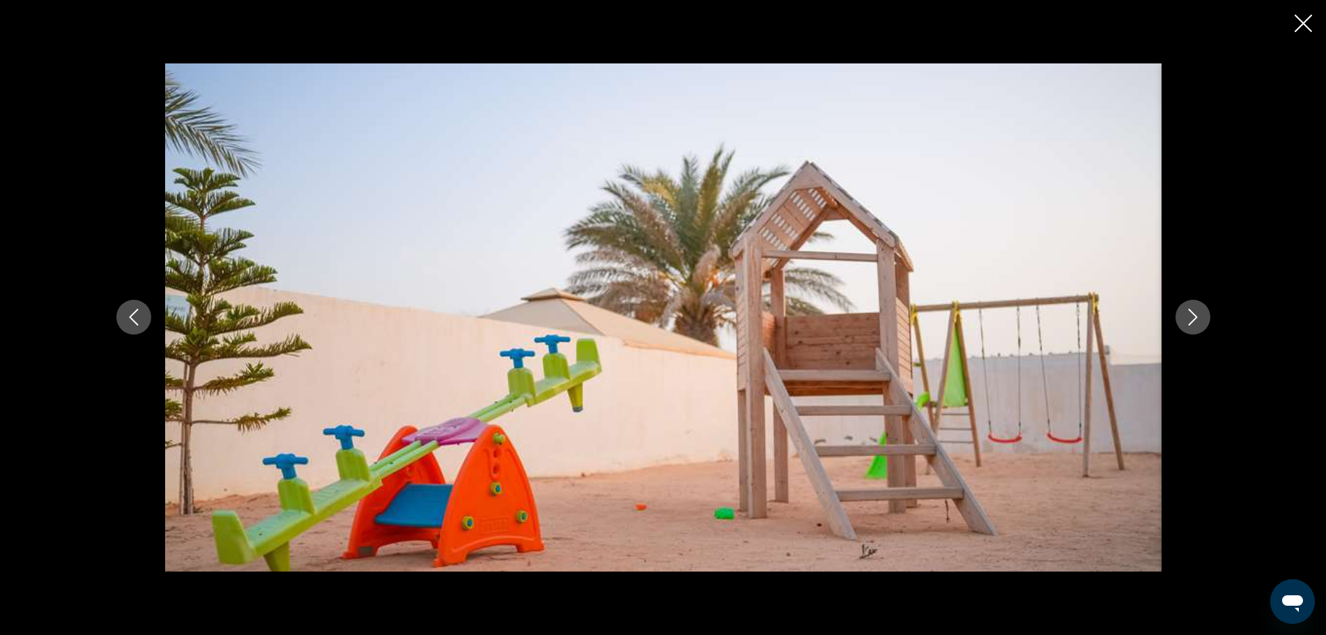
click at [1198, 320] on icon "Next image" at bounding box center [1192, 317] width 17 height 17
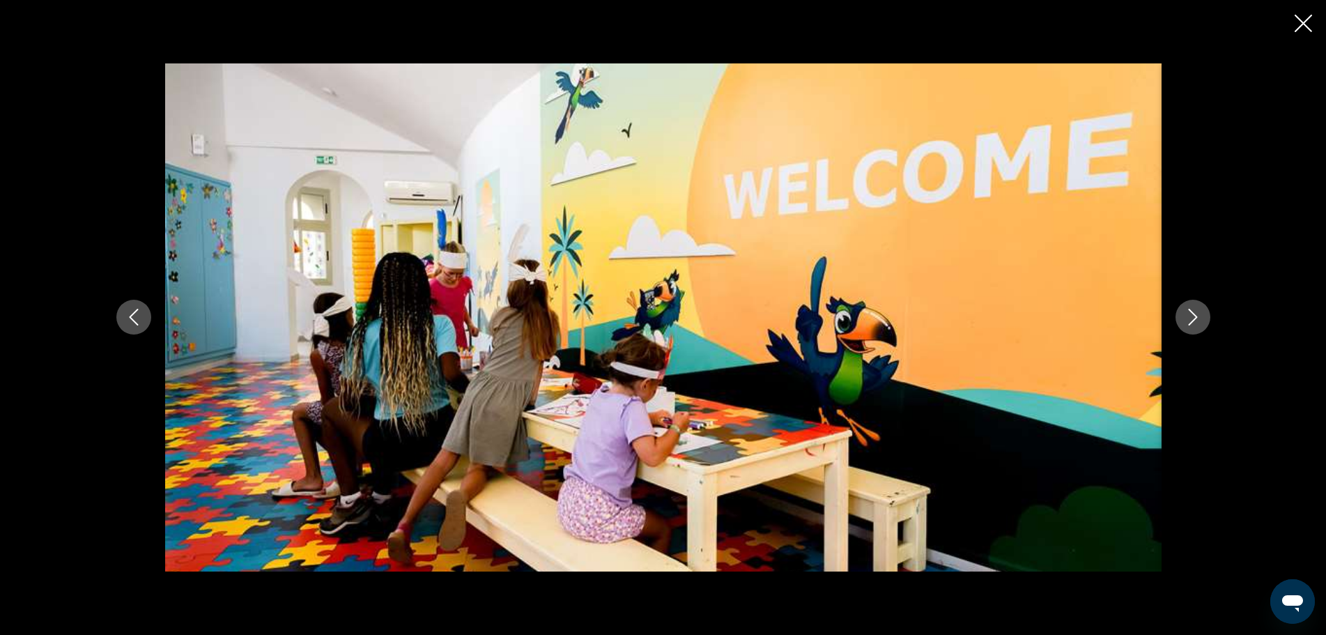
click at [1198, 320] on icon "Next image" at bounding box center [1192, 317] width 17 height 17
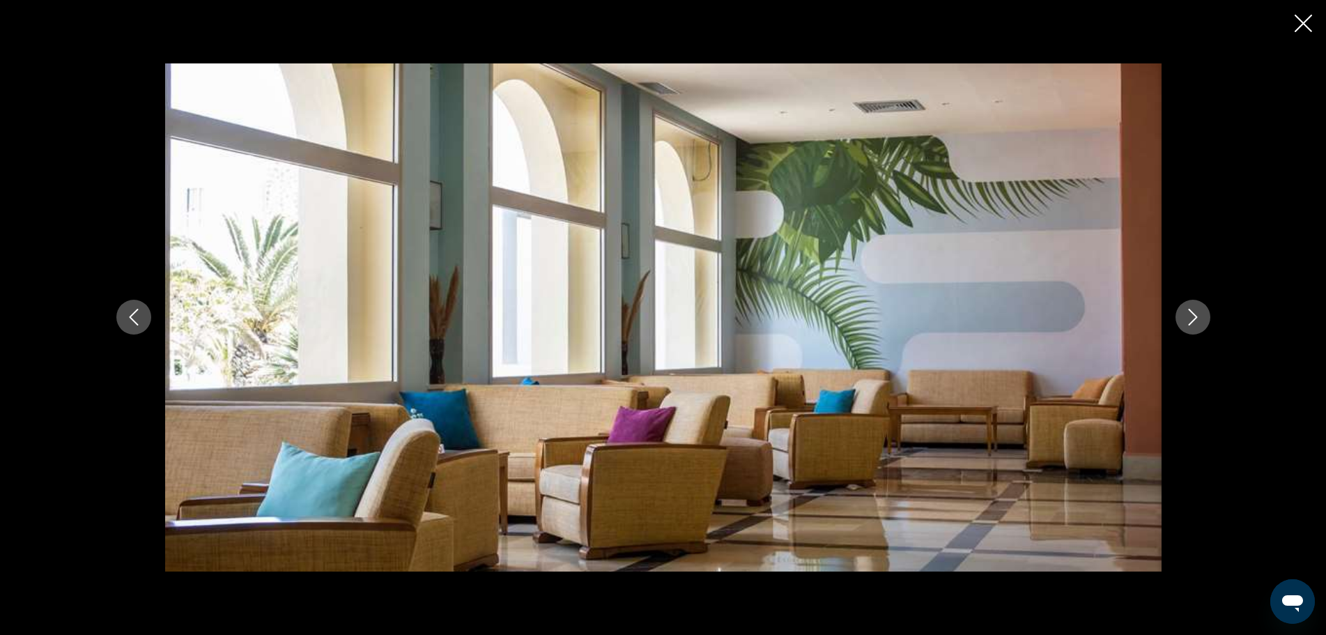
click at [1198, 320] on icon "Next image" at bounding box center [1192, 317] width 17 height 17
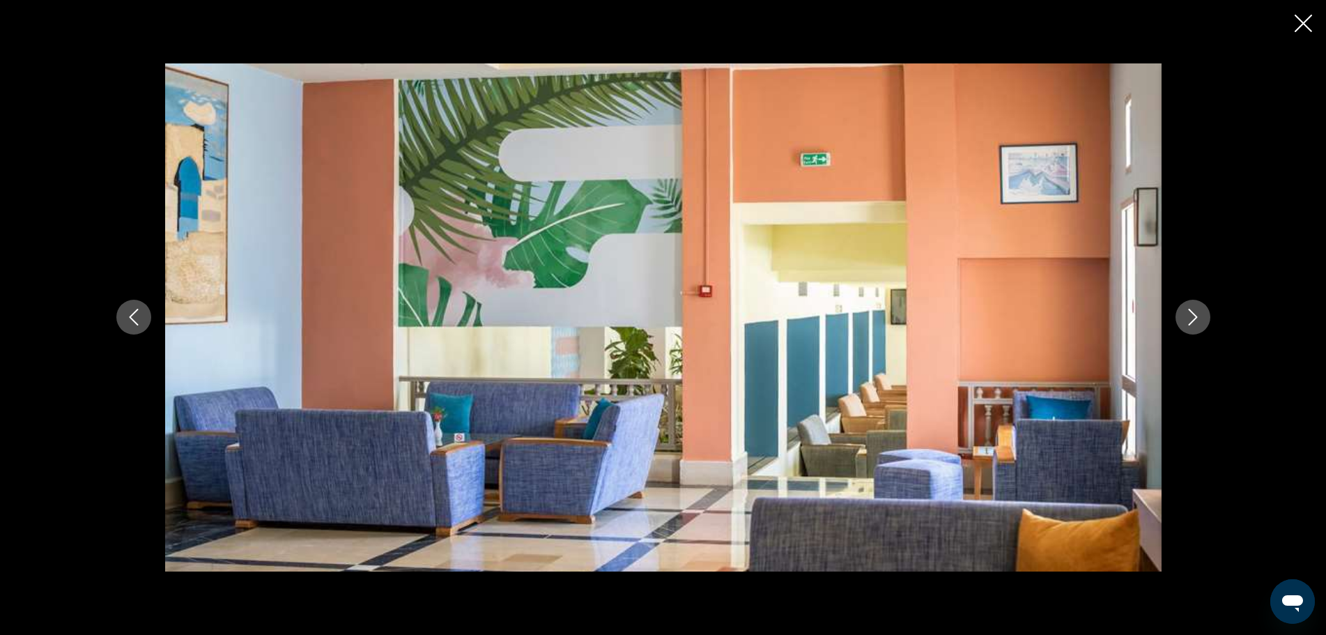
click at [1198, 320] on icon "Next image" at bounding box center [1192, 317] width 17 height 17
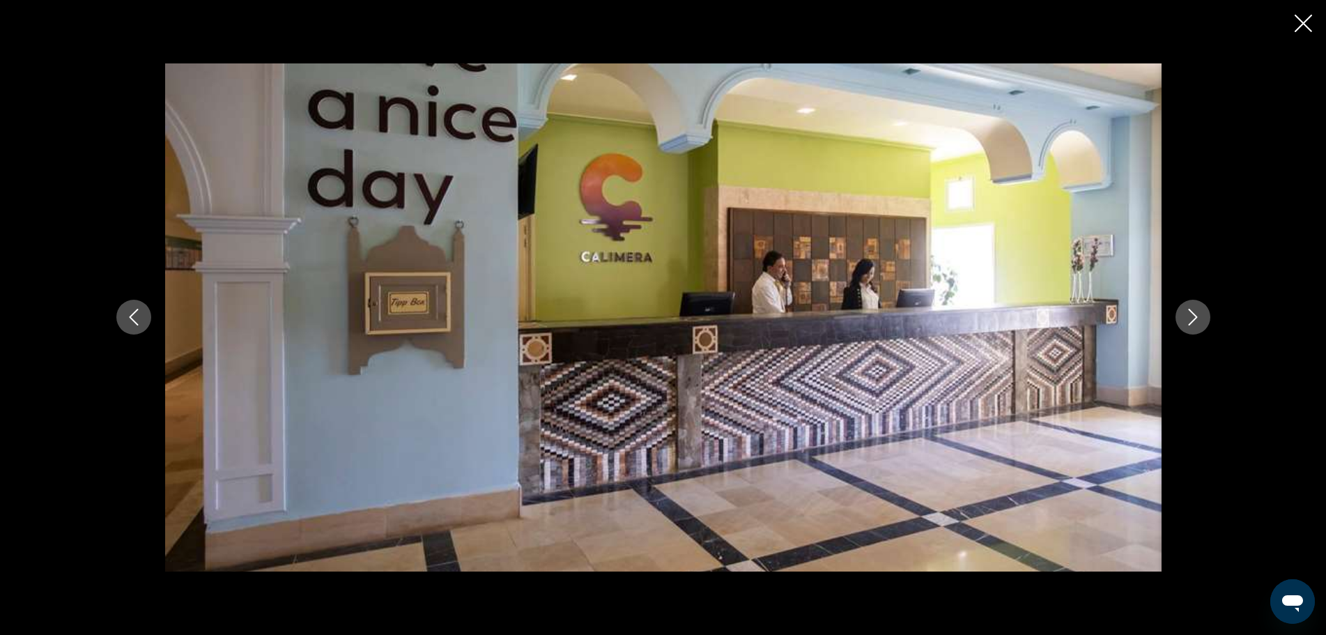
click at [1198, 320] on icon "Next image" at bounding box center [1192, 317] width 17 height 17
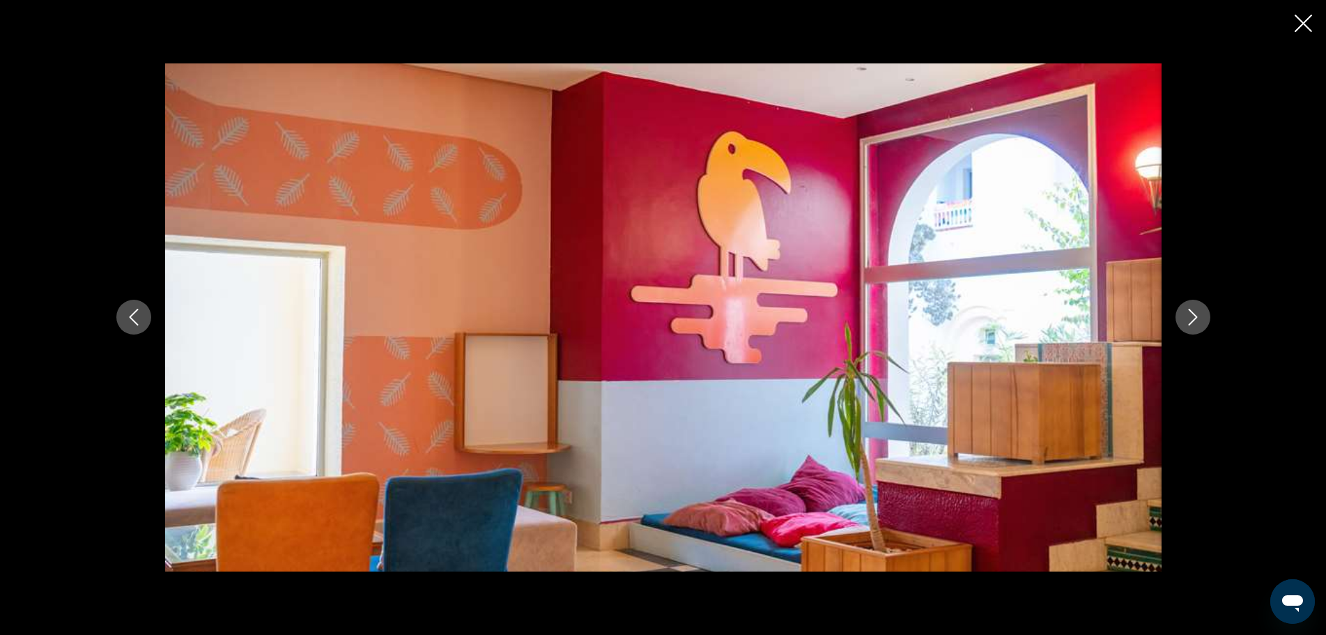
click at [1198, 320] on icon "Next image" at bounding box center [1192, 317] width 17 height 17
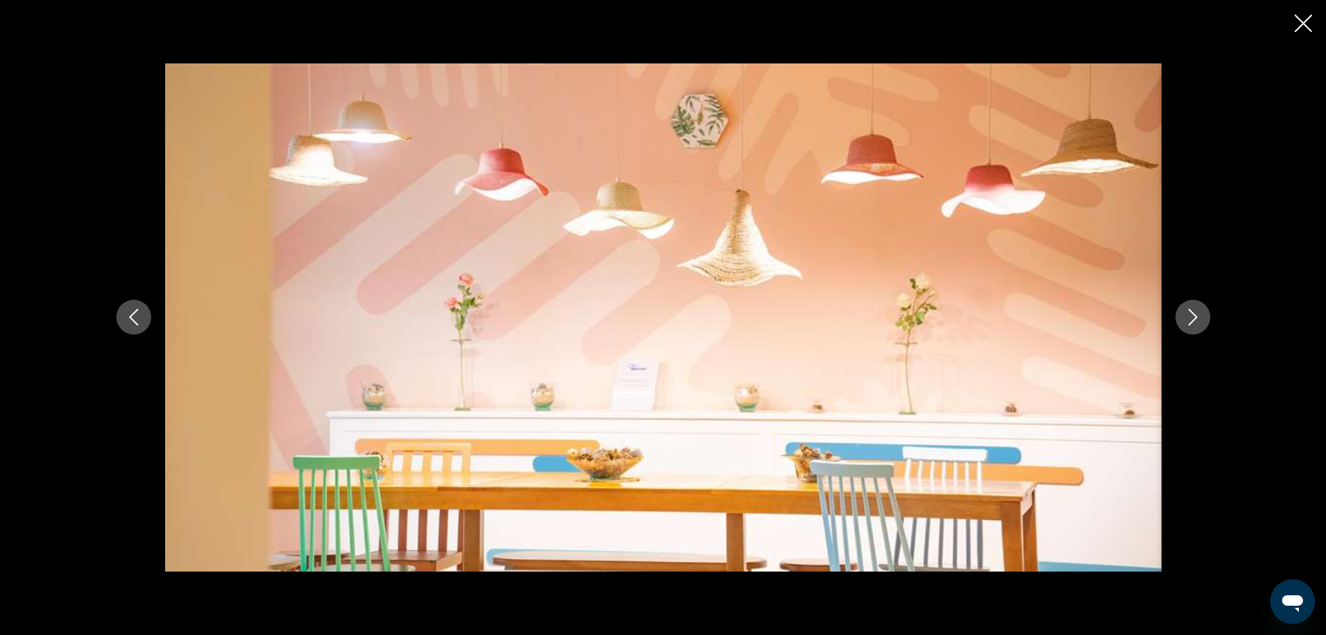
click at [1197, 320] on icon "Next image" at bounding box center [1192, 317] width 17 height 17
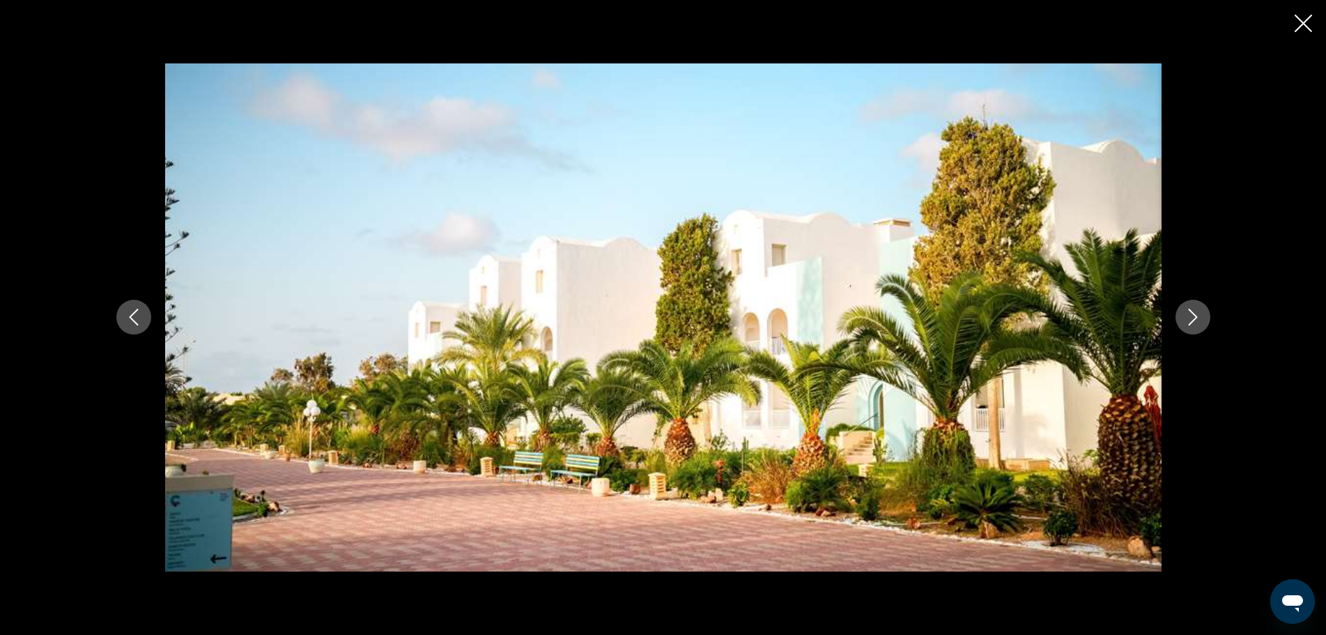
click at [1197, 320] on icon "Next image" at bounding box center [1192, 317] width 17 height 17
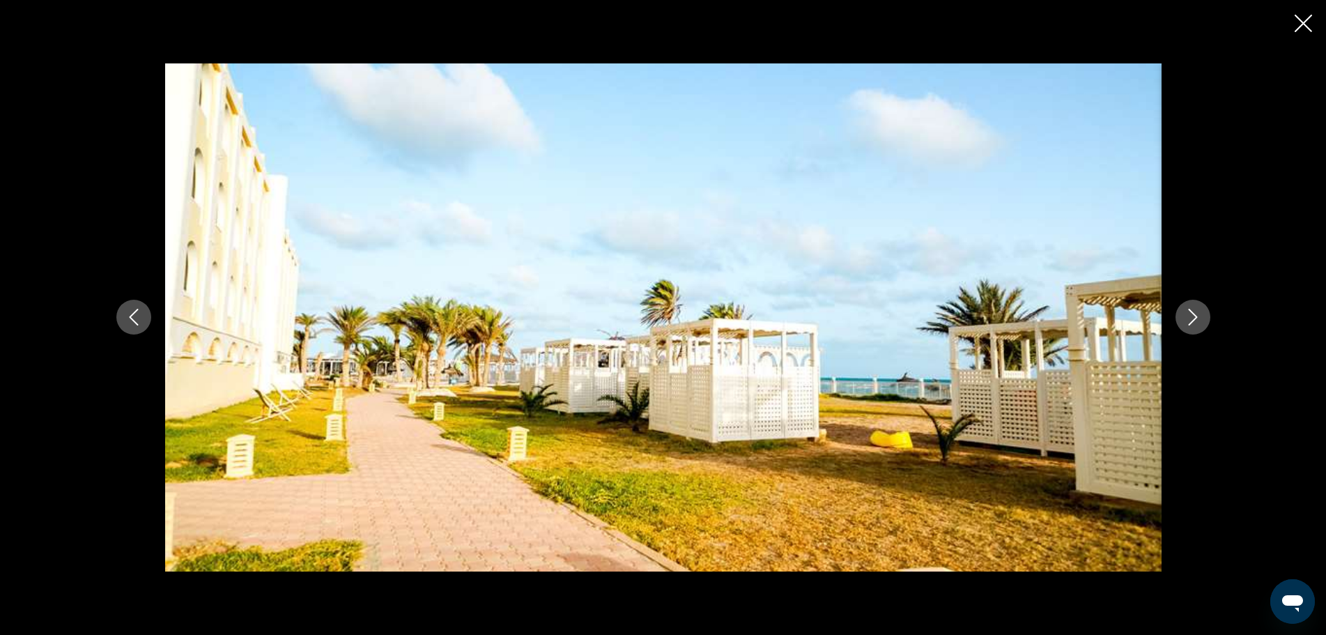
click at [1197, 320] on icon "Next image" at bounding box center [1192, 317] width 17 height 17
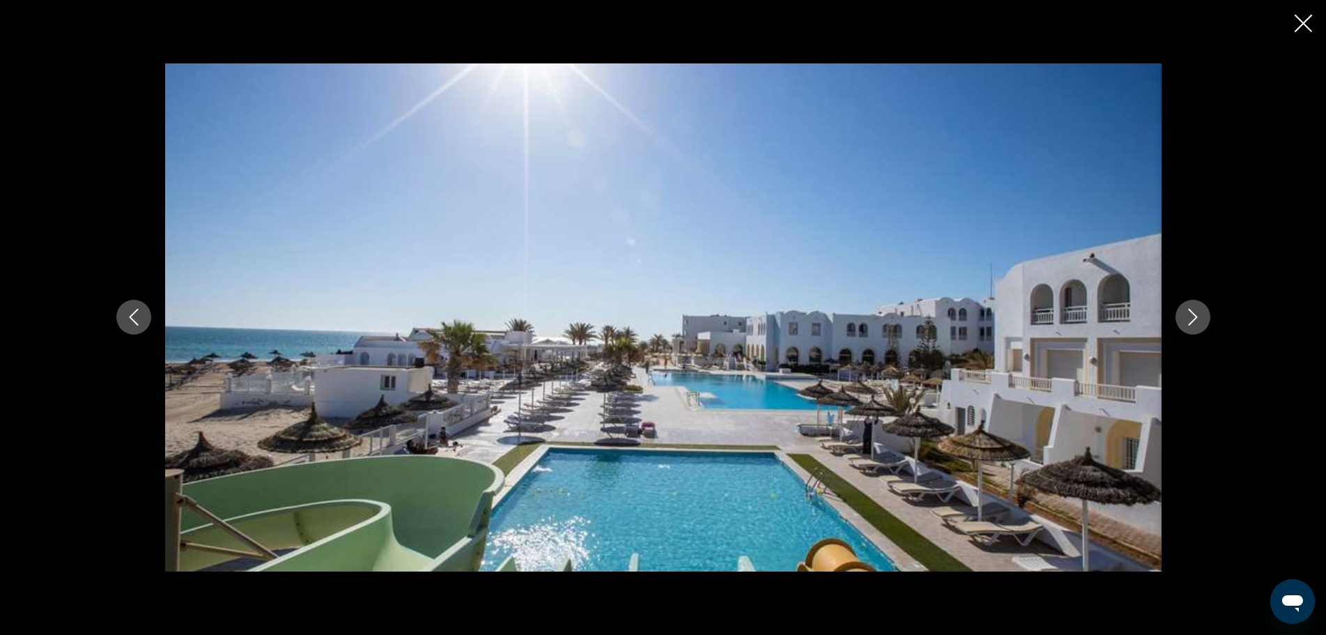
click at [1197, 320] on icon "Next image" at bounding box center [1192, 317] width 17 height 17
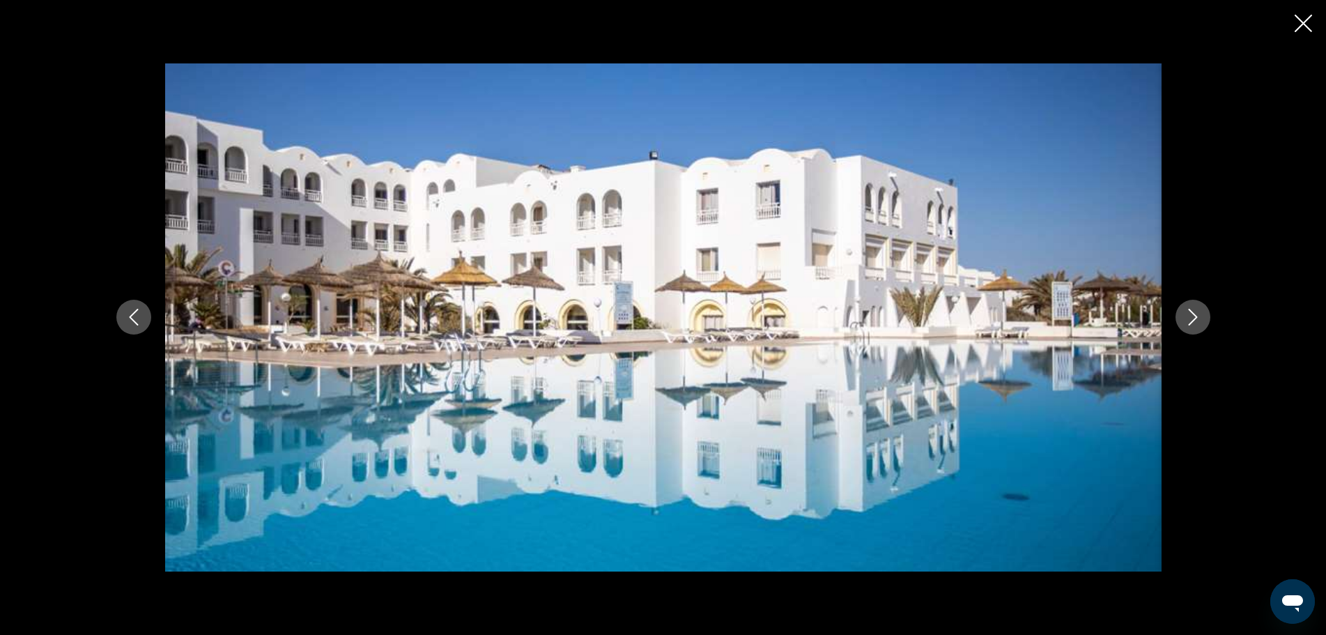
click at [1197, 320] on icon "Next image" at bounding box center [1192, 317] width 17 height 17
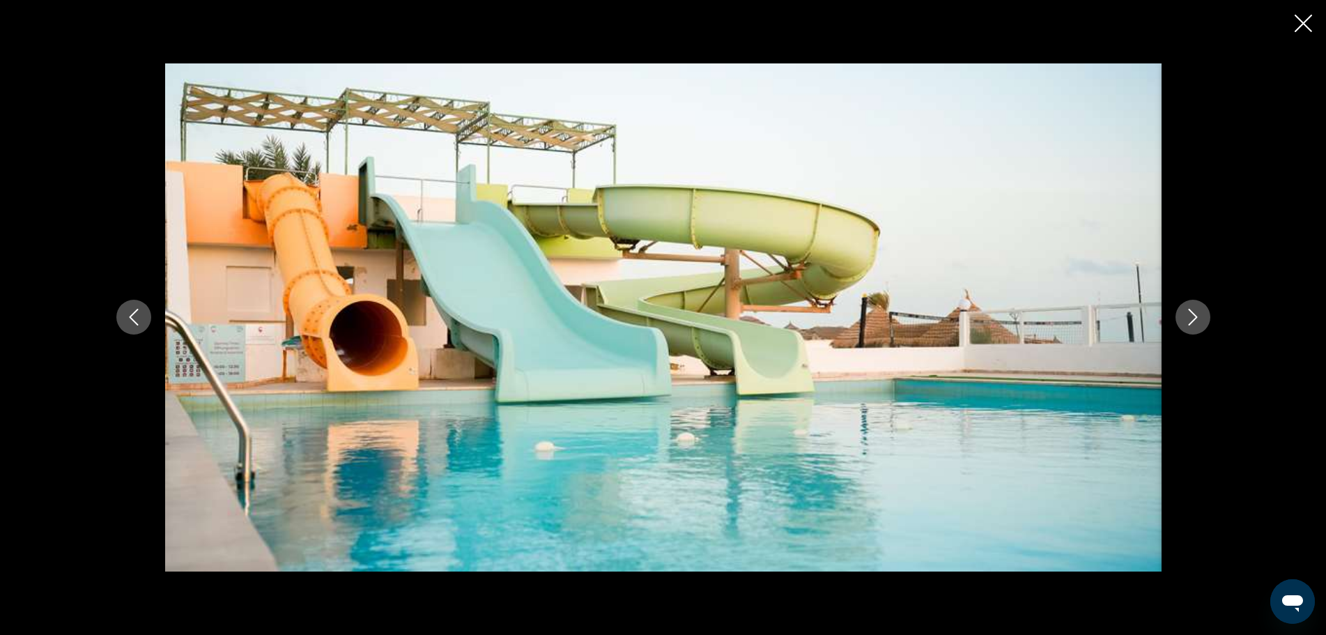
click at [1197, 320] on icon "Next image" at bounding box center [1192, 317] width 17 height 17
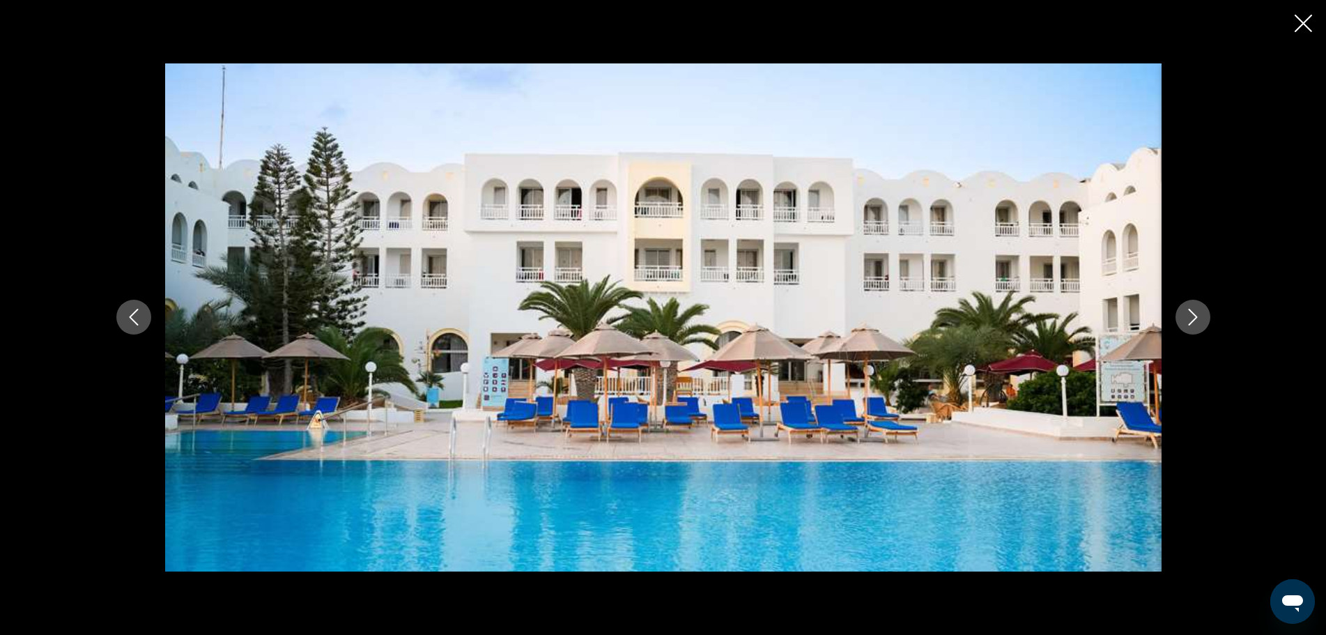
click at [1197, 320] on icon "Next image" at bounding box center [1192, 317] width 17 height 17
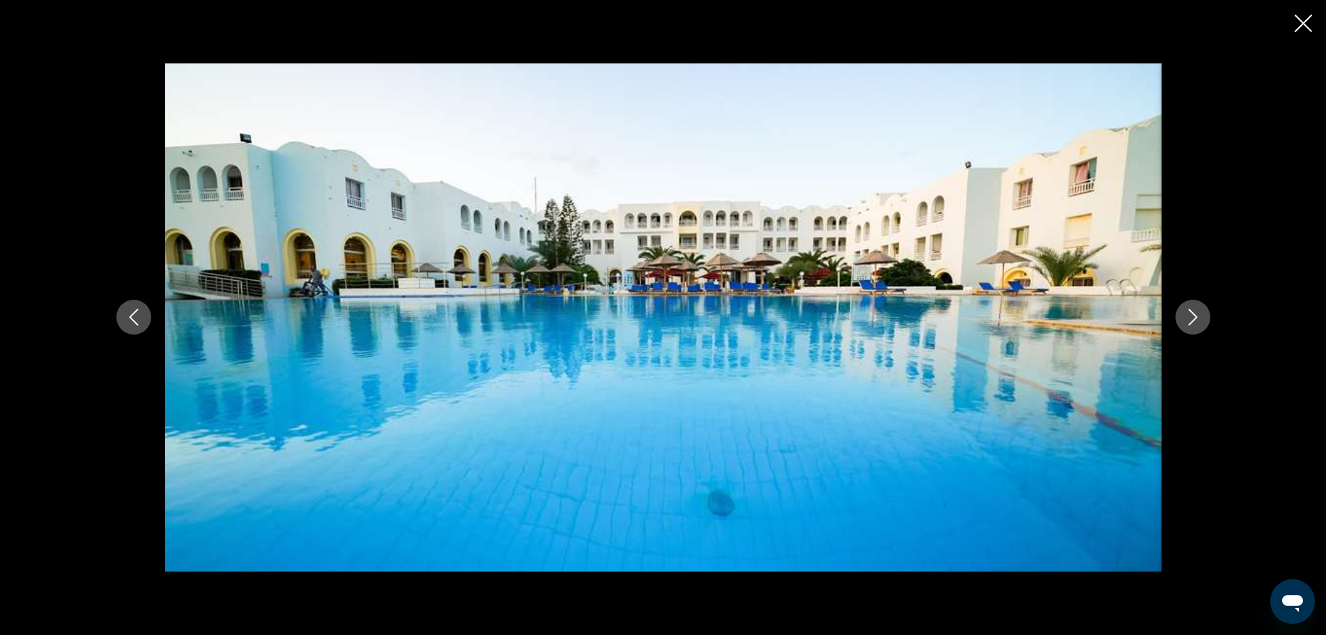
click at [1197, 320] on icon "Next image" at bounding box center [1192, 317] width 17 height 17
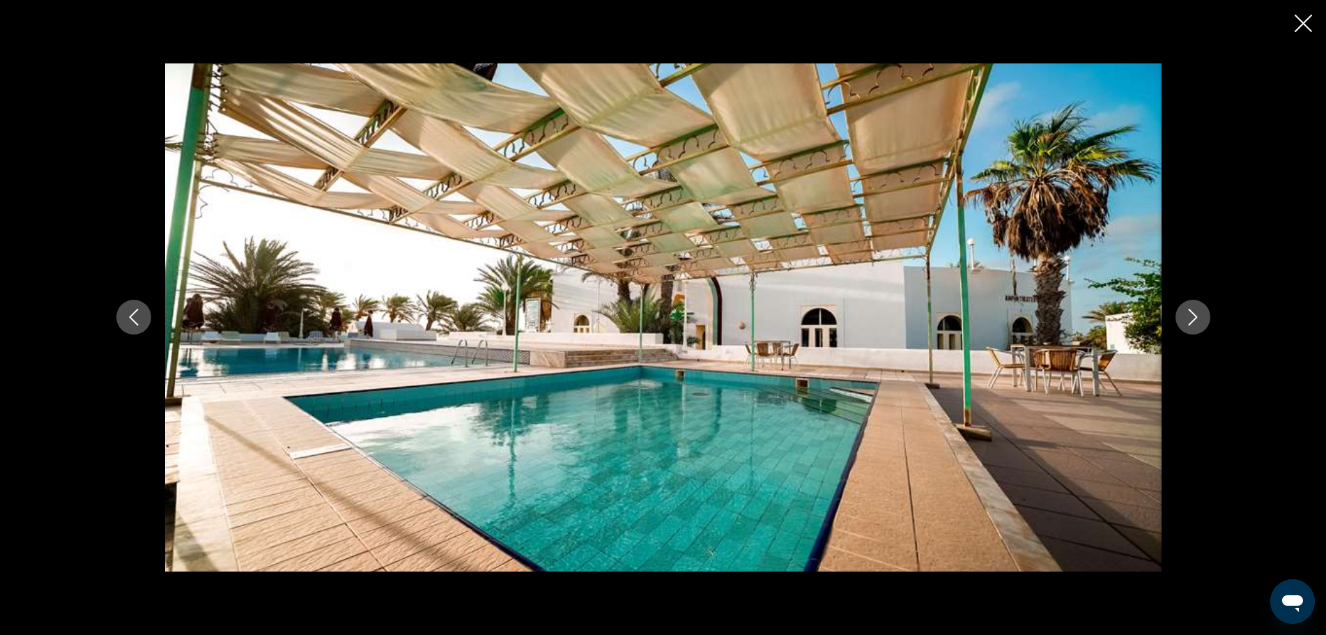
click at [1197, 320] on icon "Next image" at bounding box center [1192, 317] width 17 height 17
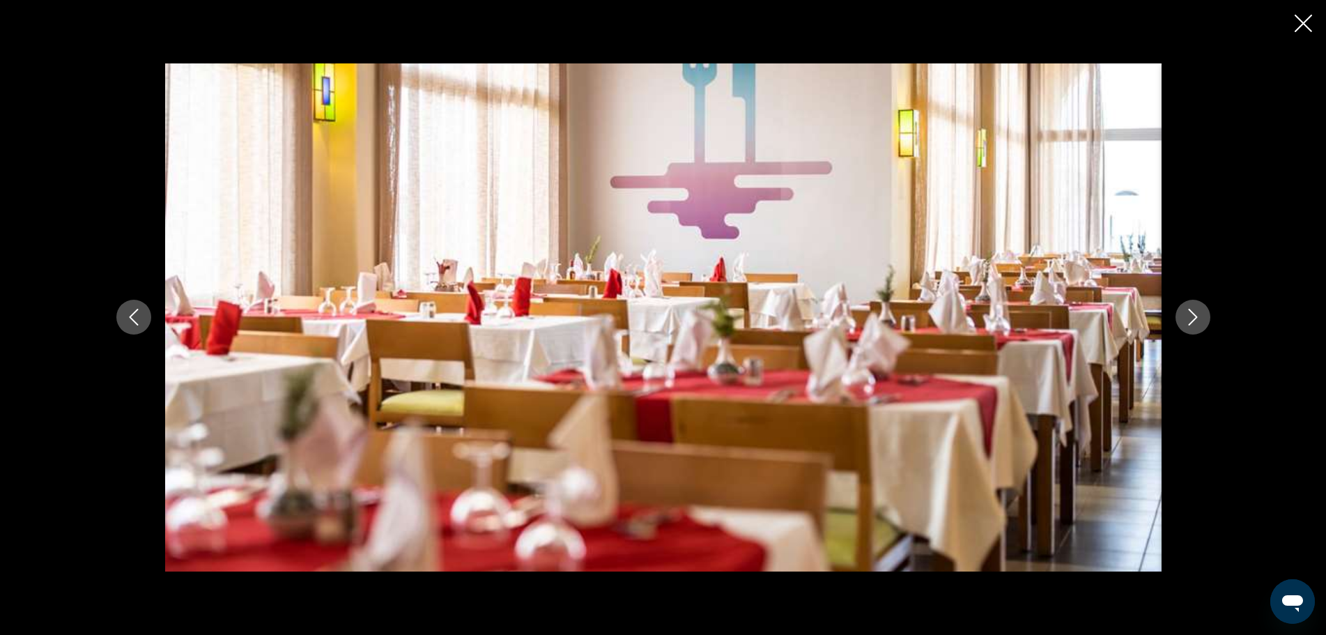
click at [1197, 320] on icon "Next image" at bounding box center [1192, 317] width 17 height 17
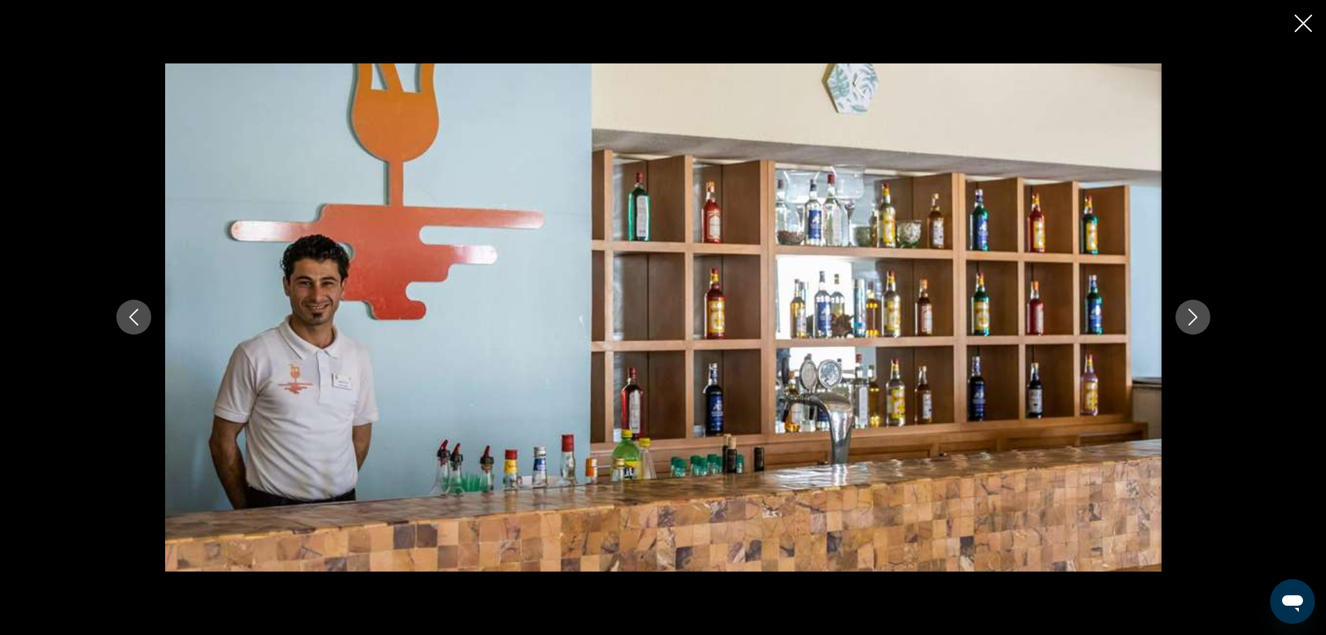
click at [1197, 320] on icon "Next image" at bounding box center [1192, 317] width 17 height 17
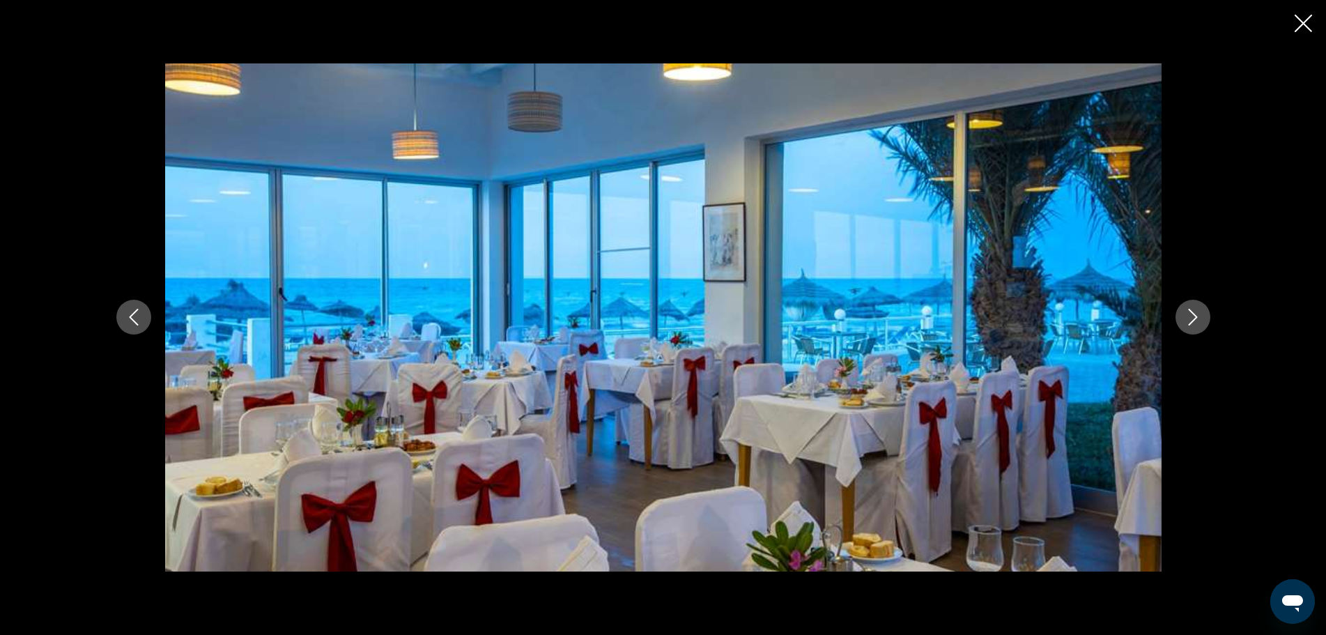
click at [1197, 320] on icon "Next image" at bounding box center [1192, 317] width 17 height 17
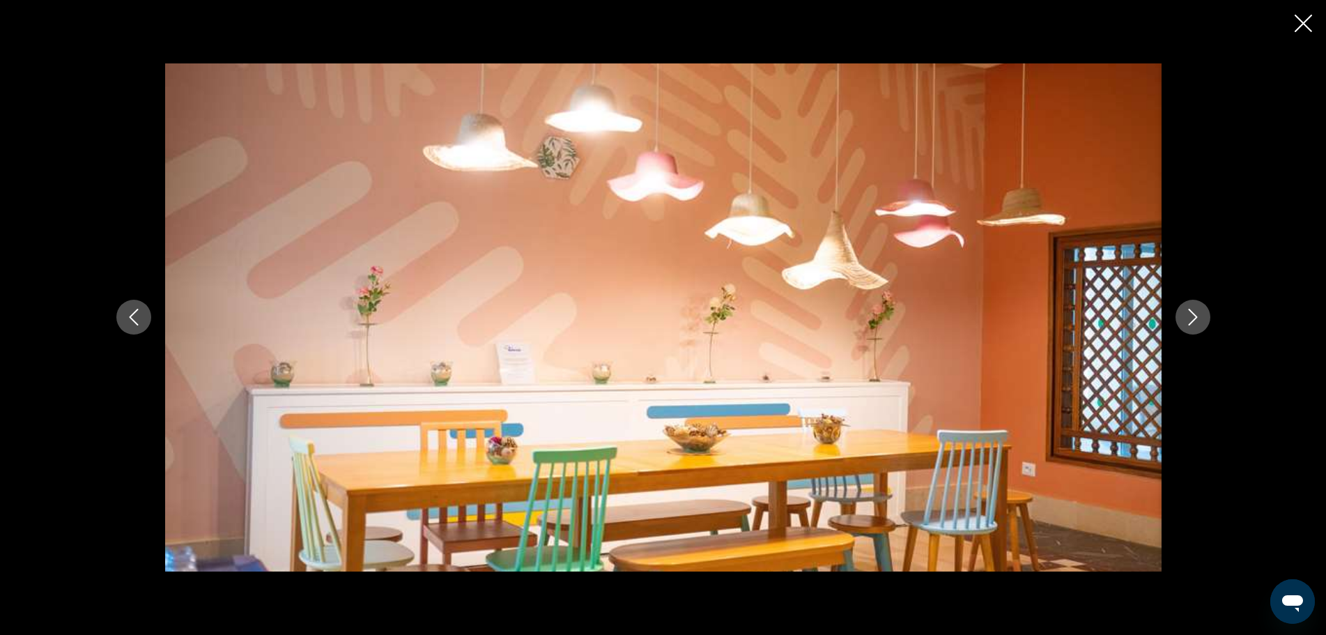
click at [1197, 320] on icon "Next image" at bounding box center [1192, 317] width 17 height 17
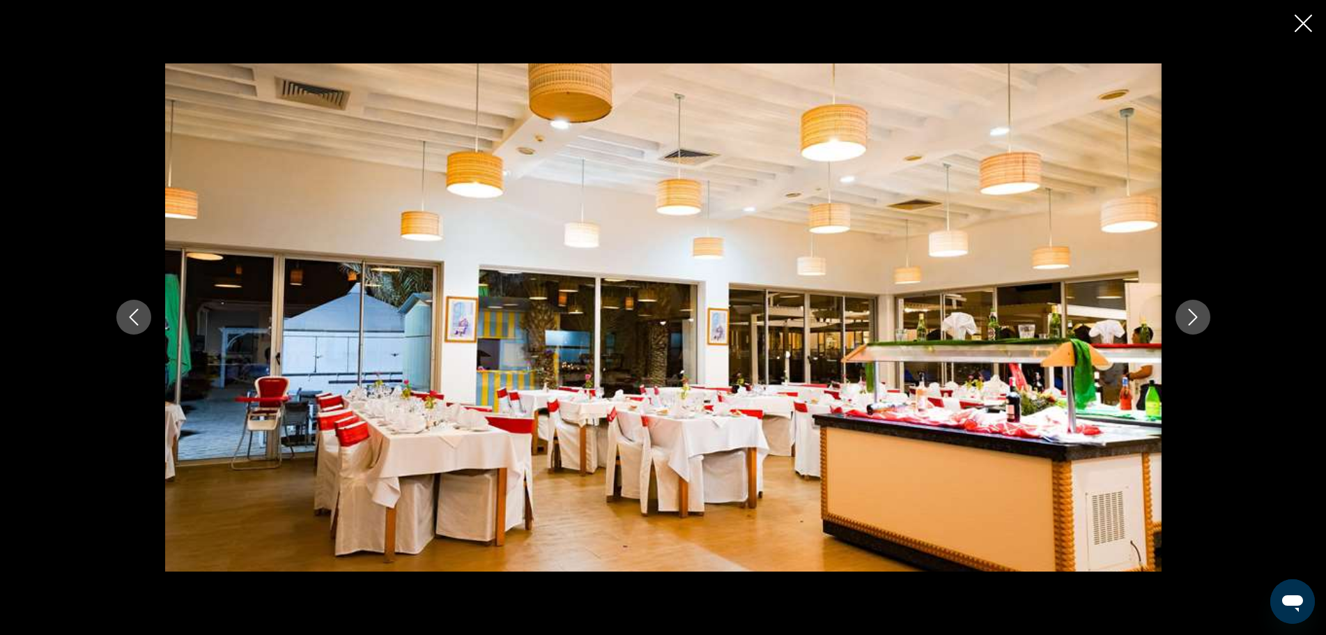
click at [1197, 320] on icon "Next image" at bounding box center [1192, 317] width 17 height 17
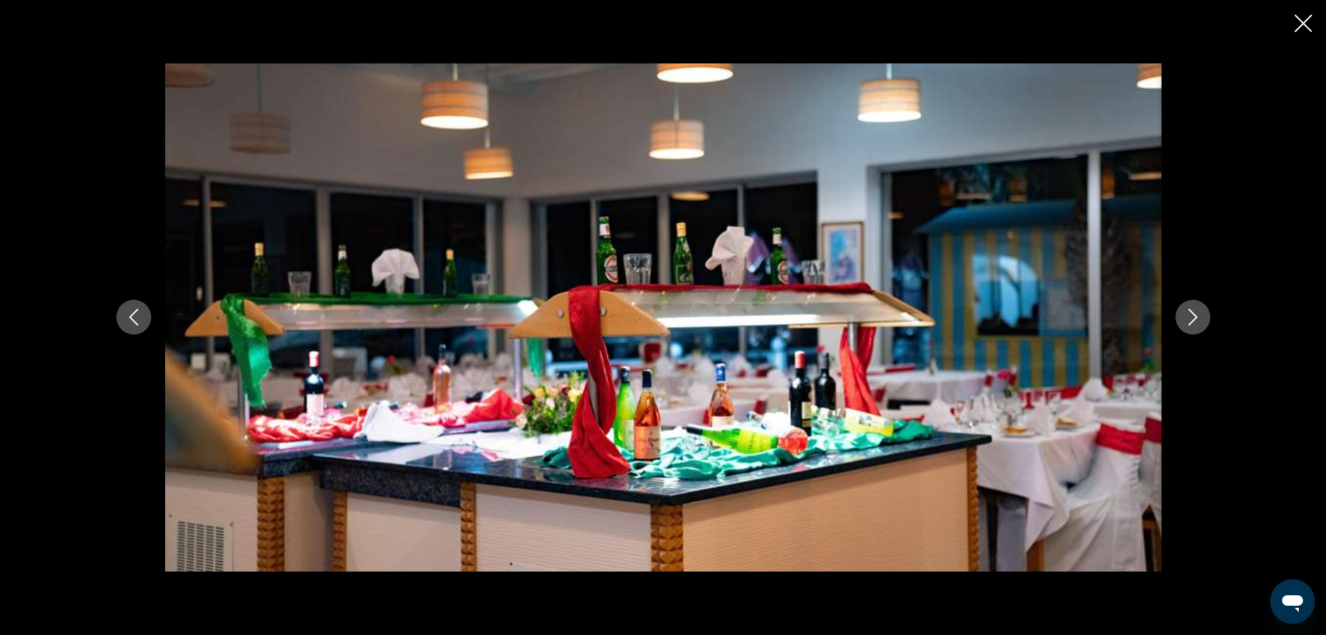
click at [1197, 316] on icon "Next image" at bounding box center [1192, 317] width 17 height 17
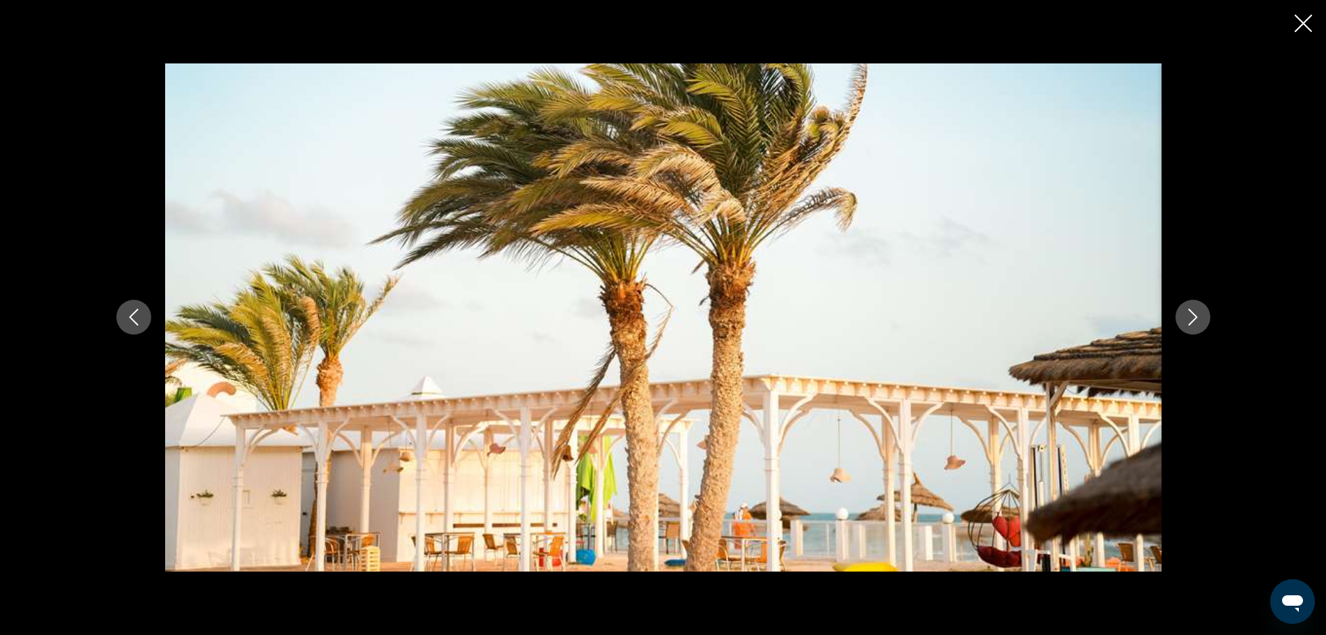
click at [1197, 316] on icon "Next image" at bounding box center [1192, 317] width 17 height 17
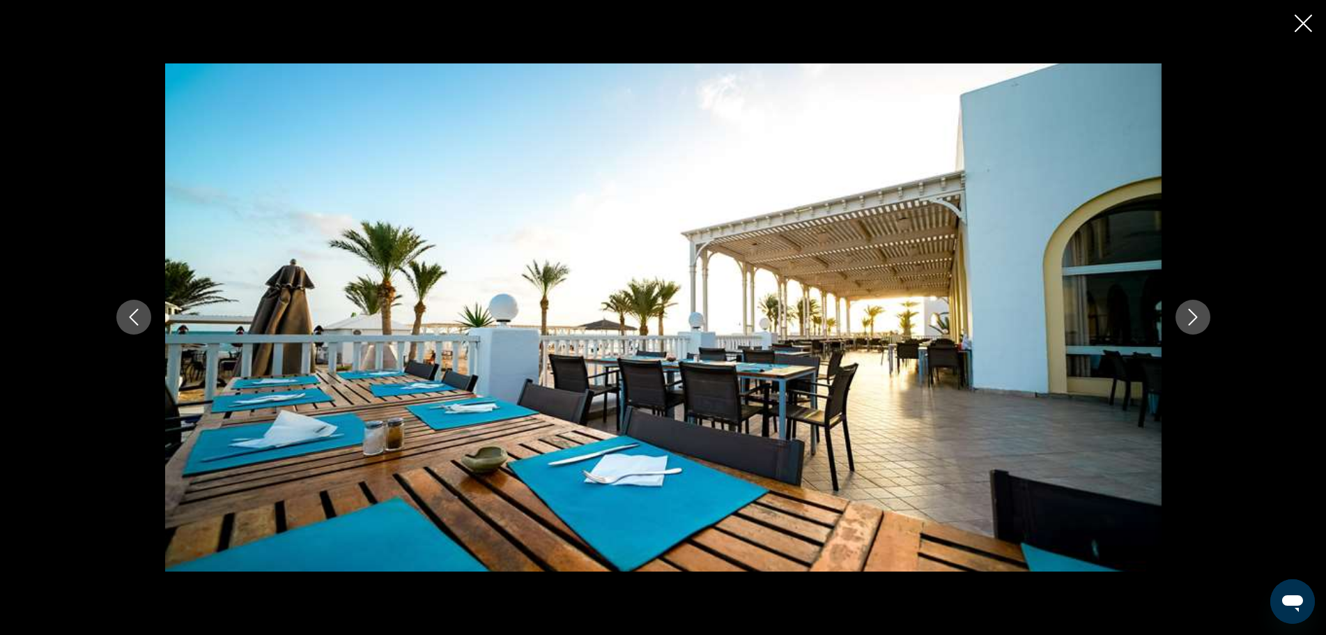
click at [1197, 316] on icon "Next image" at bounding box center [1192, 317] width 17 height 17
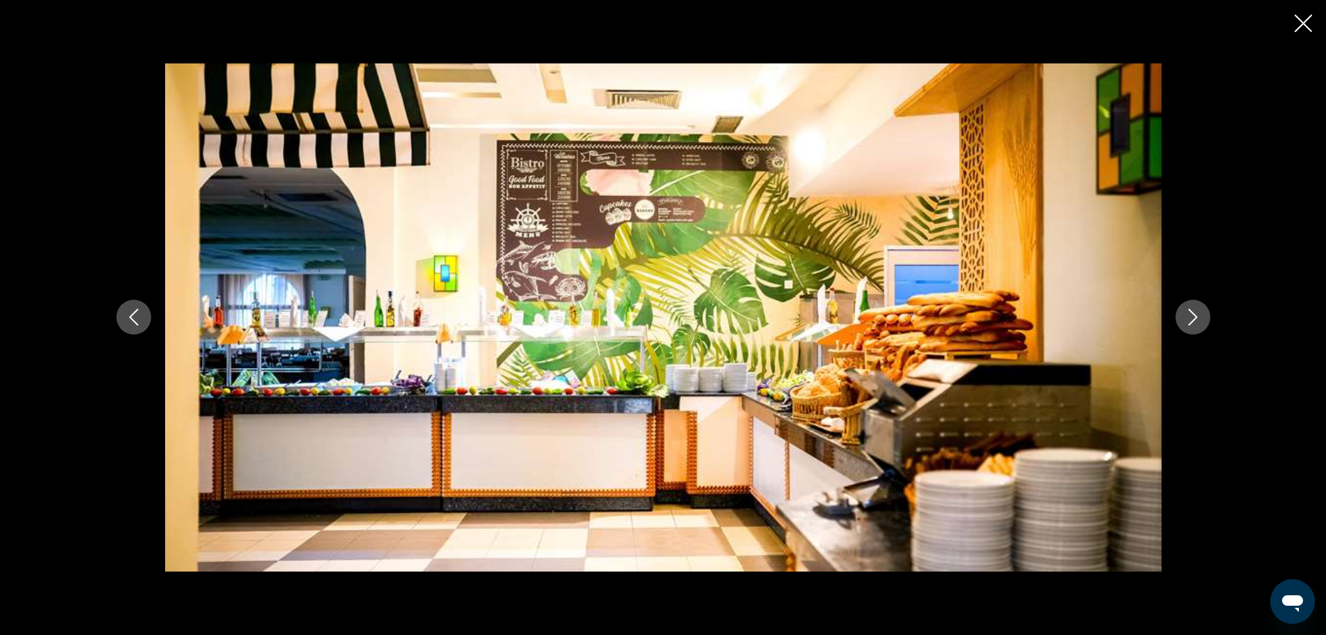
click at [1197, 316] on icon "Next image" at bounding box center [1192, 317] width 17 height 17
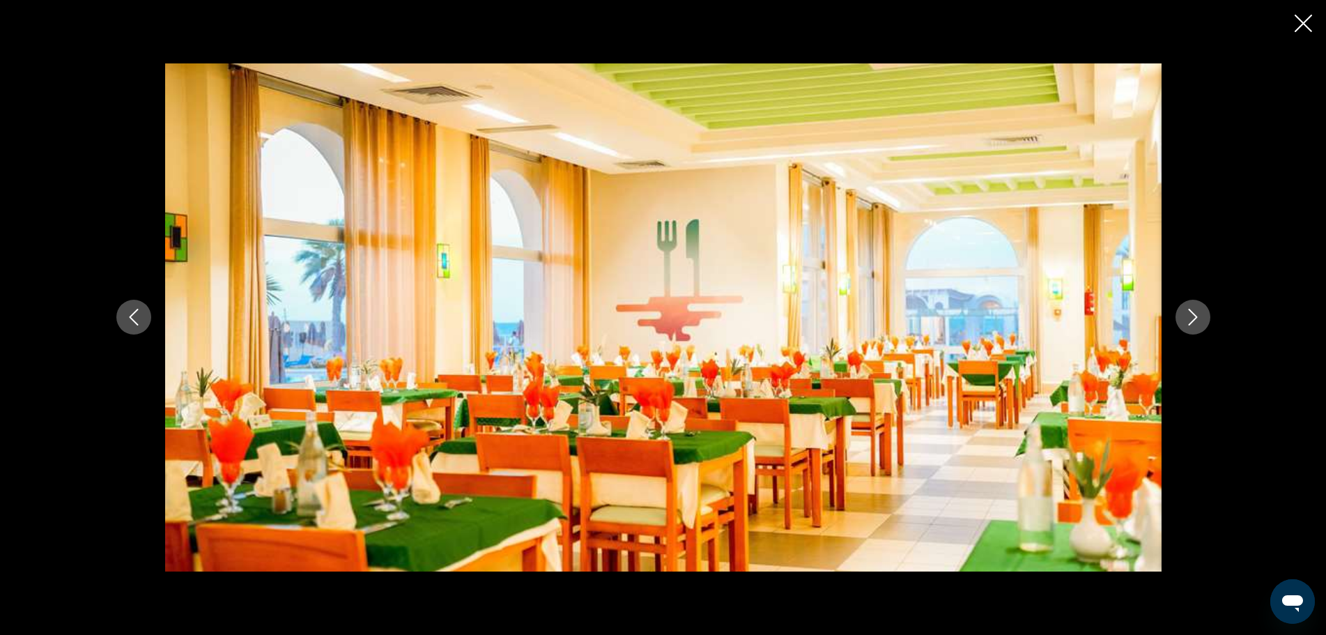
click at [1197, 316] on icon "Next image" at bounding box center [1192, 317] width 17 height 17
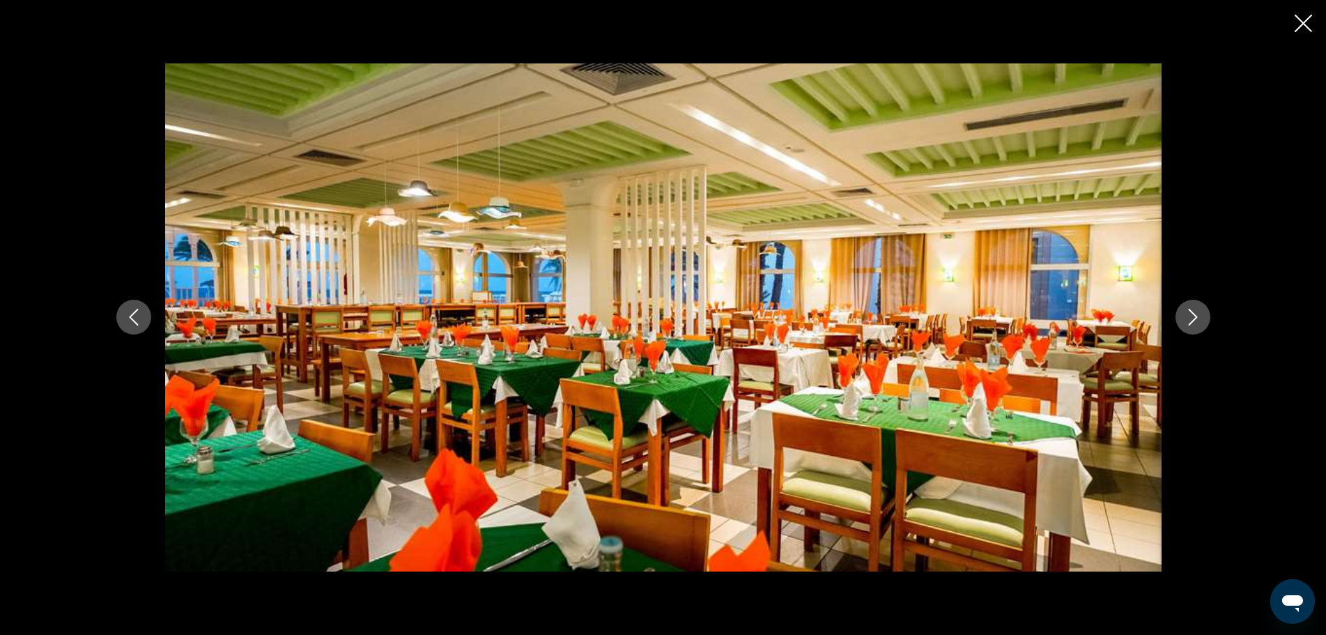
click at [1197, 316] on icon "Next image" at bounding box center [1192, 317] width 17 height 17
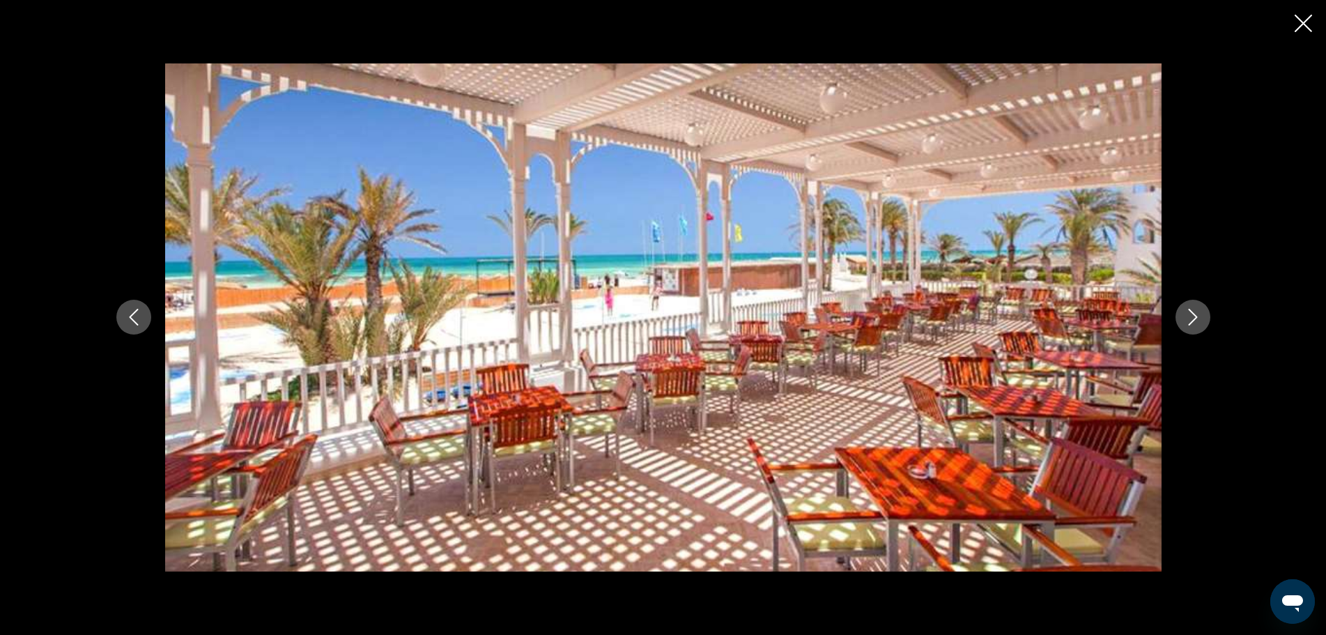
click at [1197, 316] on icon "Next image" at bounding box center [1192, 317] width 17 height 17
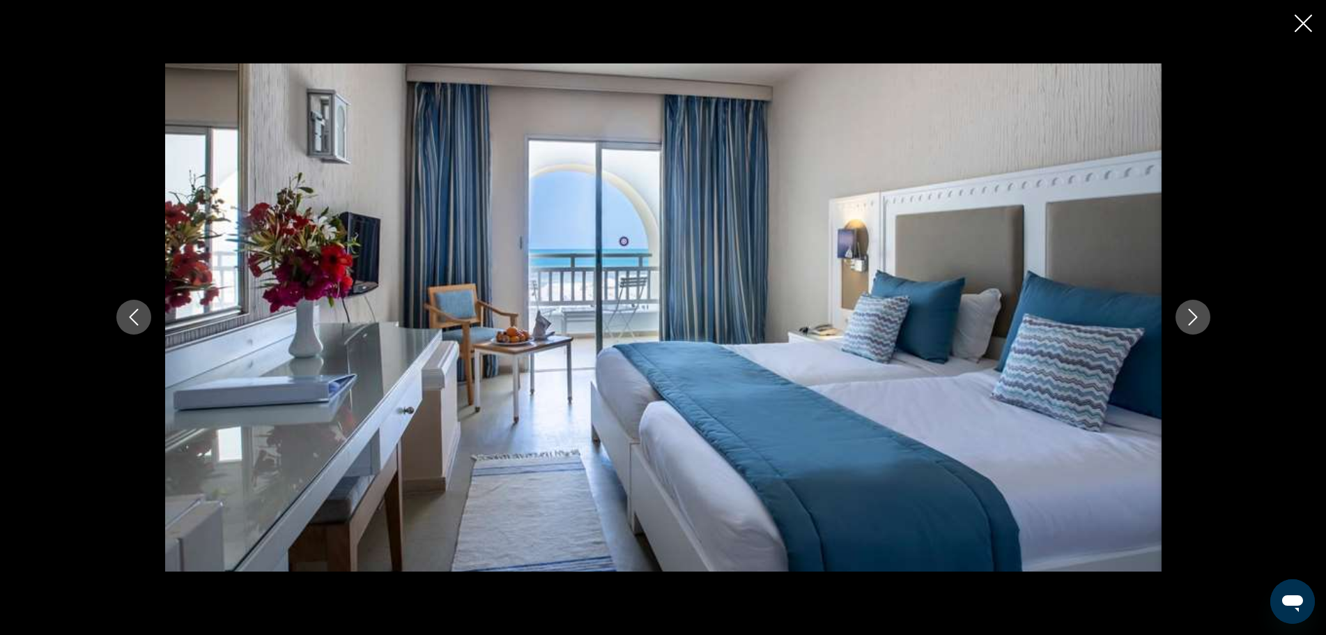
click at [1197, 316] on icon "Next image" at bounding box center [1192, 317] width 17 height 17
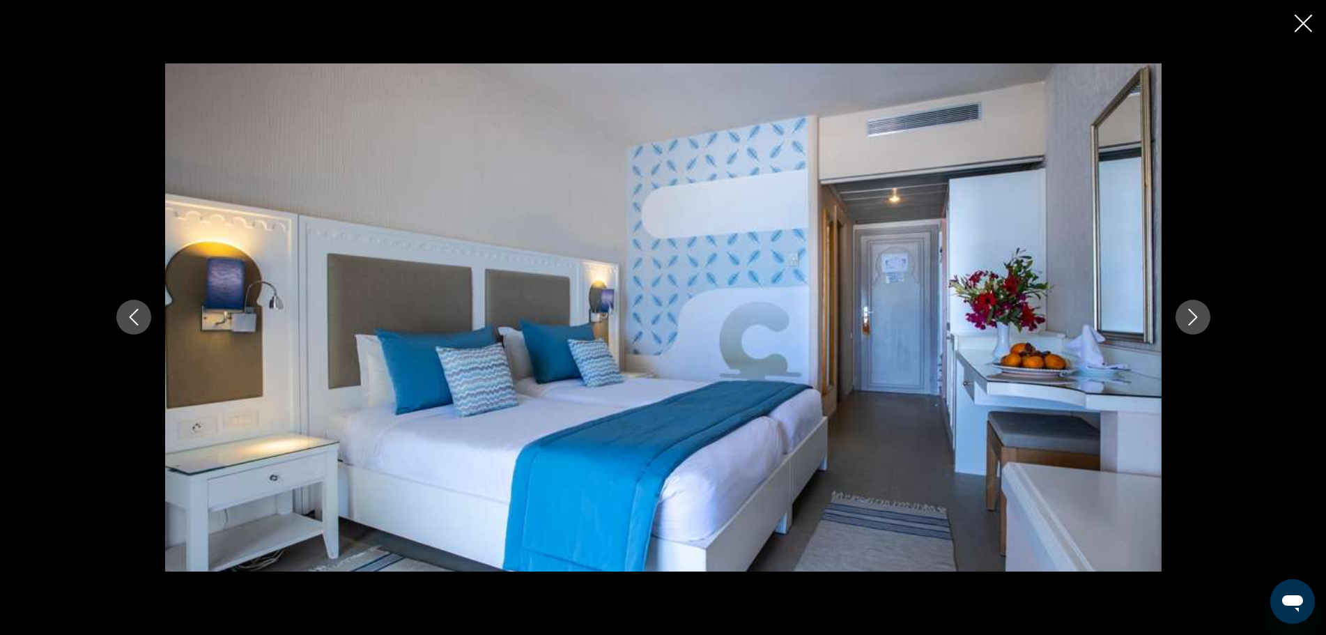
click at [1197, 316] on icon "Next image" at bounding box center [1192, 317] width 17 height 17
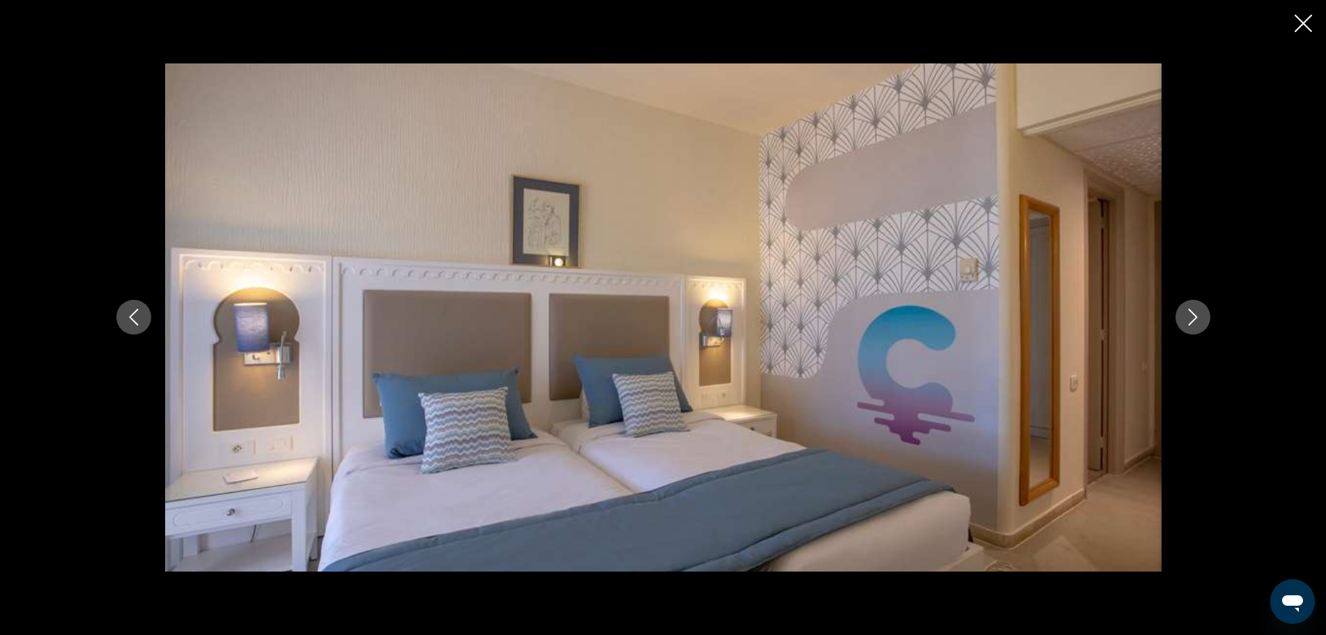
click at [1197, 316] on icon "Next image" at bounding box center [1192, 317] width 17 height 17
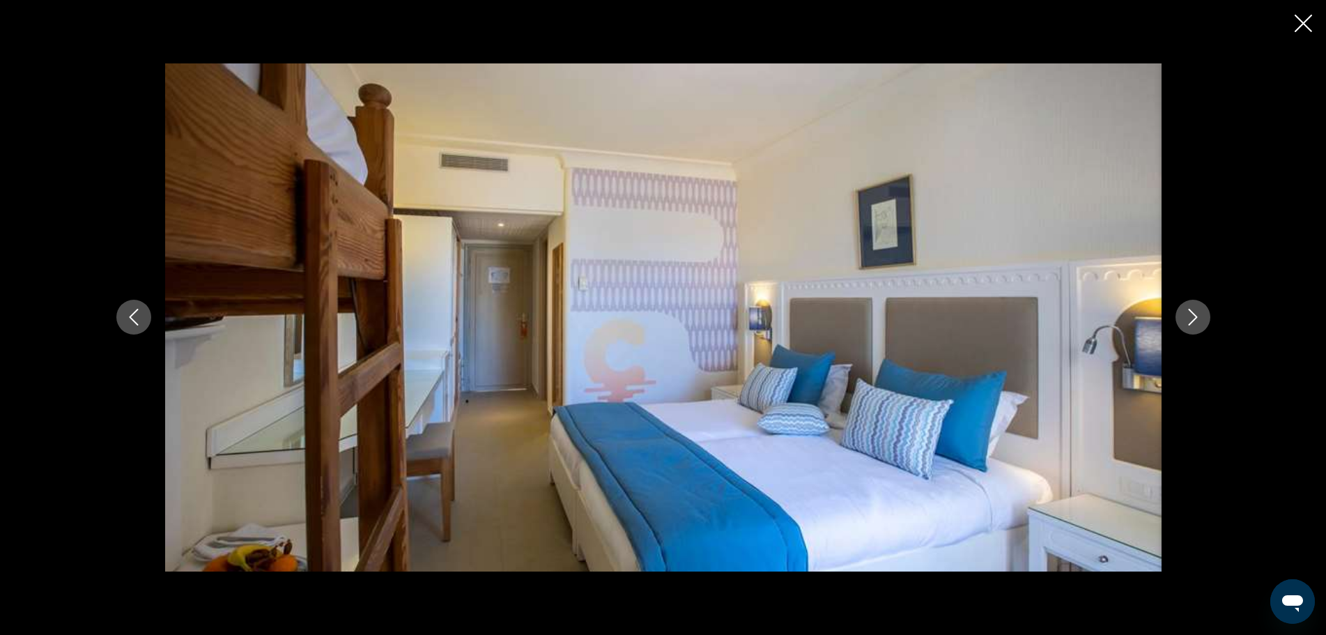
click at [1197, 316] on icon "Next image" at bounding box center [1192, 317] width 17 height 17
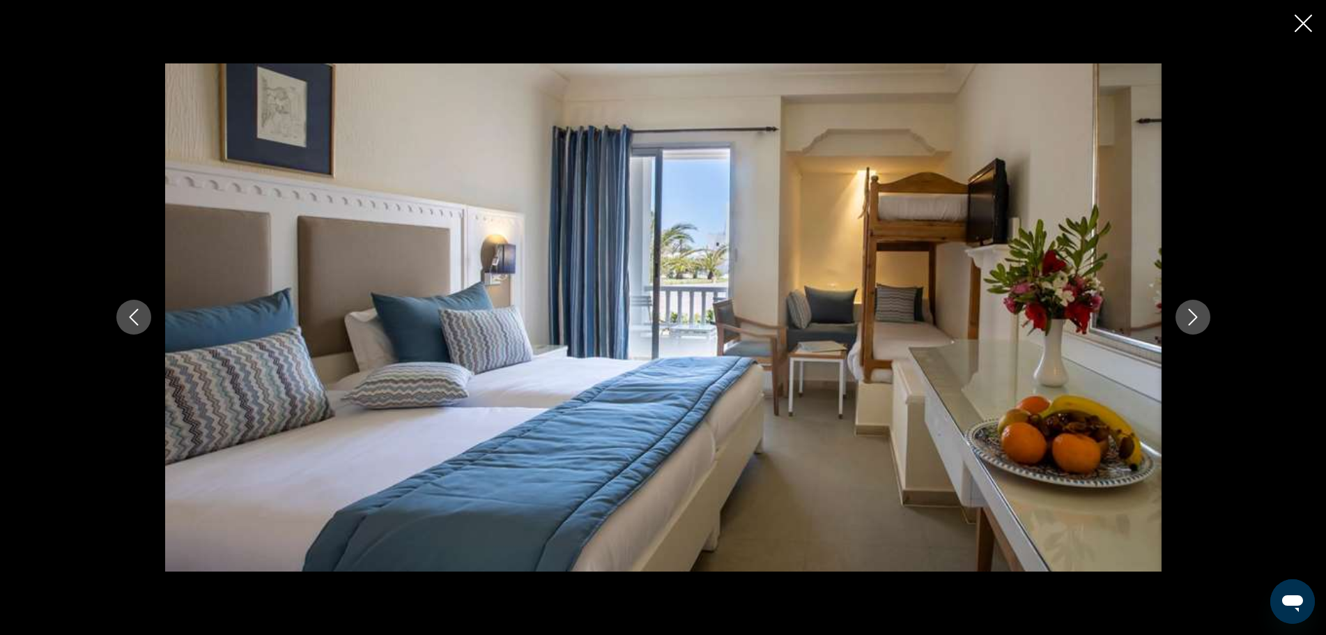
click at [1197, 316] on icon "Next image" at bounding box center [1192, 317] width 17 height 17
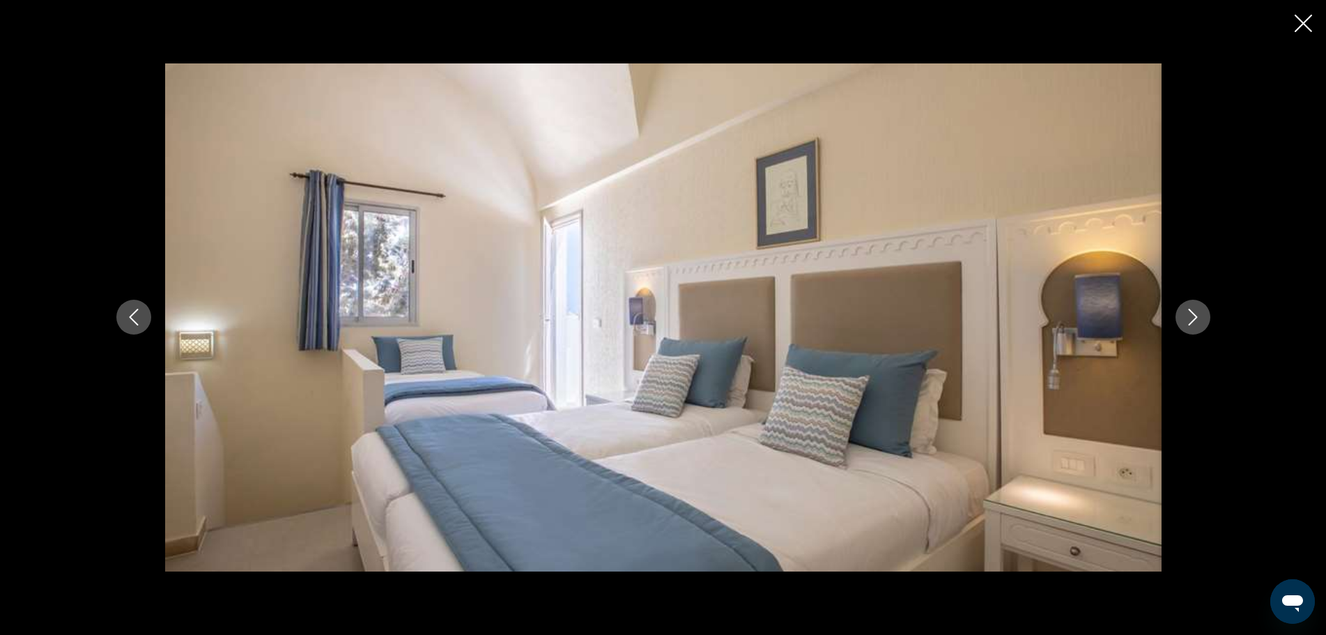
click at [1197, 316] on icon "Next image" at bounding box center [1192, 317] width 17 height 17
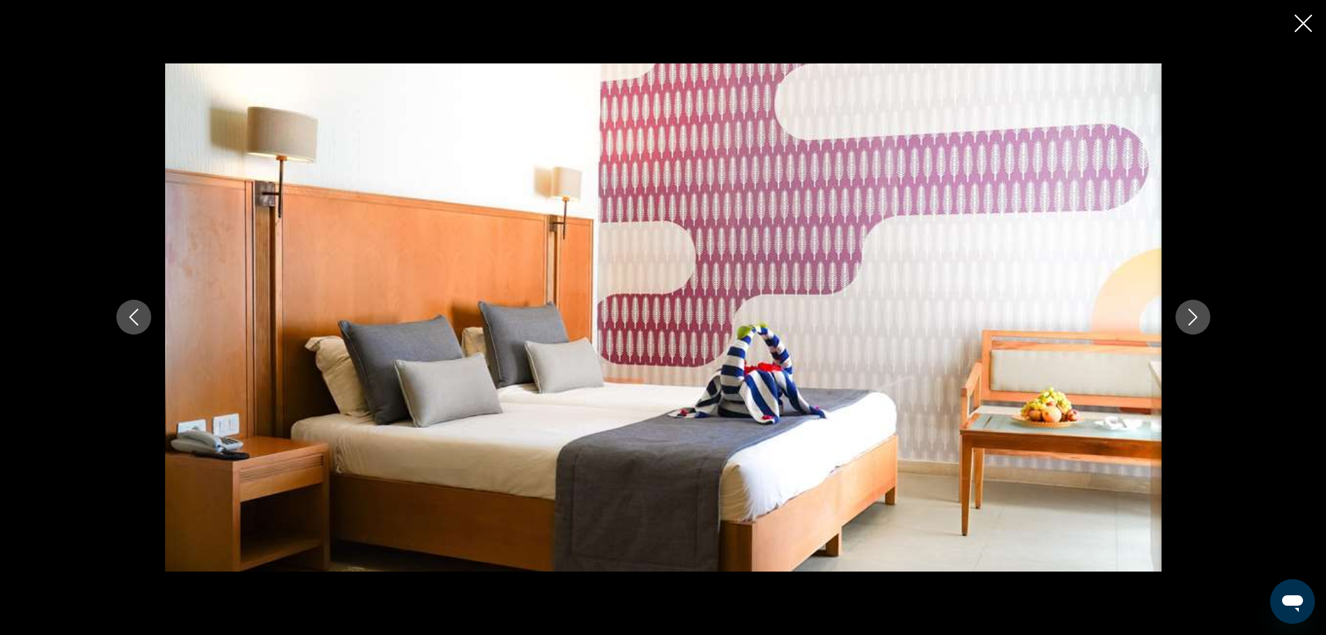
click at [1197, 316] on icon "Next image" at bounding box center [1192, 317] width 17 height 17
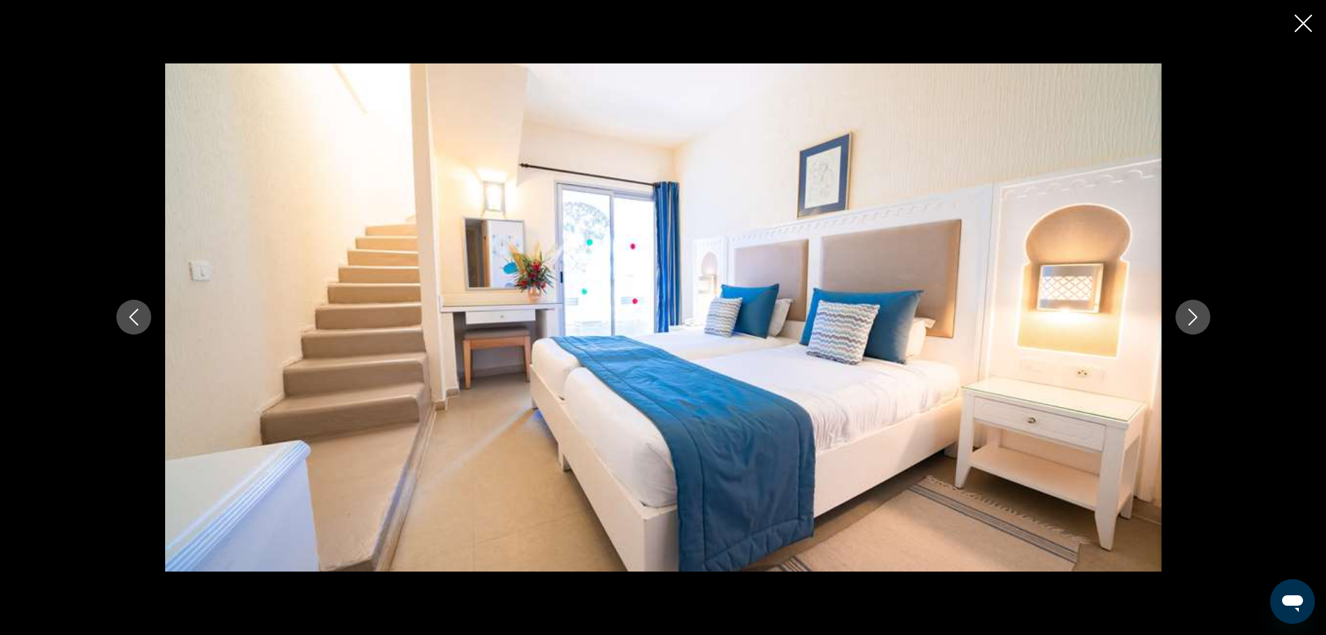
click at [1197, 316] on icon "Next image" at bounding box center [1192, 317] width 17 height 17
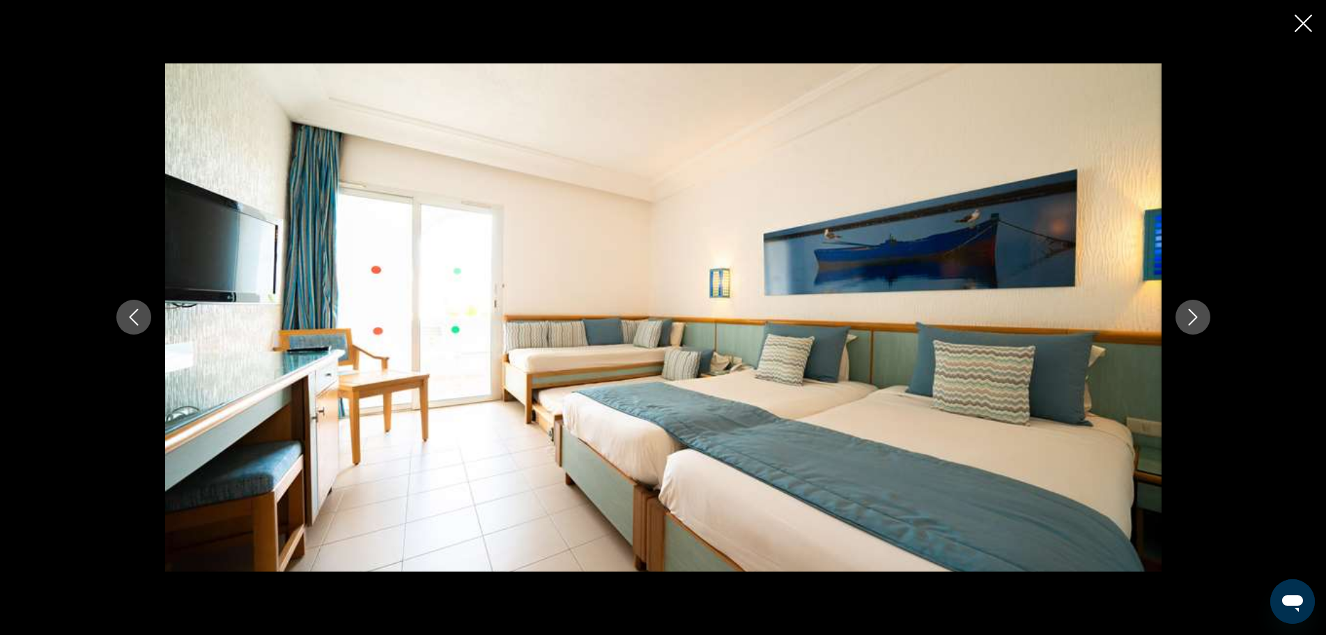
click at [1197, 316] on icon "Next image" at bounding box center [1192, 317] width 17 height 17
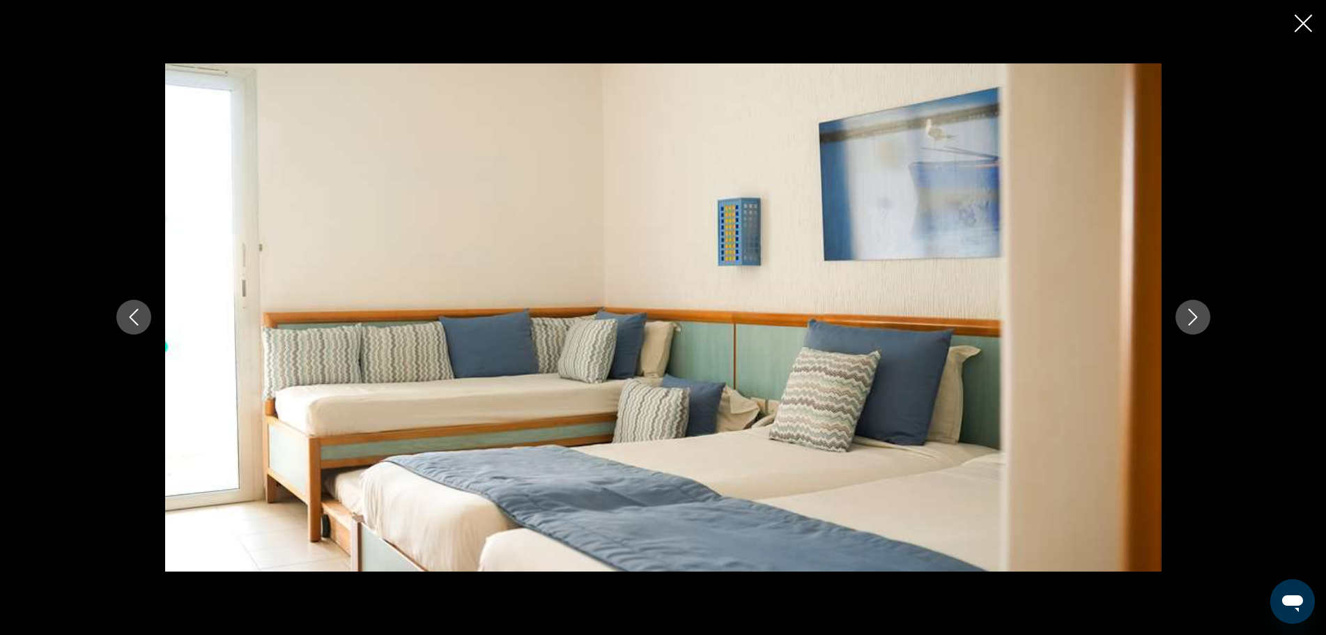
click at [1197, 316] on icon "Next image" at bounding box center [1192, 317] width 17 height 17
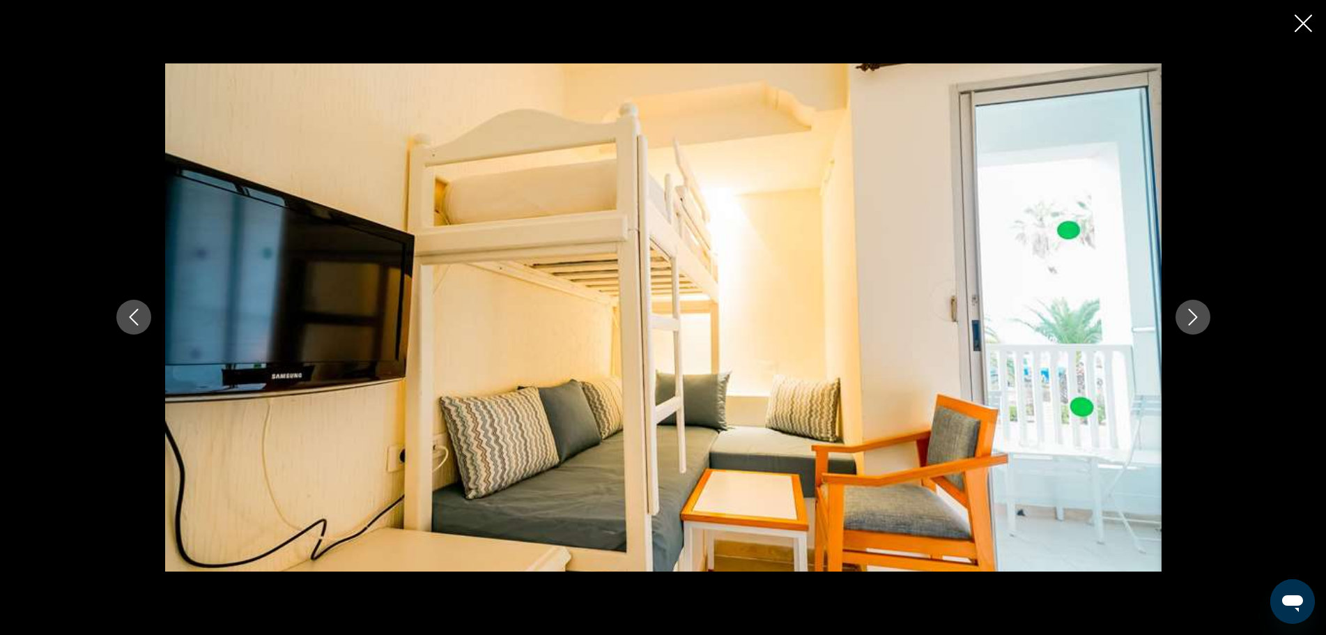
click at [1197, 316] on icon "Next image" at bounding box center [1192, 317] width 17 height 17
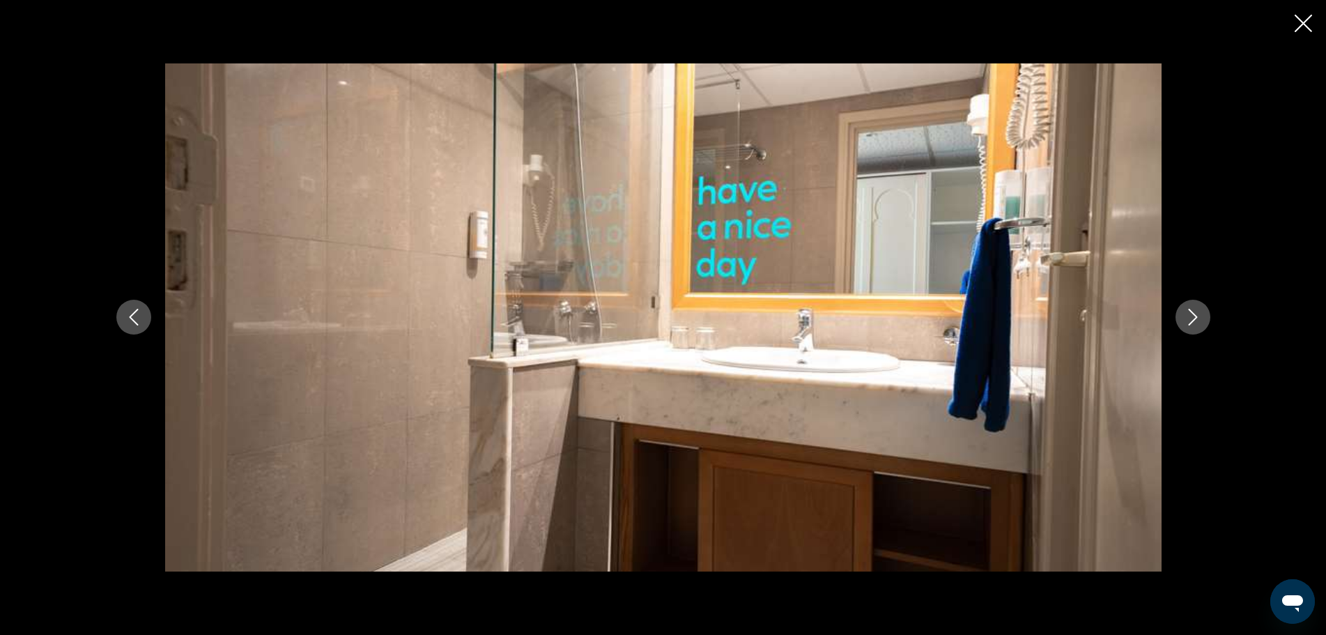
click at [1197, 316] on icon "Next image" at bounding box center [1192, 317] width 17 height 17
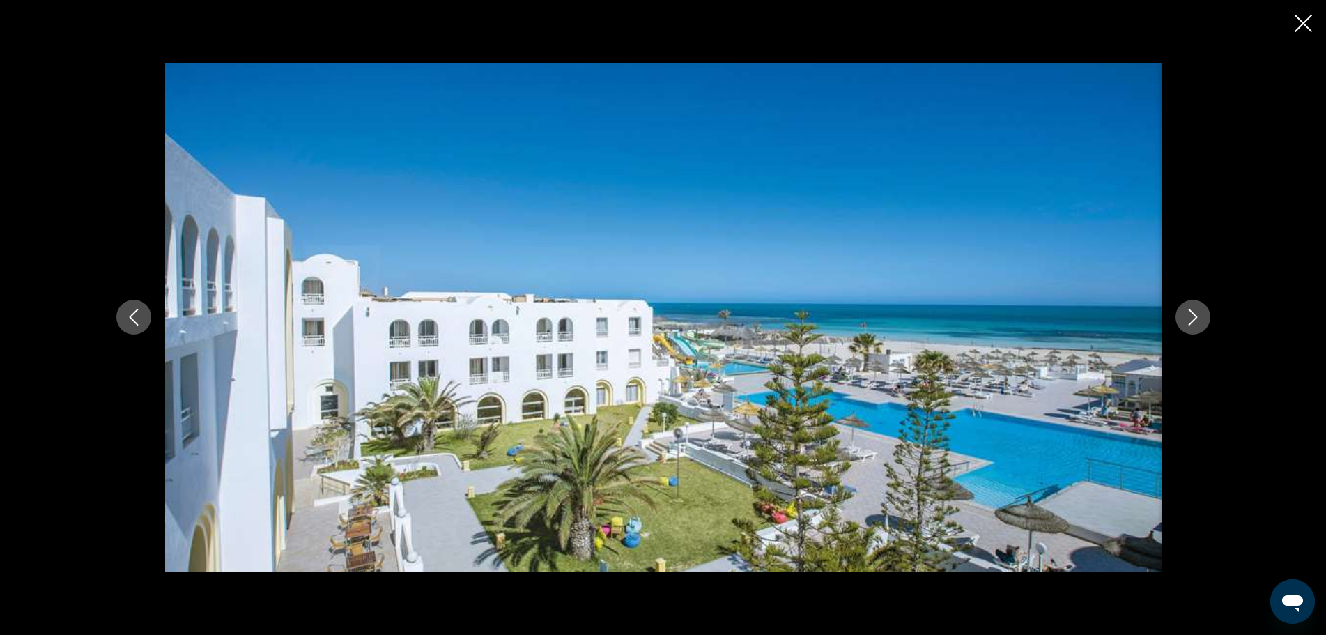
click at [1310, 22] on icon "Close slideshow" at bounding box center [1302, 23] width 17 height 17
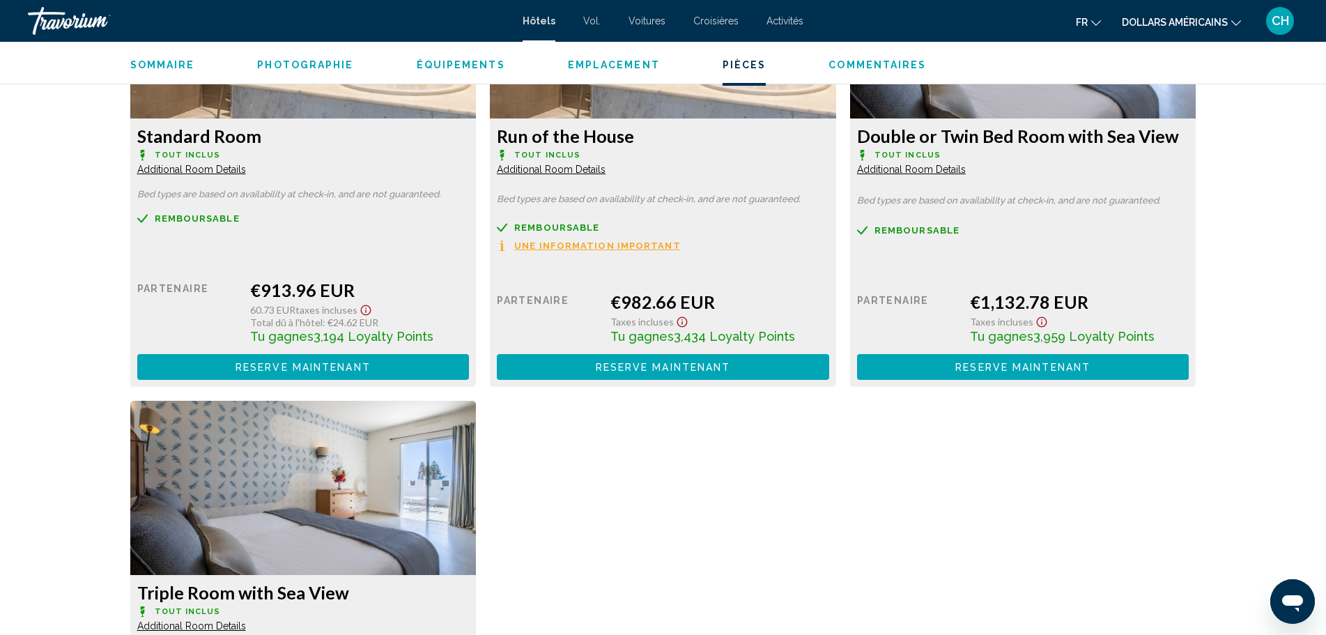
scroll to position [2090, 0]
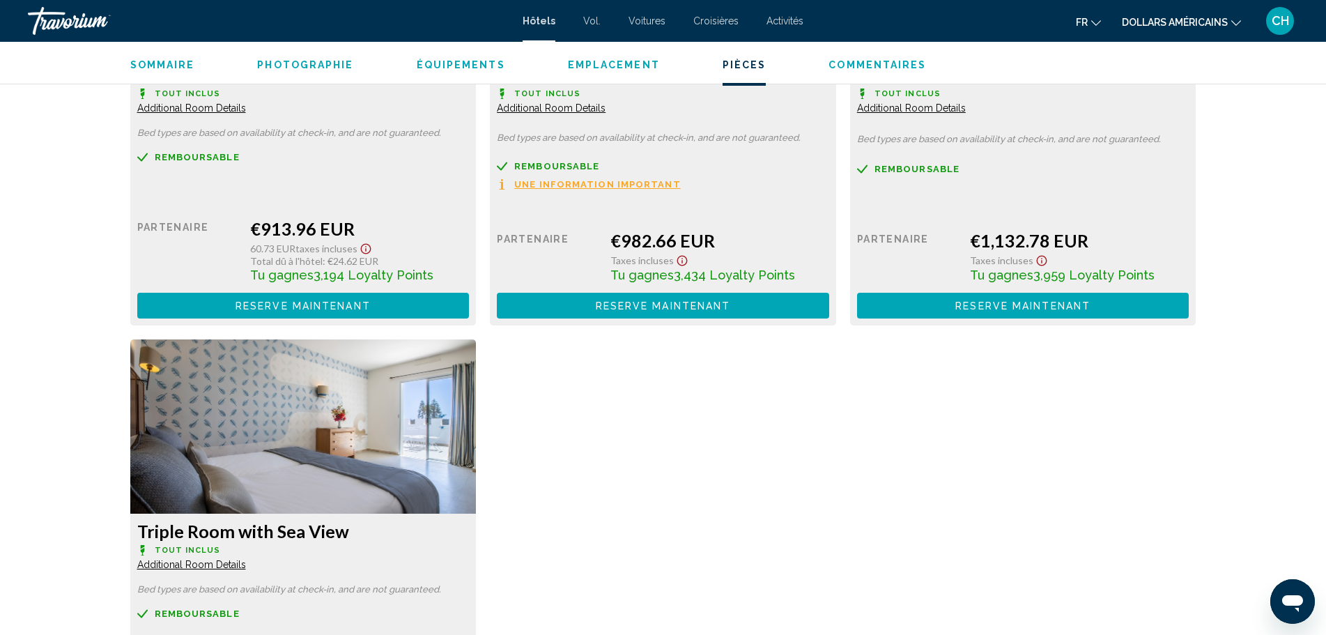
click at [359, 304] on span "Reserve maintenant" at bounding box center [302, 305] width 135 height 11
